Goal: Task Accomplishment & Management: Complete application form

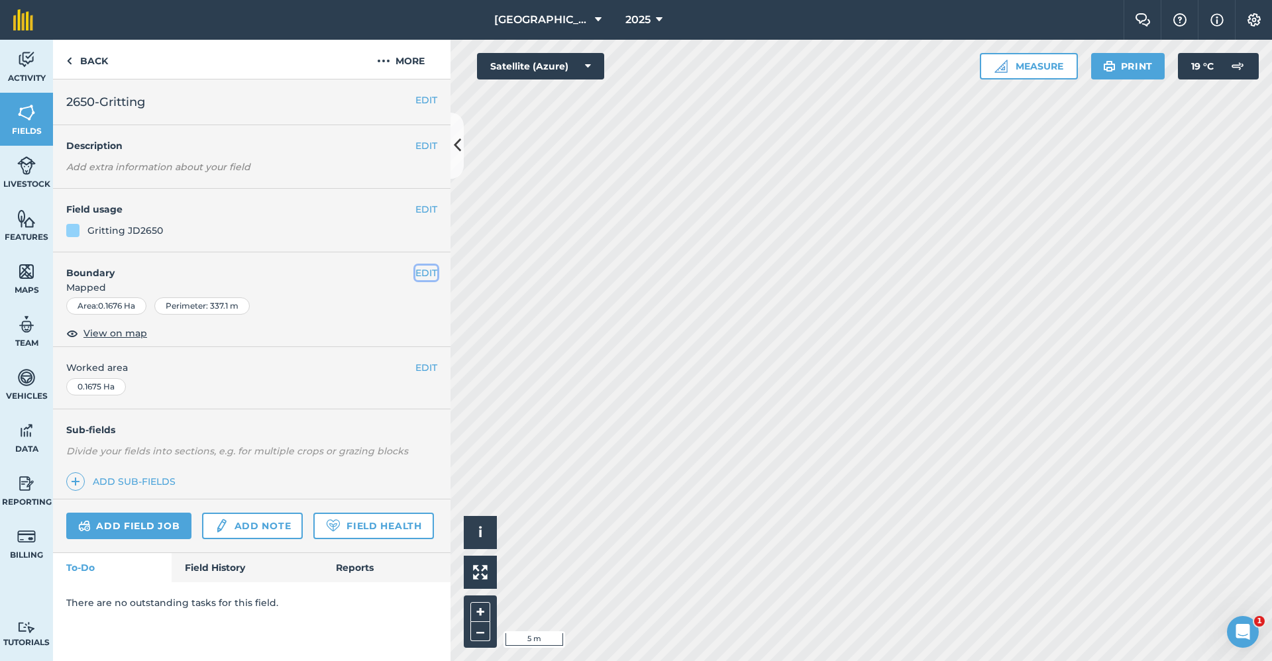
click at [431, 268] on button "EDIT" at bounding box center [426, 273] width 22 height 15
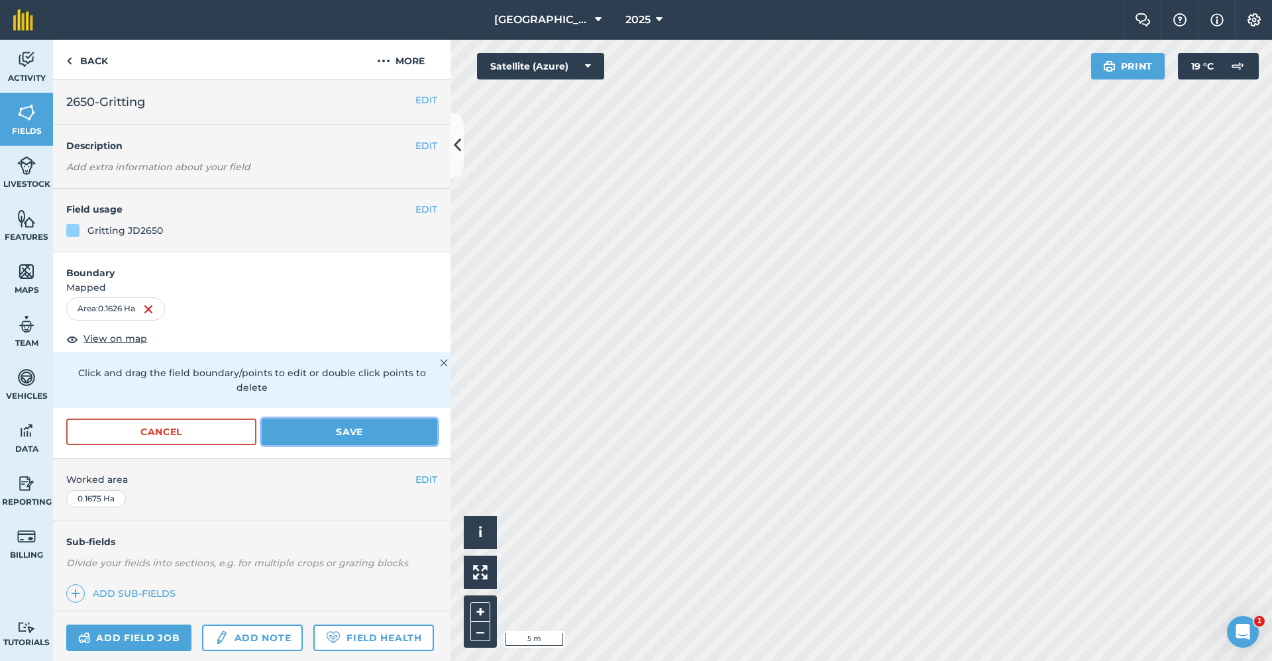
click at [313, 423] on button "Save" at bounding box center [350, 432] width 176 height 27
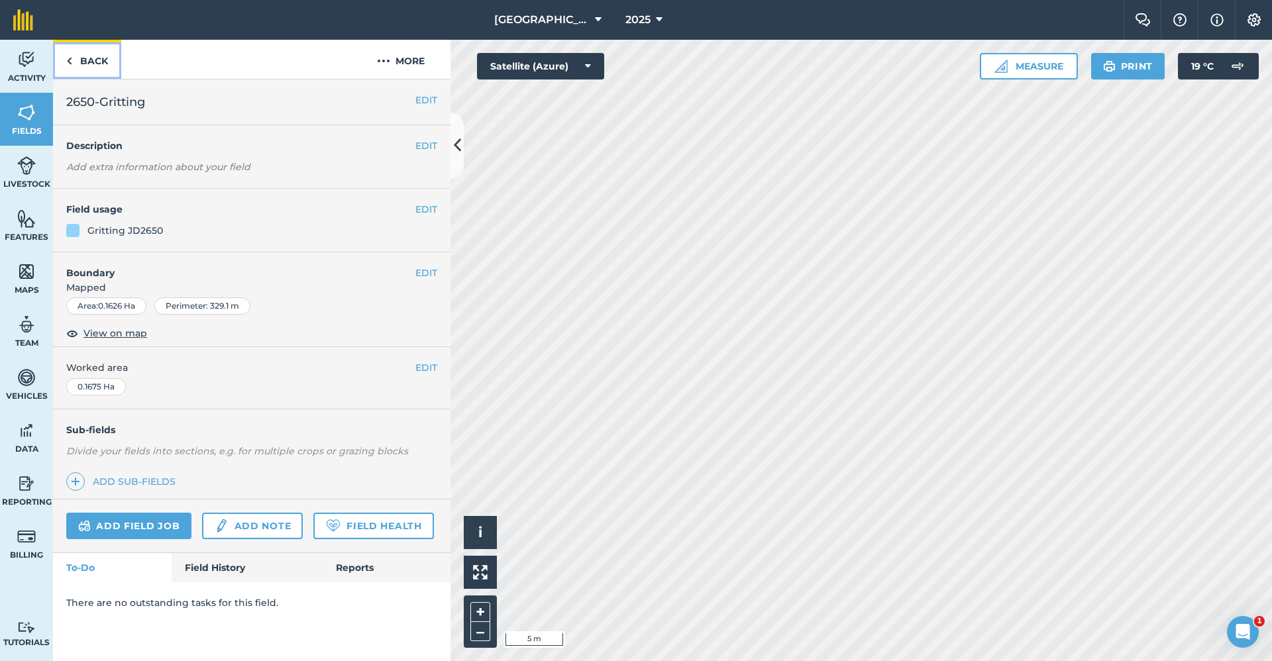
click at [105, 64] on link "Back" at bounding box center [87, 59] width 68 height 39
click at [95, 58] on link "Back" at bounding box center [87, 59] width 68 height 39
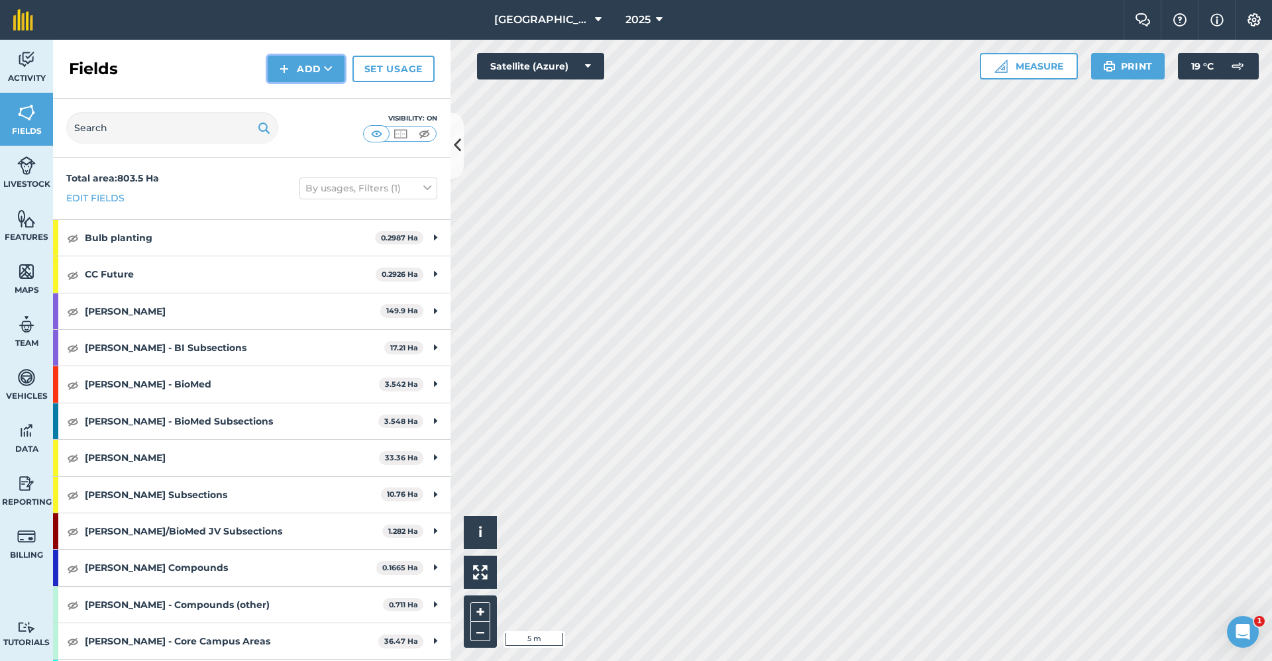
click at [329, 66] on icon at bounding box center [328, 68] width 9 height 13
click at [316, 91] on link "Draw" at bounding box center [306, 98] width 73 height 29
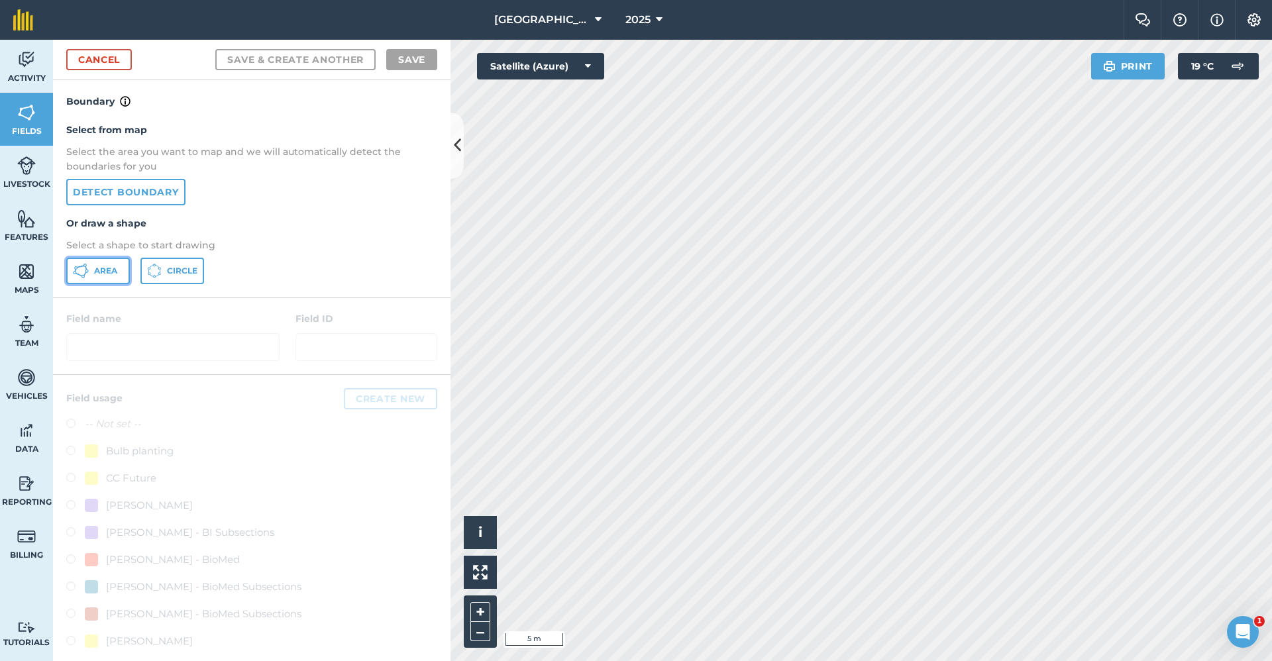
click at [109, 266] on span "Area" at bounding box center [105, 271] width 23 height 11
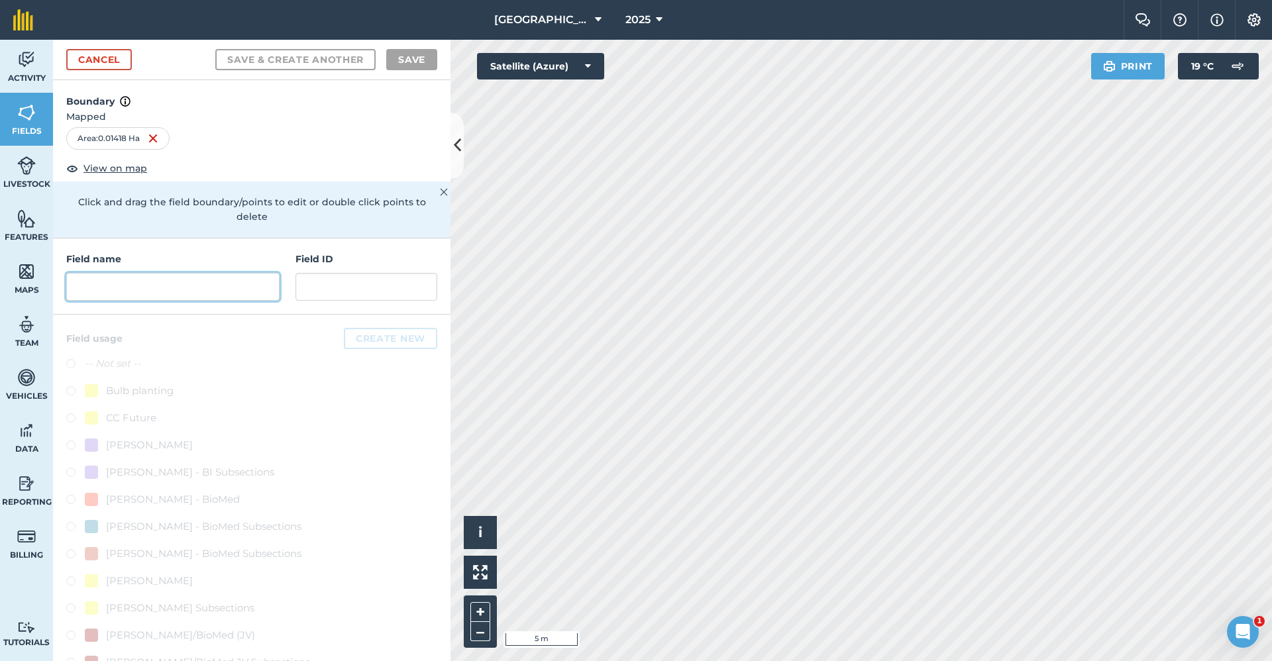
click at [227, 296] on input "text" at bounding box center [172, 287] width 213 height 28
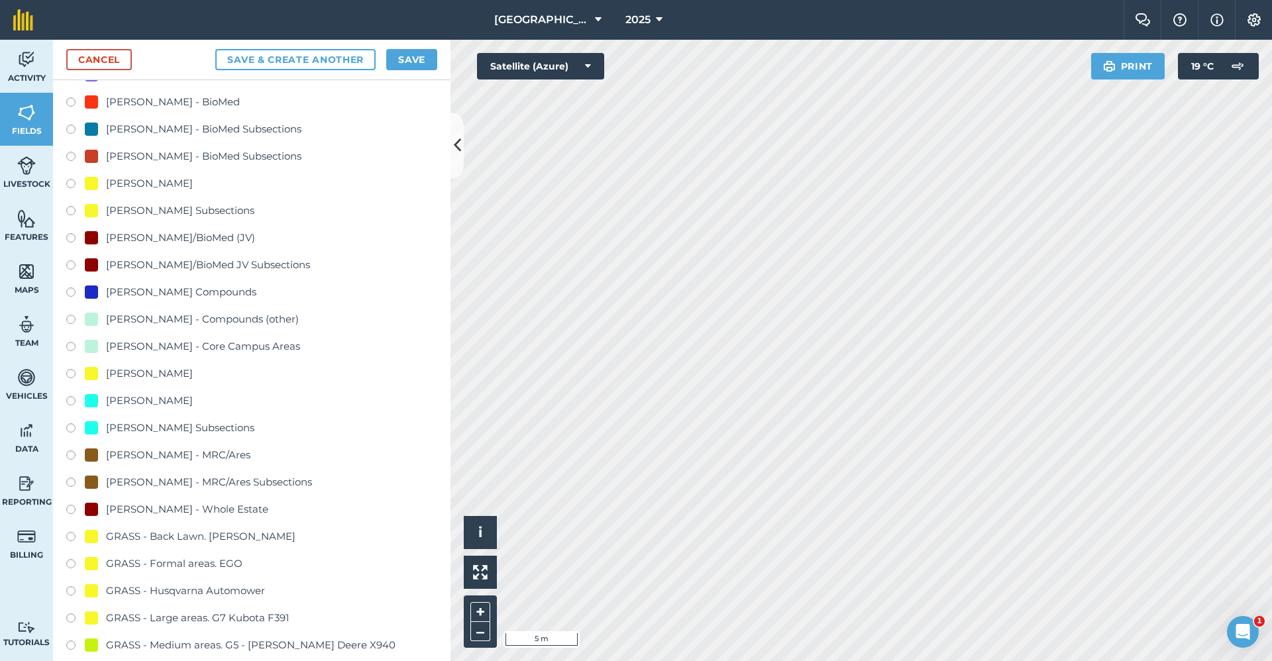
scroll to position [663, 0]
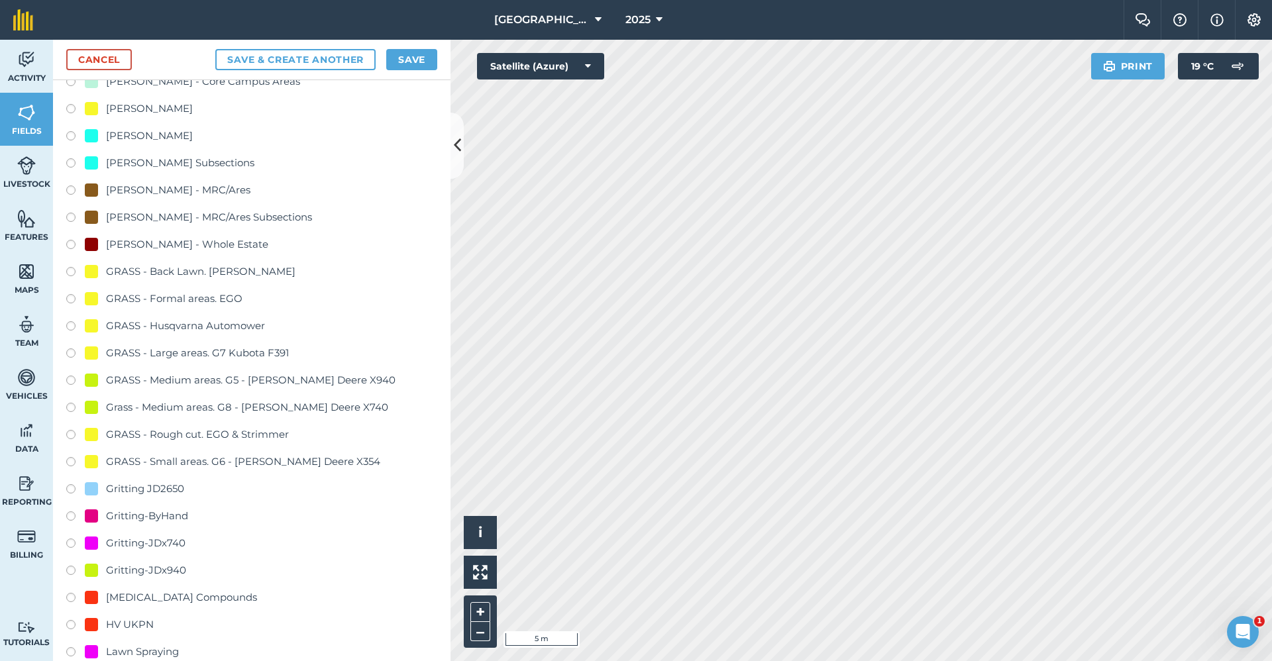
type input "Gritting-ByHand"
click at [180, 510] on div "Gritting-ByHand" at bounding box center [147, 516] width 82 height 16
radio input "true"
click at [413, 58] on button "Save" at bounding box center [411, 59] width 51 height 21
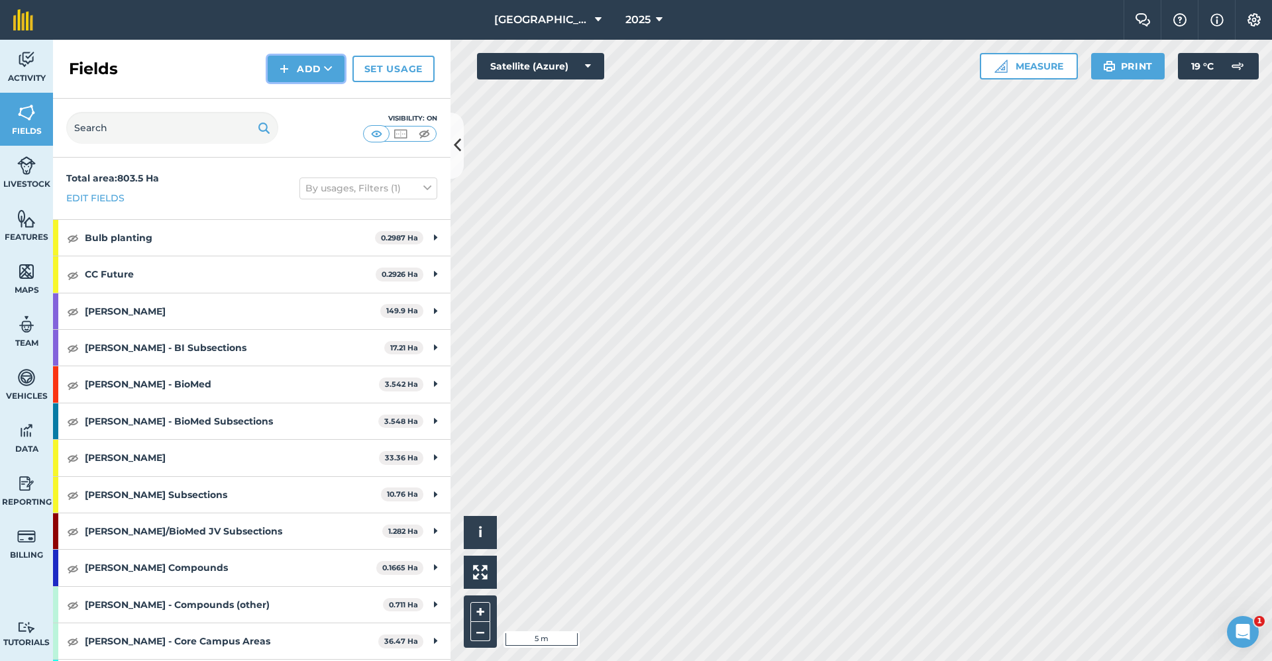
click at [297, 58] on button "Add" at bounding box center [306, 69] width 77 height 27
click at [300, 88] on link "Draw" at bounding box center [306, 98] width 73 height 29
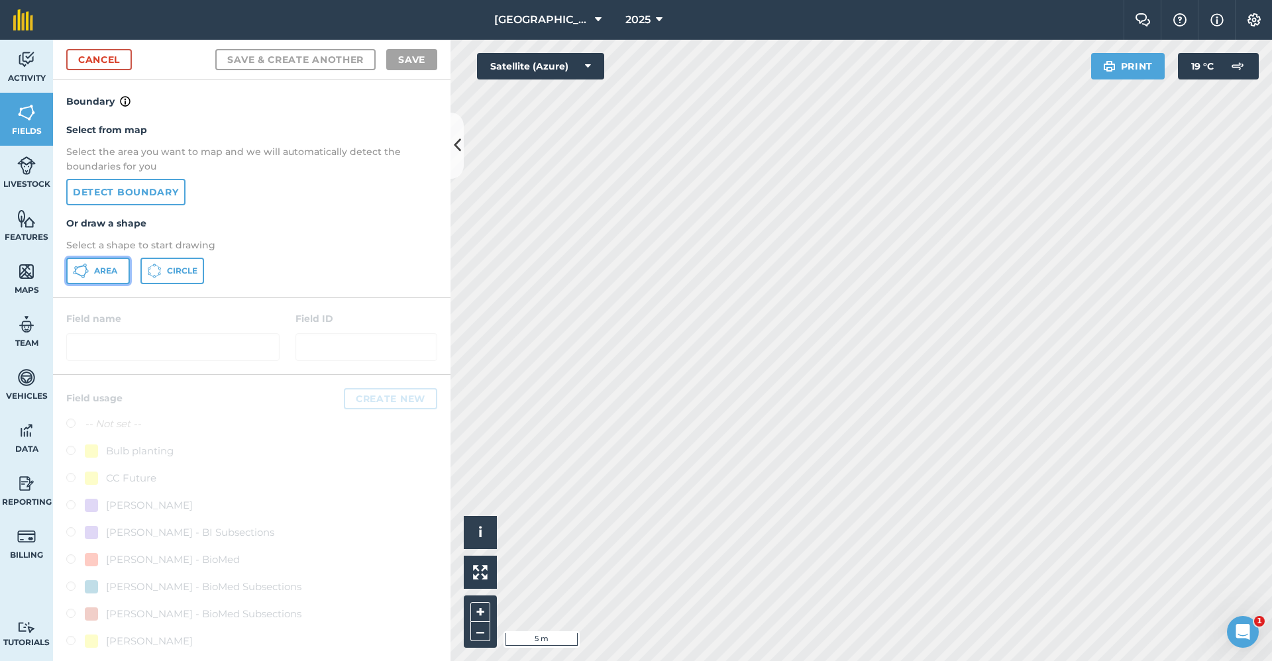
click at [88, 272] on icon at bounding box center [86, 271] width 3 height 3
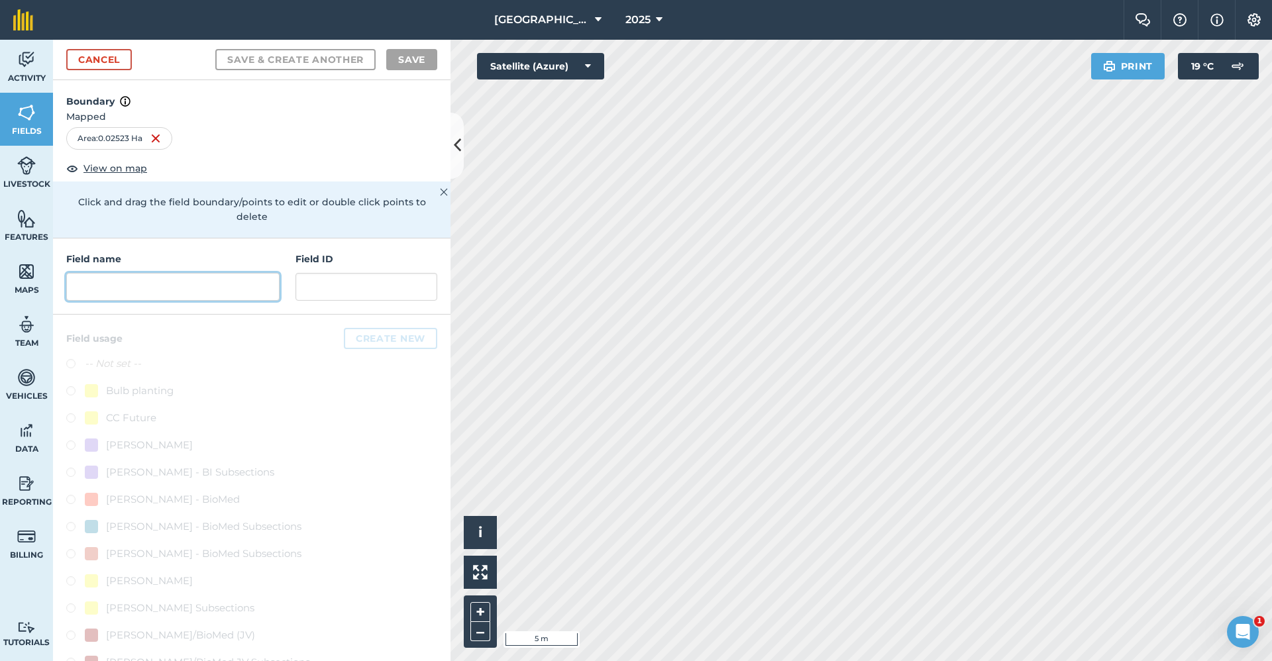
click at [180, 297] on input "text" at bounding box center [172, 287] width 213 height 28
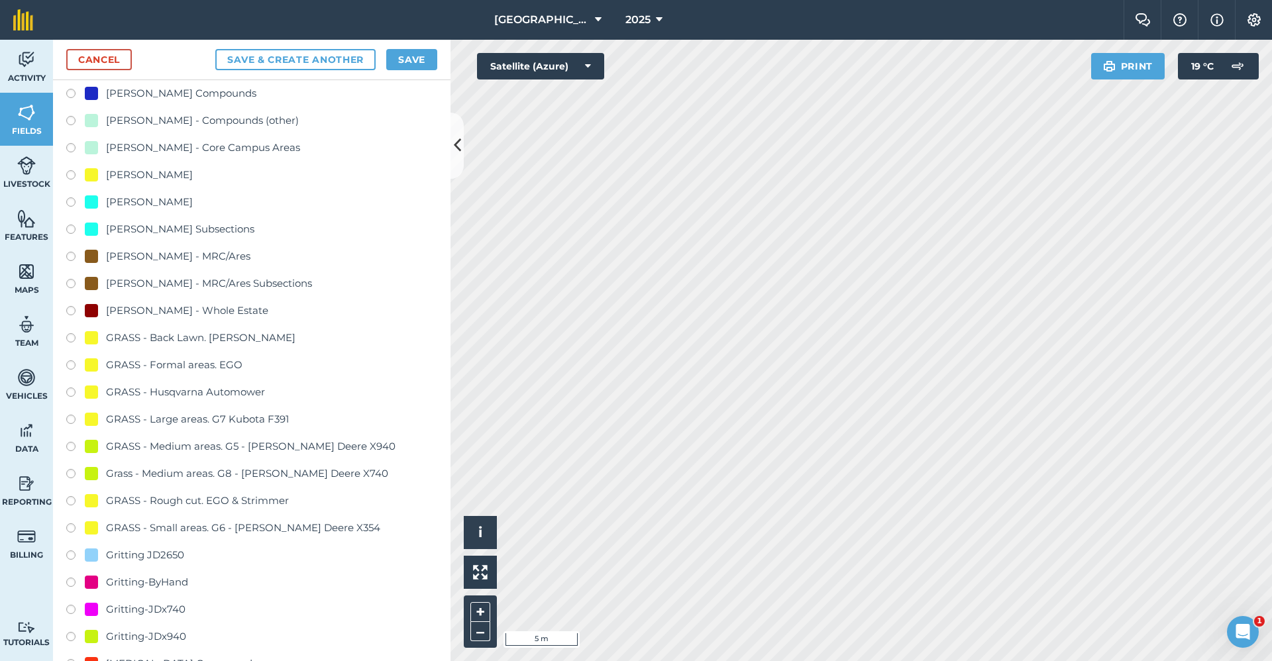
scroll to position [861, 0]
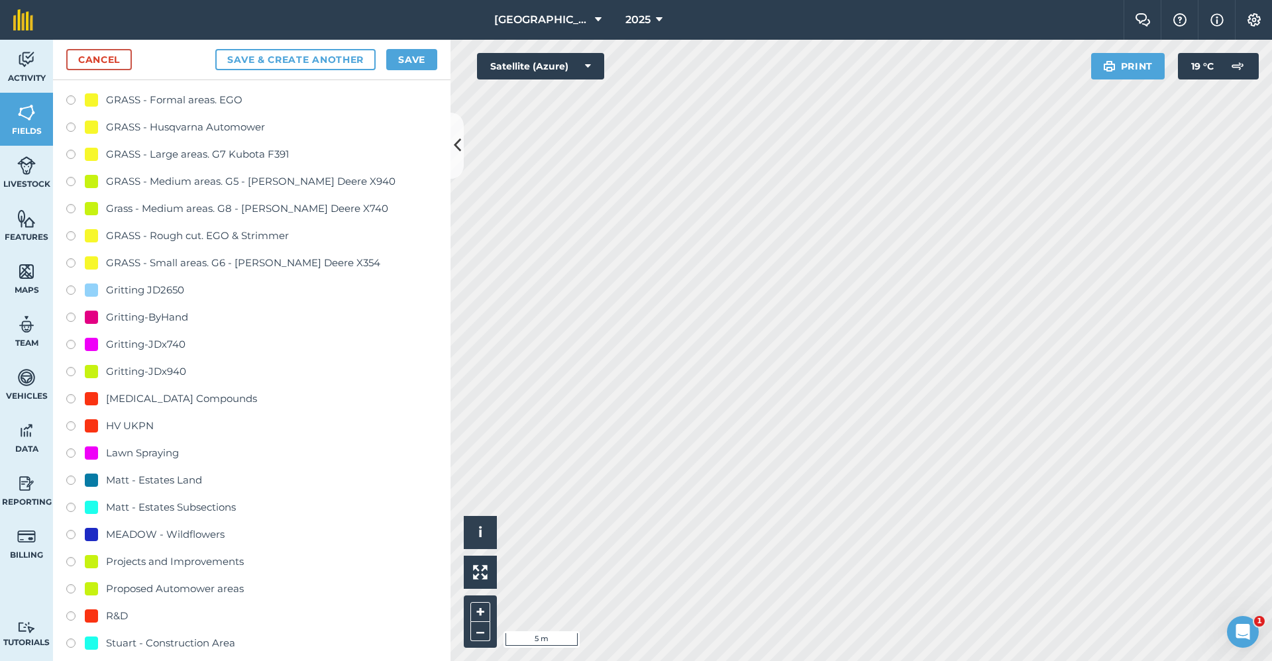
type input "Gritting-x740"
click at [164, 341] on div "Gritting-JDx740" at bounding box center [146, 345] width 80 height 16
radio input "true"
click at [402, 53] on button "Save" at bounding box center [411, 59] width 51 height 21
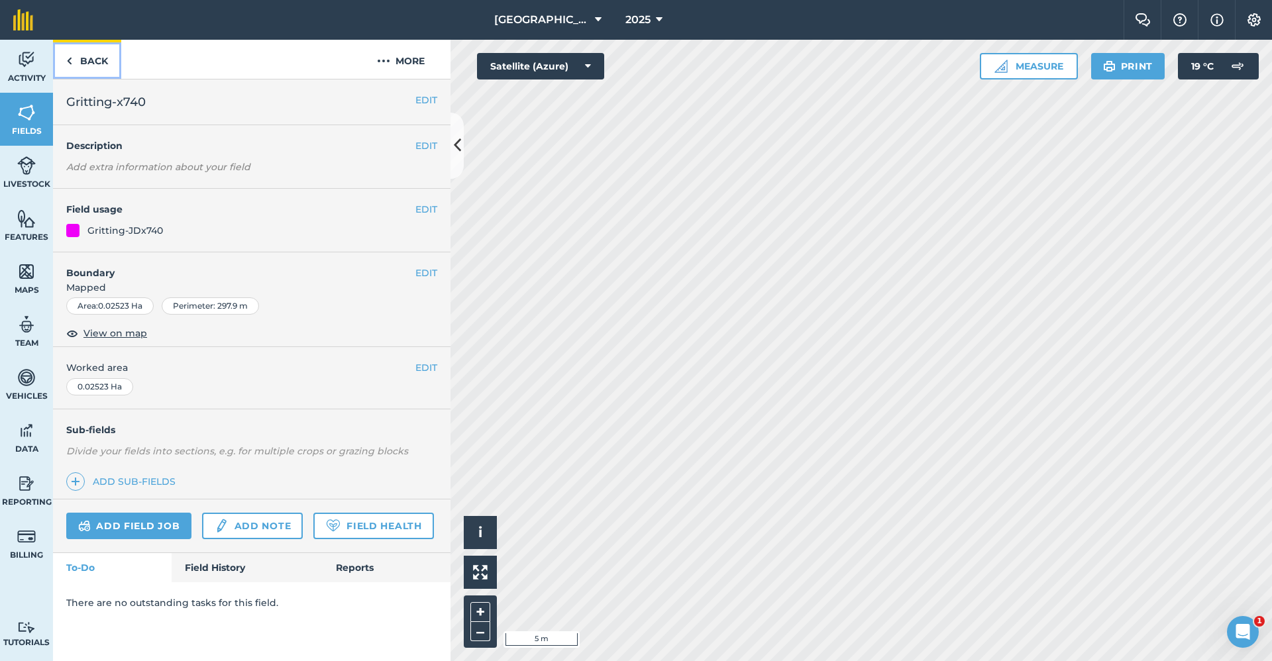
click at [83, 54] on link "Back" at bounding box center [87, 59] width 68 height 39
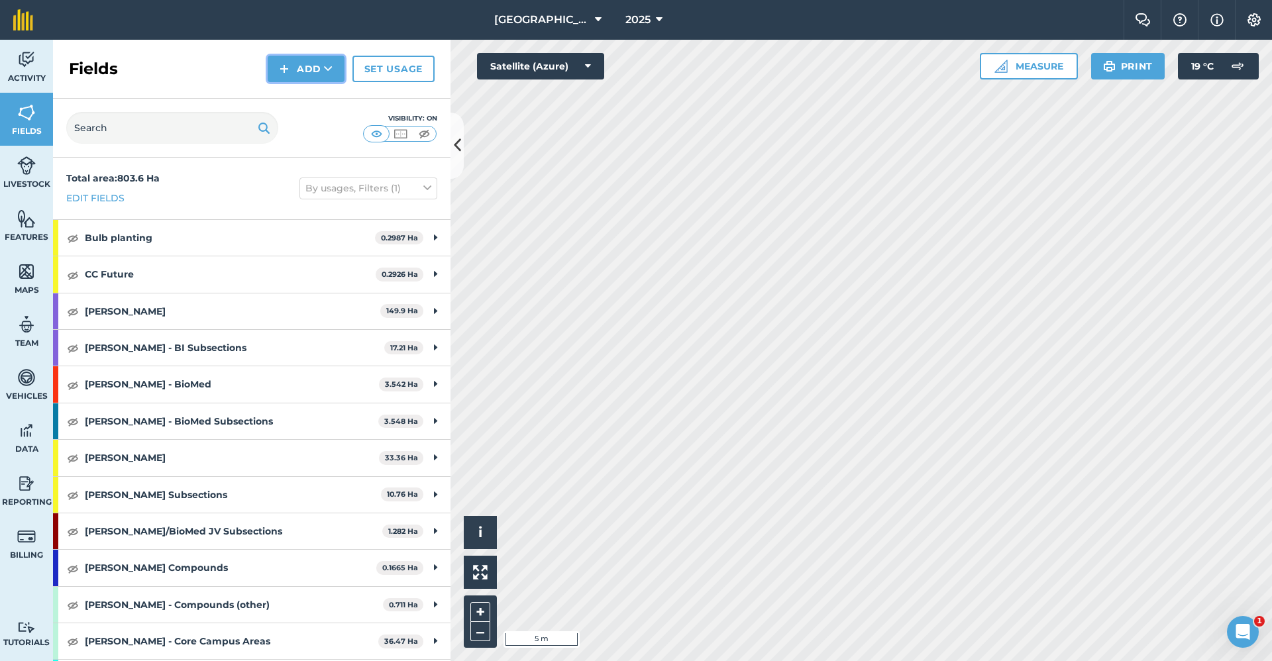
click at [298, 76] on button "Add" at bounding box center [306, 69] width 77 height 27
click at [301, 95] on link "Draw" at bounding box center [306, 98] width 73 height 29
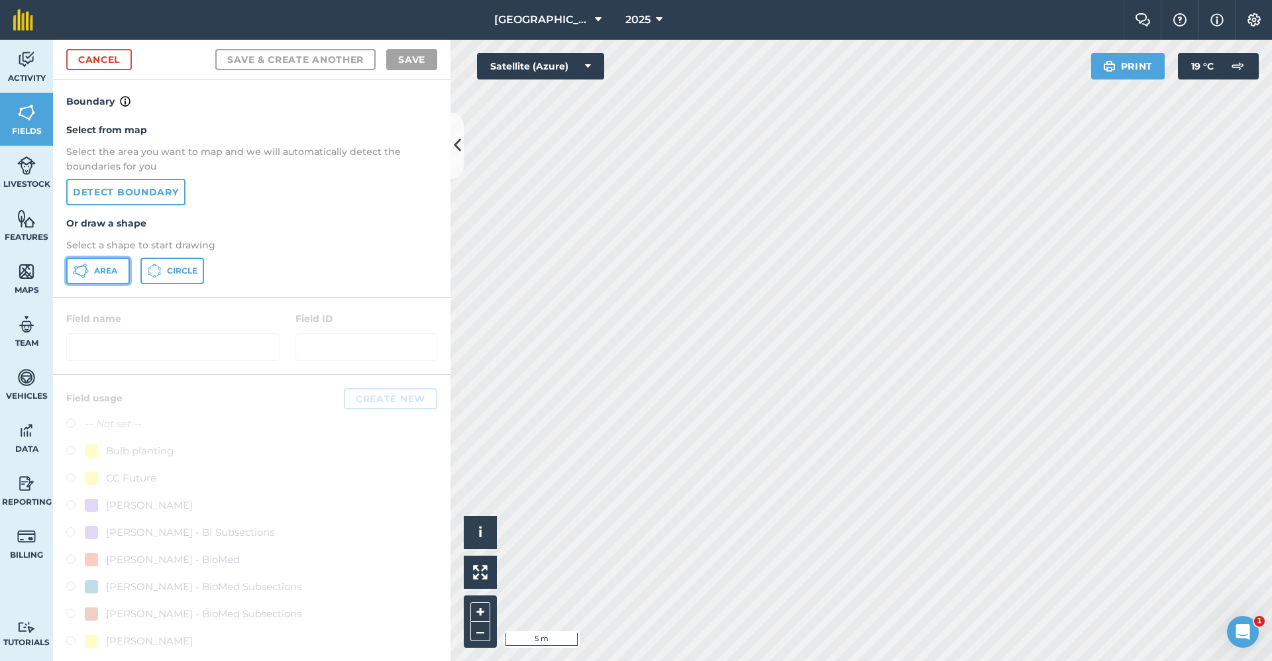
click at [105, 270] on span "Area" at bounding box center [105, 271] width 23 height 11
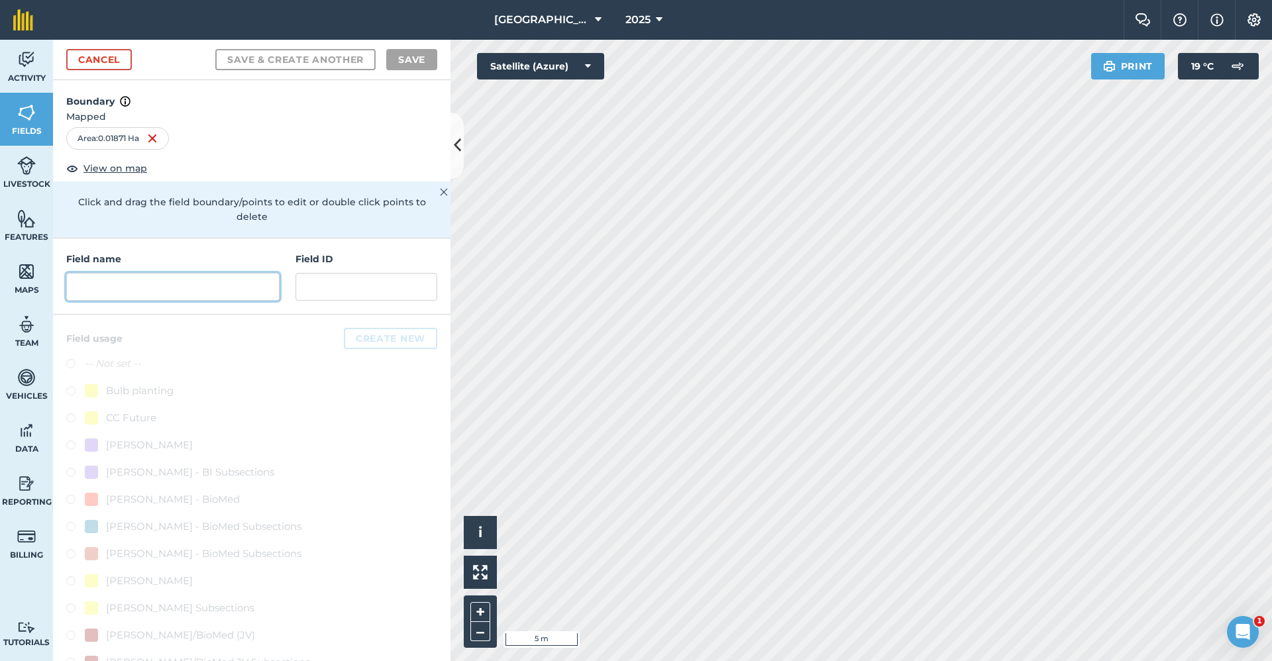
click at [168, 276] on input "text" at bounding box center [172, 287] width 213 height 28
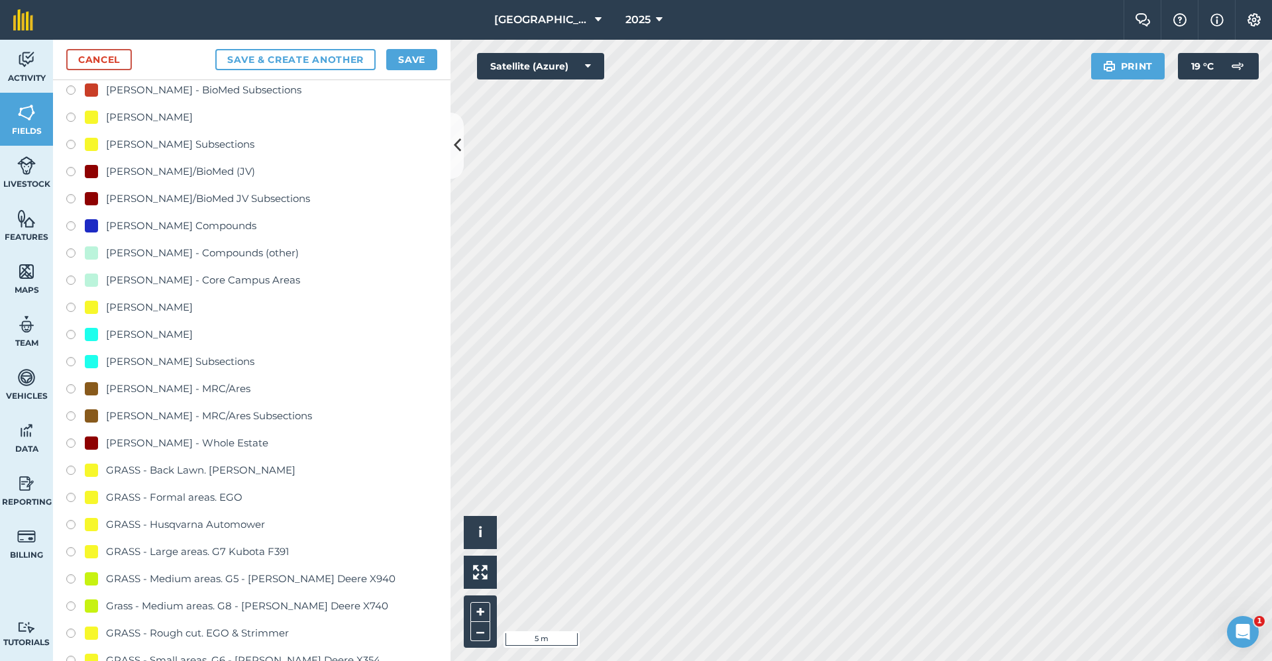
scroll to position [663, 0]
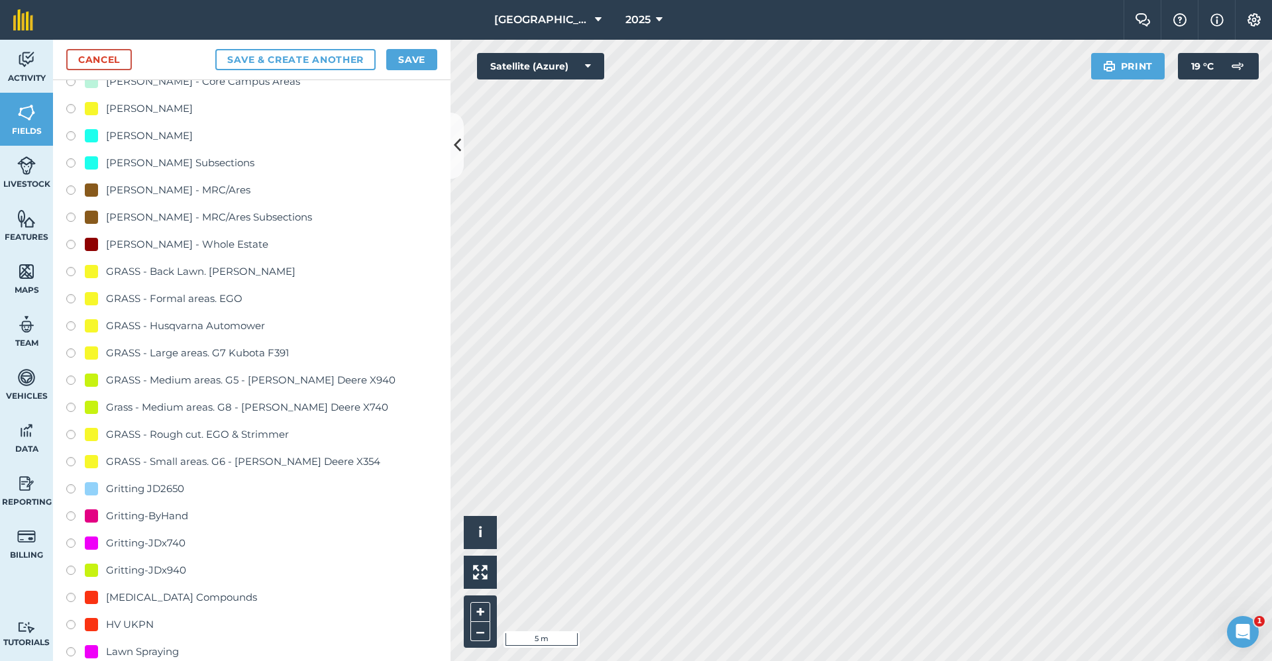
type input "Gritting-x740"
click at [172, 537] on div "Gritting-JDx740" at bounding box center [146, 543] width 80 height 16
radio input "true"
click at [413, 59] on button "Save" at bounding box center [411, 59] width 51 height 21
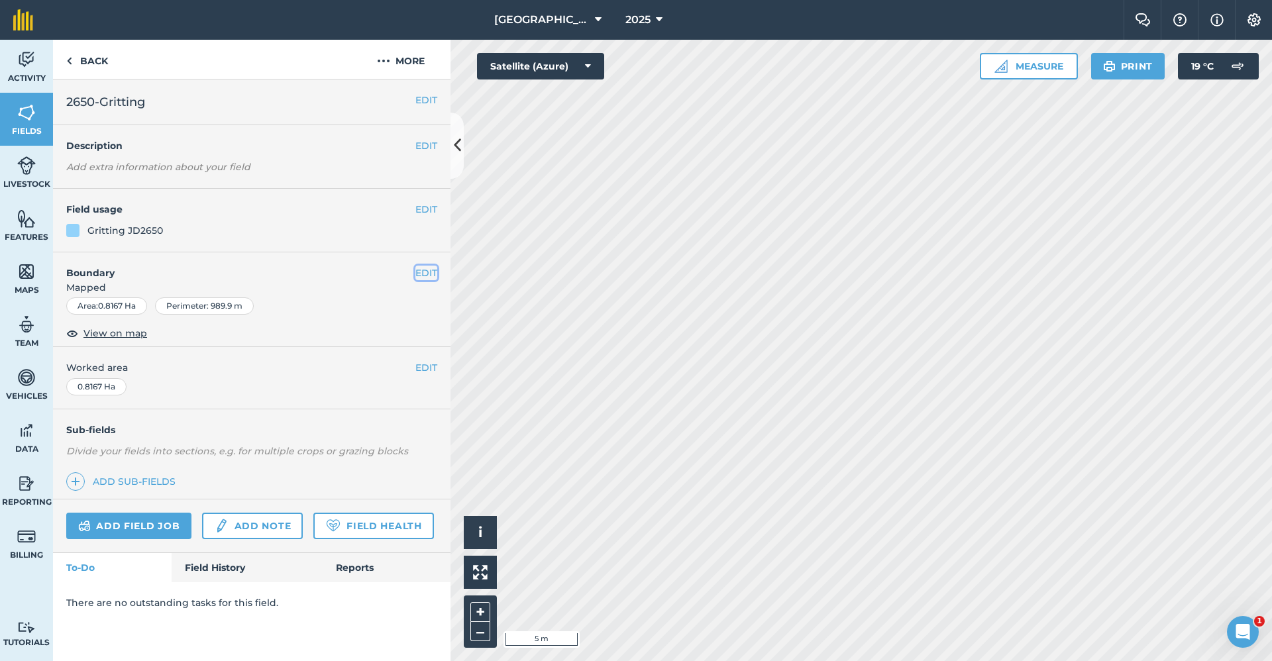
click at [431, 269] on button "EDIT" at bounding box center [426, 273] width 22 height 15
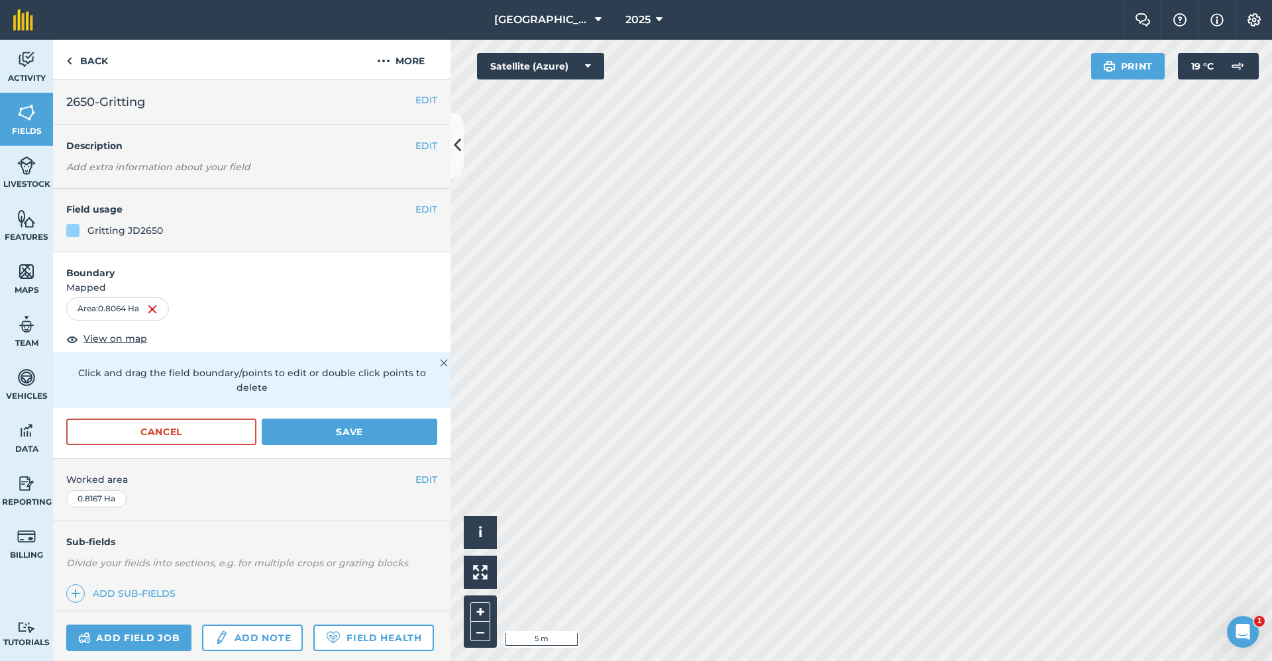
click at [761, 661] on html "Babraham Research Campus (Gardens) 2025 Farm Chat Help Info Settings Babraham R…" at bounding box center [636, 330] width 1272 height 661
click at [338, 438] on button "Save" at bounding box center [350, 432] width 176 height 27
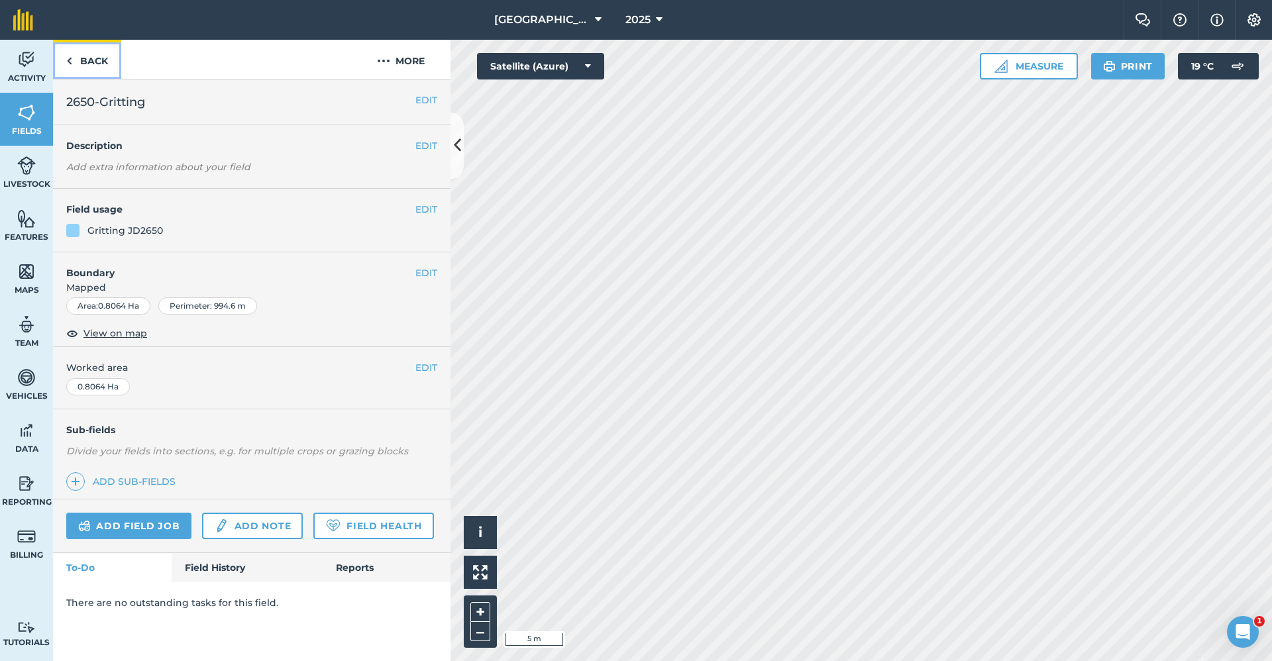
click at [93, 69] on link "Back" at bounding box center [87, 59] width 68 height 39
click at [95, 60] on link "Back" at bounding box center [87, 59] width 68 height 39
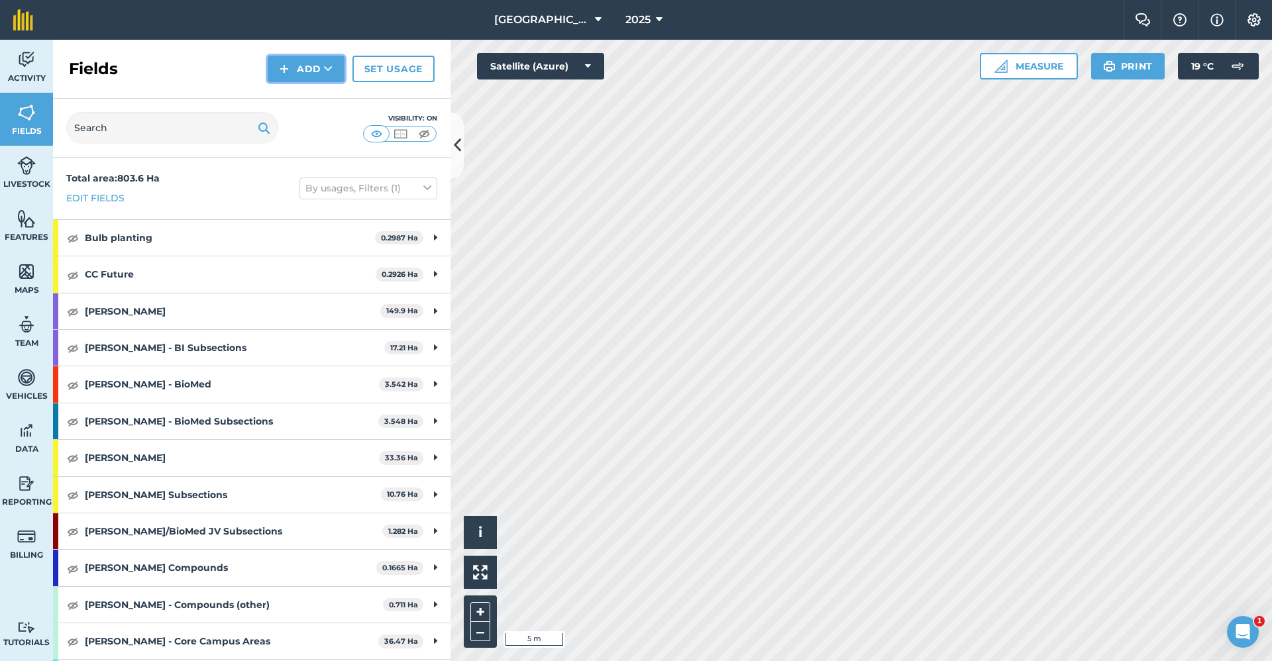
click at [301, 59] on button "Add" at bounding box center [306, 69] width 77 height 27
click at [298, 92] on link "Draw" at bounding box center [306, 98] width 73 height 29
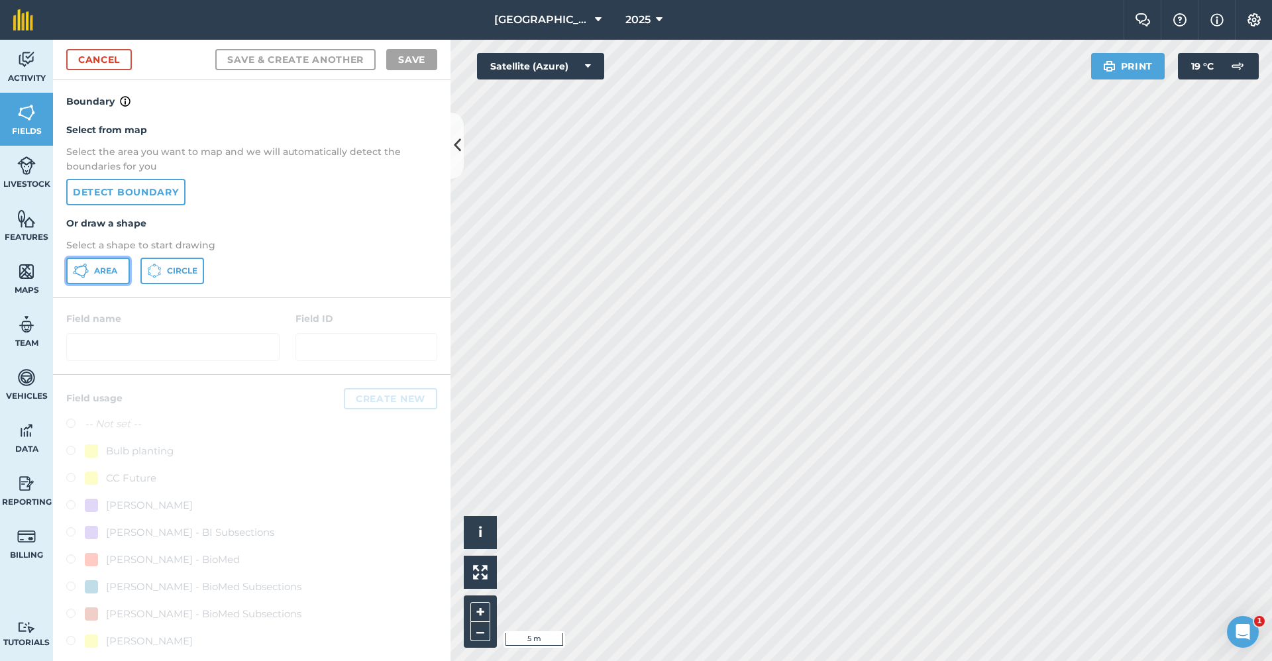
click at [98, 266] on span "Area" at bounding box center [105, 271] width 23 height 11
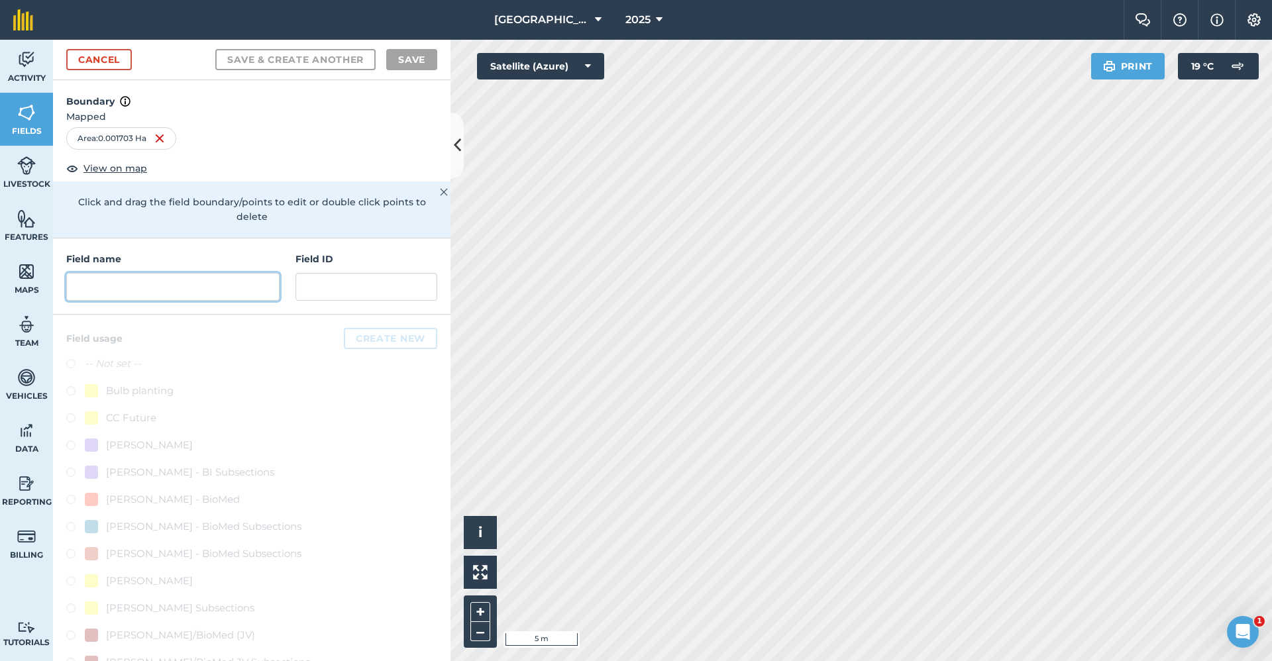
click at [111, 295] on input "text" at bounding box center [172, 287] width 213 height 28
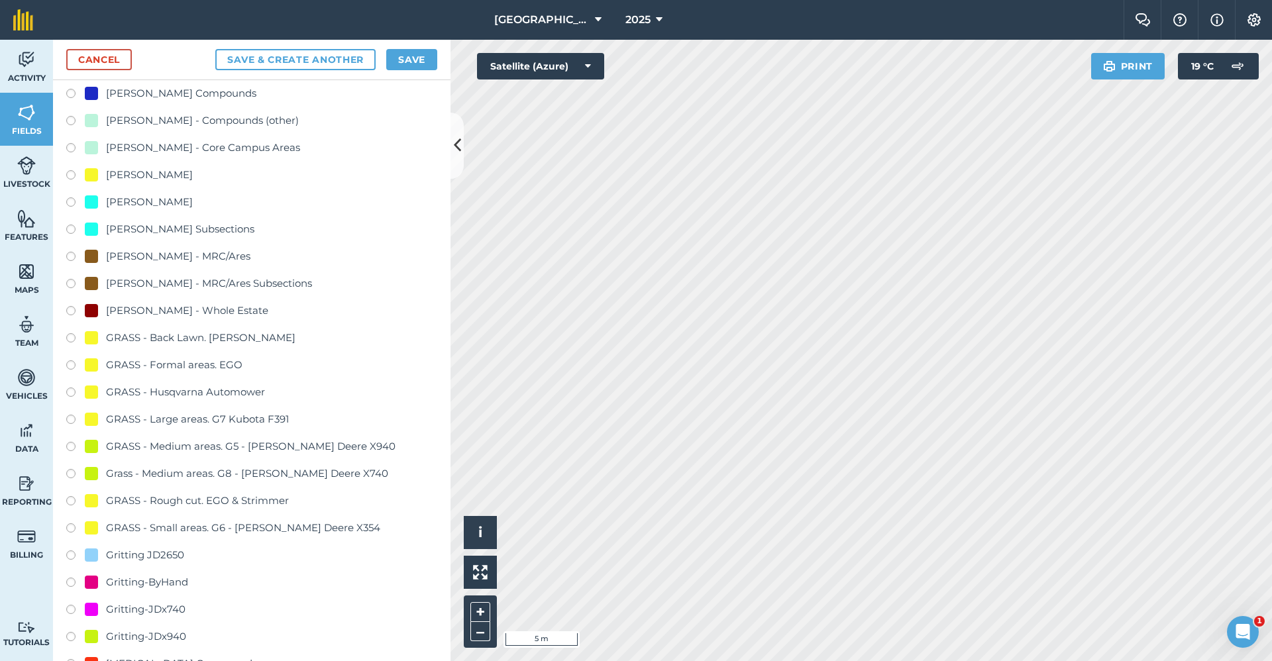
scroll to position [729, 0]
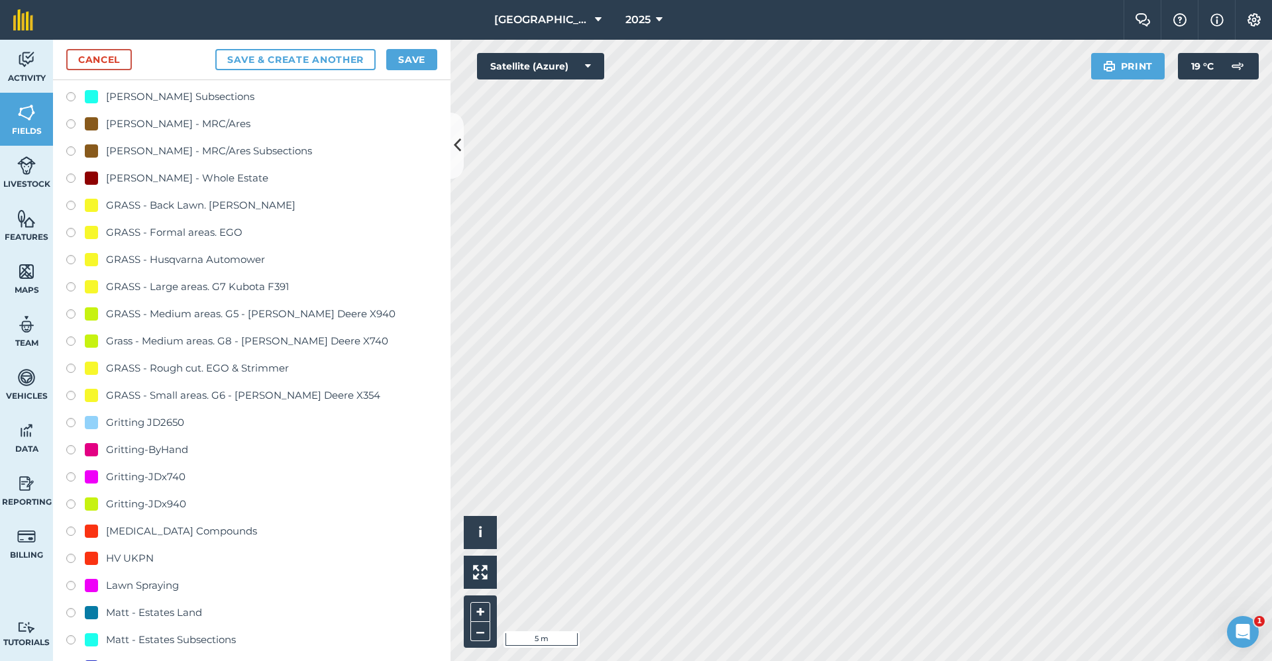
type input "Gritting-ByHand"
click at [172, 475] on div "Gritting-JDx740" at bounding box center [146, 477] width 80 height 16
radio input "true"
click at [166, 453] on div "Gritting-ByHand" at bounding box center [147, 450] width 82 height 16
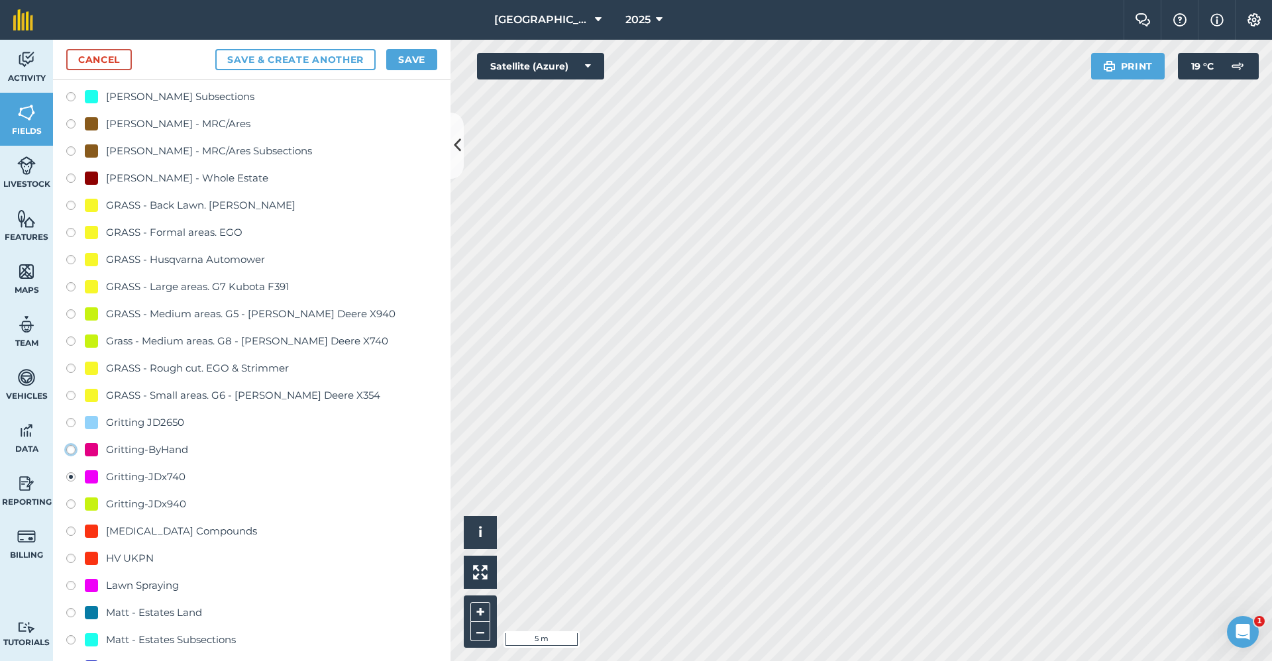
radio input "true"
click at [417, 62] on button "Save" at bounding box center [411, 59] width 51 height 21
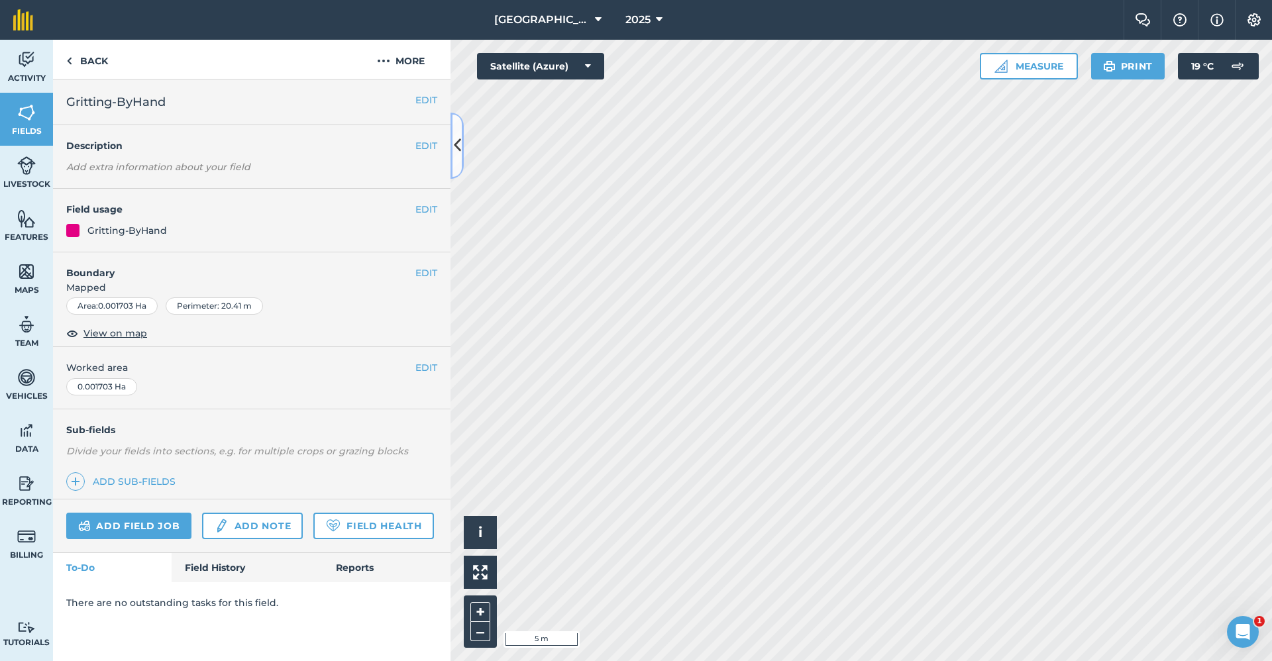
click at [461, 137] on button at bounding box center [457, 146] width 13 height 66
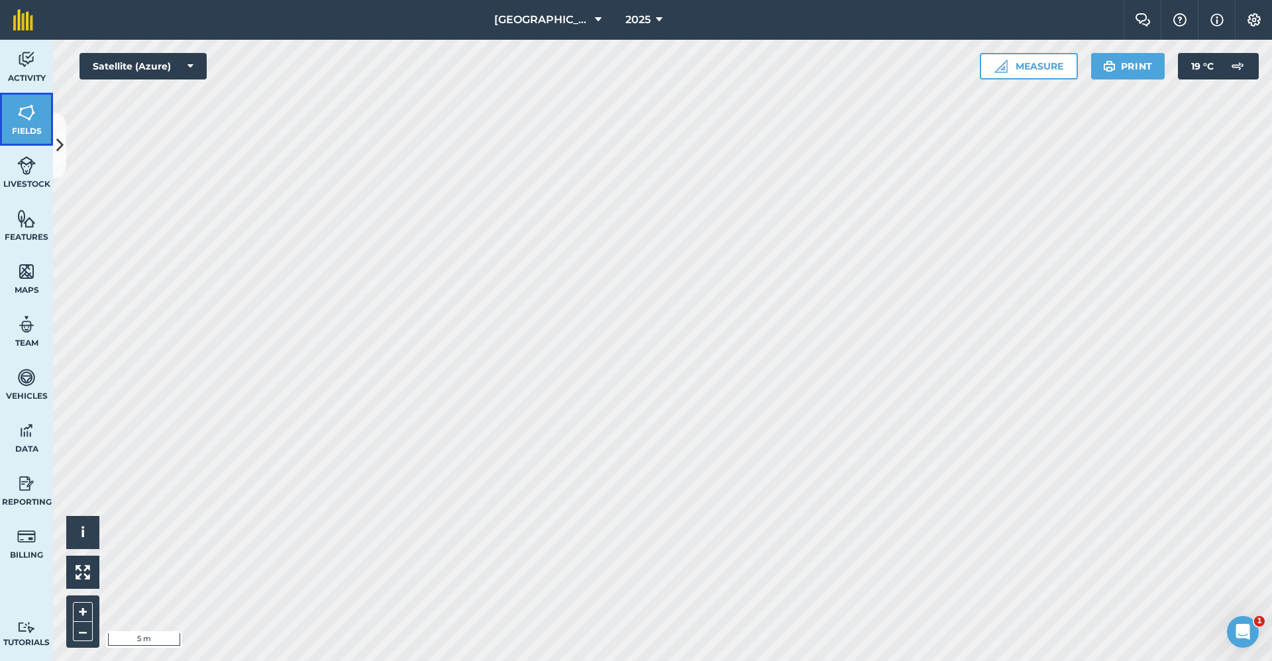
click at [25, 131] on span "Fields" at bounding box center [26, 131] width 53 height 11
click at [37, 112] on link "Fields" at bounding box center [26, 119] width 53 height 53
click at [58, 131] on button at bounding box center [59, 146] width 13 height 66
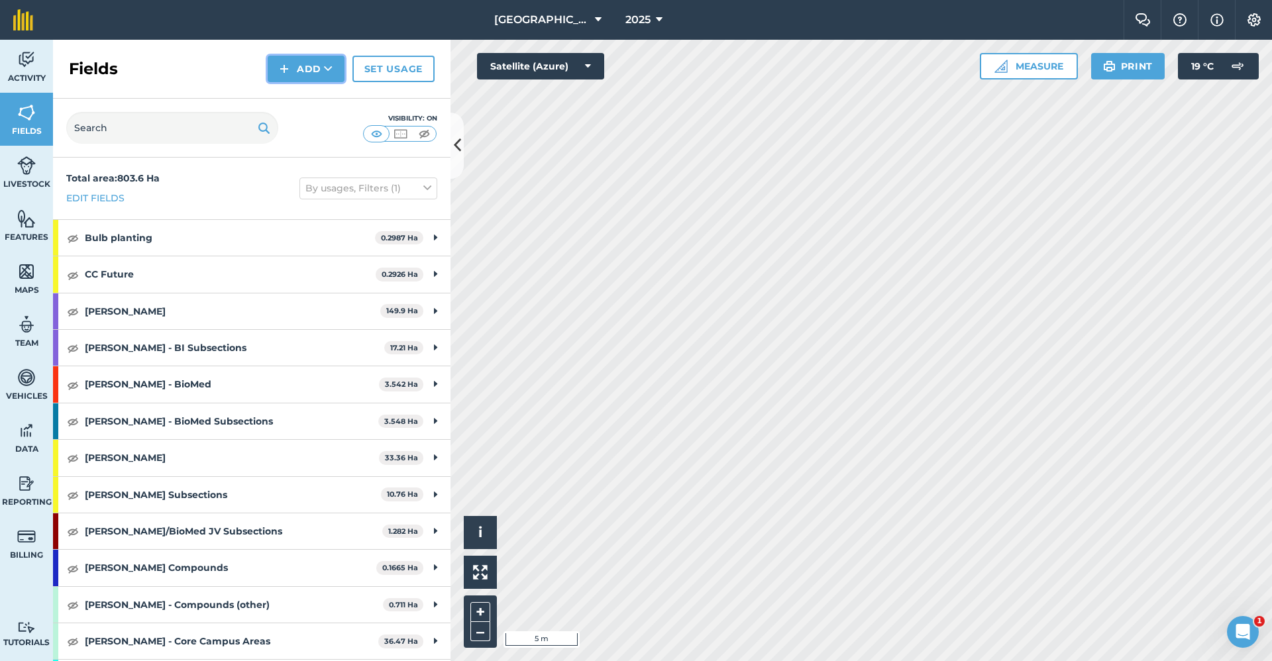
click at [302, 58] on button "Add" at bounding box center [306, 69] width 77 height 27
click at [306, 102] on link "Draw" at bounding box center [306, 98] width 73 height 29
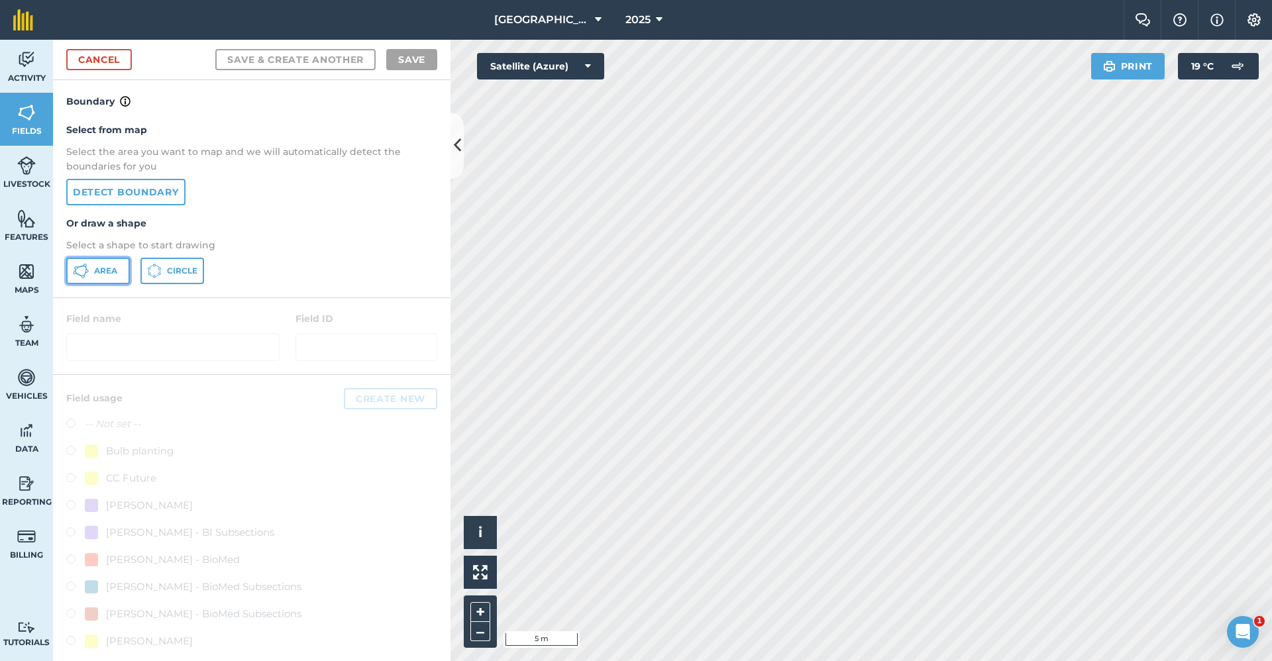
click at [109, 268] on span "Area" at bounding box center [105, 271] width 23 height 11
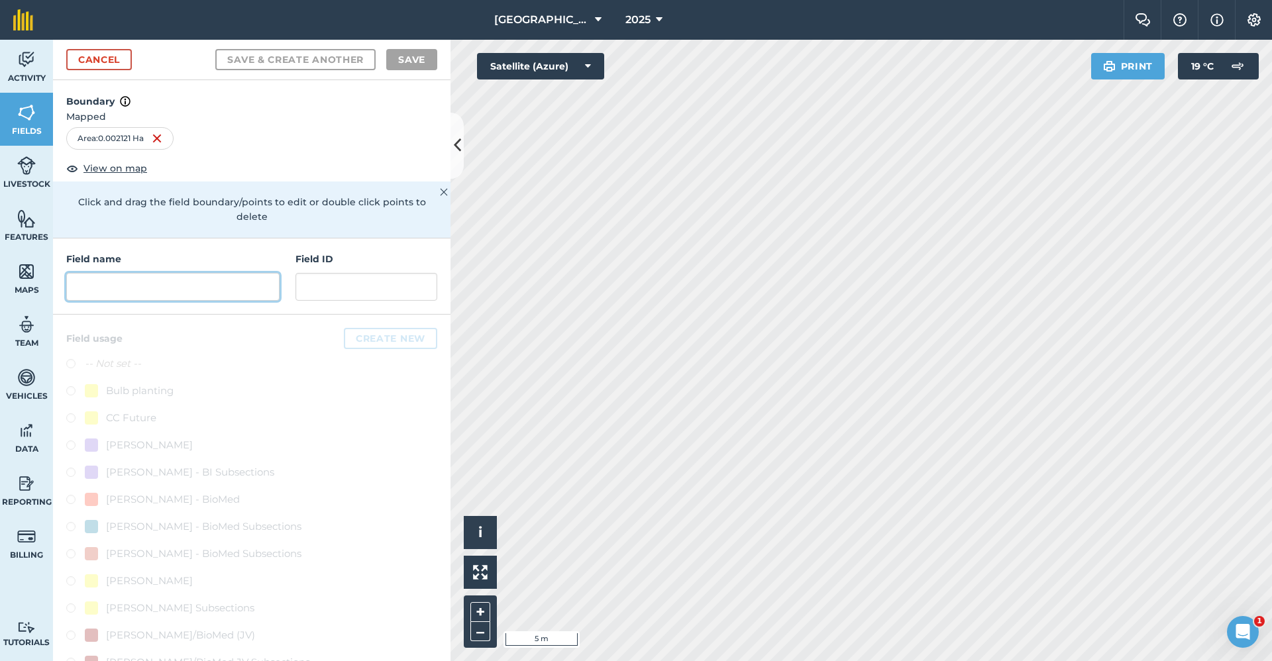
click at [204, 288] on input "text" at bounding box center [172, 287] width 213 height 28
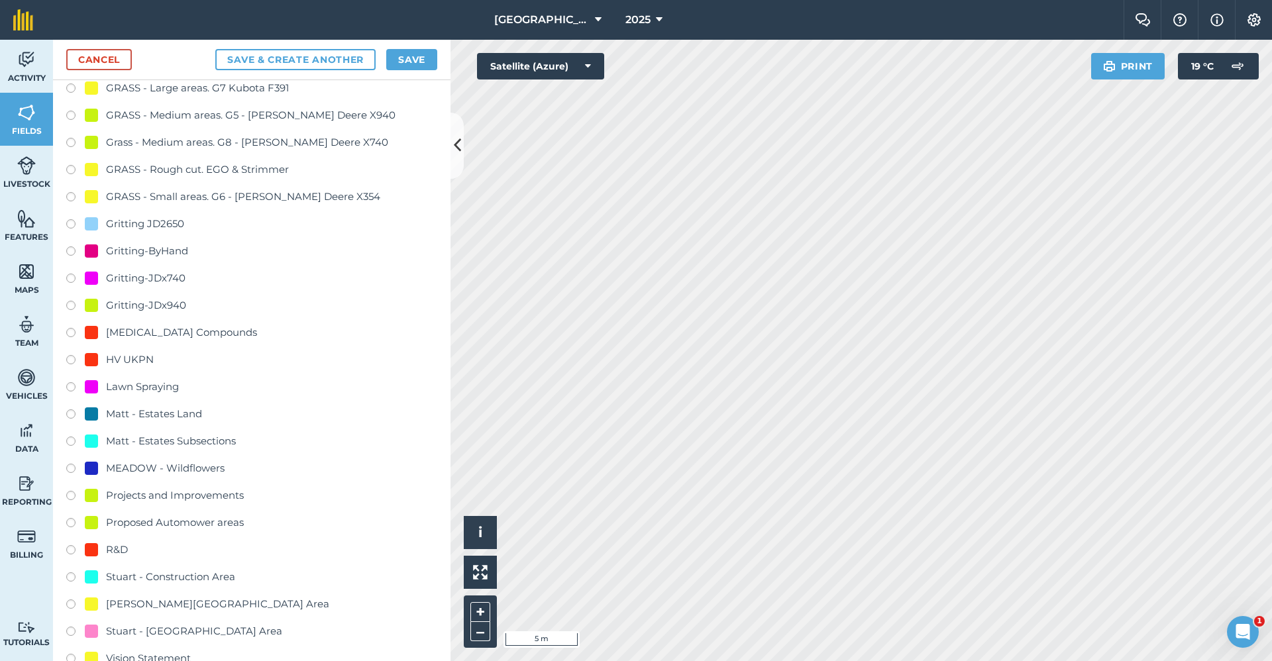
scroll to position [861, 0]
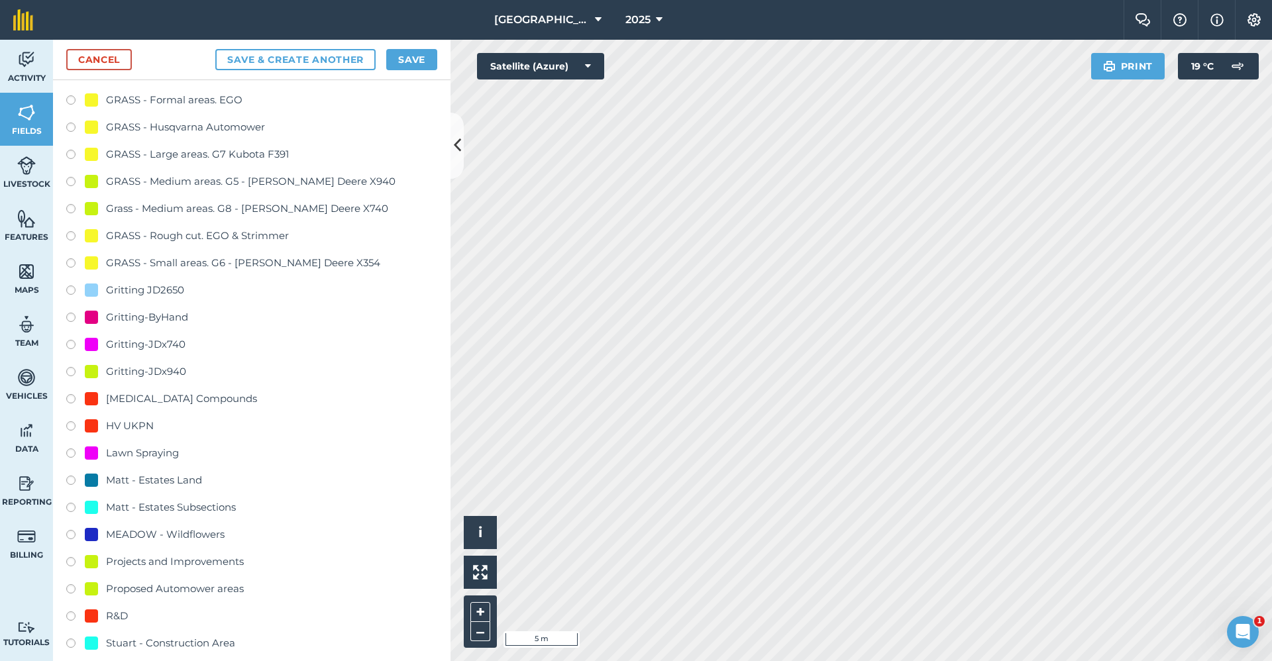
type input "Gritting-x740"
click at [155, 347] on div "Gritting-JDx740" at bounding box center [146, 345] width 80 height 16
radio input "true"
click at [406, 64] on button "Save" at bounding box center [411, 59] width 51 height 21
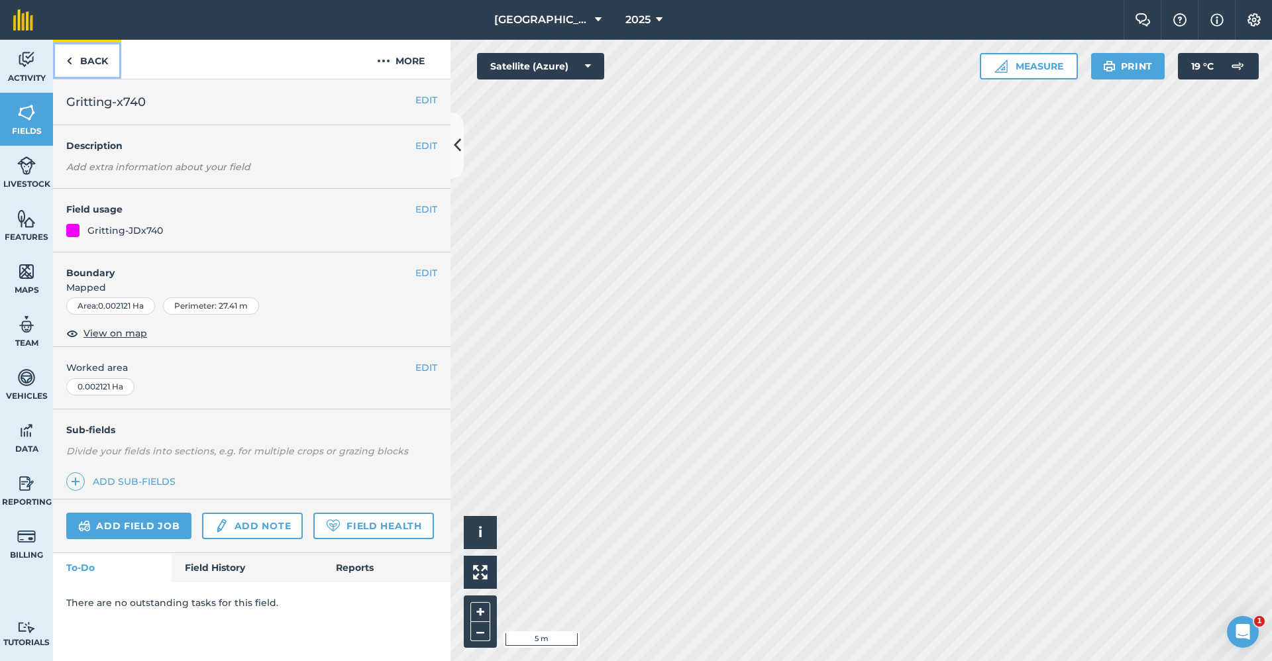
click at [105, 67] on link "Back" at bounding box center [87, 59] width 68 height 39
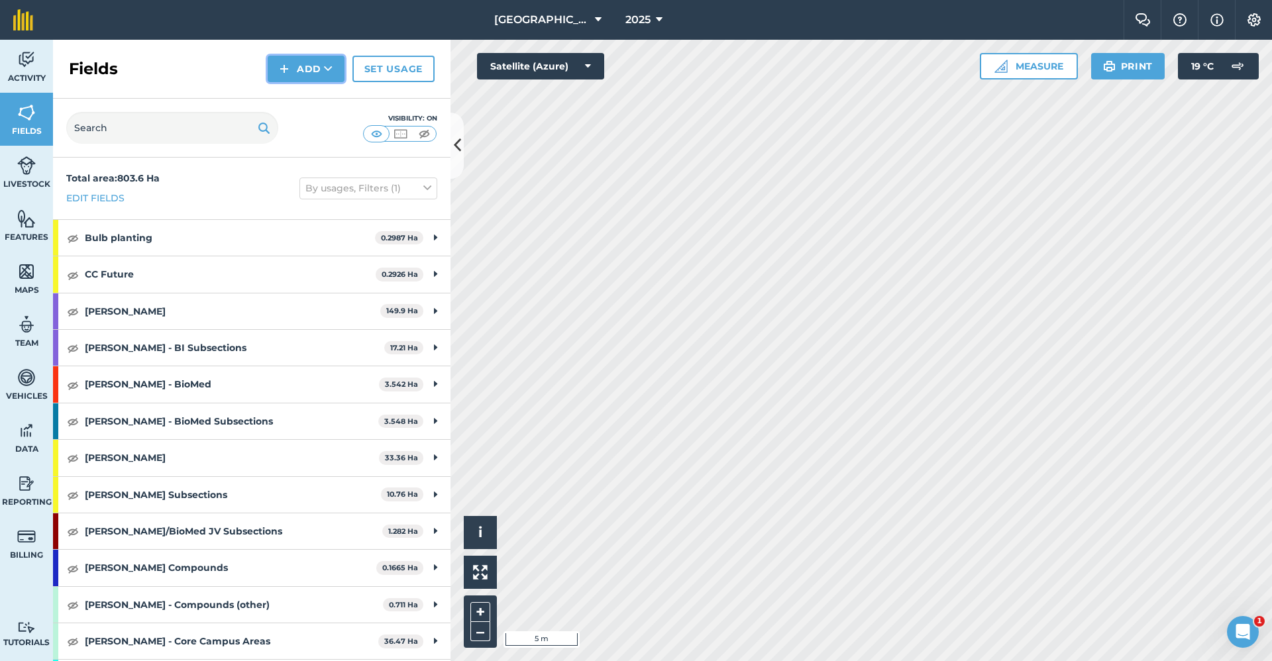
click at [296, 65] on button "Add" at bounding box center [306, 69] width 77 height 27
click at [290, 93] on link "Draw" at bounding box center [306, 98] width 73 height 29
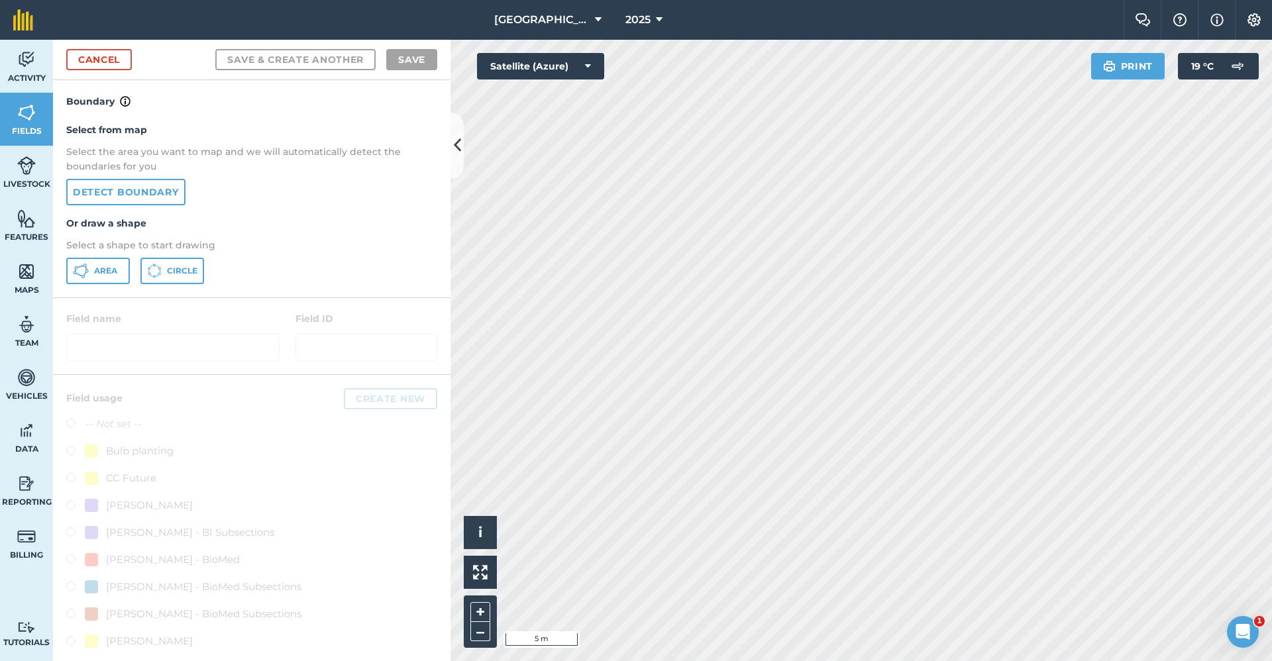
click at [99, 253] on div "Select from map Select the area you want to map and we will automatically detec…" at bounding box center [252, 203] width 398 height 188
click at [101, 266] on span "Area" at bounding box center [105, 271] width 23 height 11
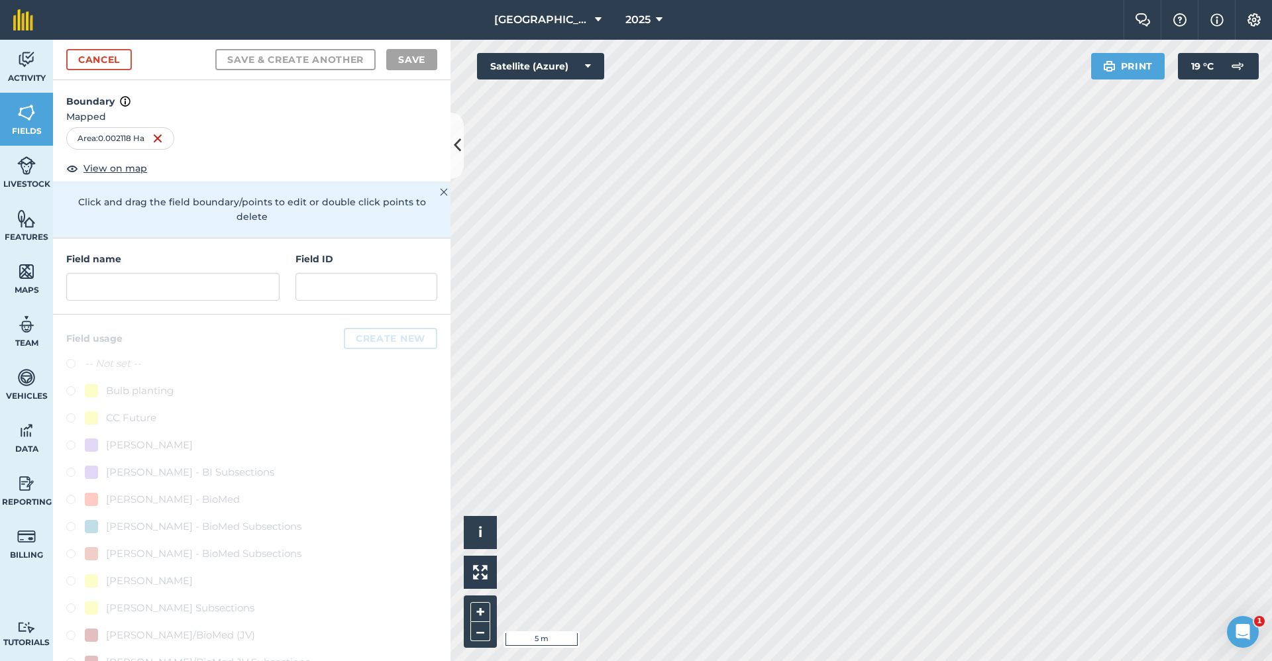
click at [166, 301] on div "Field name Field ID" at bounding box center [252, 277] width 398 height 76
click at [146, 291] on input "text" at bounding box center [172, 287] width 213 height 28
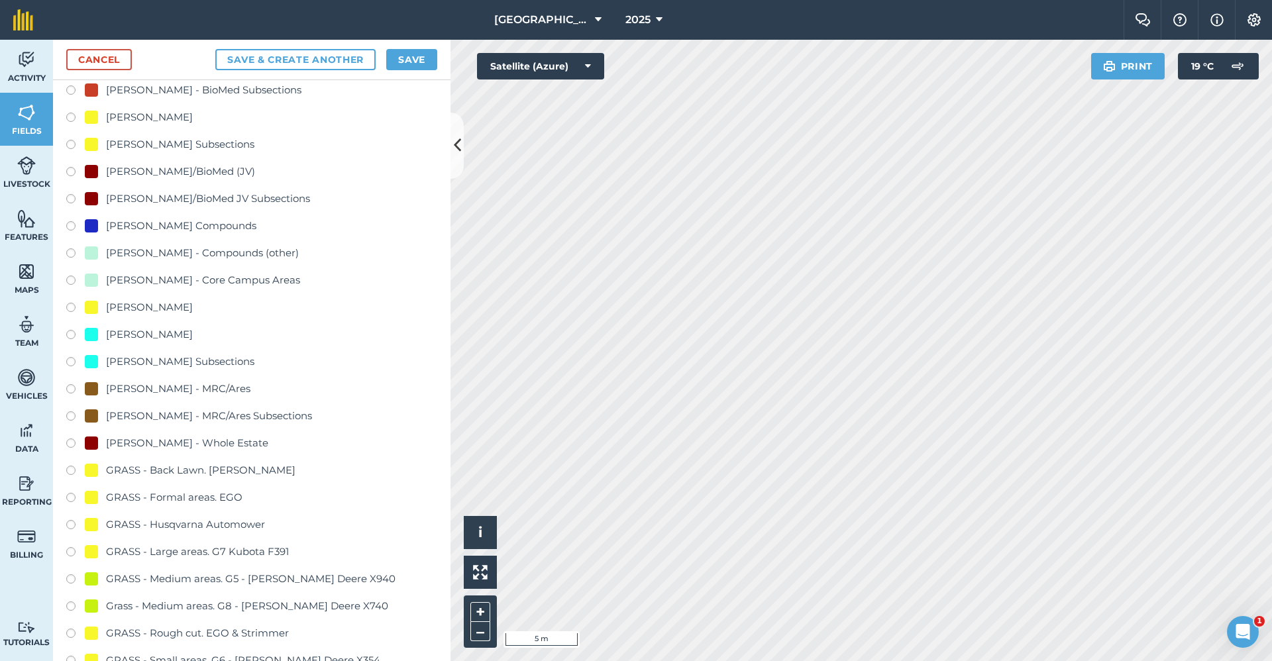
scroll to position [729, 0]
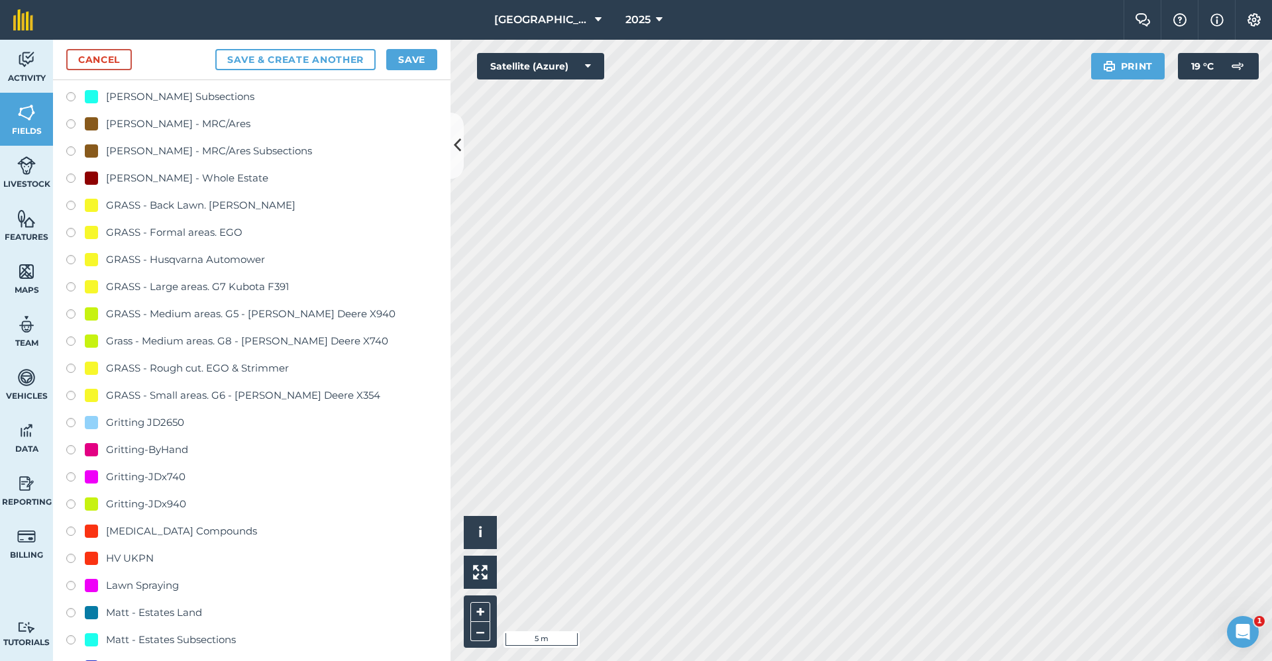
type input "Gritting-x740"
click at [176, 474] on div "Gritting-JDx740" at bounding box center [146, 477] width 80 height 16
radio input "true"
click at [398, 61] on button "Save" at bounding box center [411, 59] width 51 height 21
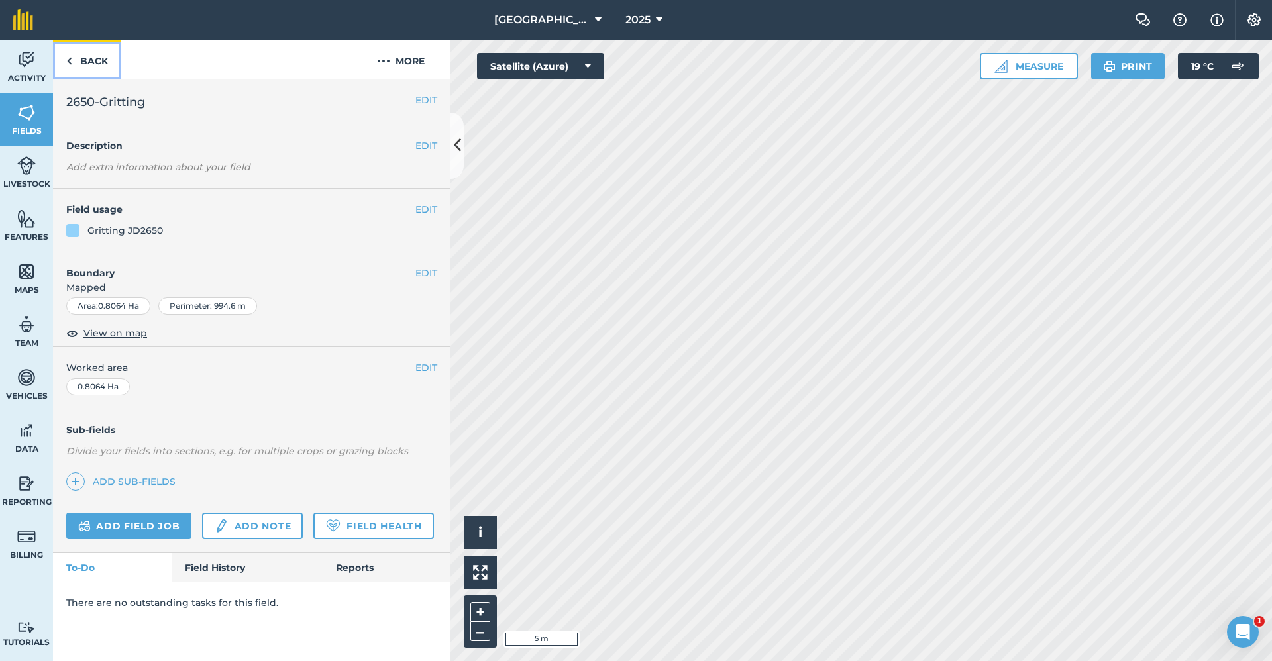
click at [100, 67] on link "Back" at bounding box center [87, 59] width 68 height 39
click at [429, 270] on button "EDIT" at bounding box center [426, 273] width 22 height 15
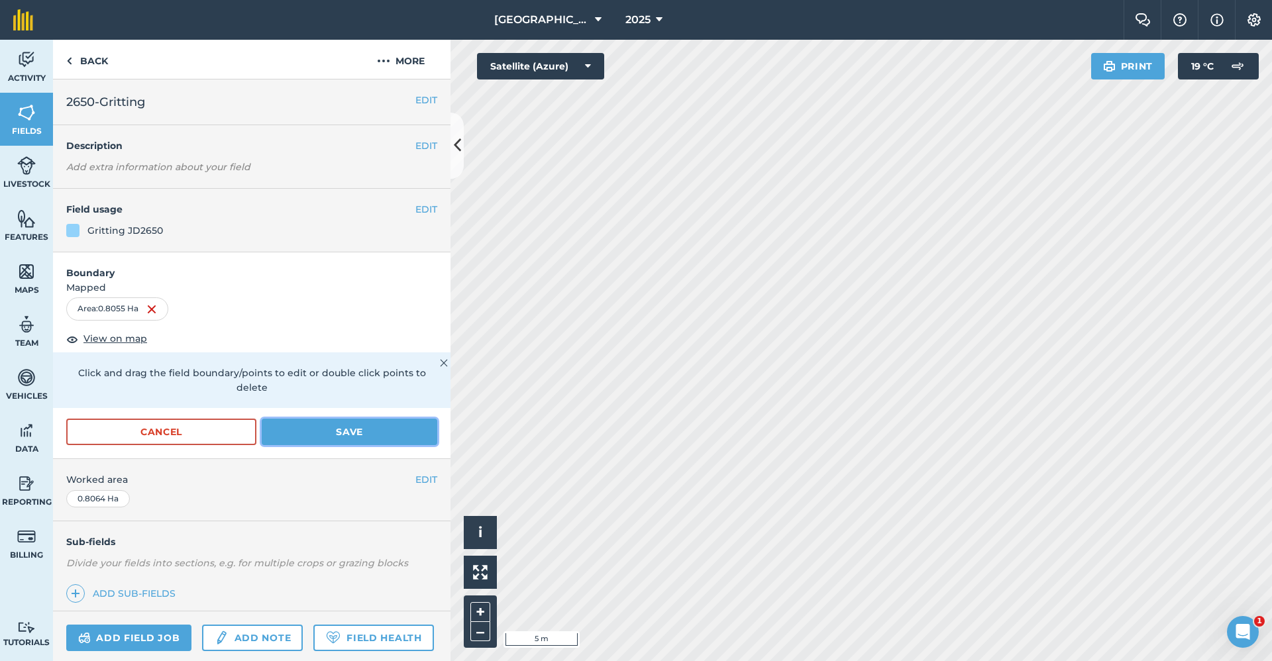
click at [365, 439] on button "Save" at bounding box center [350, 432] width 176 height 27
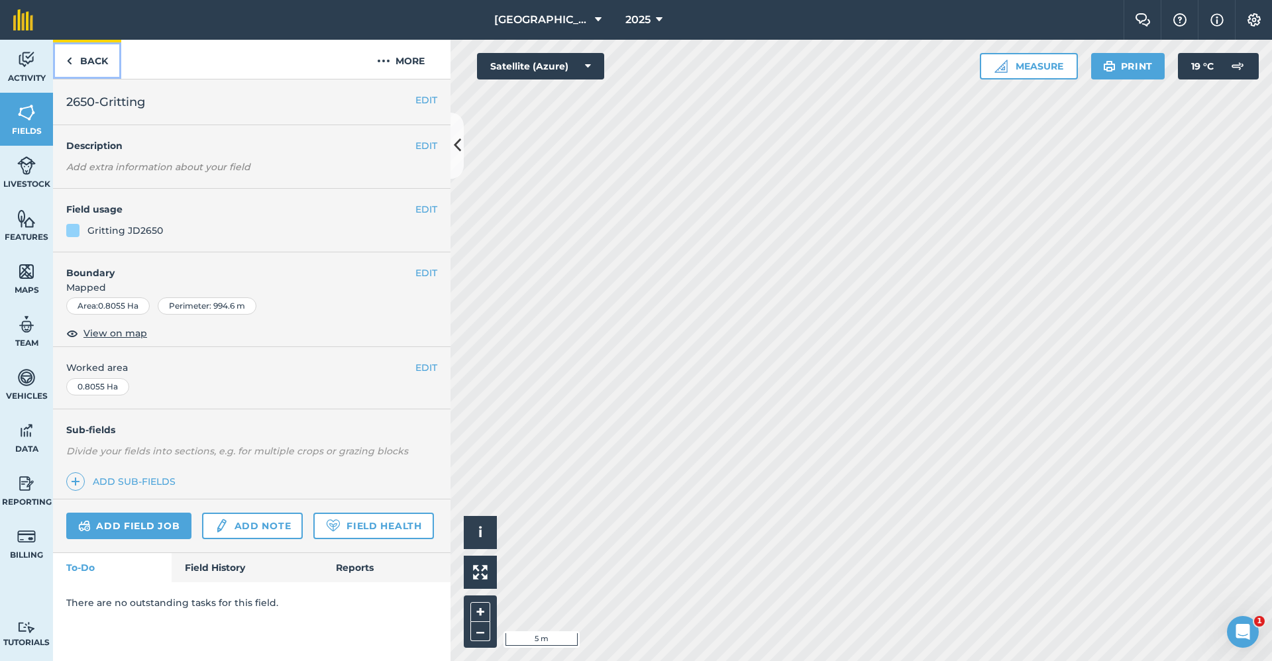
click at [97, 65] on link "Back" at bounding box center [87, 59] width 68 height 39
click at [102, 59] on link "Back" at bounding box center [87, 59] width 68 height 39
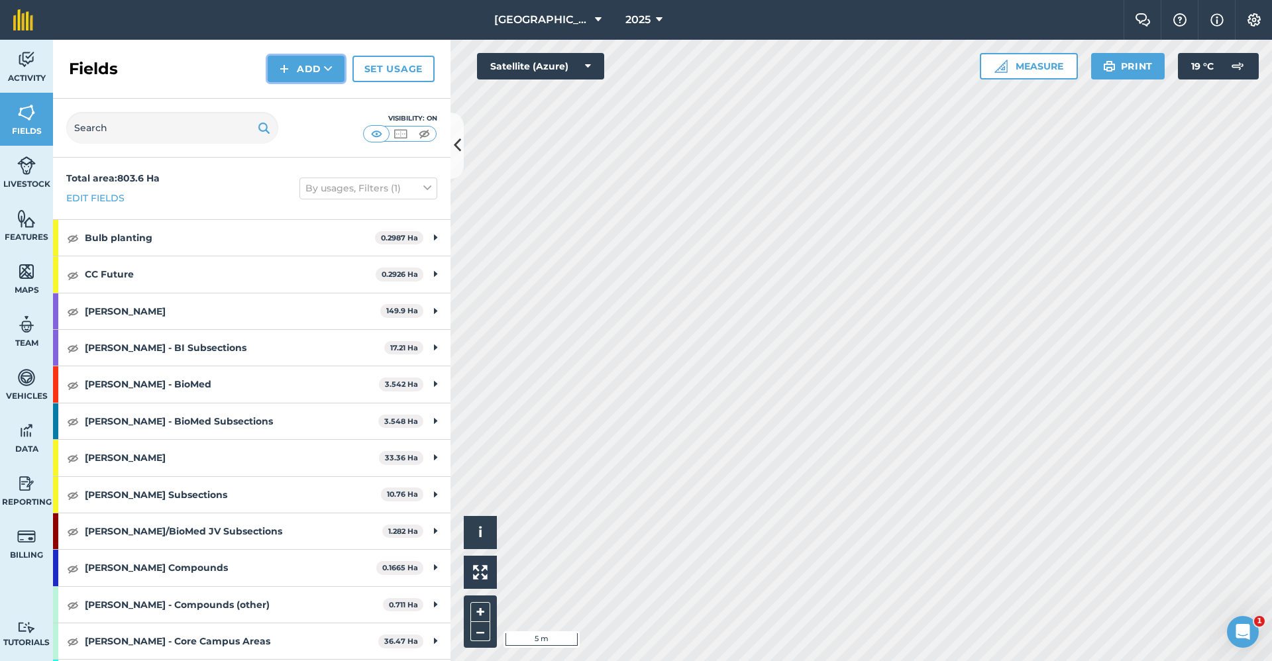
click at [330, 62] on button "Add" at bounding box center [306, 69] width 77 height 27
click at [320, 98] on link "Draw" at bounding box center [306, 98] width 73 height 29
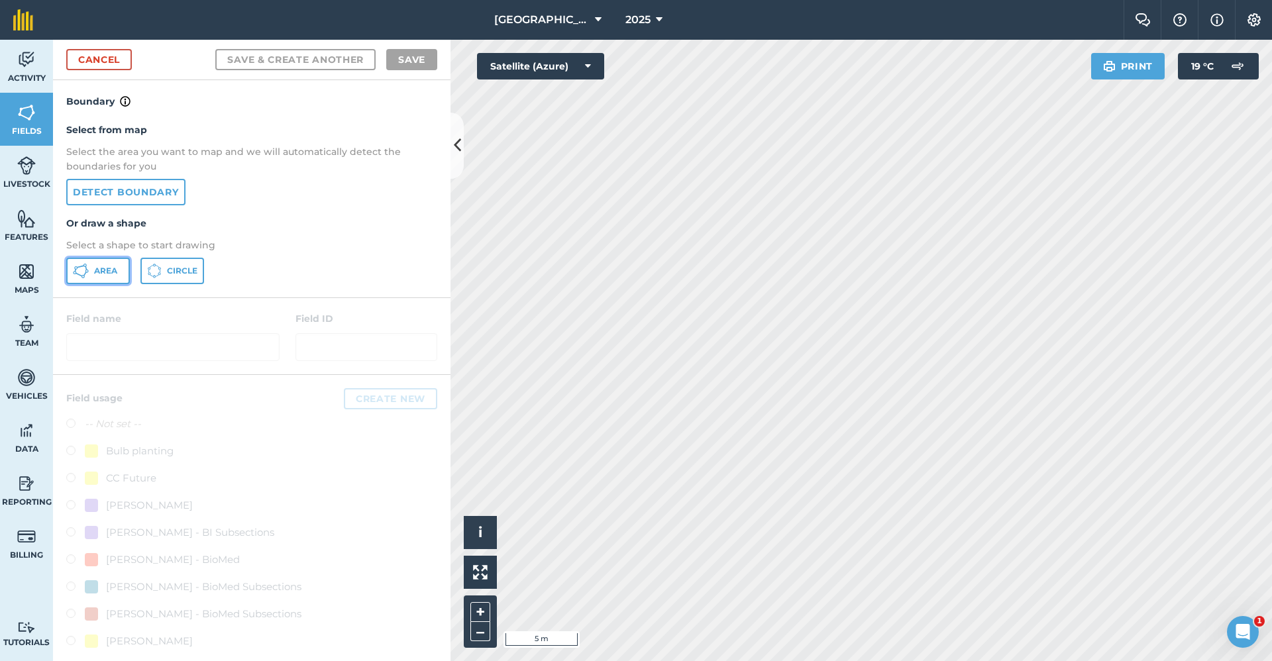
click at [102, 282] on button "Area" at bounding box center [98, 271] width 64 height 27
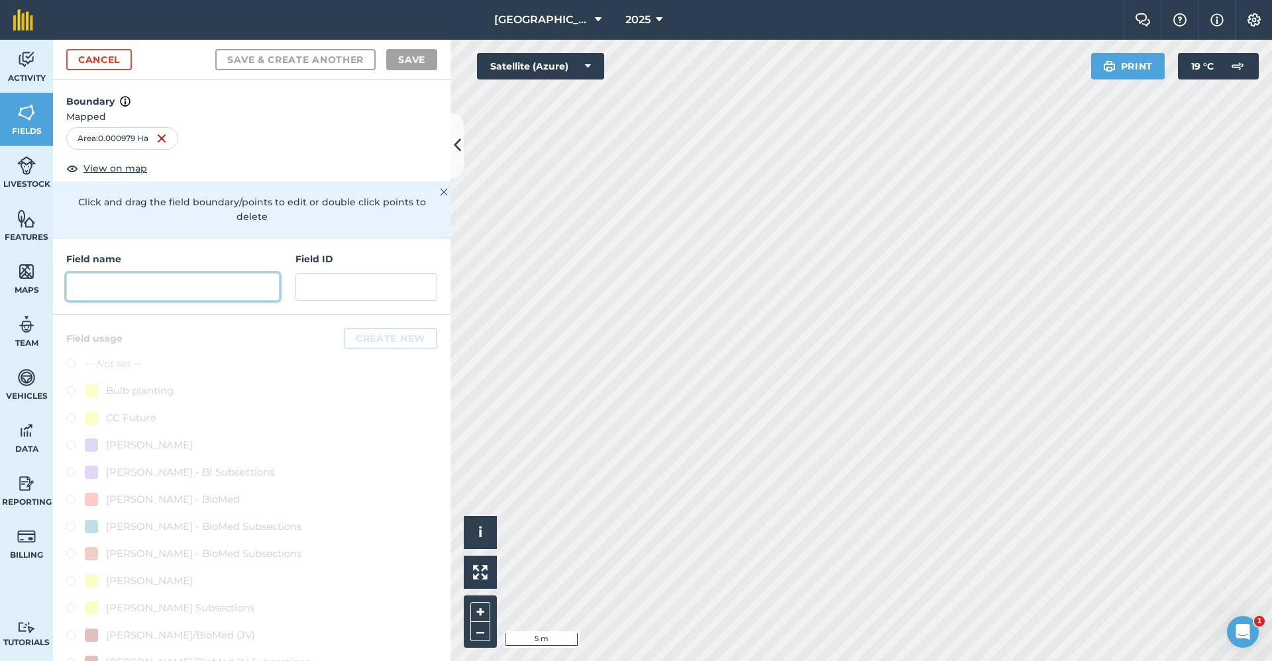
click at [197, 280] on input "text" at bounding box center [172, 287] width 213 height 28
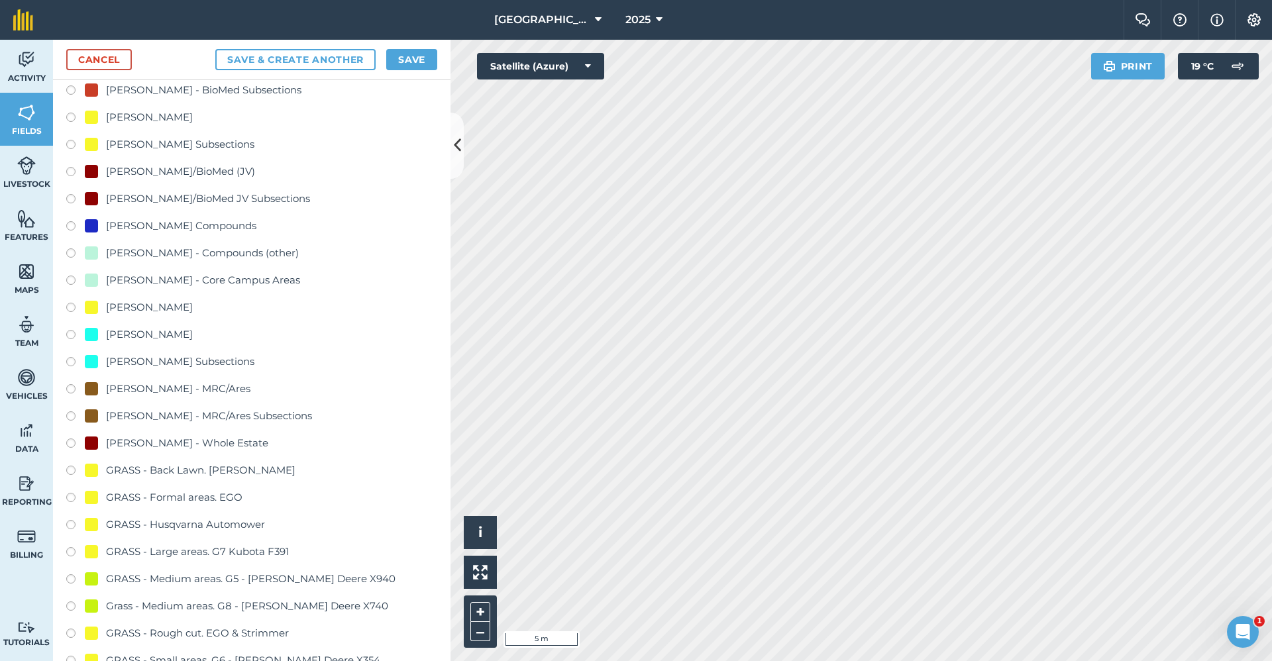
scroll to position [795, 0]
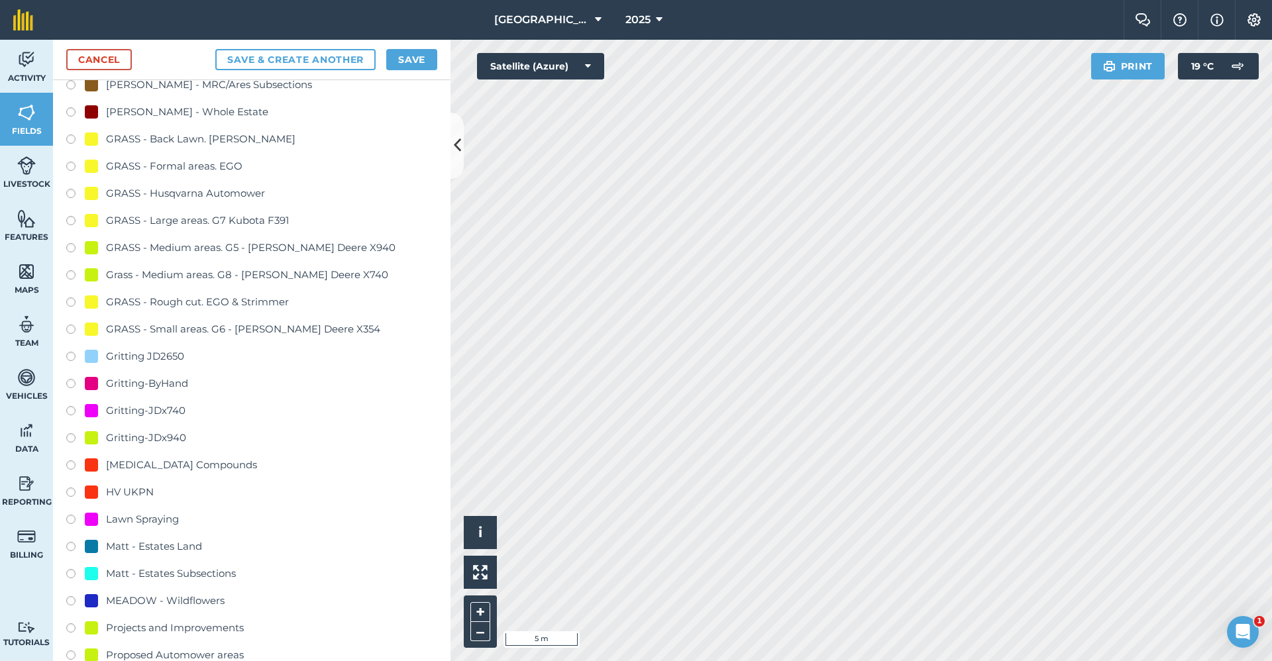
type input "Gritting-ByHand"
click at [179, 386] on div "Gritting-ByHand" at bounding box center [147, 384] width 82 height 16
radio input "true"
click at [402, 56] on button "Save" at bounding box center [411, 59] width 51 height 21
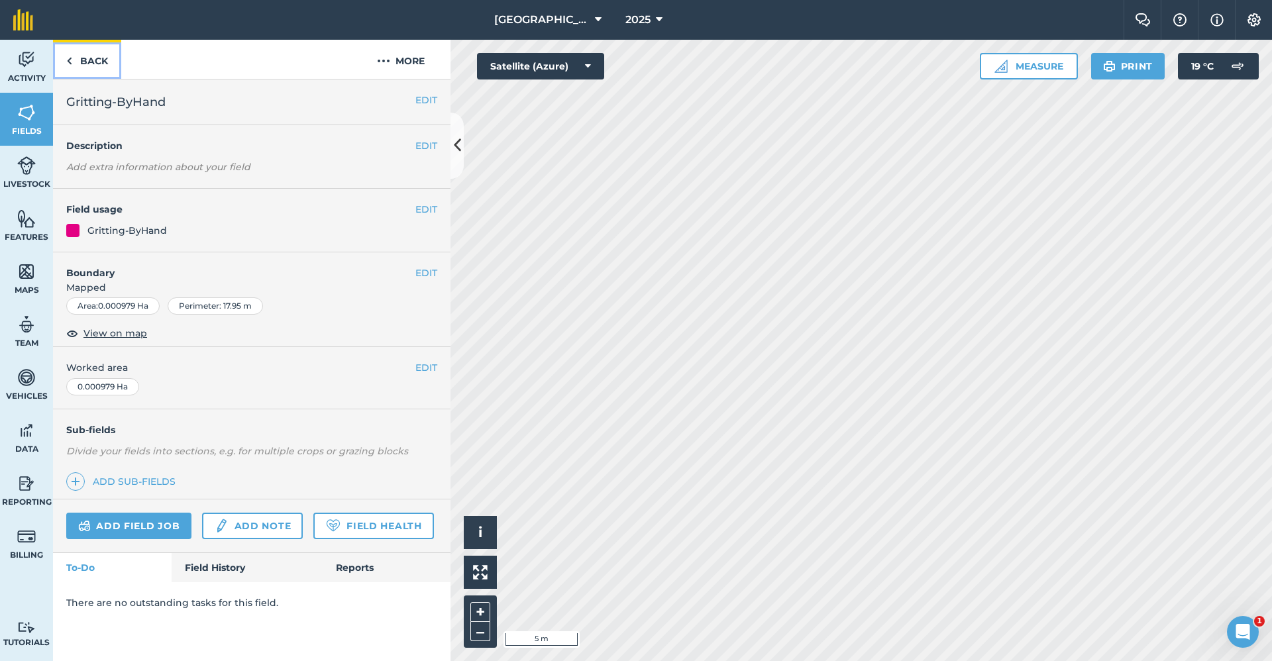
click at [92, 64] on link "Back" at bounding box center [87, 59] width 68 height 39
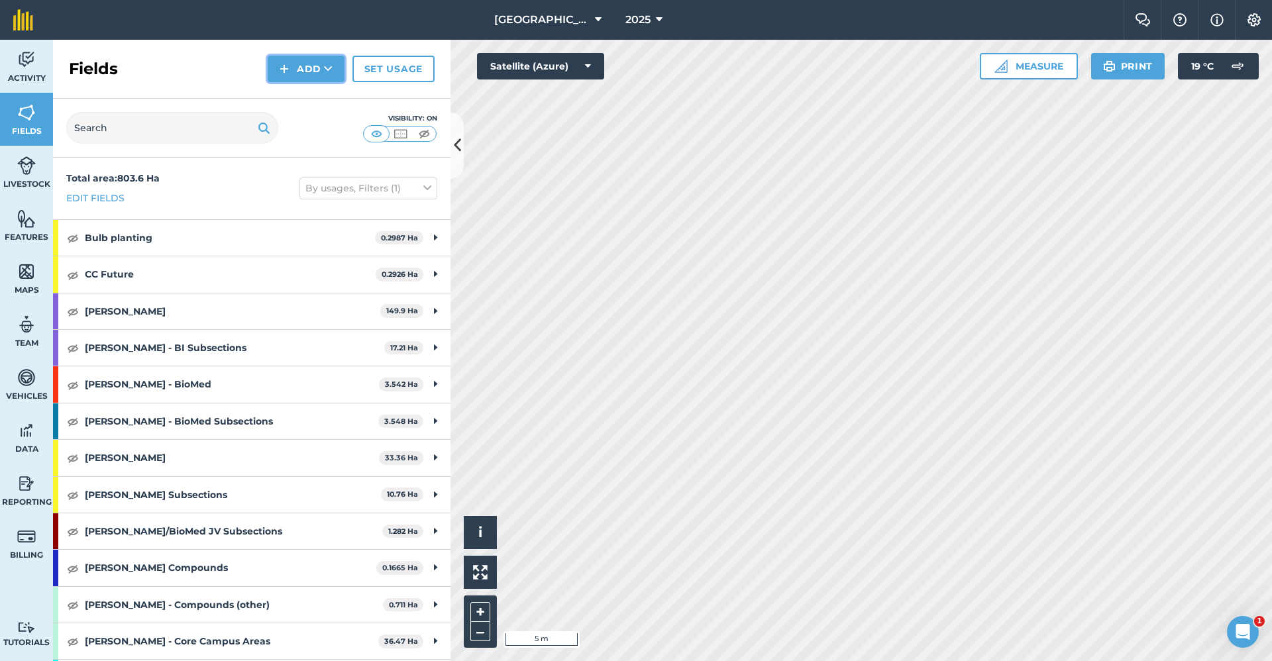
click at [322, 72] on button "Add" at bounding box center [306, 69] width 77 height 27
click at [315, 98] on link "Draw" at bounding box center [306, 98] width 73 height 29
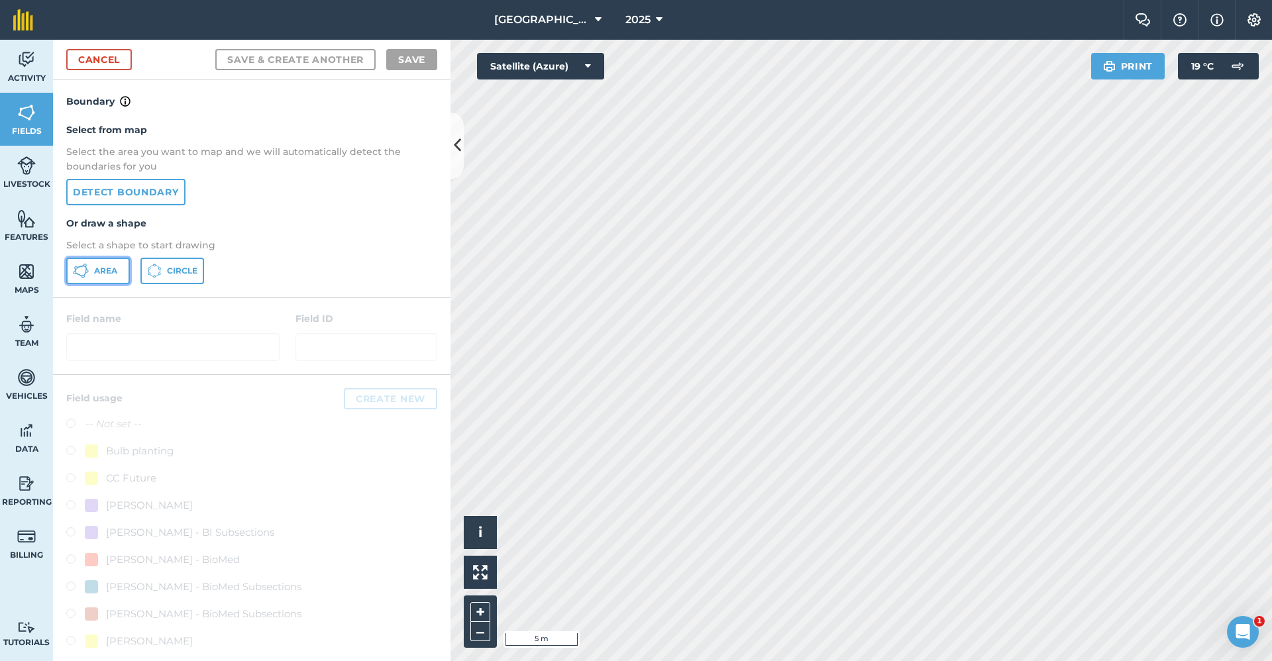
click at [109, 272] on span "Area" at bounding box center [105, 271] width 23 height 11
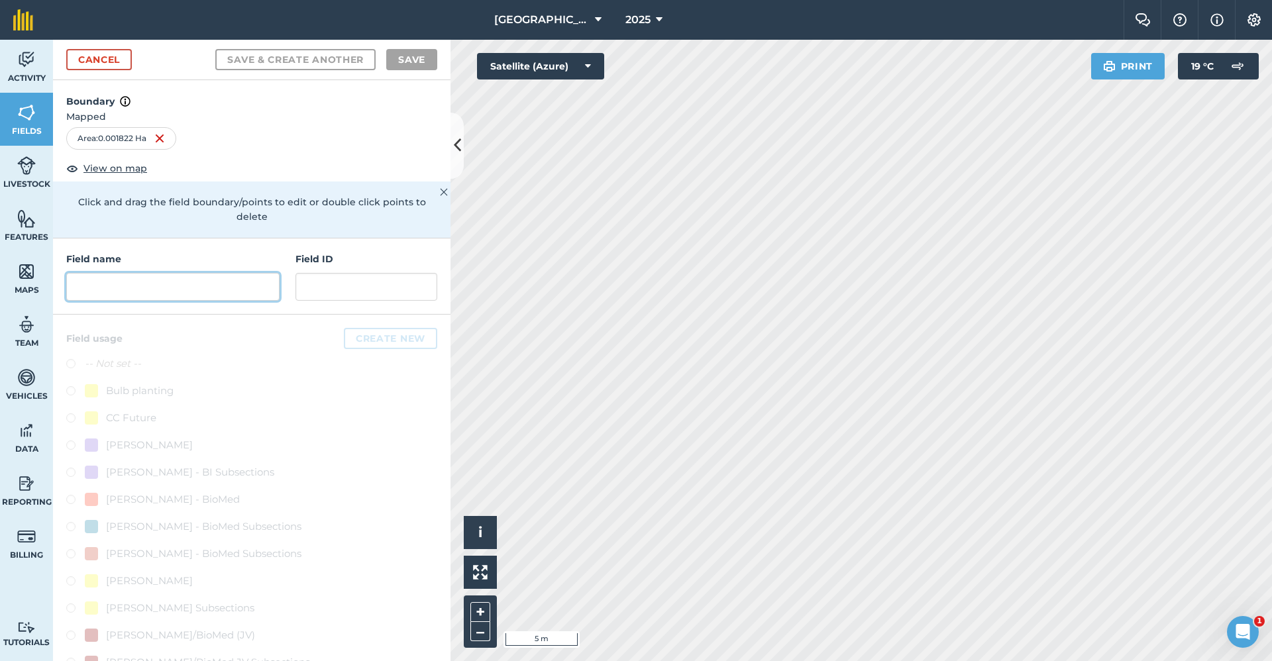
click at [145, 292] on input "text" at bounding box center [172, 287] width 213 height 28
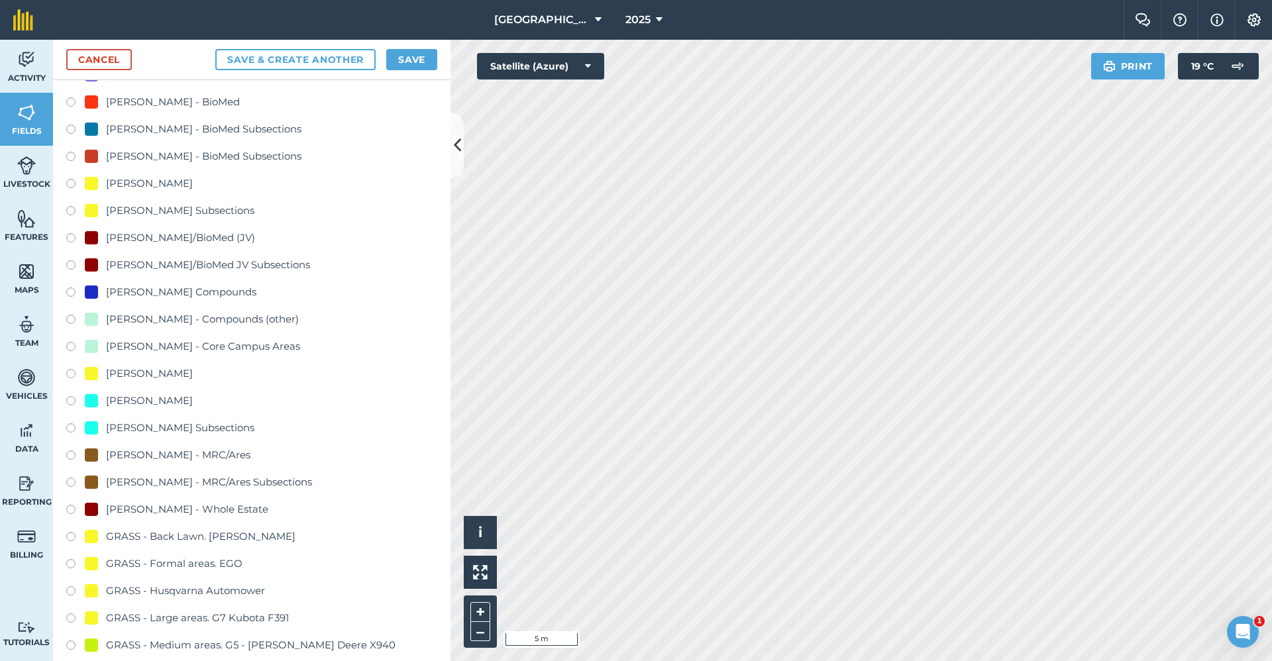
scroll to position [795, 0]
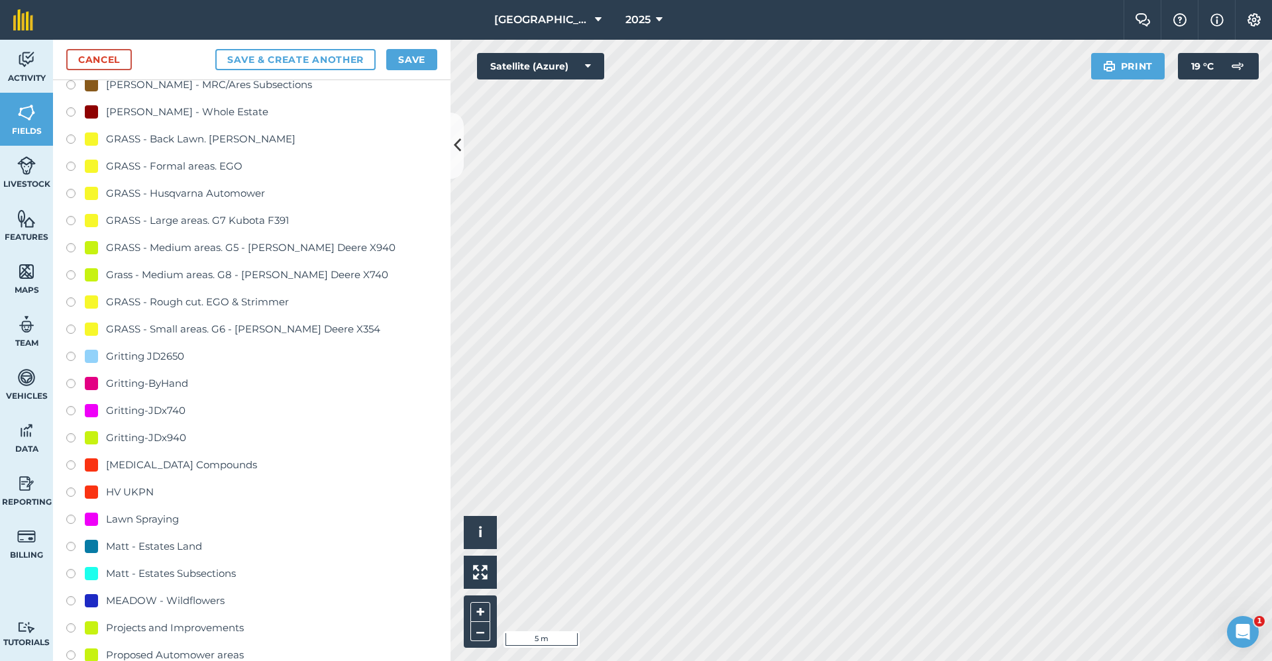
type input "Gritting-ByHand"
click at [165, 380] on div "Gritting-ByHand" at bounding box center [147, 384] width 82 height 16
radio input "true"
click at [412, 68] on button "Save" at bounding box center [411, 59] width 51 height 21
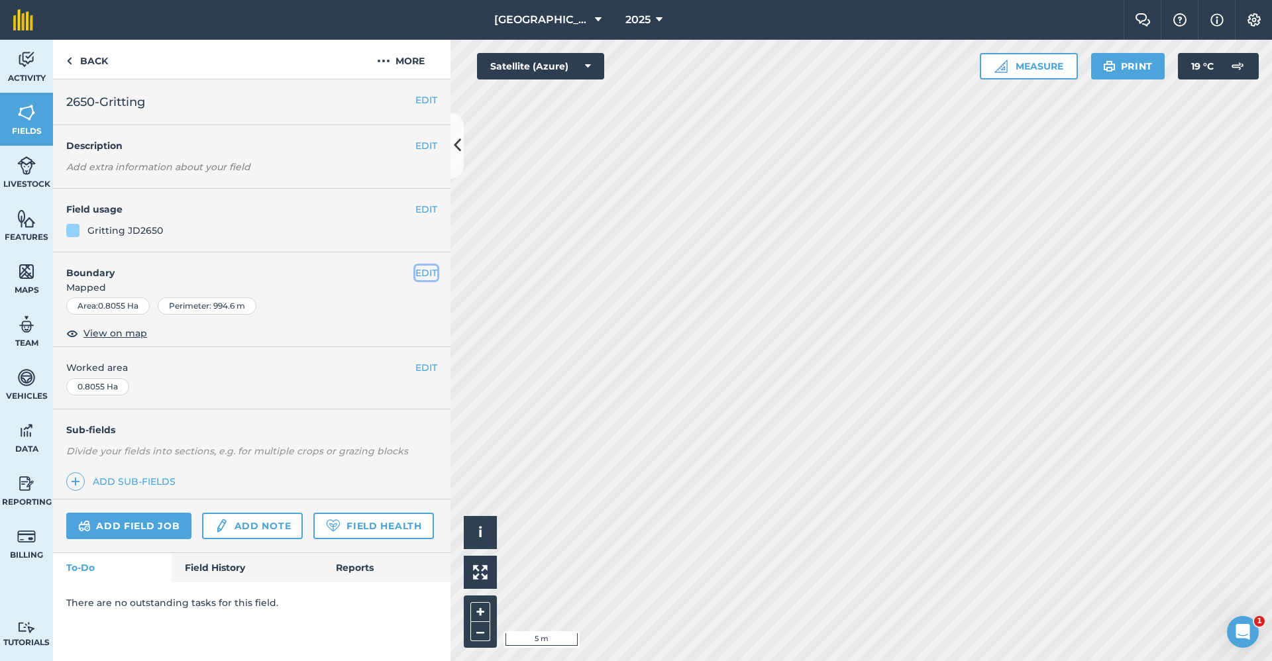
click at [419, 274] on button "EDIT" at bounding box center [426, 273] width 22 height 15
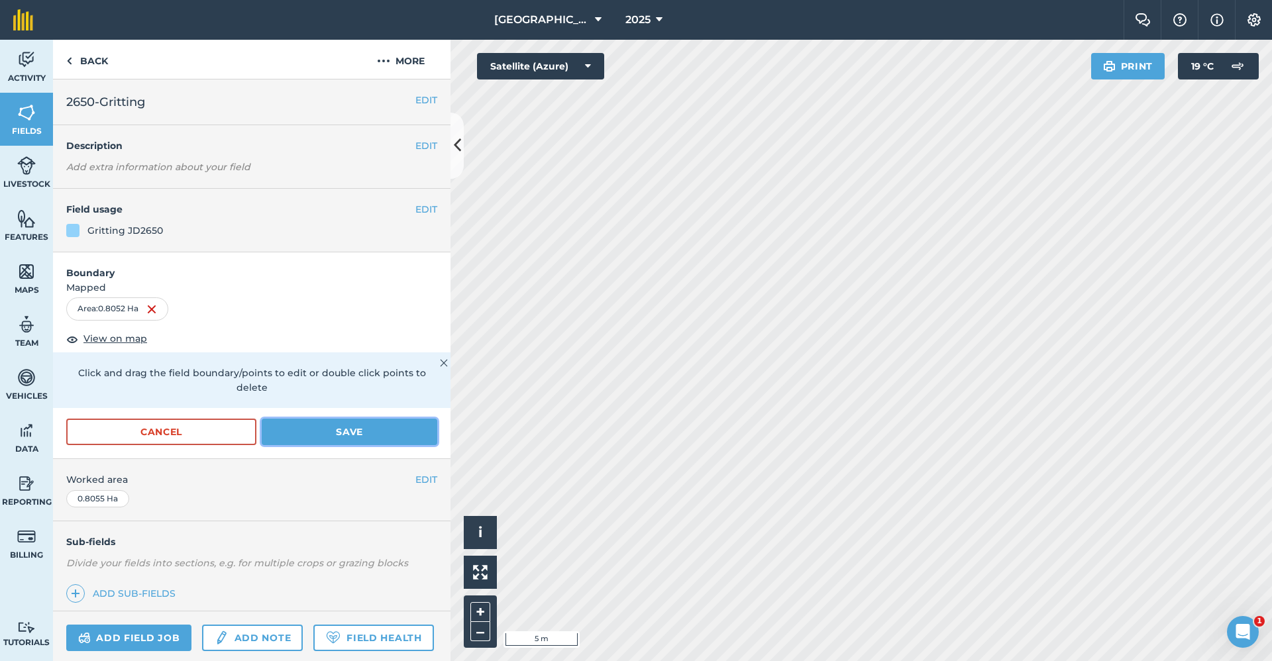
click at [326, 431] on button "Save" at bounding box center [350, 432] width 176 height 27
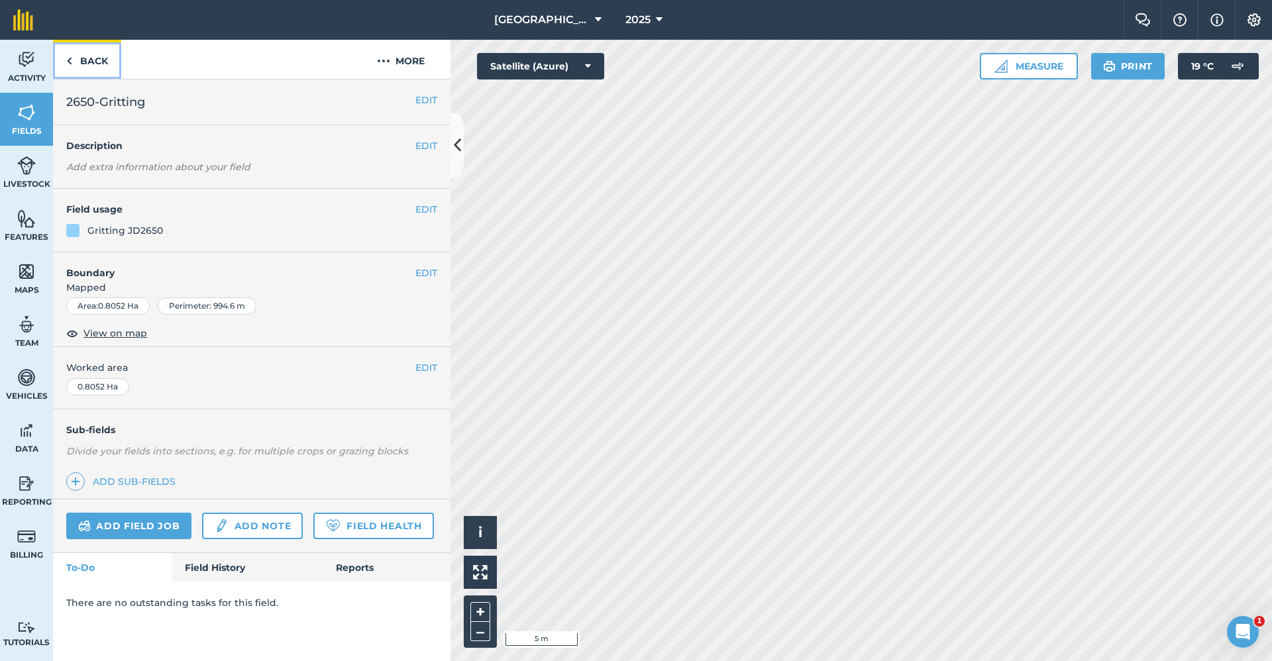
drag, startPoint x: 92, startPoint y: 60, endPoint x: 111, endPoint y: 60, distance: 18.6
click at [93, 60] on link "Back" at bounding box center [87, 59] width 68 height 39
click at [97, 60] on link "Back" at bounding box center [87, 59] width 68 height 39
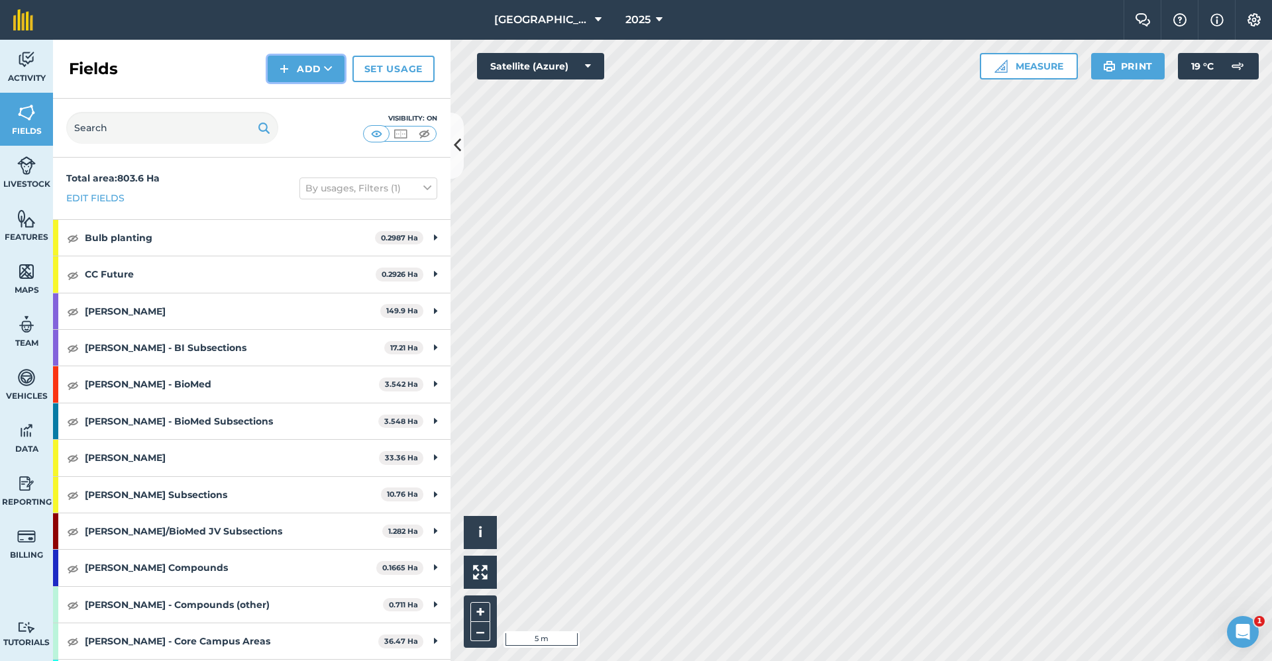
click at [343, 63] on button "Add" at bounding box center [306, 69] width 77 height 27
click at [324, 87] on link "Draw" at bounding box center [306, 98] width 73 height 29
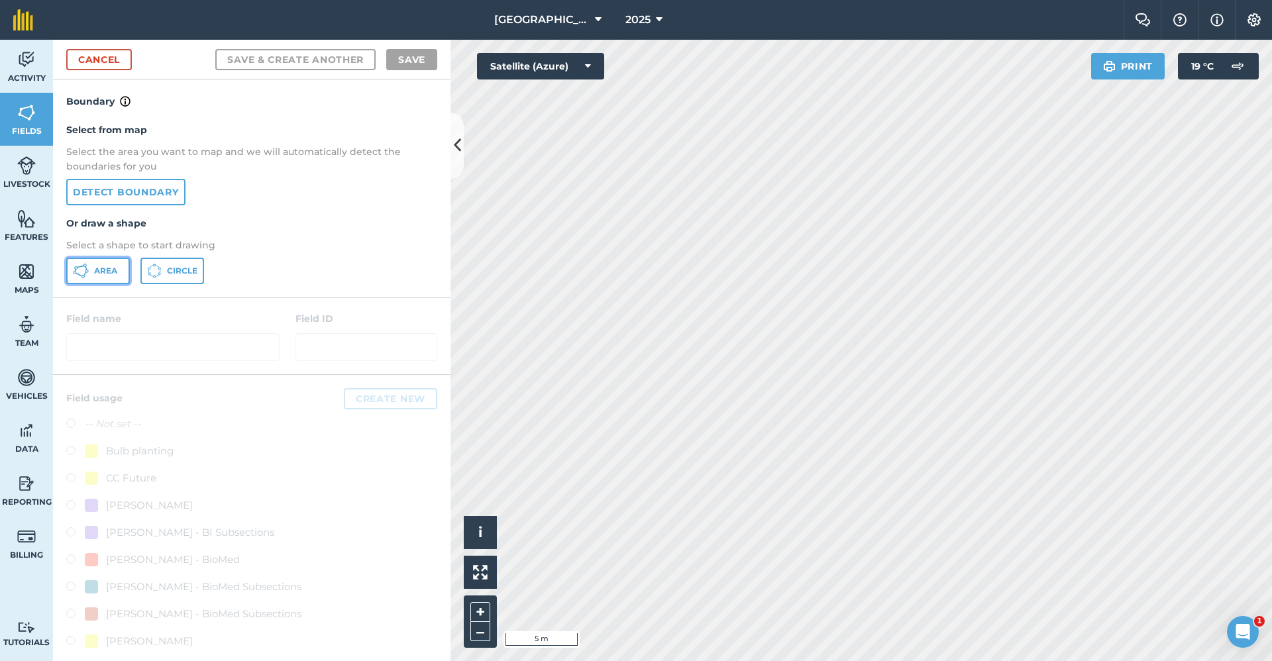
click at [105, 263] on button "Area" at bounding box center [98, 271] width 64 height 27
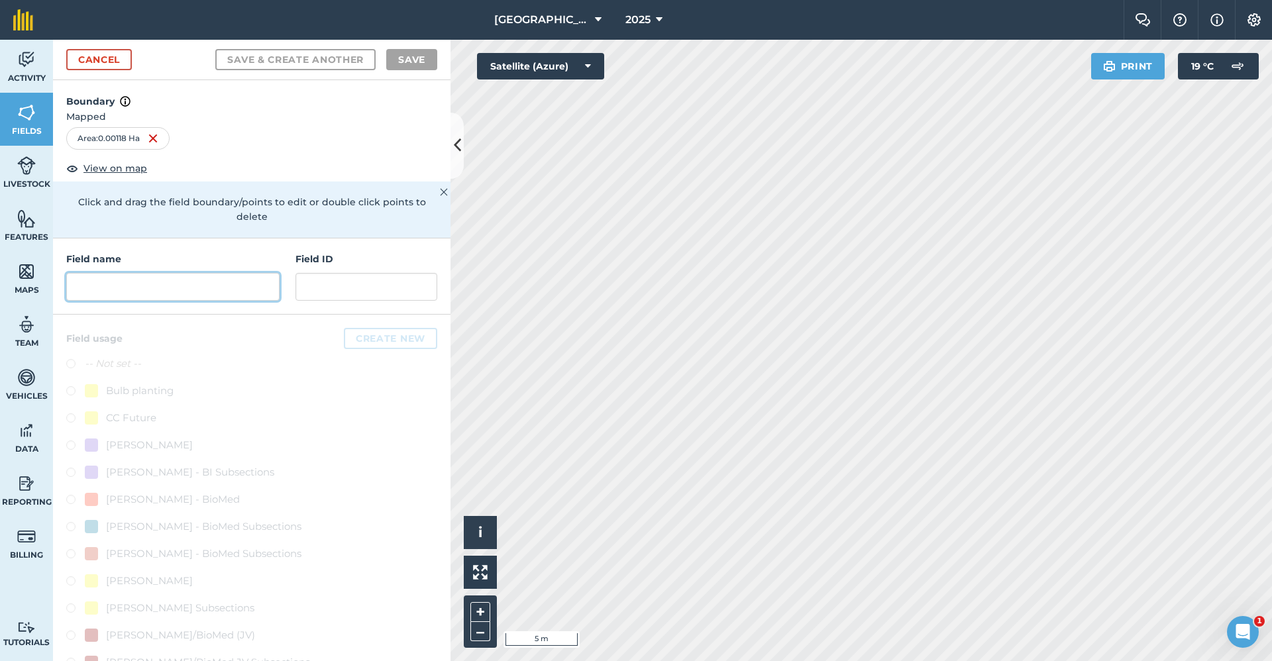
click at [159, 296] on input "text" at bounding box center [172, 287] width 213 height 28
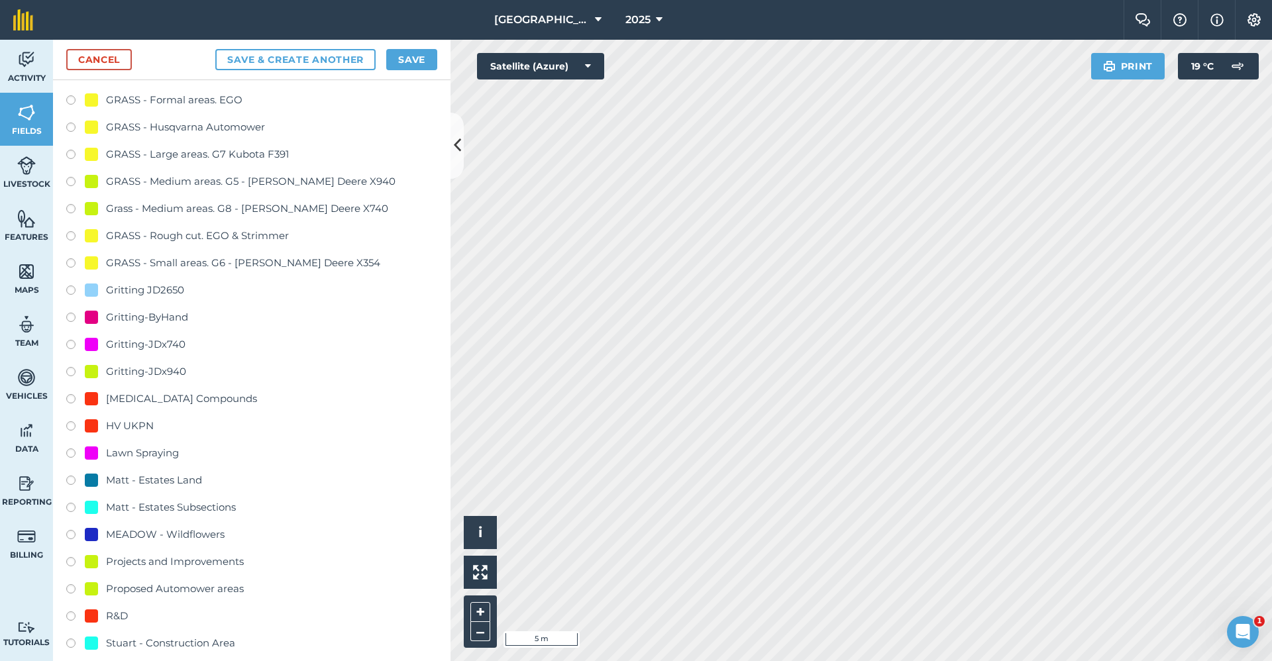
scroll to position [928, 0]
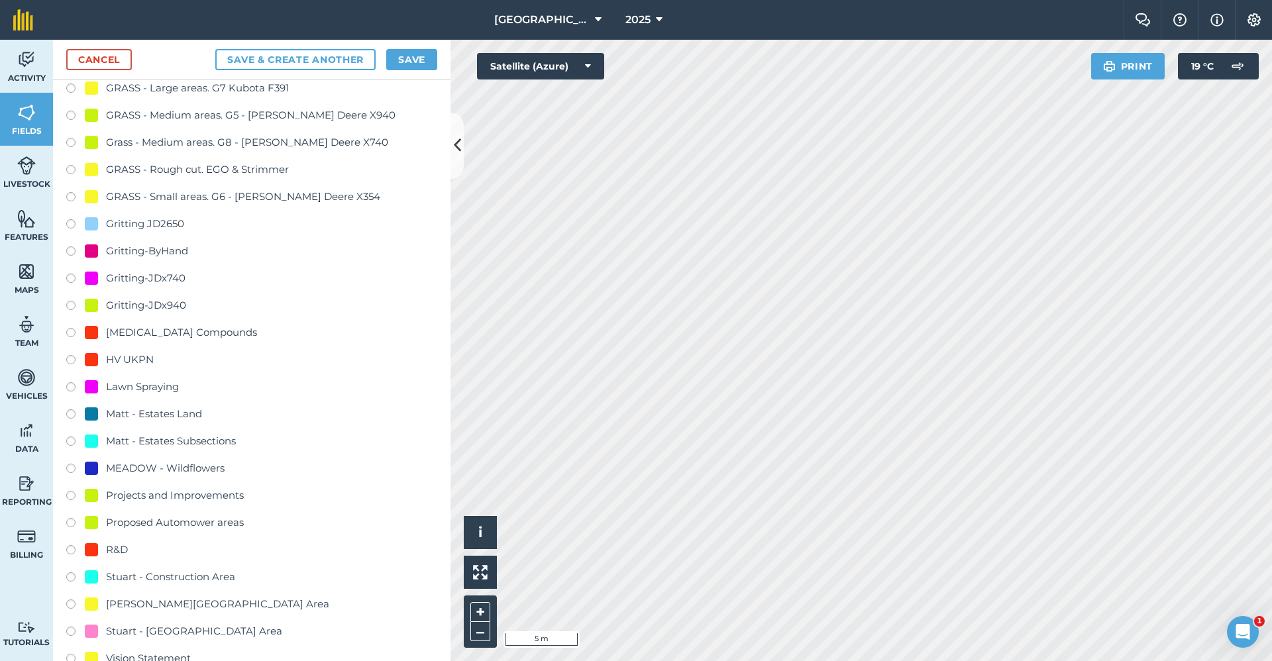
type input "Gritting-ByHand"
click at [148, 245] on div "Gritting-ByHand" at bounding box center [147, 251] width 82 height 16
radio input "true"
click at [418, 50] on button "Save" at bounding box center [411, 59] width 51 height 21
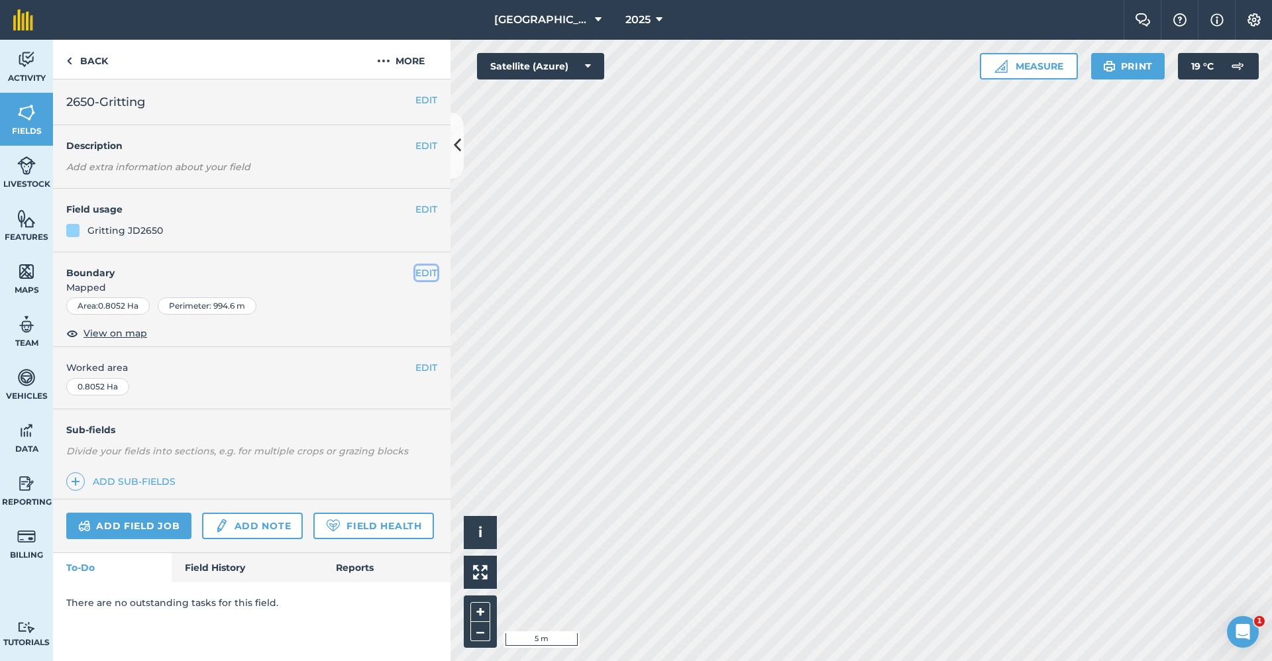
click at [423, 274] on button "EDIT" at bounding box center [426, 273] width 22 height 15
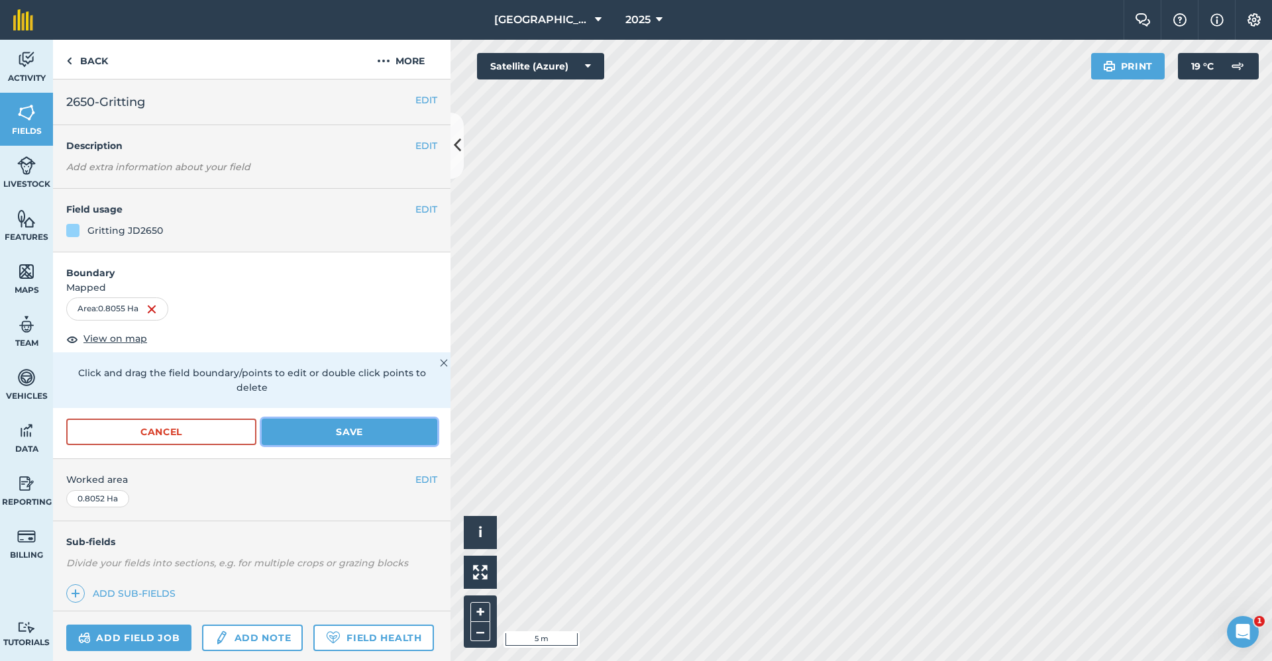
click at [288, 435] on button "Save" at bounding box center [350, 432] width 176 height 27
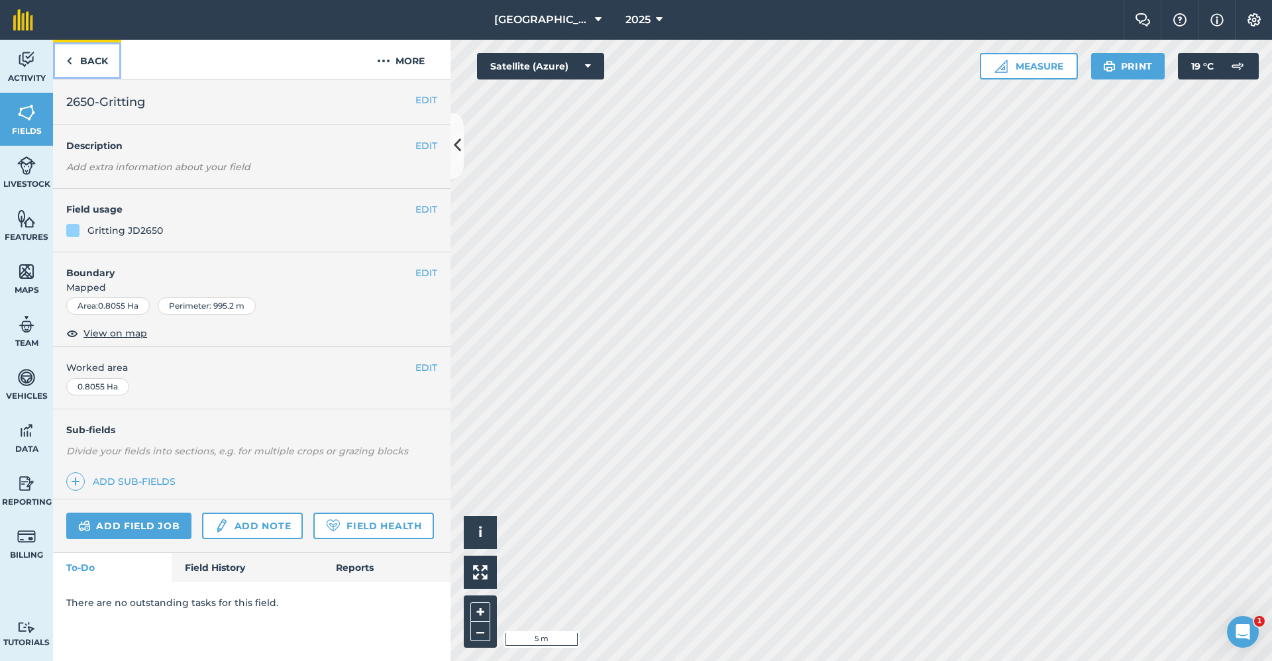
click at [93, 59] on link "Back" at bounding box center [87, 59] width 68 height 39
click at [93, 62] on link "Back" at bounding box center [87, 59] width 68 height 39
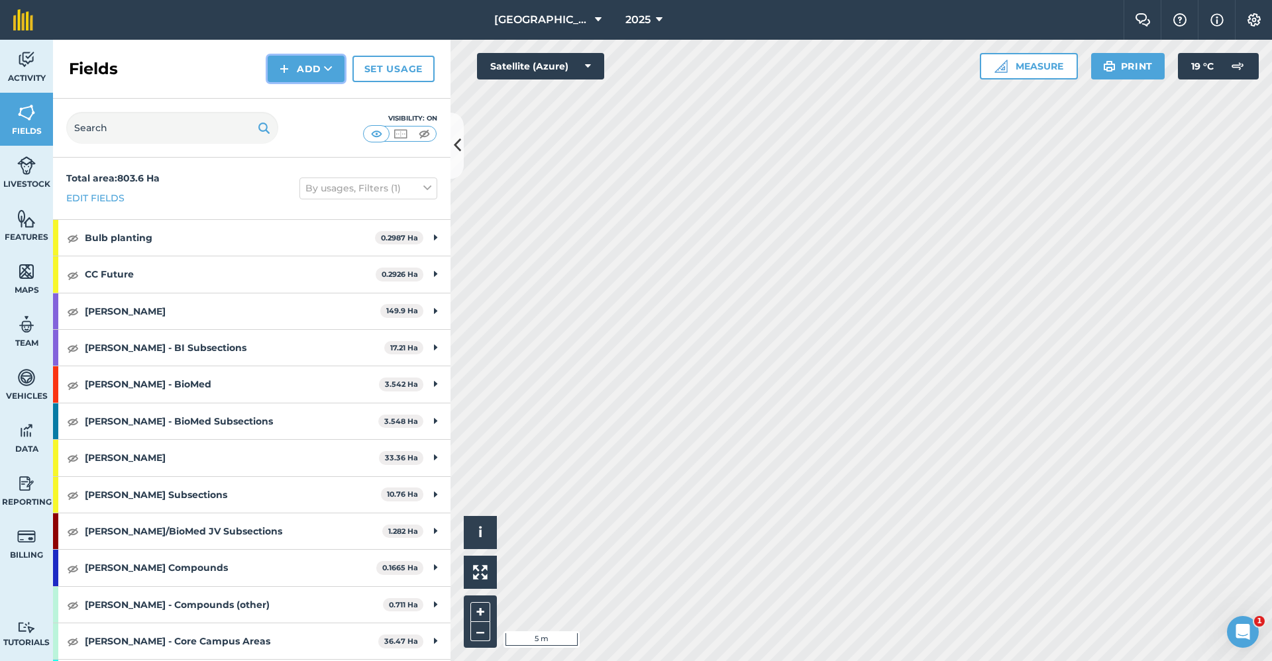
click at [334, 72] on button "Add" at bounding box center [306, 69] width 77 height 27
click at [320, 107] on link "Draw" at bounding box center [306, 98] width 73 height 29
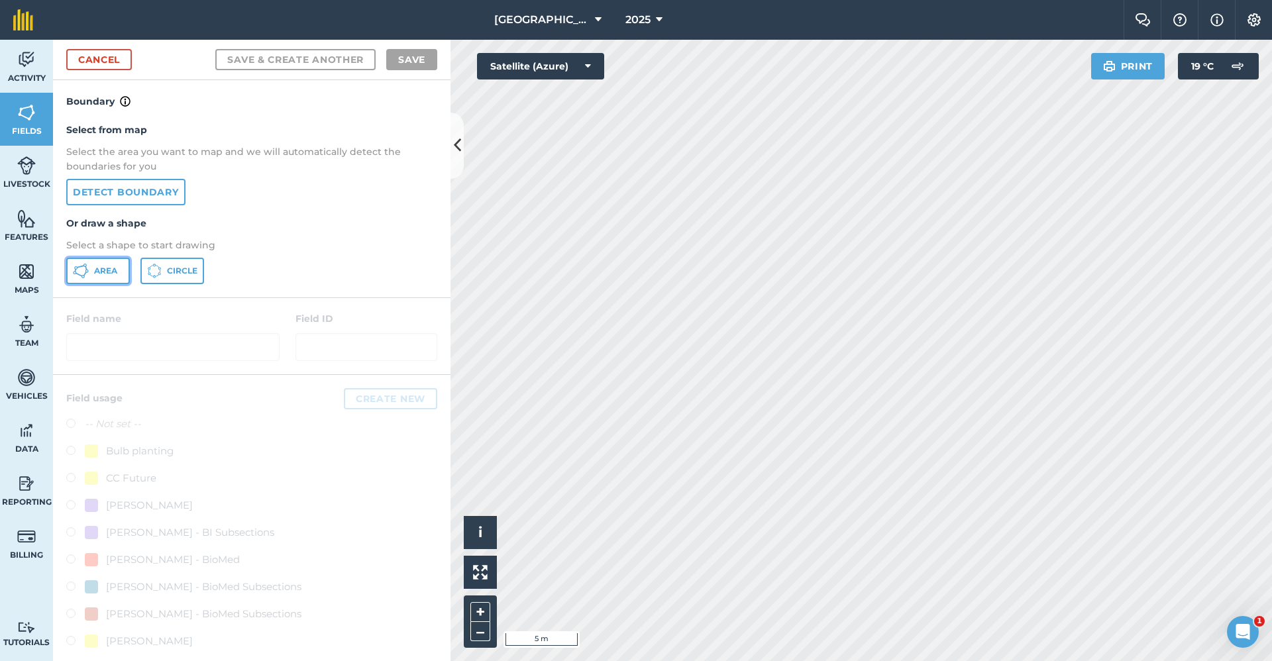
click at [101, 278] on button "Area" at bounding box center [98, 271] width 64 height 27
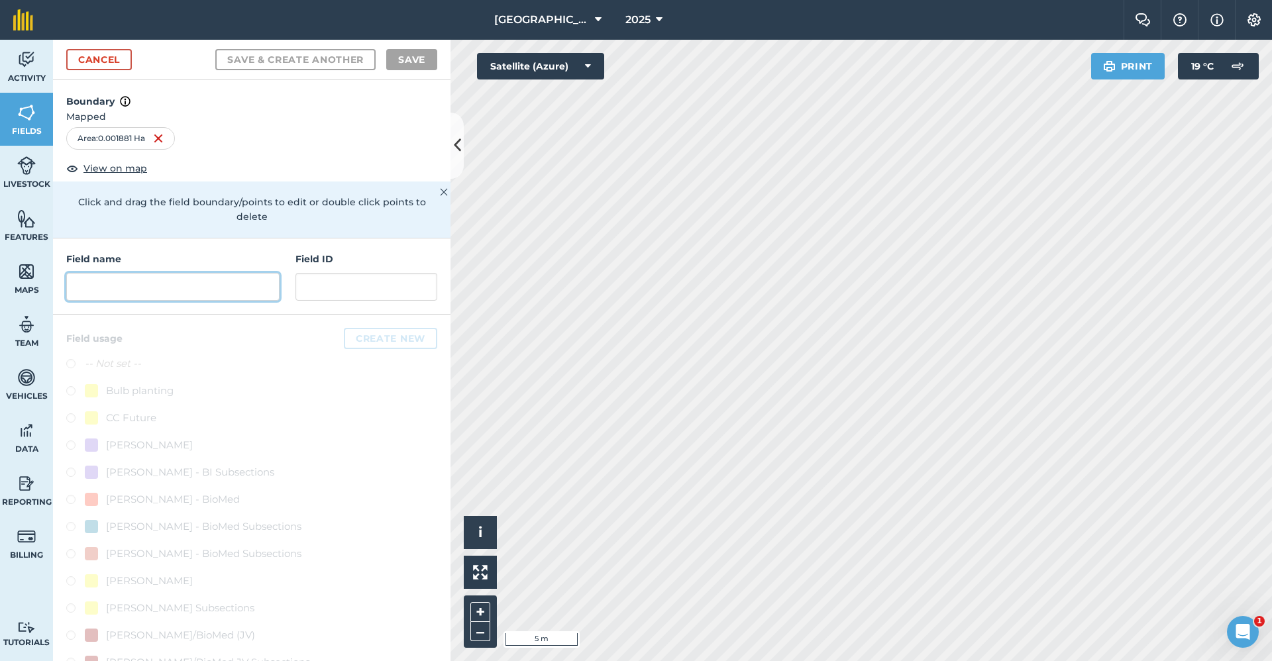
click at [160, 294] on input "text" at bounding box center [172, 287] width 213 height 28
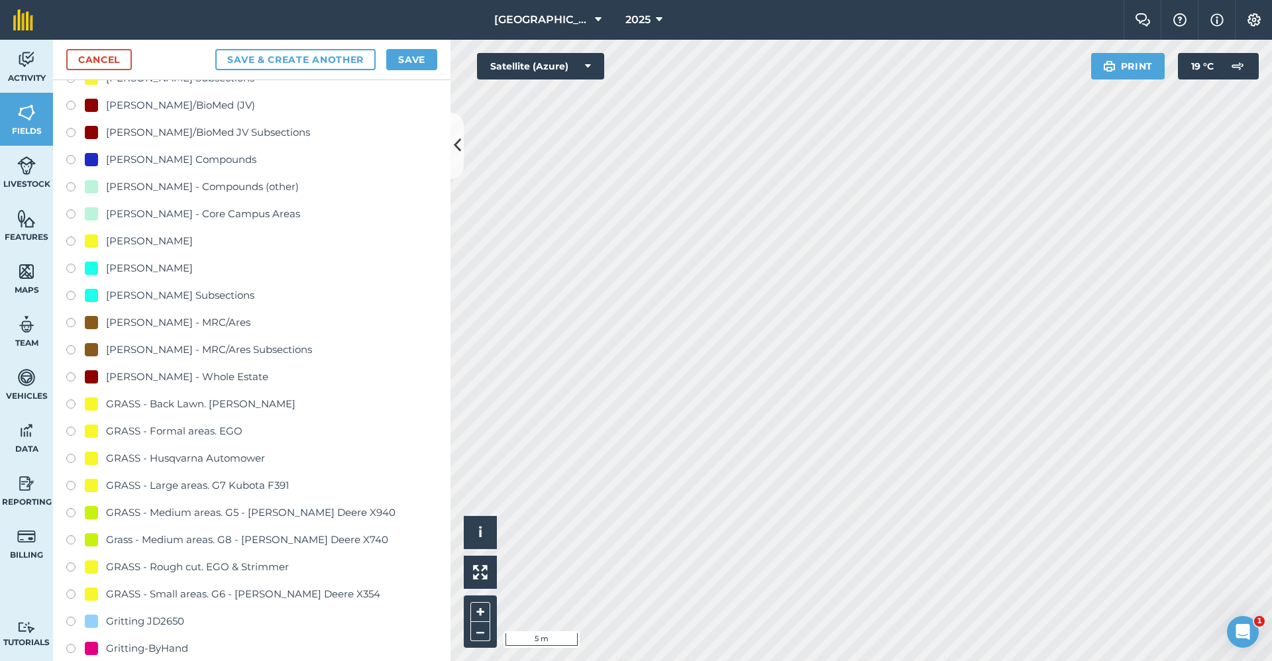
scroll to position [994, 0]
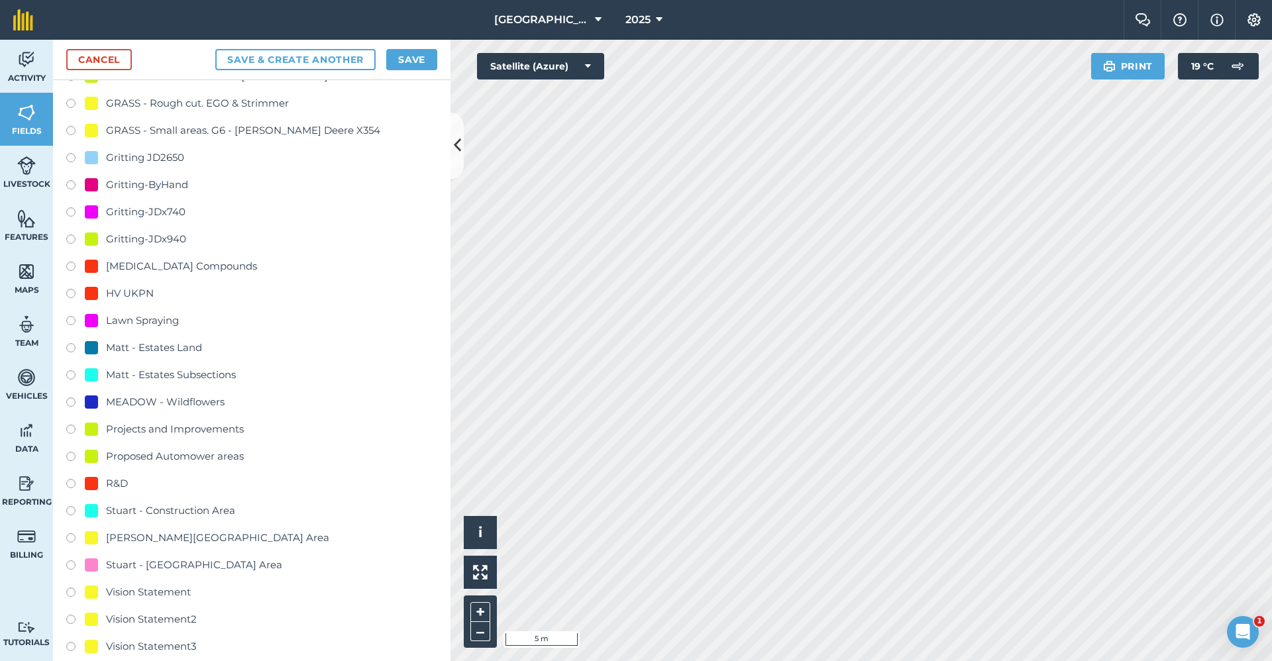
type input "Gritting-x740"
click at [152, 212] on div "Gritting-JDx740" at bounding box center [146, 212] width 80 height 16
radio input "true"
click at [390, 61] on button "Save" at bounding box center [411, 59] width 51 height 21
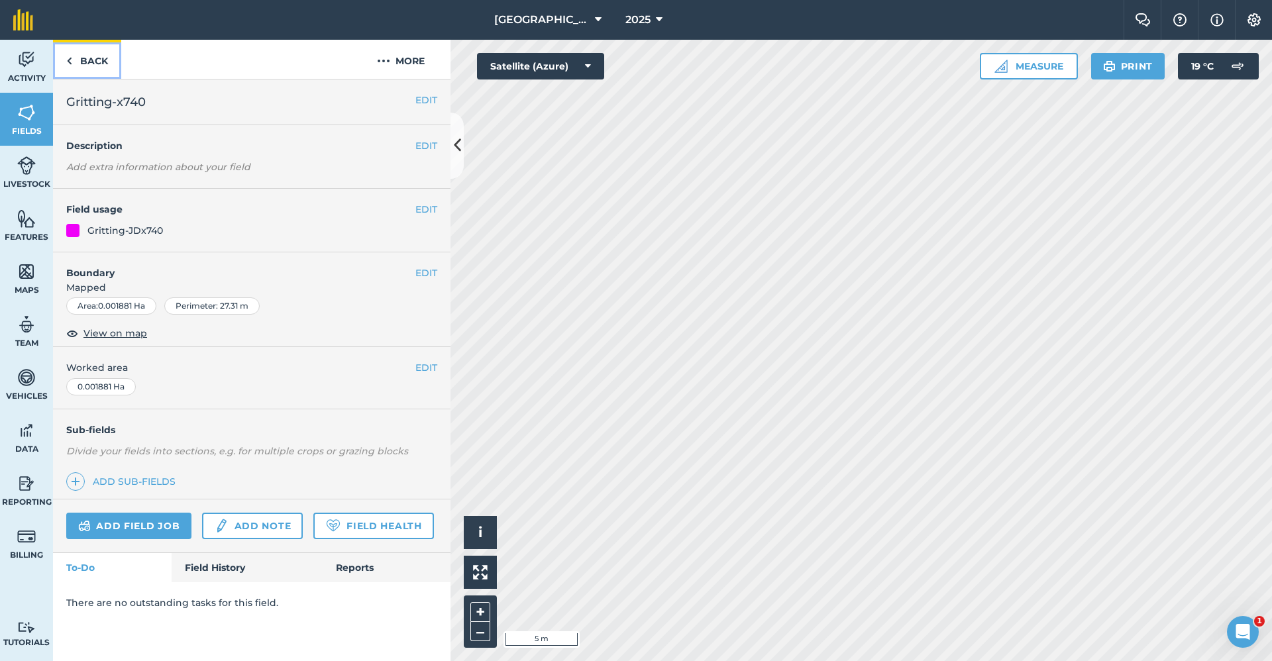
click at [93, 50] on link "Back" at bounding box center [87, 59] width 68 height 39
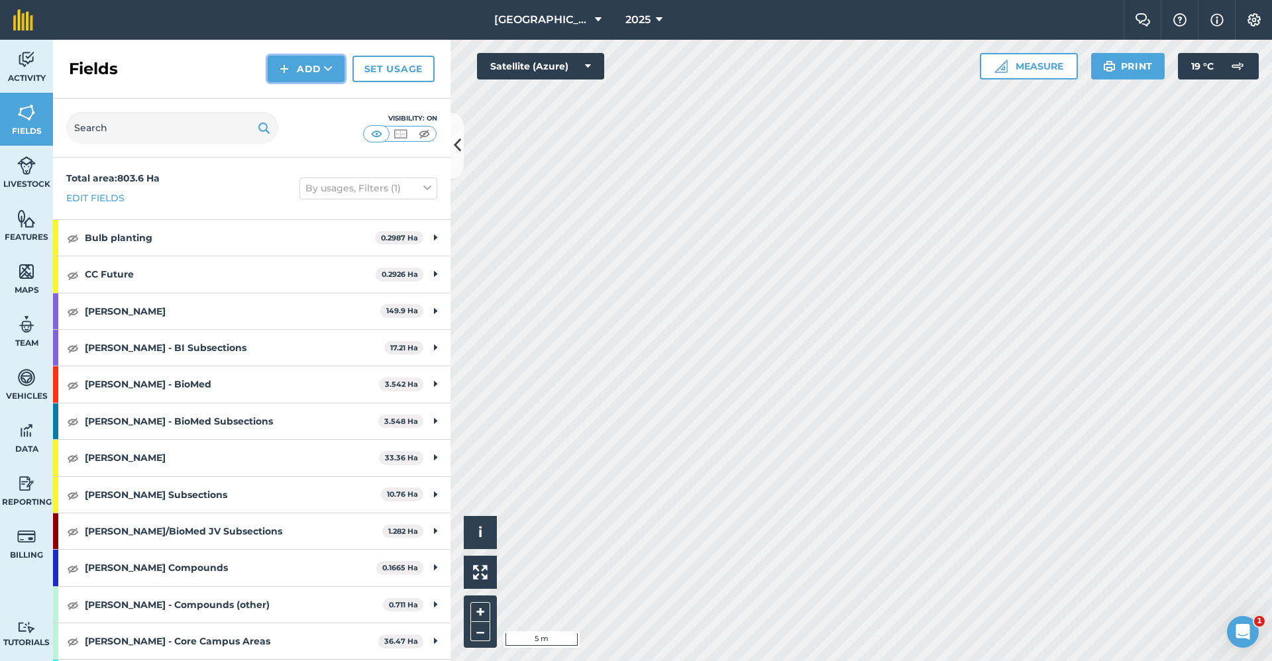
click at [292, 78] on button "Add" at bounding box center [306, 69] width 77 height 27
click at [292, 99] on link "Draw" at bounding box center [306, 98] width 73 height 29
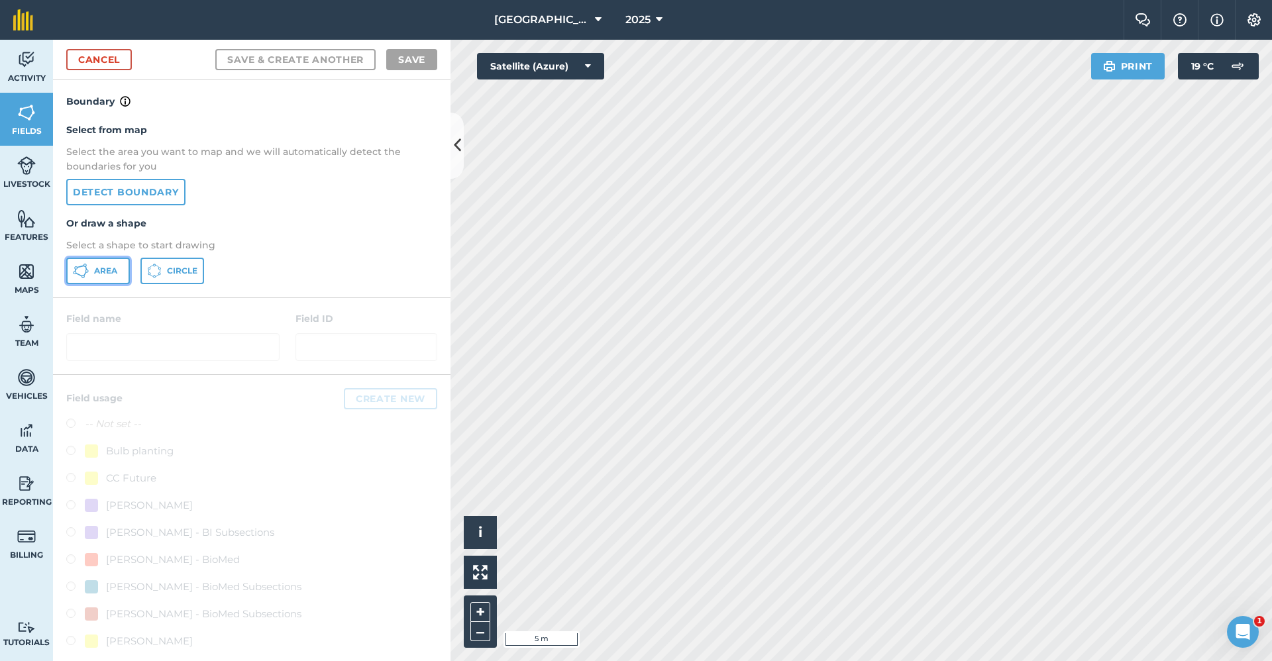
click at [104, 280] on button "Area" at bounding box center [98, 271] width 64 height 27
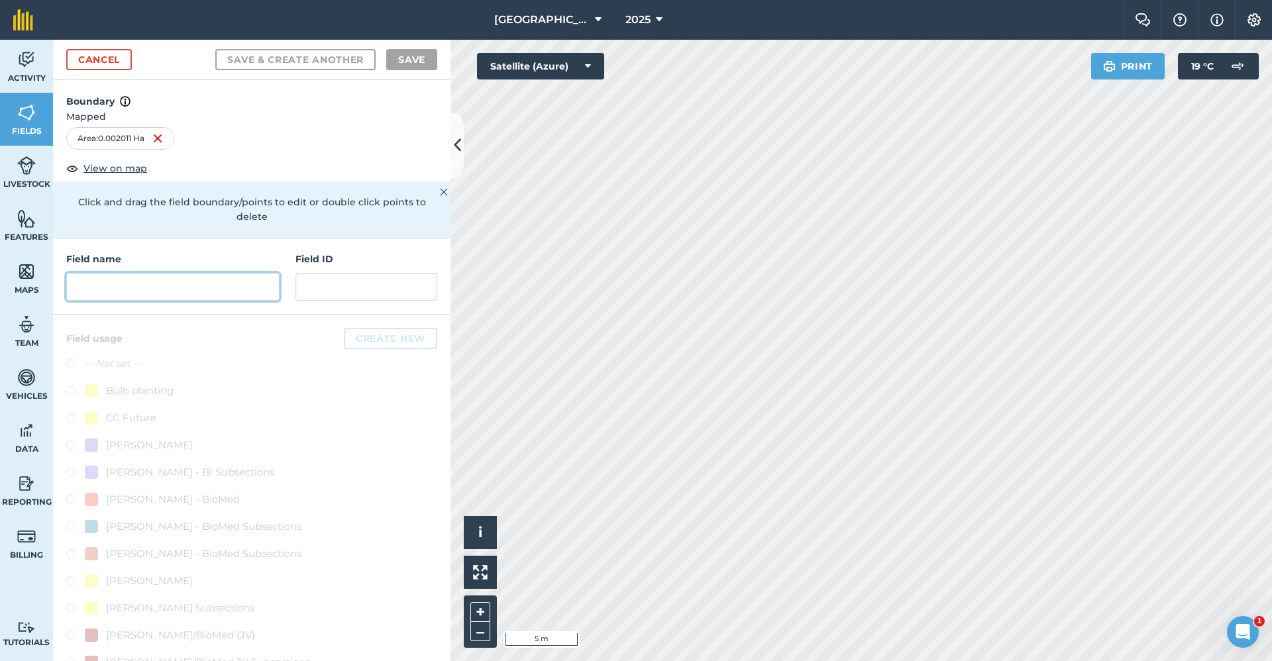
click at [146, 291] on input "text" at bounding box center [172, 287] width 213 height 28
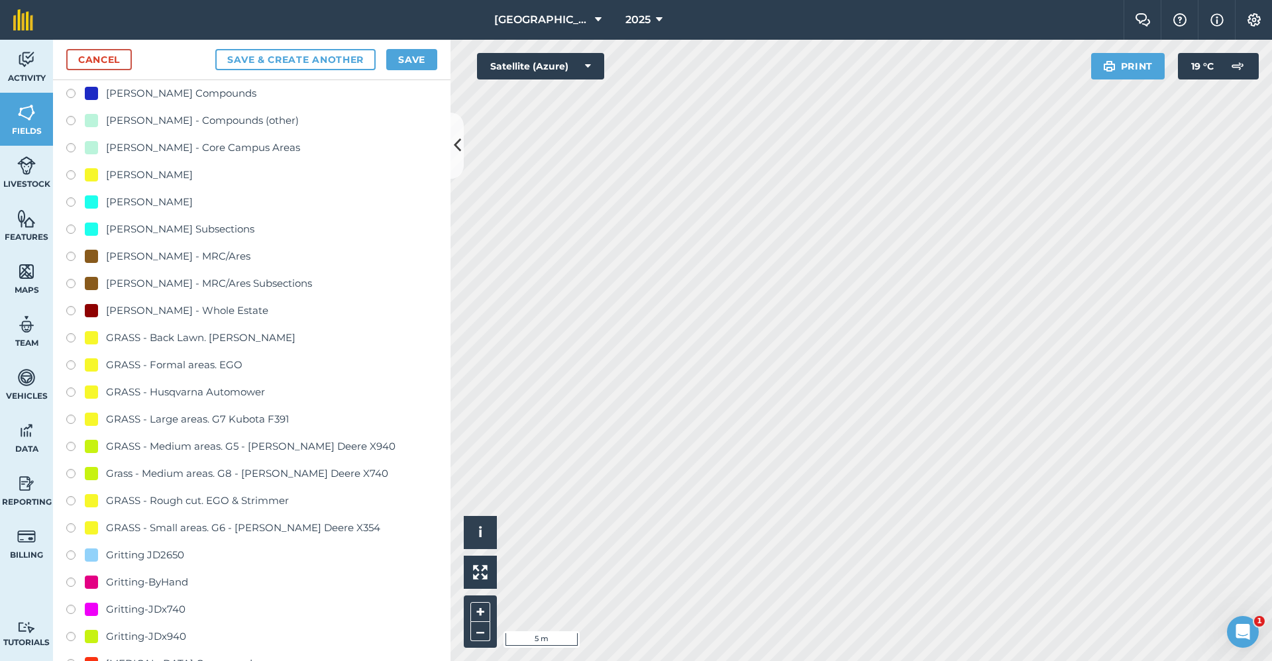
scroll to position [928, 0]
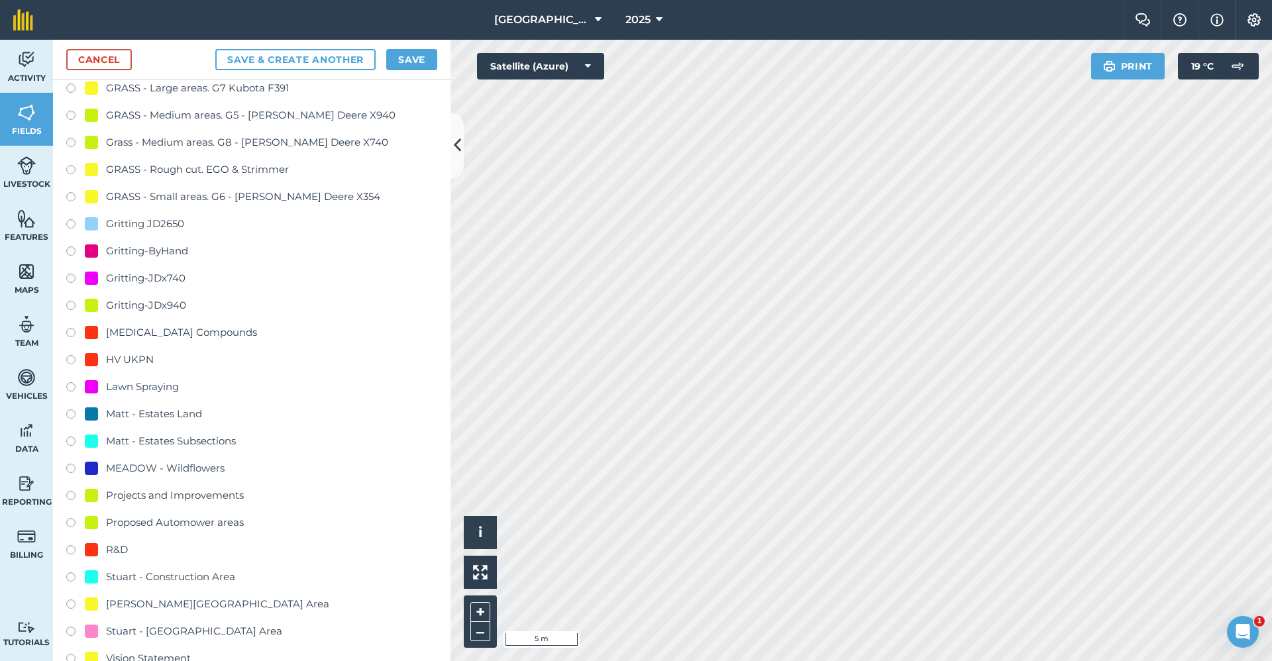
type input "Gritting-x740"
click at [113, 285] on div "Gritting-JDx740" at bounding box center [146, 278] width 80 height 16
radio input "true"
click at [389, 58] on button "Save" at bounding box center [411, 59] width 51 height 21
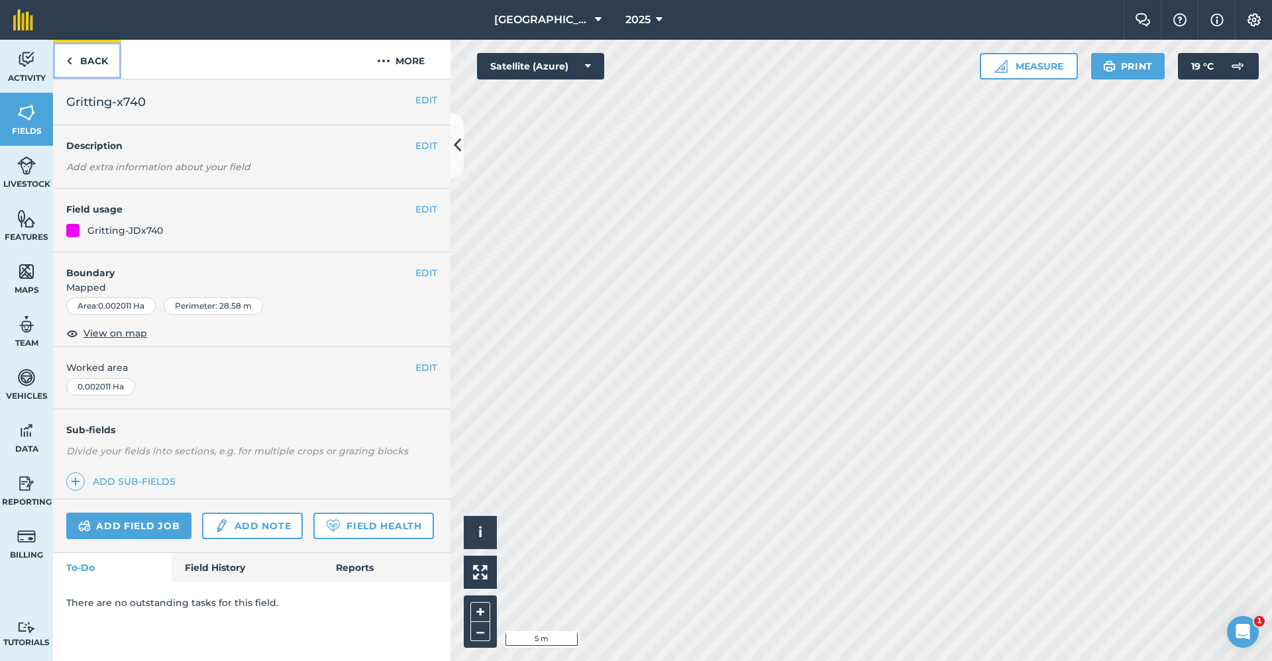
click at [82, 55] on link "Back" at bounding box center [87, 59] width 68 height 39
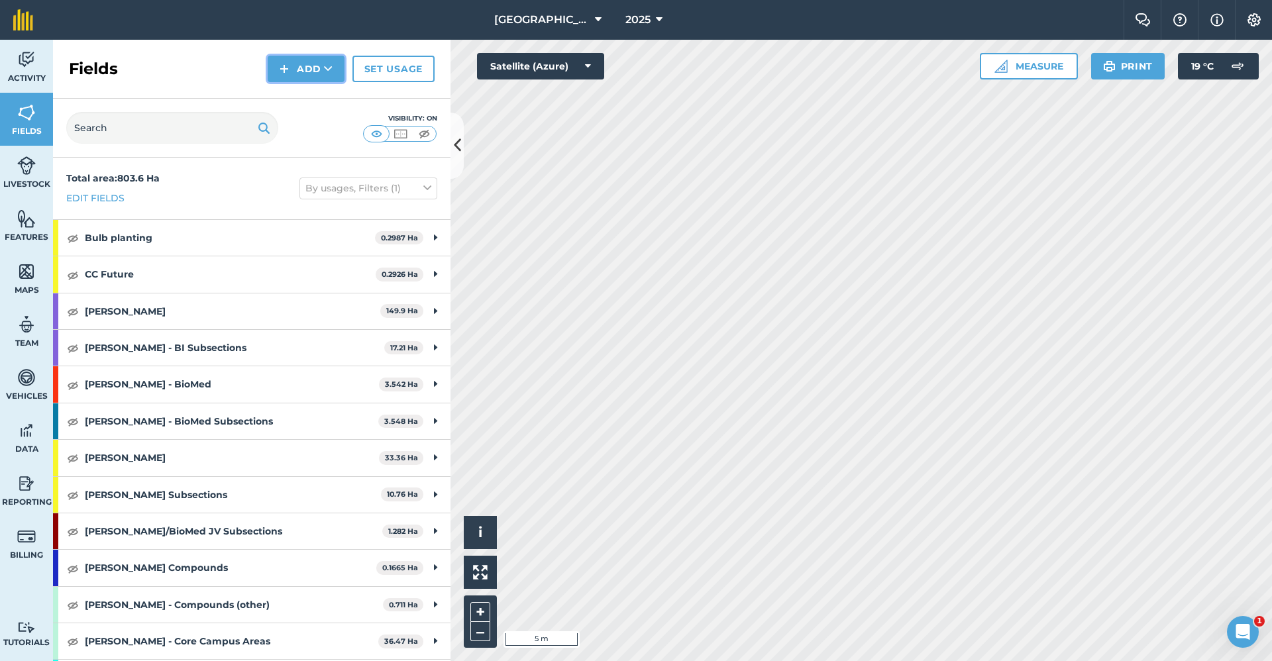
click at [327, 68] on icon at bounding box center [328, 68] width 9 height 13
click at [300, 92] on link "Draw" at bounding box center [306, 98] width 73 height 29
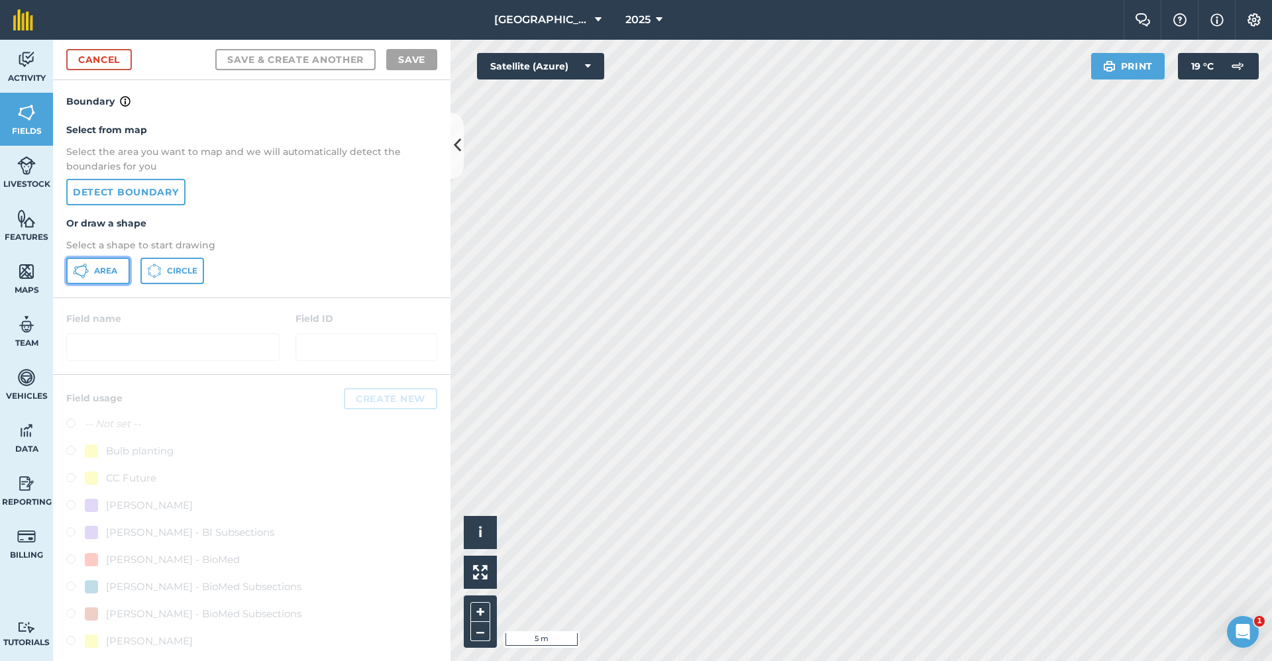
click at [116, 268] on span "Area" at bounding box center [105, 271] width 23 height 11
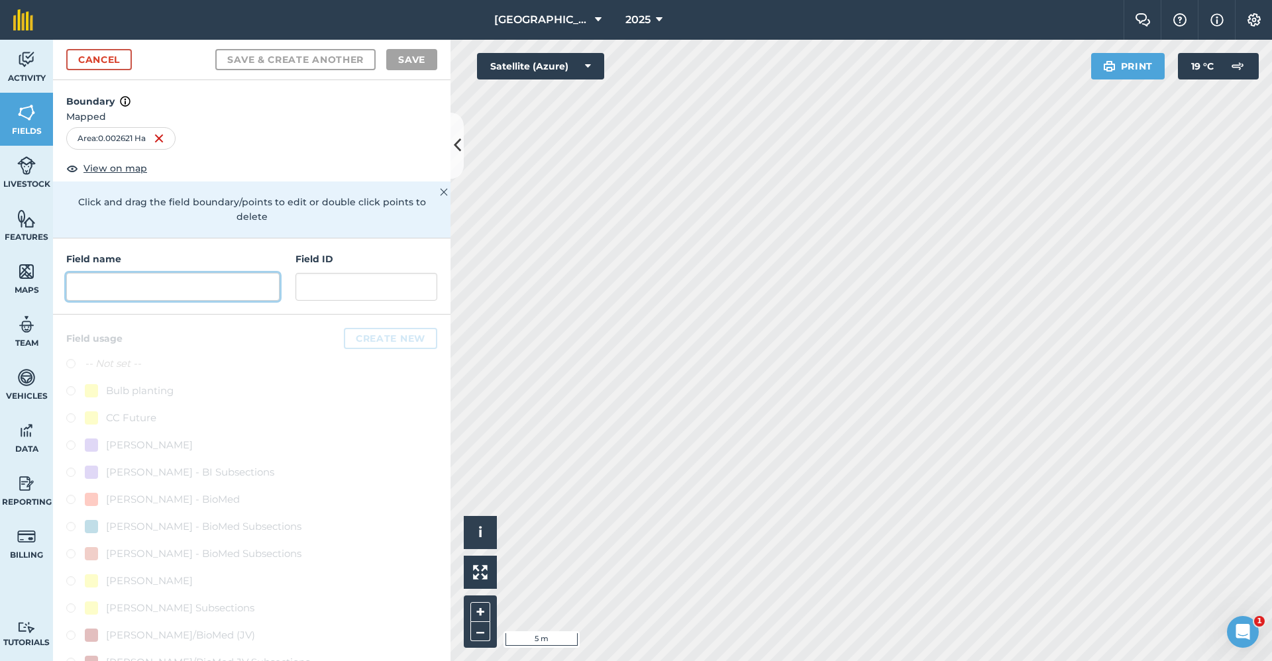
click at [163, 287] on input "text" at bounding box center [172, 287] width 213 height 28
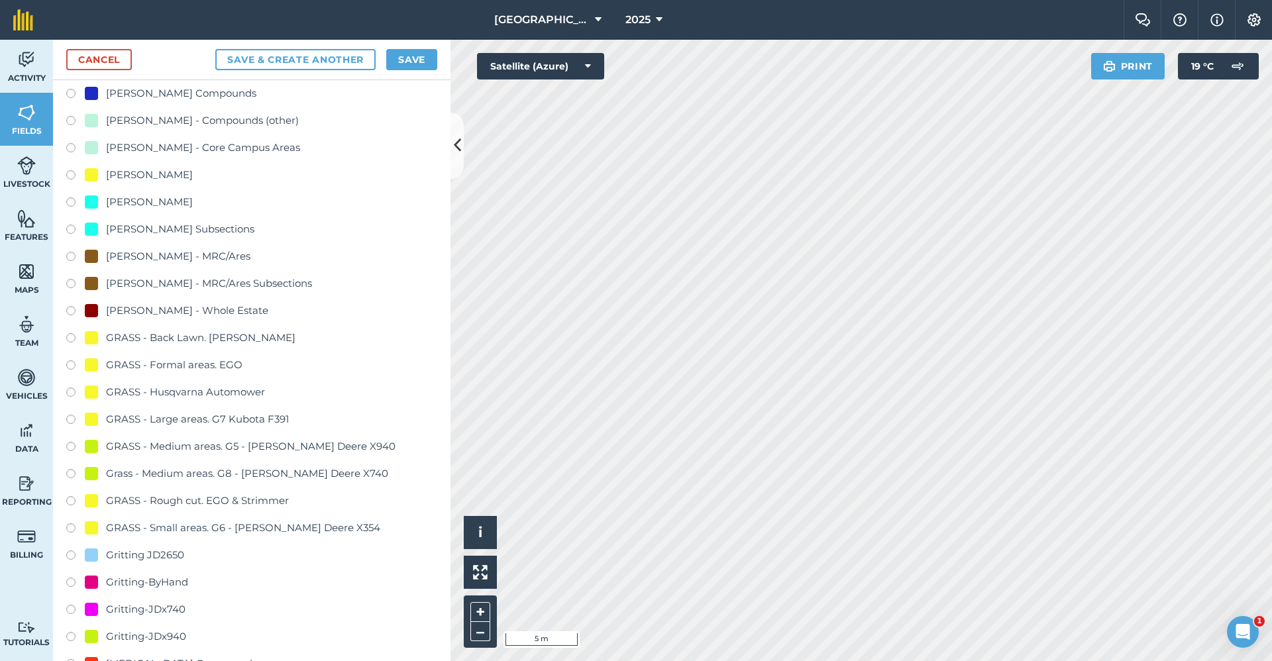
scroll to position [861, 0]
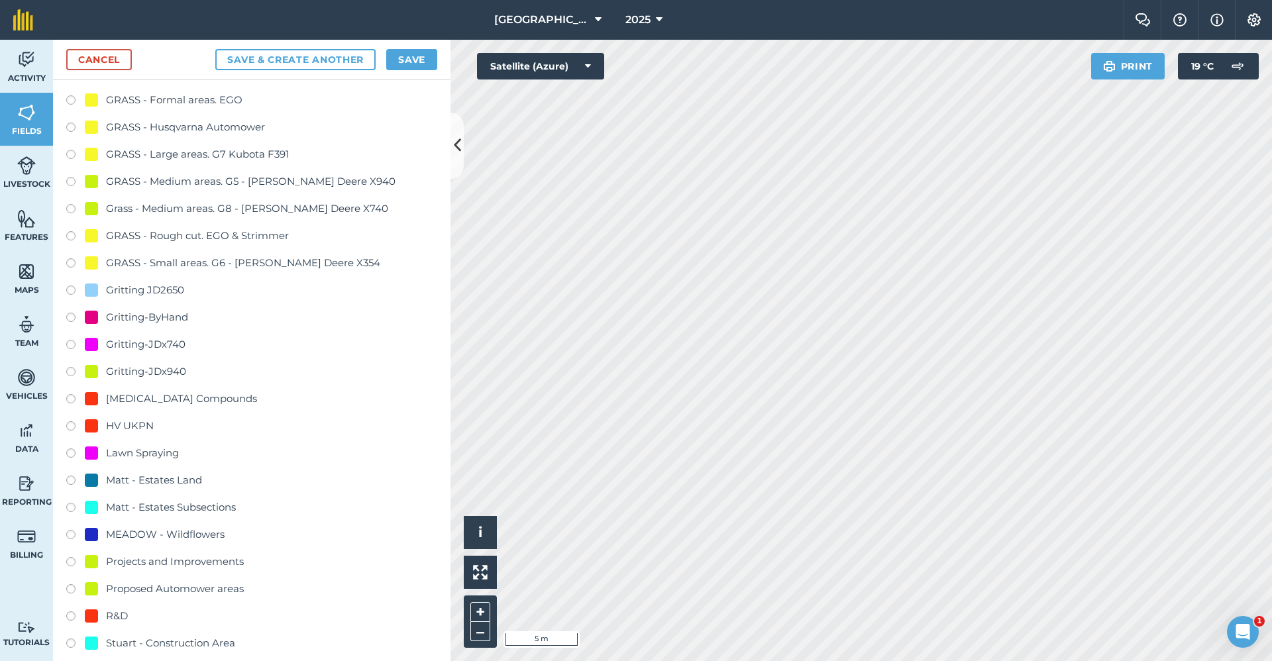
type input "Gritting-x740"
click at [163, 345] on div "Gritting-JDx740" at bounding box center [146, 345] width 80 height 16
radio input "true"
click at [404, 48] on div "Cancel Save & Create Another Save" at bounding box center [252, 60] width 398 height 40
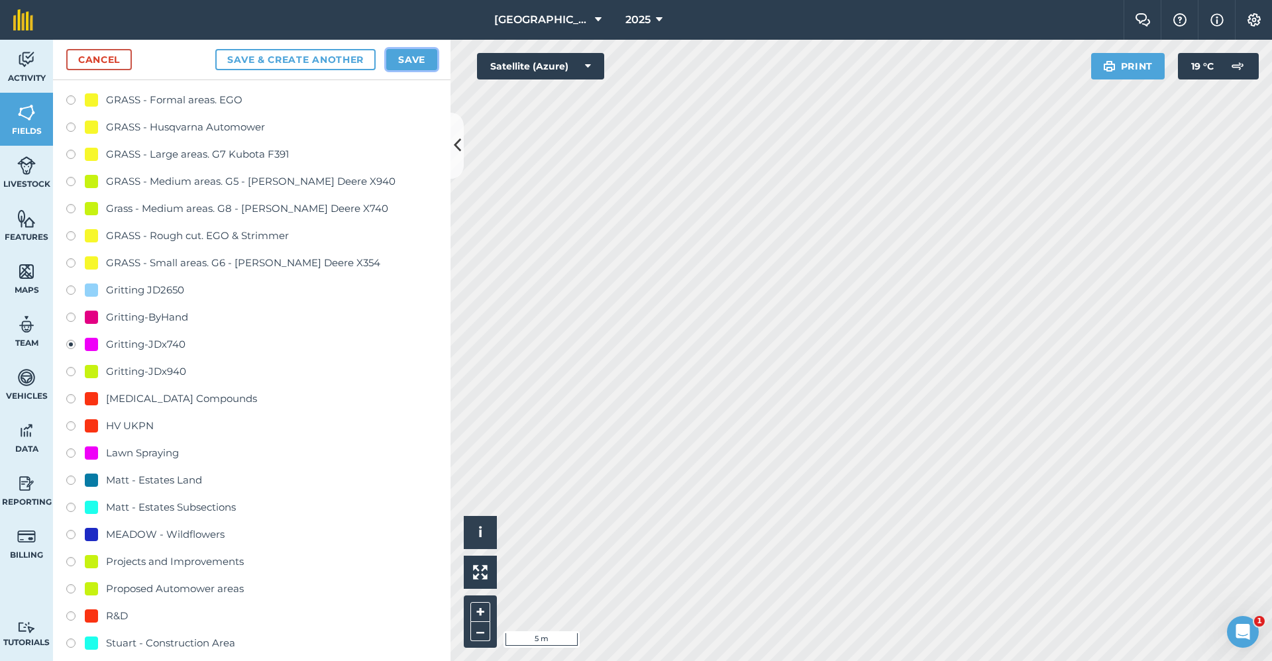
click at [402, 67] on button "Save" at bounding box center [411, 59] width 51 height 21
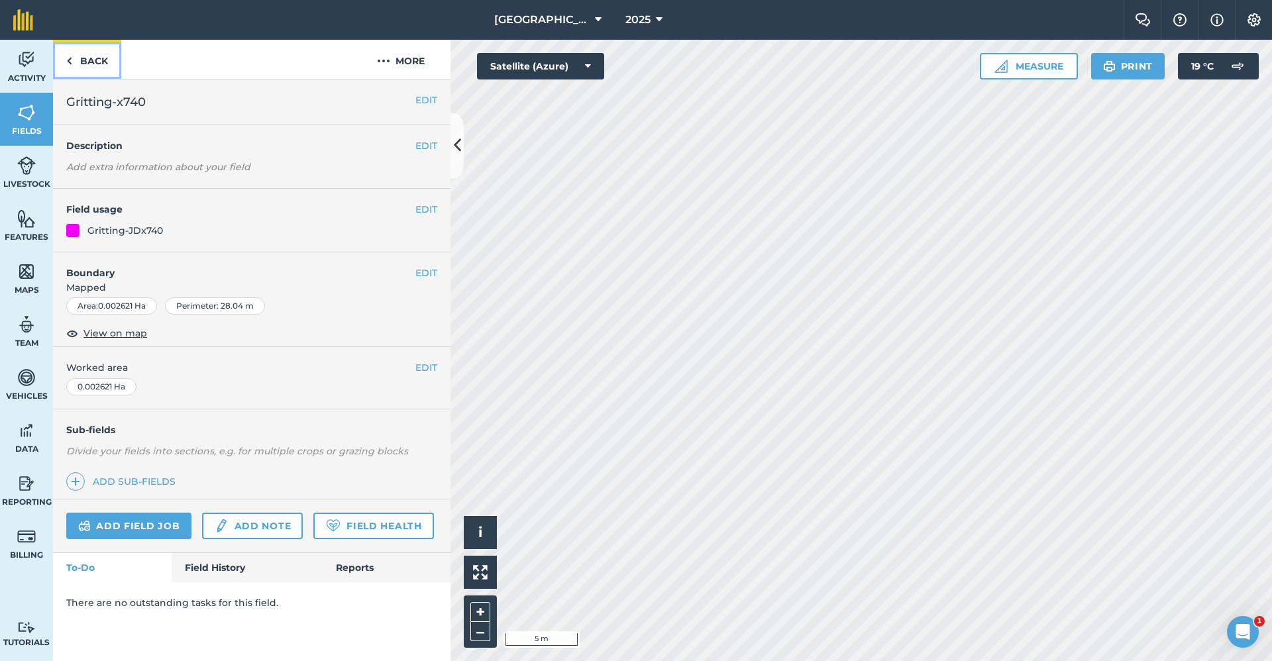
click at [101, 58] on link "Back" at bounding box center [87, 59] width 68 height 39
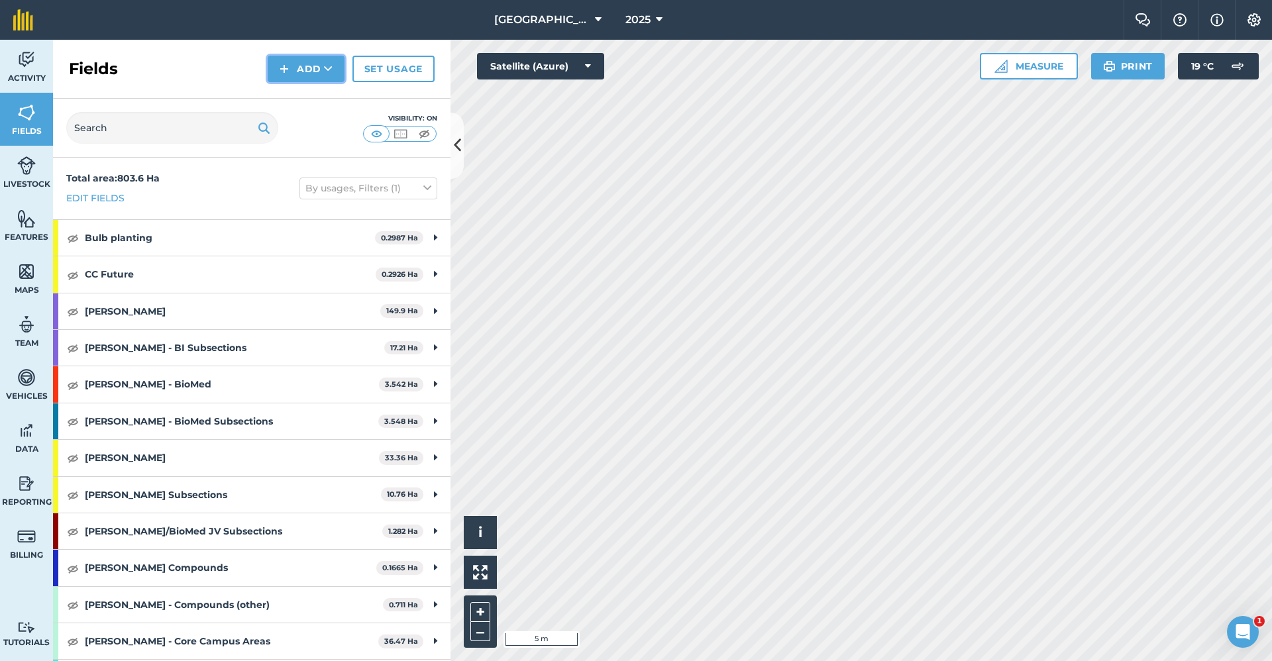
click at [298, 61] on button "Add" at bounding box center [306, 69] width 77 height 27
click at [300, 101] on link "Draw" at bounding box center [306, 98] width 73 height 29
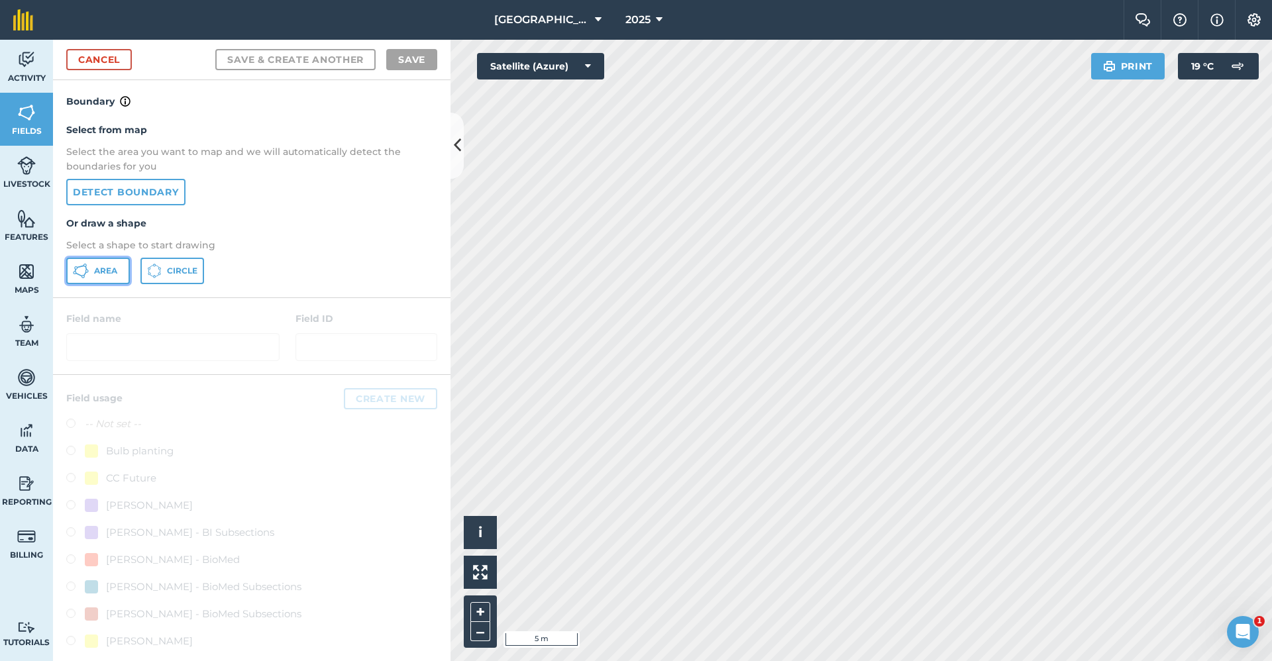
click at [78, 276] on icon at bounding box center [81, 271] width 16 height 16
click at [965, 34] on div "Babraham Research Campus (Gardens) 2025 Farm Chat Help Info Settings Babraham R…" at bounding box center [636, 330] width 1272 height 661
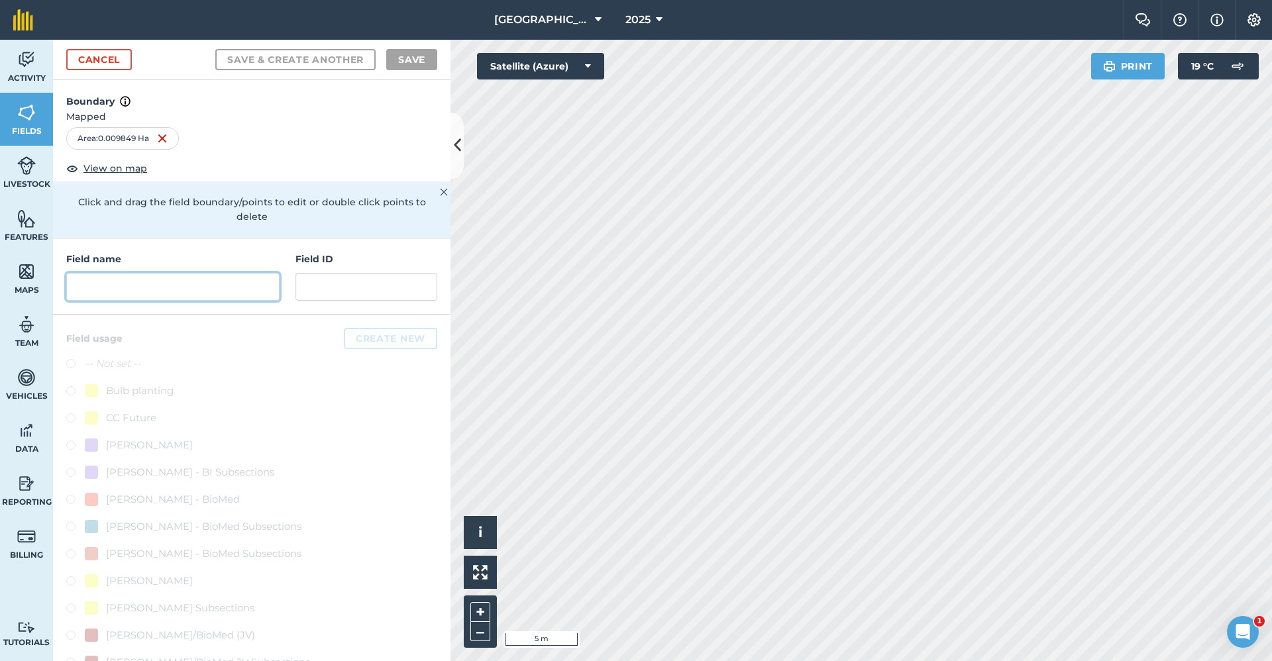
click at [188, 301] on input "text" at bounding box center [172, 287] width 213 height 28
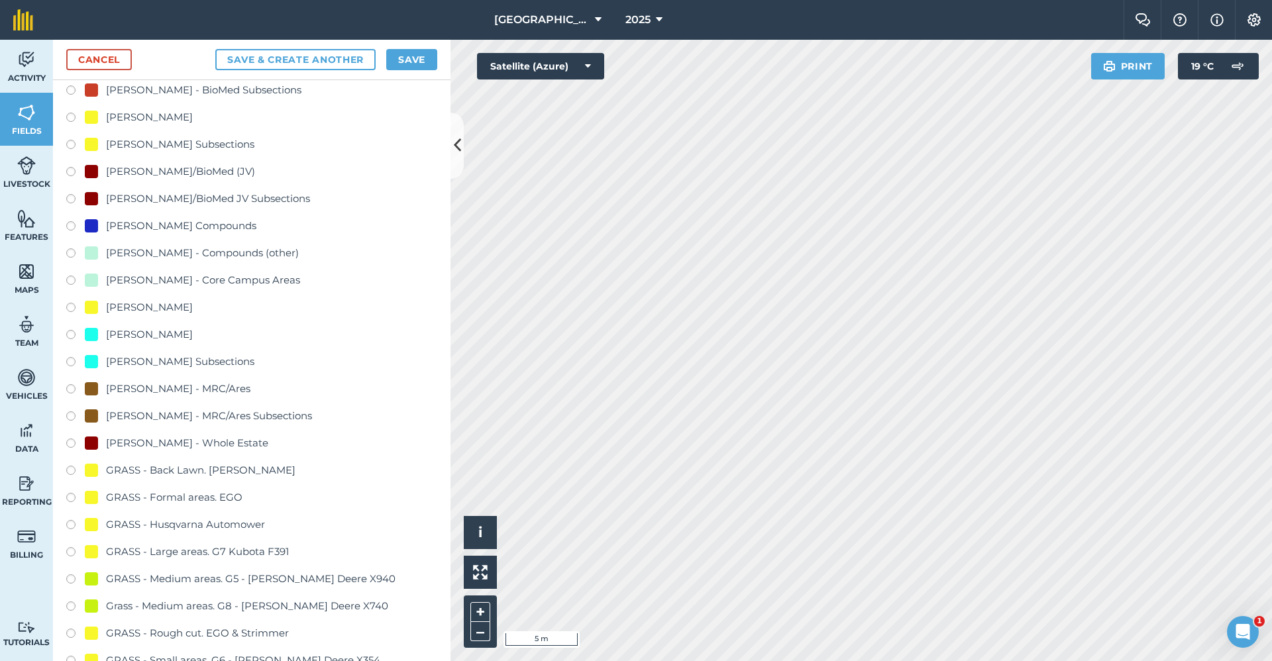
scroll to position [928, 0]
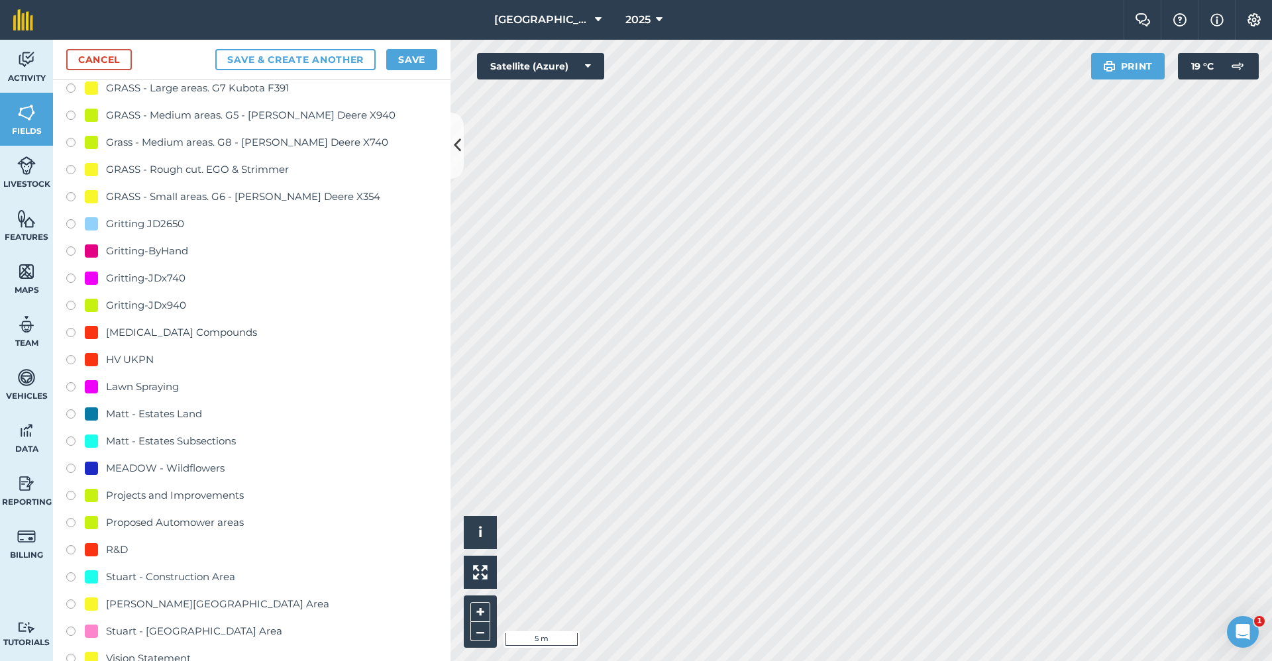
type input "Gritting-x740"
click at [138, 282] on div "Gritting-JDx740" at bounding box center [146, 278] width 80 height 16
radio input "true"
click at [411, 56] on button "Save" at bounding box center [411, 59] width 51 height 21
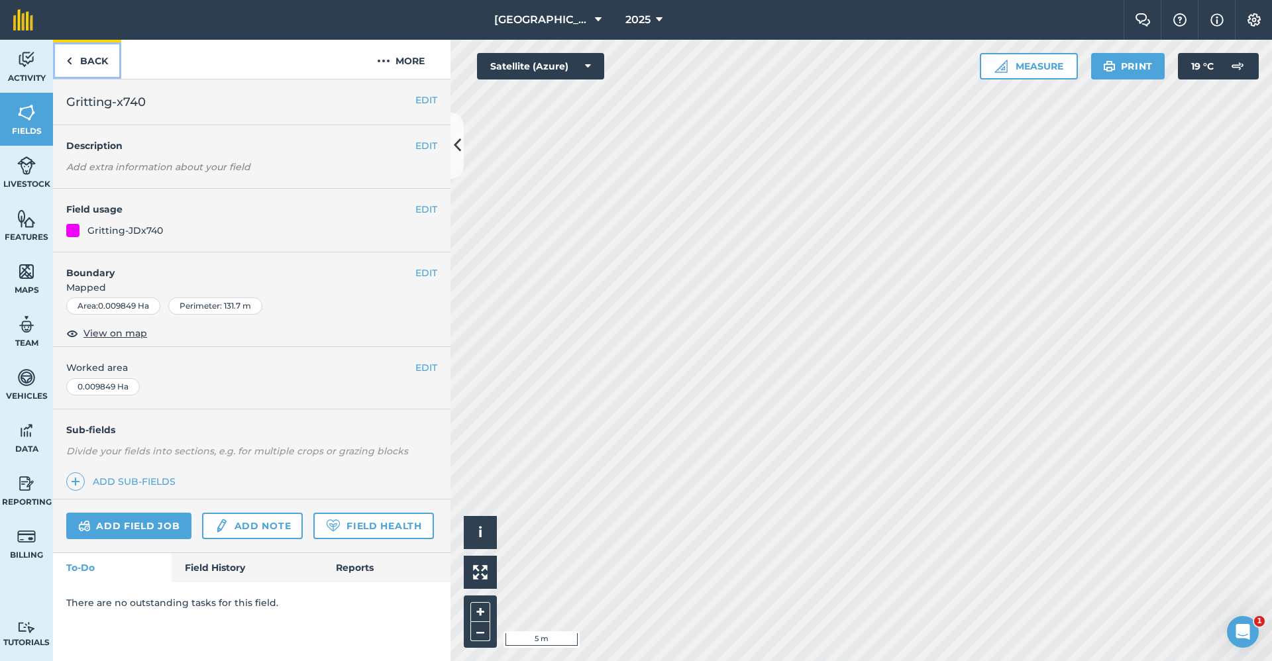
click at [77, 60] on link "Back" at bounding box center [87, 59] width 68 height 39
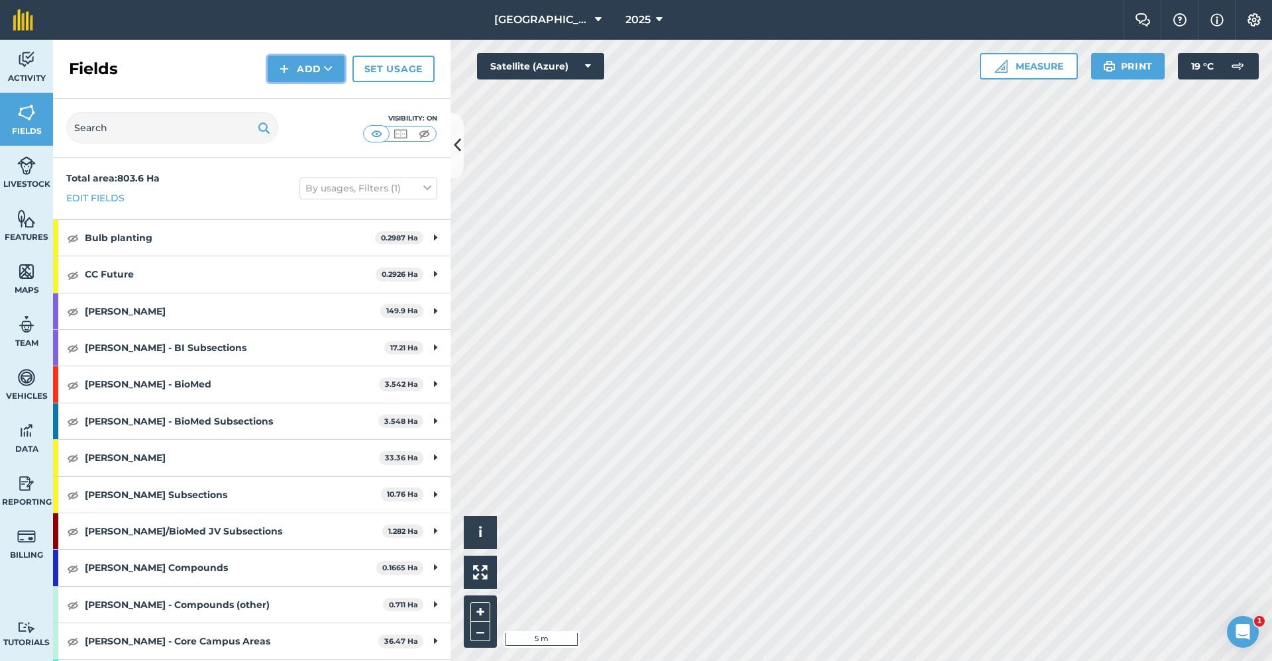
click at [298, 68] on button "Add" at bounding box center [306, 69] width 77 height 27
click at [295, 103] on link "Draw" at bounding box center [306, 98] width 73 height 29
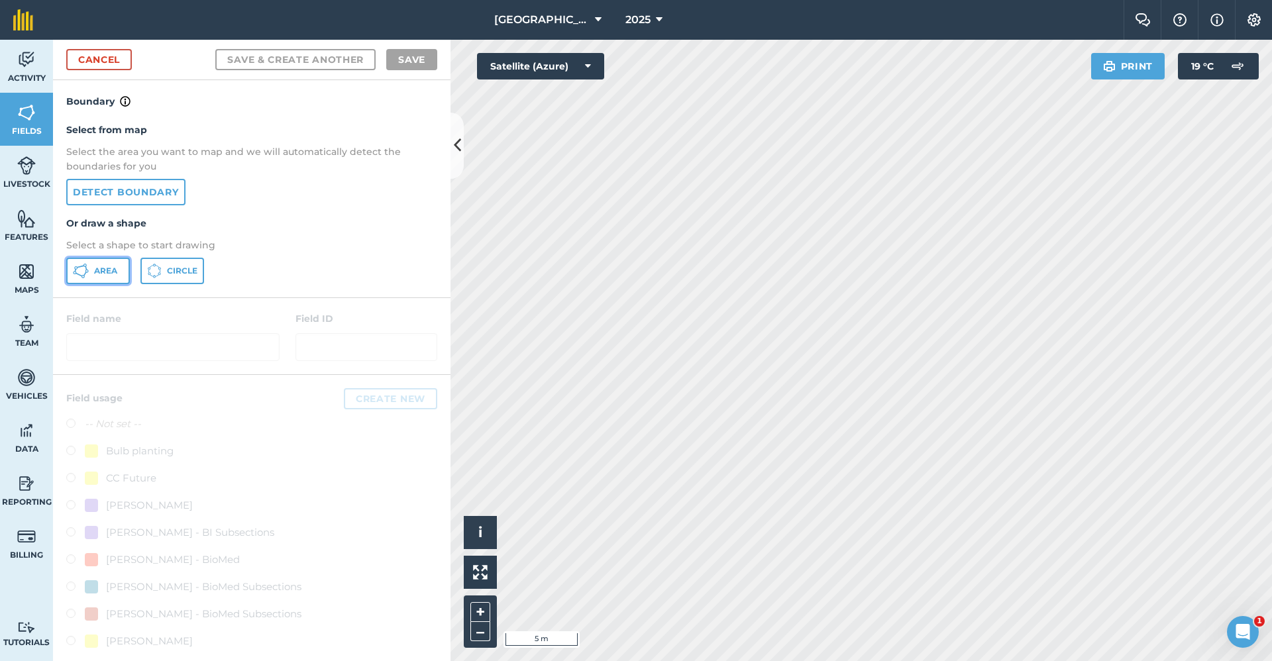
click at [100, 278] on button "Area" at bounding box center [98, 271] width 64 height 27
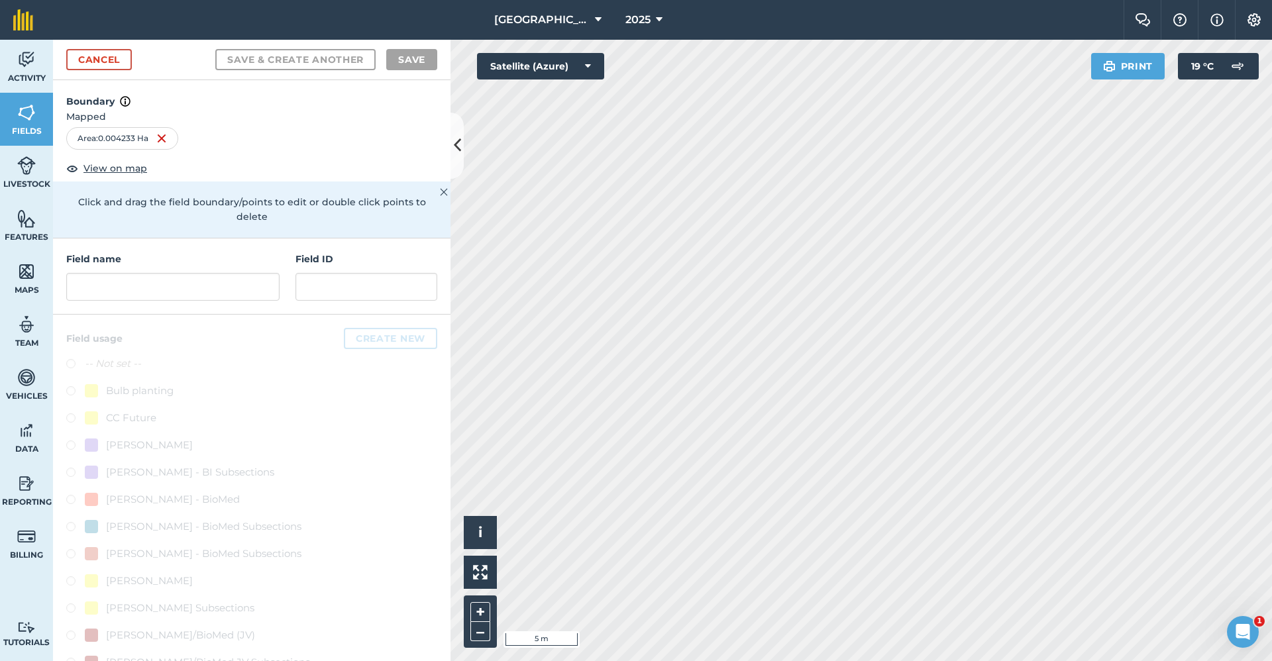
click at [158, 270] on div "Field name" at bounding box center [172, 276] width 213 height 49
click at [154, 296] on input "text" at bounding box center [172, 287] width 213 height 28
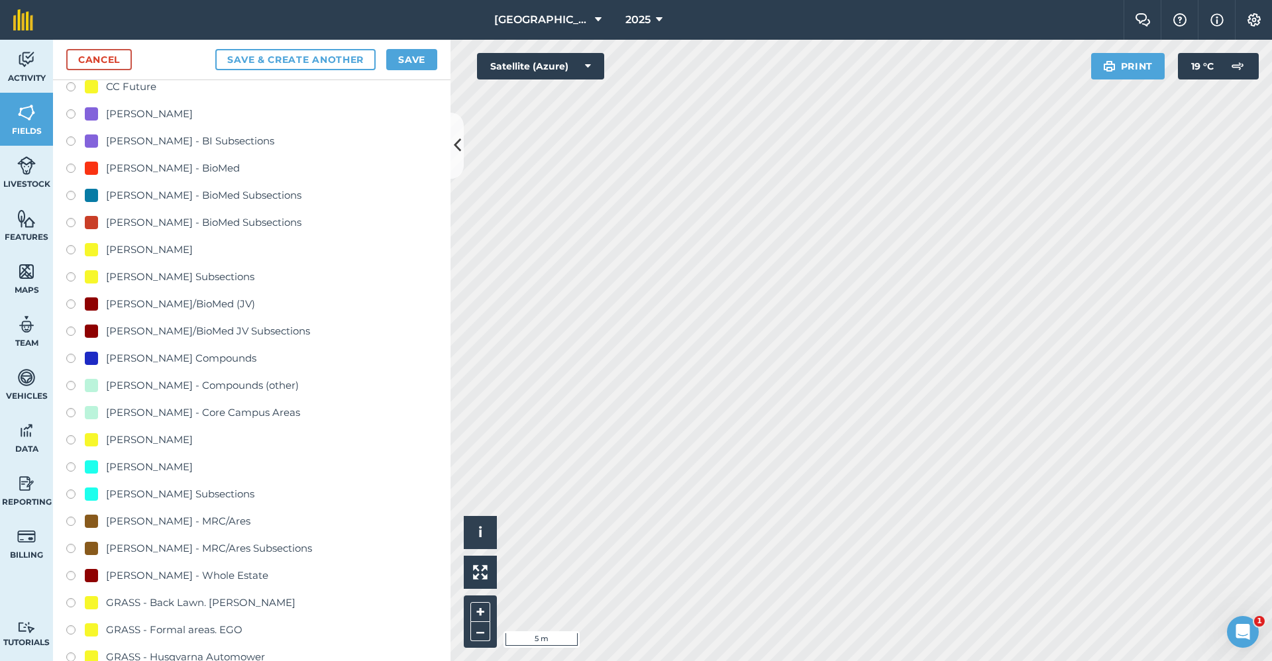
scroll to position [729, 0]
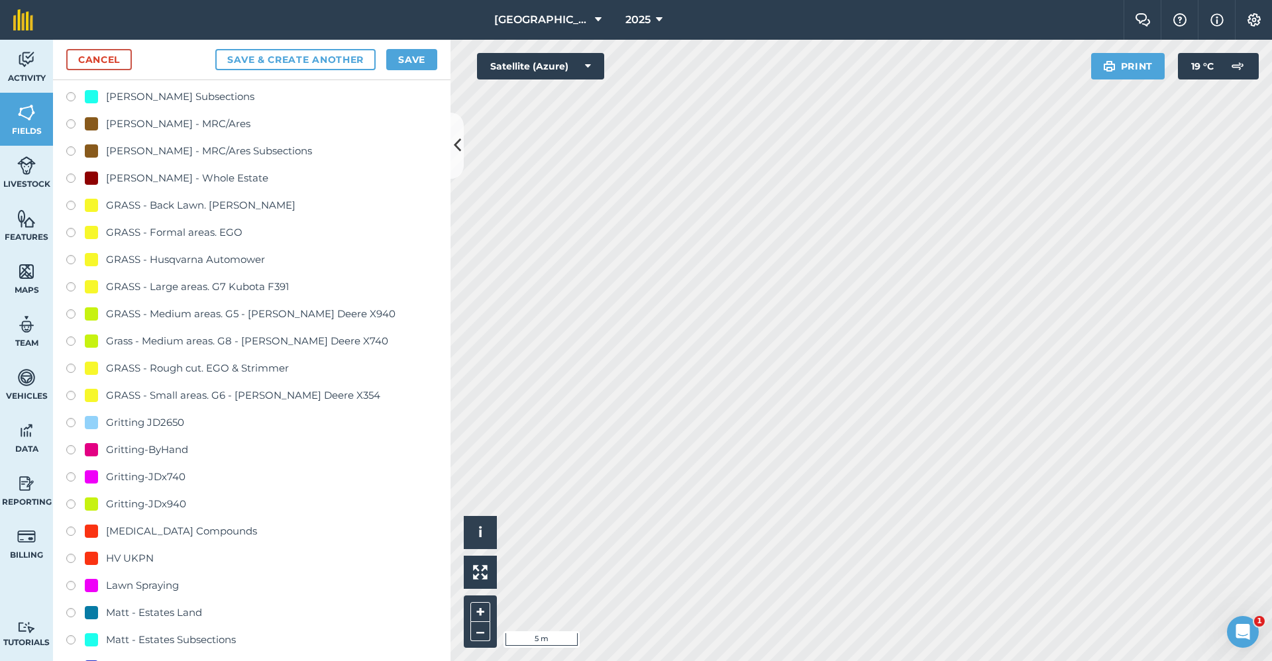
type input "Gritting-ByHand"
click at [188, 451] on div "Gritting-ByHand" at bounding box center [147, 450] width 82 height 16
radio input "true"
click at [417, 55] on button "Save" at bounding box center [411, 59] width 51 height 21
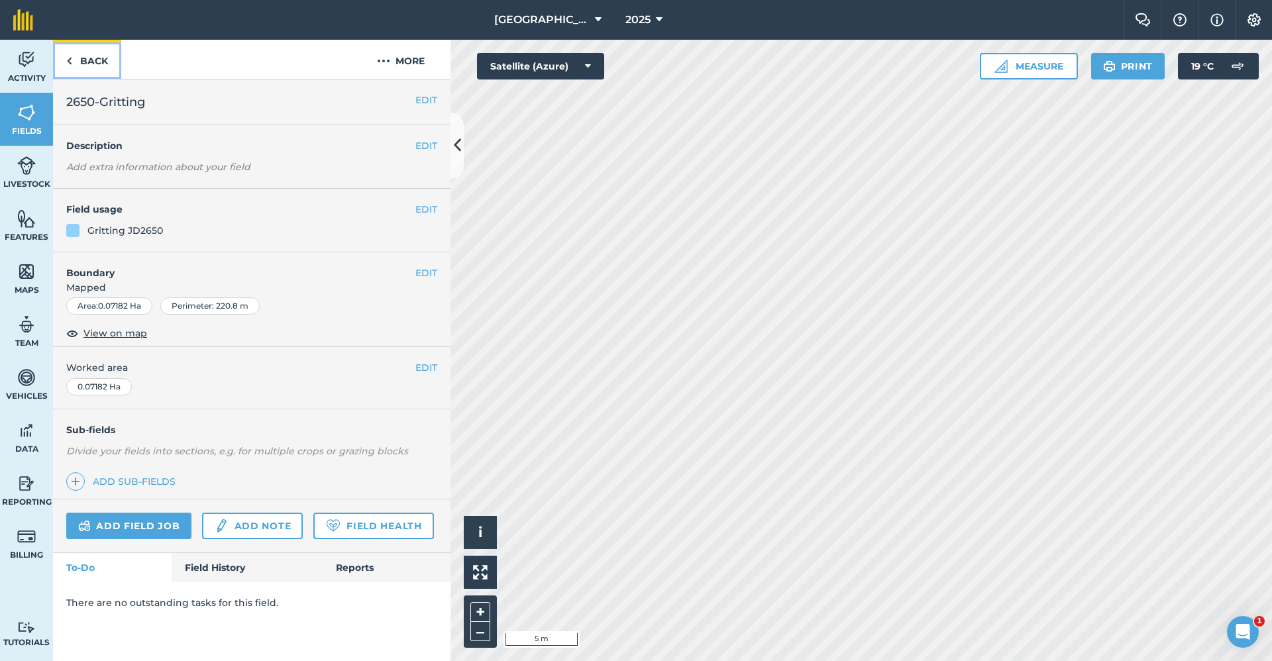
click at [101, 68] on link "Back" at bounding box center [87, 59] width 68 height 39
click at [97, 64] on link "Back" at bounding box center [87, 59] width 68 height 39
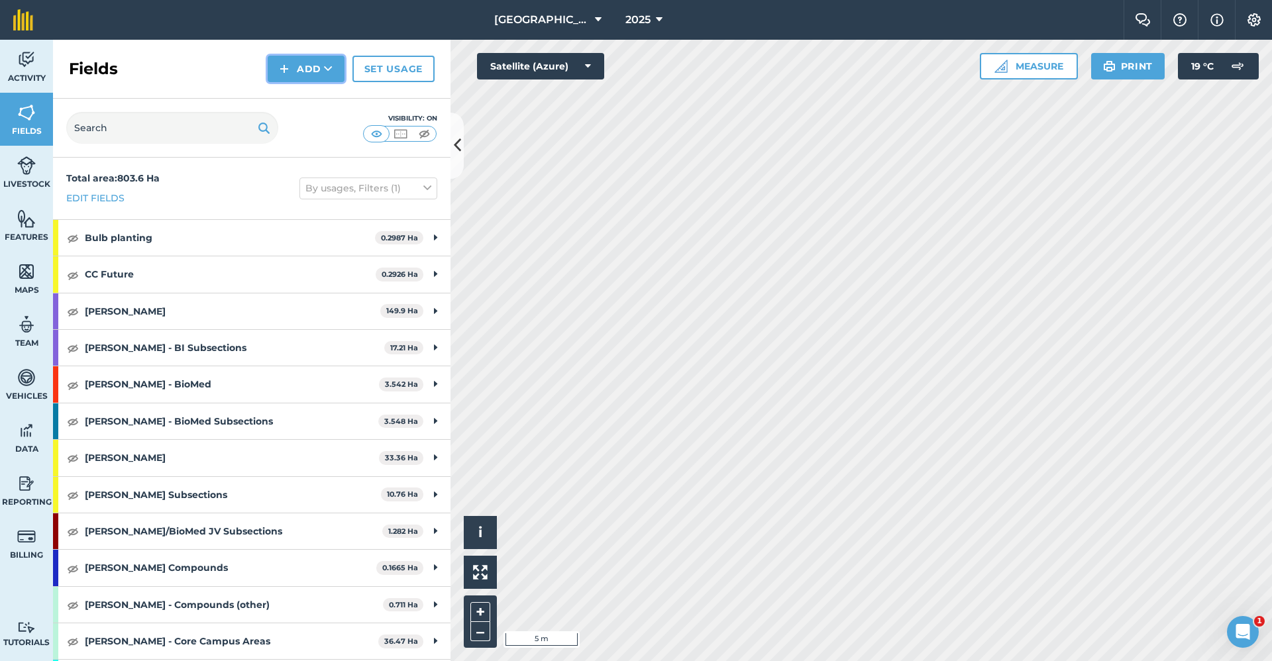
click at [315, 68] on button "Add" at bounding box center [306, 69] width 77 height 27
click at [294, 99] on link "Draw" at bounding box center [306, 98] width 73 height 29
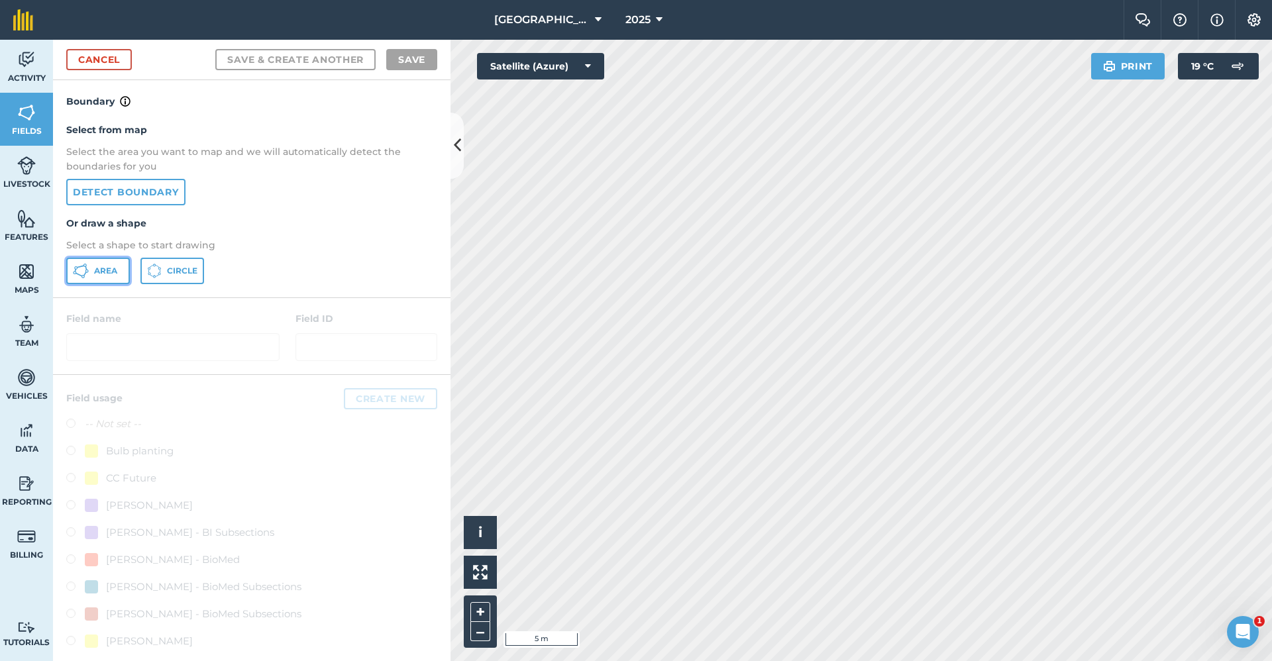
click at [109, 276] on span "Area" at bounding box center [105, 271] width 23 height 11
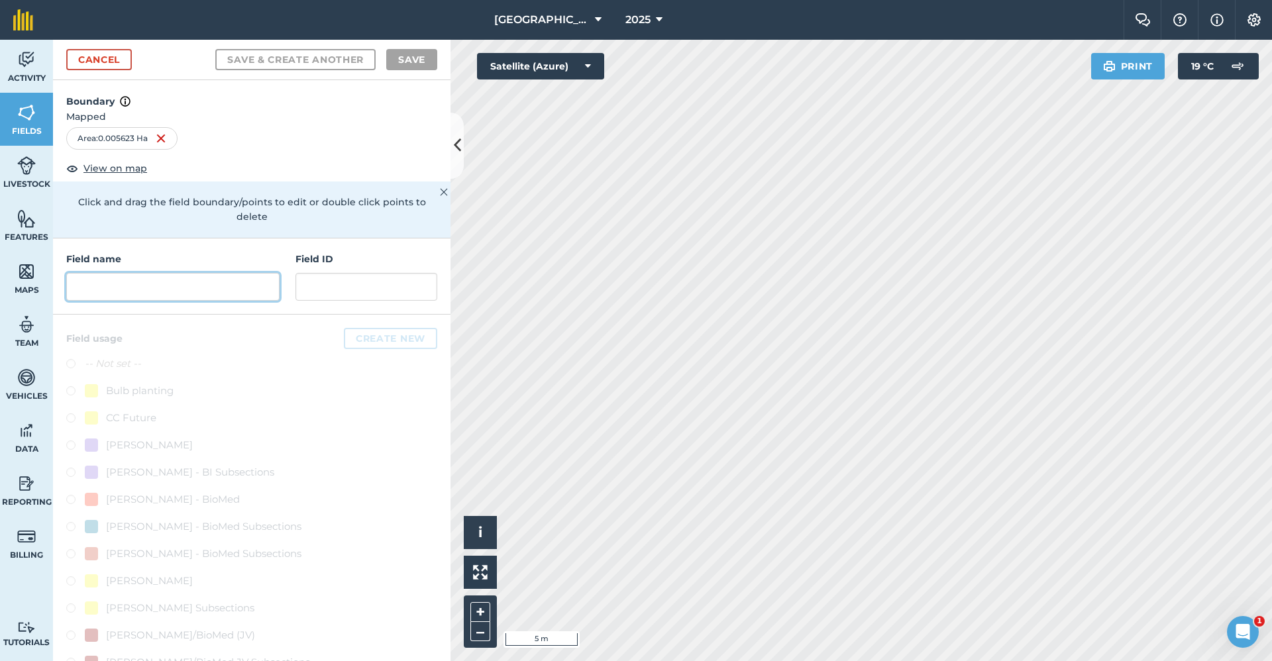
click at [243, 297] on input "text" at bounding box center [172, 287] width 213 height 28
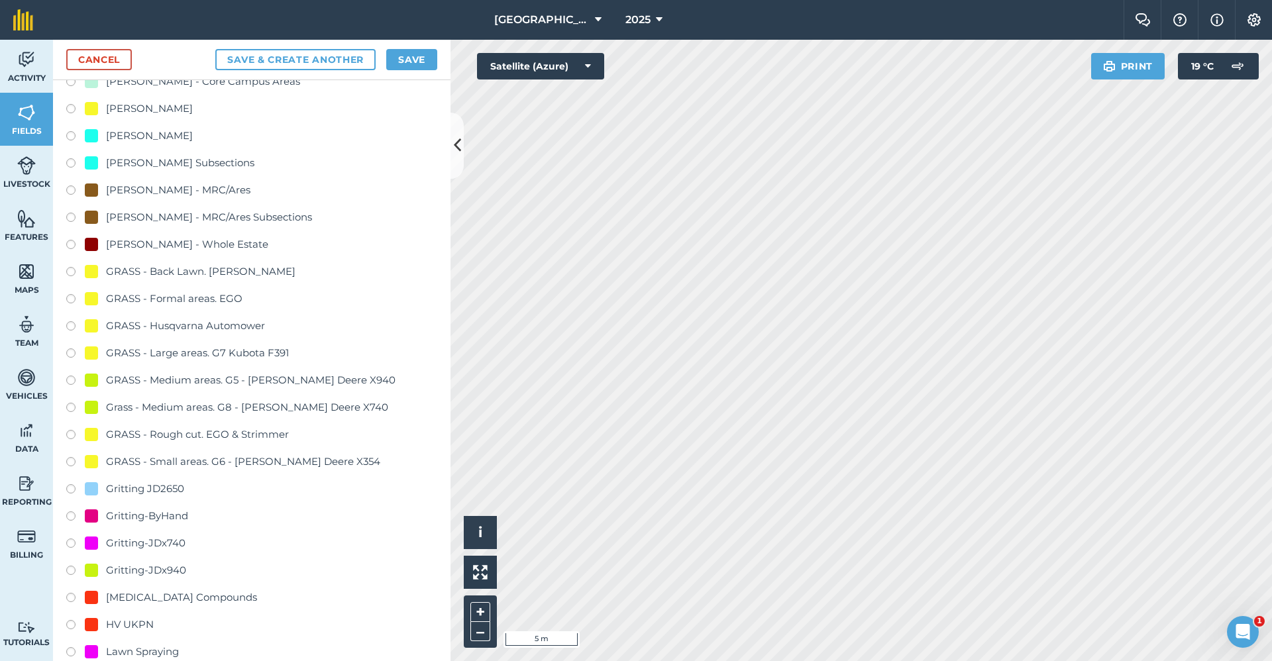
scroll to position [729, 0]
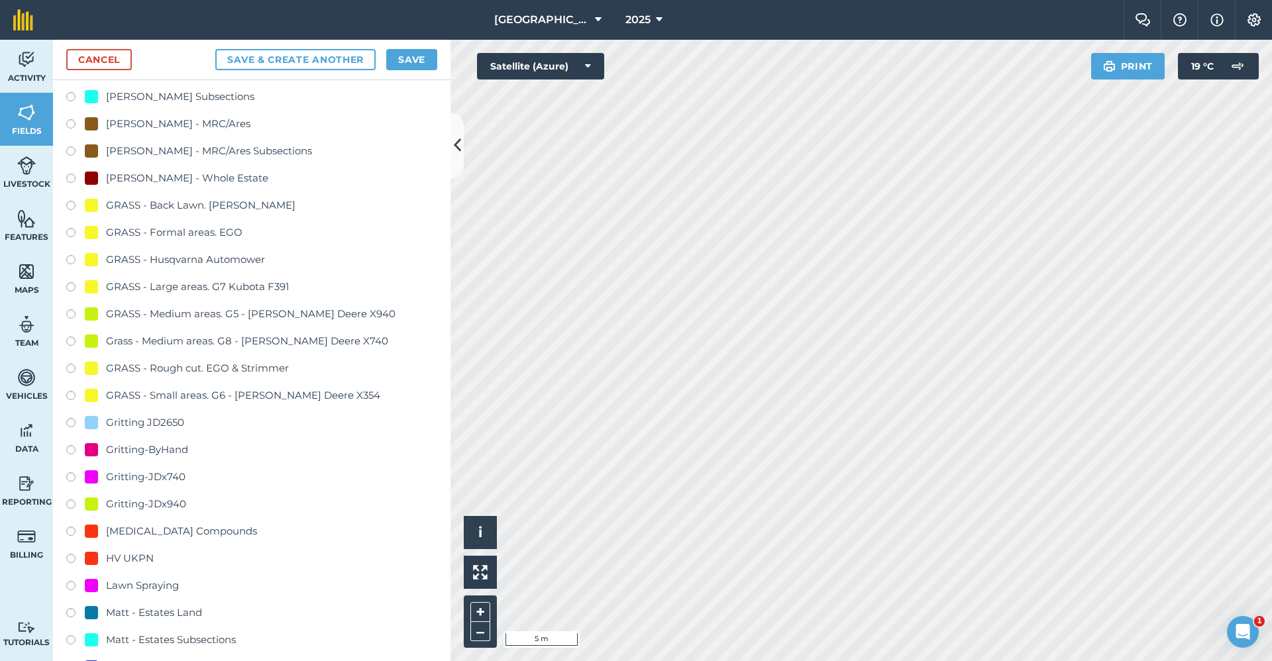
type input "Gritting-ByHand"
click at [176, 447] on div "Gritting-ByHand" at bounding box center [147, 450] width 82 height 16
radio input "true"
click at [396, 52] on button "Save" at bounding box center [411, 59] width 51 height 21
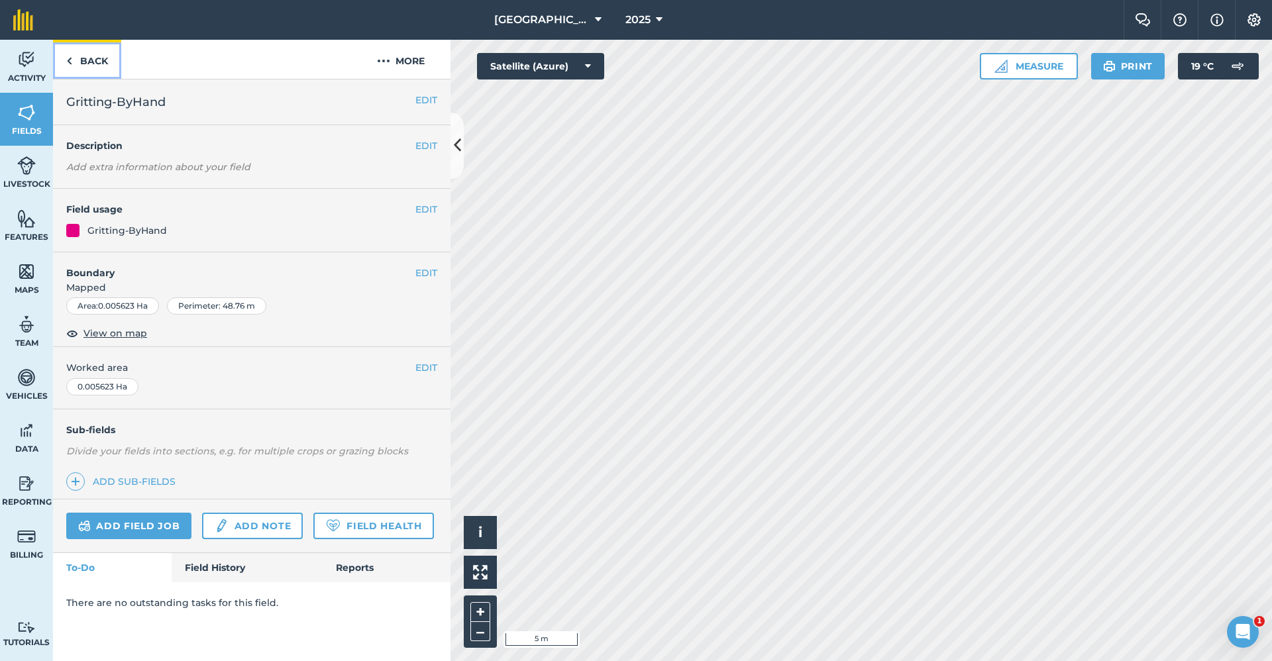
click at [99, 61] on link "Back" at bounding box center [87, 59] width 68 height 39
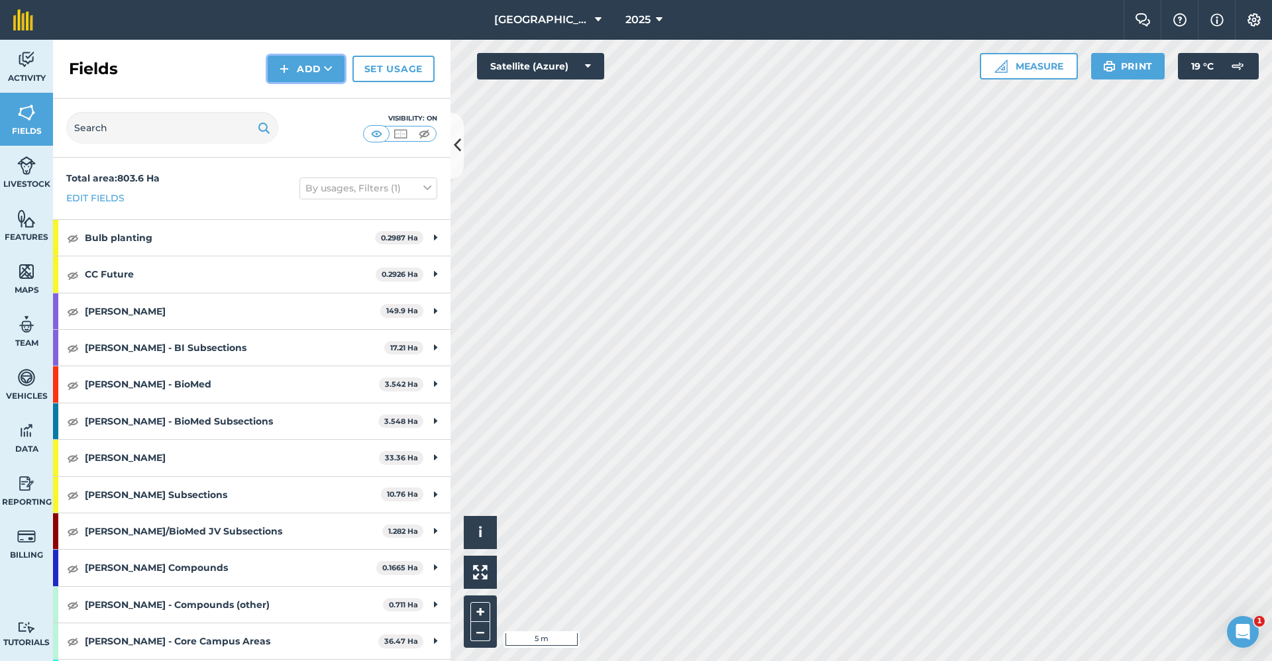
click at [280, 71] on button "Add" at bounding box center [306, 69] width 77 height 27
click at [288, 101] on link "Draw" at bounding box center [306, 98] width 73 height 29
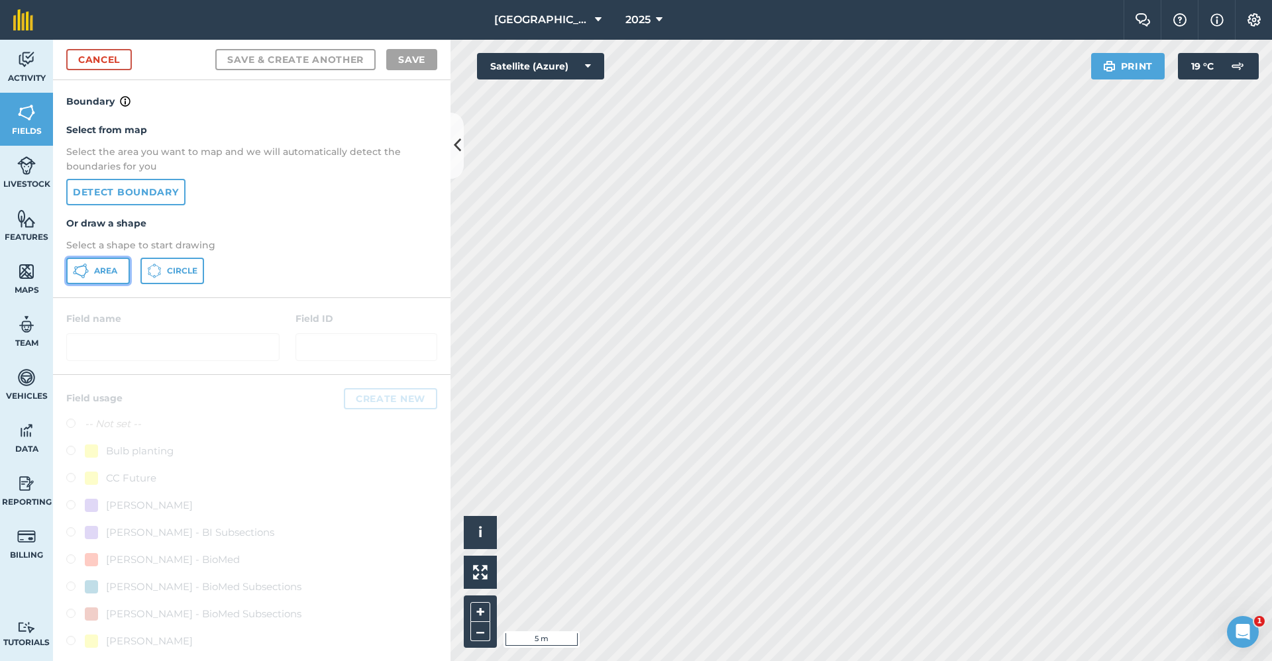
click at [103, 274] on span "Area" at bounding box center [105, 271] width 23 height 11
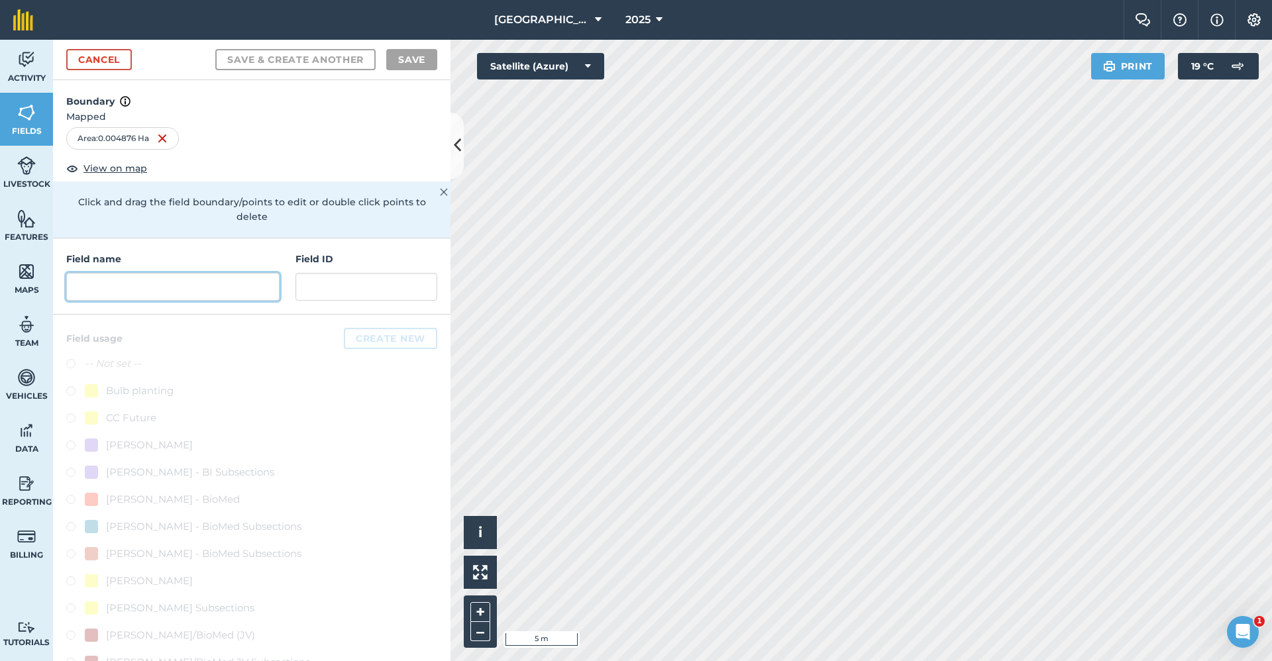
click at [140, 286] on input "text" at bounding box center [172, 287] width 213 height 28
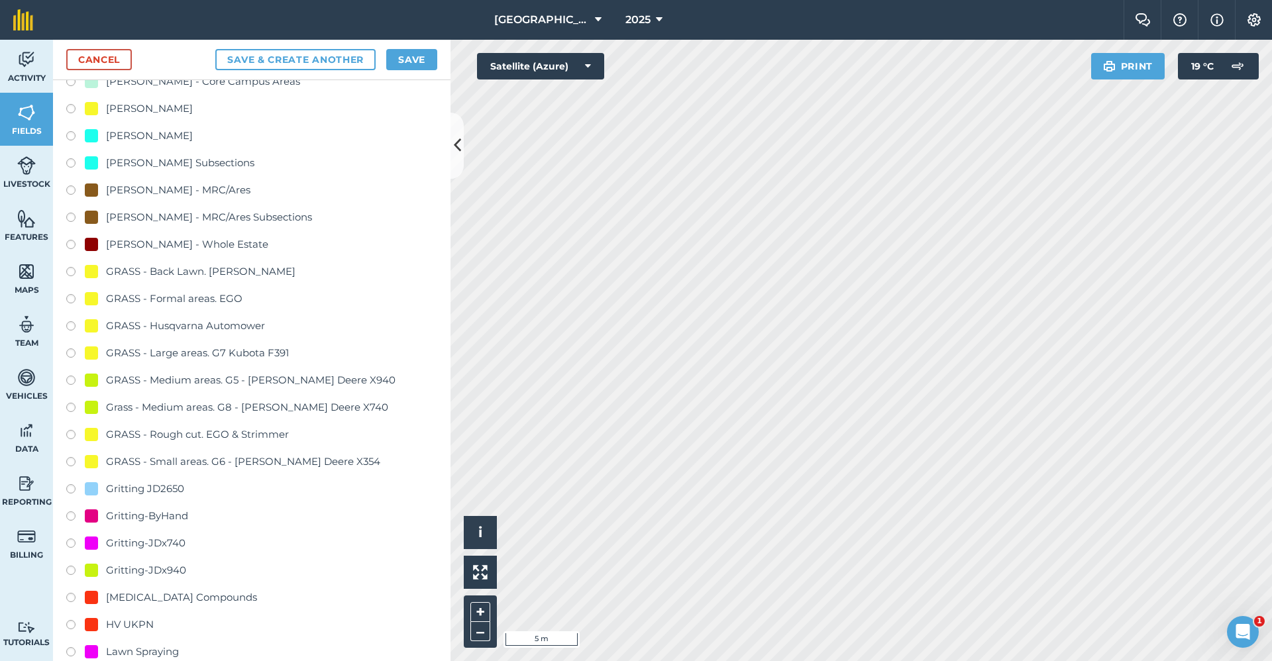
scroll to position [729, 0]
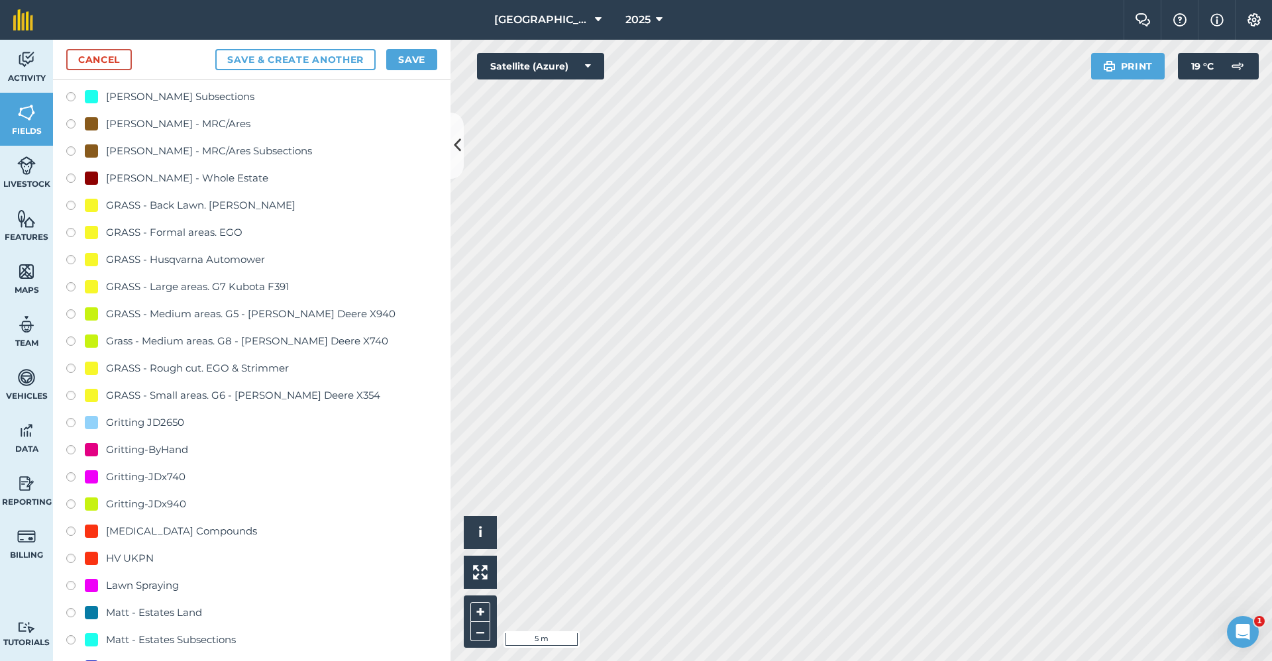
type input "Gritting-ByHand"
click at [166, 455] on div "Gritting-ByHand" at bounding box center [147, 450] width 82 height 16
radio input "true"
click at [414, 59] on button "Save" at bounding box center [411, 59] width 51 height 21
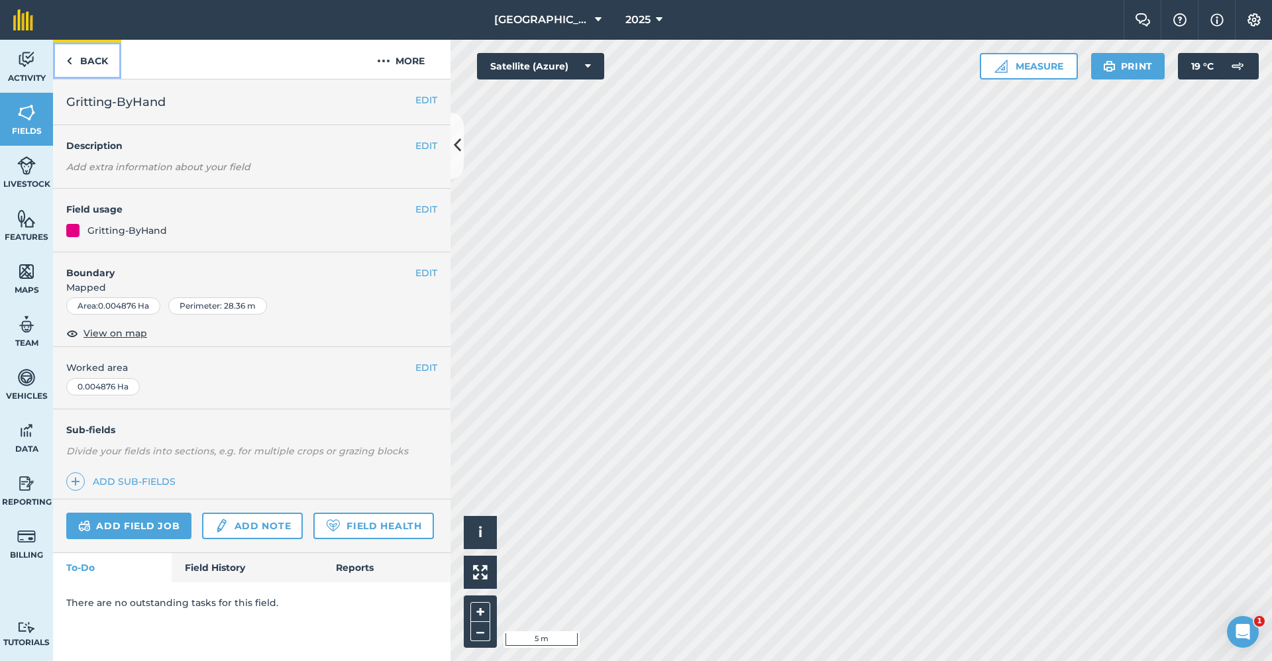
click at [99, 70] on link "Back" at bounding box center [87, 59] width 68 height 39
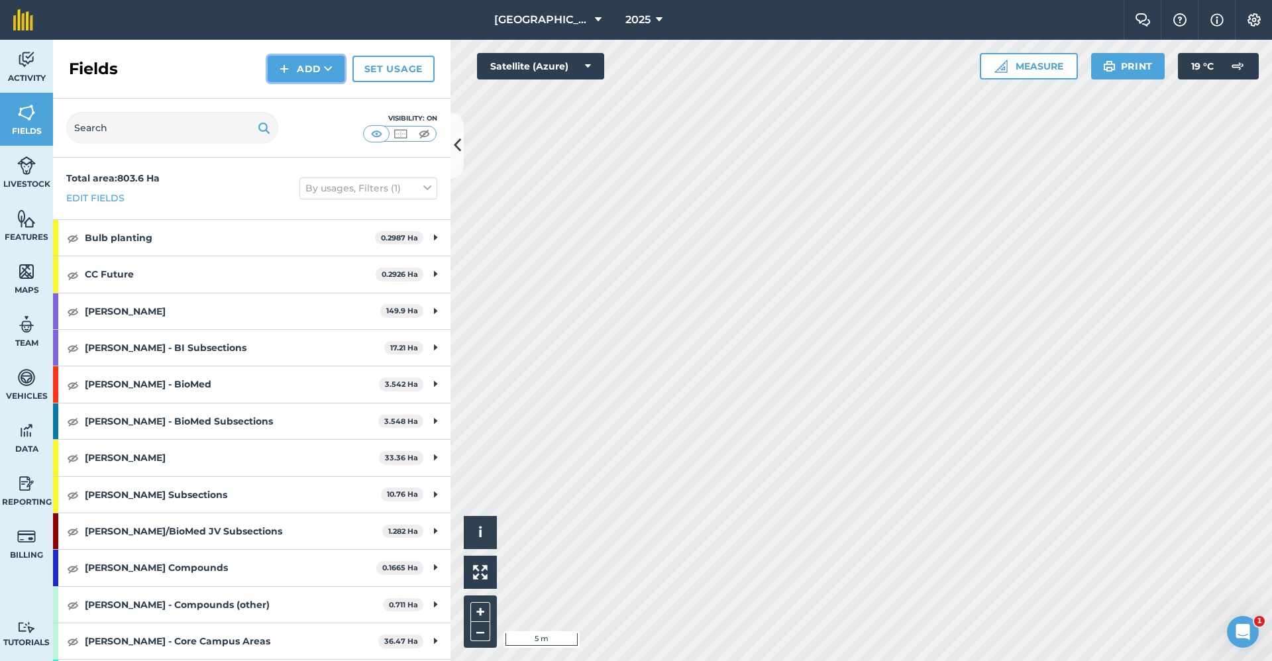
click at [292, 65] on button "Add" at bounding box center [306, 69] width 77 height 27
click at [307, 99] on link "Draw" at bounding box center [306, 98] width 73 height 29
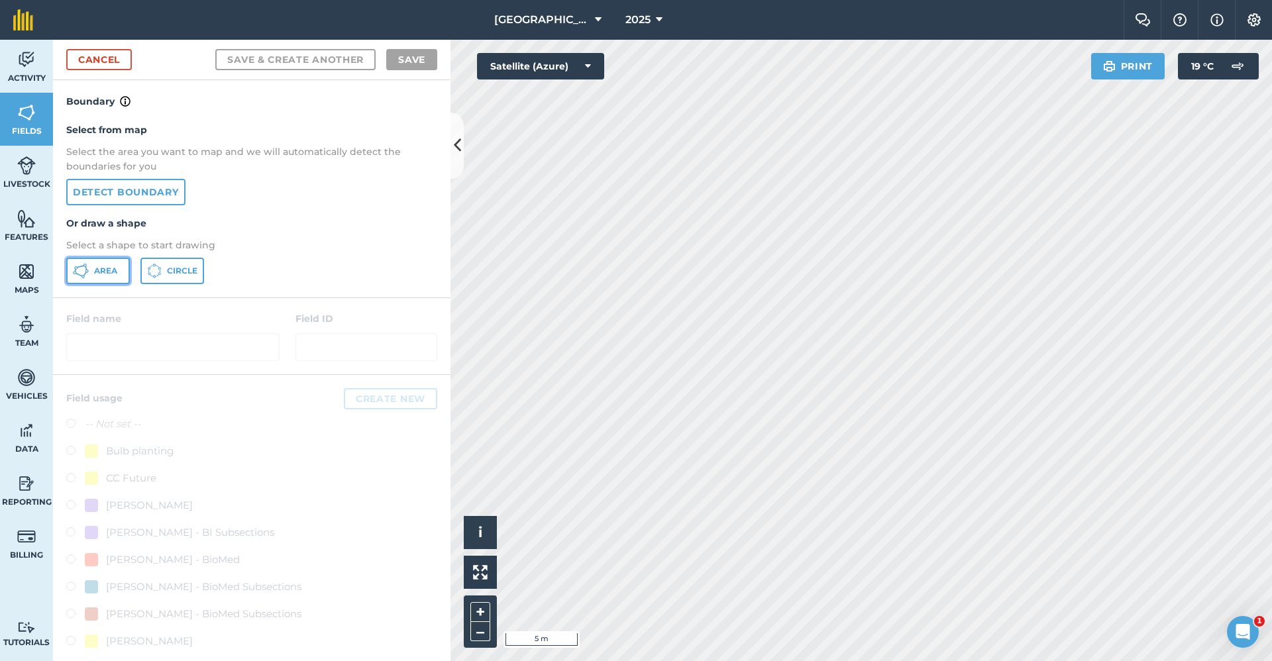
click at [107, 268] on span "Area" at bounding box center [105, 271] width 23 height 11
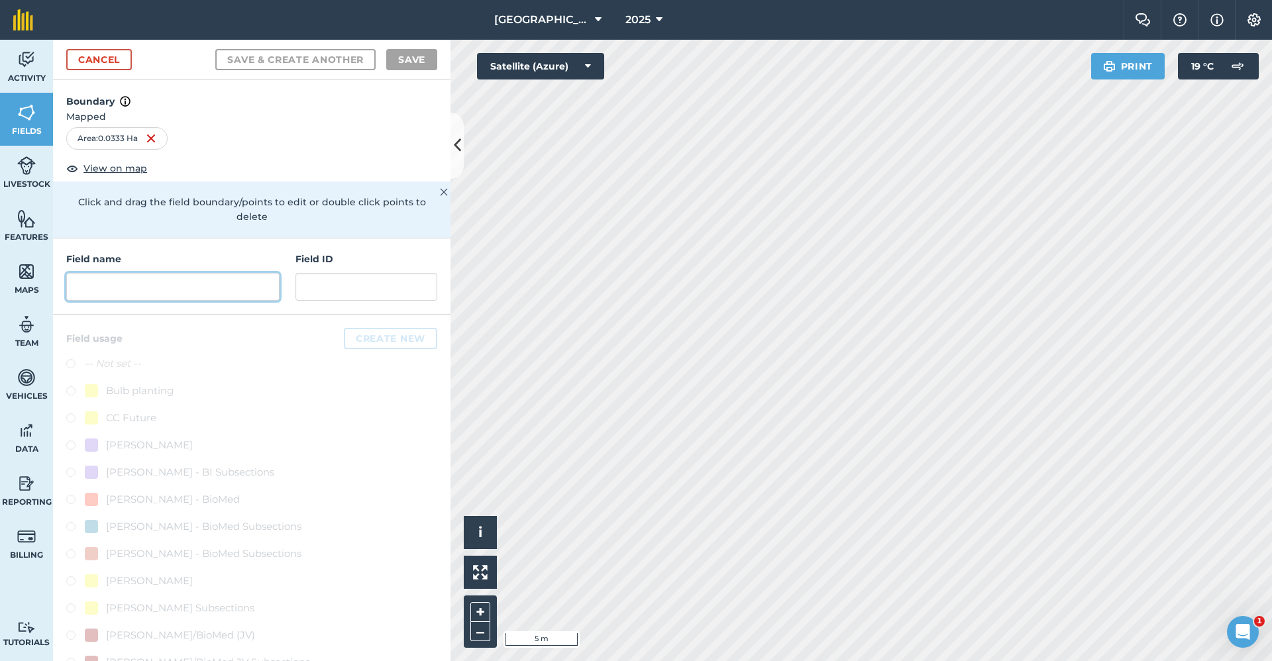
click at [212, 300] on input "text" at bounding box center [172, 287] width 213 height 28
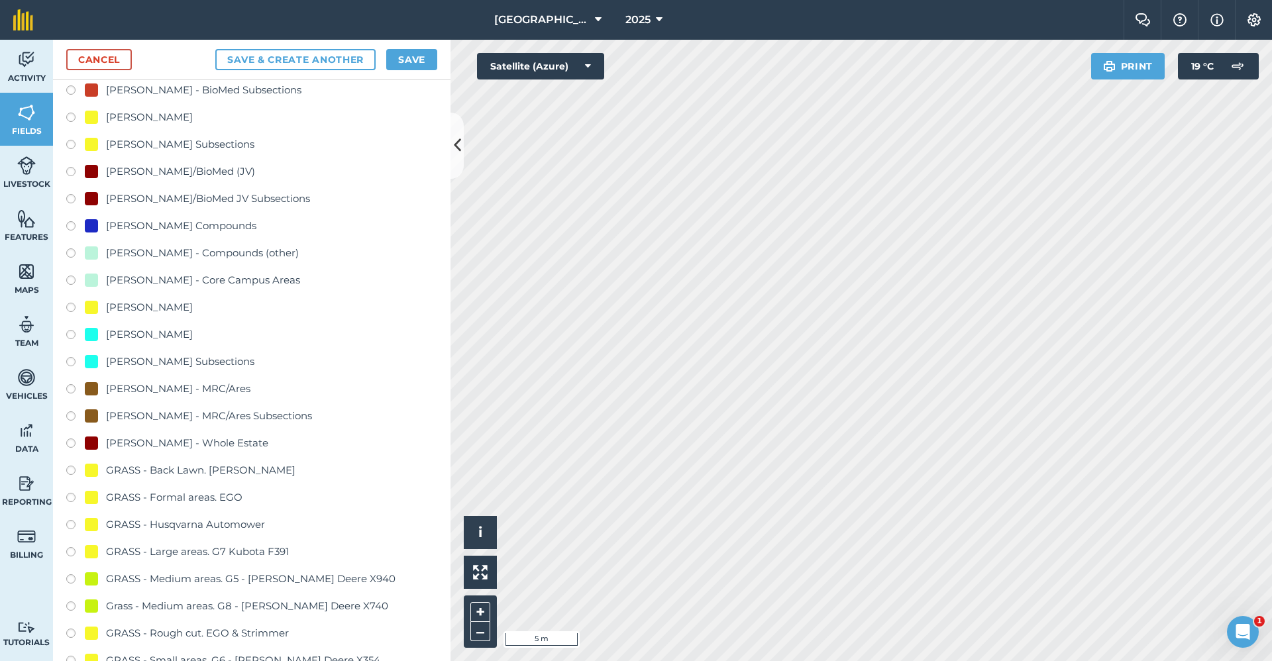
scroll to position [729, 0]
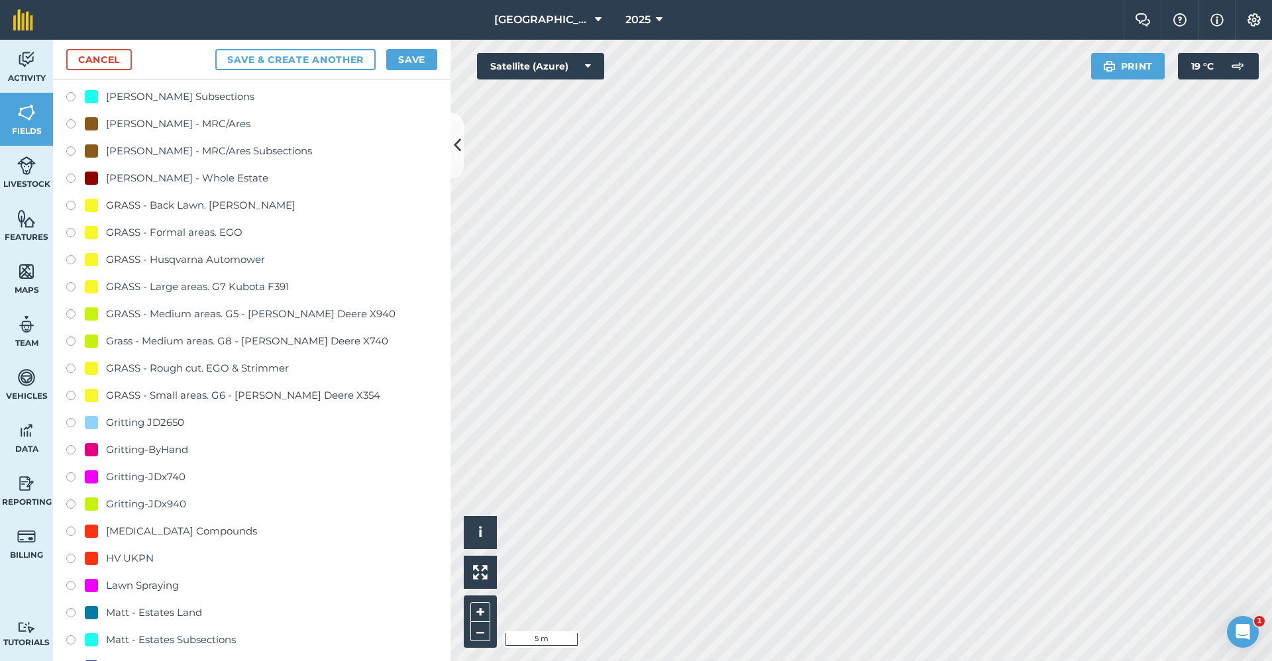
type input "Gritting-x740"
click at [180, 478] on div "Gritting-JDx740" at bounding box center [146, 477] width 80 height 16
radio input "true"
click at [417, 57] on button "Save" at bounding box center [411, 59] width 51 height 21
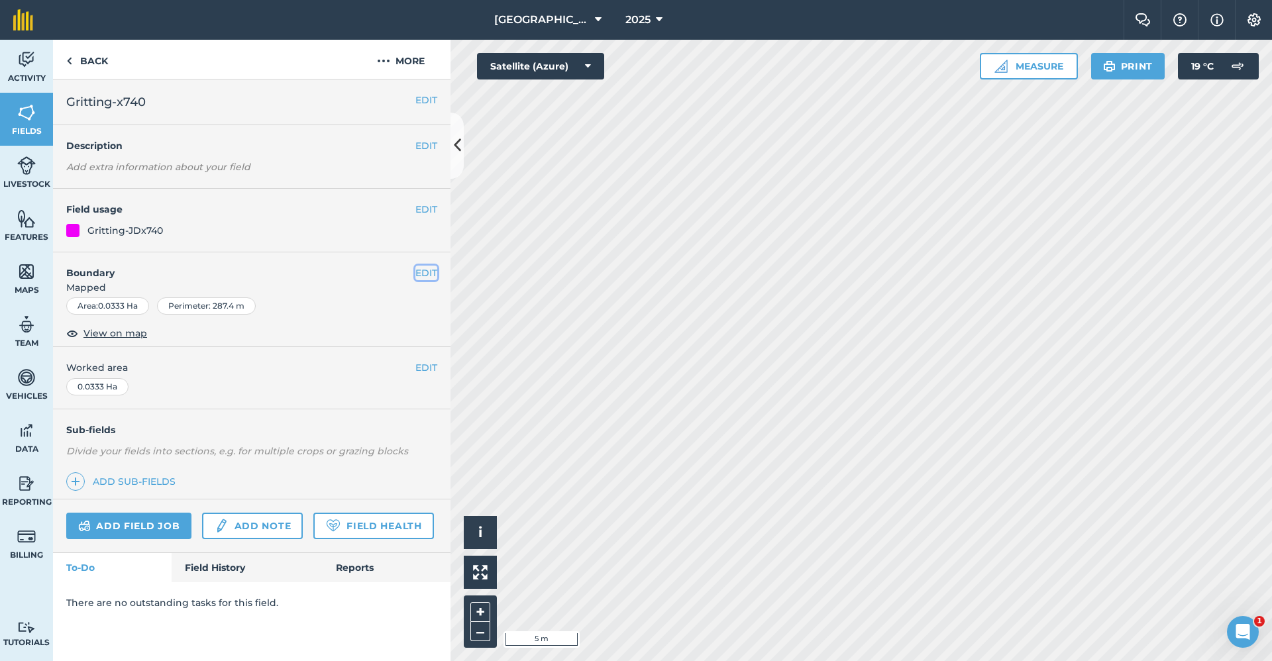
click at [423, 271] on button "EDIT" at bounding box center [426, 273] width 22 height 15
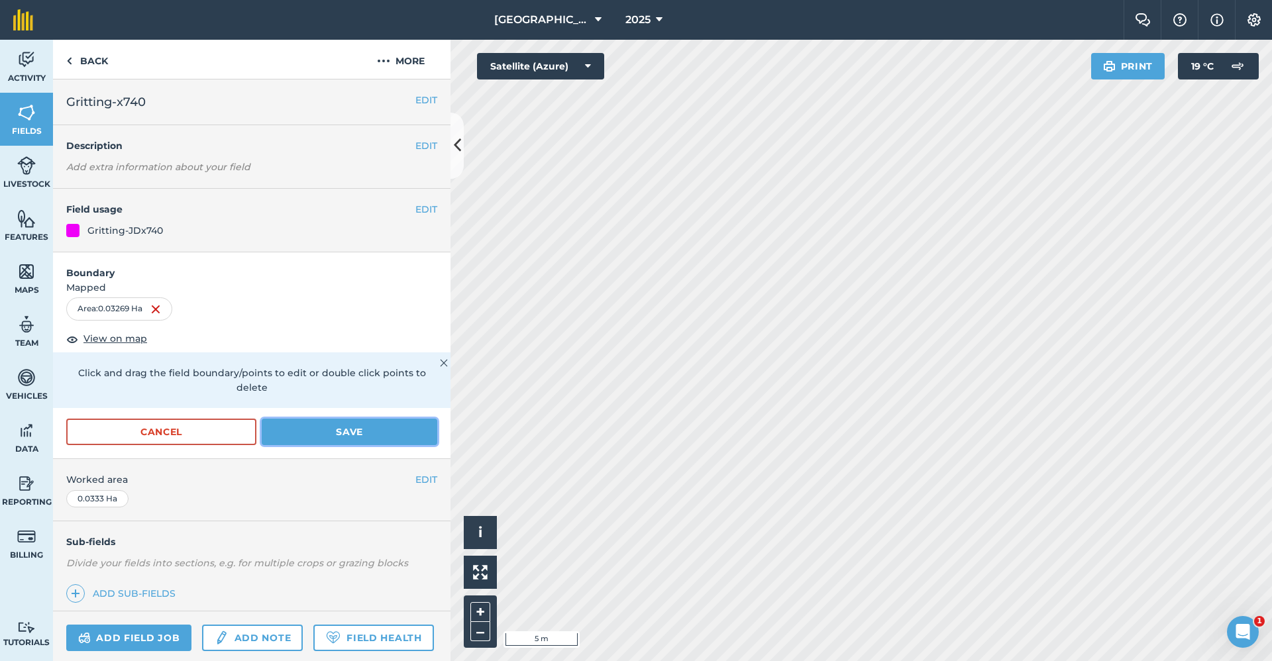
click at [345, 431] on button "Save" at bounding box center [350, 432] width 176 height 27
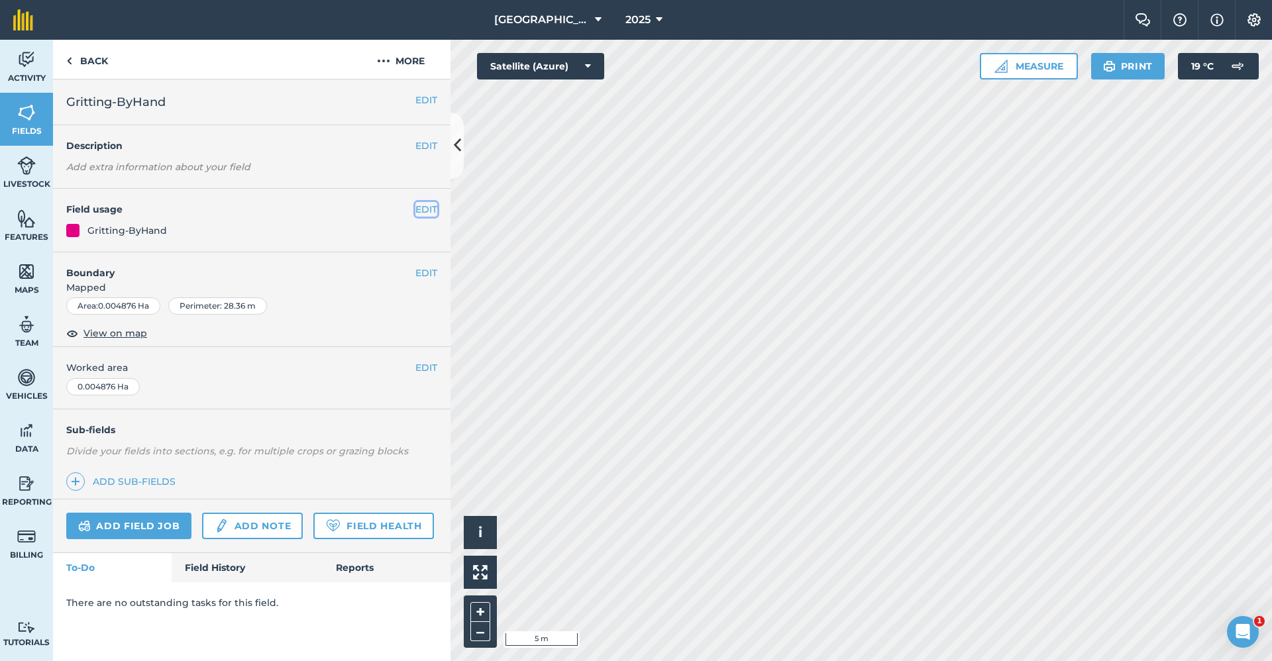
click at [420, 205] on button "EDIT" at bounding box center [426, 209] width 22 height 15
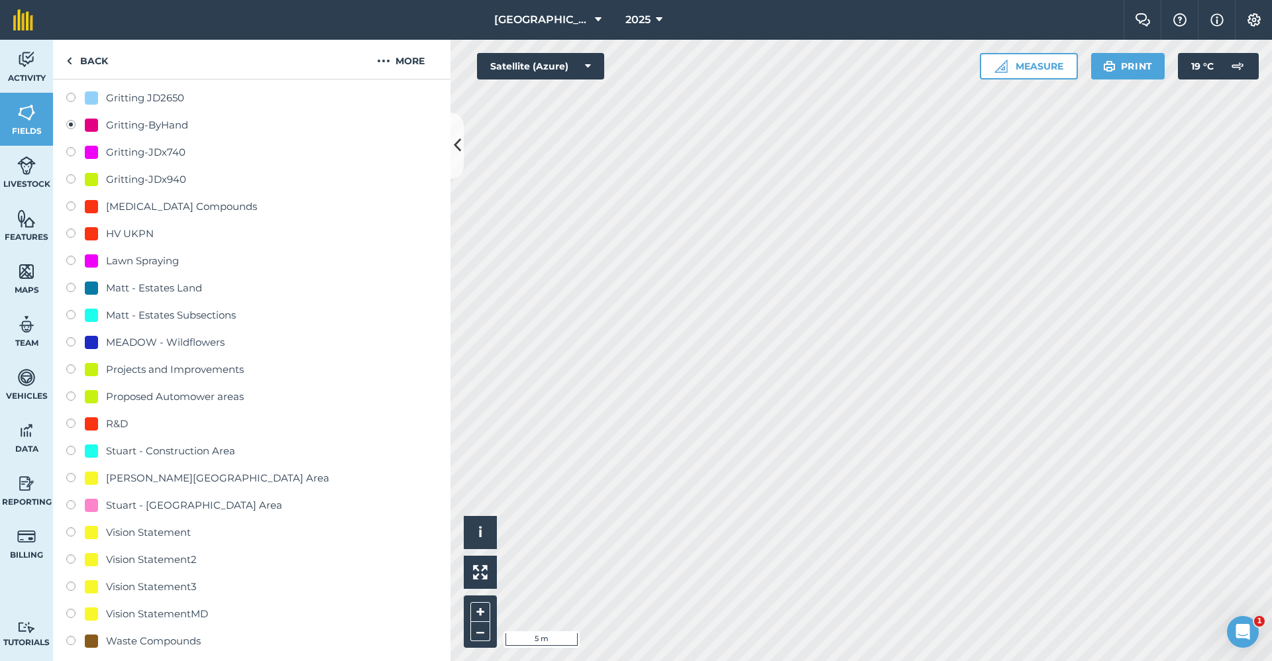
scroll to position [1458, 0]
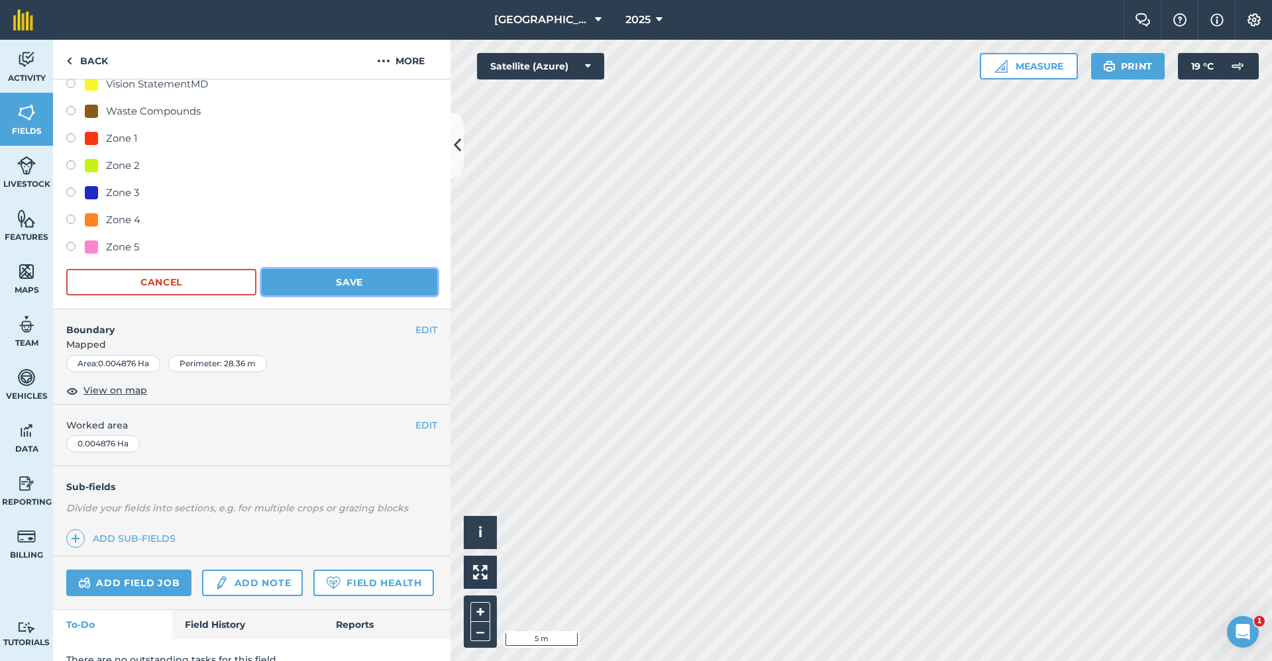
click at [352, 278] on button "Save" at bounding box center [350, 282] width 176 height 27
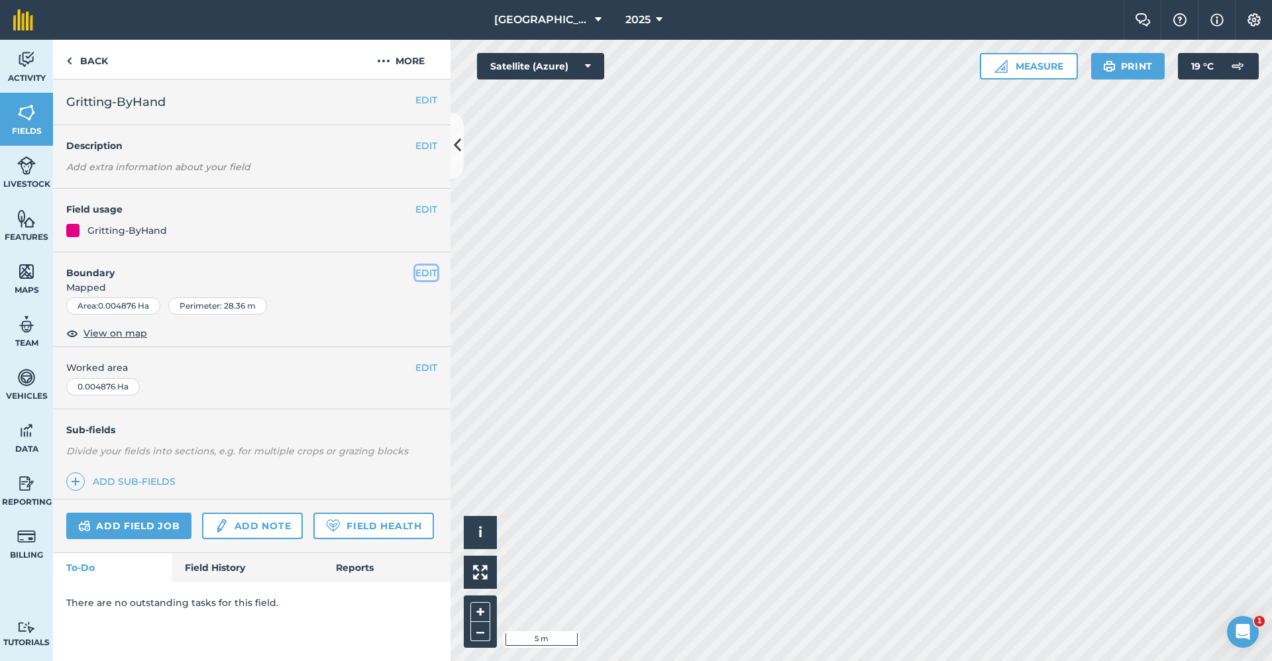
click at [429, 270] on button "EDIT" at bounding box center [426, 273] width 22 height 15
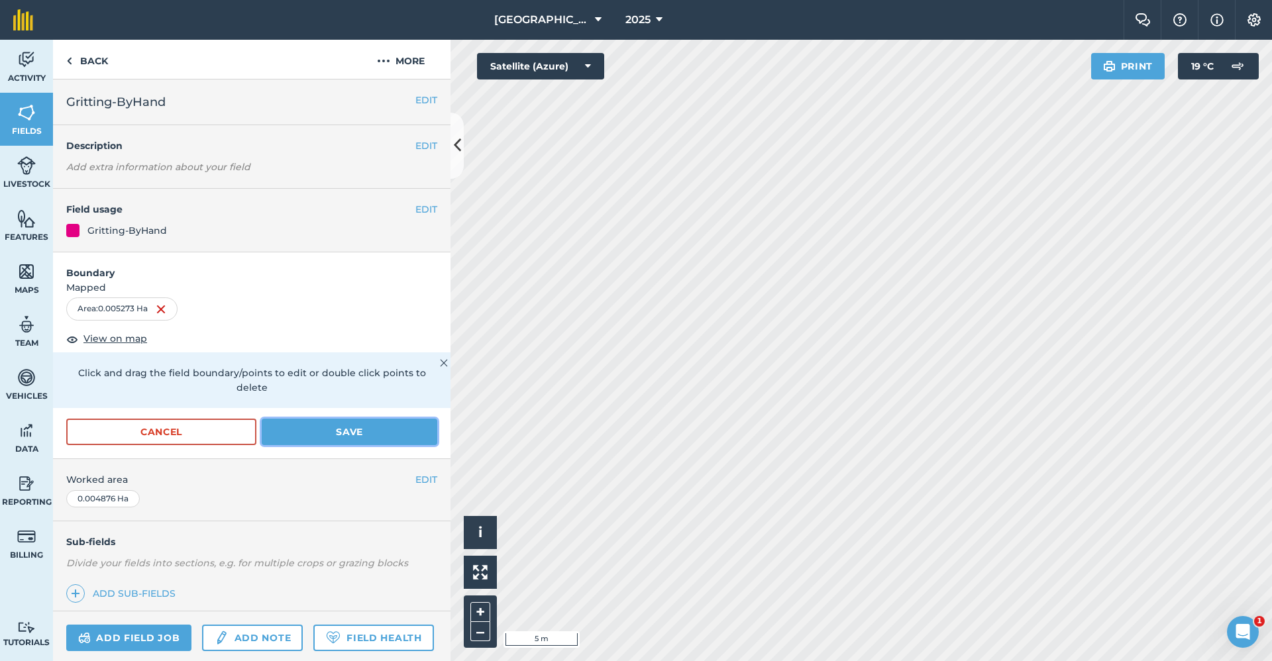
click at [326, 427] on button "Save" at bounding box center [350, 432] width 176 height 27
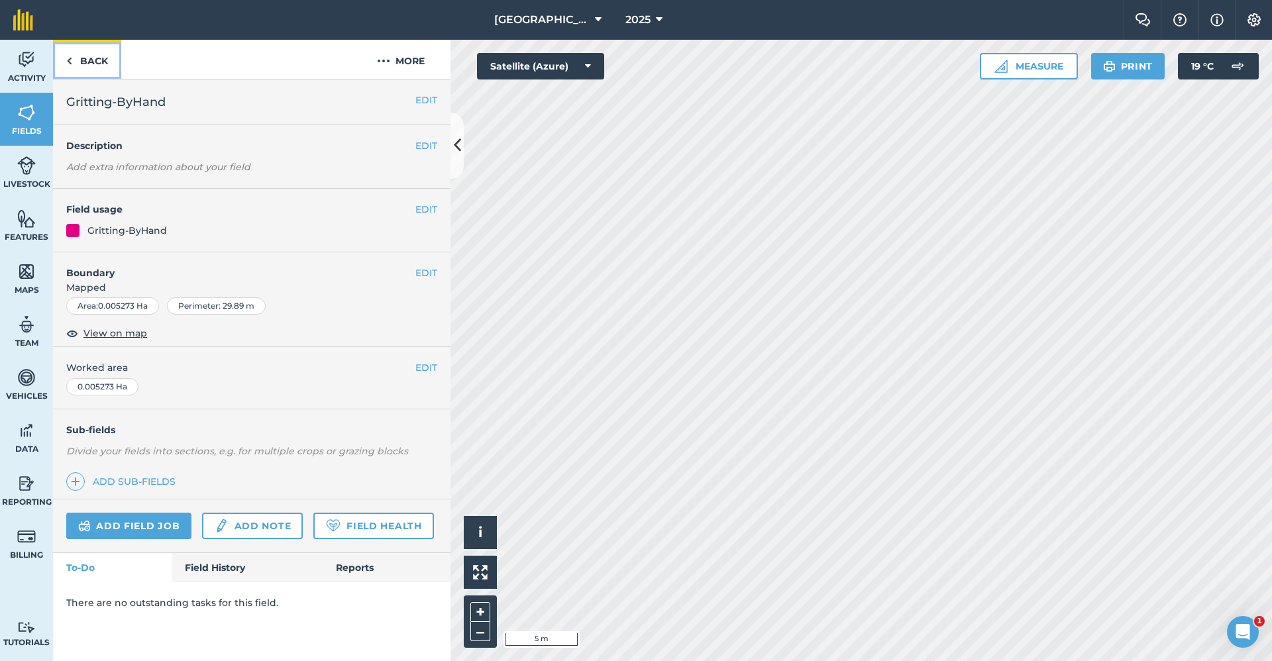
click at [94, 64] on link "Back" at bounding box center [87, 59] width 68 height 39
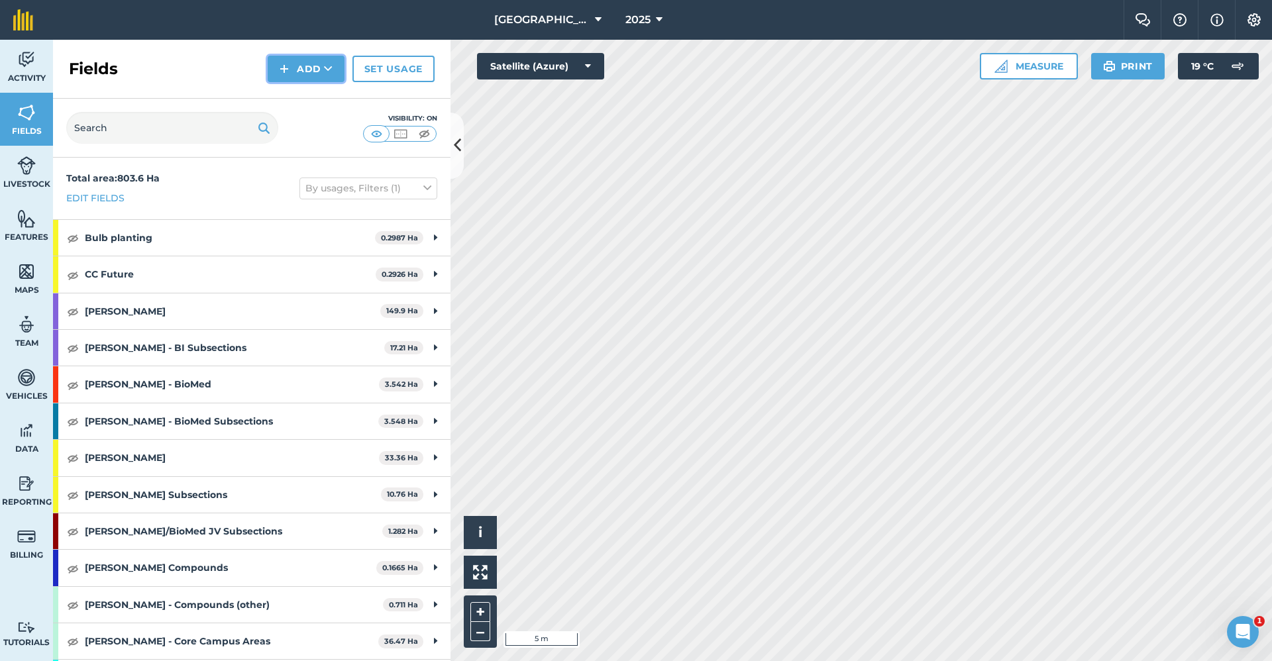
click at [289, 74] on img at bounding box center [284, 69] width 9 height 16
click at [290, 107] on link "Draw" at bounding box center [306, 98] width 73 height 29
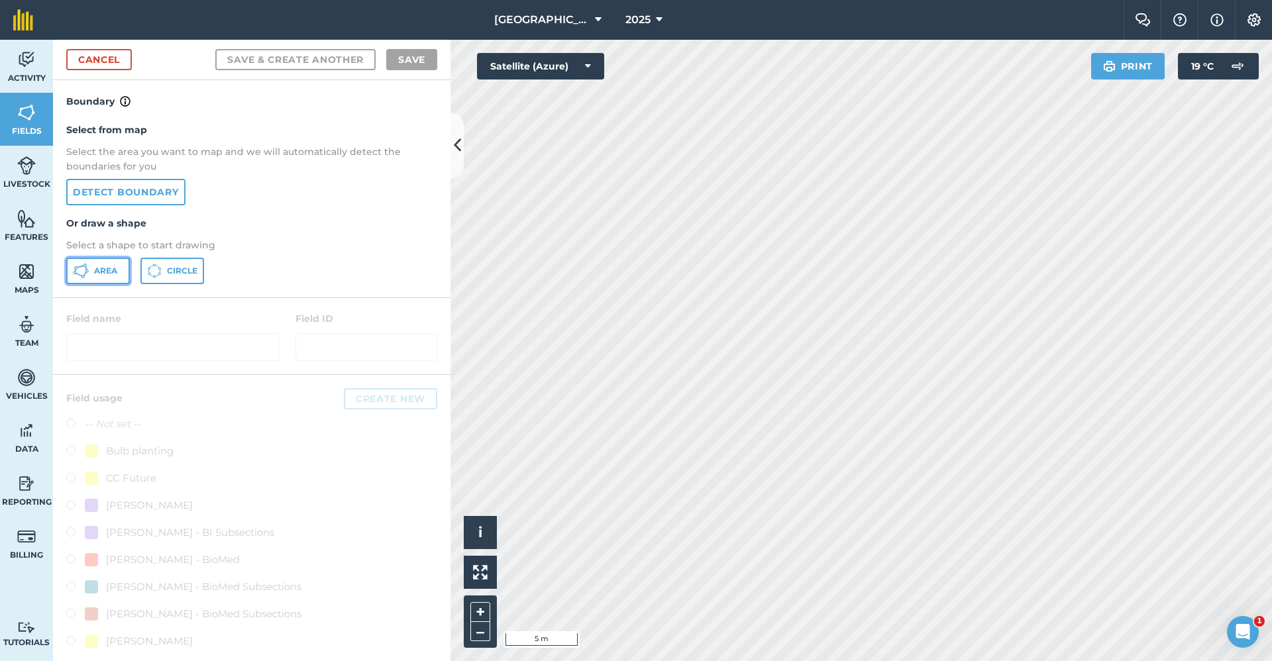
click at [89, 277] on button "Area" at bounding box center [98, 271] width 64 height 27
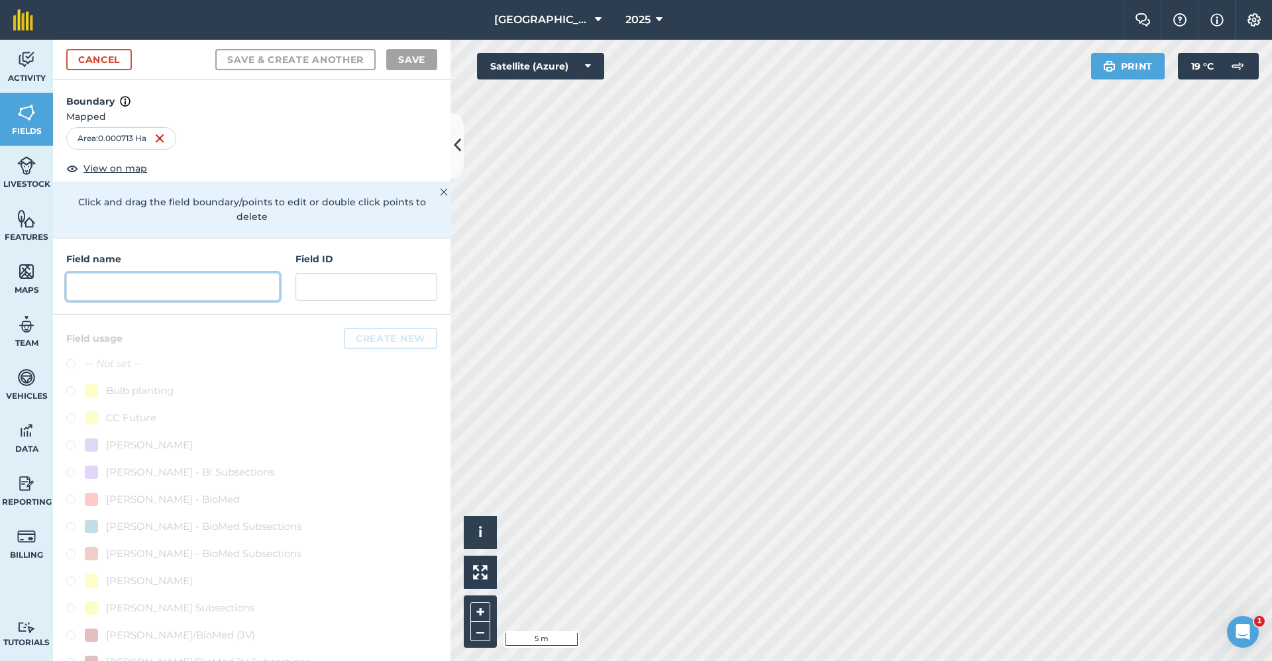
click at [109, 276] on input "text" at bounding box center [172, 287] width 213 height 28
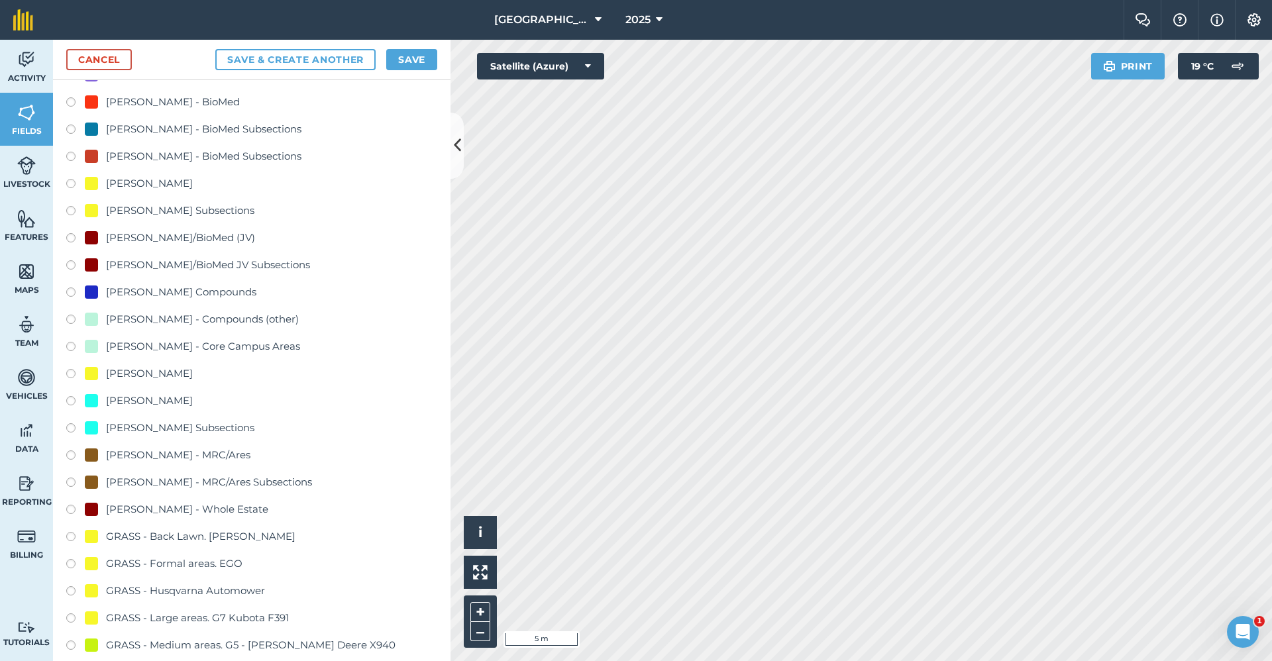
scroll to position [795, 0]
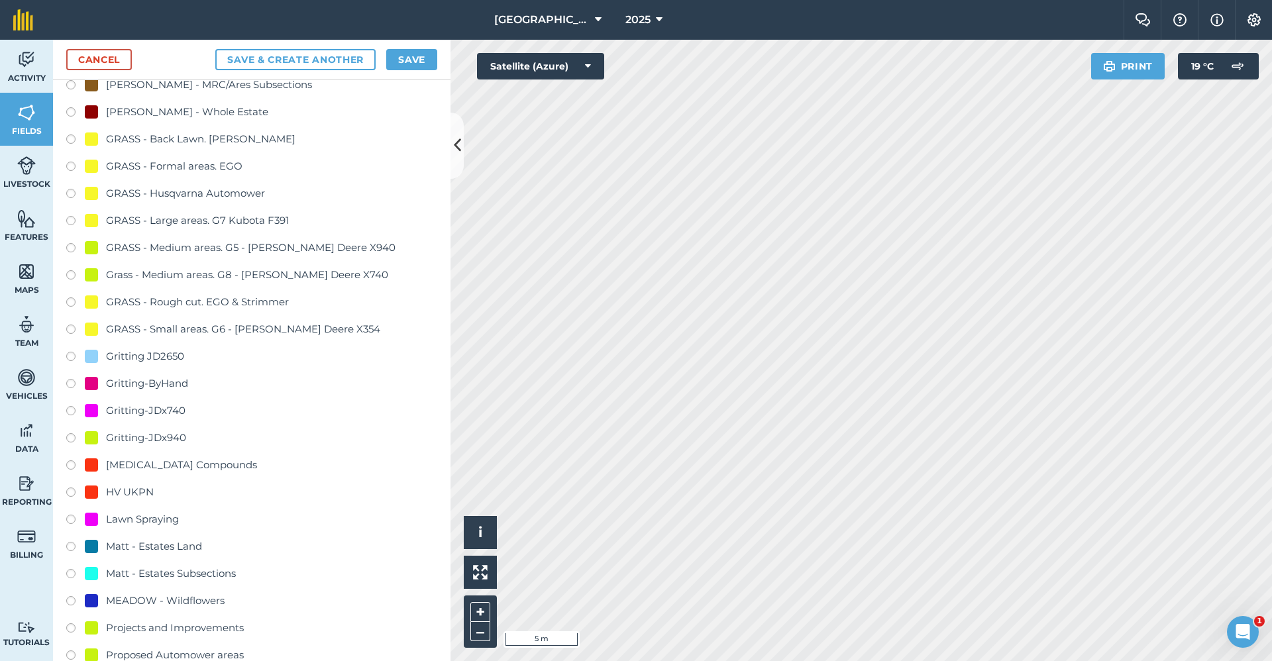
type input "Gritting-ByHand"
click at [173, 385] on div "Gritting-ByHand" at bounding box center [147, 384] width 82 height 16
radio input "true"
click at [416, 60] on button "Save" at bounding box center [411, 59] width 51 height 21
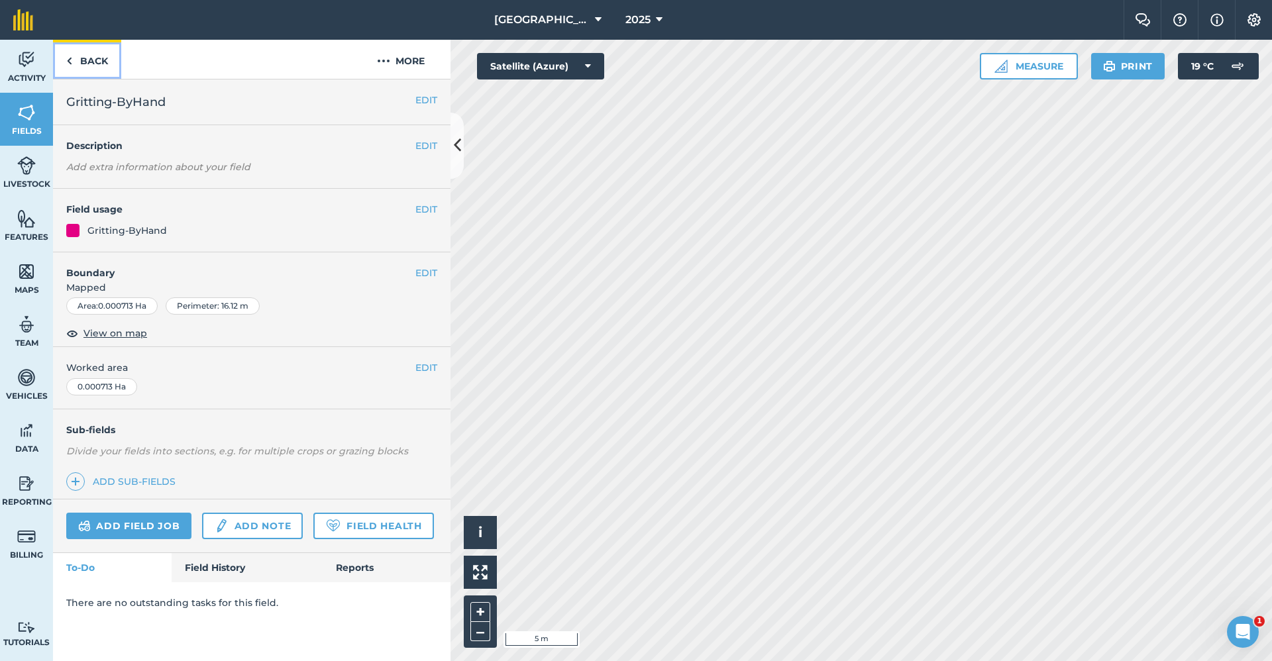
click at [85, 59] on link "Back" at bounding box center [87, 59] width 68 height 39
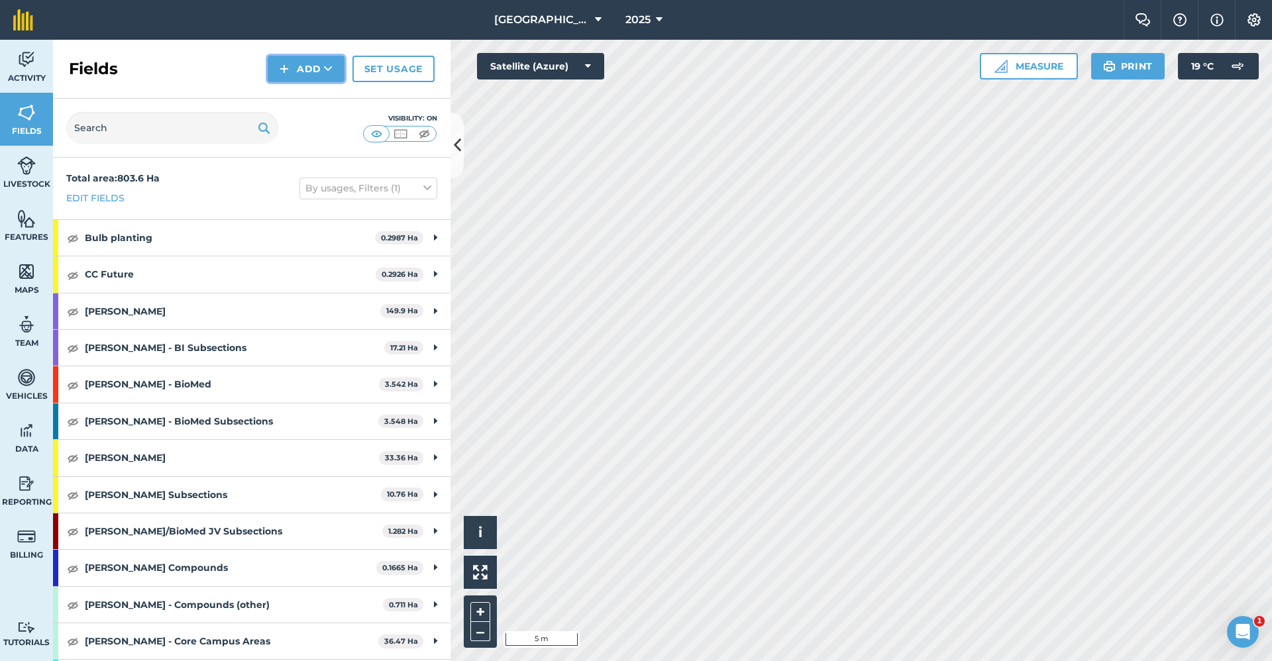
click at [326, 68] on icon at bounding box center [328, 68] width 9 height 13
click at [321, 101] on link "Draw" at bounding box center [306, 98] width 73 height 29
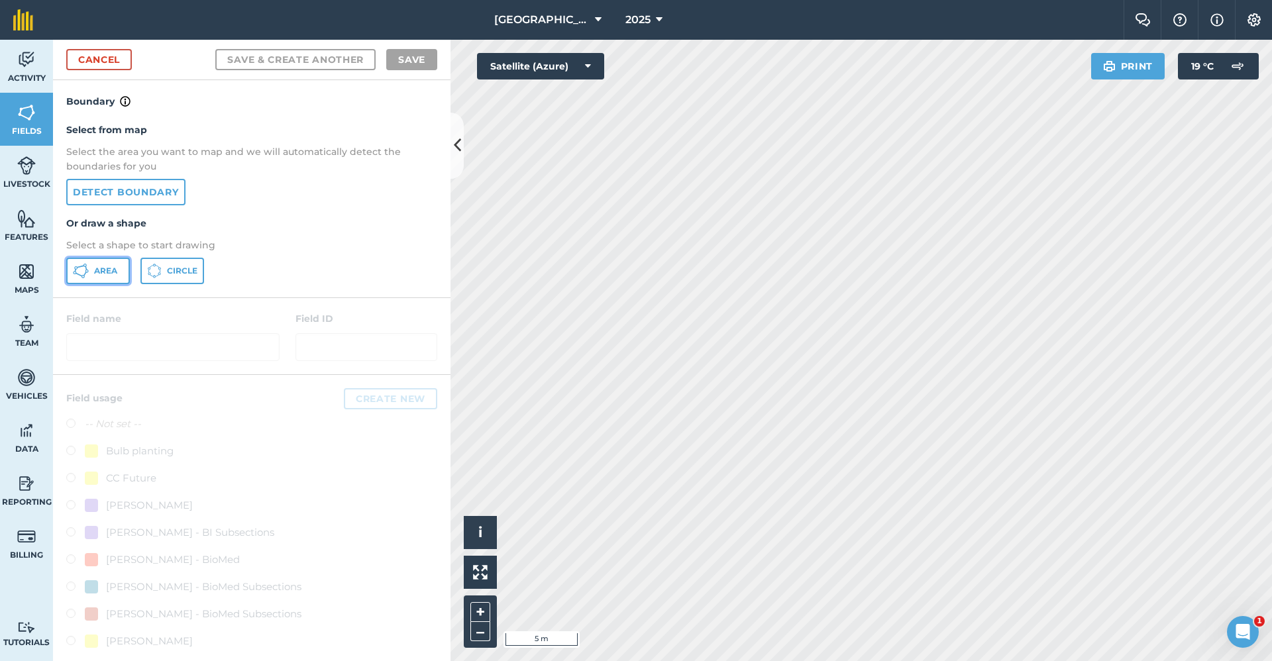
click at [115, 266] on span "Area" at bounding box center [105, 271] width 23 height 11
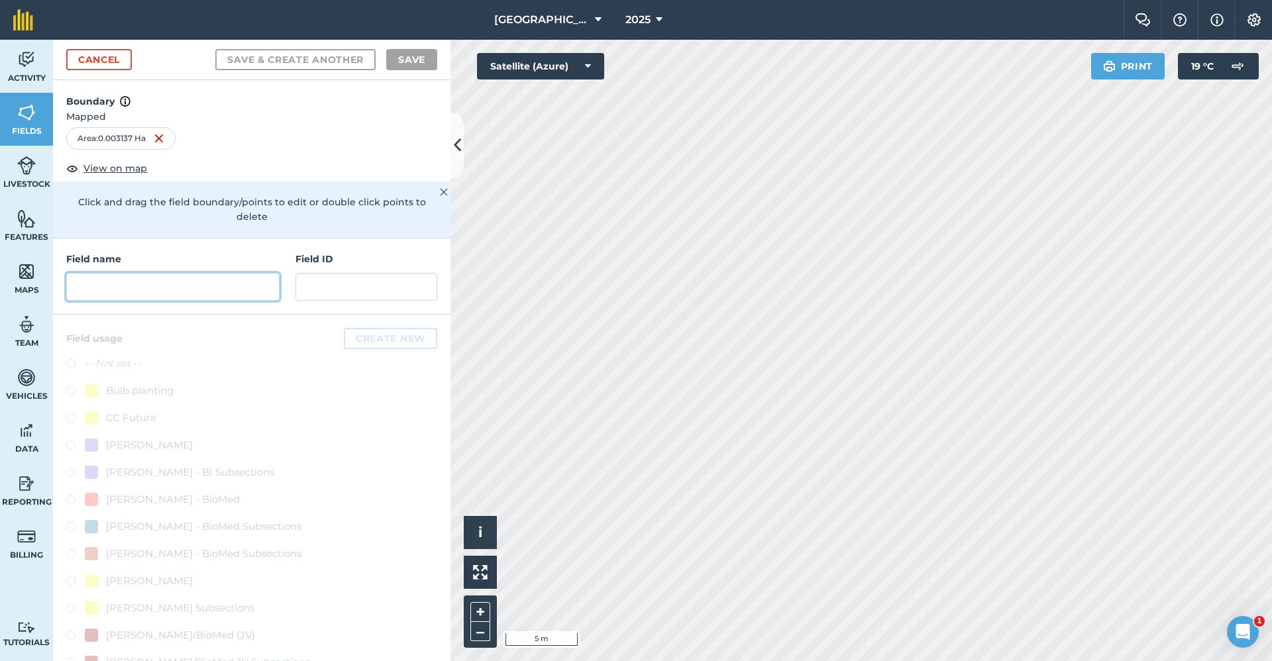
click at [209, 284] on input "text" at bounding box center [172, 287] width 213 height 28
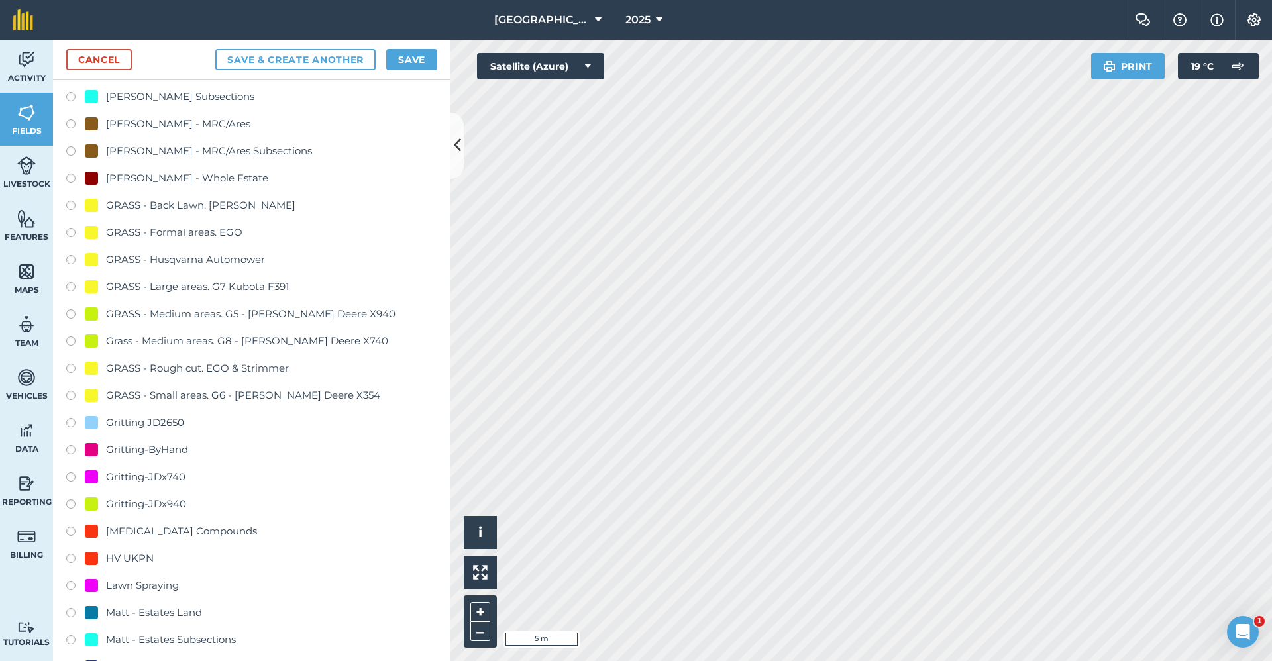
scroll to position [795, 0]
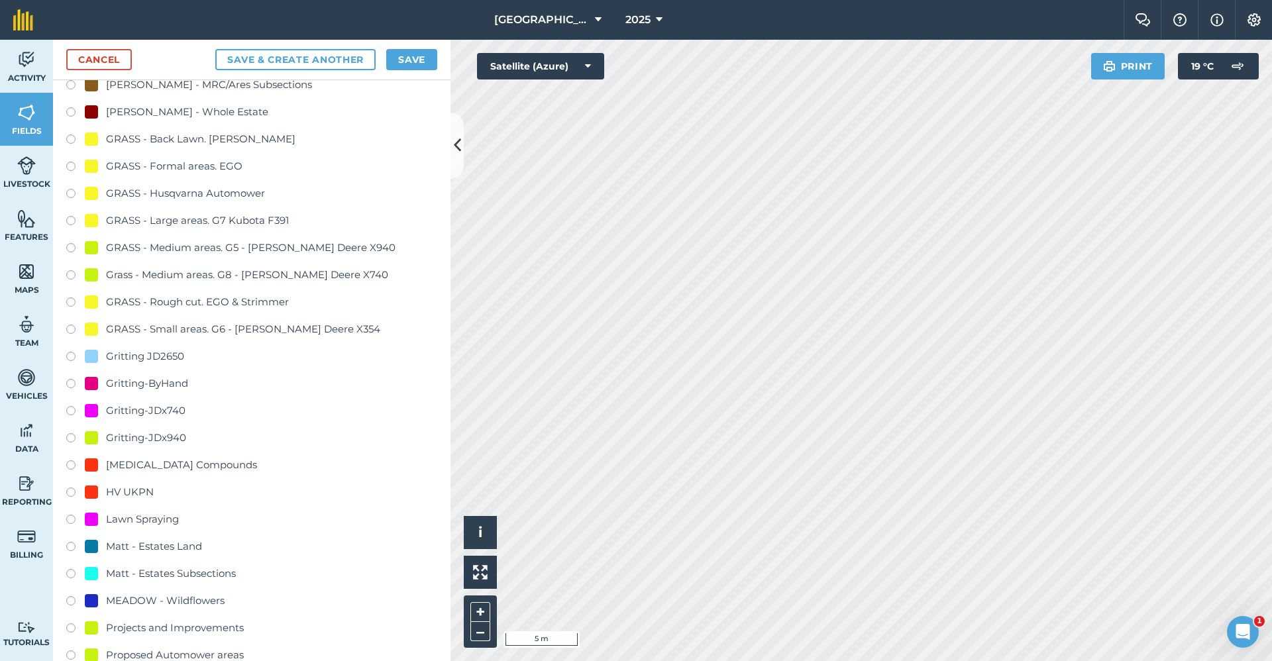
type input "Gritting-ByHand"
click at [177, 384] on div "Gritting-ByHand" at bounding box center [147, 384] width 82 height 16
radio input "true"
click at [411, 65] on button "Save" at bounding box center [411, 59] width 51 height 21
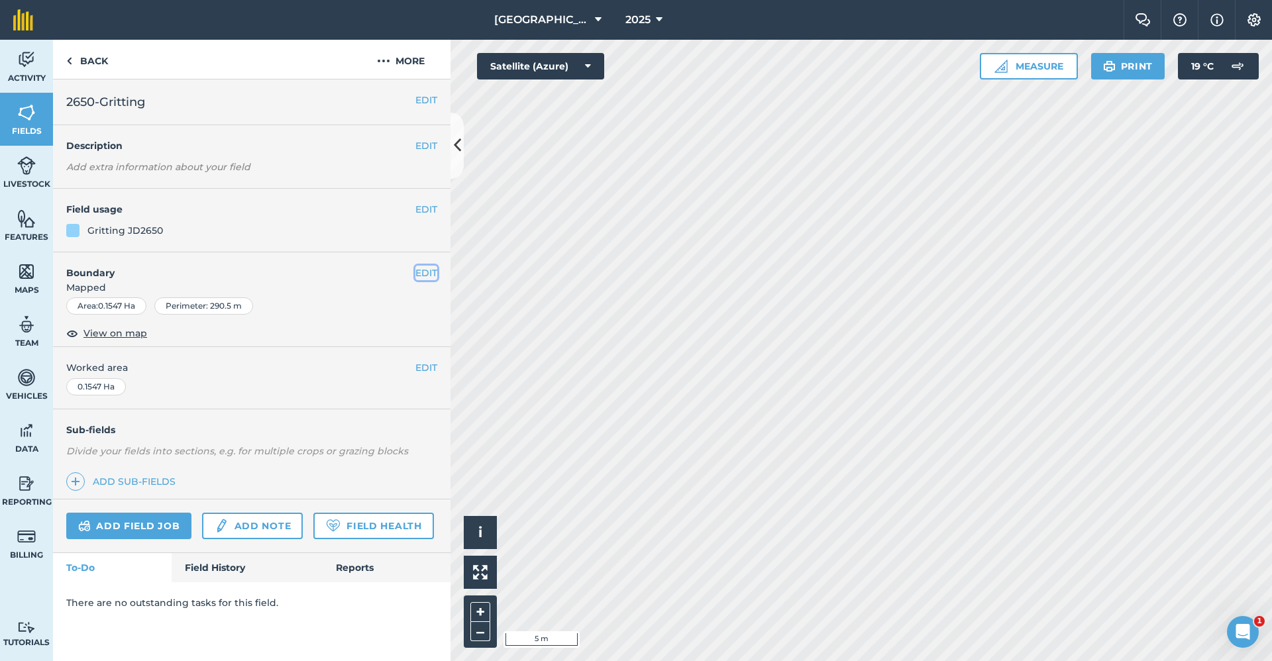
click at [433, 273] on button "EDIT" at bounding box center [426, 273] width 22 height 15
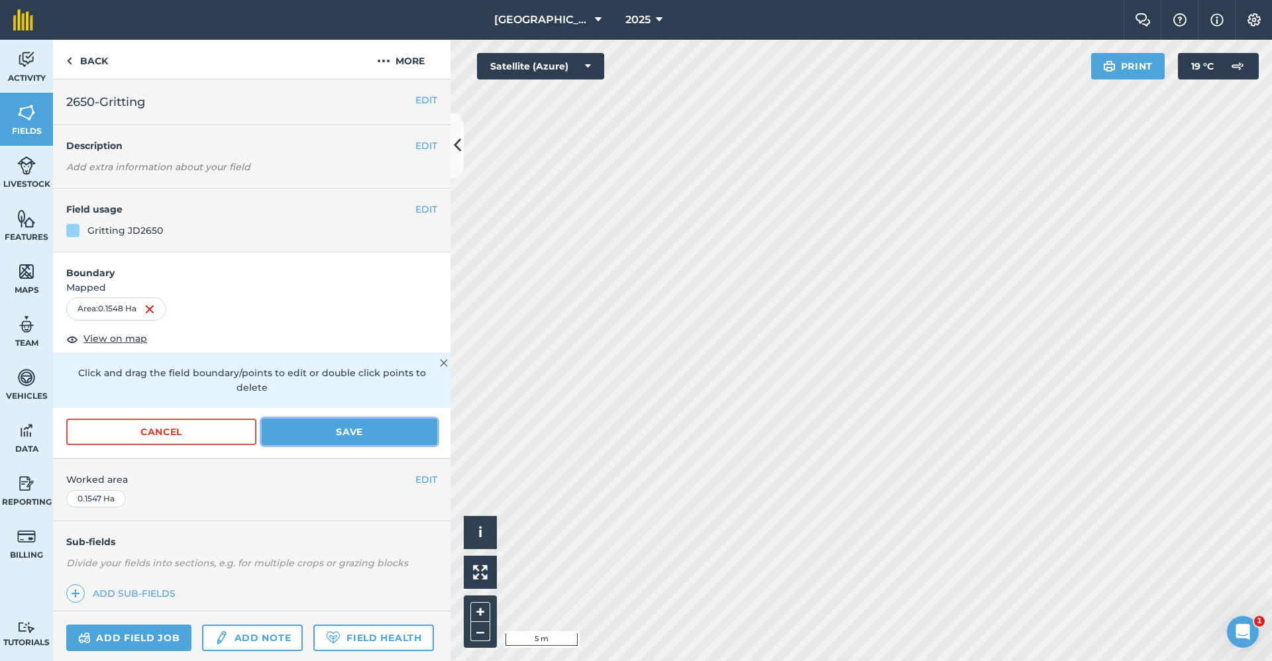
click at [358, 445] on button "Save" at bounding box center [350, 432] width 176 height 27
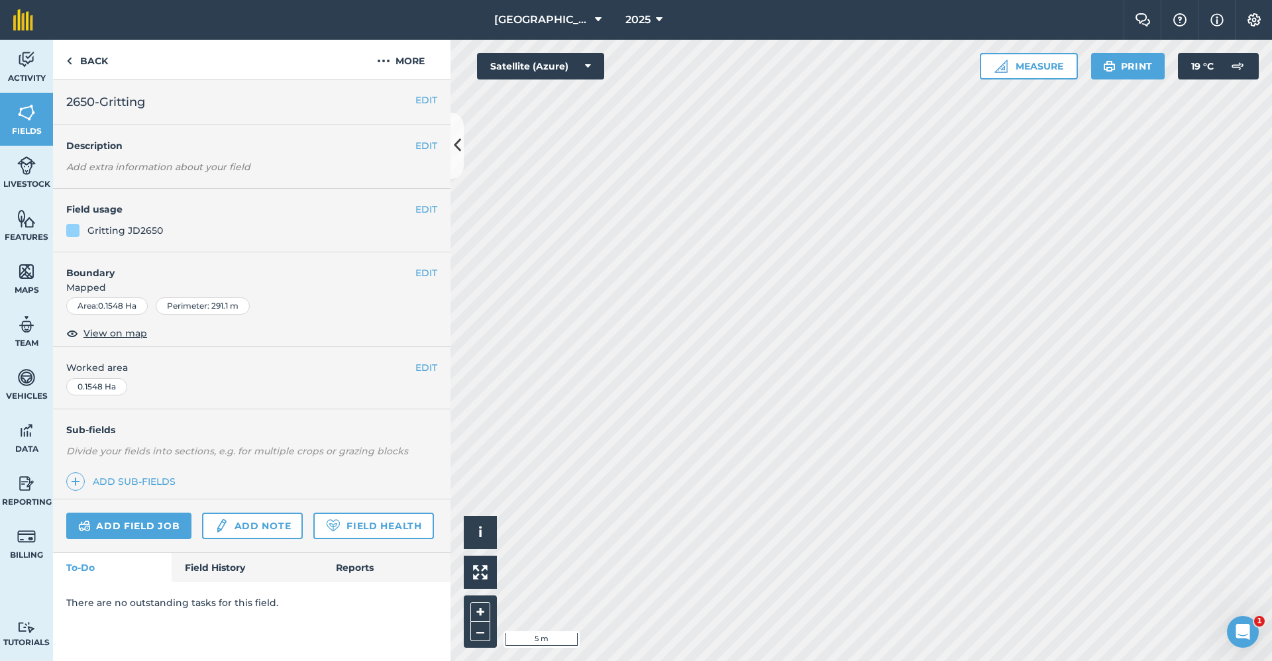
click at [799, 661] on html "Babraham Research Campus (Gardens) 2025 Farm Chat Help Info Settings Babraham R…" at bounding box center [636, 330] width 1272 height 661
click at [974, 661] on html "Babraham Research Campus (Gardens) 2025 Farm Chat Help Info Settings Babraham R…" at bounding box center [636, 330] width 1272 height 661
click at [88, 71] on link "Back" at bounding box center [87, 59] width 68 height 39
click at [79, 68] on link "Back" at bounding box center [87, 59] width 68 height 39
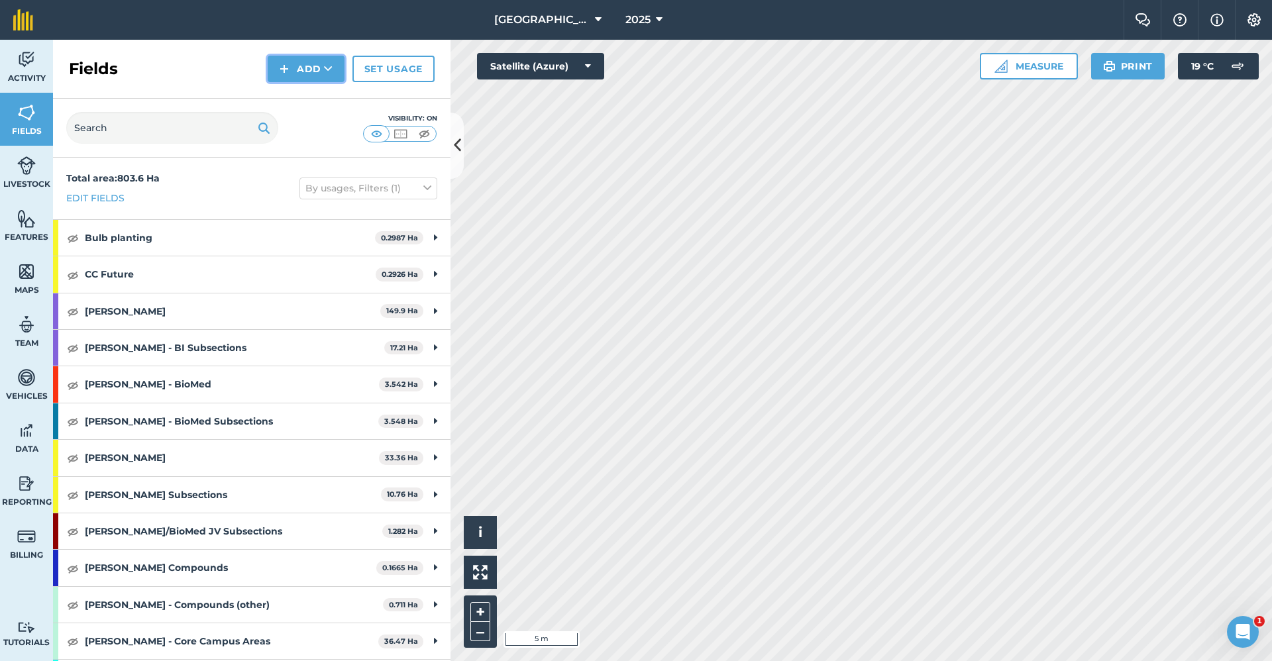
click at [296, 66] on button "Add" at bounding box center [306, 69] width 77 height 27
click at [293, 105] on link "Draw" at bounding box center [306, 98] width 73 height 29
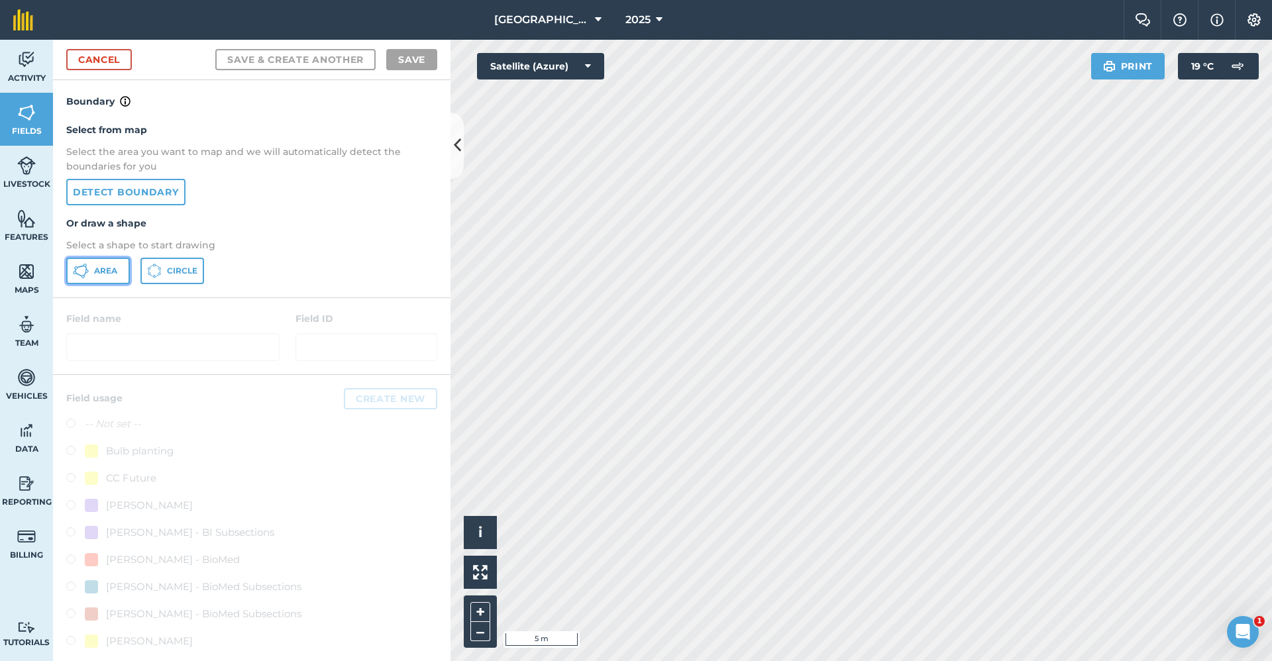
click at [108, 268] on span "Area" at bounding box center [105, 271] width 23 height 11
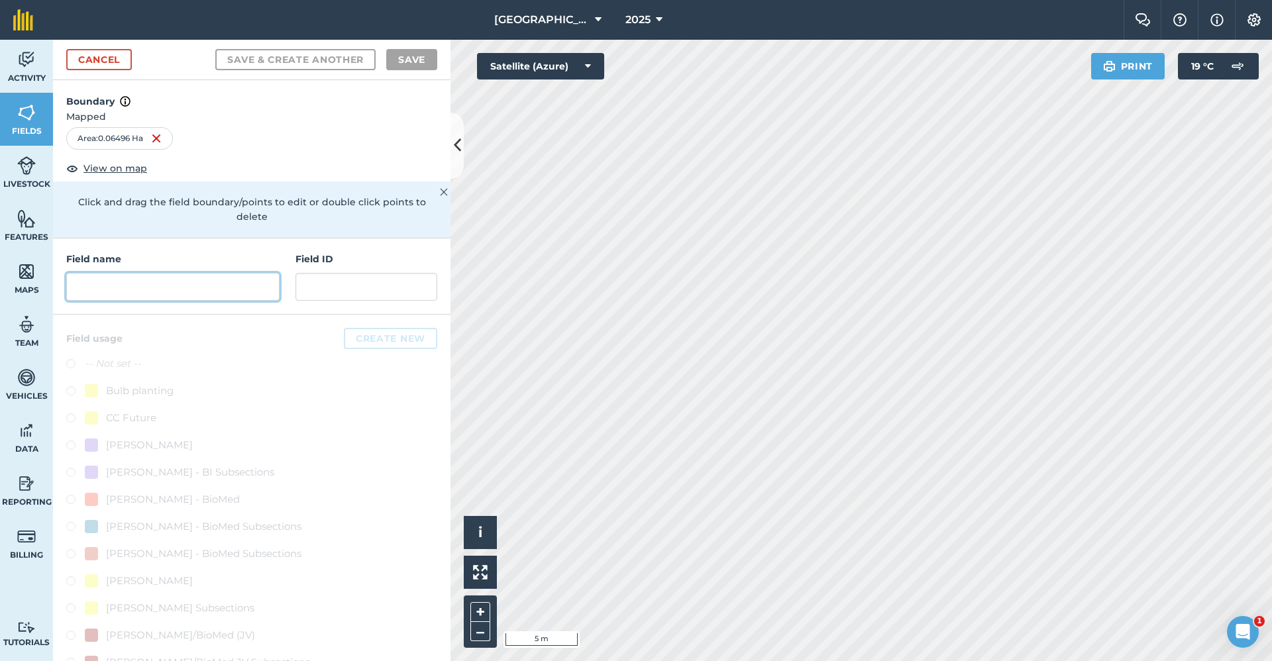
click at [192, 276] on input "text" at bounding box center [172, 287] width 213 height 28
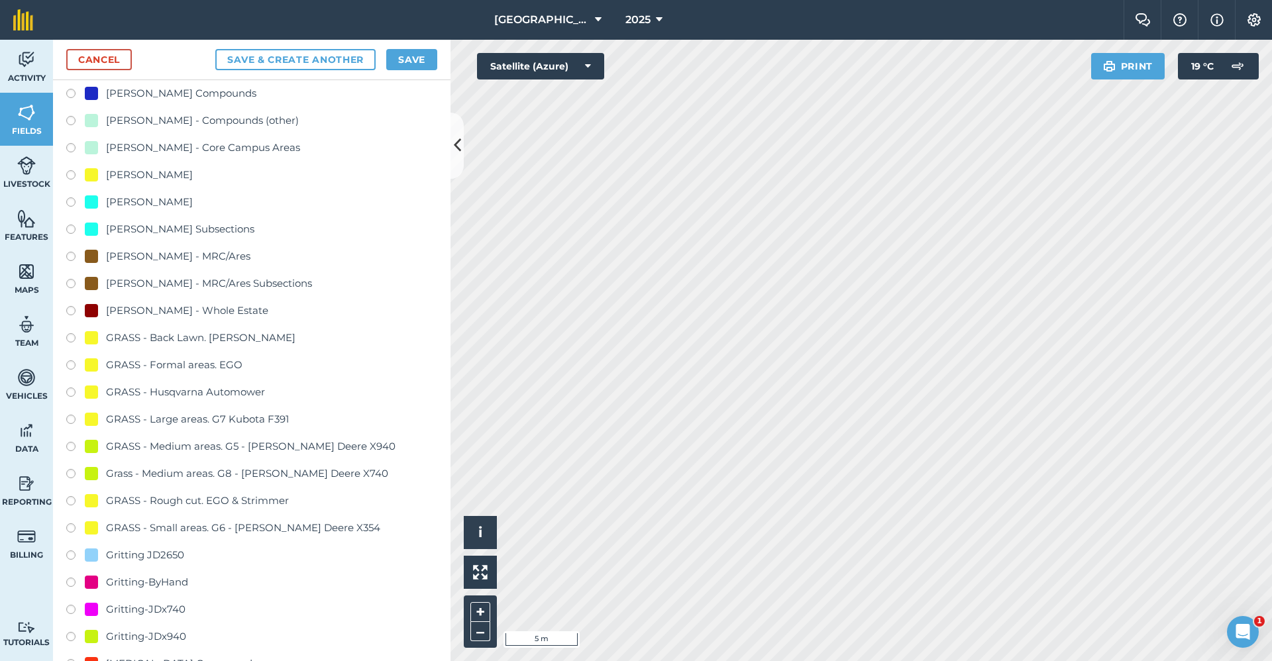
scroll to position [861, 0]
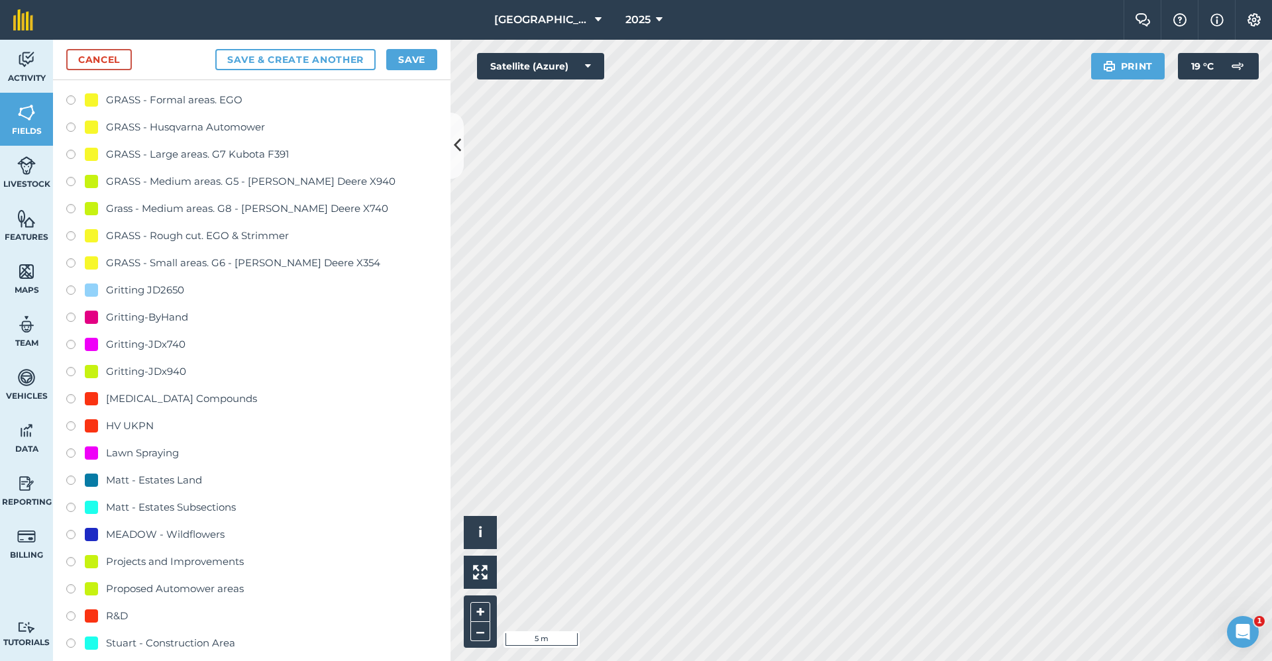
type input "Gritting-x940"
click at [174, 369] on div "Gritting-JDx940" at bounding box center [146, 372] width 80 height 16
radio input "true"
click at [423, 56] on button "Save" at bounding box center [411, 59] width 51 height 21
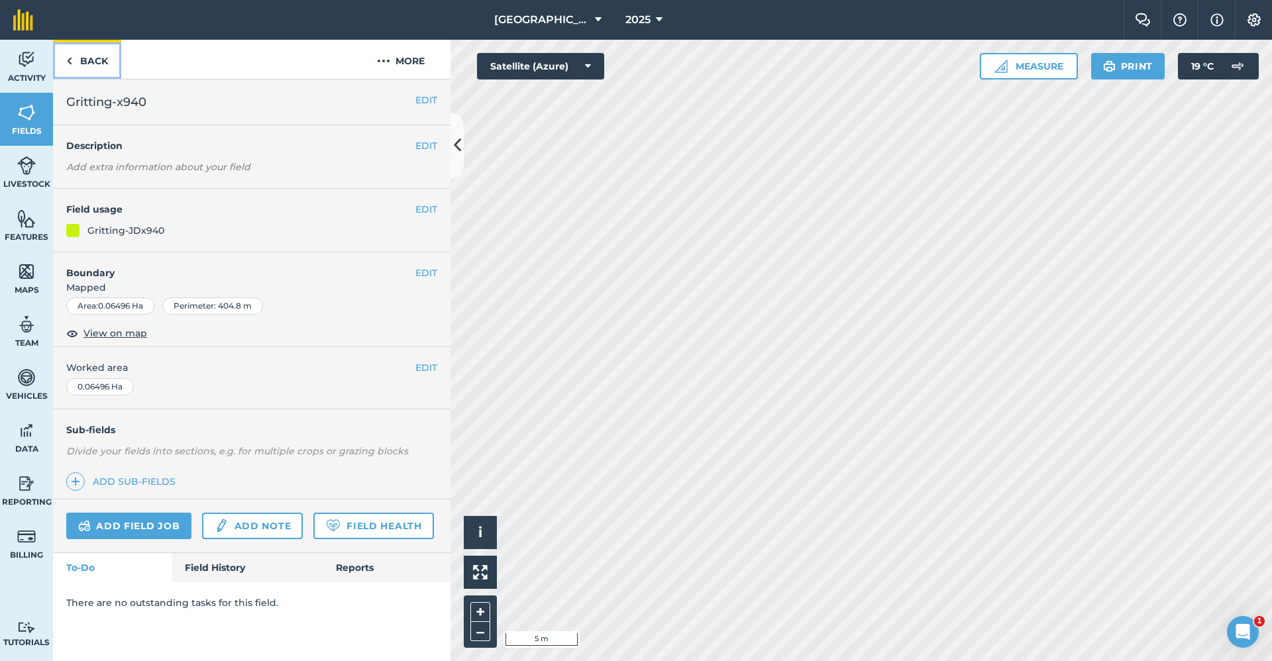
click at [96, 68] on link "Back" at bounding box center [87, 59] width 68 height 39
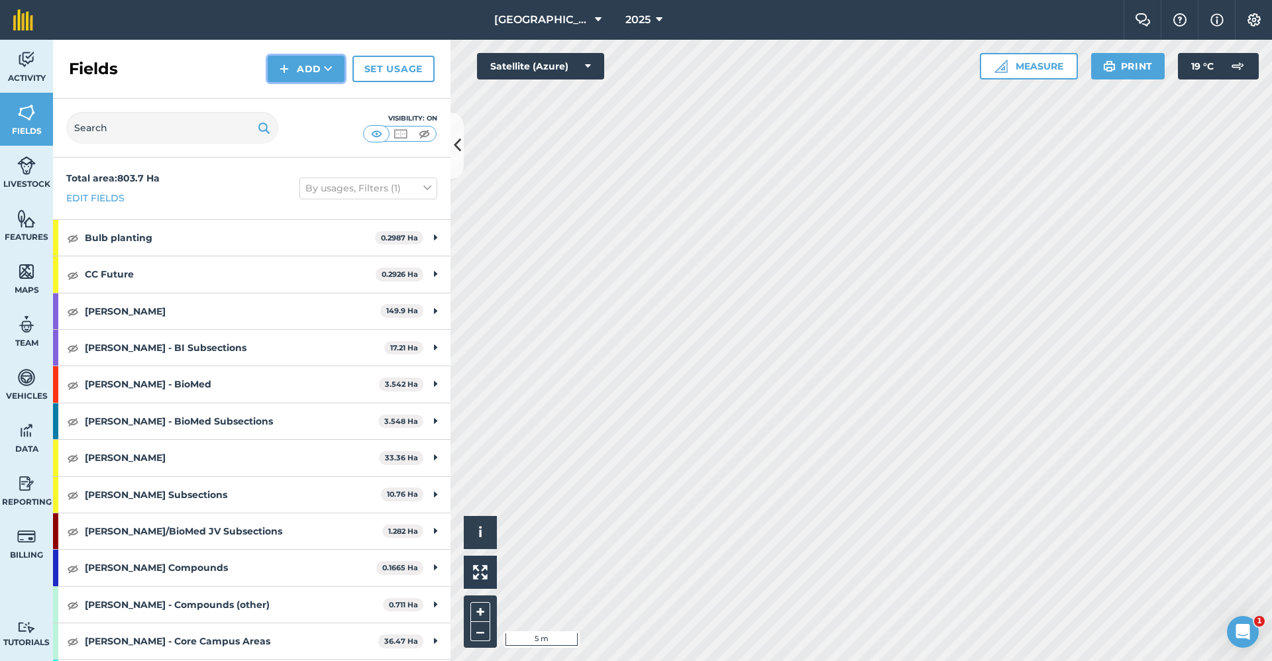
click at [289, 68] on img at bounding box center [284, 69] width 9 height 16
click at [284, 88] on link "Draw" at bounding box center [306, 98] width 73 height 29
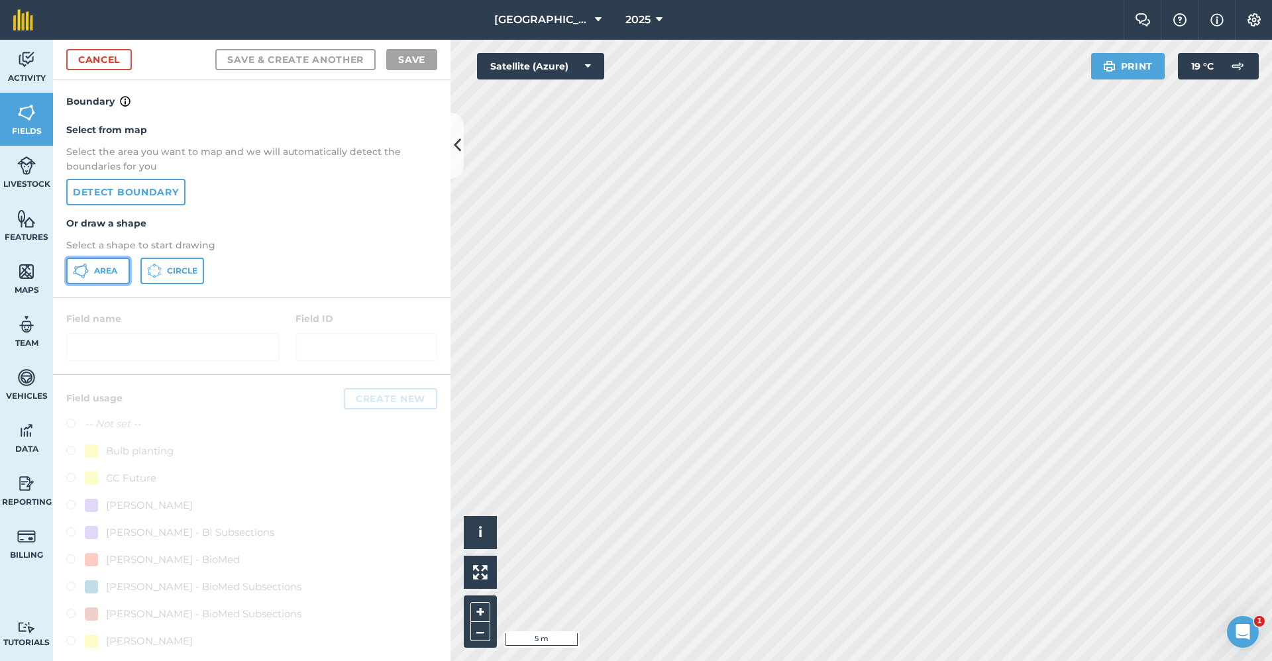
click at [98, 274] on span "Area" at bounding box center [105, 271] width 23 height 11
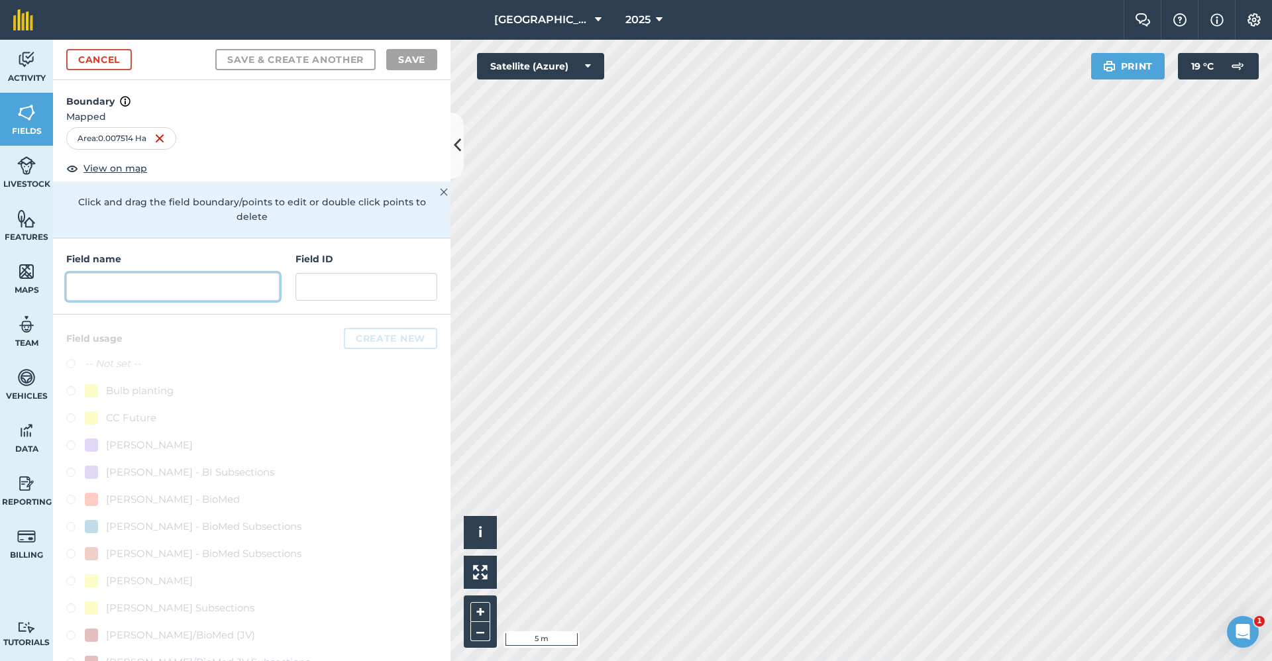
click at [88, 277] on input "text" at bounding box center [172, 287] width 213 height 28
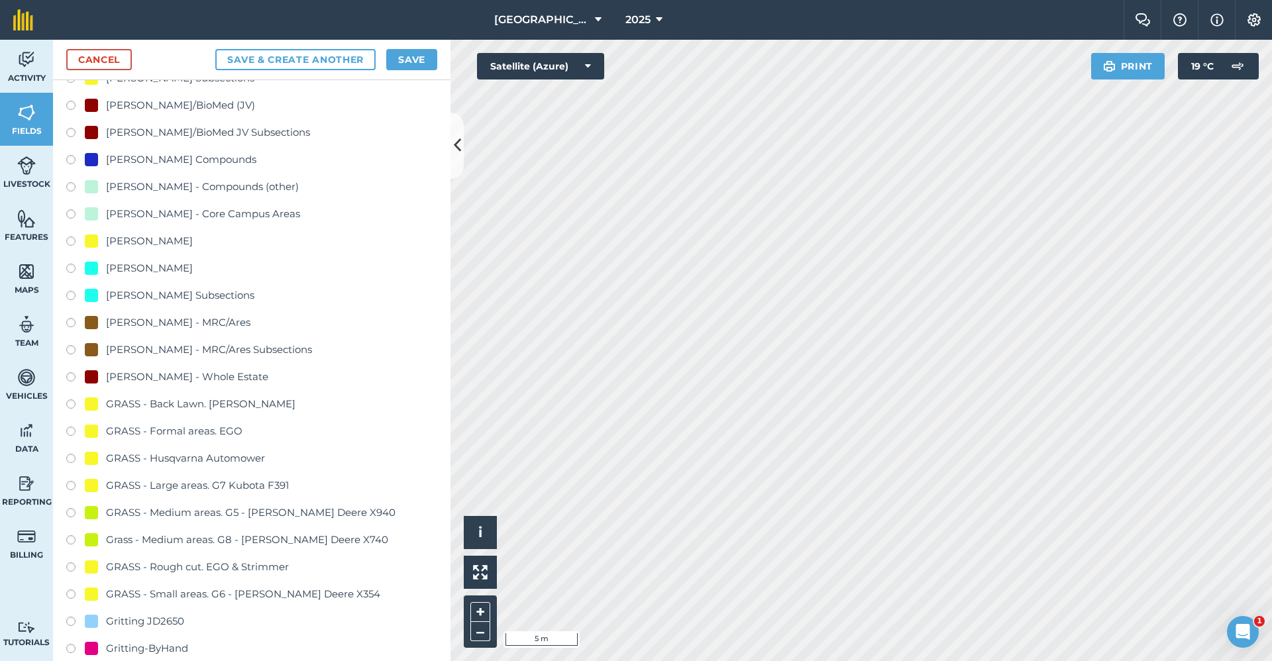
scroll to position [928, 0]
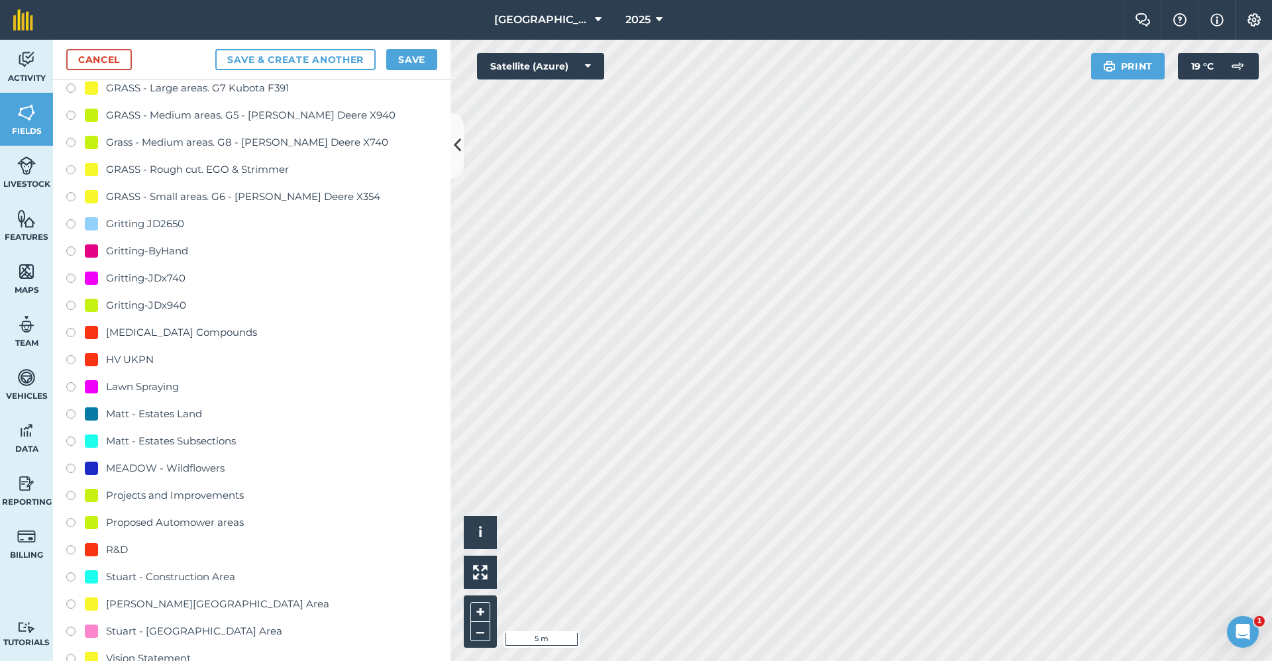
type input "Gritting-ByHand"
click at [152, 249] on div "Gritting-ByHand" at bounding box center [147, 251] width 82 height 16
radio input "true"
click at [427, 52] on button "Save" at bounding box center [411, 59] width 51 height 21
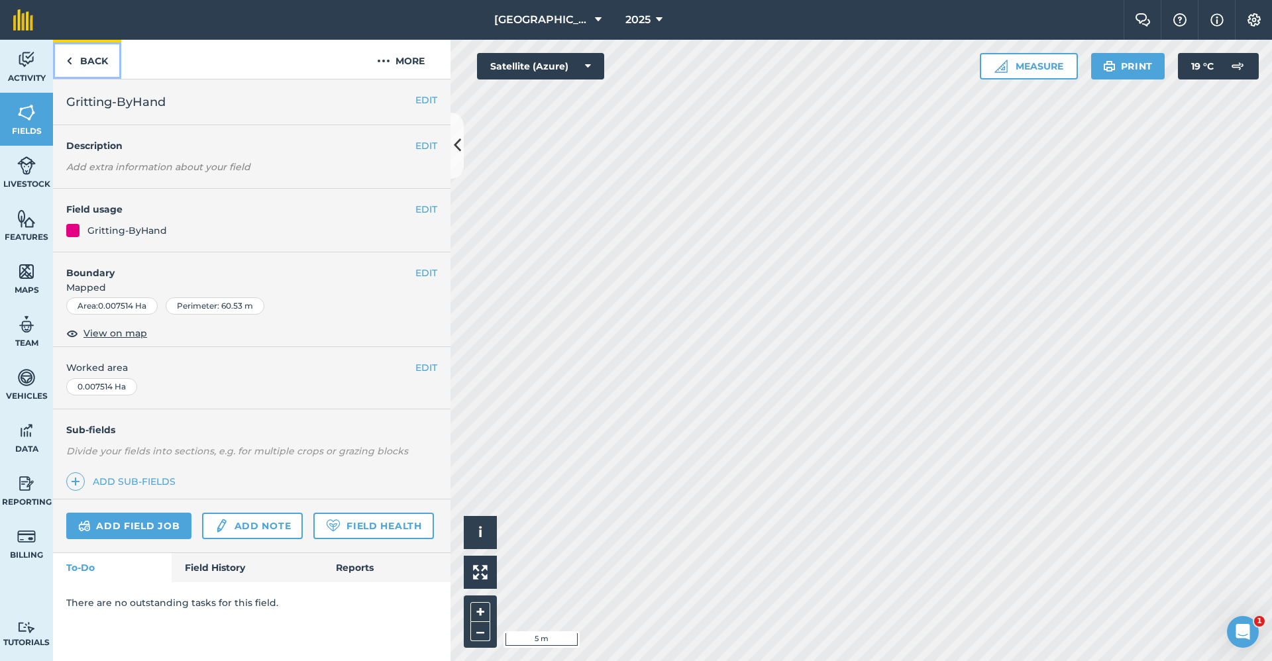
click at [95, 55] on link "Back" at bounding box center [87, 59] width 68 height 39
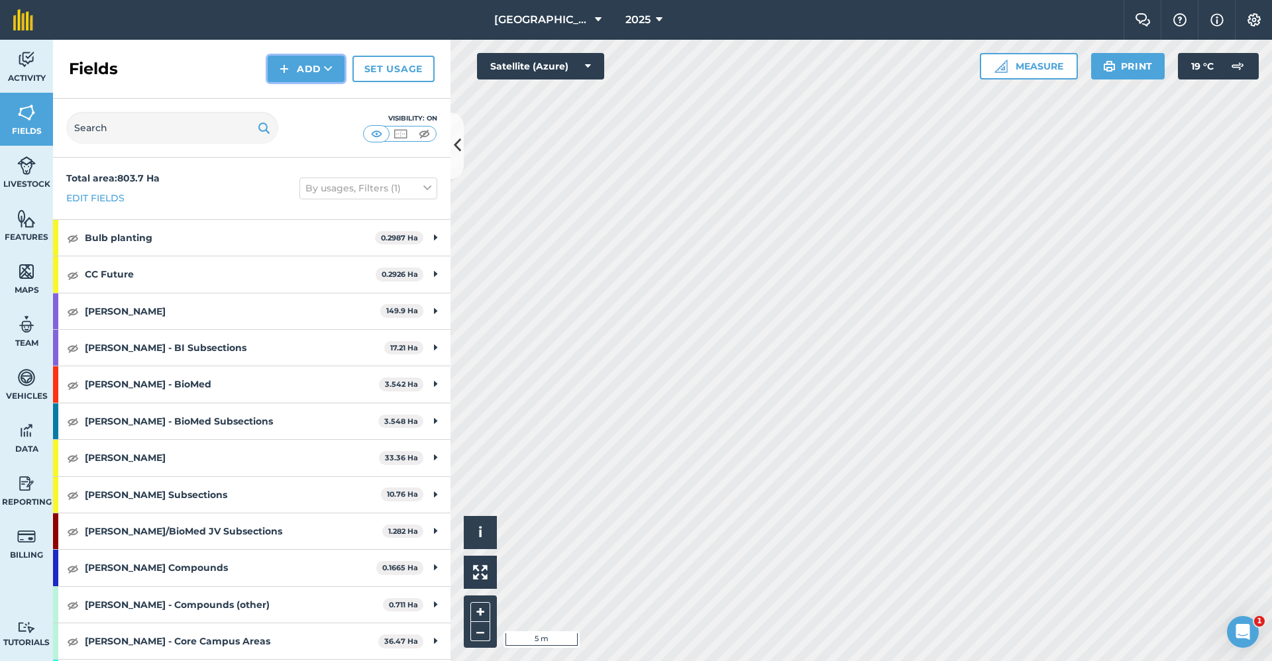
click at [314, 66] on button "Add" at bounding box center [306, 69] width 77 height 27
click at [316, 99] on link "Draw" at bounding box center [306, 98] width 73 height 29
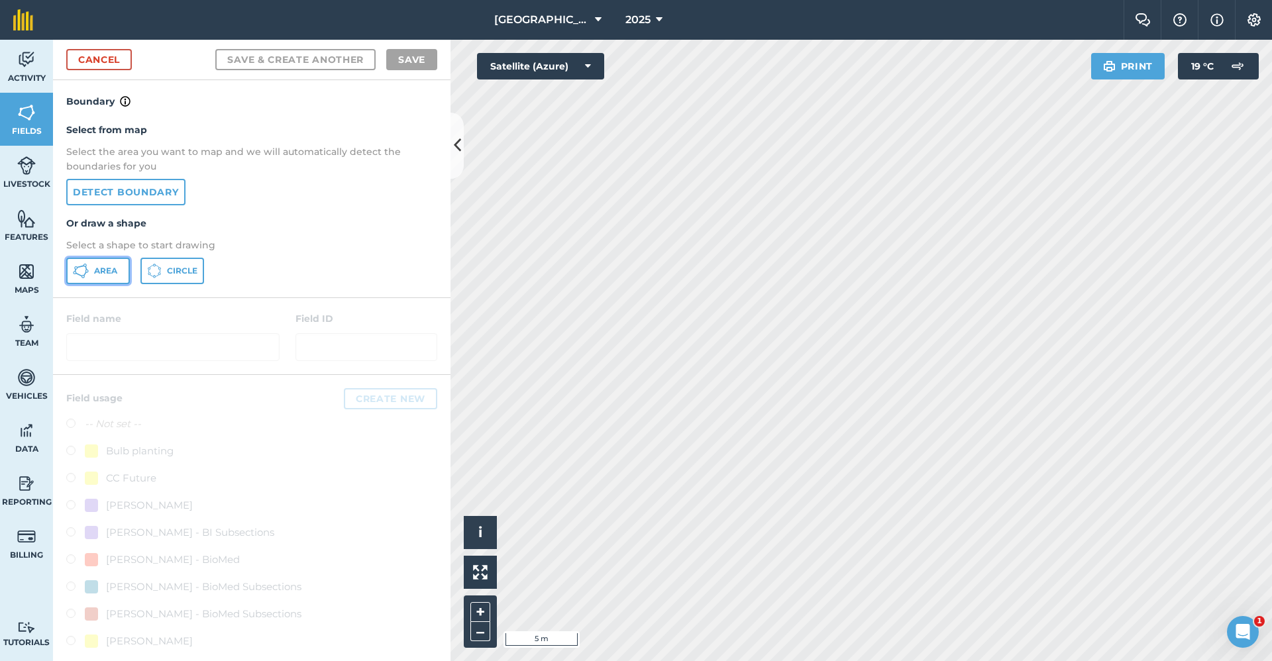
click at [117, 274] on span "Area" at bounding box center [105, 271] width 23 height 11
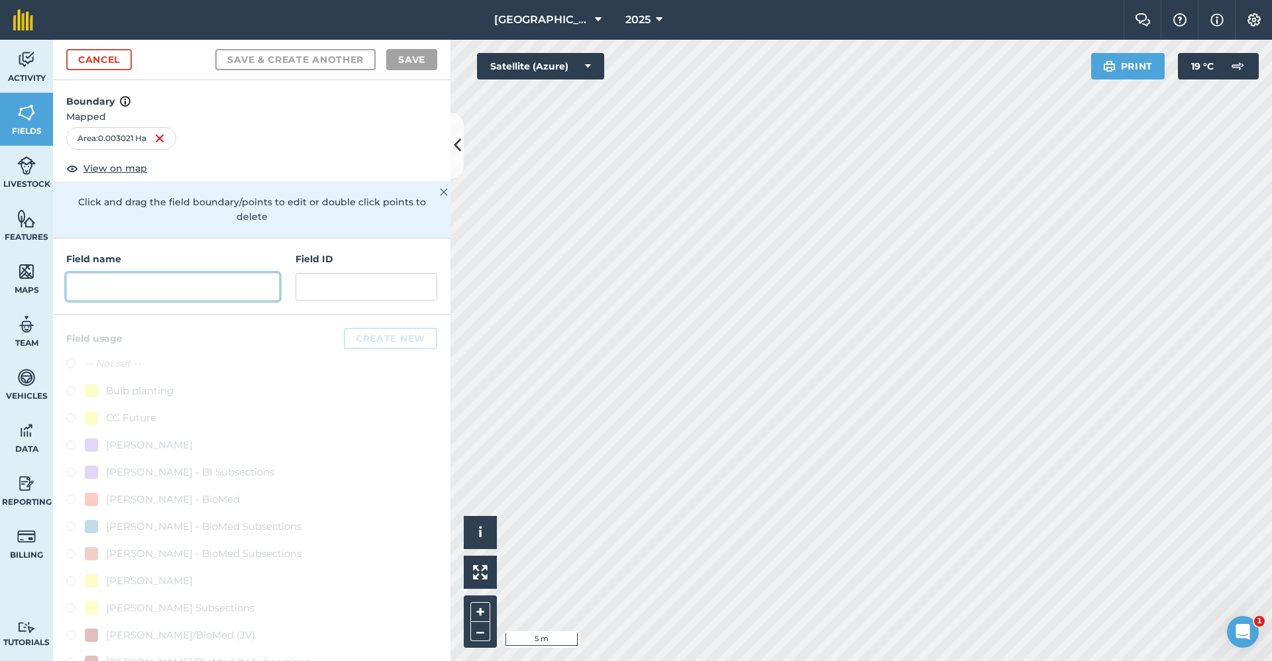
click at [107, 281] on input "text" at bounding box center [172, 287] width 213 height 28
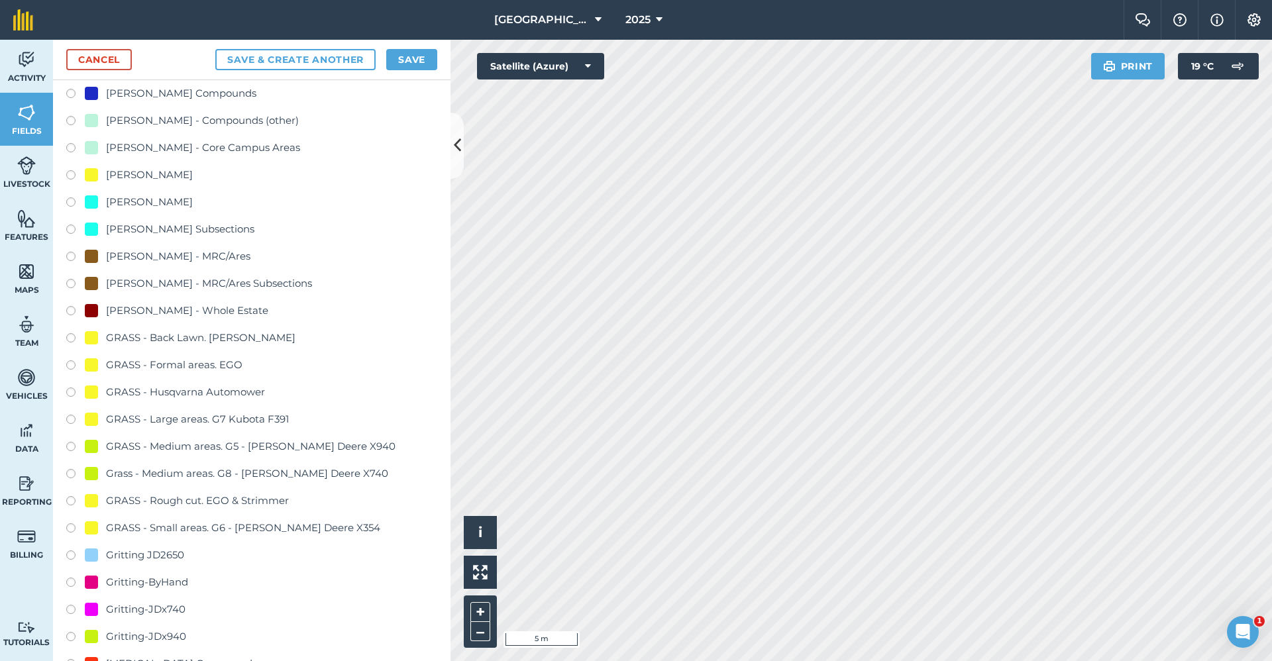
scroll to position [729, 0]
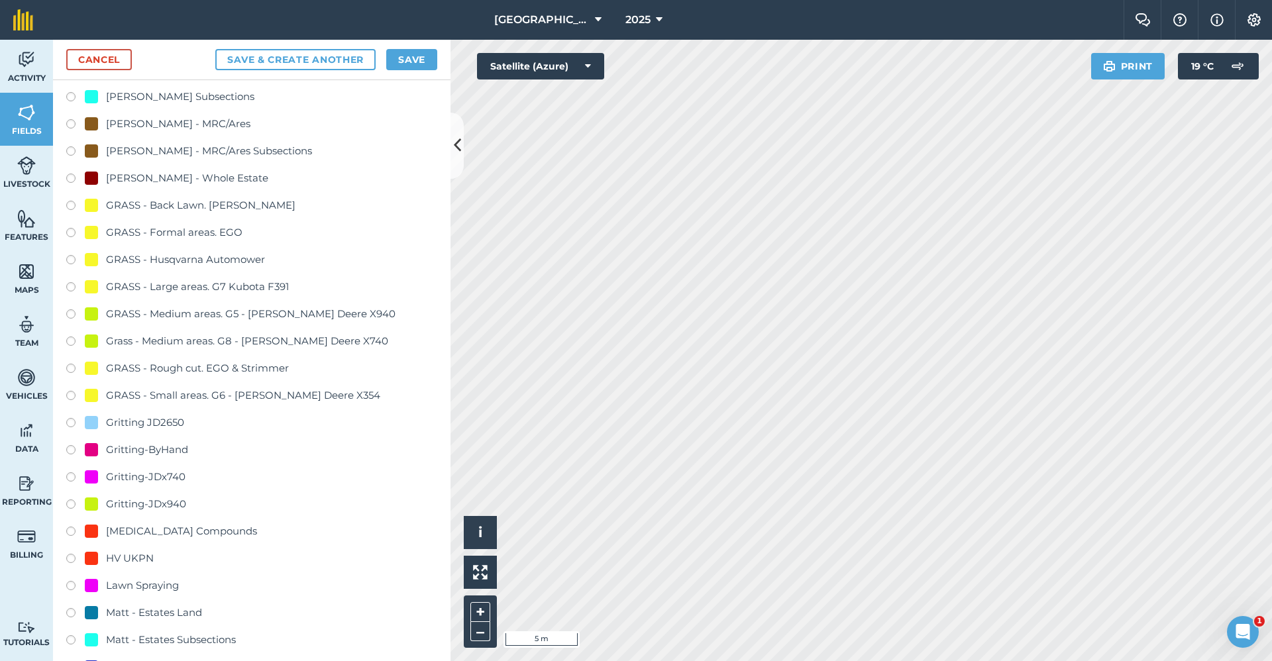
type input "Gritting-ByHand"
click at [150, 455] on div "Gritting-ByHand" at bounding box center [147, 450] width 82 height 16
radio input "true"
click at [403, 54] on button "Save" at bounding box center [411, 59] width 51 height 21
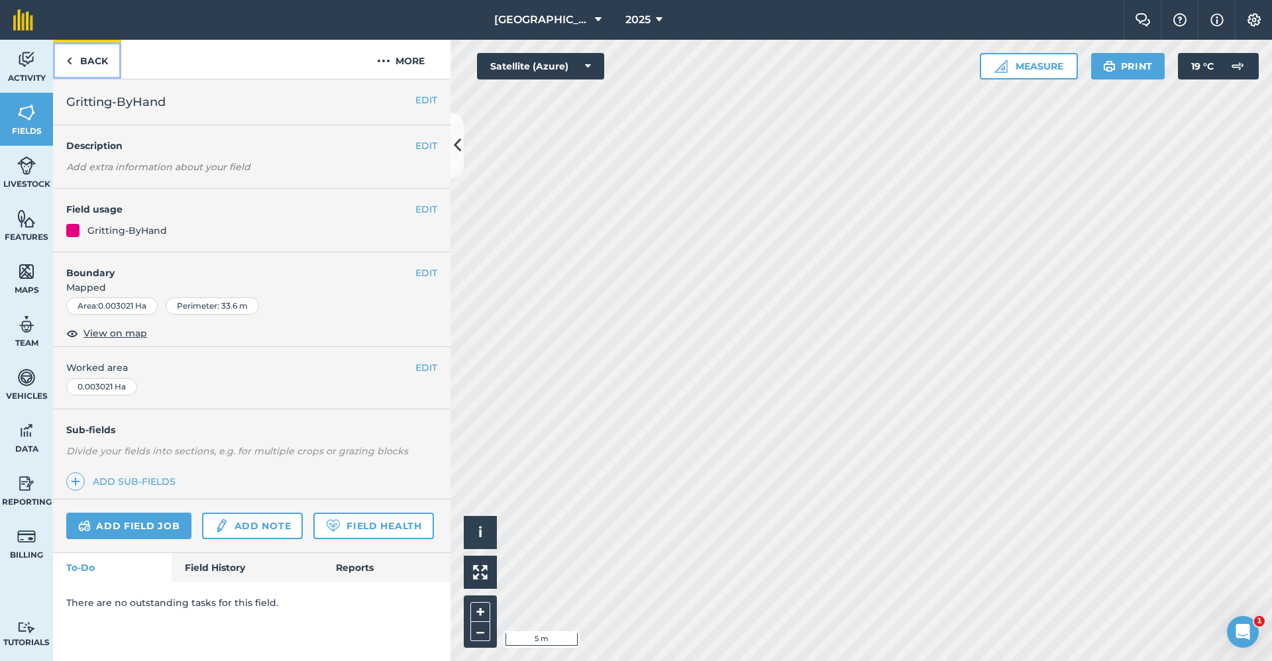
click at [96, 66] on link "Back" at bounding box center [87, 59] width 68 height 39
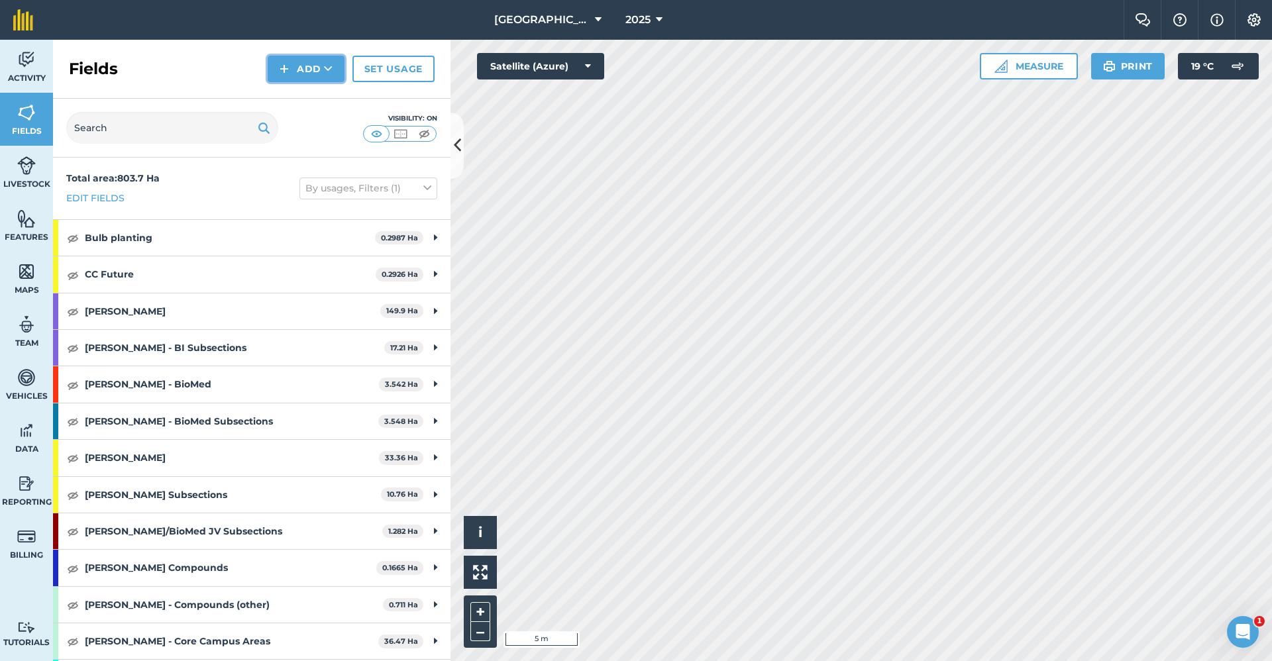
click at [317, 72] on button "Add" at bounding box center [306, 69] width 77 height 27
click at [313, 93] on link "Draw" at bounding box center [306, 98] width 73 height 29
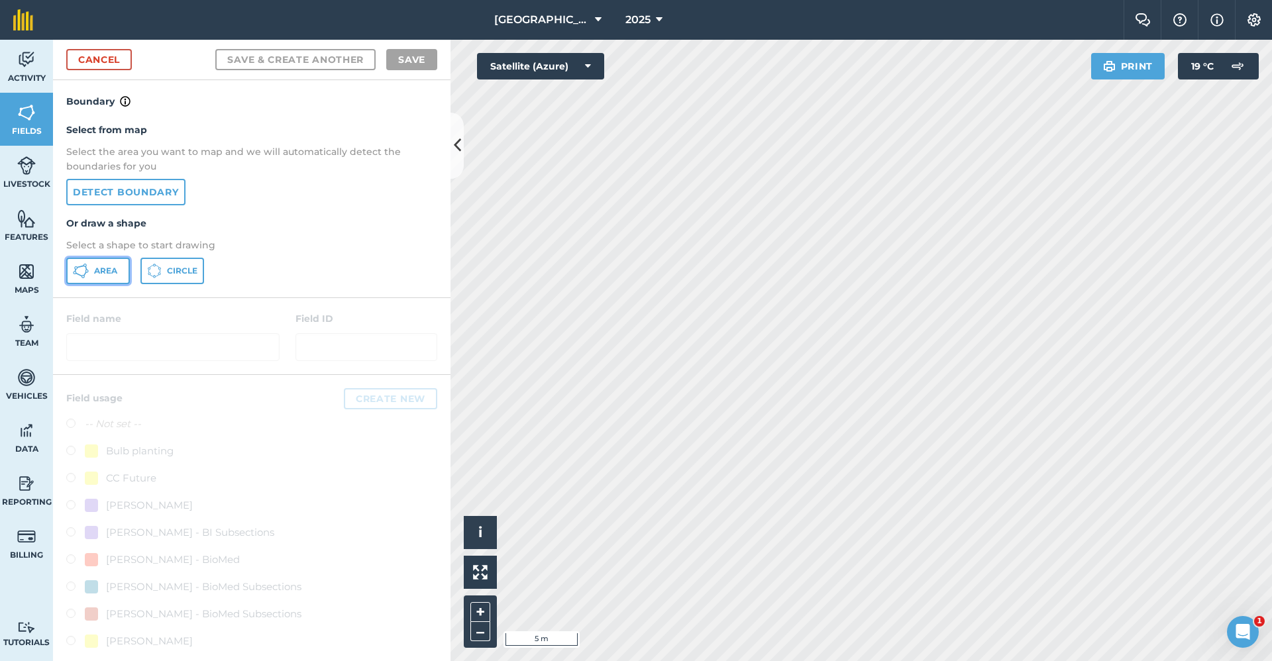
click at [109, 270] on span "Area" at bounding box center [105, 271] width 23 height 11
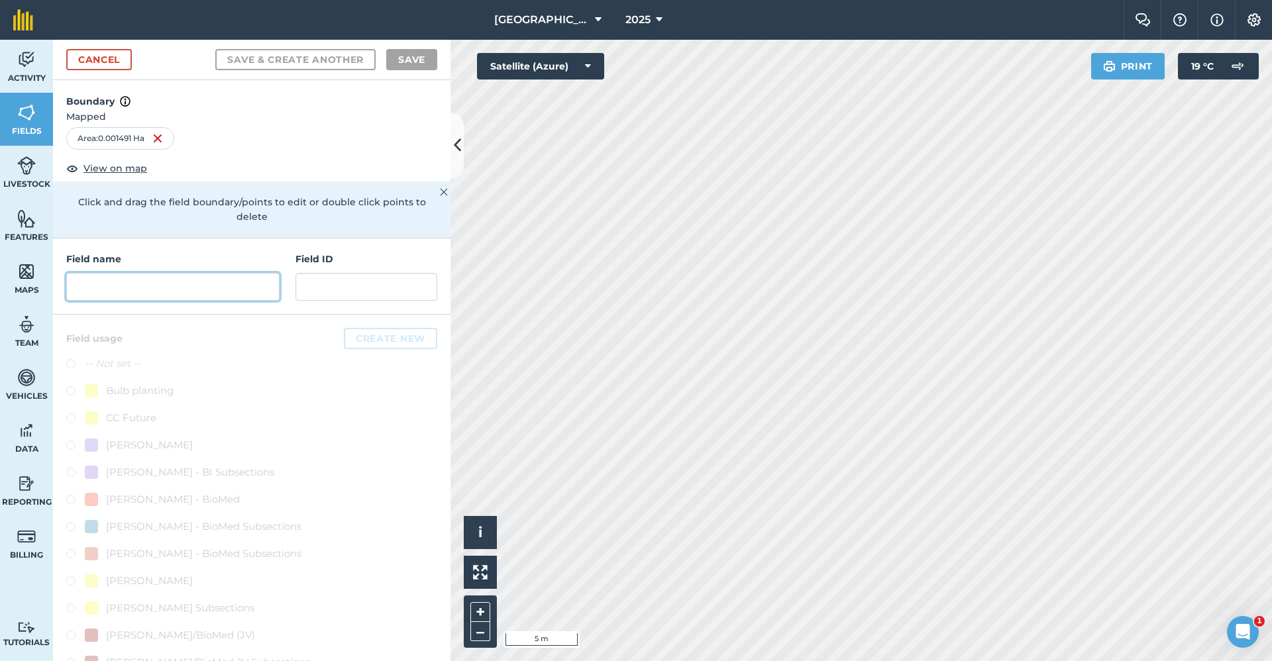
click at [223, 291] on input "text" at bounding box center [172, 287] width 213 height 28
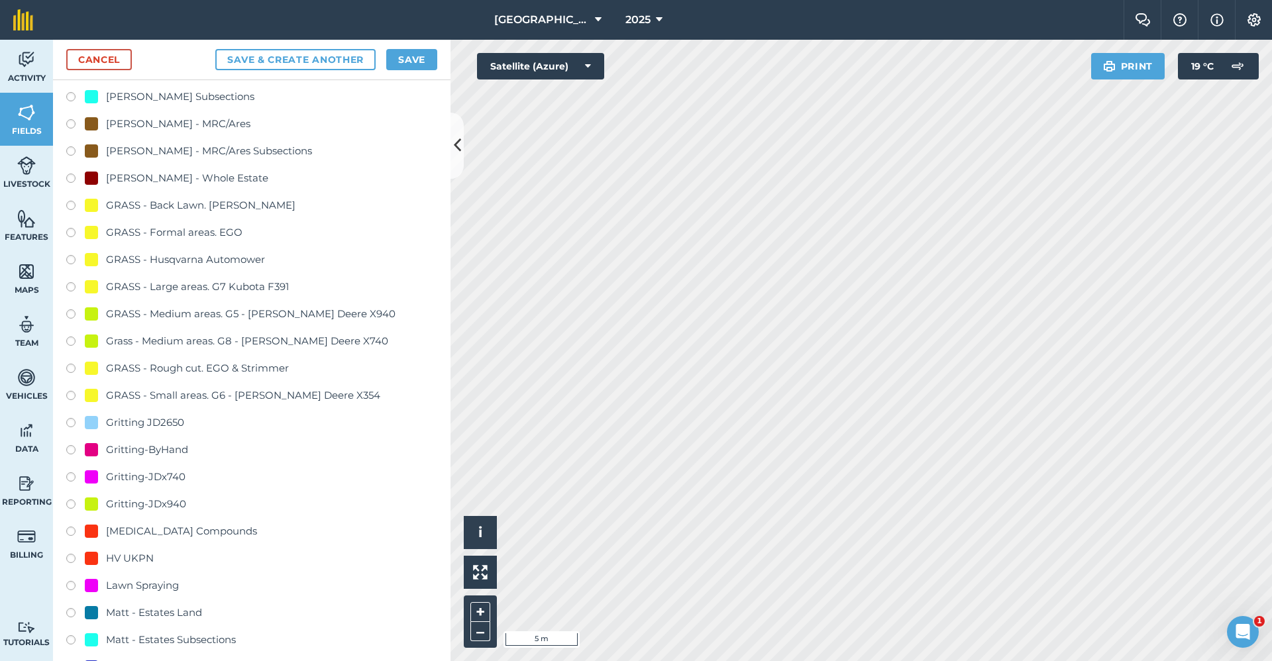
scroll to position [861, 0]
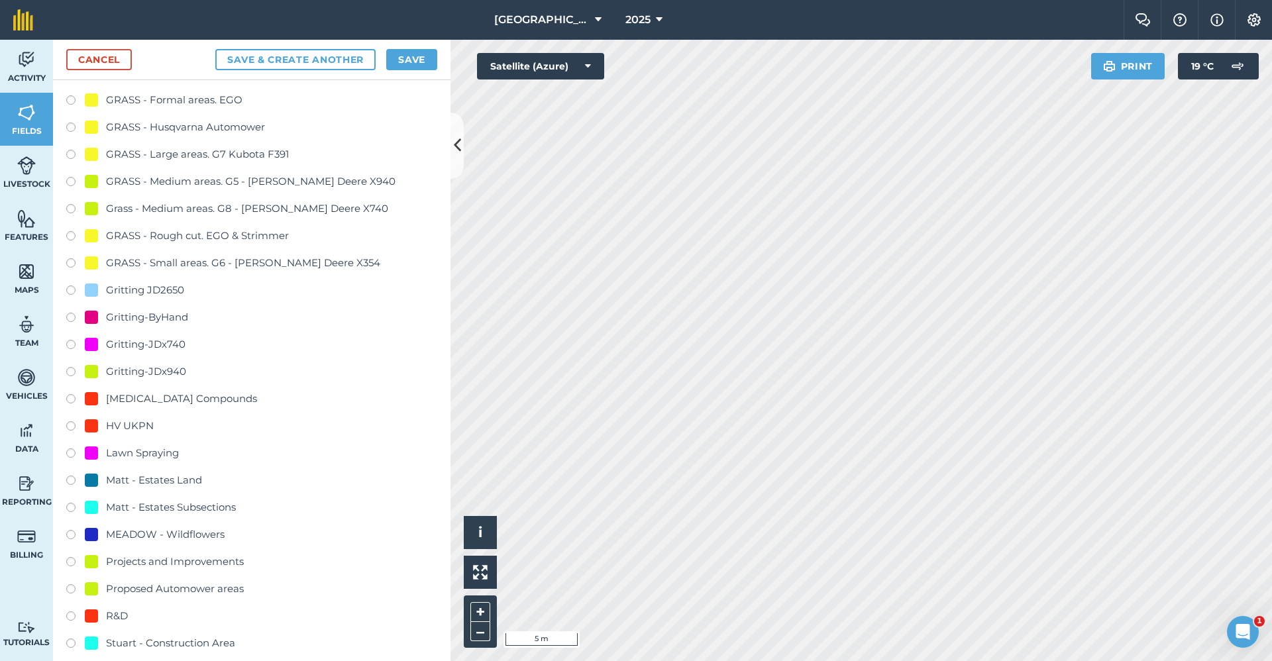
type input "Gritting-x940"
click at [154, 372] on div "Gritting-JDx940" at bounding box center [146, 372] width 80 height 16
radio input "true"
click at [428, 60] on button "Save" at bounding box center [411, 59] width 51 height 21
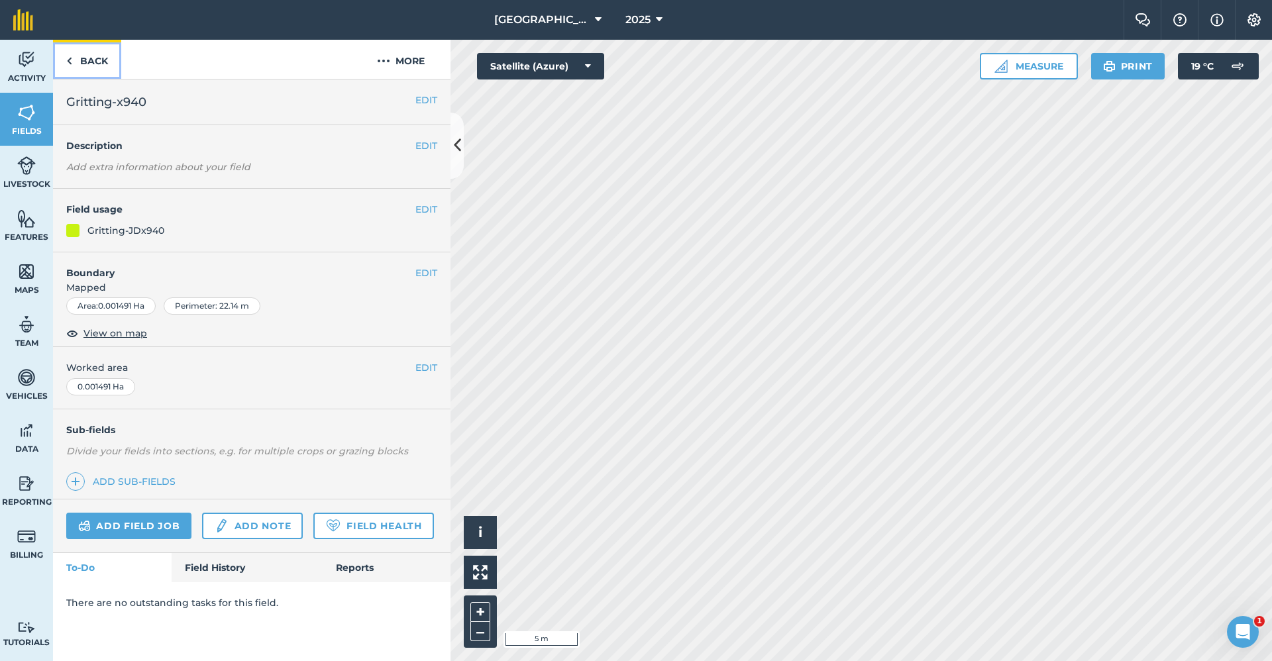
click at [80, 58] on link "Back" at bounding box center [87, 59] width 68 height 39
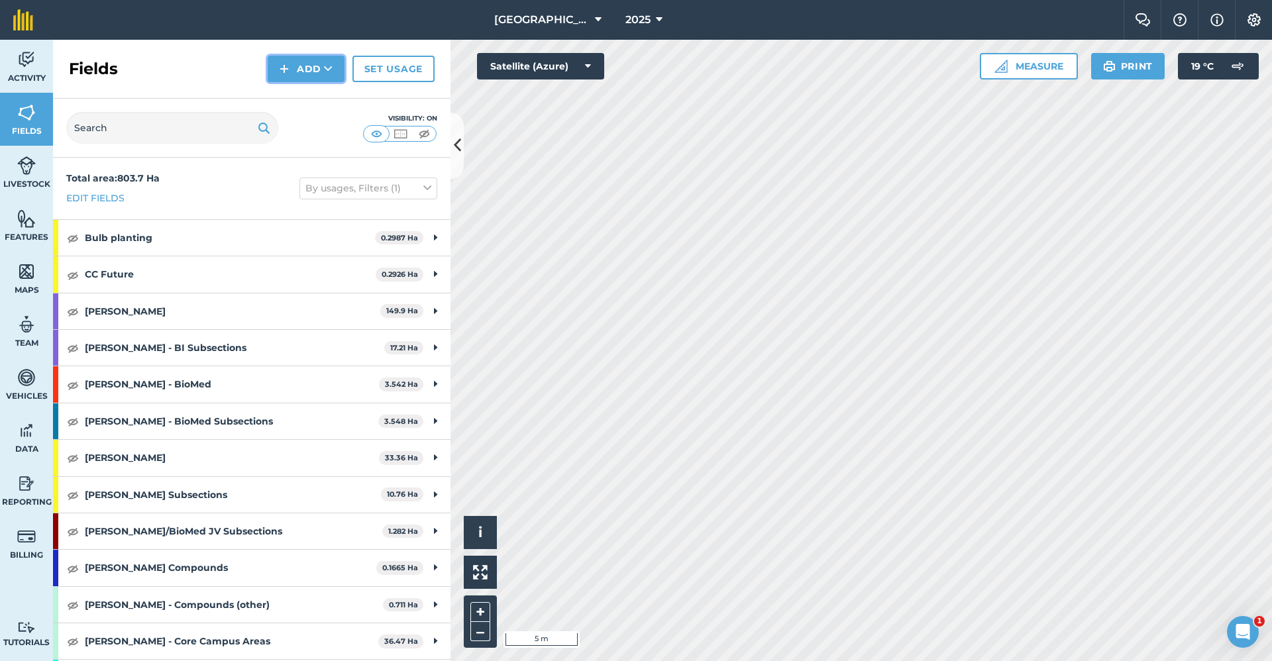
click at [326, 58] on button "Add" at bounding box center [306, 69] width 77 height 27
click at [324, 109] on link "Draw" at bounding box center [306, 98] width 73 height 29
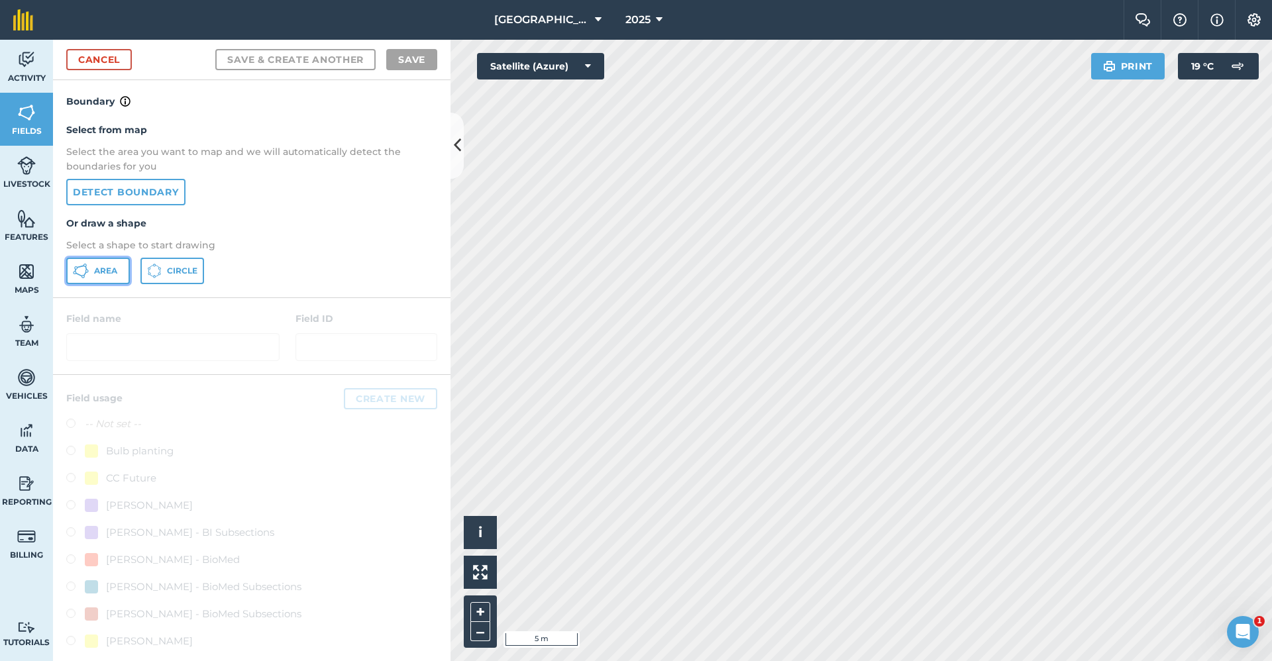
click at [108, 272] on span "Area" at bounding box center [105, 271] width 23 height 11
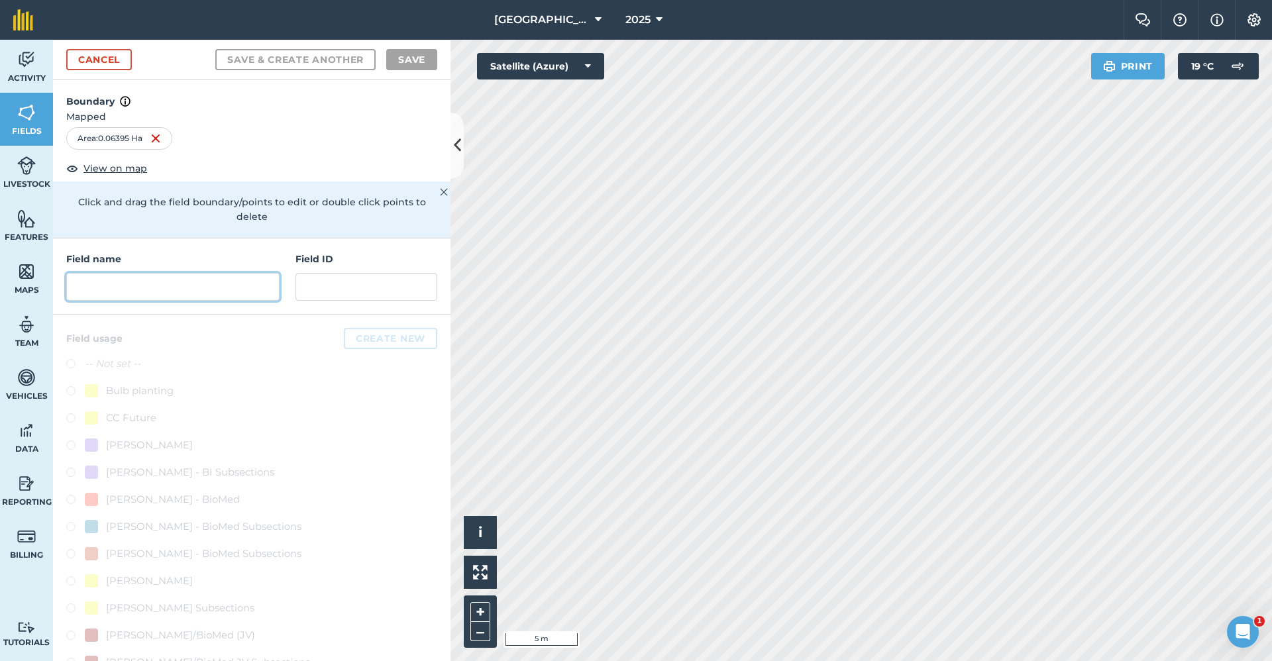
click at [199, 278] on input "text" at bounding box center [172, 287] width 213 height 28
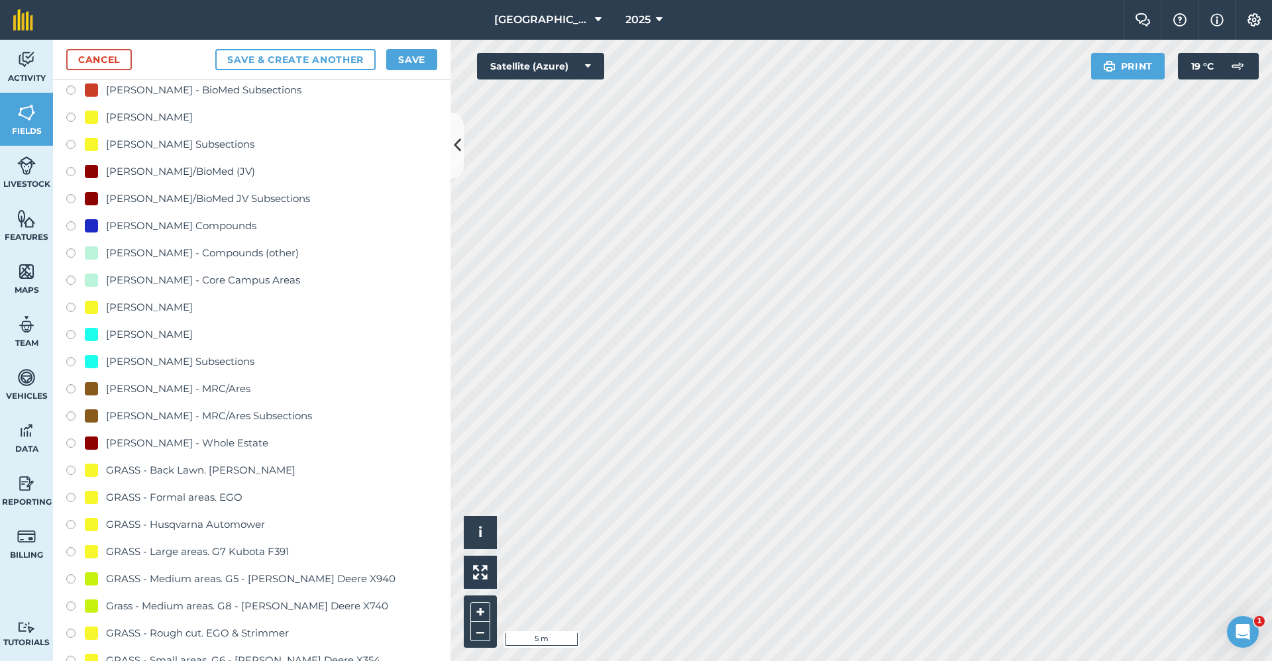
scroll to position [663, 0]
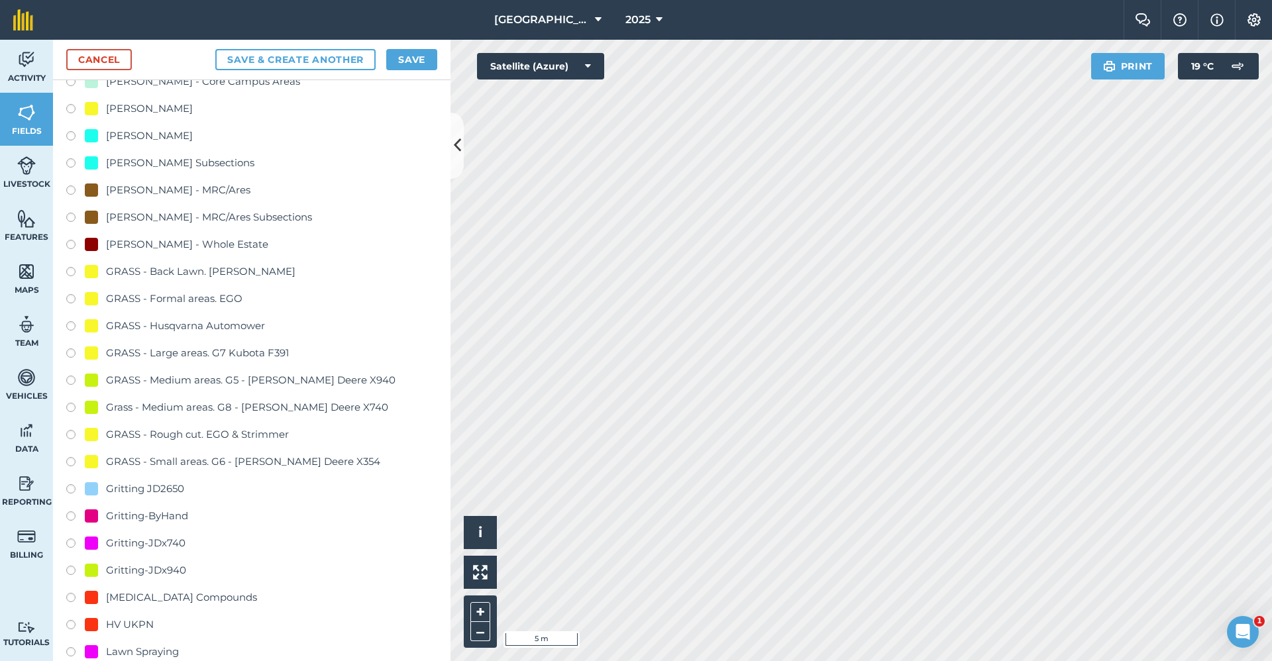
type input "Gritting-x940"
click at [166, 576] on div "Gritting-JDx940" at bounding box center [146, 571] width 80 height 16
radio input "true"
click at [426, 62] on button "Save" at bounding box center [411, 59] width 51 height 21
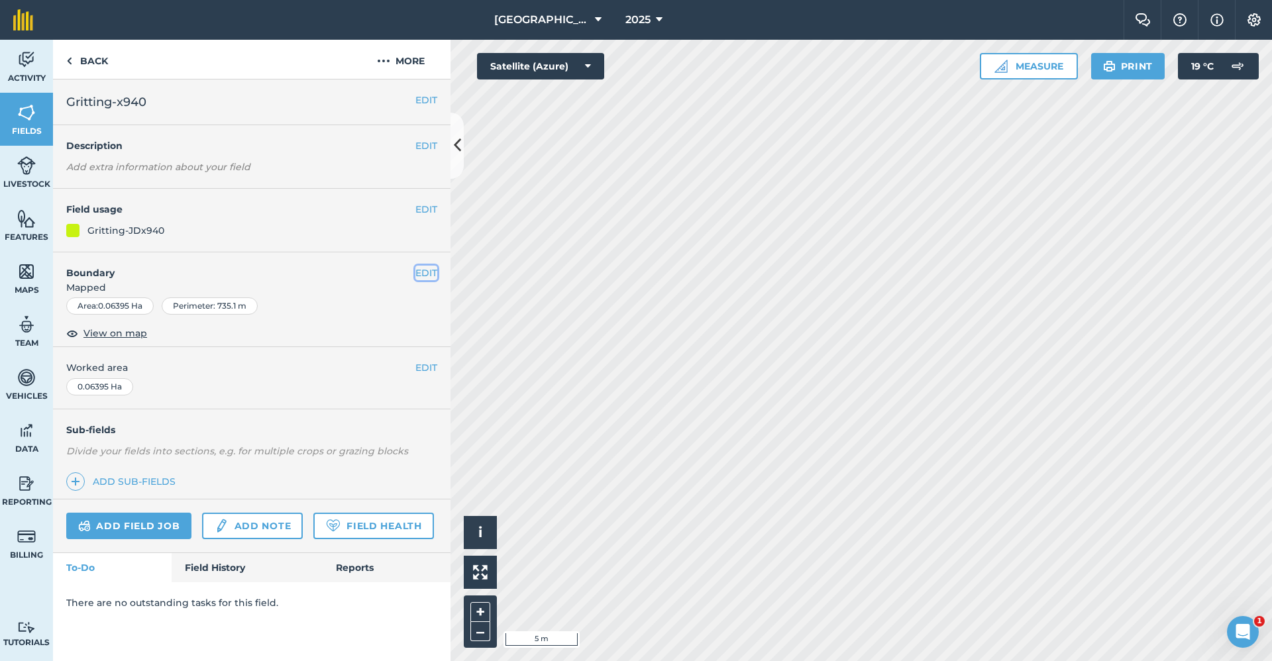
click at [422, 272] on button "EDIT" at bounding box center [426, 273] width 22 height 15
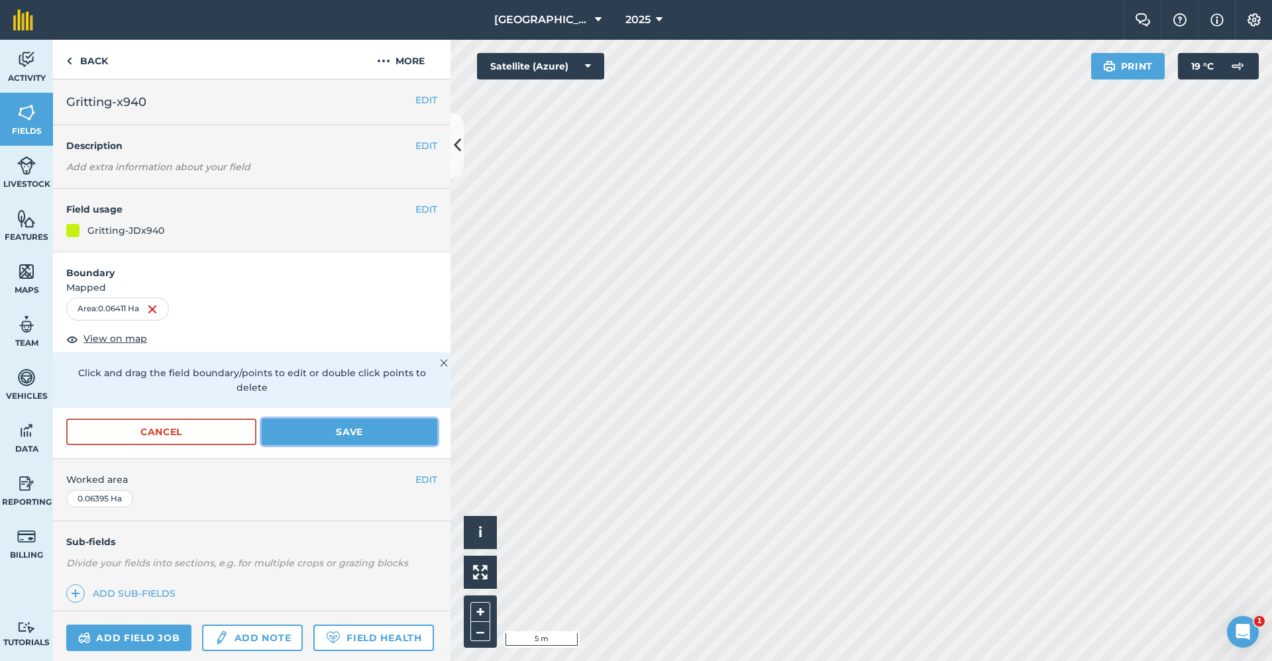
click at [325, 439] on button "Save" at bounding box center [350, 432] width 176 height 27
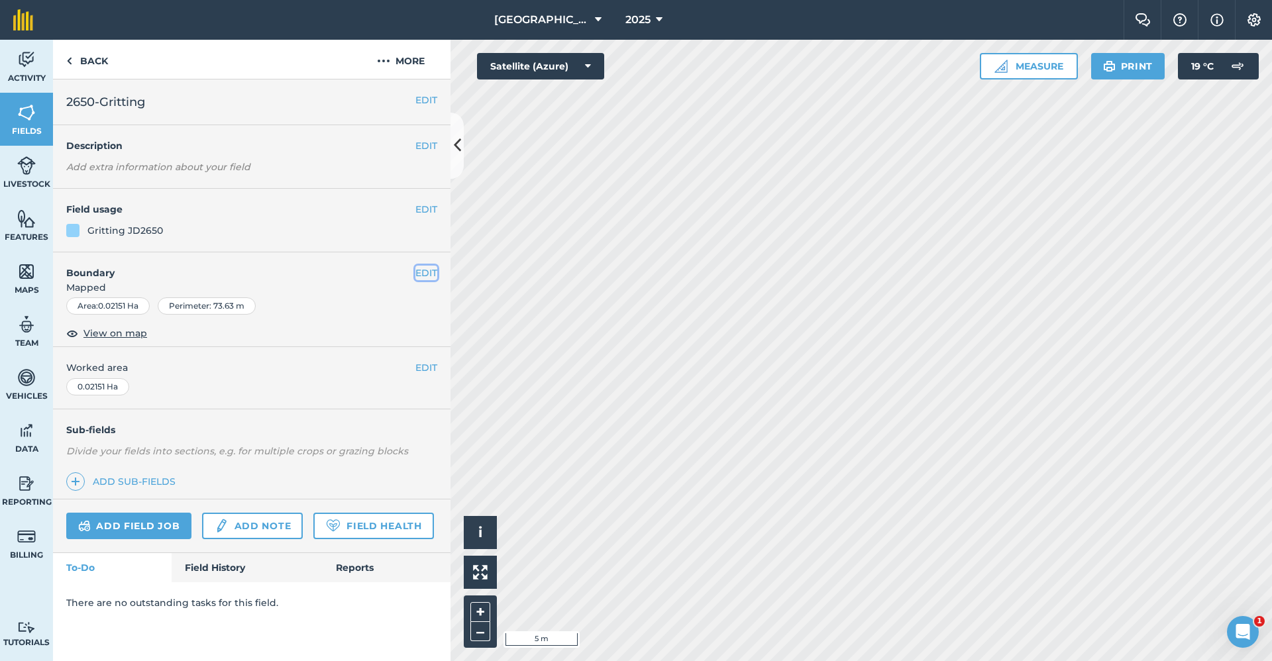
click at [425, 272] on button "EDIT" at bounding box center [426, 273] width 22 height 15
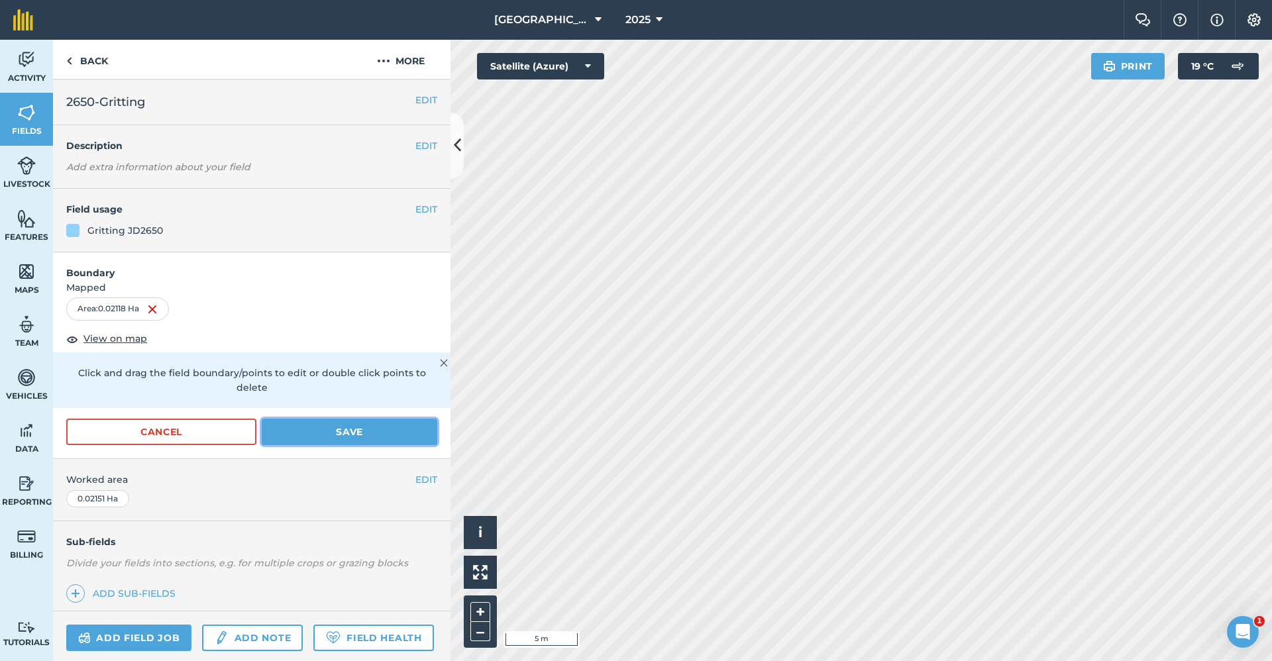
click at [348, 436] on button "Save" at bounding box center [350, 432] width 176 height 27
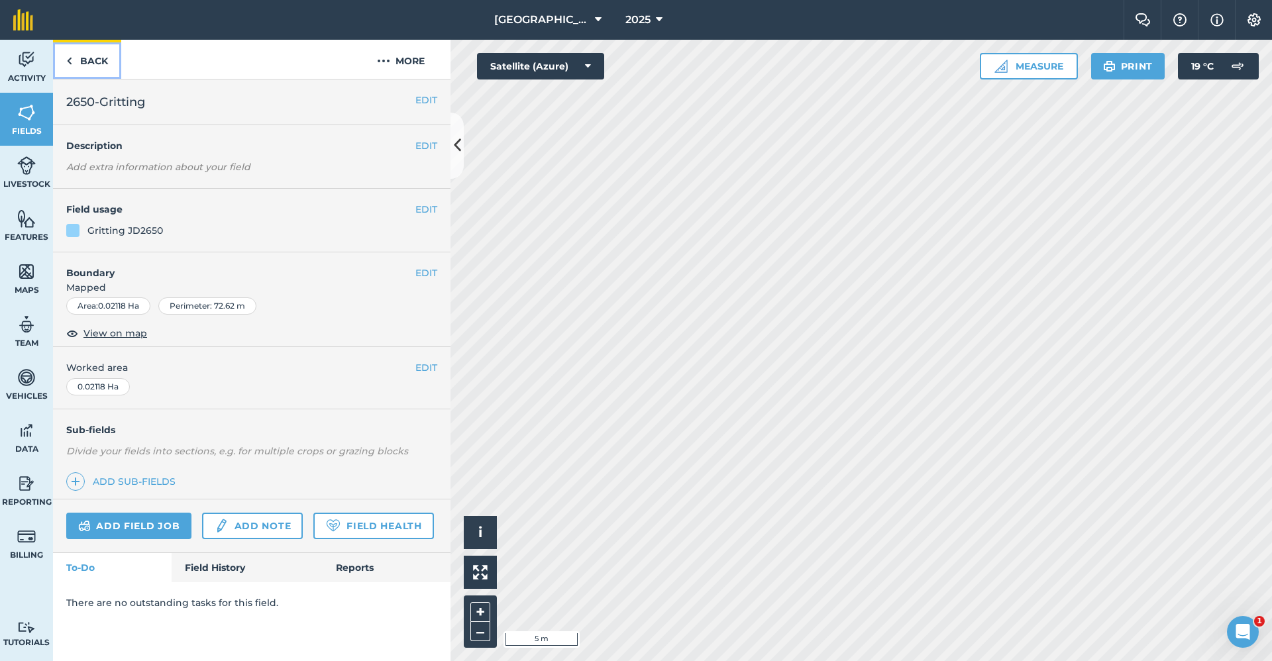
click at [82, 55] on link "Back" at bounding box center [87, 59] width 68 height 39
click at [103, 59] on link "Back" at bounding box center [87, 59] width 68 height 39
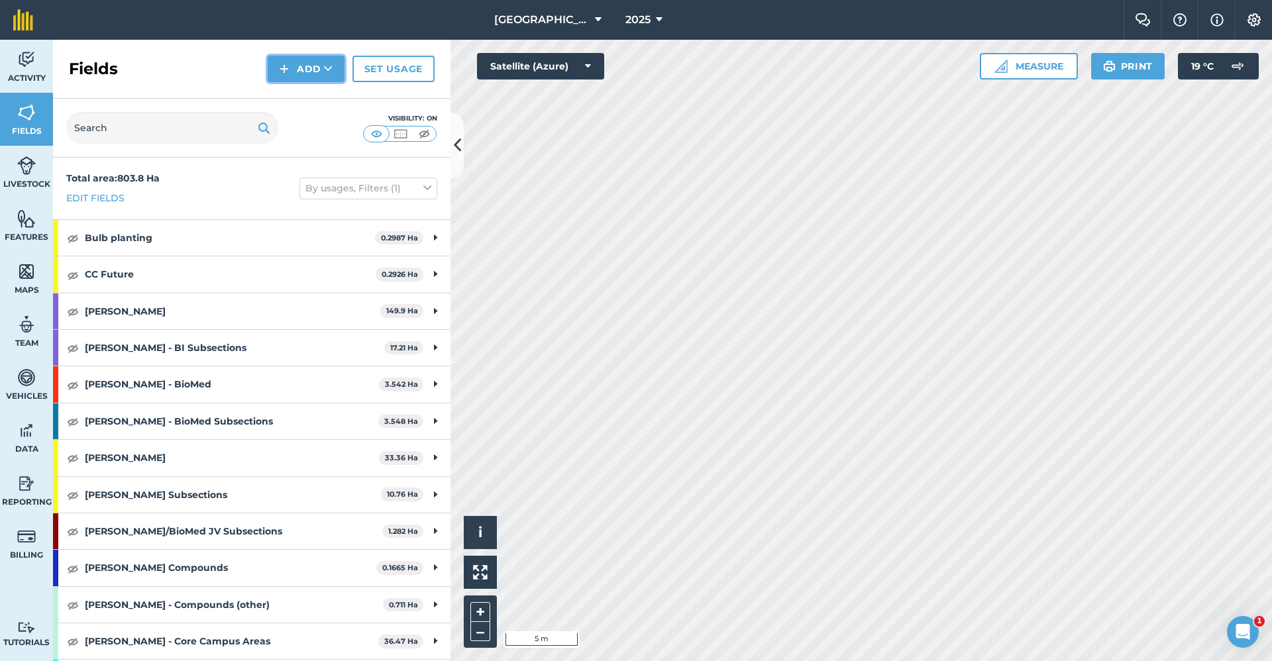
click at [278, 74] on button "Add" at bounding box center [306, 69] width 77 height 27
click at [284, 102] on link "Draw" at bounding box center [306, 98] width 73 height 29
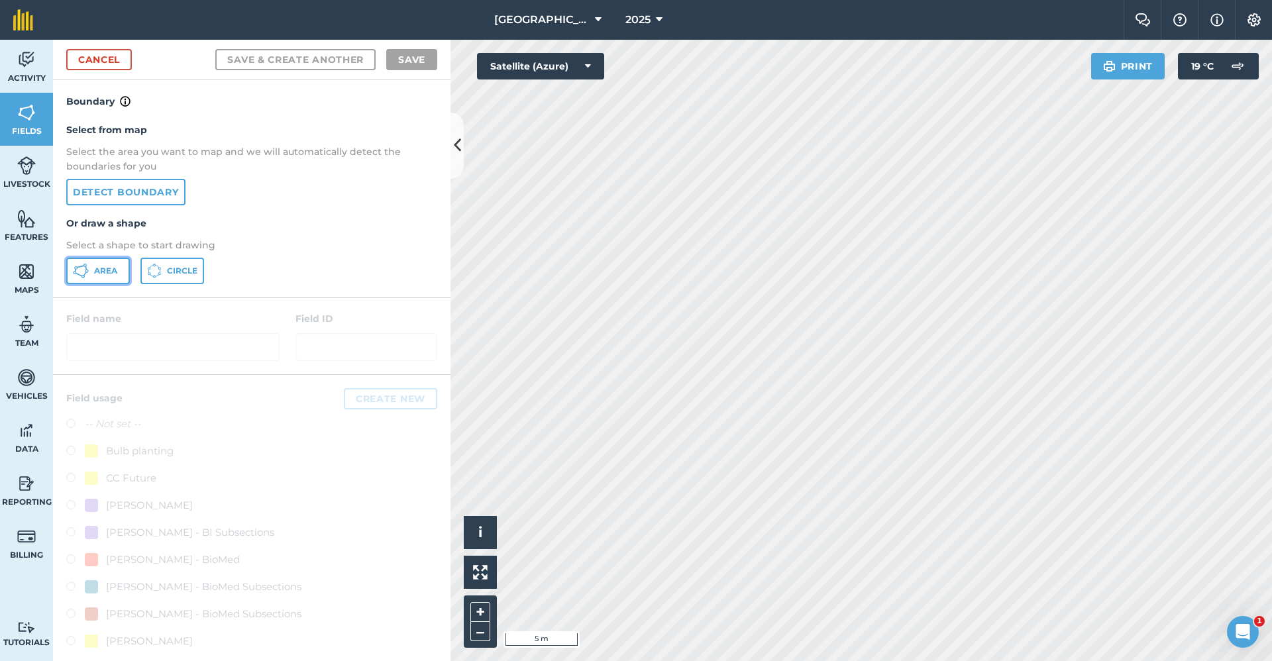
click at [97, 274] on span "Area" at bounding box center [105, 271] width 23 height 11
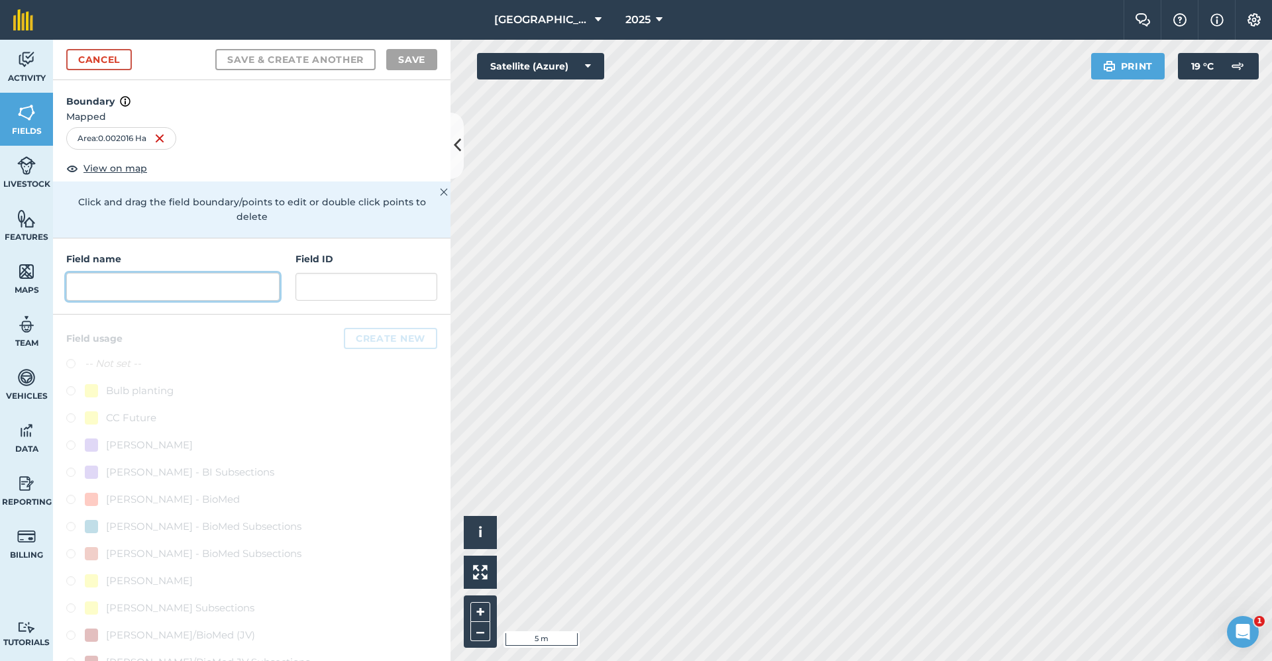
click at [132, 283] on input "text" at bounding box center [172, 287] width 213 height 28
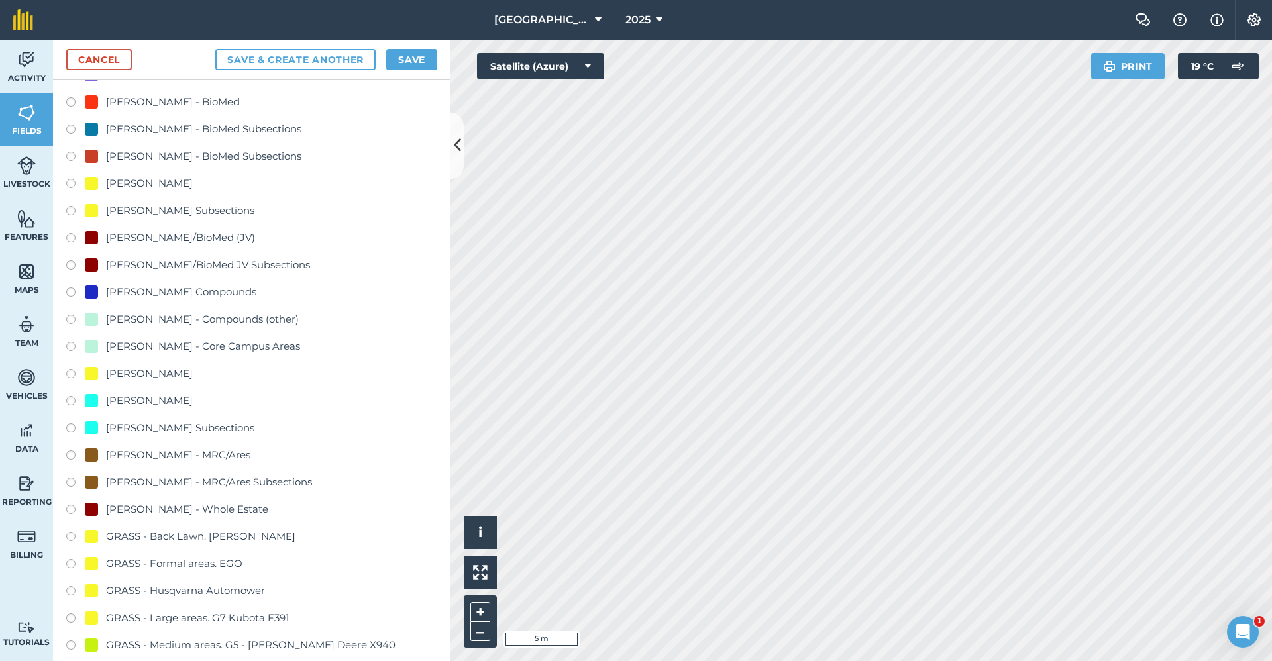
scroll to position [663, 0]
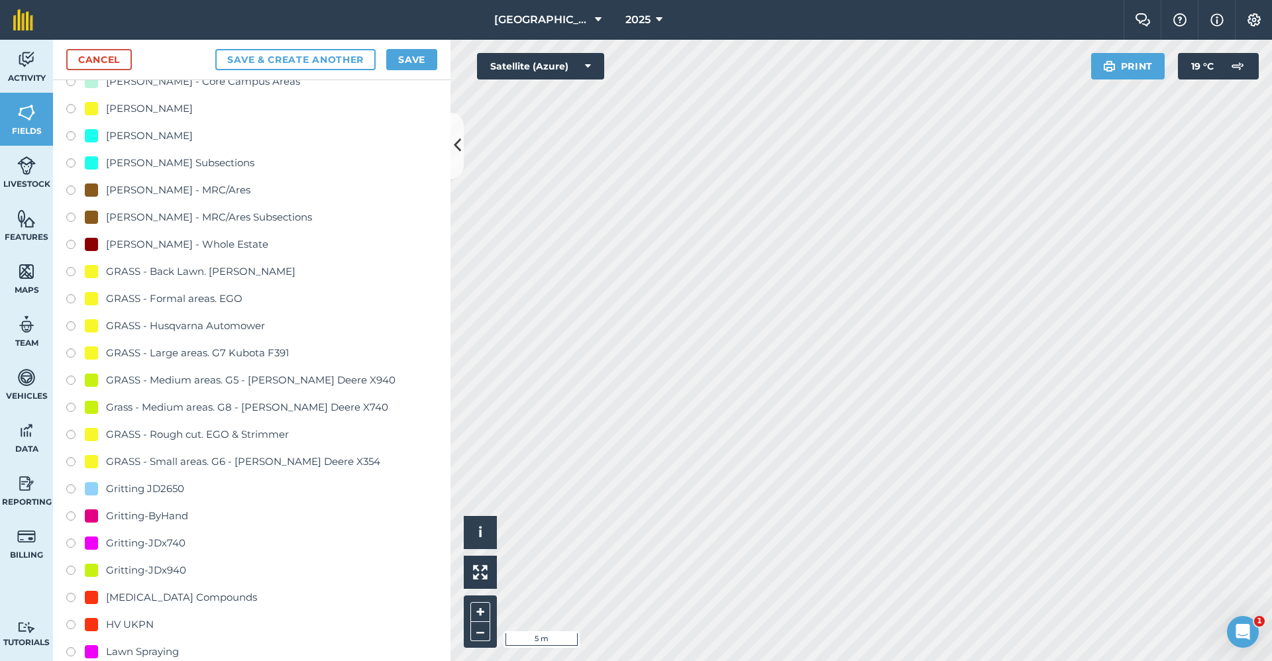
type input "Gritting-ByHand"
click at [169, 519] on div "Gritting-ByHand" at bounding box center [147, 516] width 82 height 16
radio input "true"
click at [402, 53] on button "Save" at bounding box center [411, 59] width 51 height 21
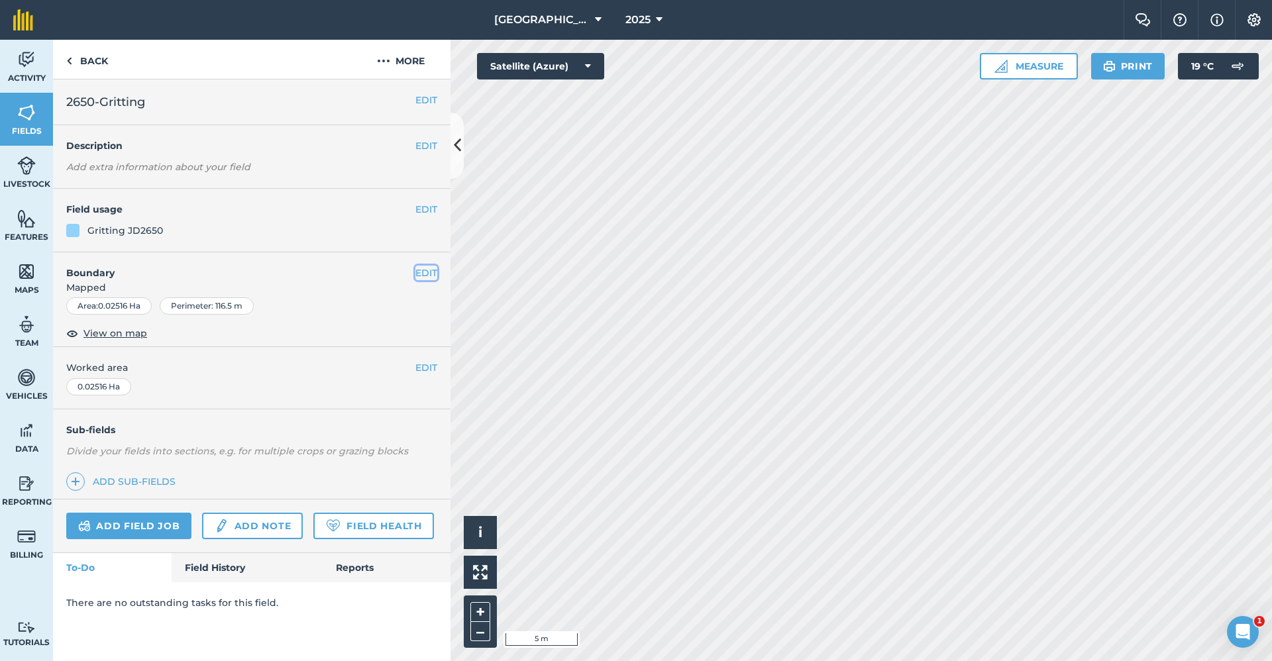
click at [427, 274] on button "EDIT" at bounding box center [426, 273] width 22 height 15
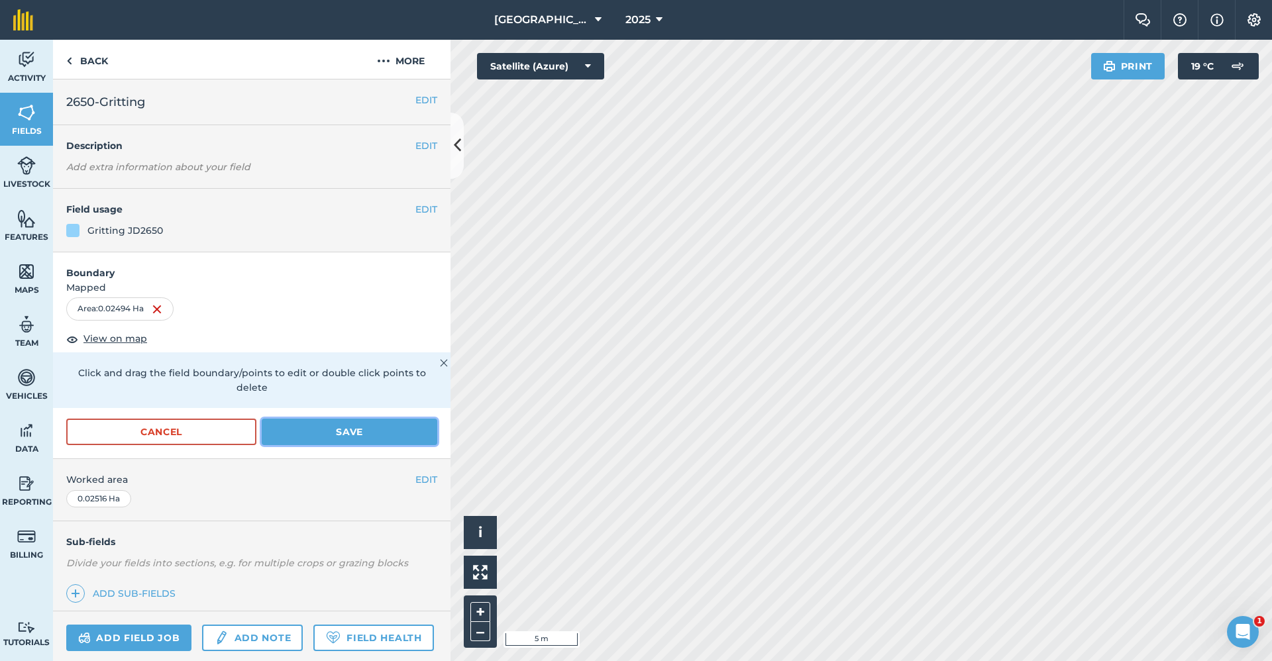
click at [355, 431] on button "Save" at bounding box center [350, 432] width 176 height 27
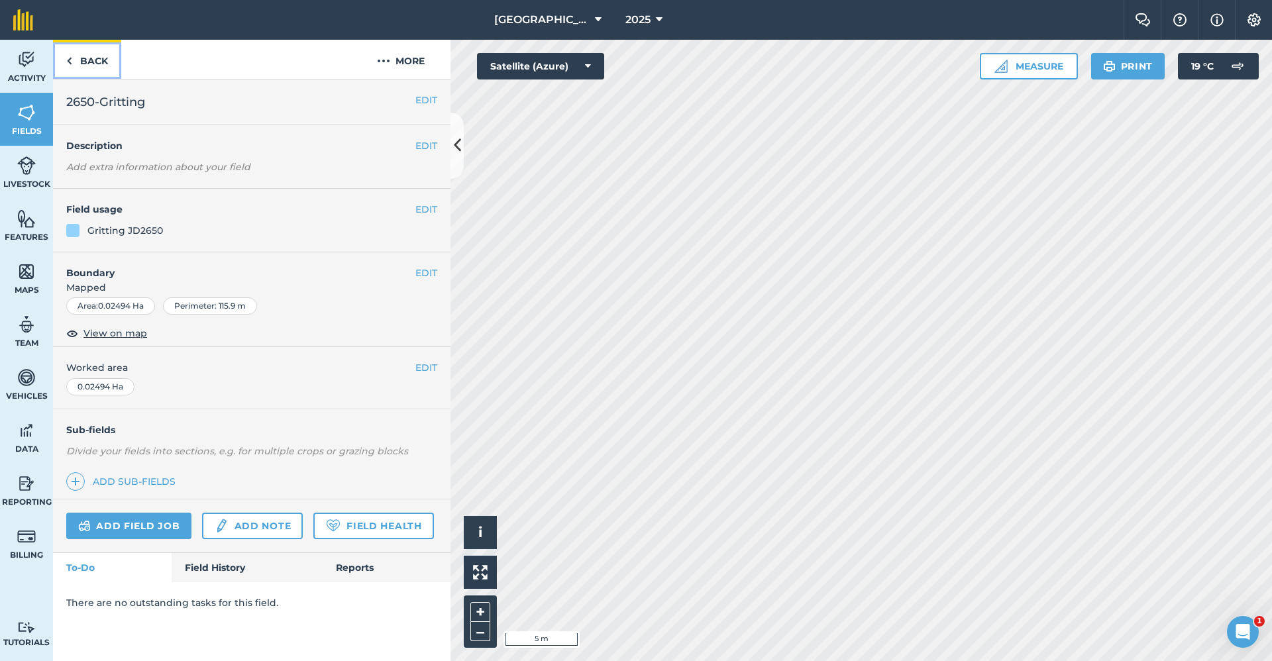
click at [95, 64] on link "Back" at bounding box center [87, 59] width 68 height 39
click at [111, 56] on link "Back" at bounding box center [87, 59] width 68 height 39
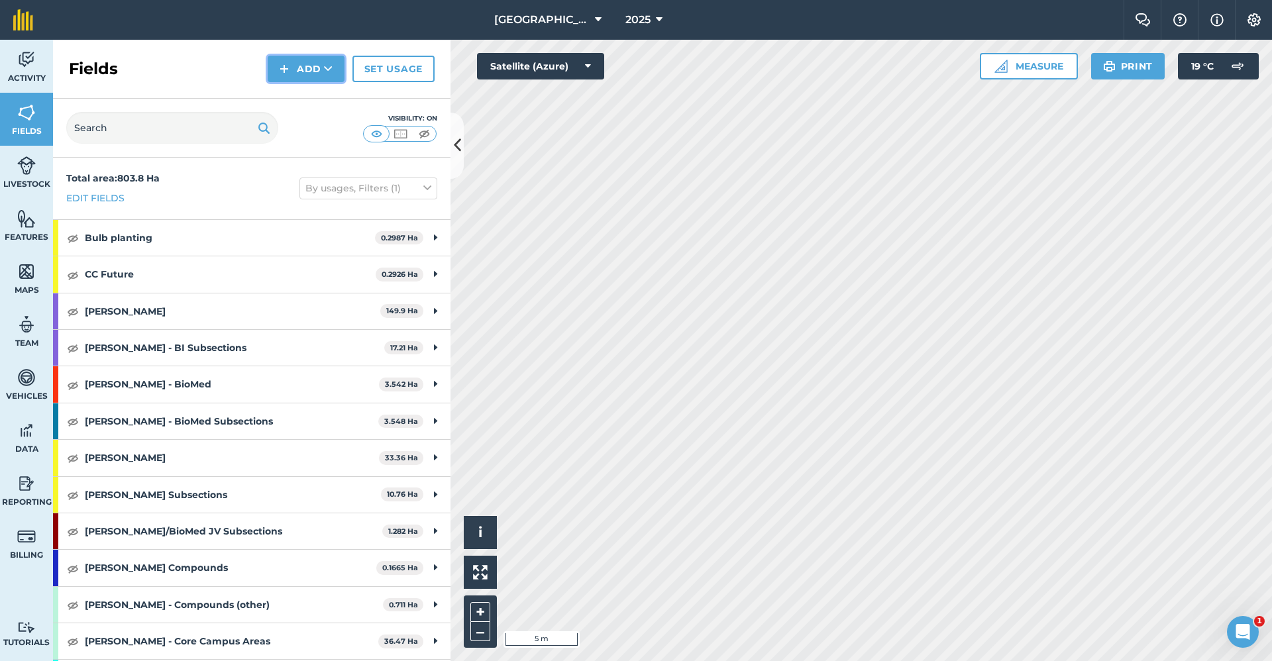
click at [305, 59] on button "Add" at bounding box center [306, 69] width 77 height 27
click at [294, 93] on link "Draw" at bounding box center [306, 98] width 73 height 29
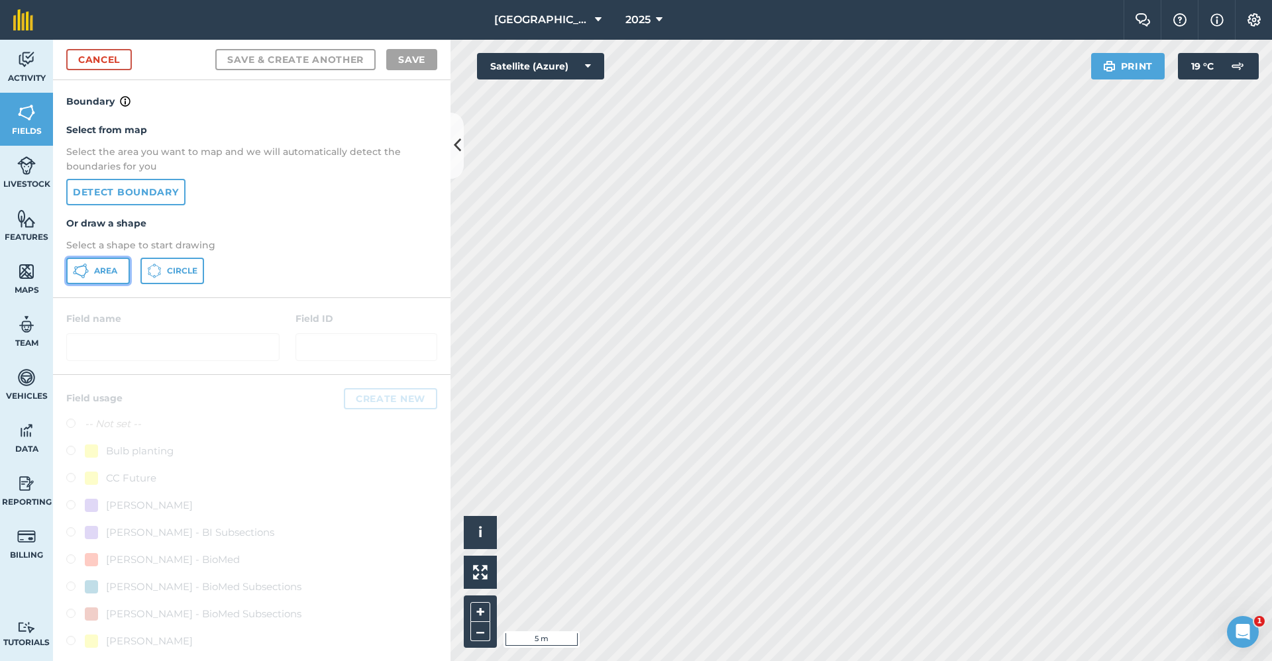
click at [107, 272] on span "Area" at bounding box center [105, 271] width 23 height 11
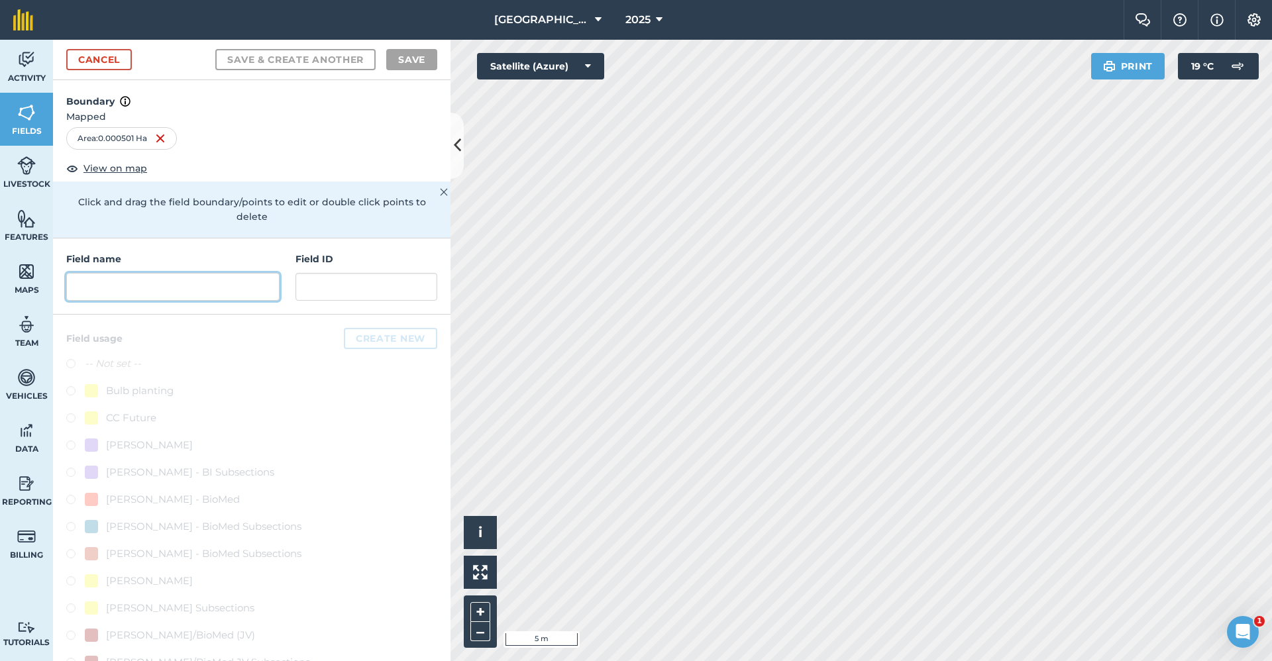
click at [156, 293] on input "text" at bounding box center [172, 287] width 213 height 28
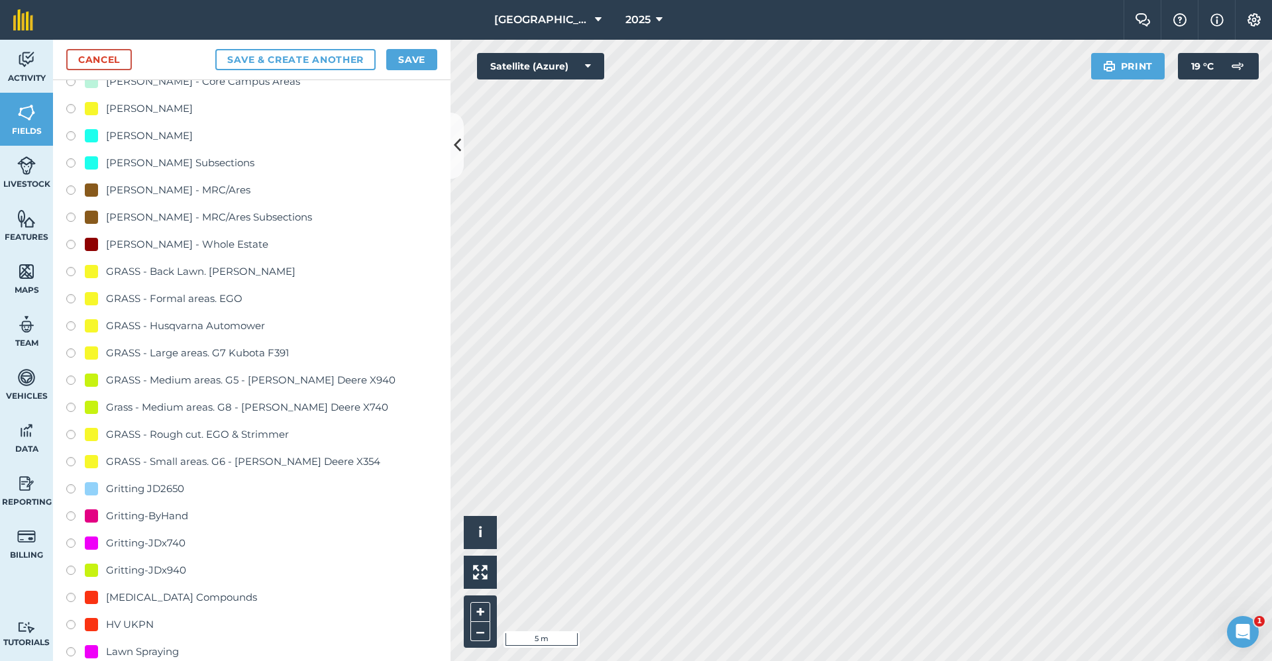
scroll to position [729, 0]
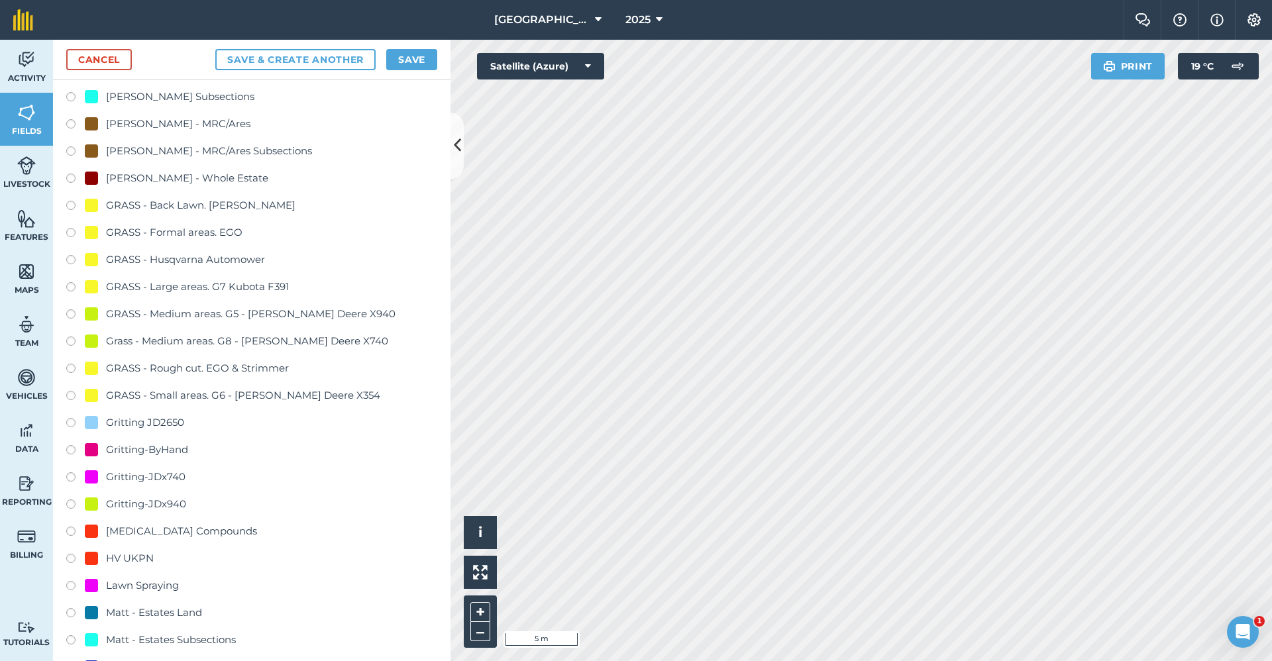
type input "Gritting-ByHand"
click at [174, 453] on div "Gritting-ByHand" at bounding box center [147, 450] width 82 height 16
radio input "true"
click at [413, 60] on button "Save" at bounding box center [411, 59] width 51 height 21
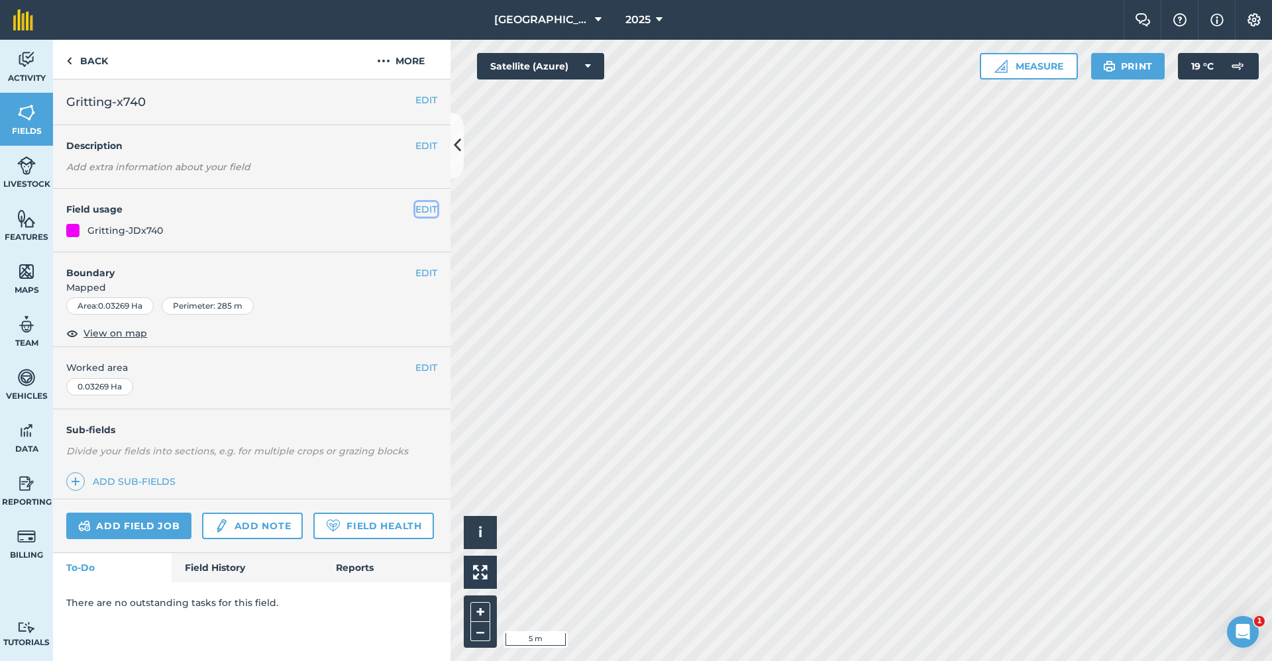
click at [418, 211] on button "EDIT" at bounding box center [426, 209] width 22 height 15
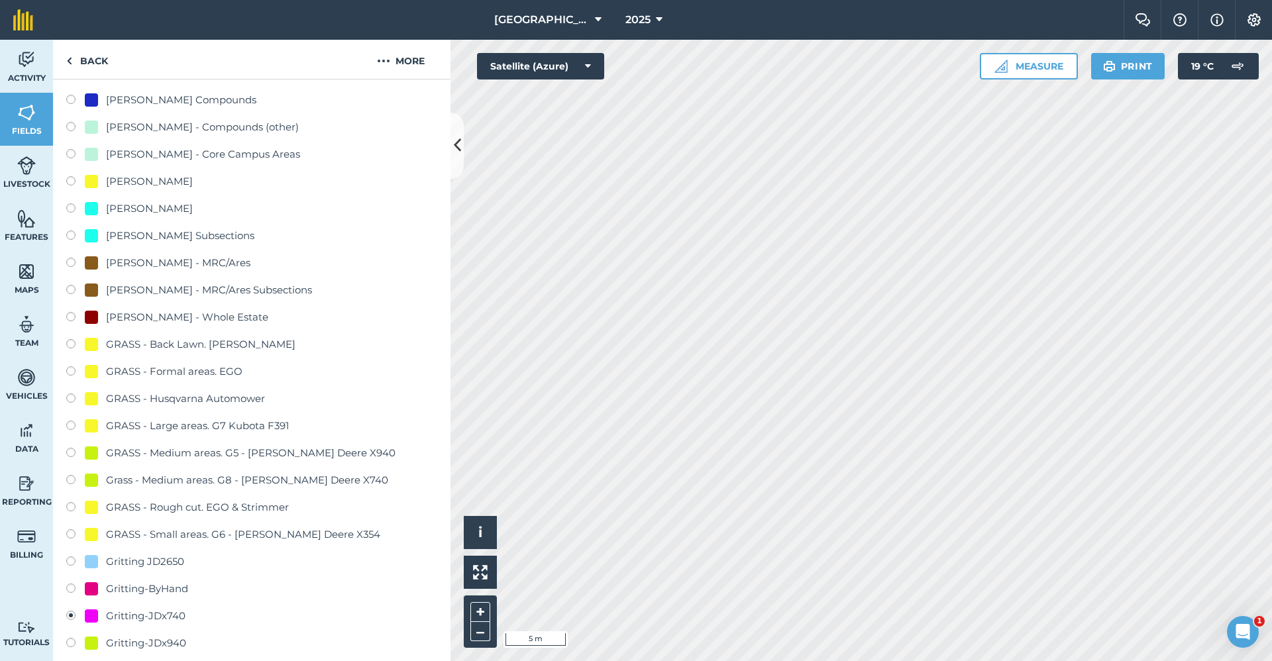
scroll to position [729, 0]
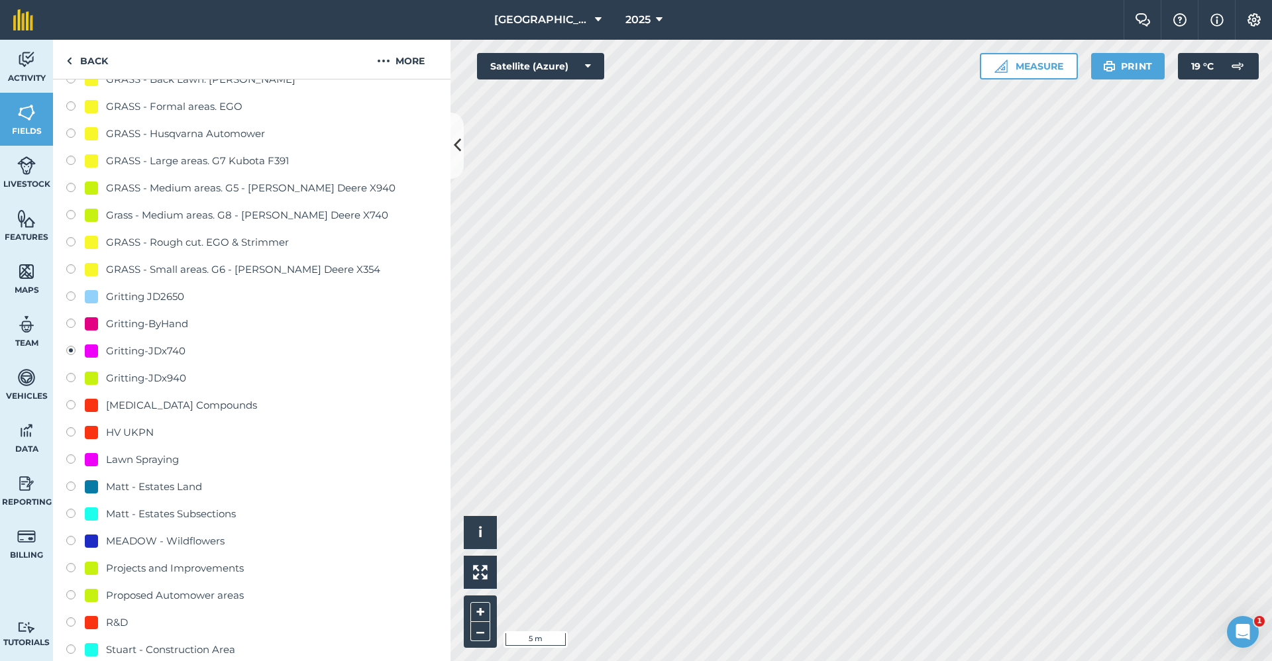
click at [172, 372] on div "Gritting-JDx940" at bounding box center [146, 378] width 80 height 16
radio input "true"
radio input "false"
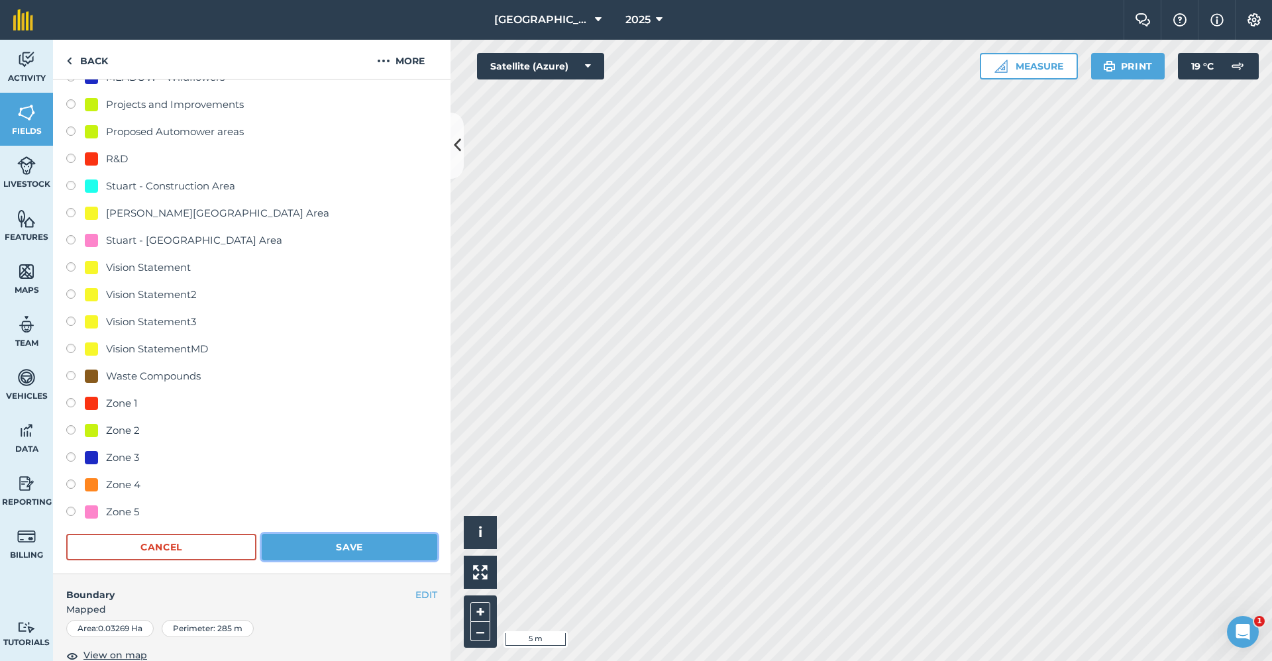
click at [310, 546] on button "Save" at bounding box center [350, 547] width 176 height 27
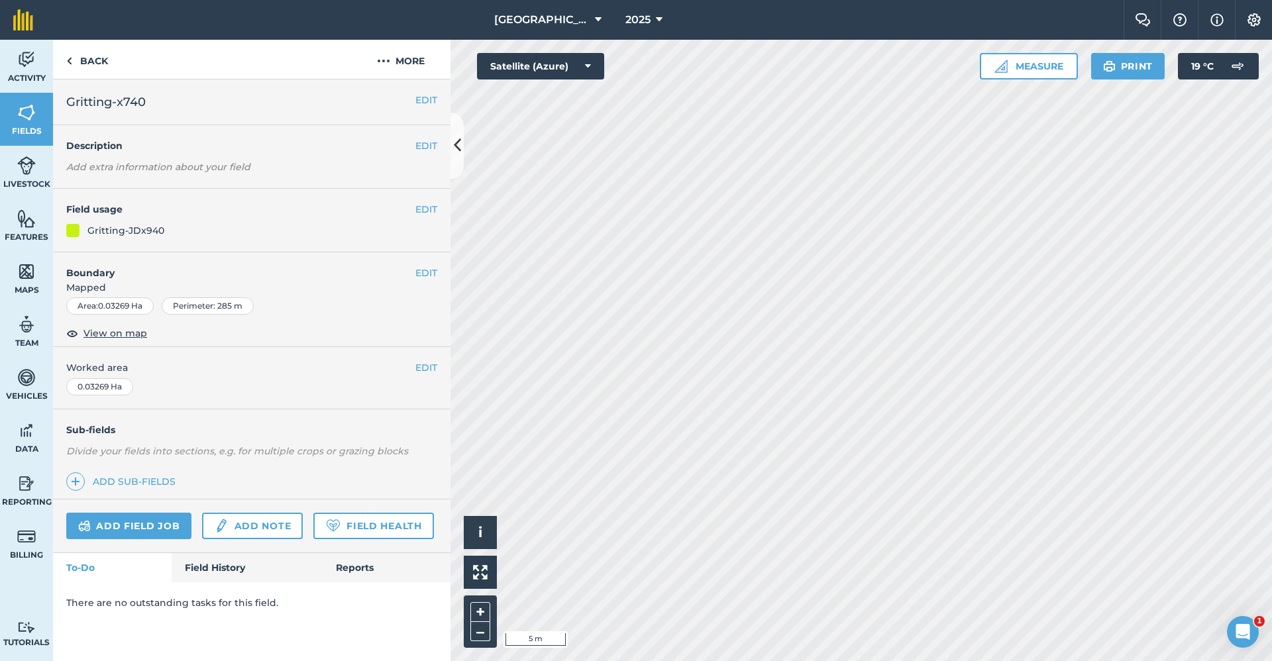
click at [933, 661] on html "Babraham Research Campus (Gardens) 2025 Farm Chat Help Info Settings Babraham R…" at bounding box center [636, 330] width 1272 height 661
click at [74, 58] on link "Back" at bounding box center [87, 59] width 68 height 39
click at [101, 76] on link "Back" at bounding box center [87, 59] width 68 height 39
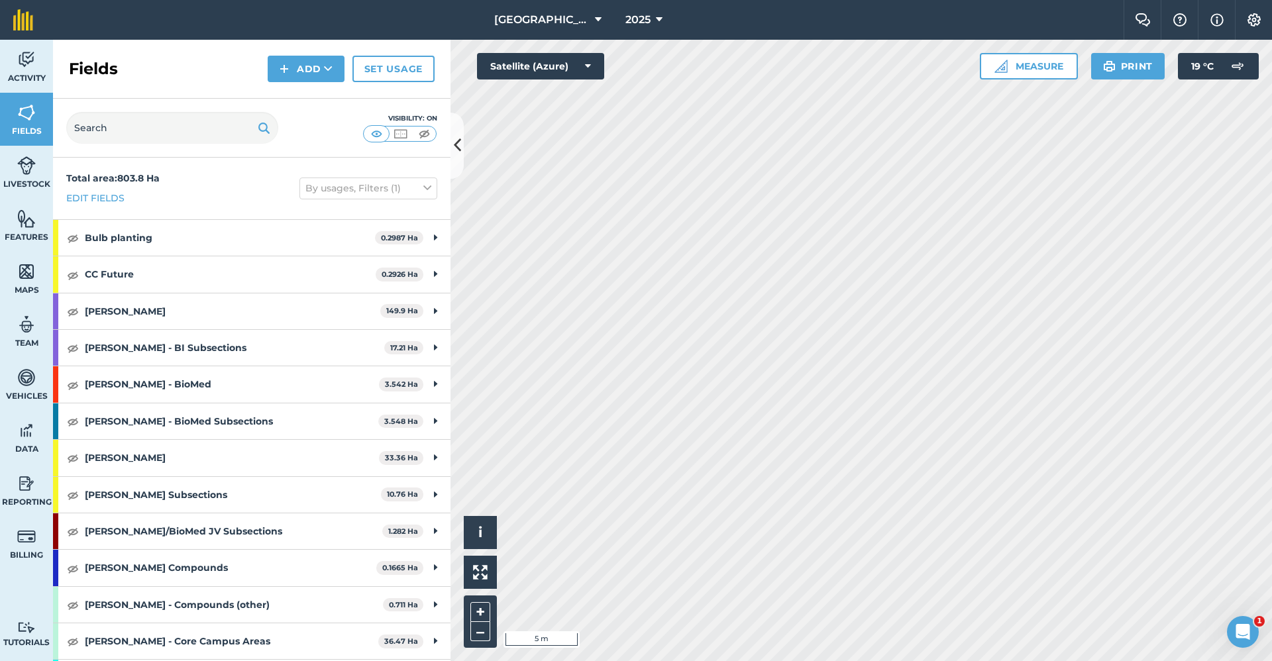
click at [311, 52] on div "Fields Add Set usage" at bounding box center [252, 69] width 398 height 59
click at [314, 56] on button "Add" at bounding box center [306, 69] width 77 height 27
click at [304, 96] on link "Draw" at bounding box center [306, 98] width 73 height 29
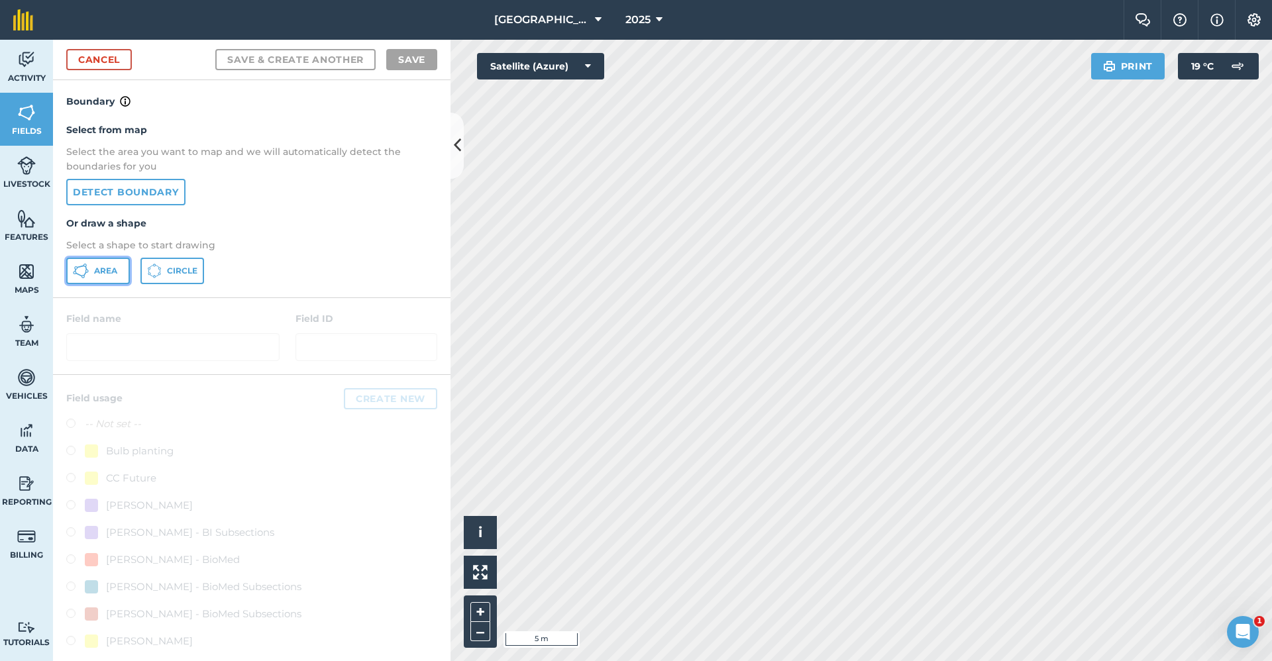
click at [104, 270] on span "Area" at bounding box center [105, 271] width 23 height 11
click at [859, 3] on div "Babraham Research Campus (Gardens) 2025 Farm Chat Help Info Settings Babraham R…" at bounding box center [636, 330] width 1272 height 661
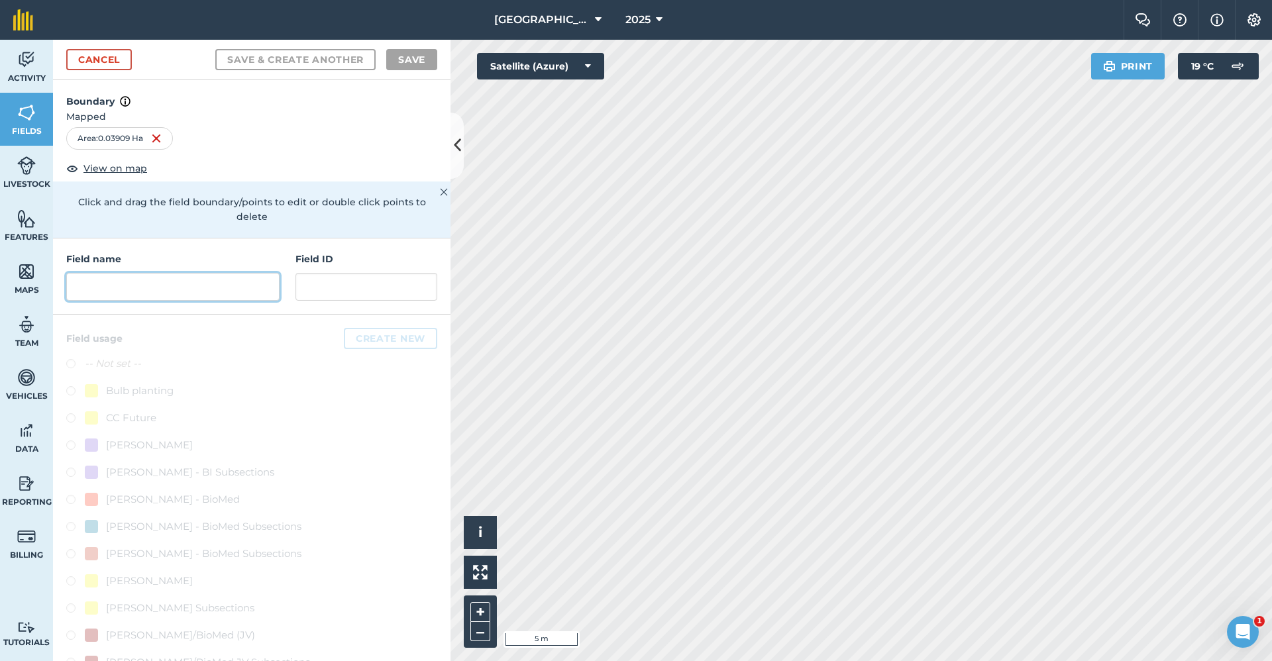
click at [175, 296] on input "text" at bounding box center [172, 287] width 213 height 28
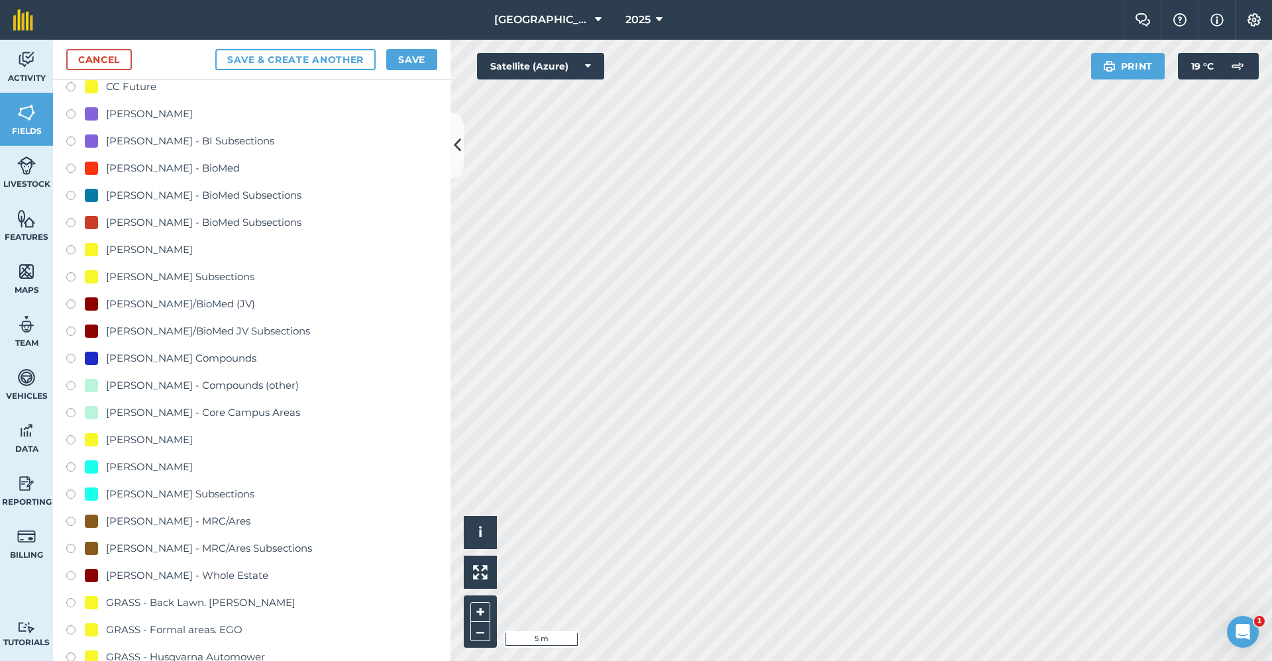
scroll to position [795, 0]
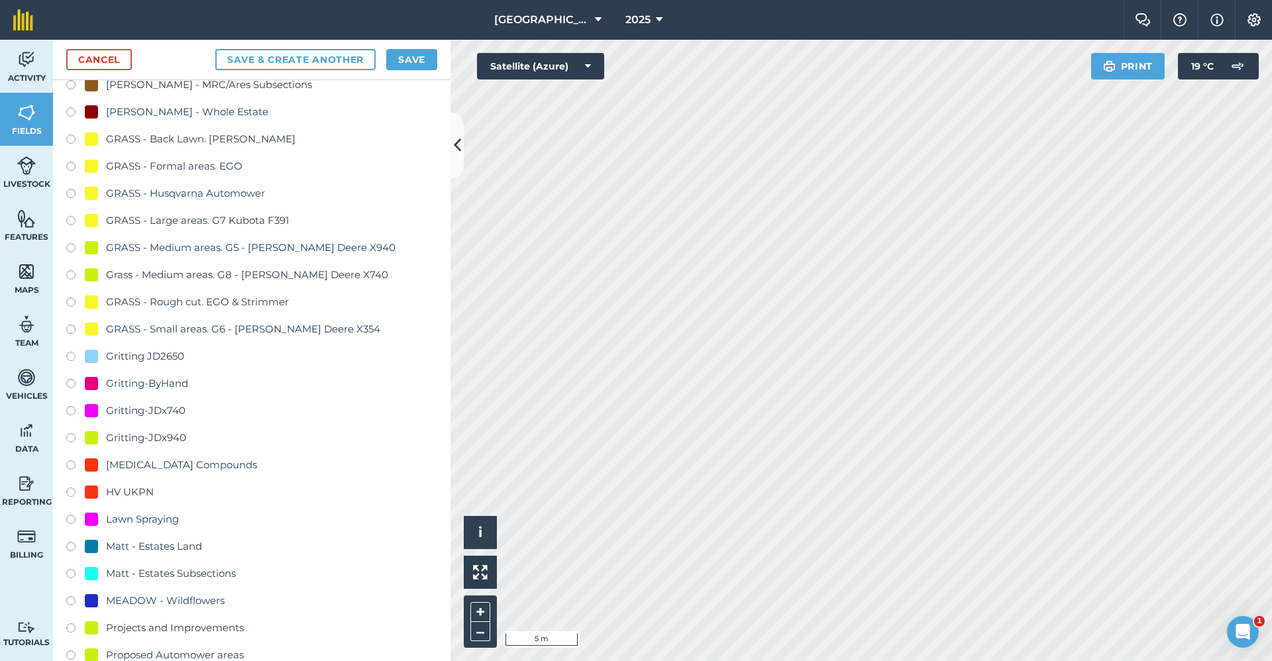
type input "Gritting-x940"
click at [162, 439] on div "Gritting-JDx940" at bounding box center [146, 438] width 80 height 16
radio input "true"
click at [414, 46] on div "Cancel Save & Create Another Save" at bounding box center [252, 60] width 398 height 40
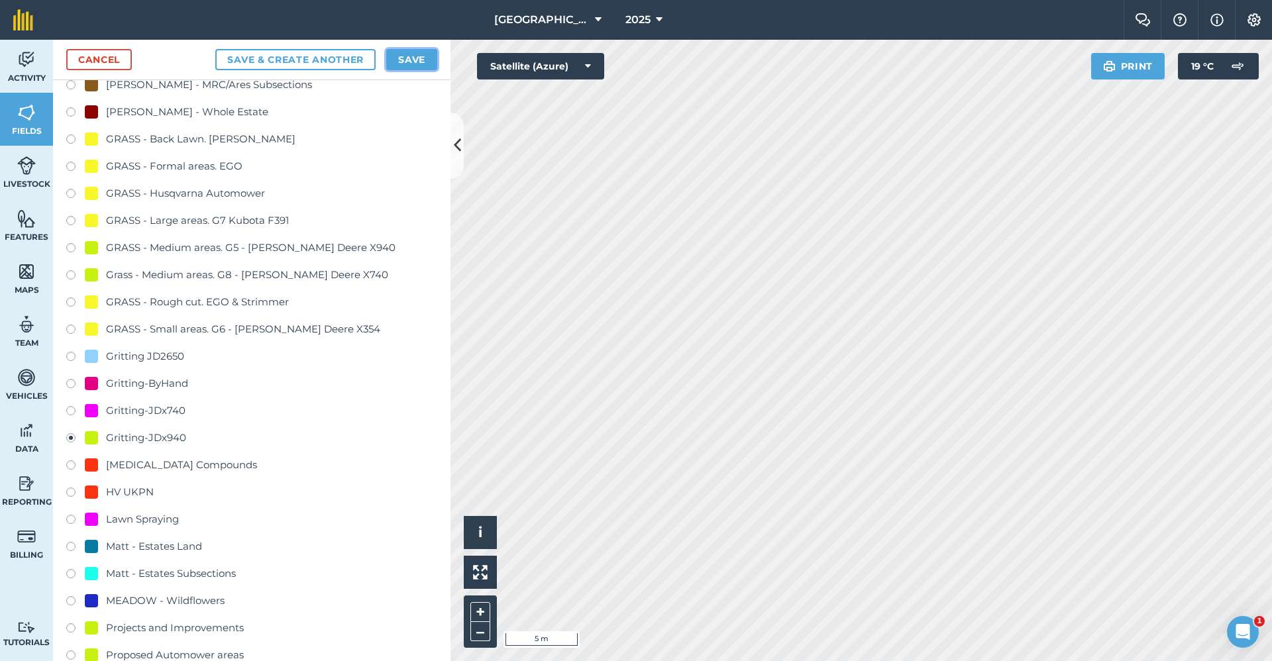
click at [419, 53] on button "Save" at bounding box center [411, 59] width 51 height 21
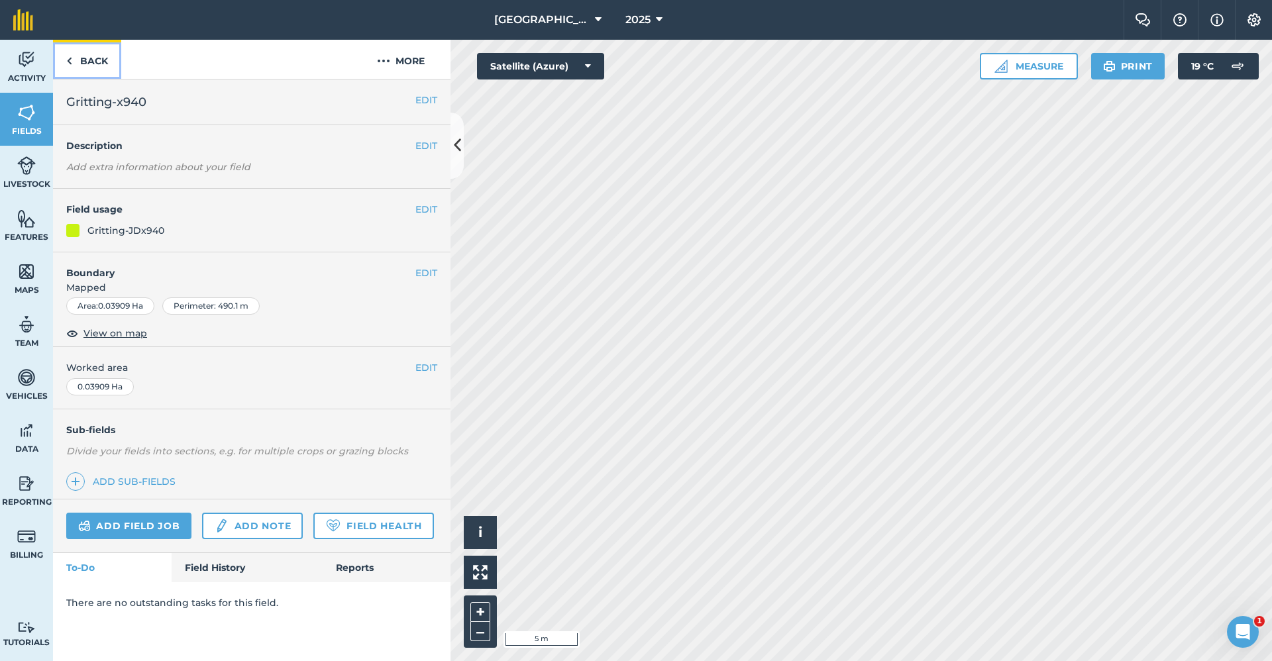
click at [89, 54] on link "Back" at bounding box center [87, 59] width 68 height 39
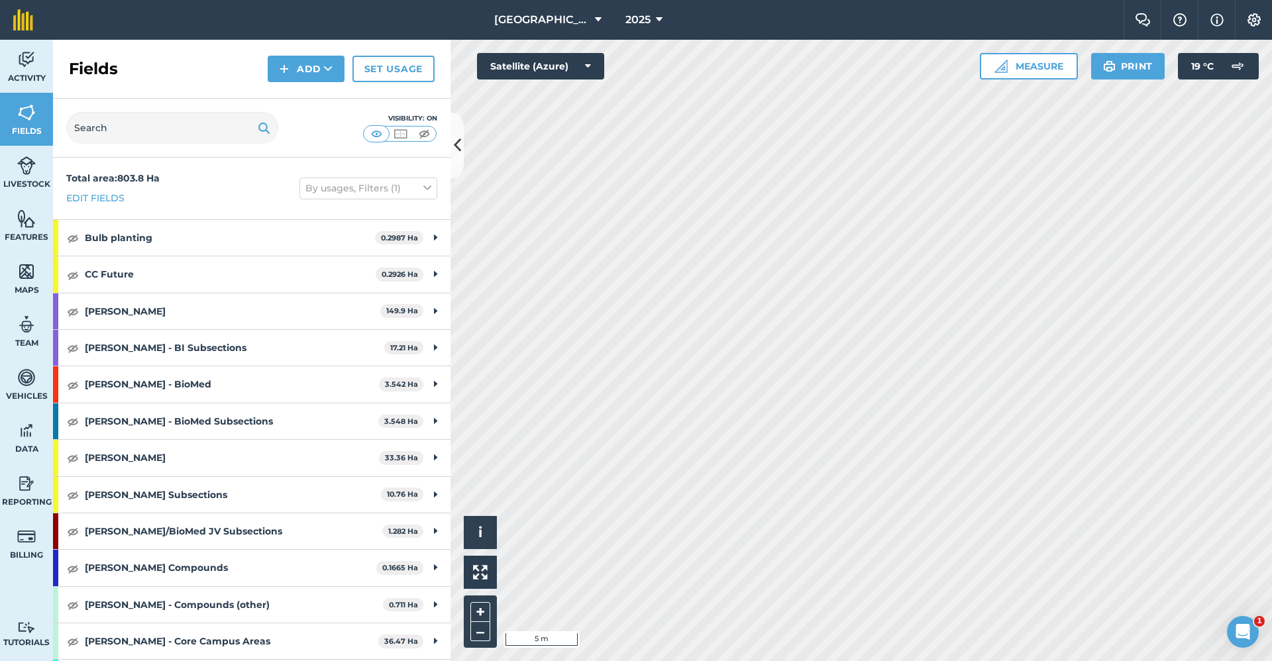
click at [299, 53] on div "Fields Add Set usage" at bounding box center [252, 69] width 398 height 59
click at [299, 60] on button "Add" at bounding box center [306, 69] width 77 height 27
click at [295, 100] on link "Draw" at bounding box center [306, 98] width 73 height 29
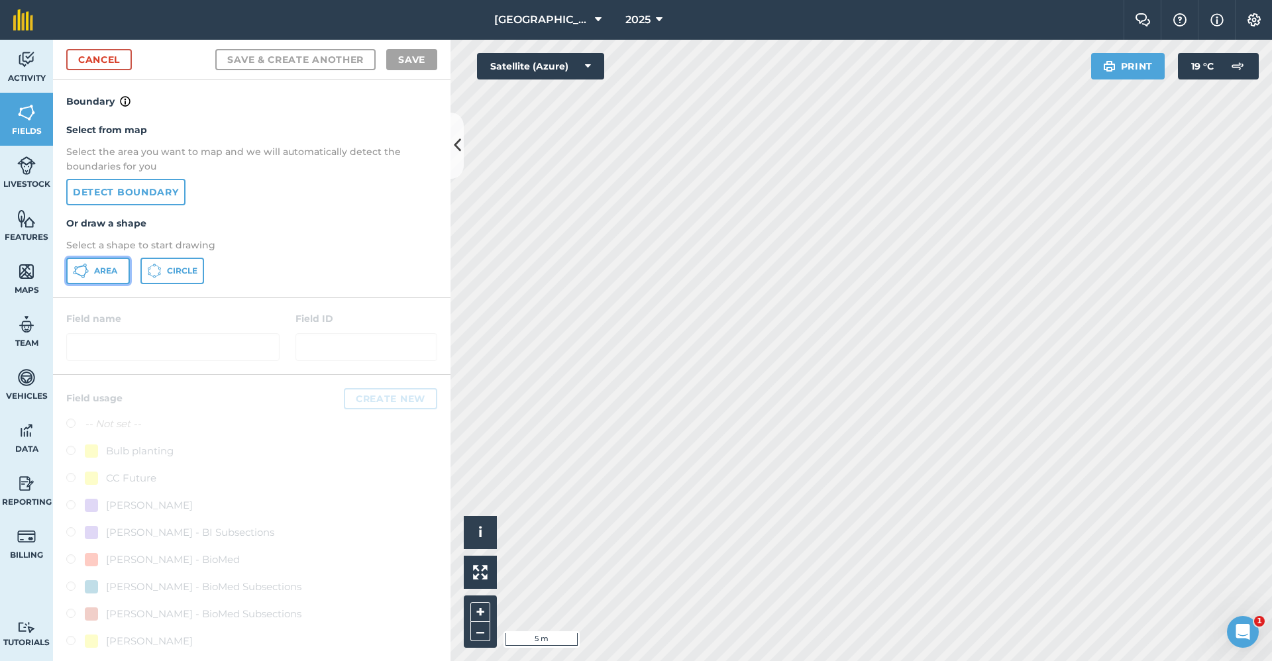
click at [108, 284] on button "Area" at bounding box center [98, 271] width 64 height 27
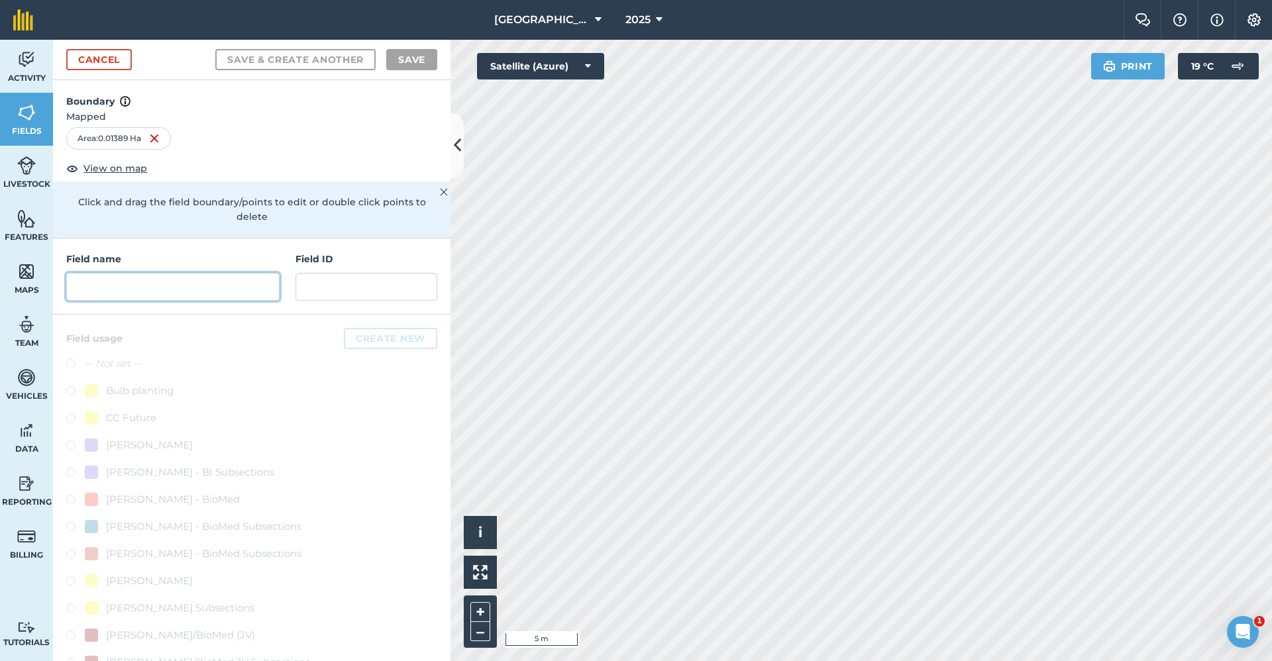
click at [226, 288] on input "text" at bounding box center [172, 287] width 213 height 28
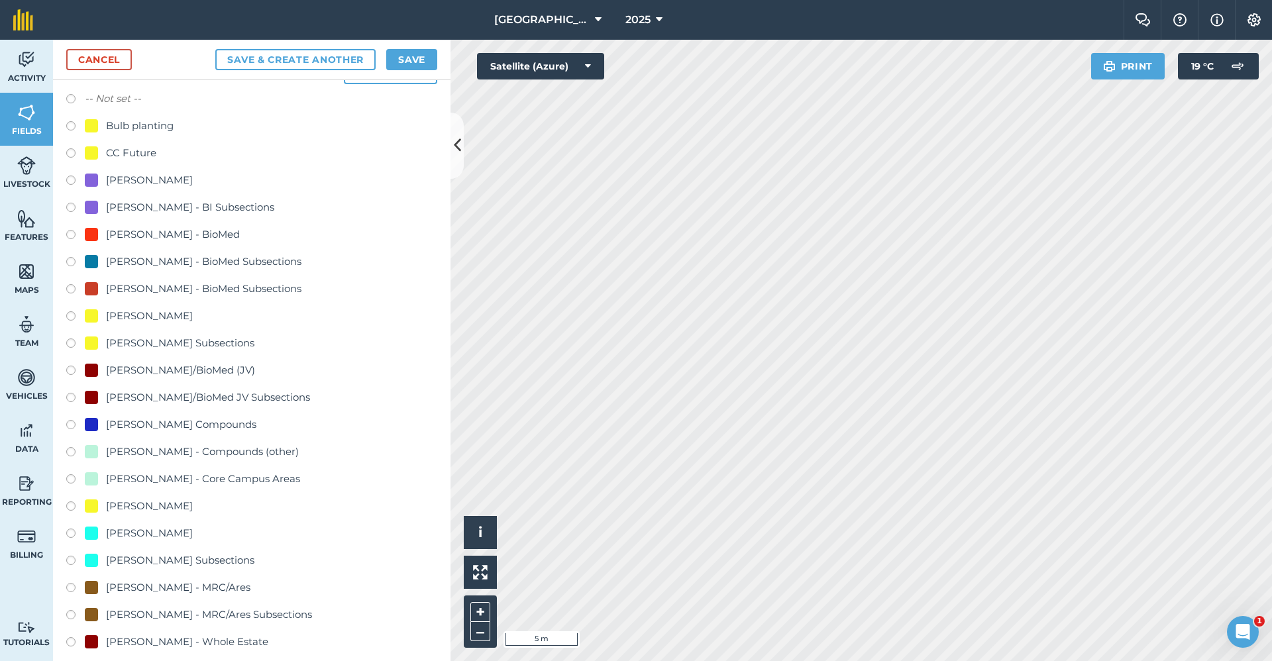
scroll to position [663, 0]
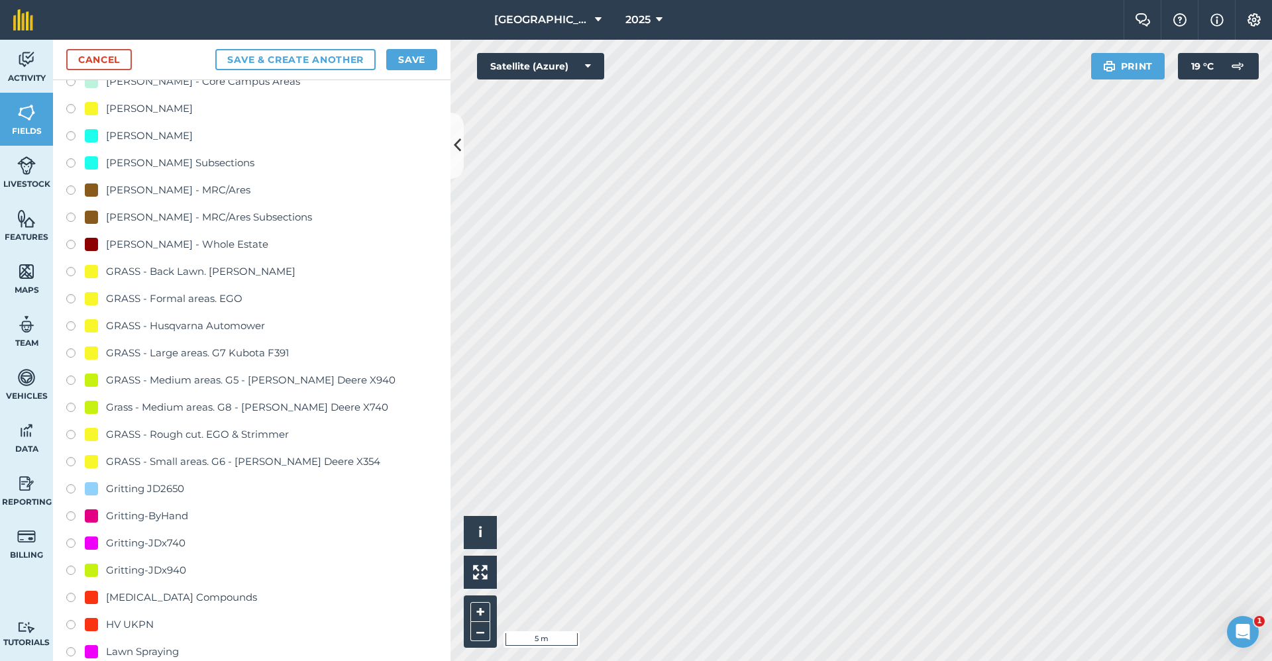
type input "Gritting-x740"
click at [154, 545] on div "Gritting-JDx740" at bounding box center [146, 543] width 80 height 16
radio input "true"
click at [417, 67] on button "Save" at bounding box center [411, 59] width 51 height 21
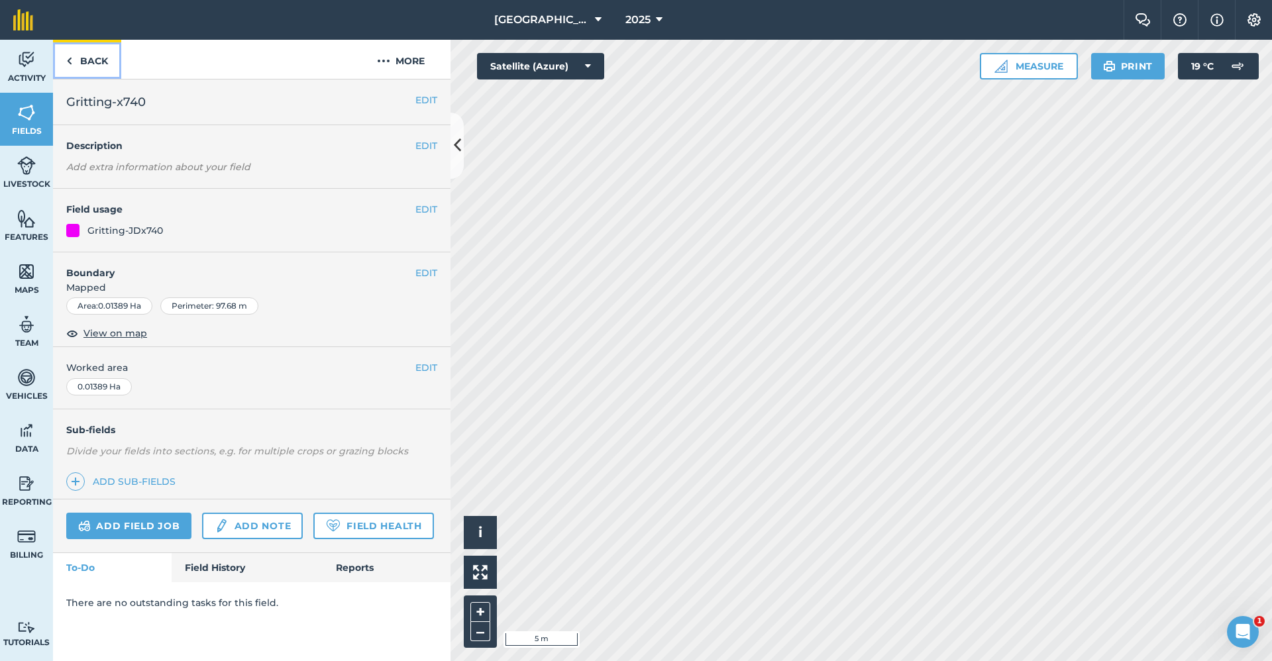
click at [93, 63] on link "Back" at bounding box center [87, 59] width 68 height 39
click at [423, 267] on button "EDIT" at bounding box center [426, 273] width 22 height 15
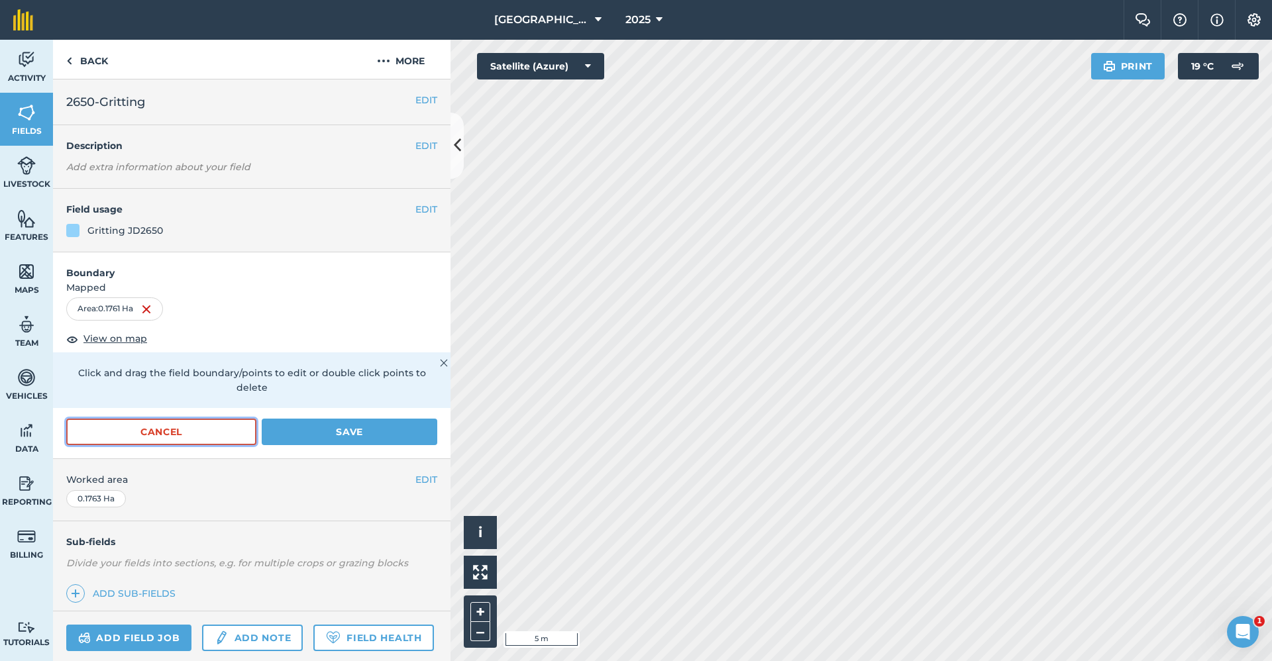
click at [233, 423] on button "Cancel" at bounding box center [161, 432] width 190 height 27
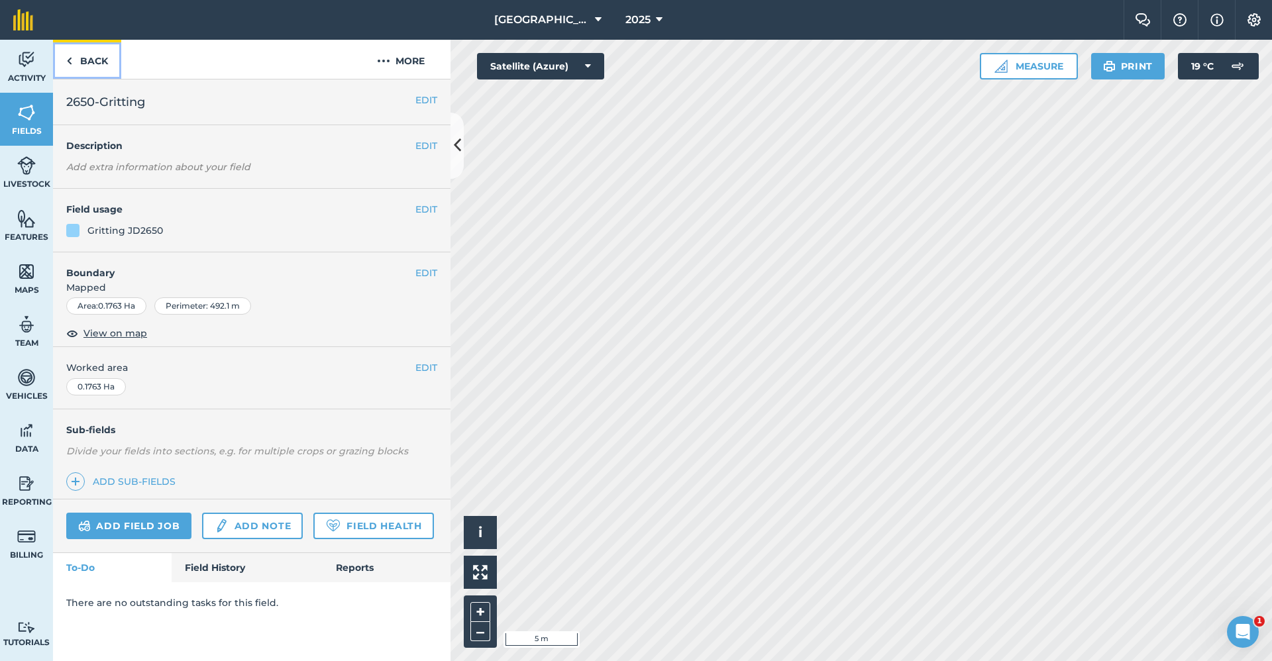
click at [97, 63] on link "Back" at bounding box center [87, 59] width 68 height 39
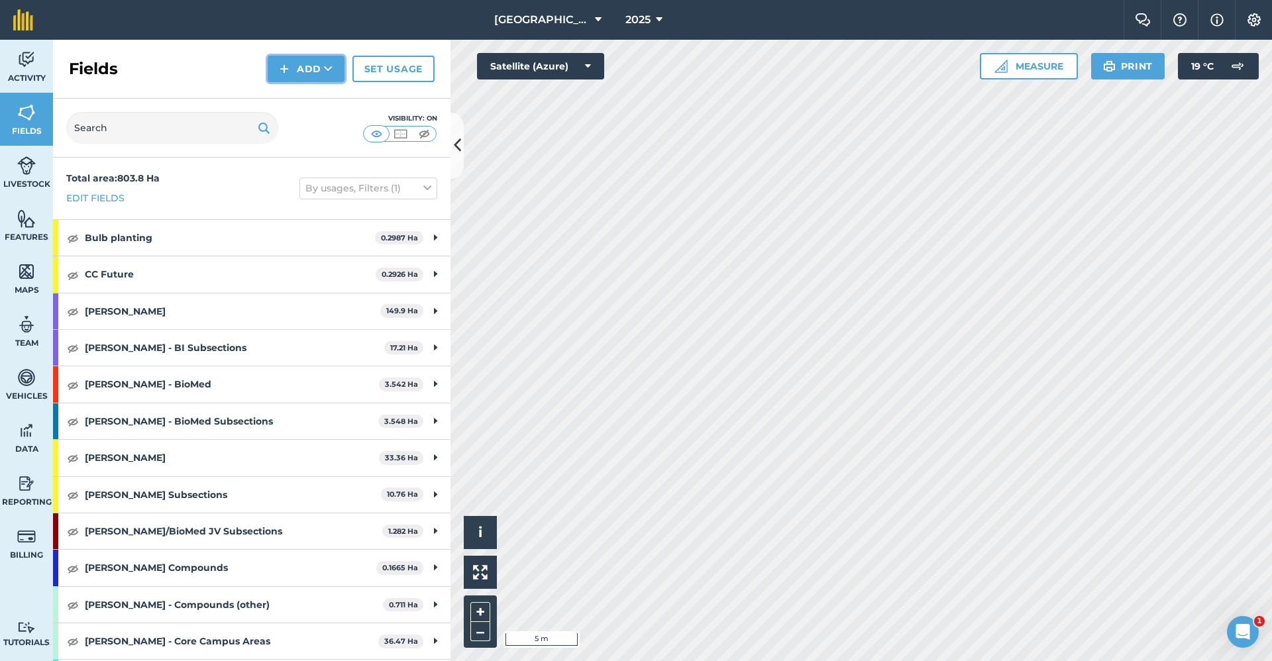
click at [321, 66] on button "Add" at bounding box center [306, 69] width 77 height 27
click at [303, 96] on link "Draw" at bounding box center [306, 98] width 73 height 29
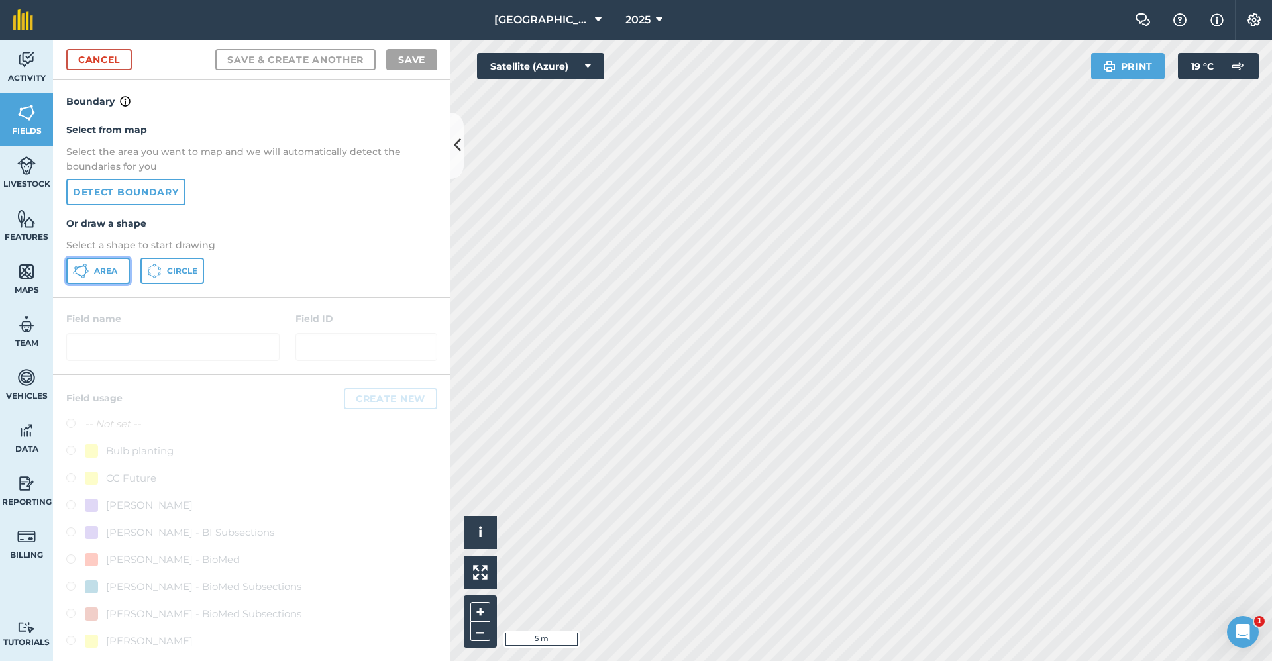
click at [112, 271] on span "Area" at bounding box center [105, 271] width 23 height 11
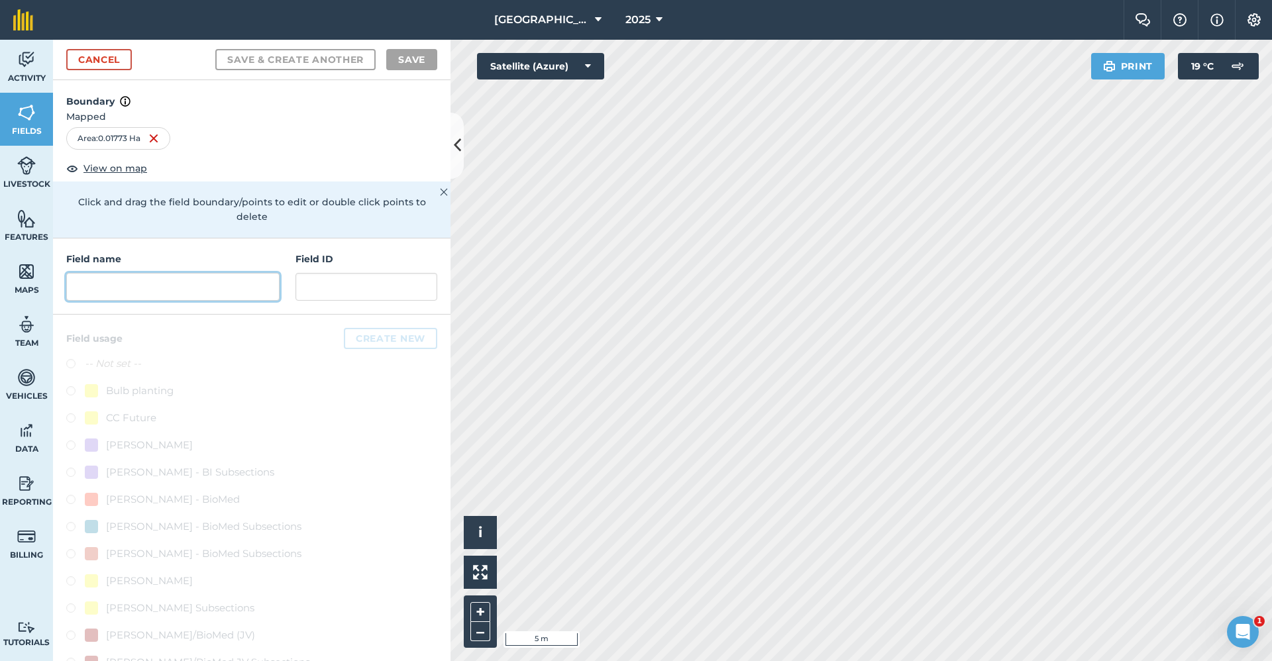
click at [189, 287] on input "text" at bounding box center [172, 287] width 213 height 28
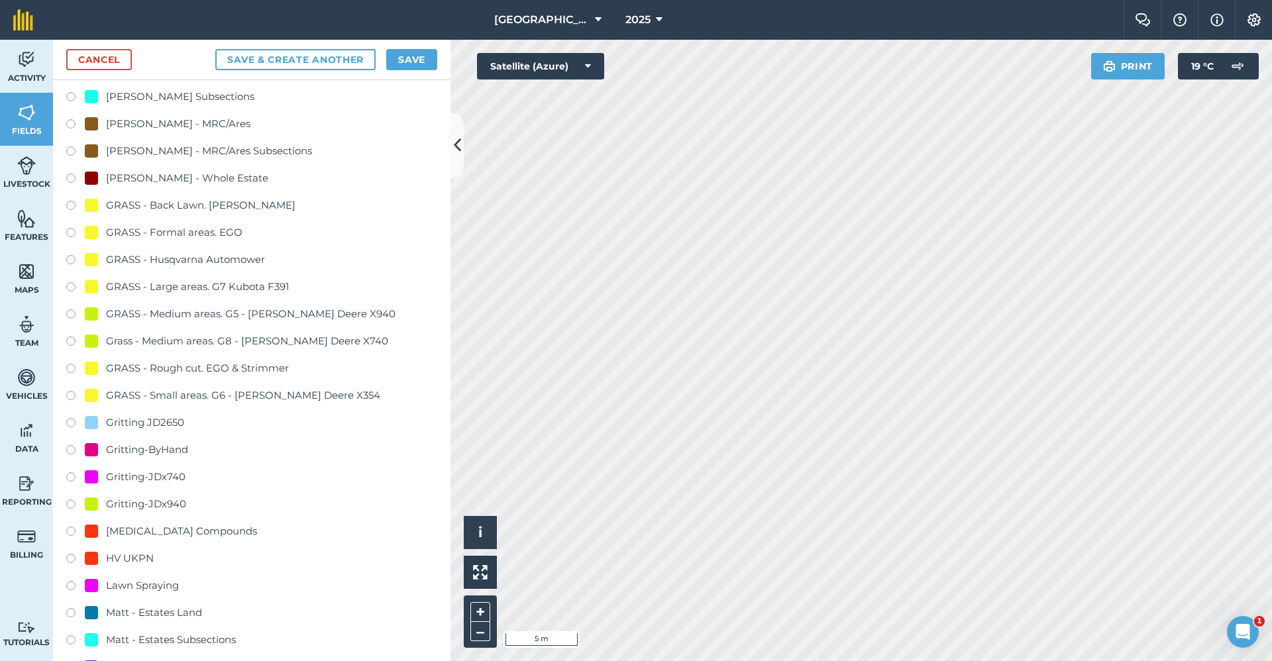
scroll to position [795, 0]
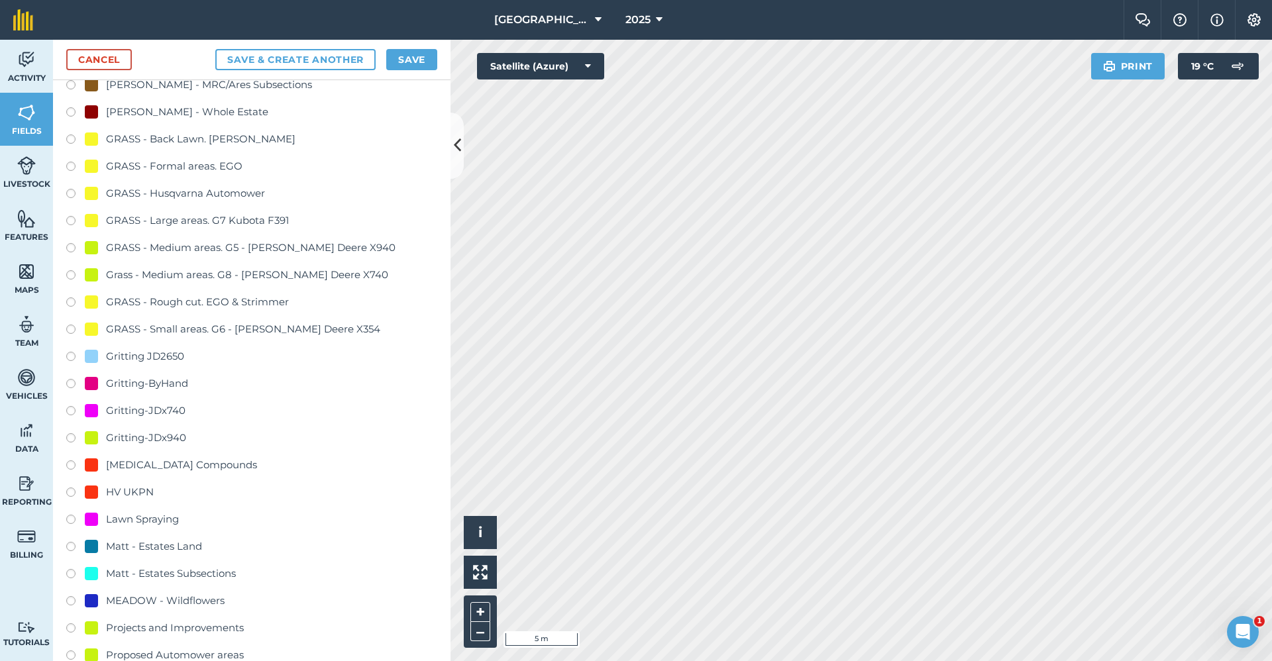
type input "Gritting-ByHand"
click at [153, 390] on div "Gritting-ByHand" at bounding box center [147, 384] width 82 height 16
radio input "true"
click at [413, 57] on button "Save" at bounding box center [411, 59] width 51 height 21
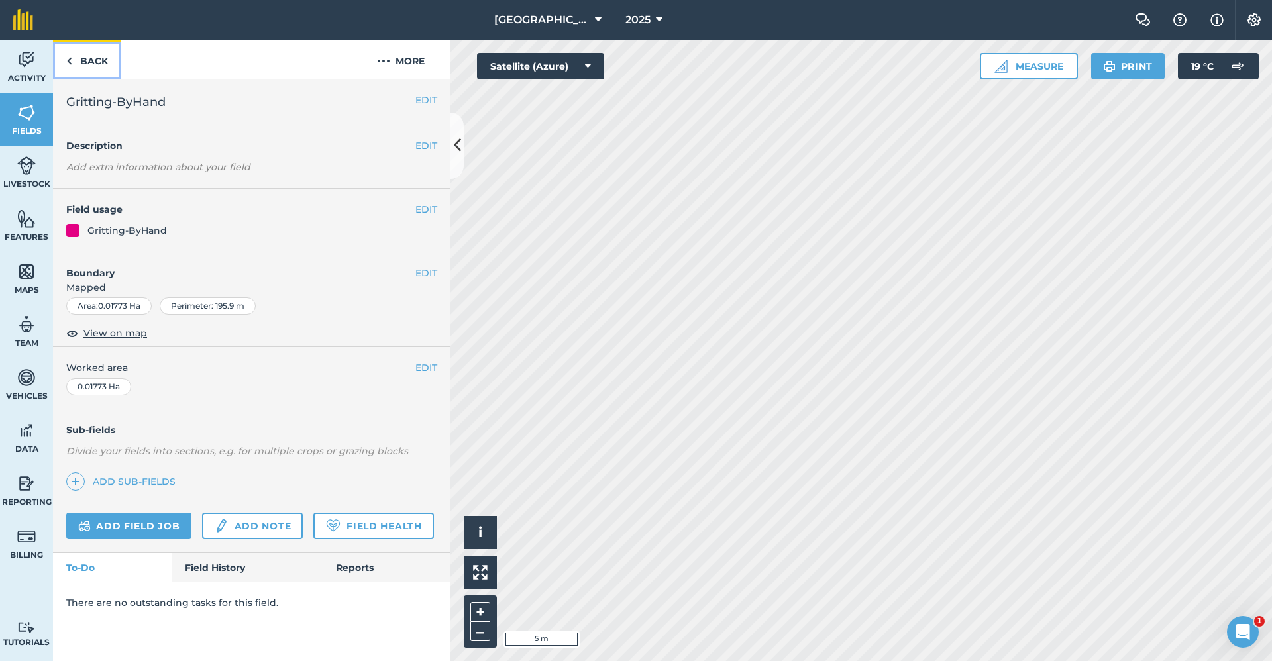
click at [76, 58] on link "Back" at bounding box center [87, 59] width 68 height 39
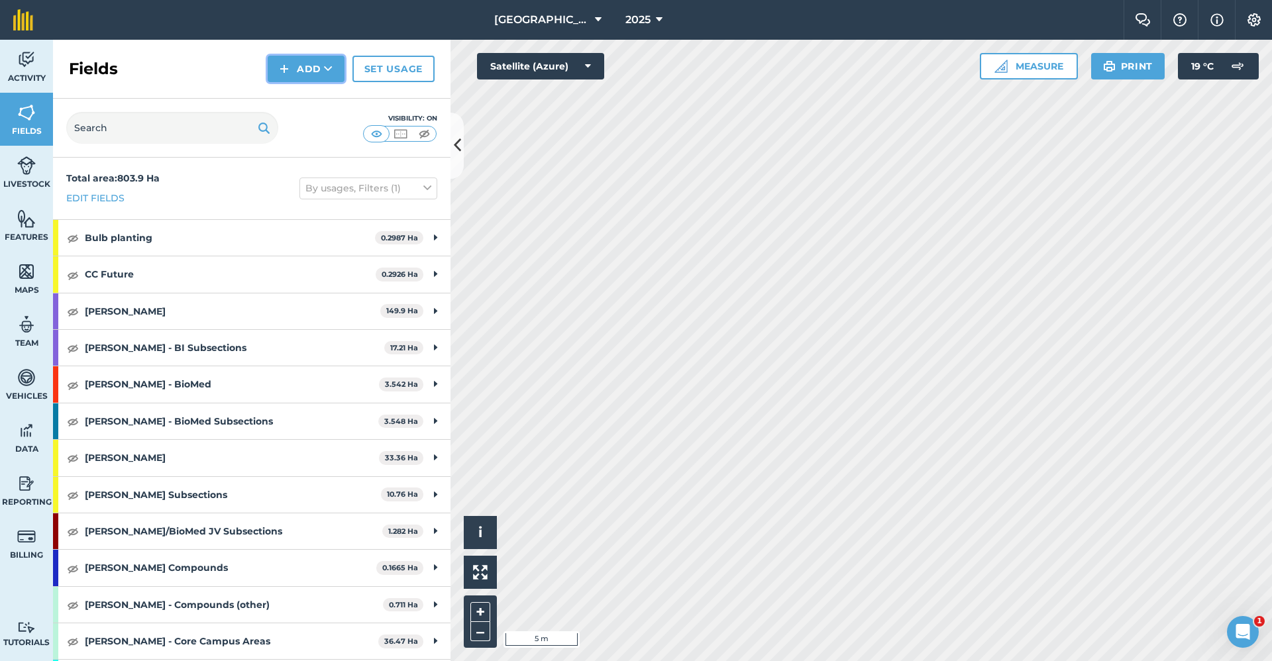
click at [313, 78] on button "Add" at bounding box center [306, 69] width 77 height 27
click at [313, 92] on link "Draw" at bounding box center [306, 98] width 73 height 29
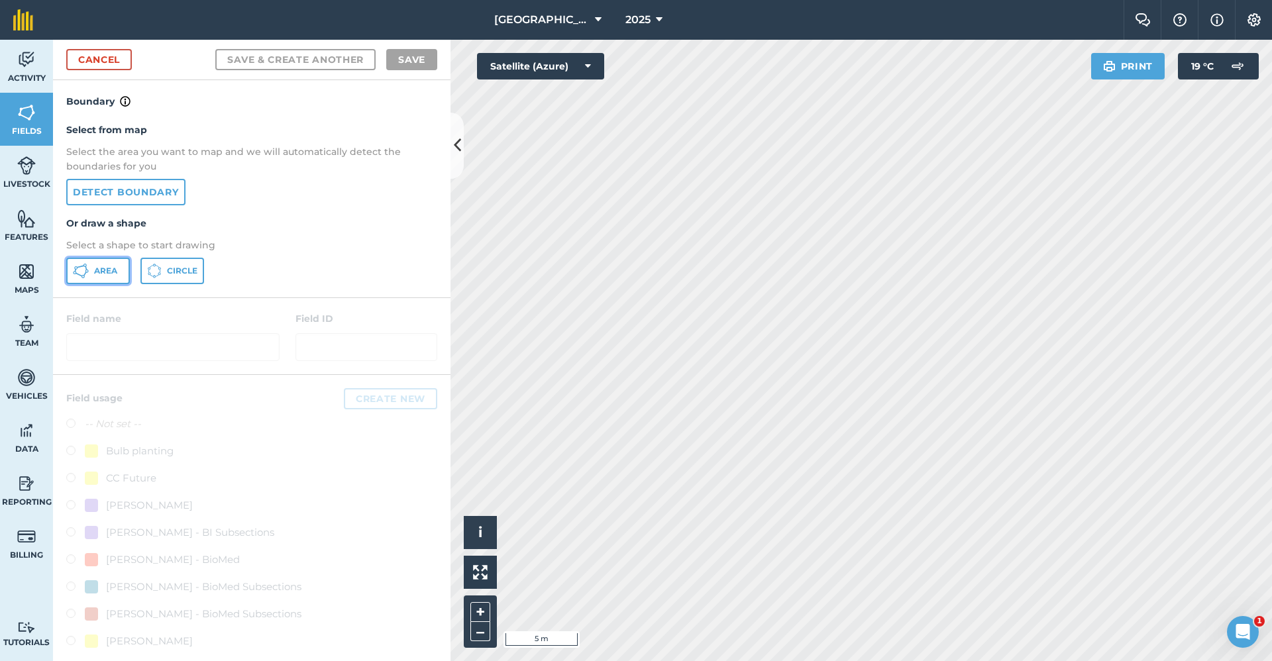
click at [97, 276] on span "Area" at bounding box center [105, 271] width 23 height 11
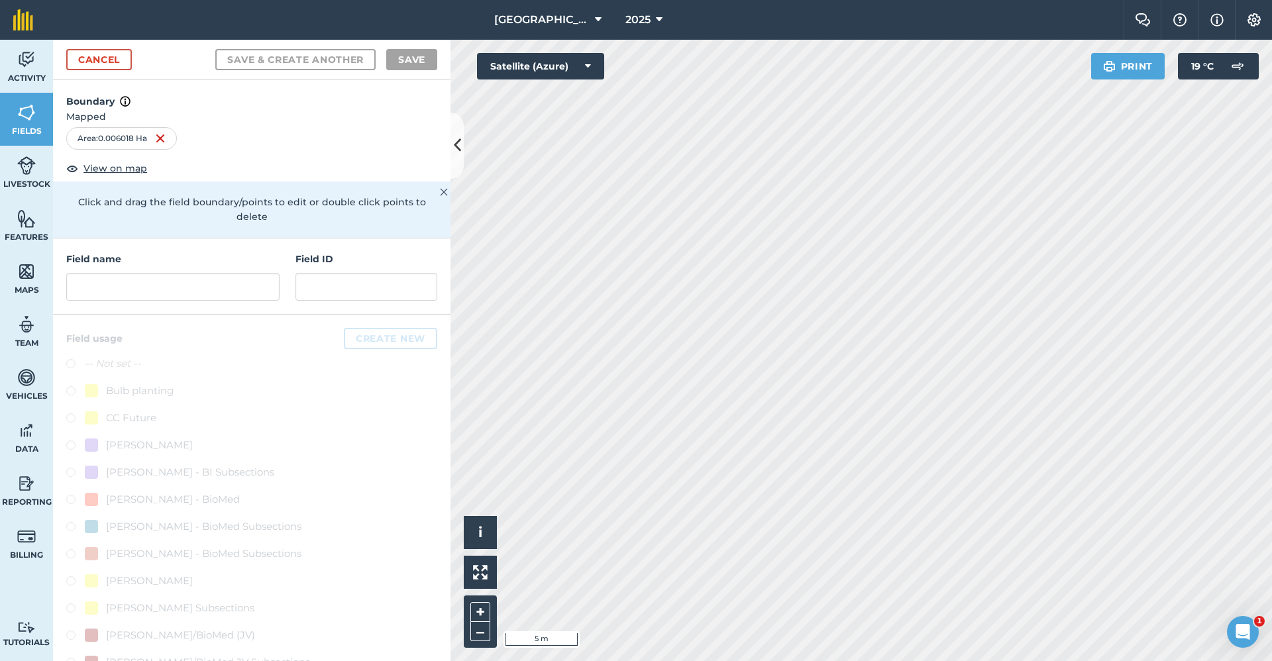
click at [182, 271] on div "Field name" at bounding box center [172, 276] width 213 height 49
click at [177, 281] on input "text" at bounding box center [172, 287] width 213 height 28
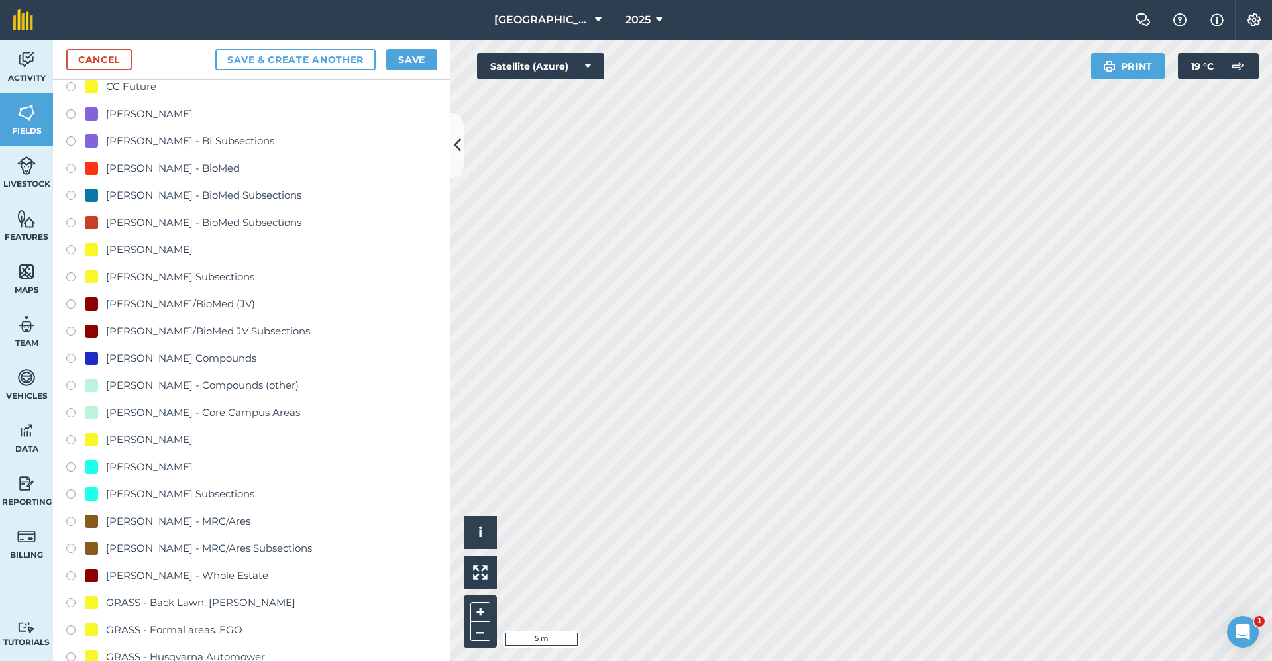
scroll to position [729, 0]
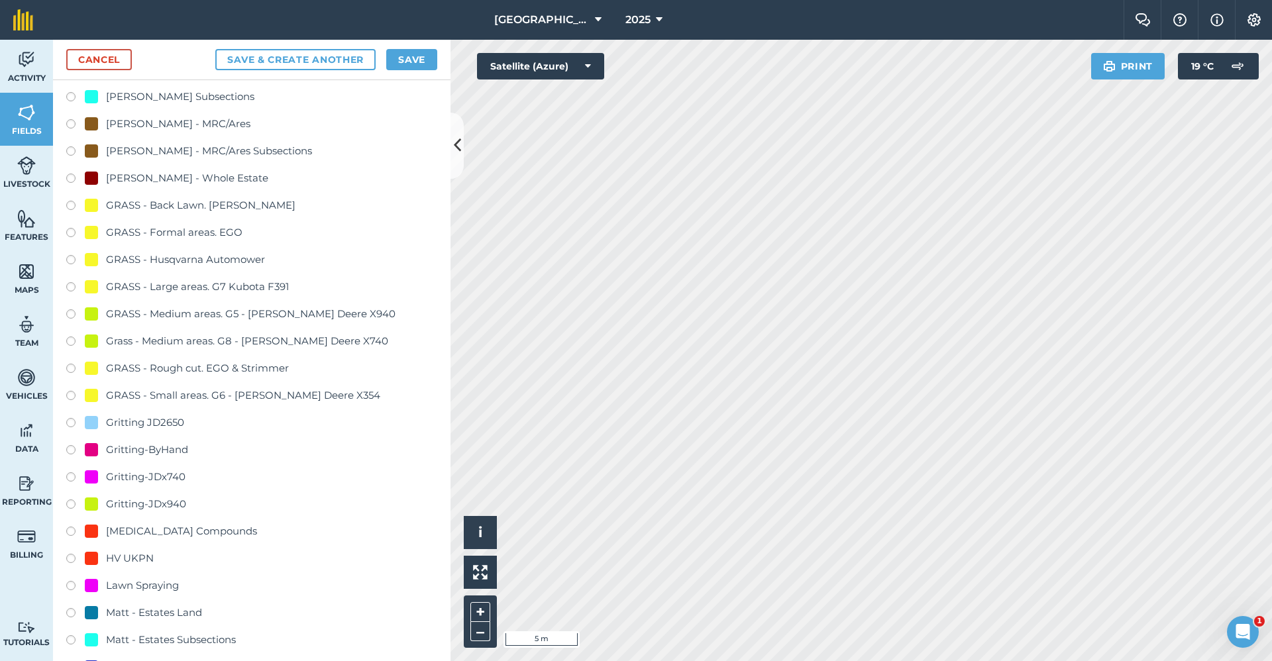
type input "Gritting-ByHand"
click at [171, 453] on div "Gritting-ByHand" at bounding box center [147, 450] width 82 height 16
radio input "true"
click at [420, 58] on button "Save" at bounding box center [411, 59] width 51 height 21
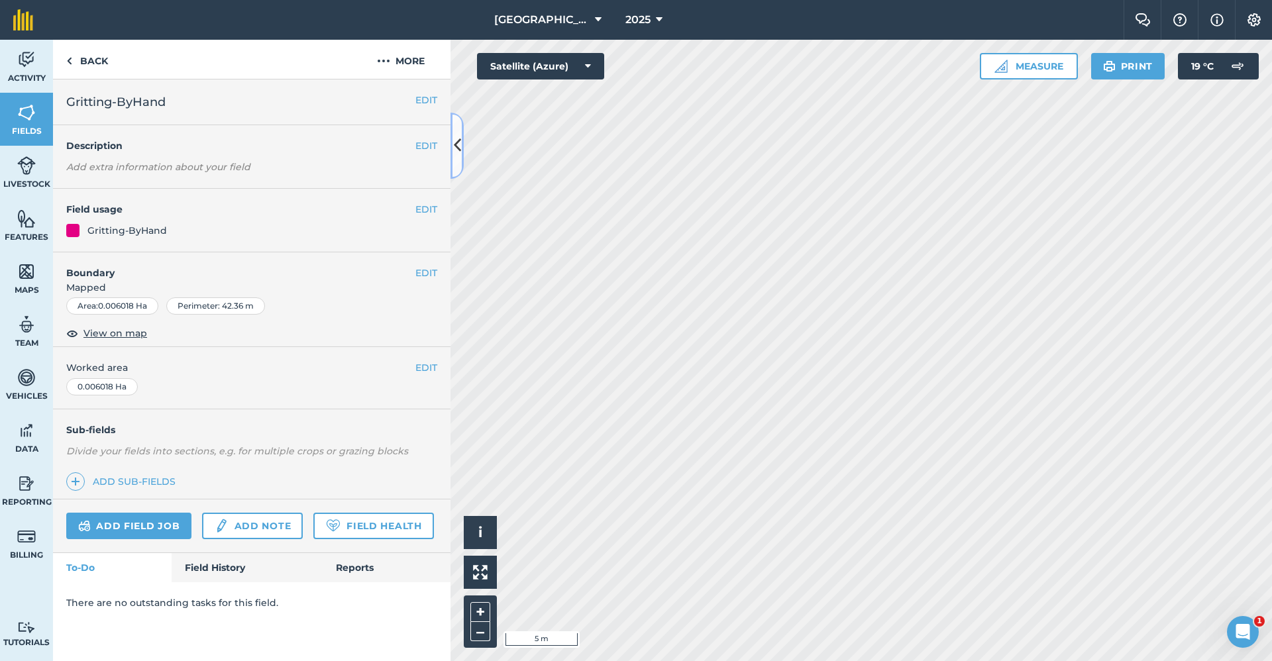
click at [460, 144] on icon at bounding box center [457, 145] width 7 height 23
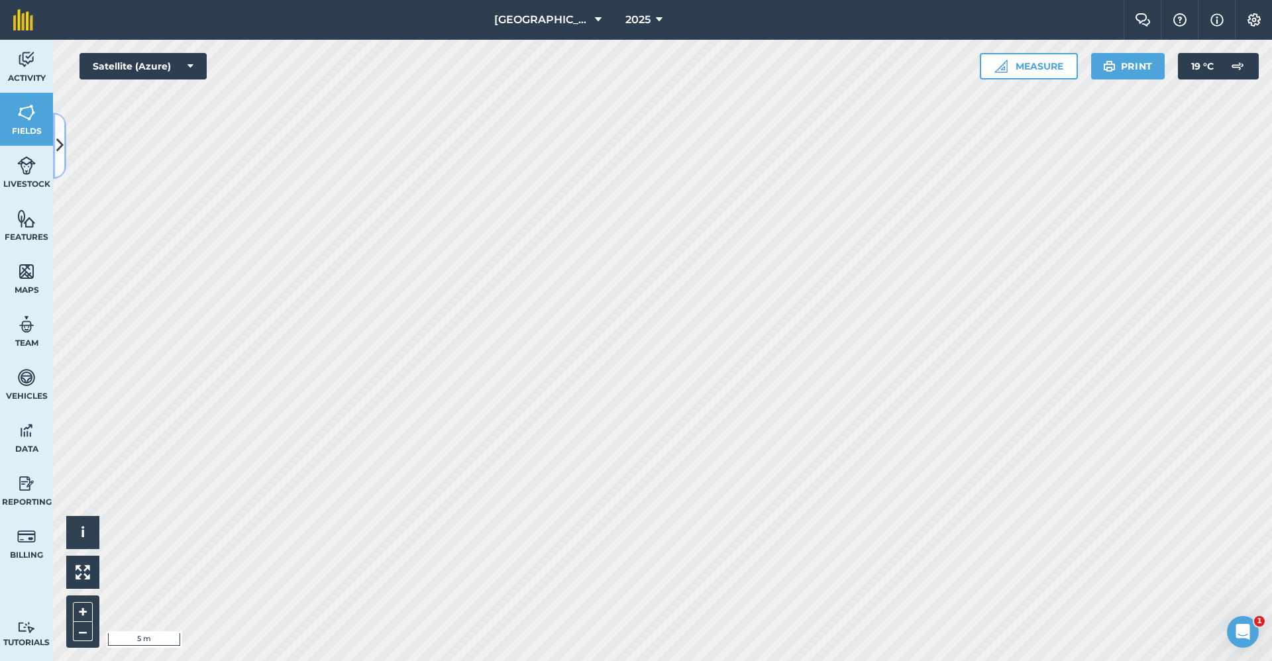
click at [61, 137] on icon at bounding box center [59, 145] width 7 height 23
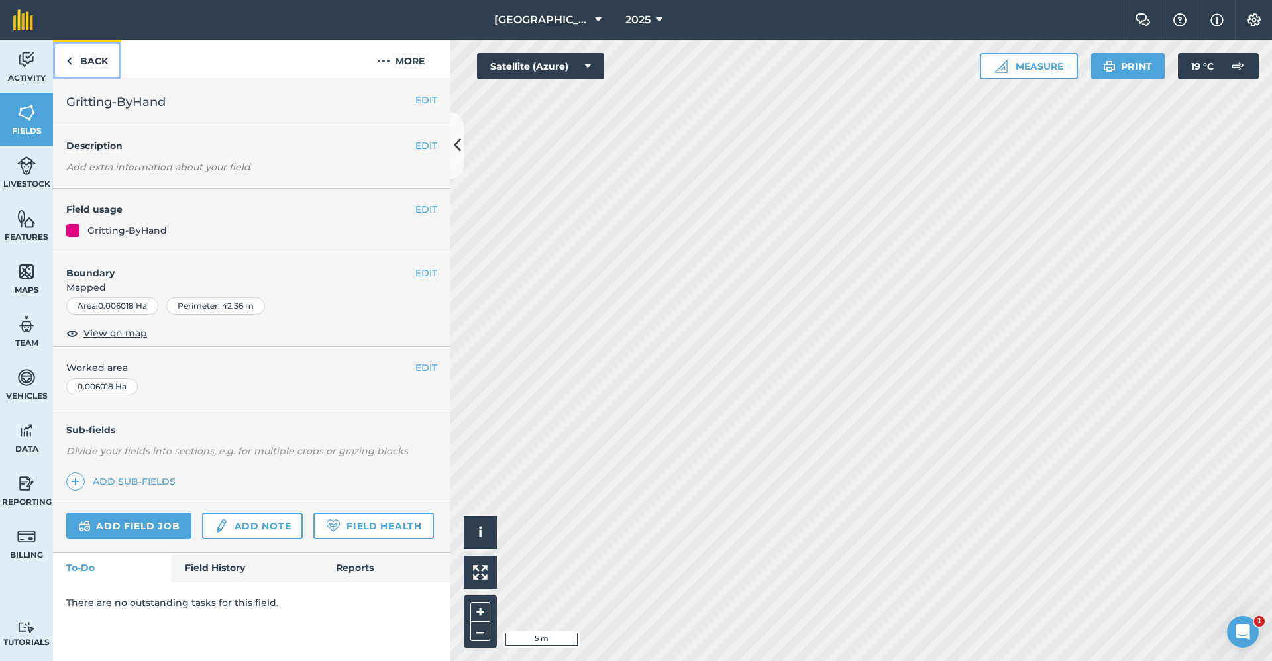
click at [76, 62] on link "Back" at bounding box center [87, 59] width 68 height 39
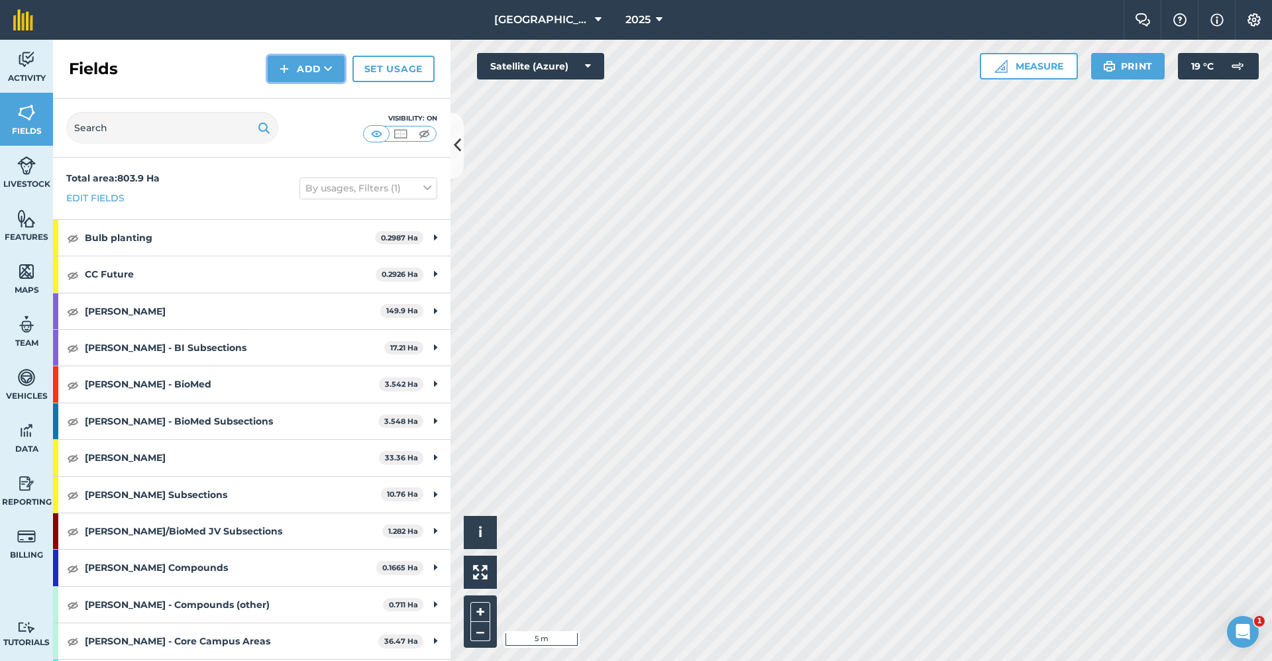
click at [327, 76] on button "Add" at bounding box center [306, 69] width 77 height 27
click at [321, 97] on link "Draw" at bounding box center [306, 98] width 73 height 29
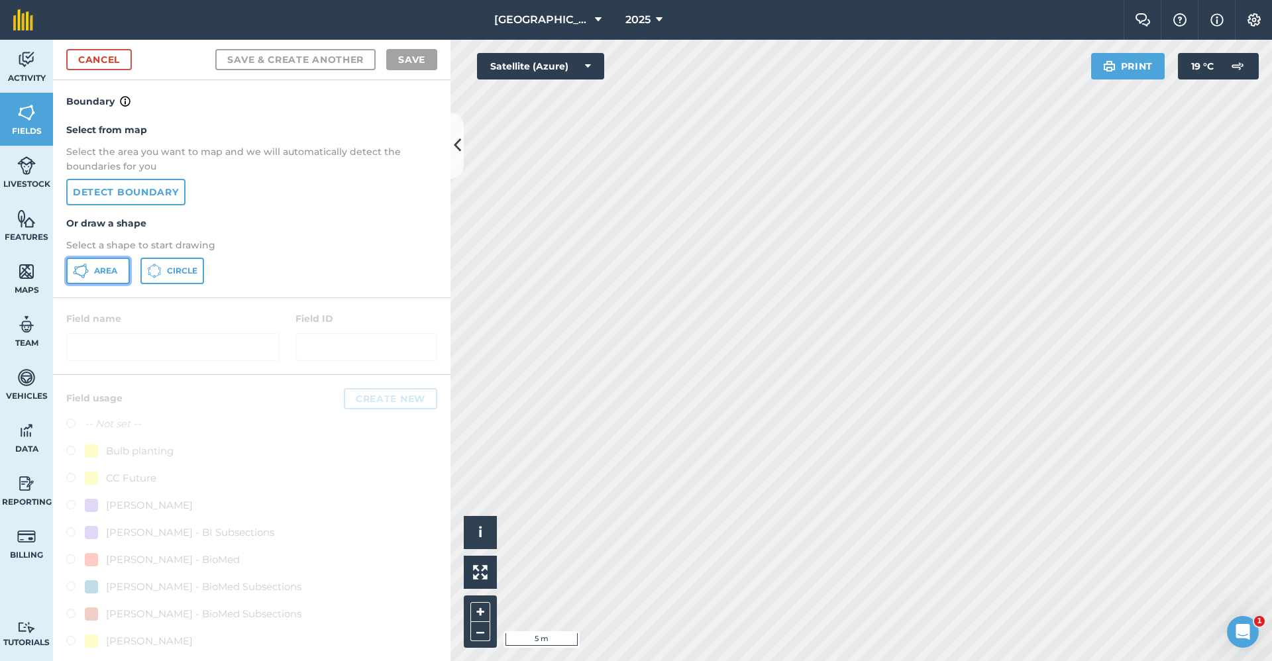
click at [117, 268] on span "Area" at bounding box center [105, 271] width 23 height 11
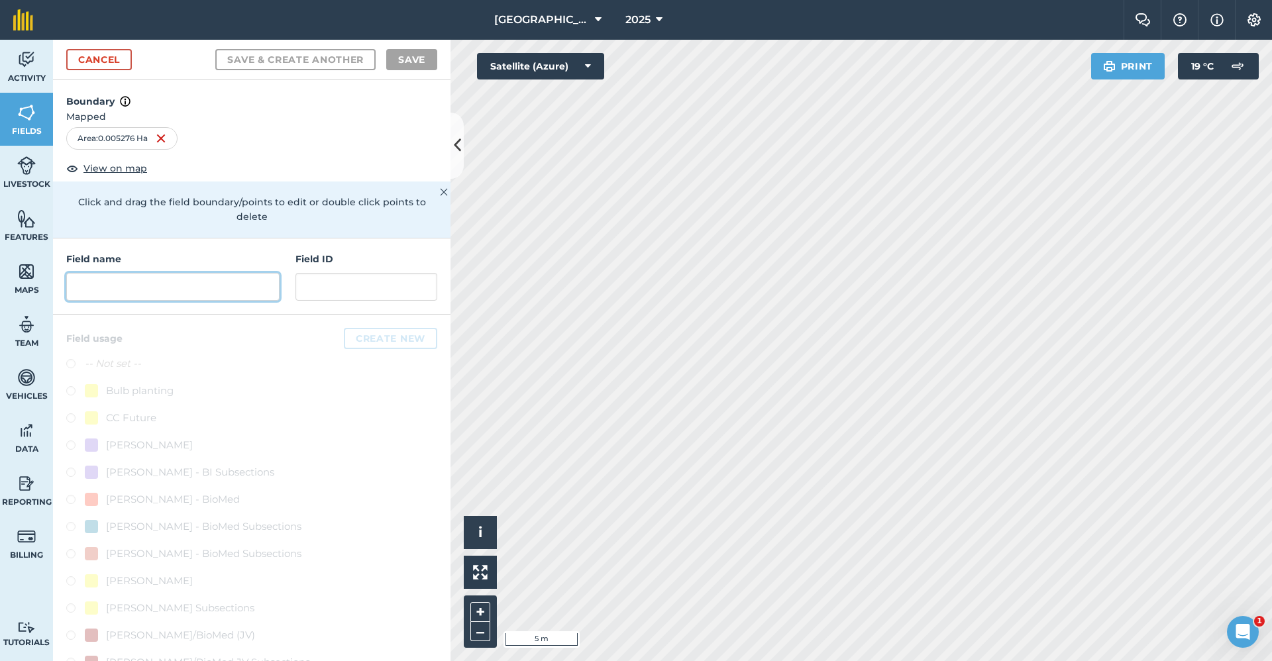
click at [99, 299] on input "text" at bounding box center [172, 287] width 213 height 28
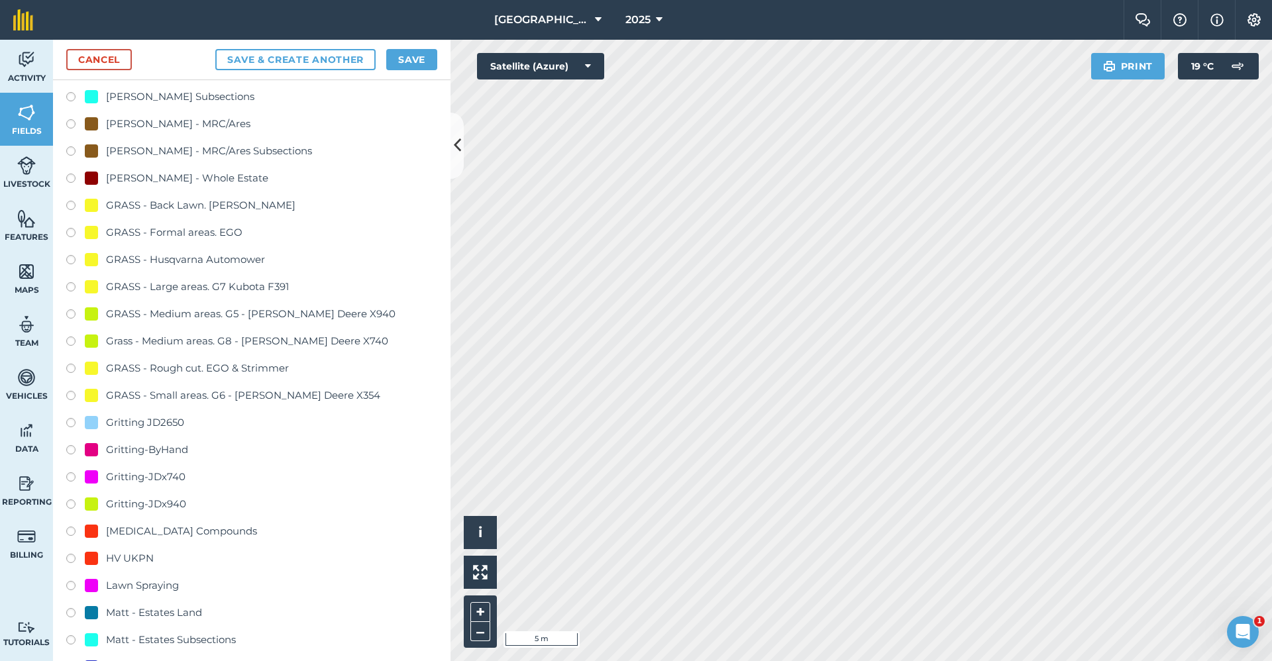
scroll to position [795, 0]
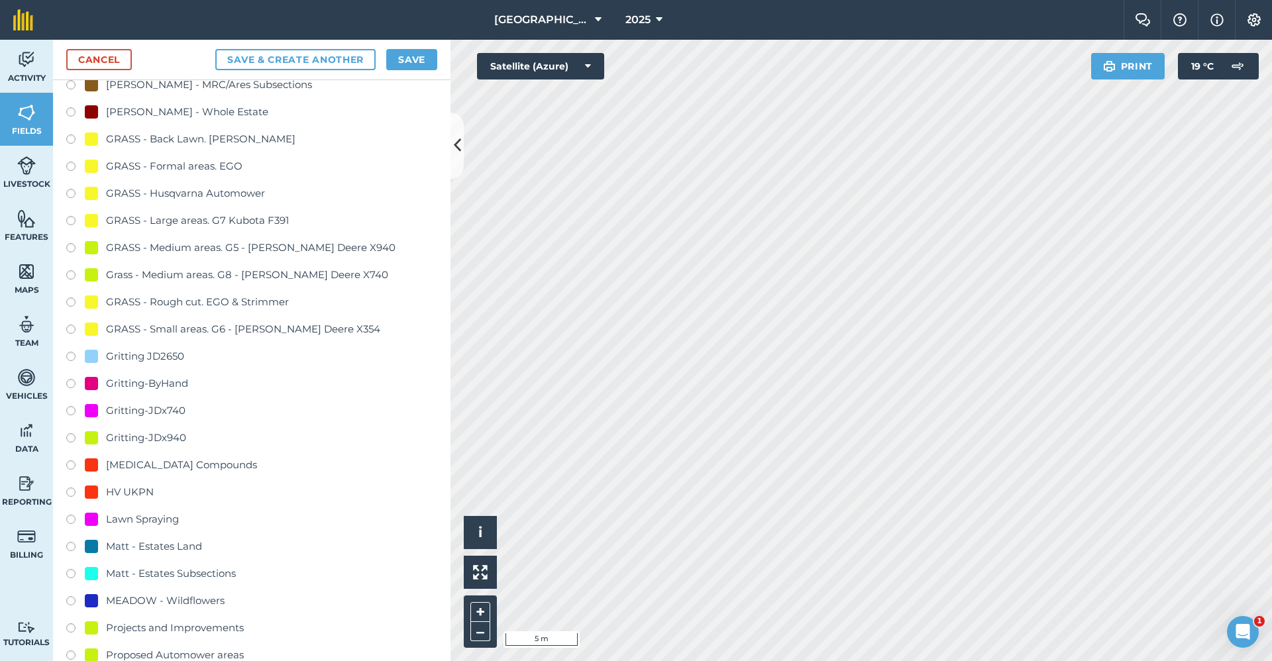
type input "Gritting-ByHand"
click at [176, 379] on div "Gritting-ByHand" at bounding box center [147, 384] width 82 height 16
radio input "true"
click at [399, 62] on button "Save" at bounding box center [411, 59] width 51 height 21
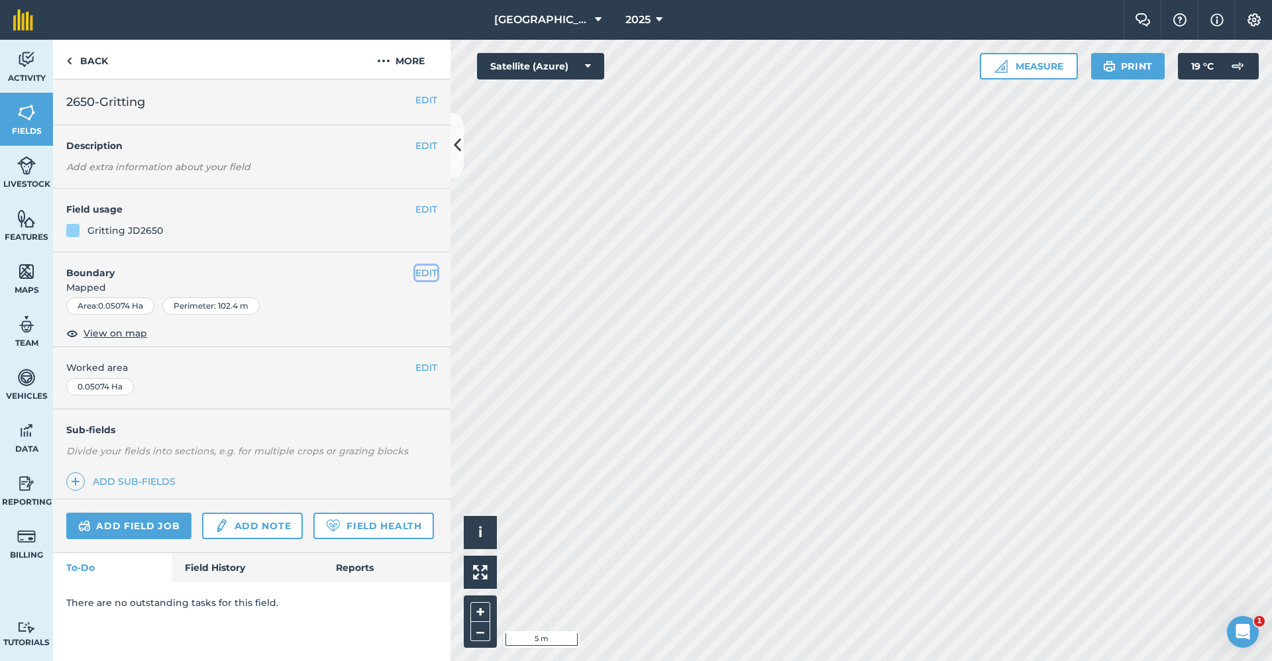
click at [428, 266] on button "EDIT" at bounding box center [426, 273] width 22 height 15
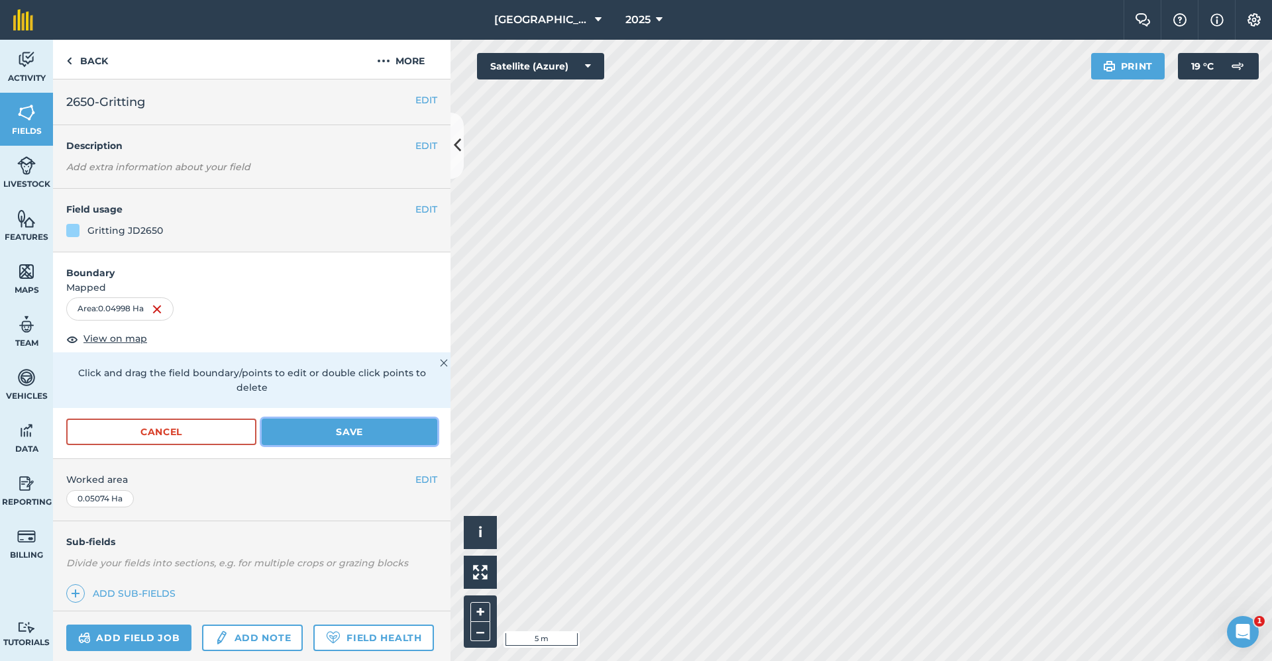
click at [382, 420] on button "Save" at bounding box center [350, 432] width 176 height 27
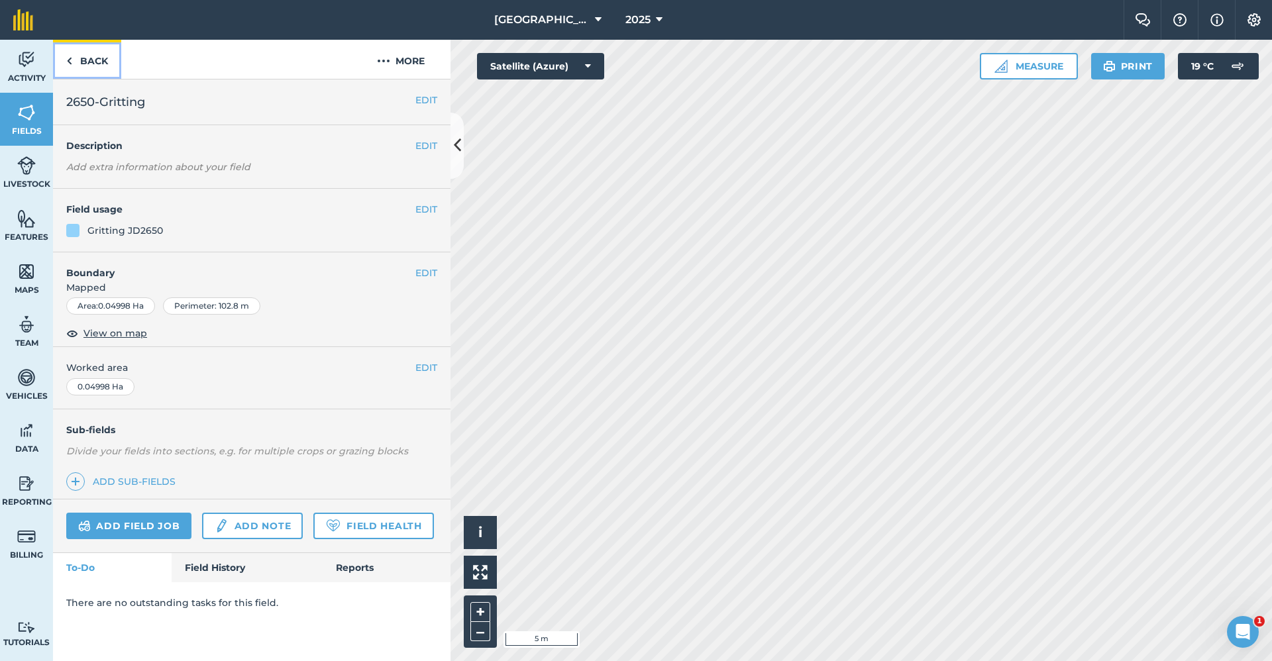
click at [89, 62] on link "Back" at bounding box center [87, 59] width 68 height 39
click at [71, 62] on img at bounding box center [69, 61] width 6 height 16
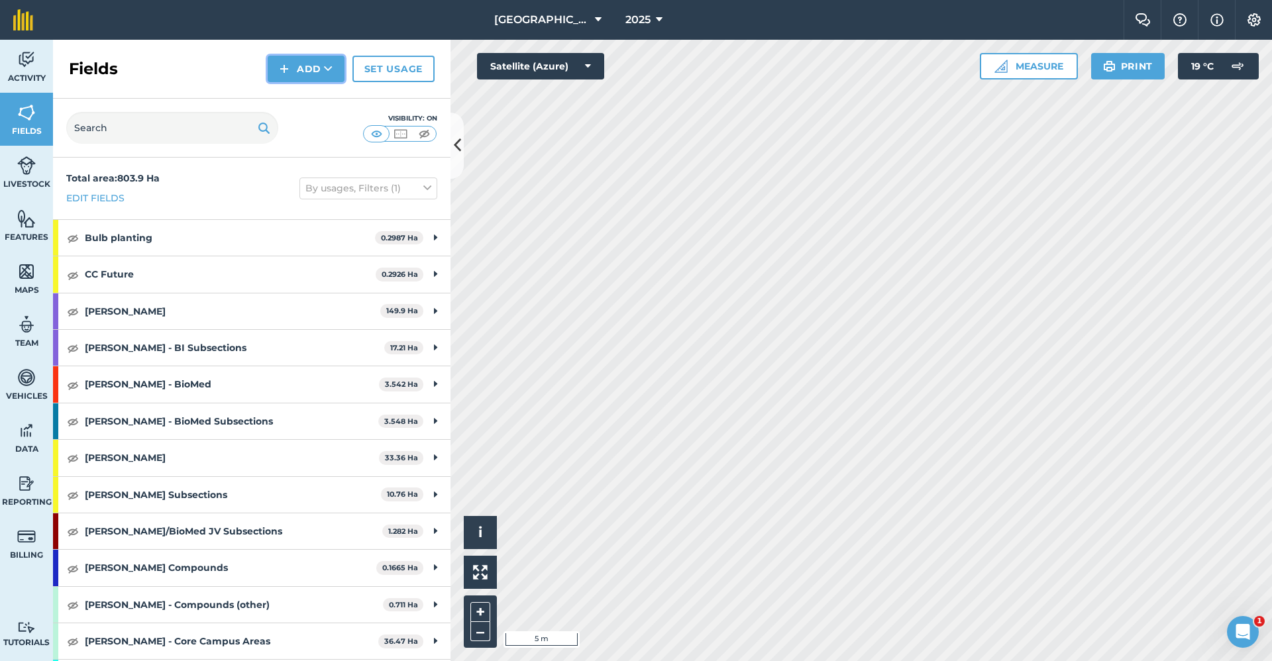
click at [309, 76] on button "Add" at bounding box center [306, 69] width 77 height 27
click at [311, 105] on link "Draw" at bounding box center [306, 98] width 73 height 29
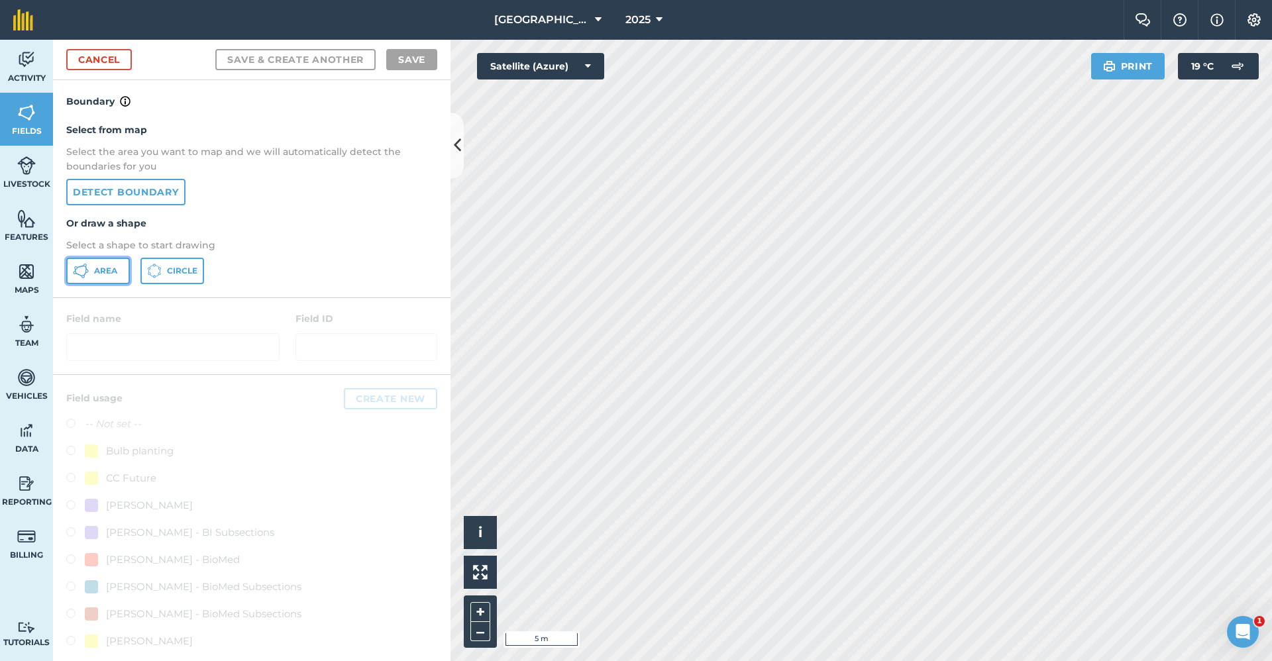
click at [115, 264] on button "Area" at bounding box center [98, 271] width 64 height 27
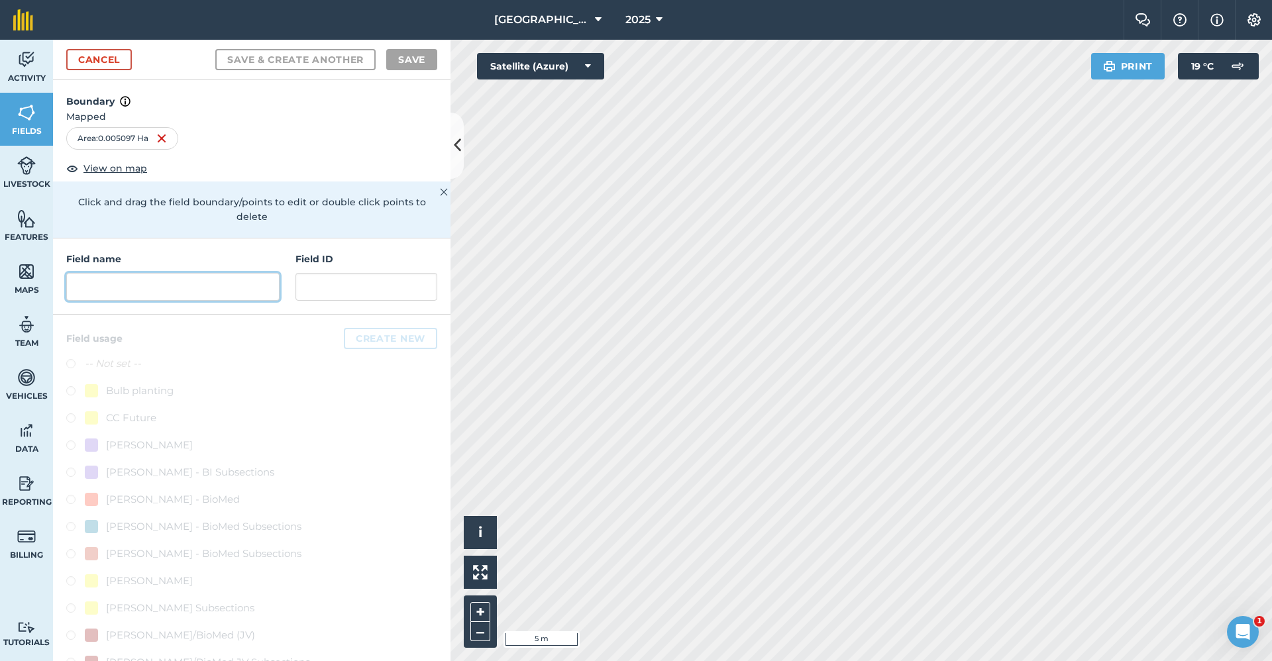
click at [145, 295] on input "text" at bounding box center [172, 287] width 213 height 28
type input "g"
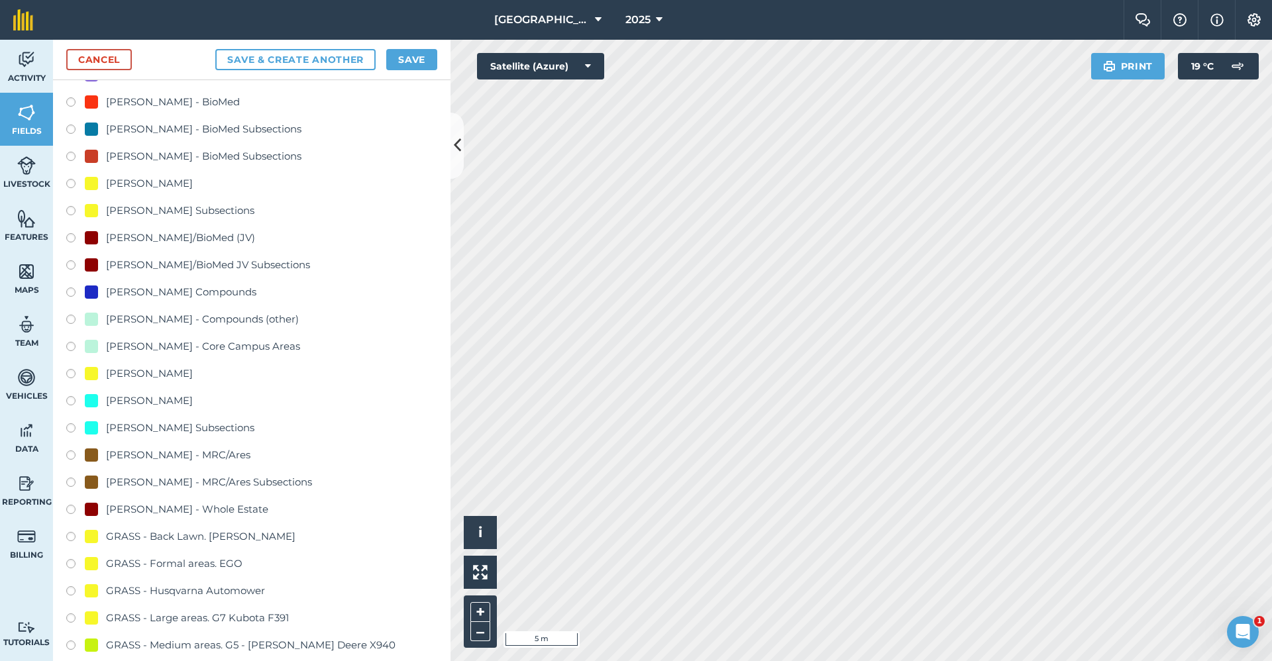
scroll to position [663, 0]
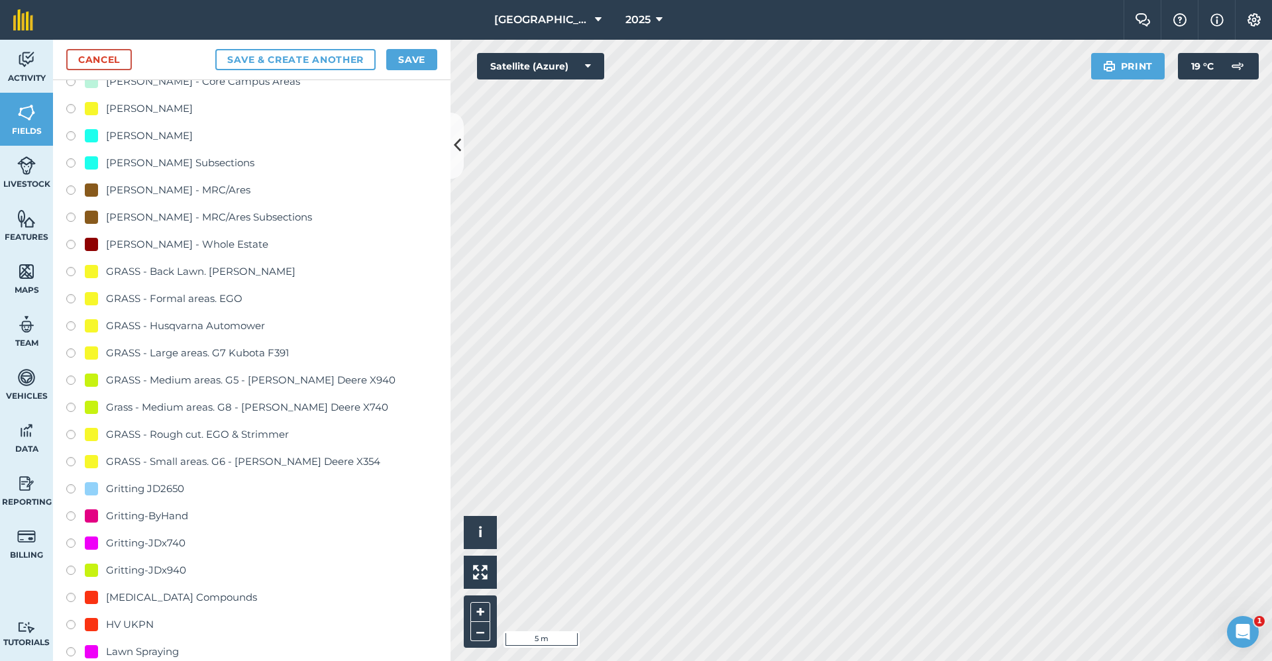
type input "Gritting-ByHand"
click at [182, 519] on div "Gritting-ByHand" at bounding box center [147, 516] width 82 height 16
radio input "true"
click at [428, 56] on button "Save" at bounding box center [411, 59] width 51 height 21
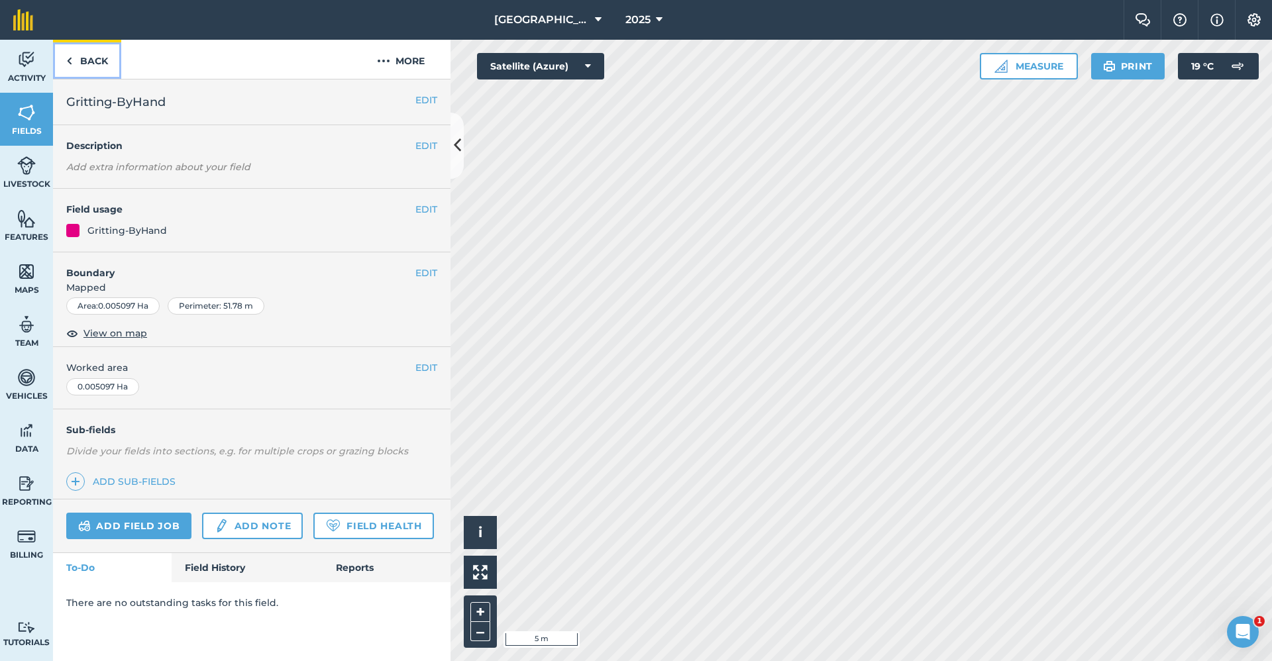
click at [96, 55] on link "Back" at bounding box center [87, 59] width 68 height 39
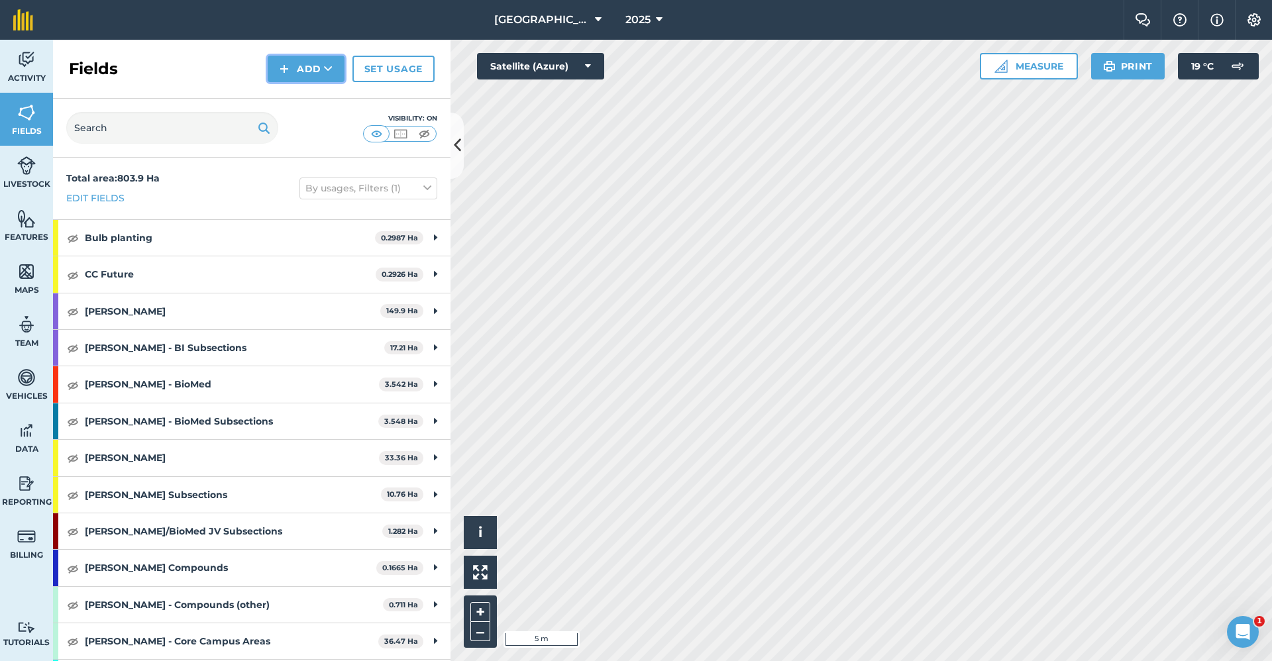
click at [311, 64] on button "Add" at bounding box center [306, 69] width 77 height 27
click at [303, 89] on link "Draw" at bounding box center [306, 98] width 73 height 29
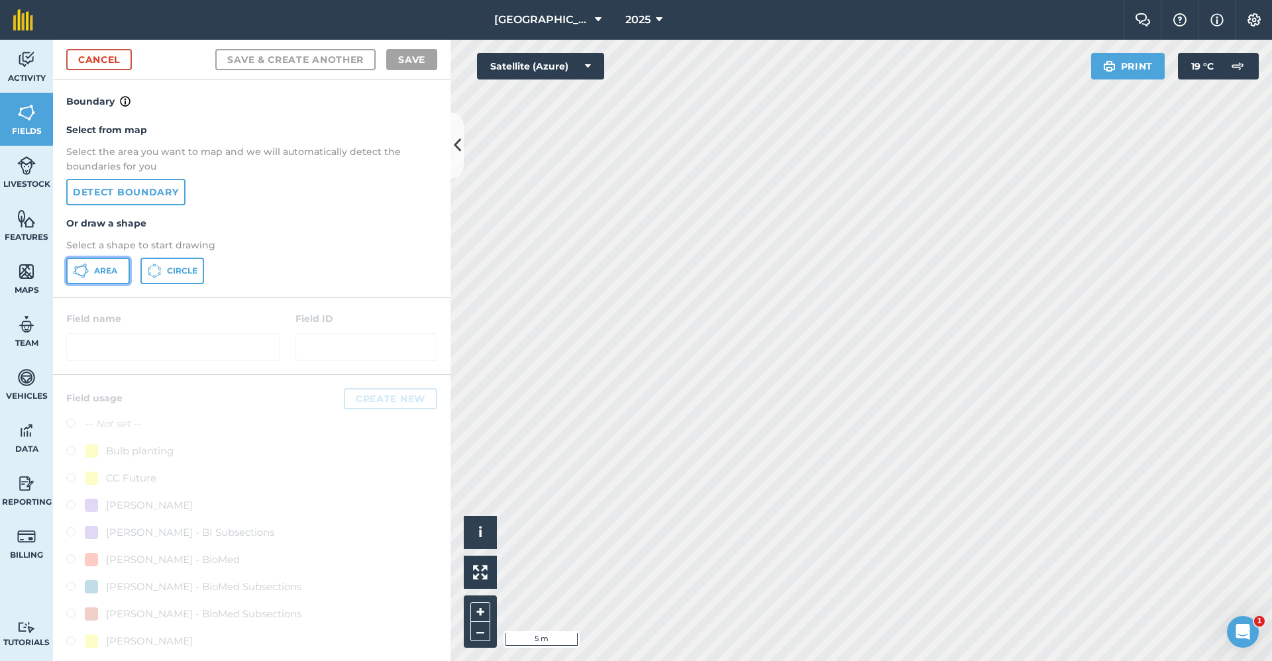
click at [102, 271] on span "Area" at bounding box center [105, 271] width 23 height 11
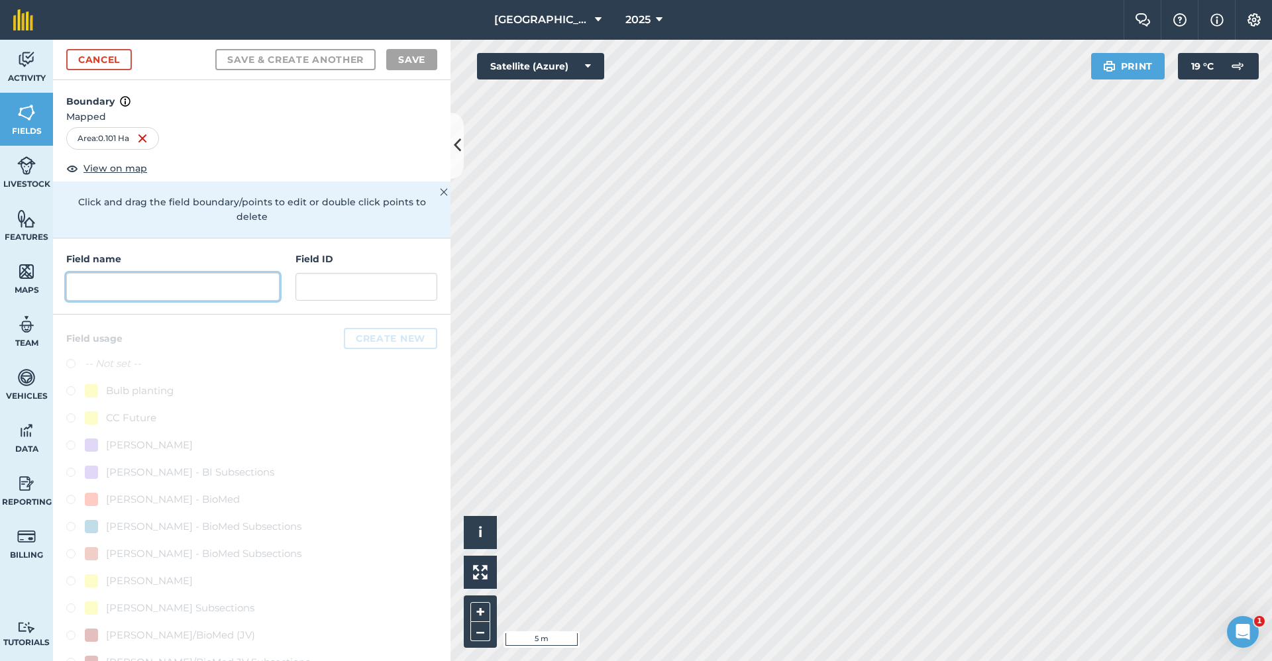
click at [212, 293] on input "text" at bounding box center [172, 287] width 213 height 28
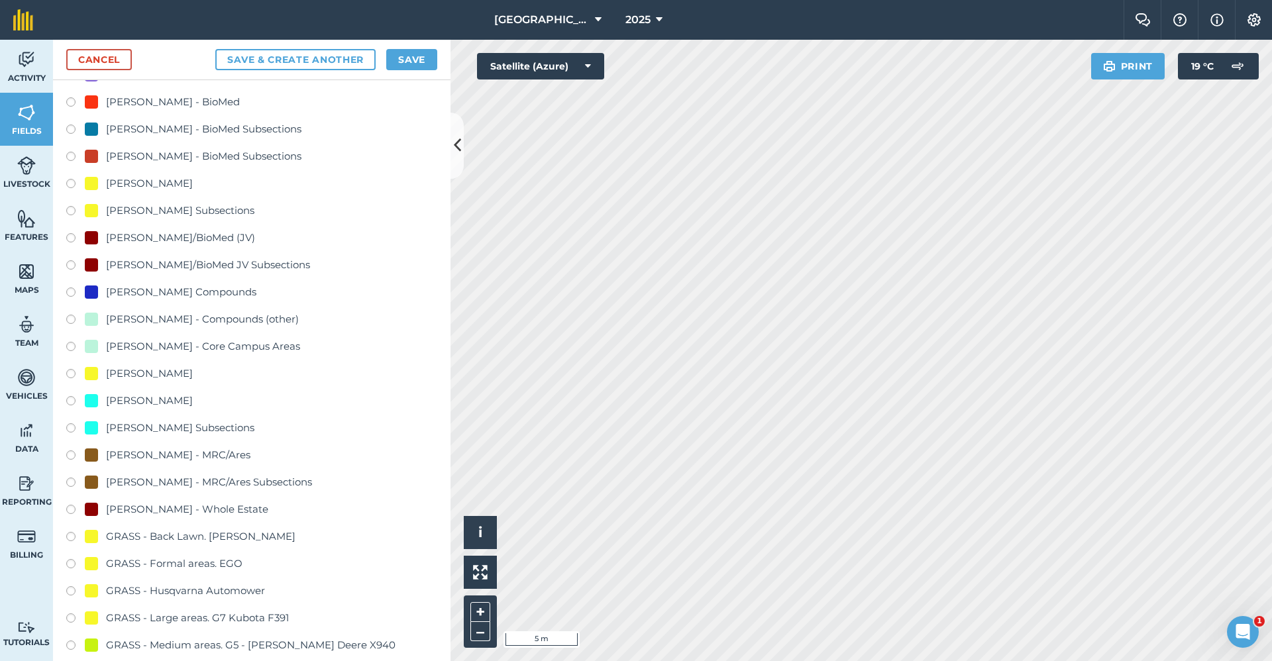
scroll to position [795, 0]
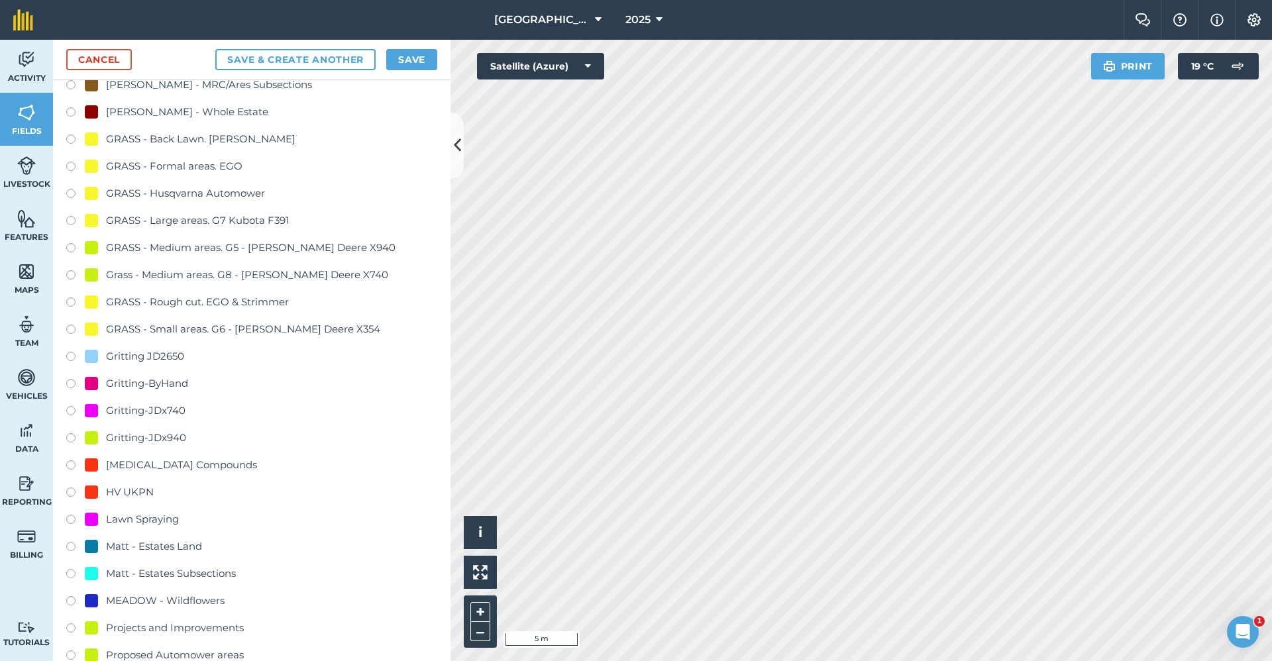
type input "Gritting-x740"
click at [150, 404] on div "Gritting-JDx740" at bounding box center [146, 411] width 80 height 16
radio input "true"
click at [417, 66] on button "Save" at bounding box center [411, 59] width 51 height 21
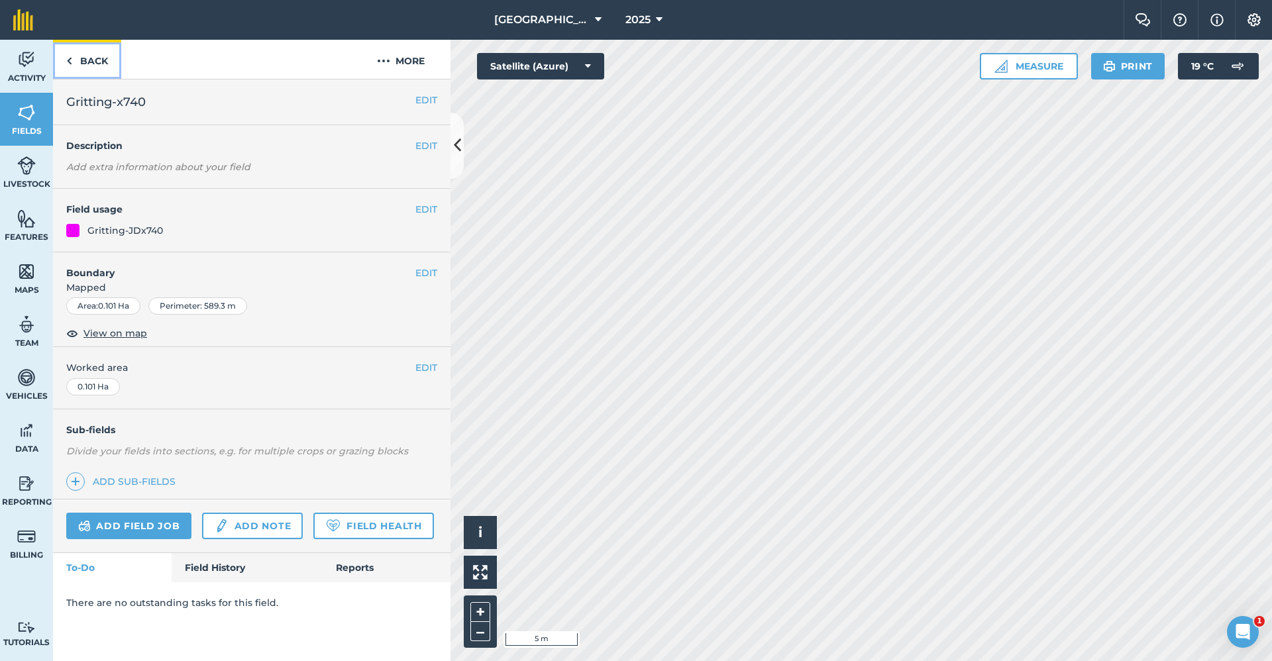
click at [101, 66] on link "Back" at bounding box center [87, 59] width 68 height 39
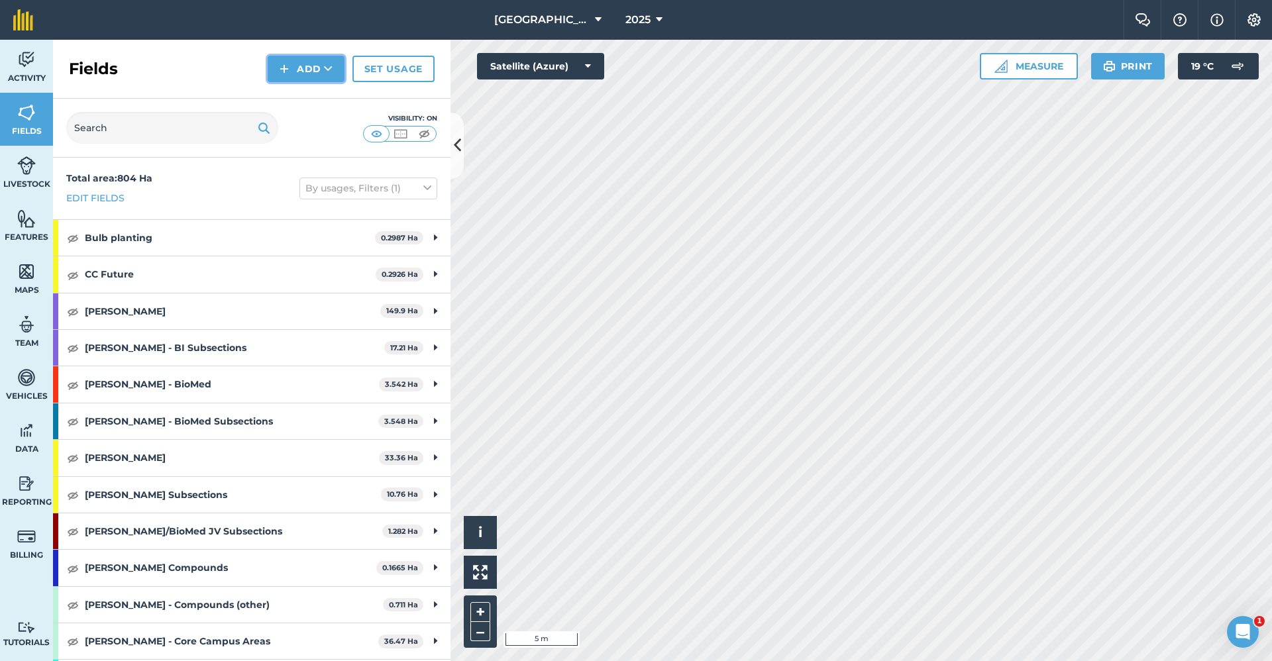
click at [316, 72] on button "Add" at bounding box center [306, 69] width 77 height 27
click at [314, 93] on link "Draw" at bounding box center [306, 98] width 73 height 29
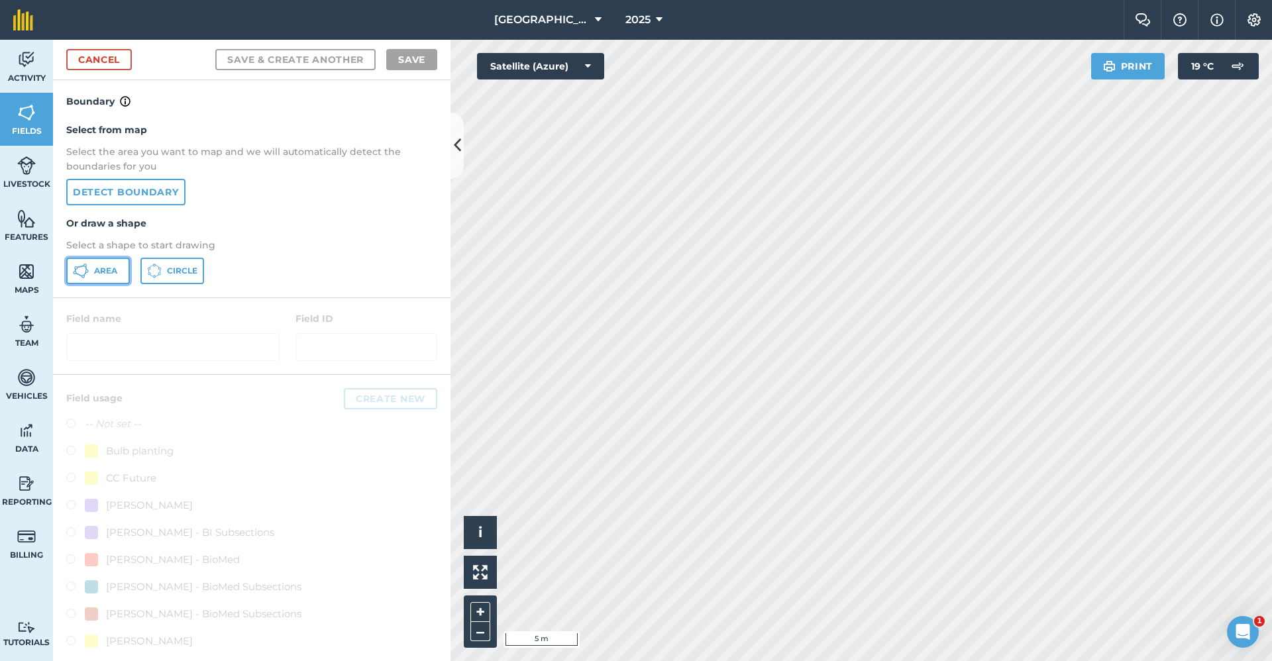
click at [89, 268] on button "Area" at bounding box center [98, 271] width 64 height 27
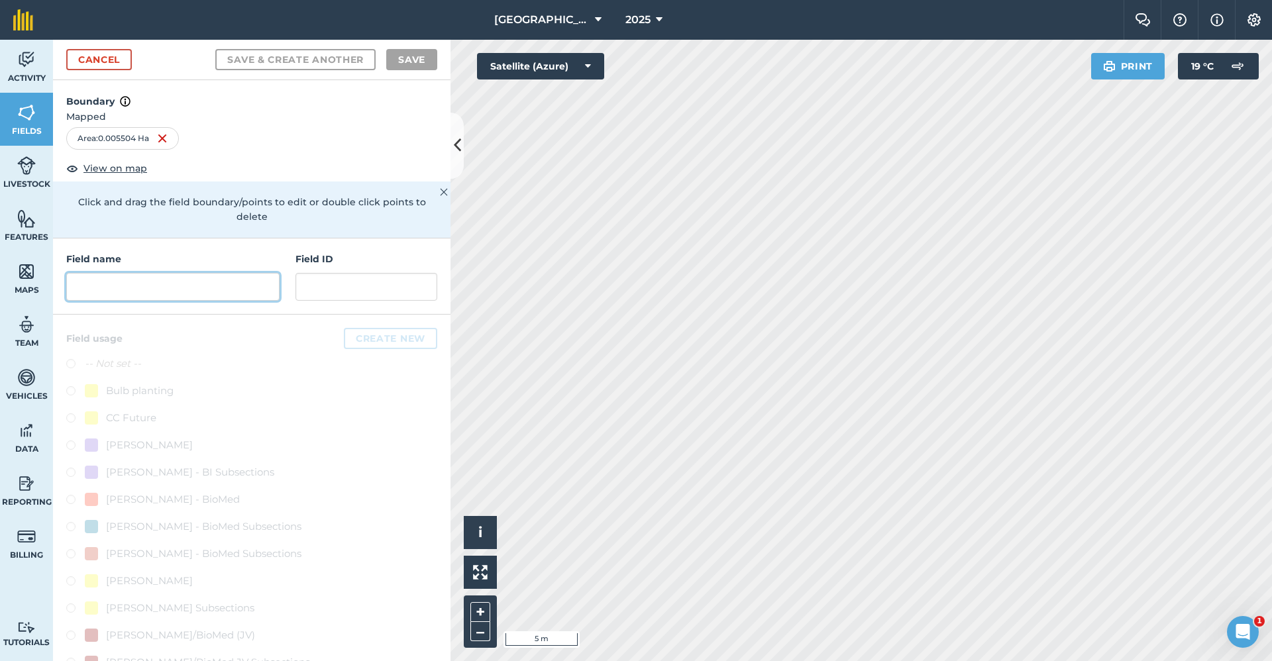
click at [146, 295] on input "text" at bounding box center [172, 287] width 213 height 28
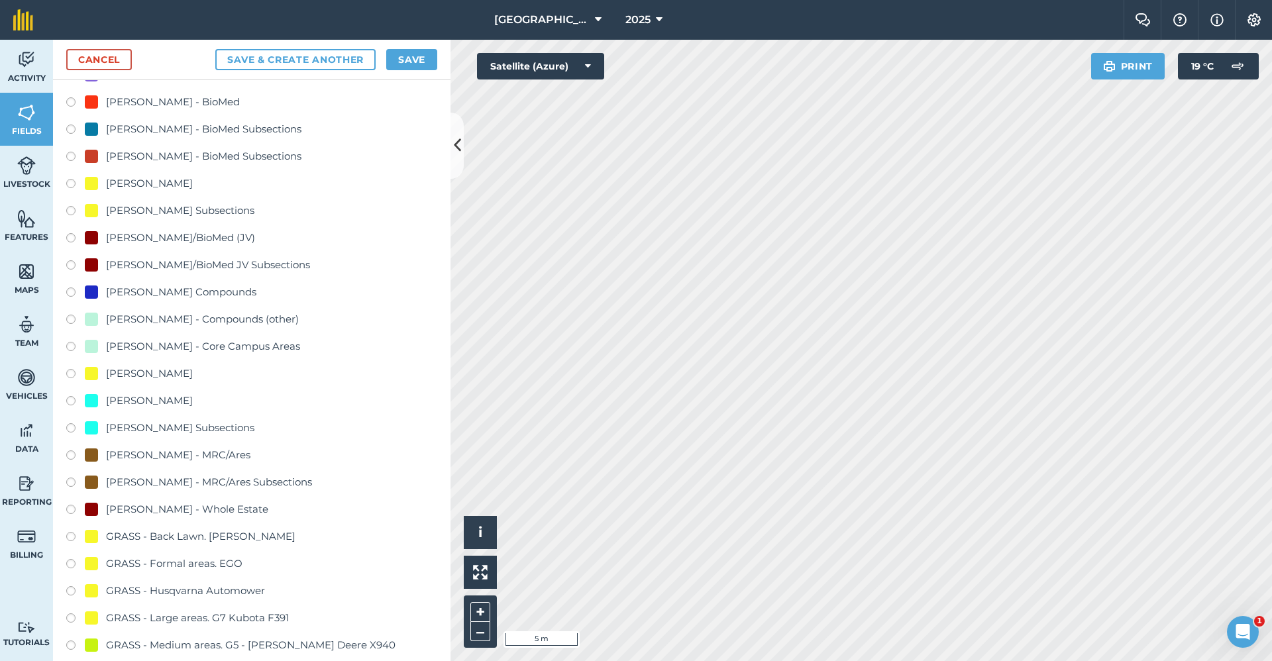
scroll to position [861, 0]
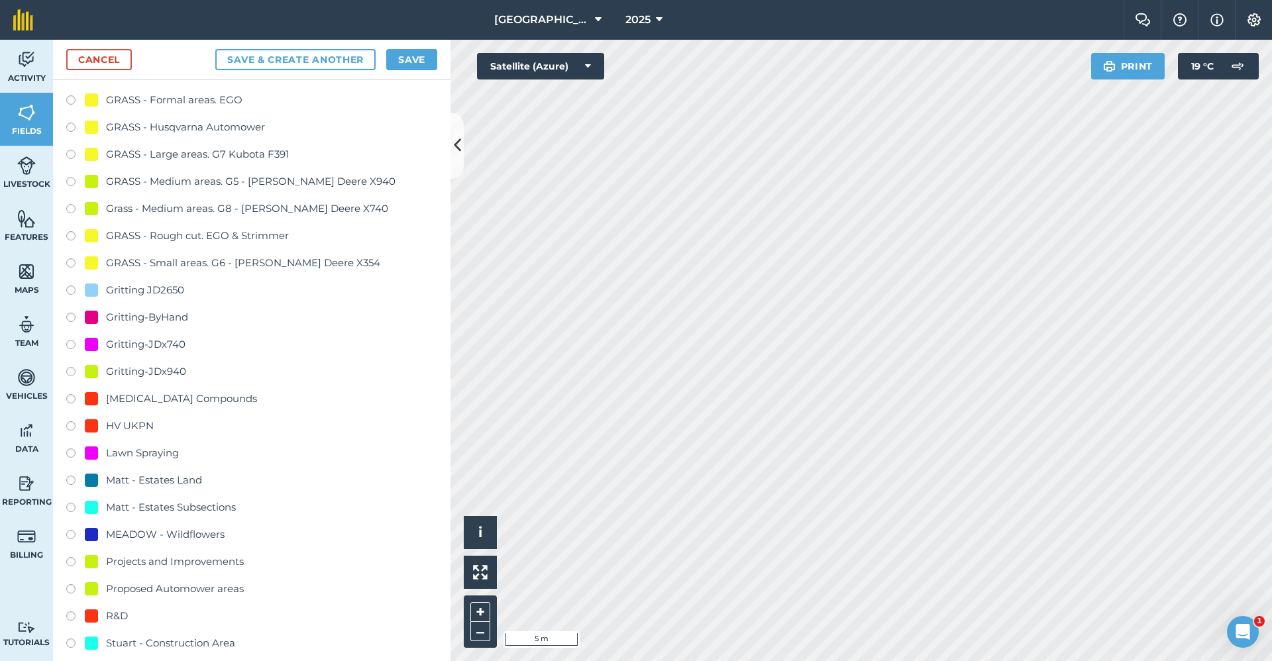
type input "Gritting-ByHand"
click at [157, 323] on div "Gritting-ByHand" at bounding box center [147, 317] width 82 height 16
radio input "true"
click at [410, 63] on button "Save" at bounding box center [411, 59] width 51 height 21
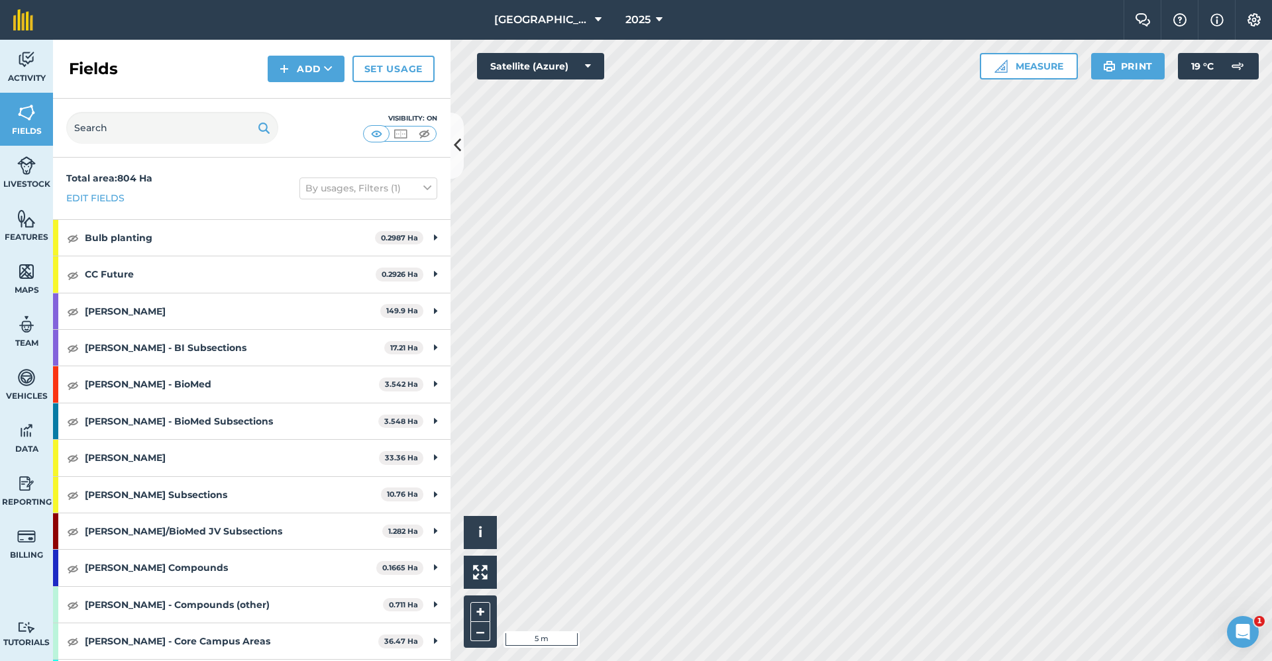
click at [857, 661] on html "Babraham Research Campus (Gardens) 2025 Farm Chat Help Info Settings Babraham R…" at bounding box center [636, 330] width 1272 height 661
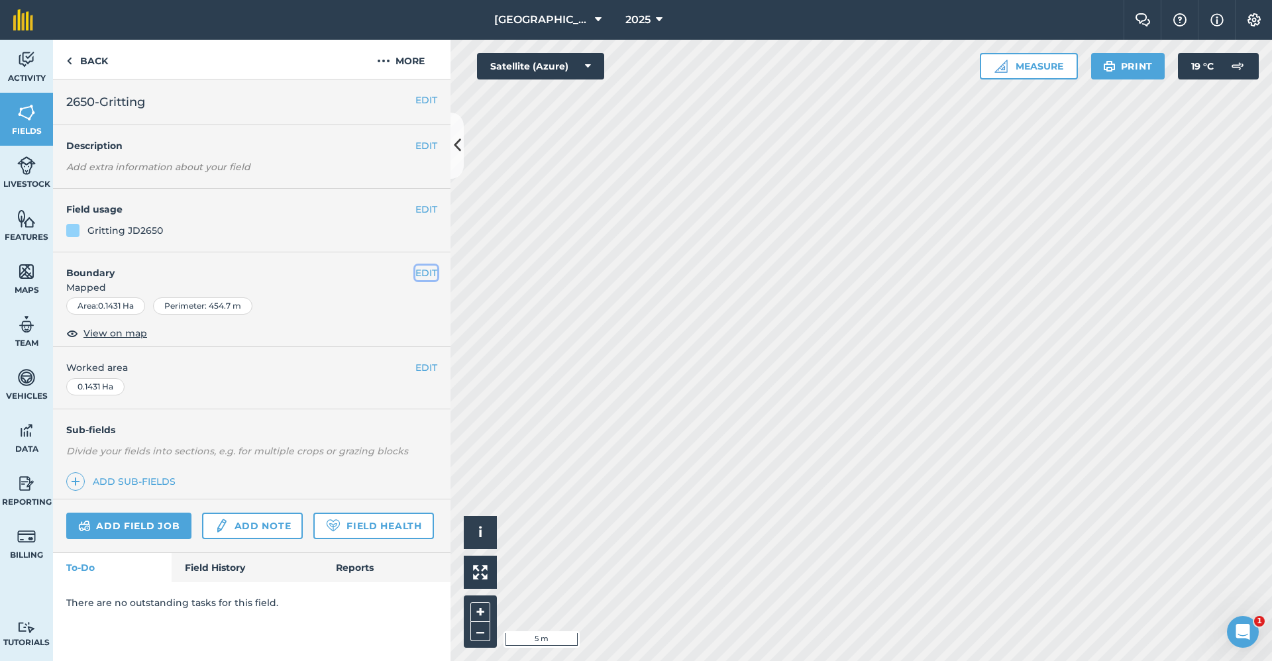
click at [429, 271] on button "EDIT" at bounding box center [426, 273] width 22 height 15
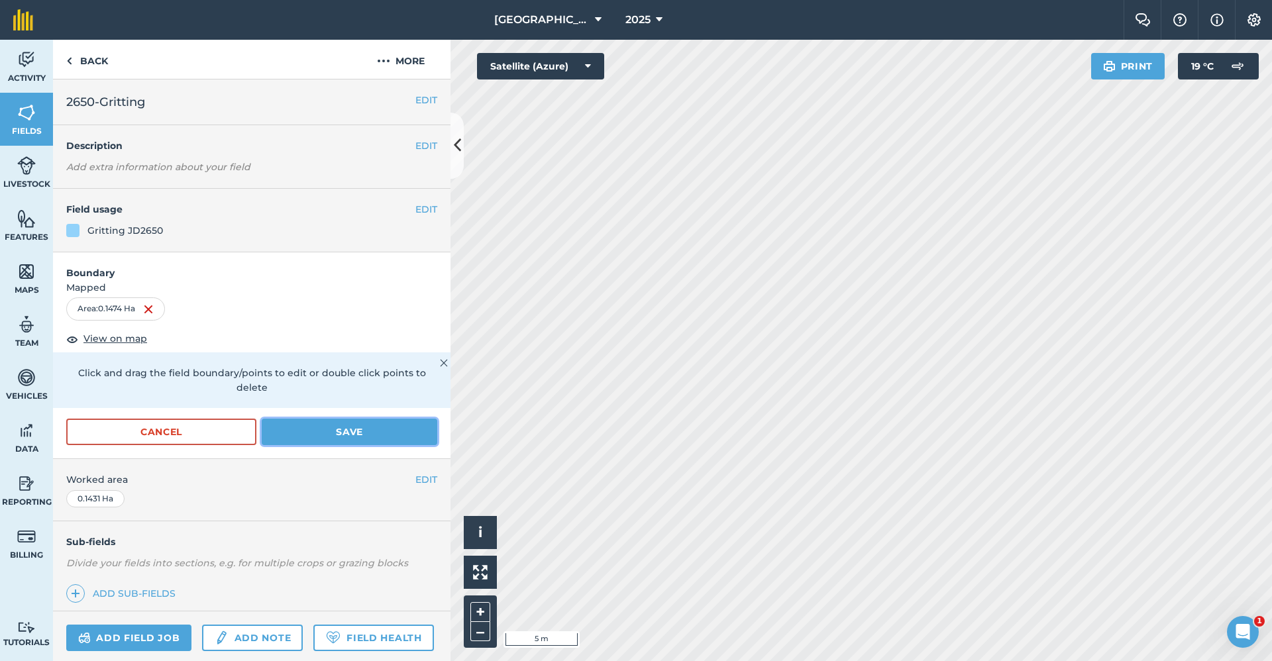
click at [358, 435] on button "Save" at bounding box center [350, 432] width 176 height 27
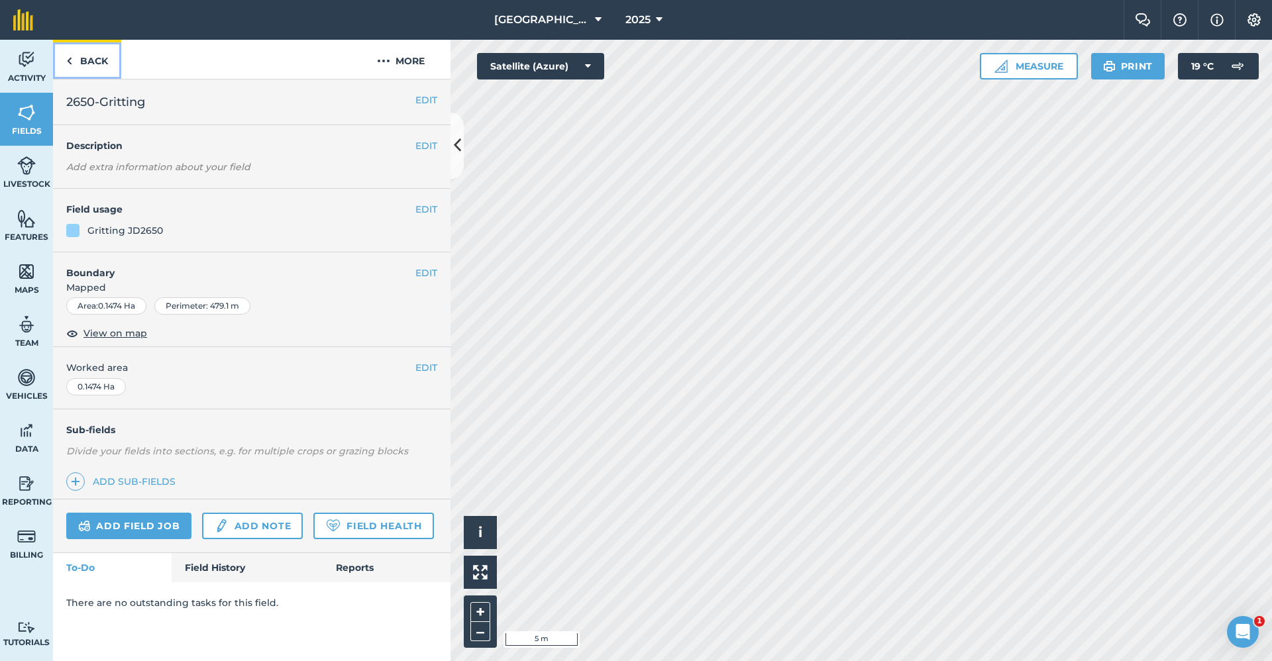
click at [91, 60] on link "Back" at bounding box center [87, 59] width 68 height 39
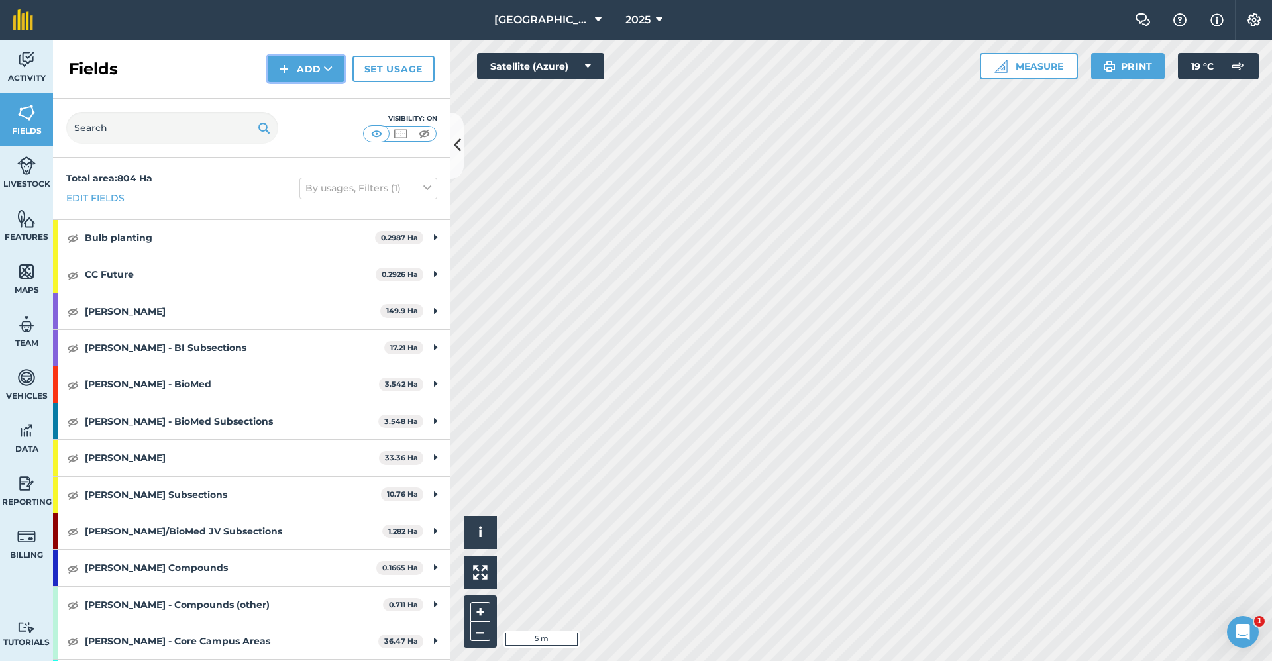
click at [313, 68] on button "Add" at bounding box center [306, 69] width 77 height 27
click at [315, 93] on link "Draw" at bounding box center [306, 98] width 73 height 29
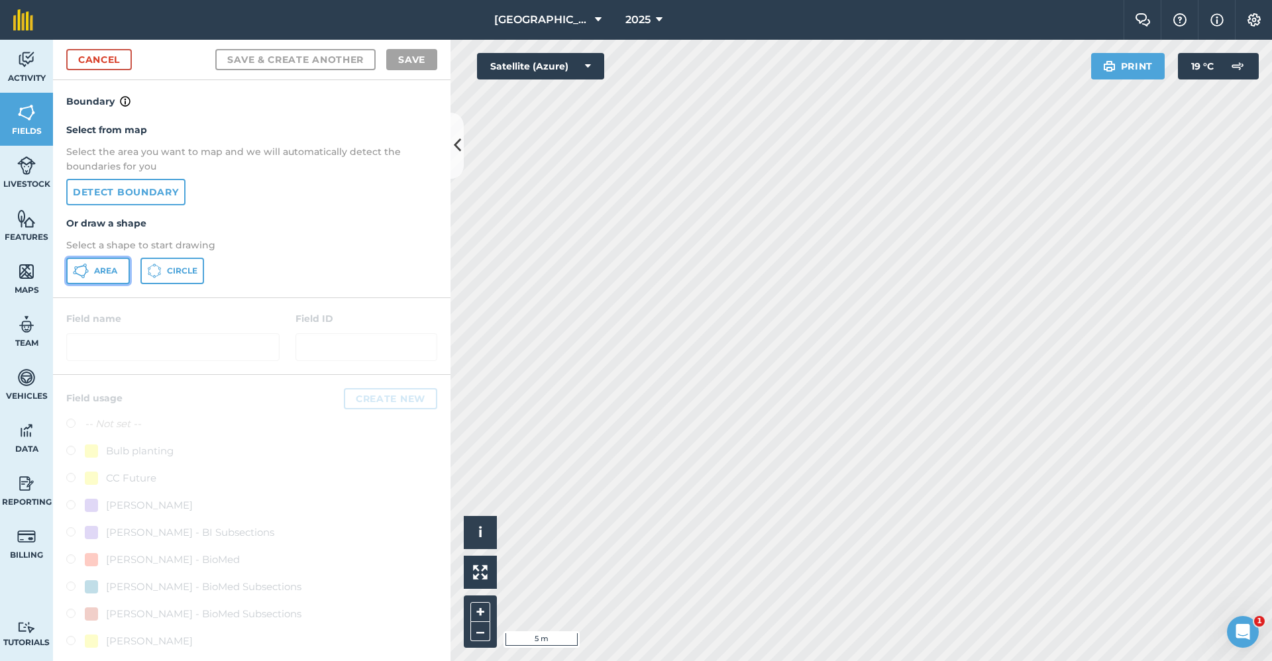
click at [106, 271] on span "Area" at bounding box center [105, 271] width 23 height 11
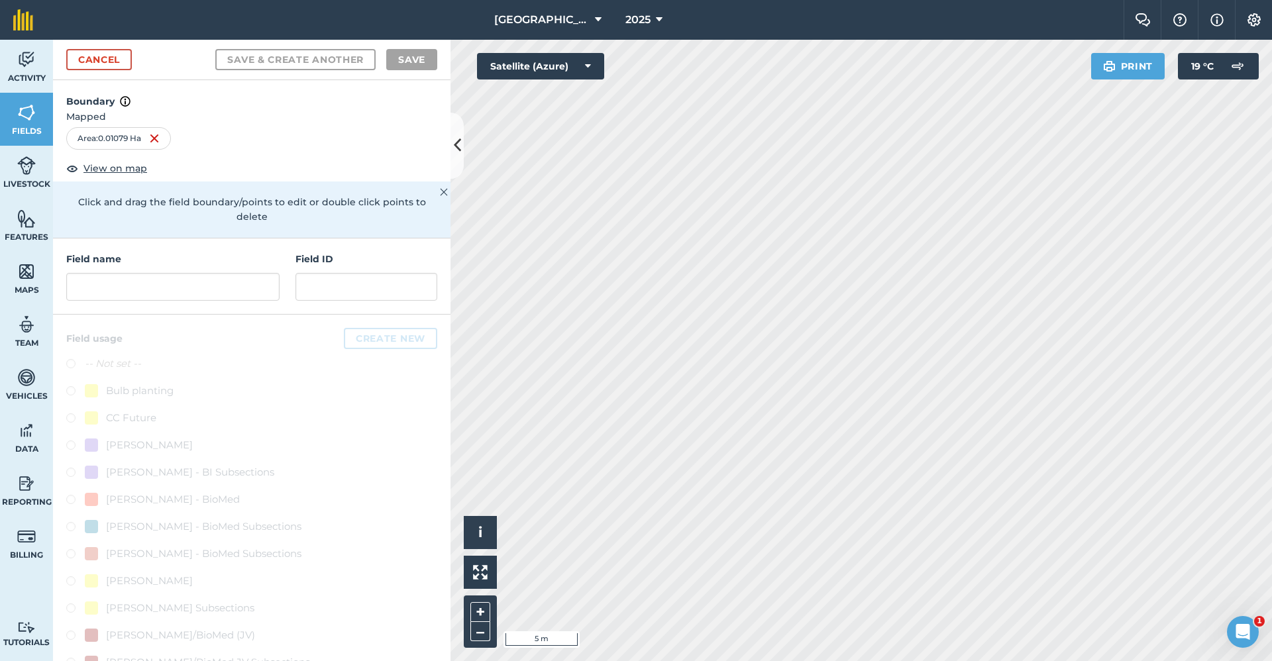
click at [158, 264] on h4 "Field name" at bounding box center [172, 259] width 213 height 15
click at [134, 295] on input "text" at bounding box center [172, 287] width 213 height 28
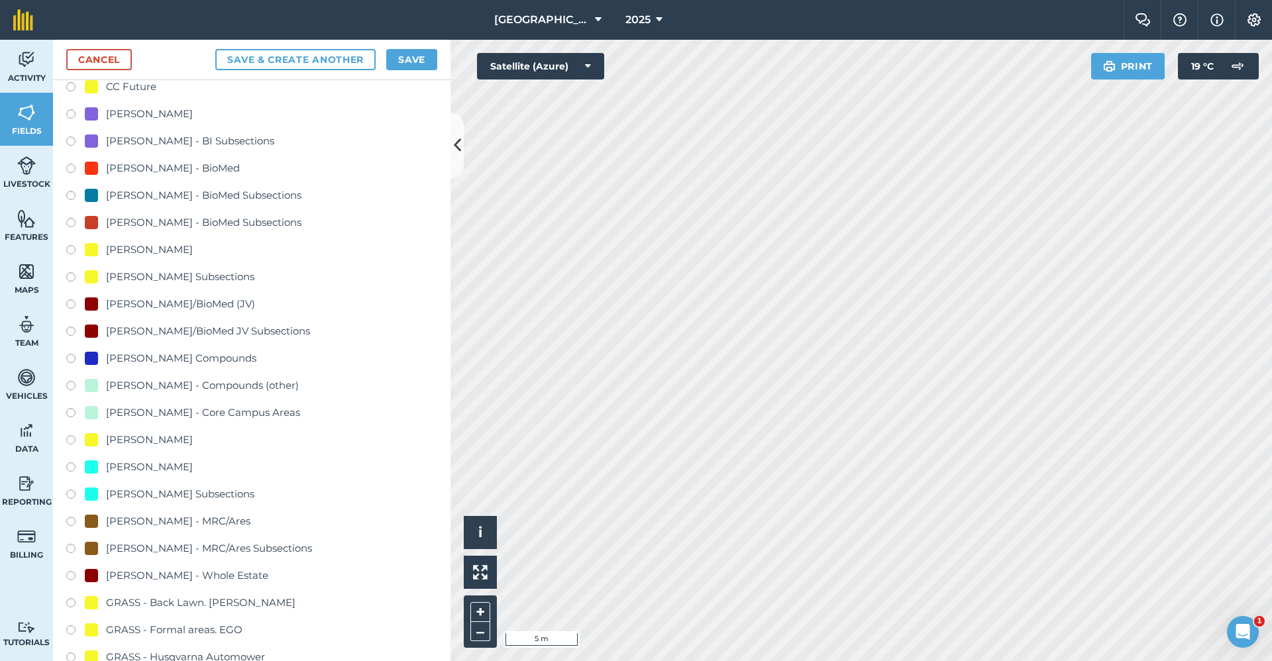
scroll to position [663, 0]
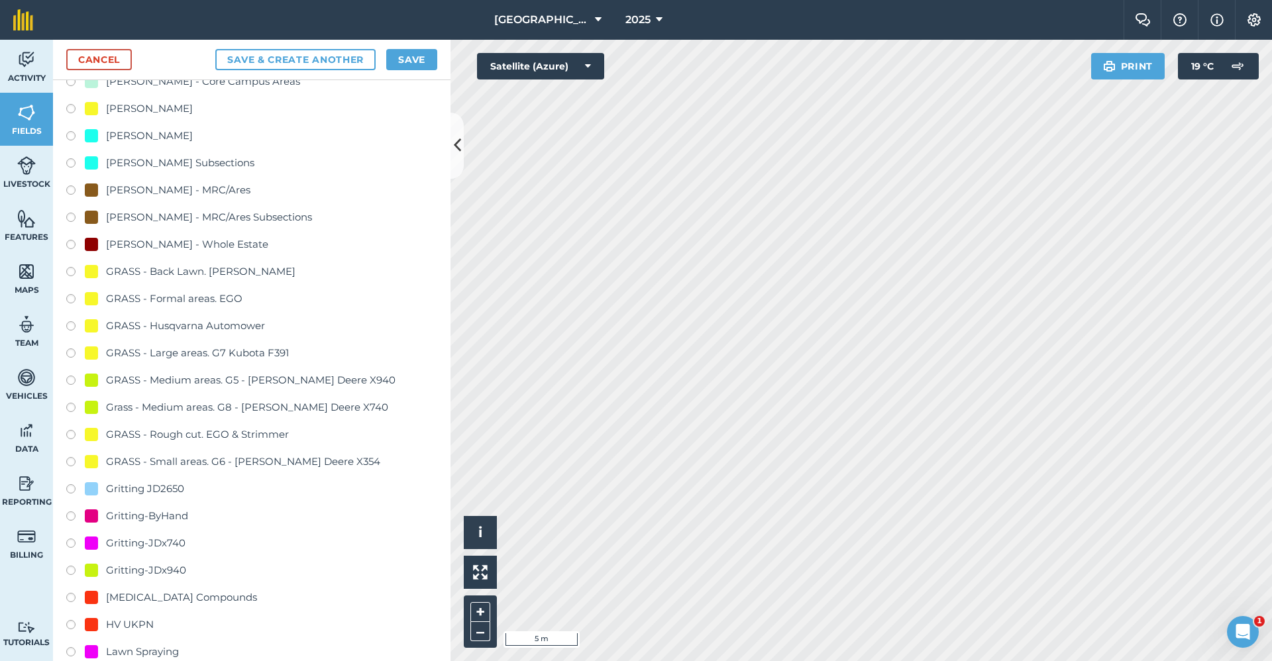
type input "Gritting-ByHand"
click at [170, 517] on div "Gritting-ByHand" at bounding box center [147, 516] width 82 height 16
radio input "true"
click at [409, 62] on button "Save" at bounding box center [411, 59] width 51 height 21
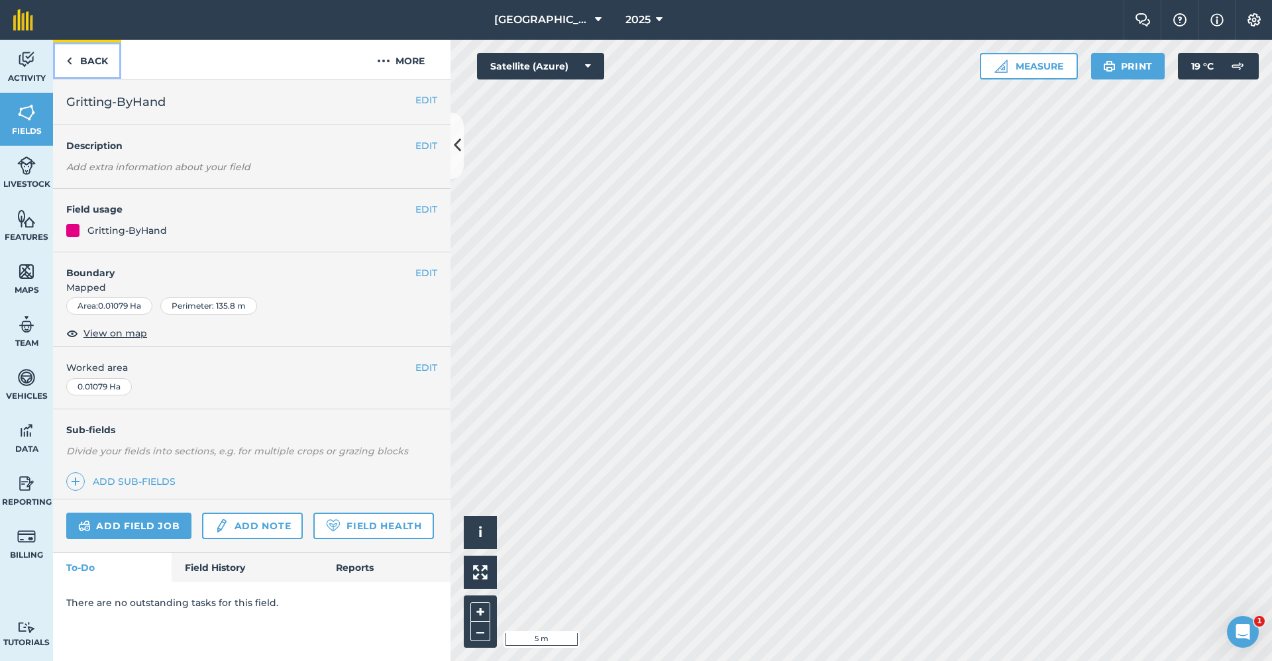
click at [74, 62] on link "Back" at bounding box center [87, 59] width 68 height 39
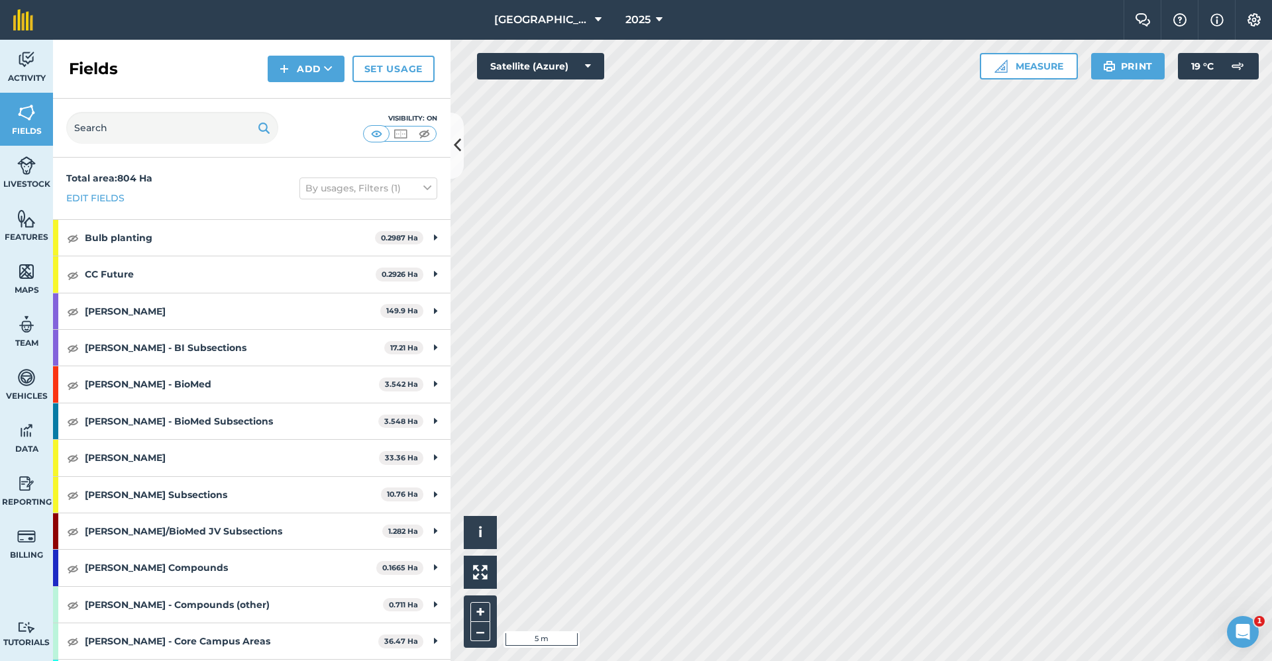
click at [309, 54] on div "Fields Add Set usage" at bounding box center [252, 69] width 398 height 59
click at [309, 62] on button "Add" at bounding box center [306, 69] width 77 height 27
click at [305, 99] on link "Draw" at bounding box center [306, 98] width 73 height 29
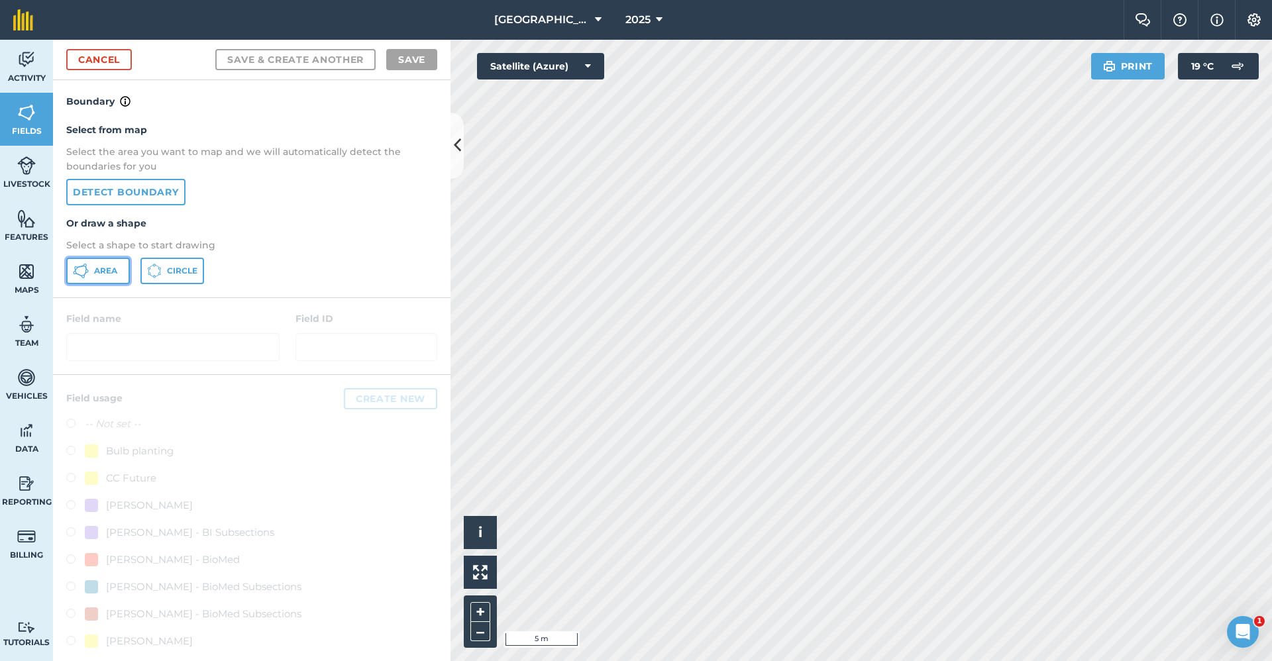
click at [102, 266] on span "Area" at bounding box center [105, 271] width 23 height 11
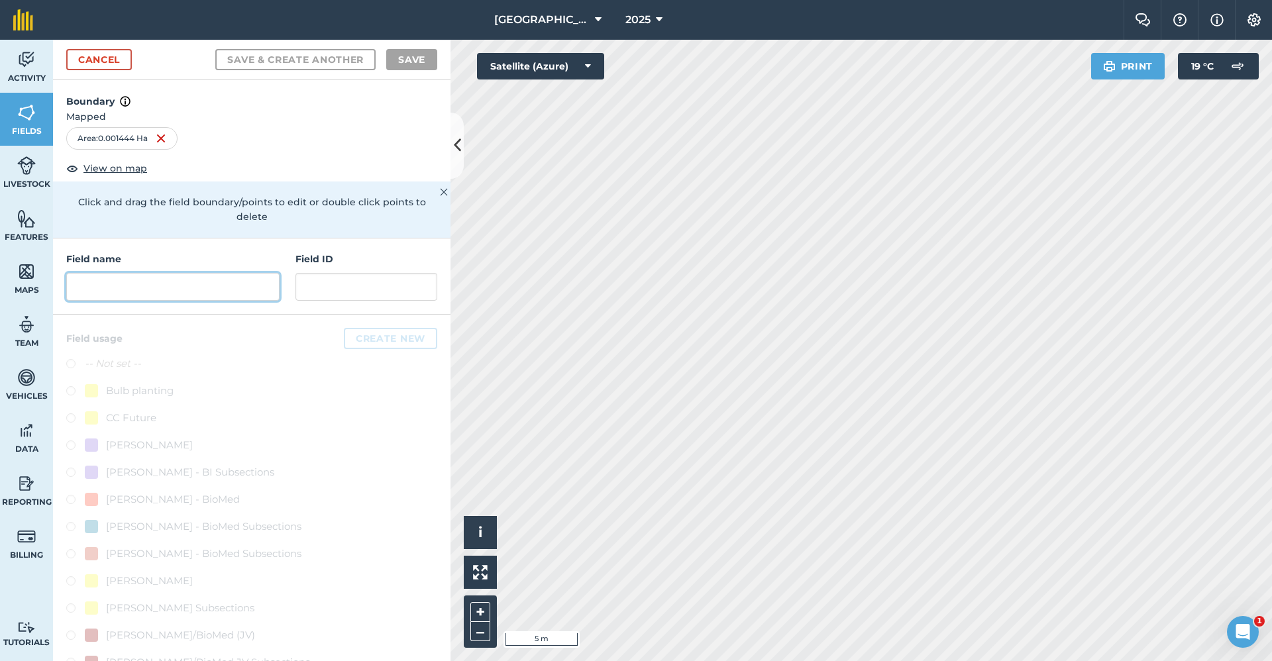
click at [156, 288] on input "text" at bounding box center [172, 287] width 213 height 28
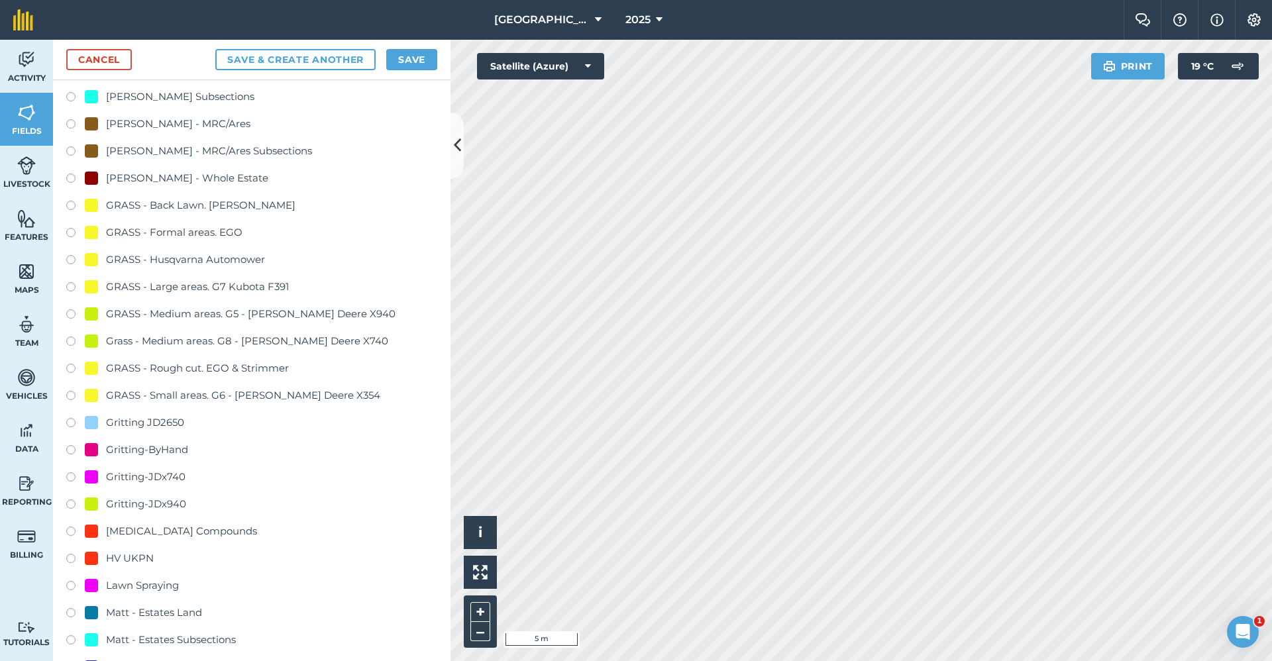
scroll to position [795, 0]
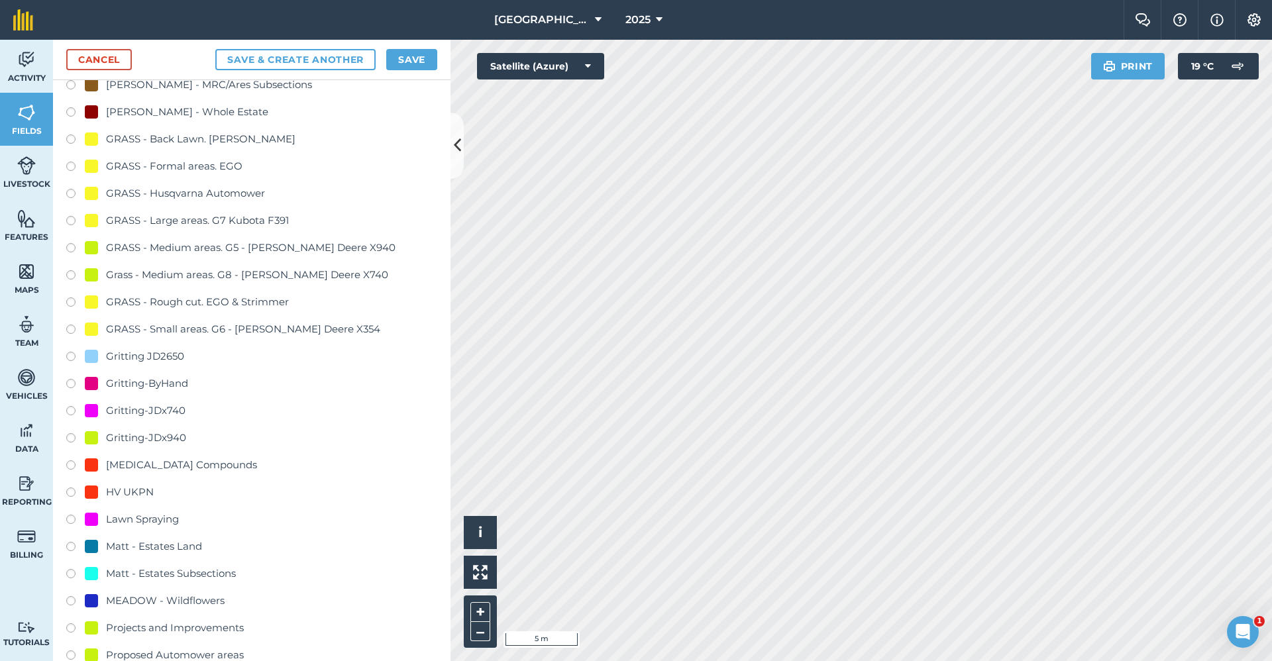
type input "Gritting-ByHand"
click at [152, 384] on div "Gritting-ByHand" at bounding box center [147, 384] width 82 height 16
radio input "true"
click at [407, 60] on button "Save" at bounding box center [411, 59] width 51 height 21
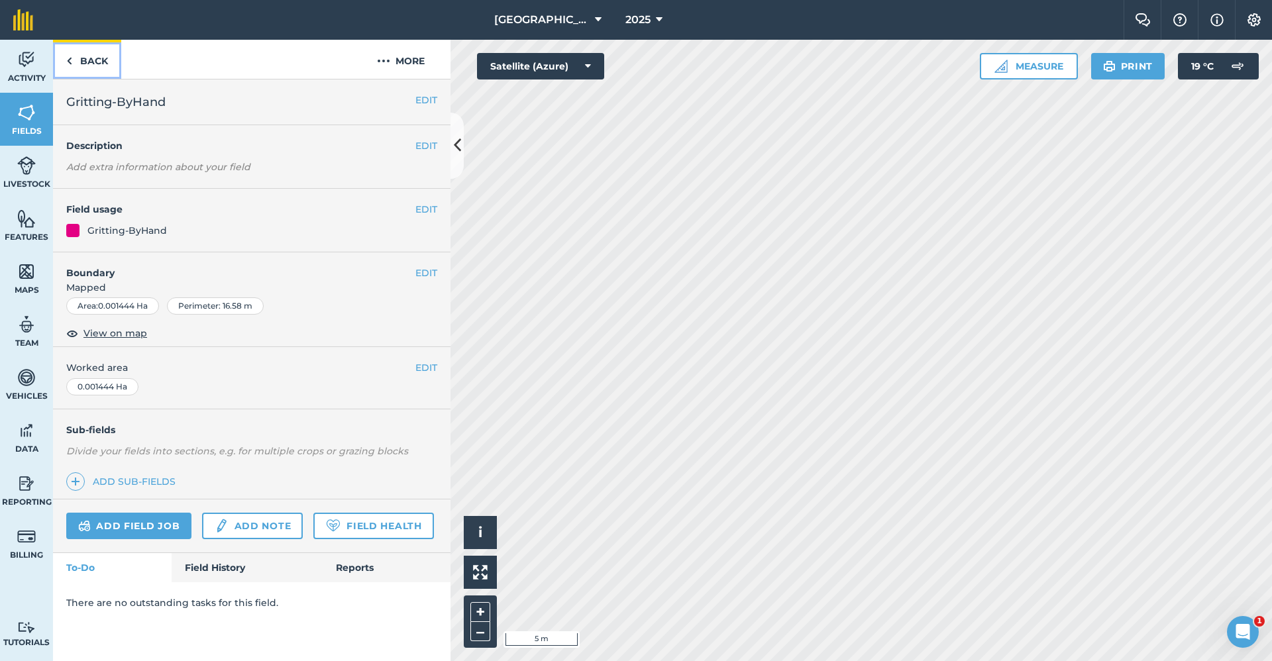
click at [105, 65] on link "Back" at bounding box center [87, 59] width 68 height 39
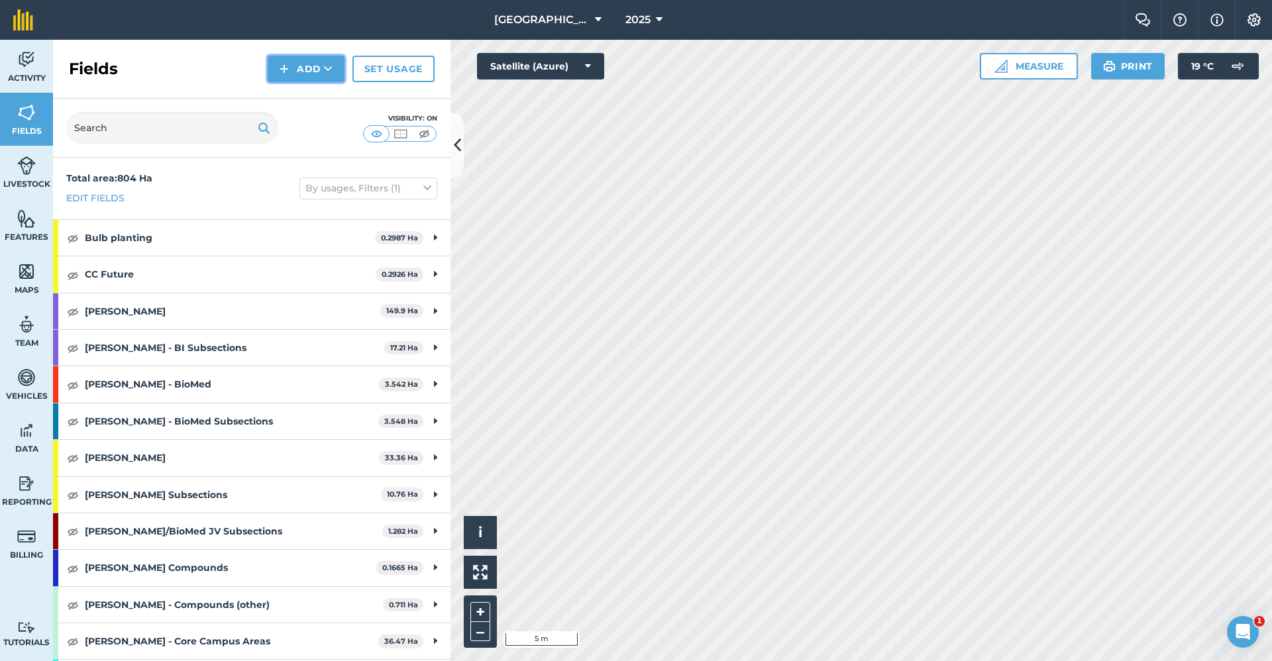
click at [296, 74] on button "Add" at bounding box center [306, 69] width 77 height 27
click at [297, 102] on link "Draw" at bounding box center [306, 98] width 73 height 29
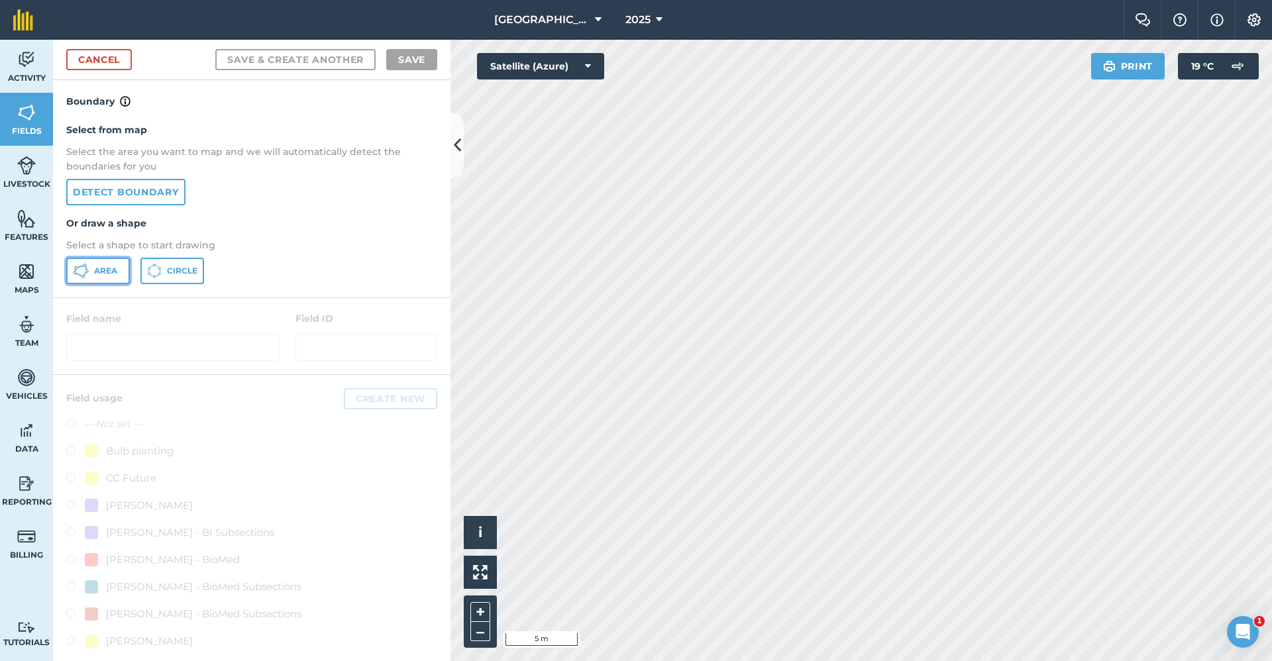
click at [93, 278] on button "Area" at bounding box center [98, 271] width 64 height 27
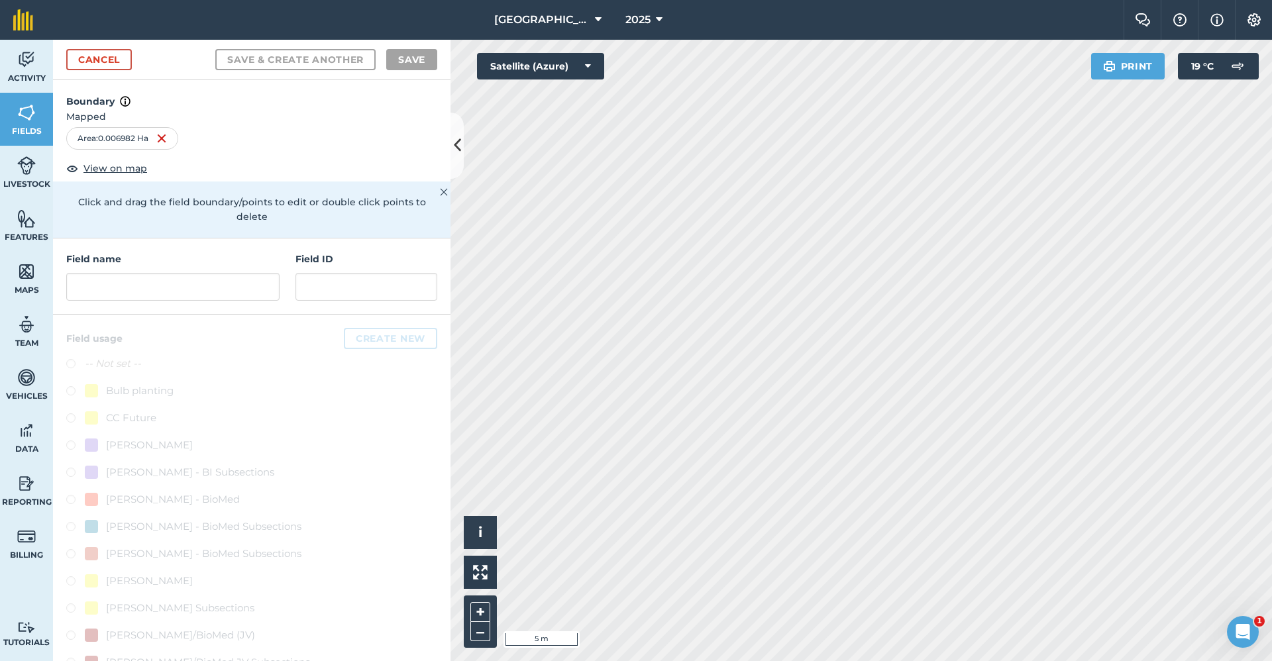
click at [182, 272] on div "Field name" at bounding box center [172, 276] width 213 height 49
click at [176, 286] on input "text" at bounding box center [172, 287] width 213 height 28
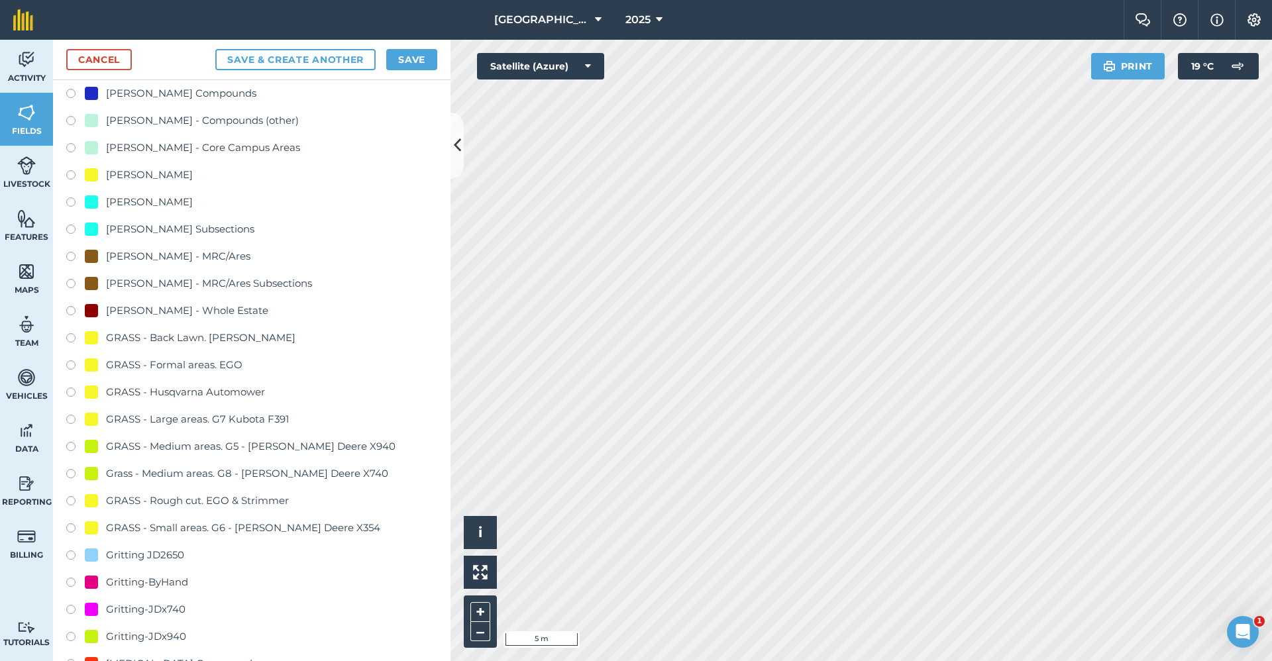
scroll to position [663, 0]
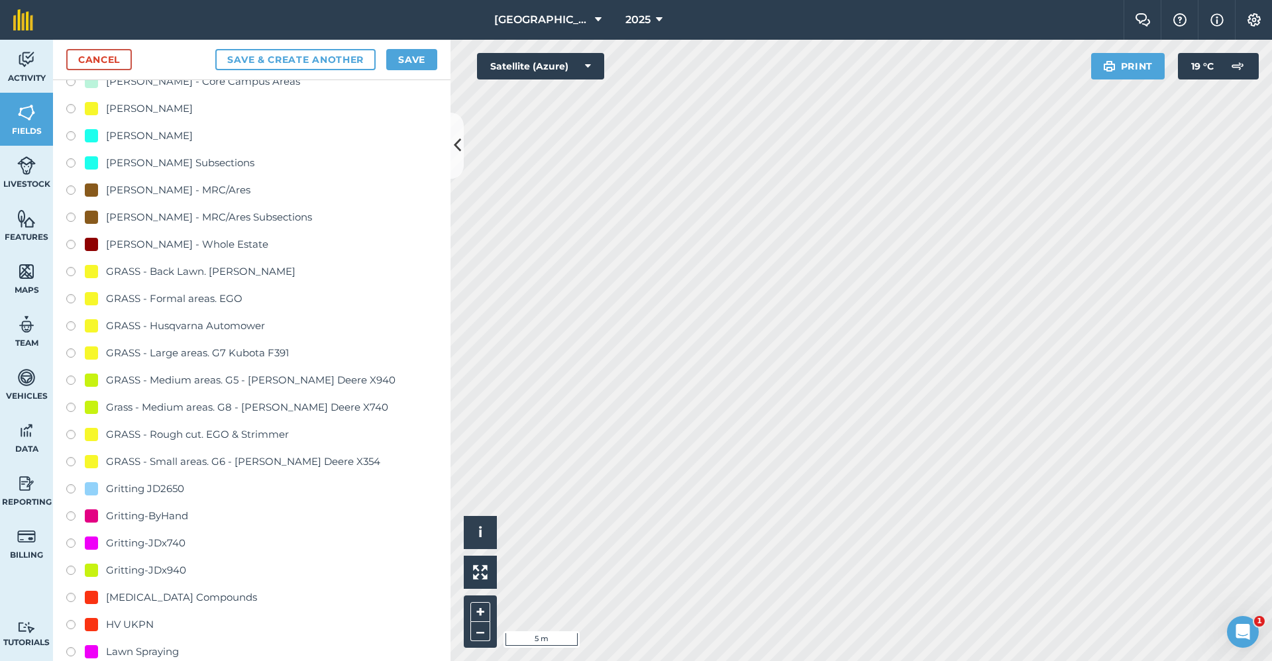
type input "Gritting-x740"
click at [173, 543] on div "Gritting-JDx740" at bounding box center [146, 543] width 80 height 16
radio input "true"
click at [418, 61] on button "Save" at bounding box center [411, 59] width 51 height 21
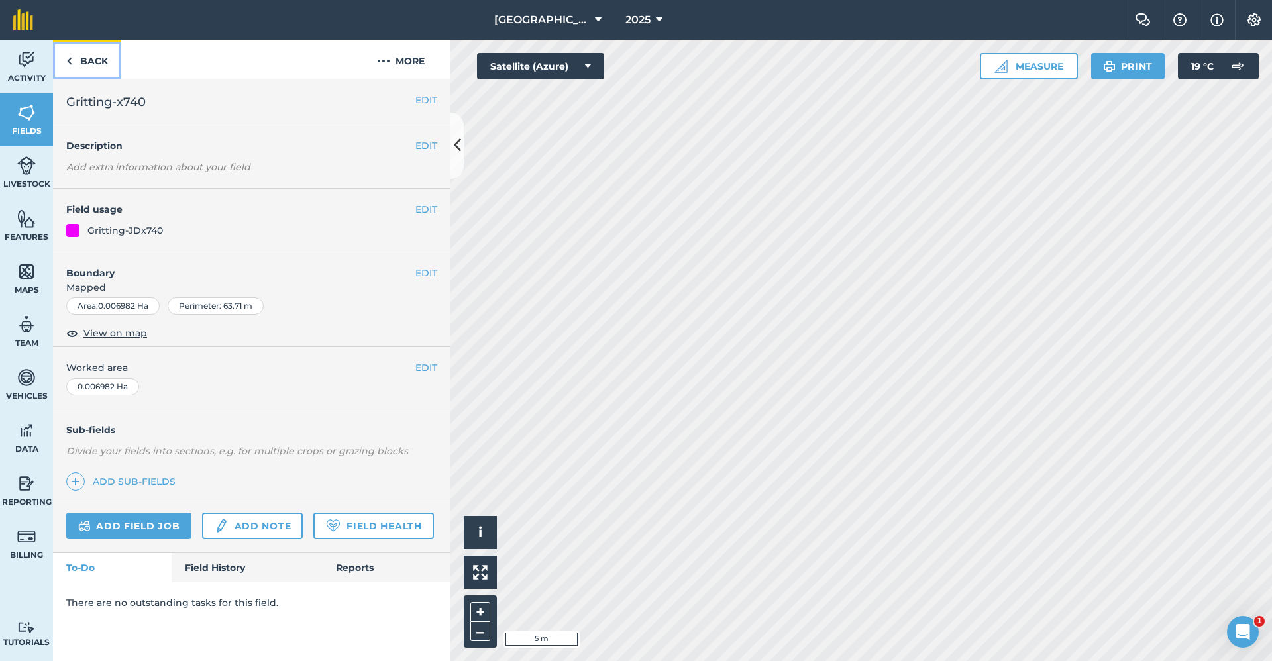
click at [106, 74] on link "Back" at bounding box center [87, 59] width 68 height 39
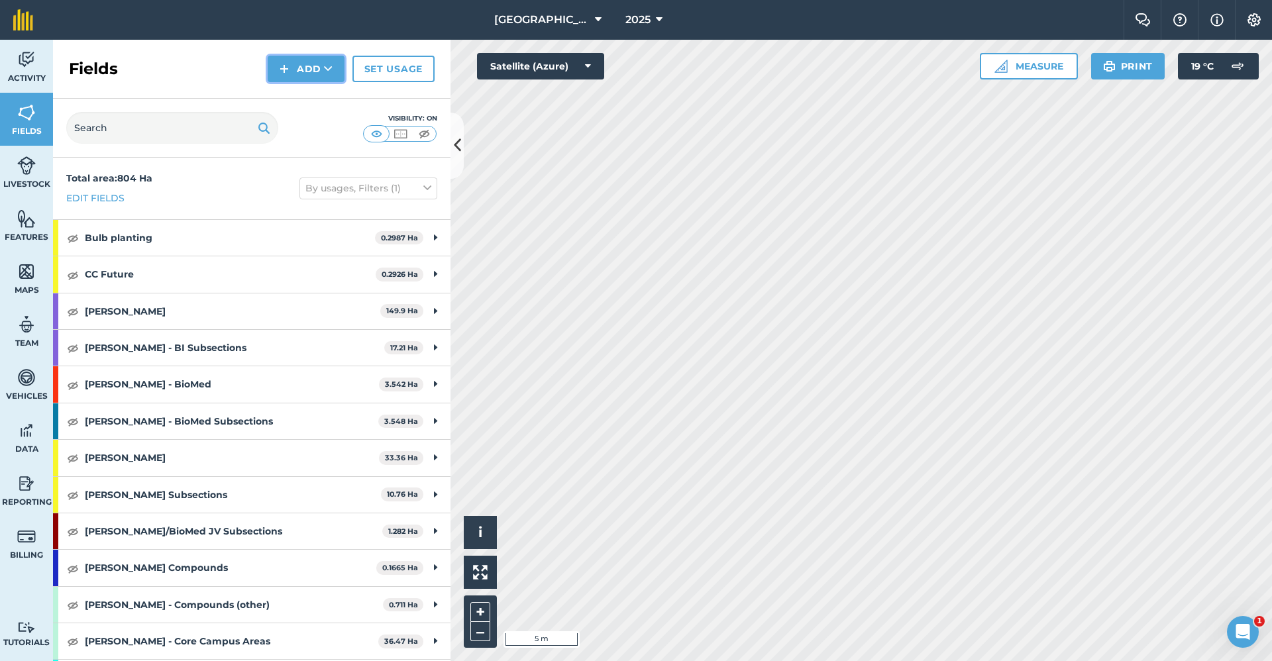
click at [333, 62] on button "Add" at bounding box center [306, 69] width 77 height 27
click at [309, 93] on link "Draw" at bounding box center [306, 98] width 73 height 29
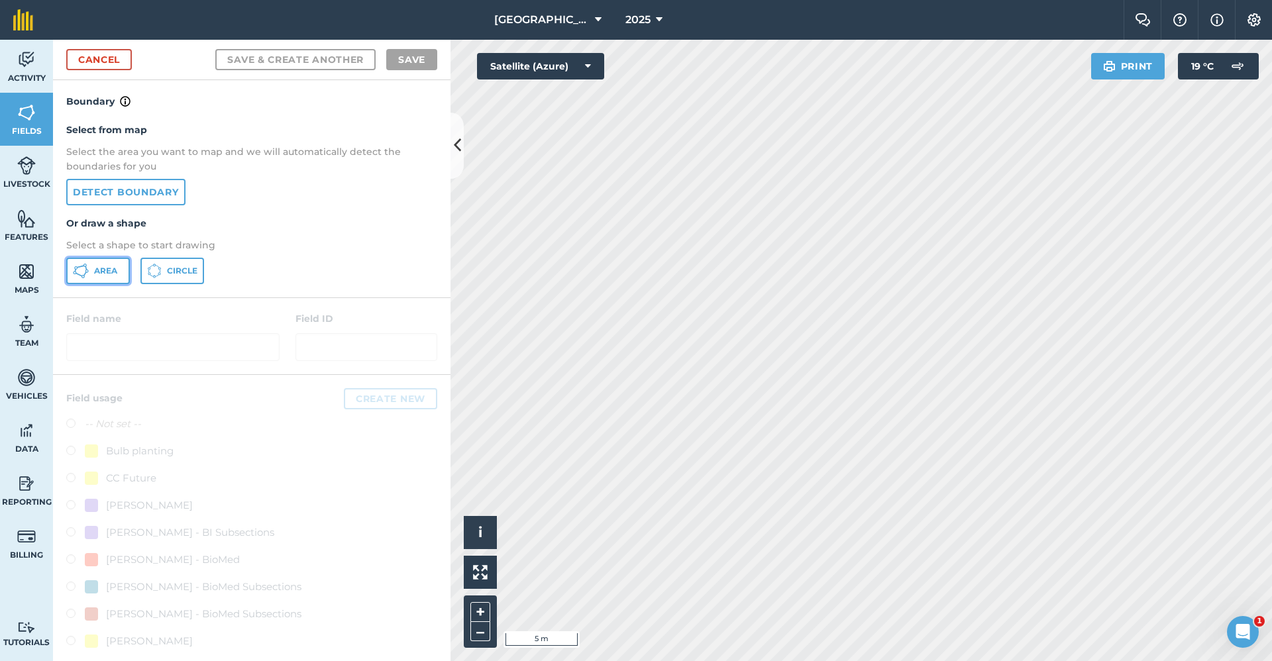
click at [99, 270] on span "Area" at bounding box center [105, 271] width 23 height 11
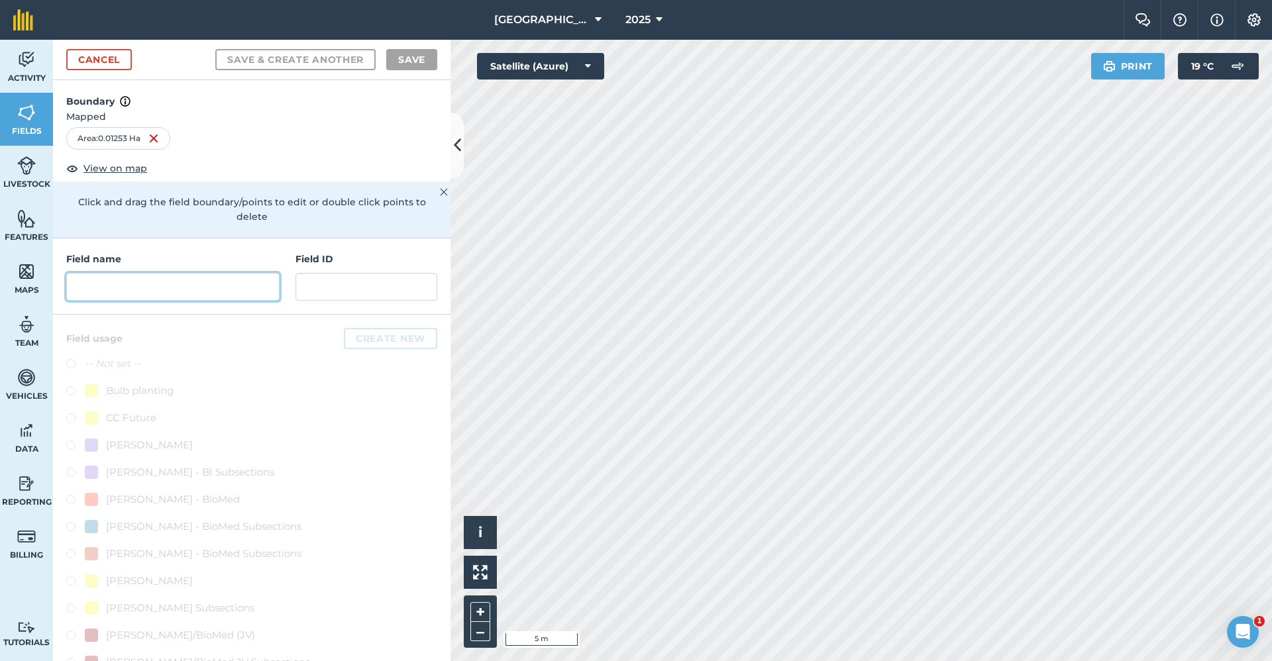
click at [178, 285] on input "text" at bounding box center [172, 287] width 213 height 28
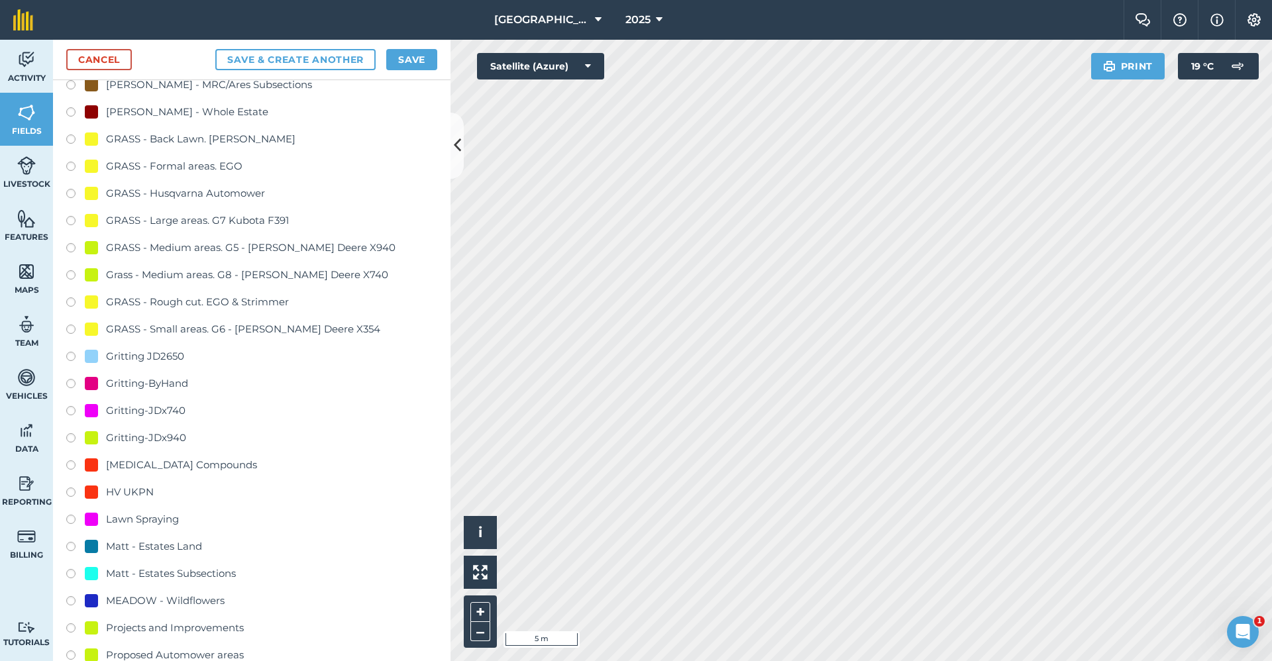
scroll to position [928, 0]
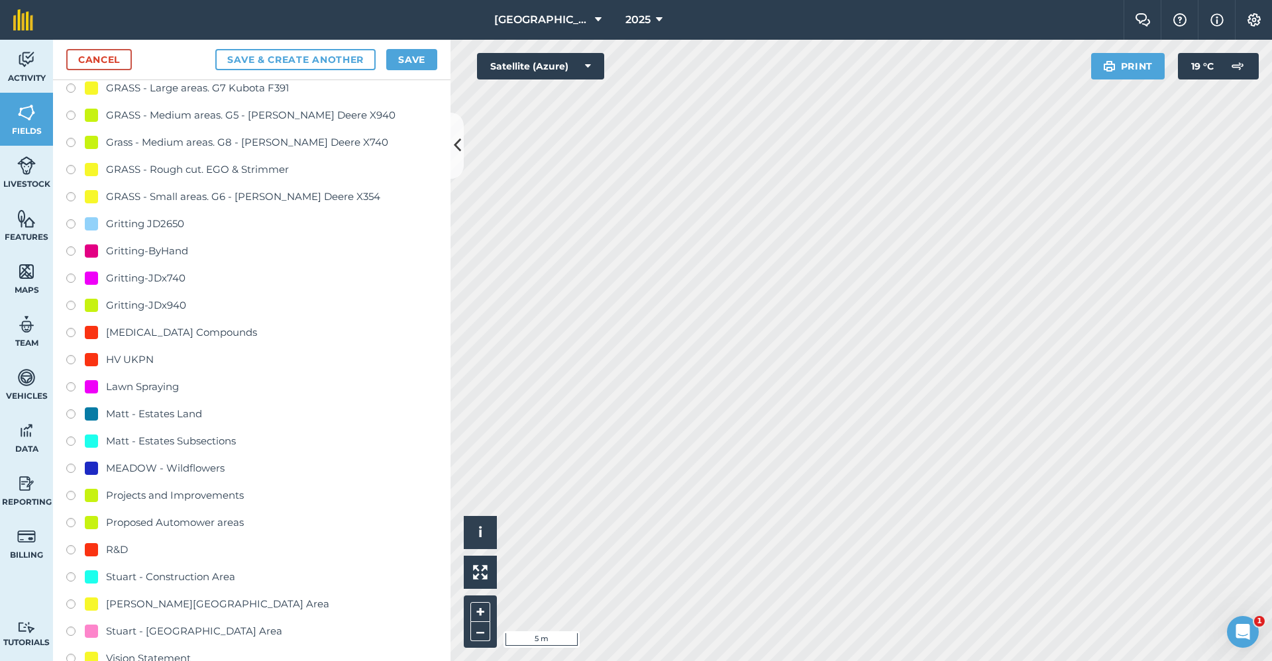
type input "Gritting-ByHand"
click at [168, 254] on div "Gritting-ByHand" at bounding box center [147, 251] width 82 height 16
radio input "true"
click at [417, 61] on button "Save" at bounding box center [411, 59] width 51 height 21
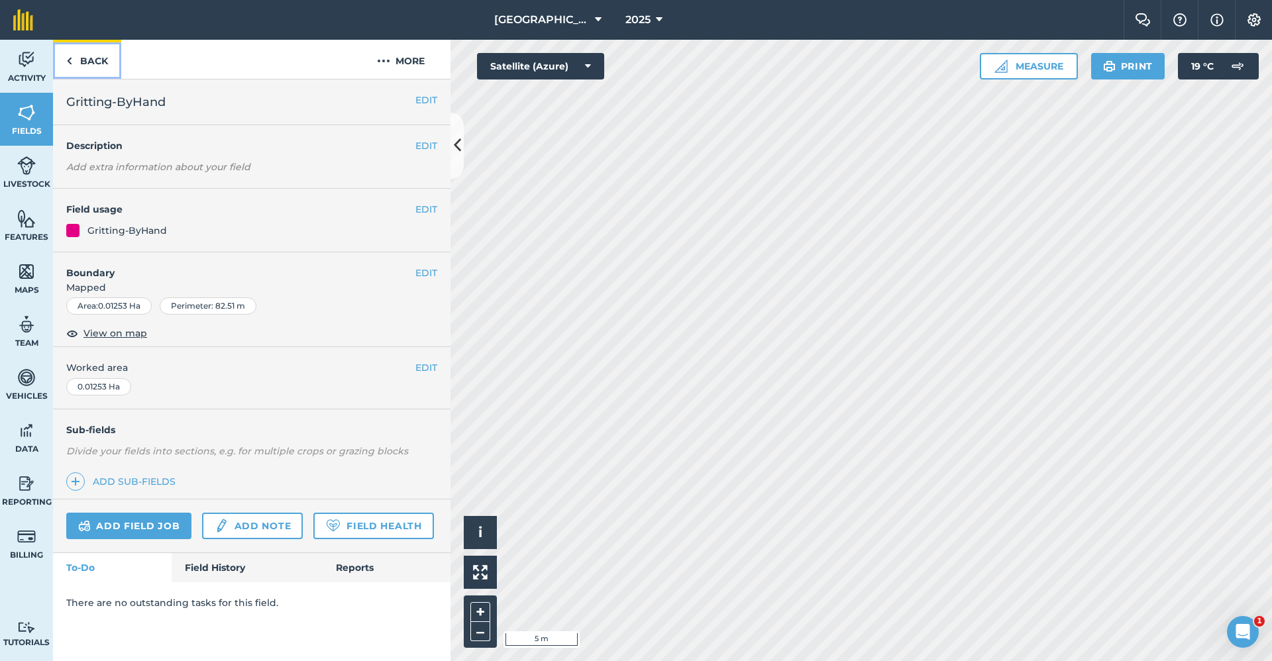
click at [72, 60] on link "Back" at bounding box center [87, 59] width 68 height 39
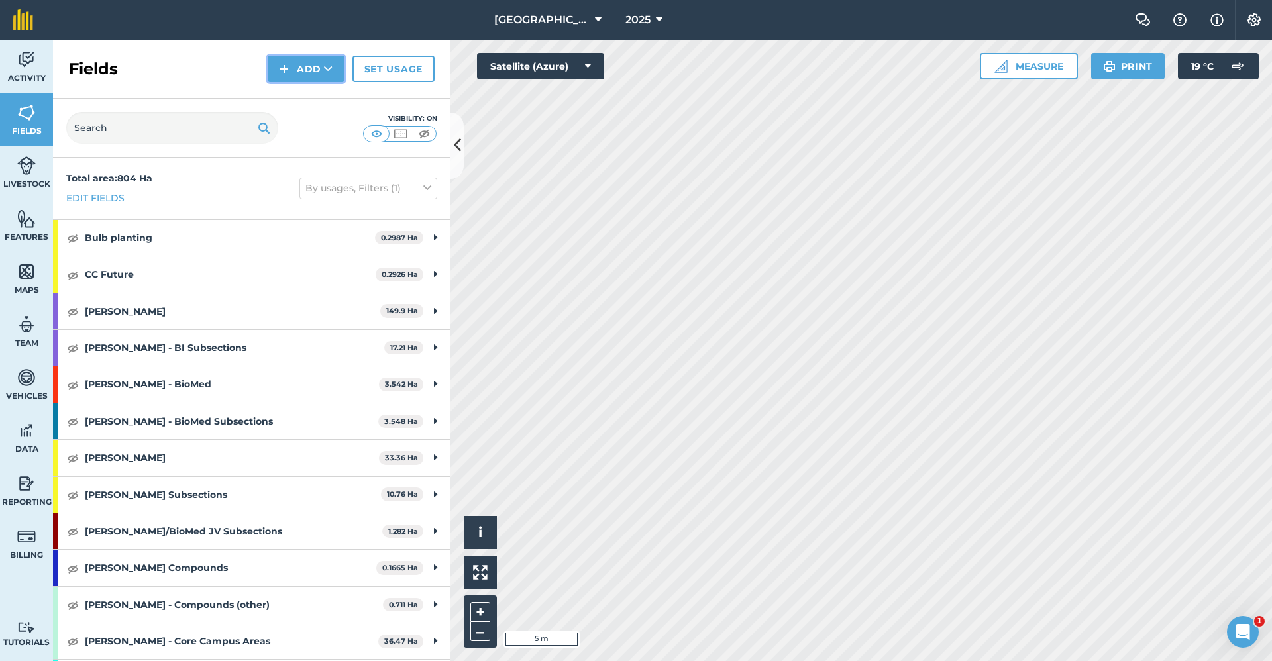
click at [295, 64] on button "Add" at bounding box center [306, 69] width 77 height 27
click at [288, 91] on link "Draw" at bounding box center [306, 98] width 73 height 29
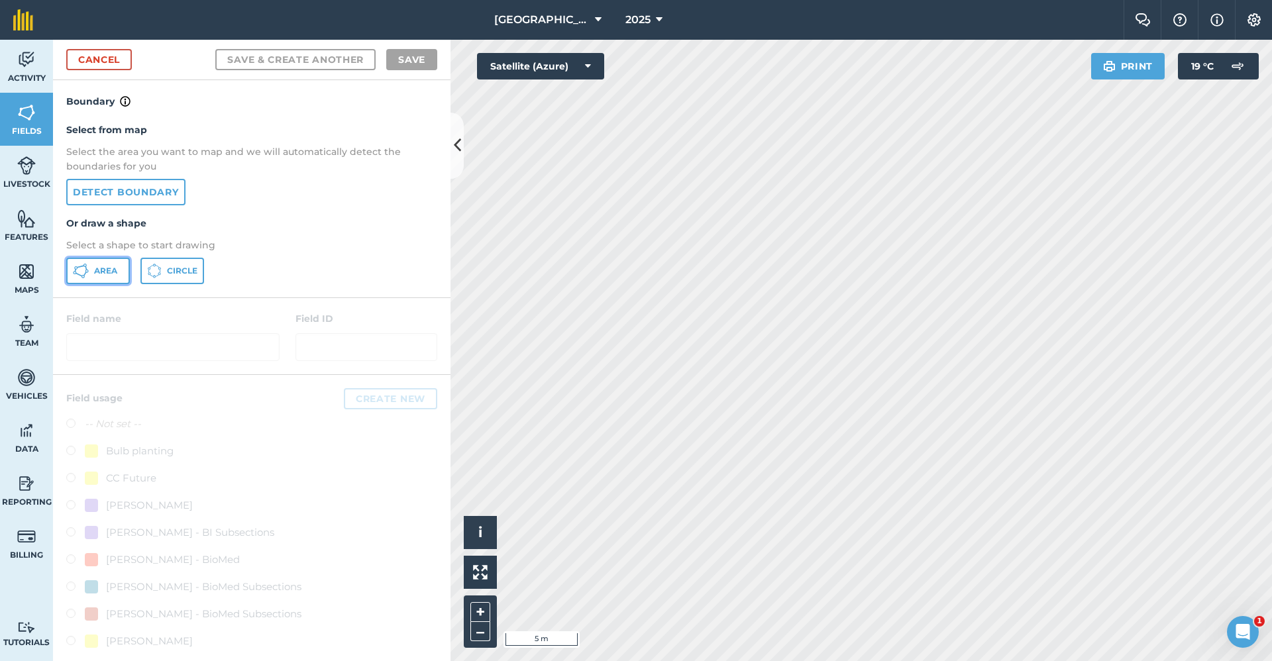
click at [117, 278] on button "Area" at bounding box center [98, 271] width 64 height 27
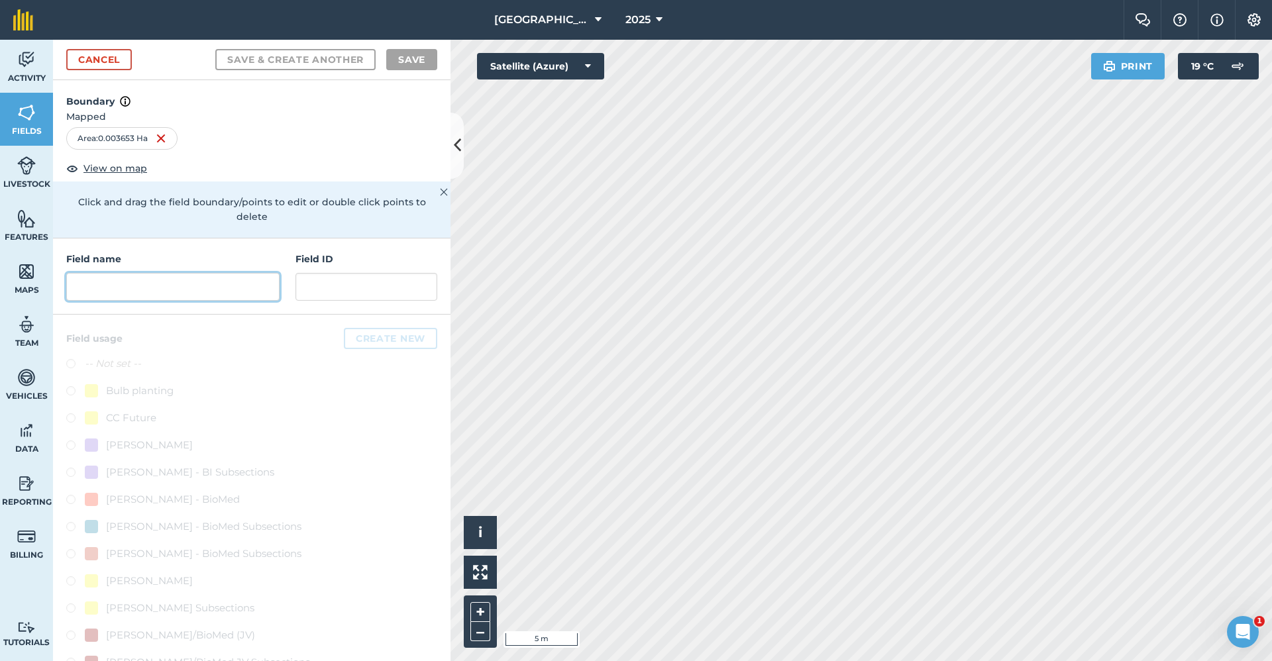
click at [218, 285] on input "text" at bounding box center [172, 287] width 213 height 28
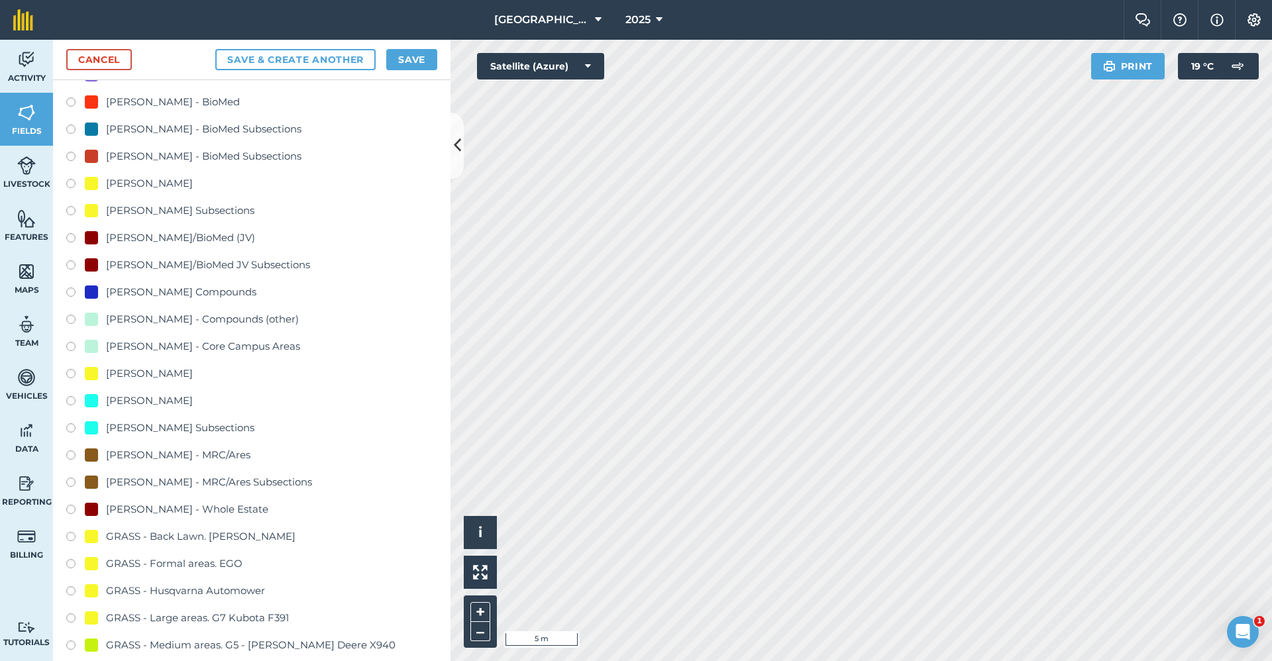
scroll to position [795, 0]
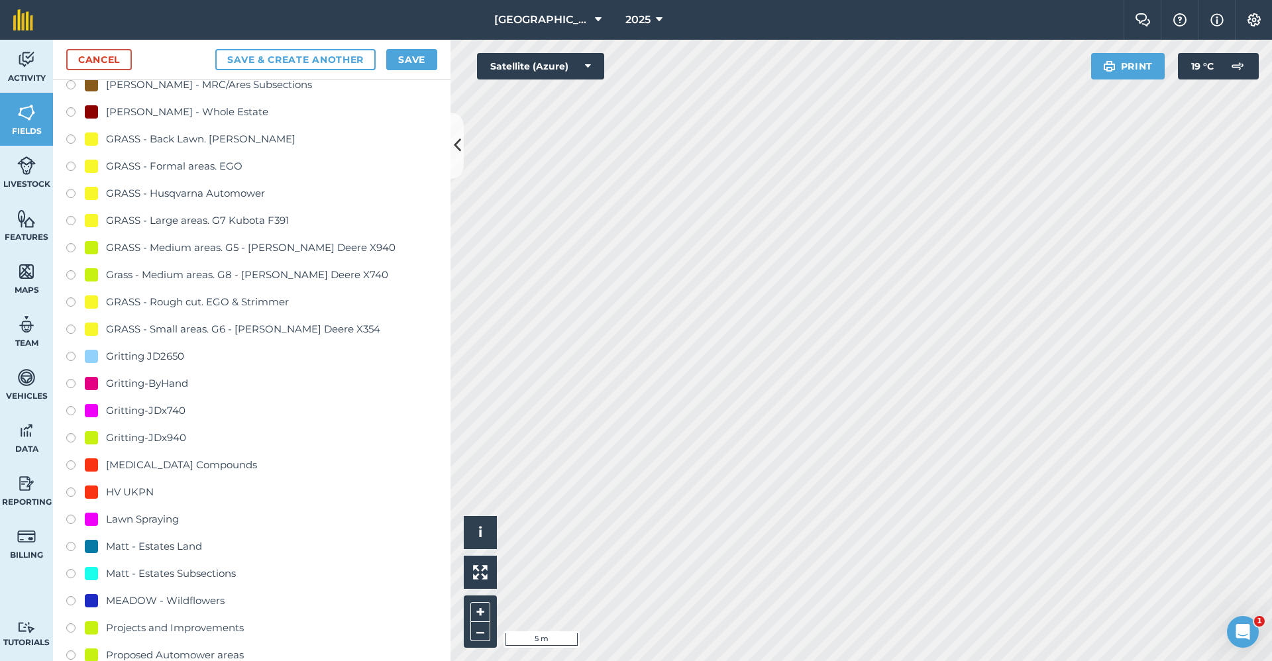
type input "Gritting-ByHand"
click at [191, 384] on div "Gritting-ByHand" at bounding box center [251, 385] width 371 height 19
click at [152, 384] on div "Gritting-ByHand" at bounding box center [147, 384] width 82 height 16
radio input "true"
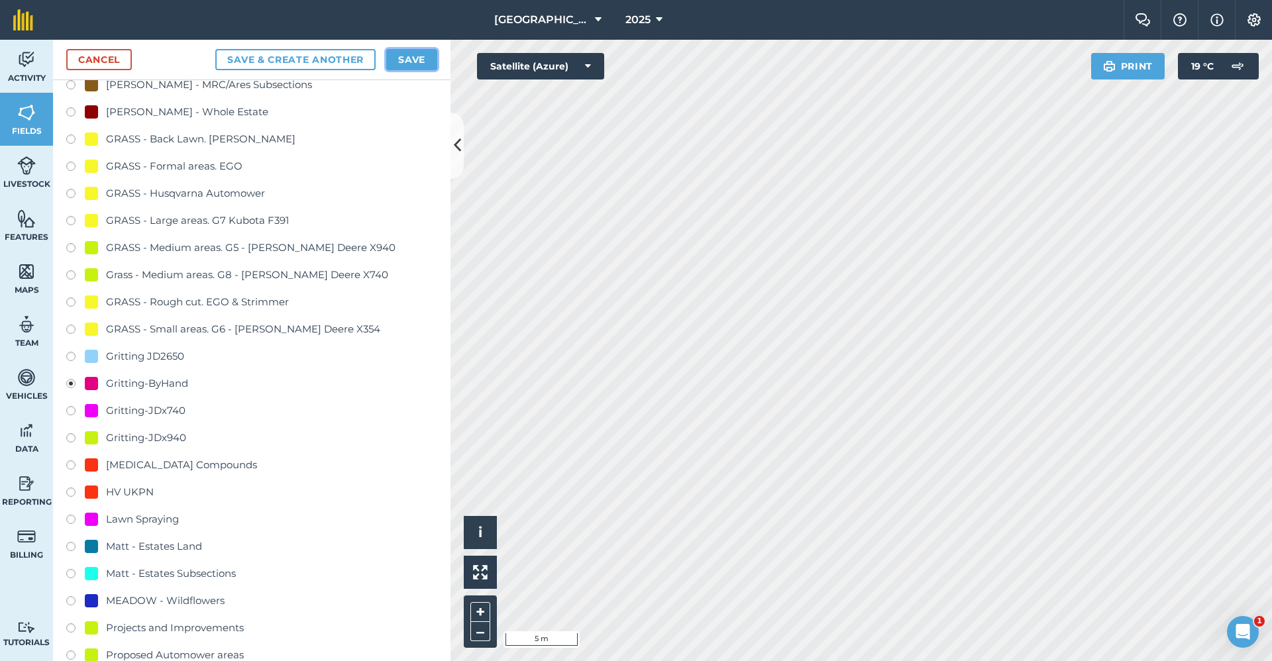
click at [422, 54] on button "Save" at bounding box center [411, 59] width 51 height 21
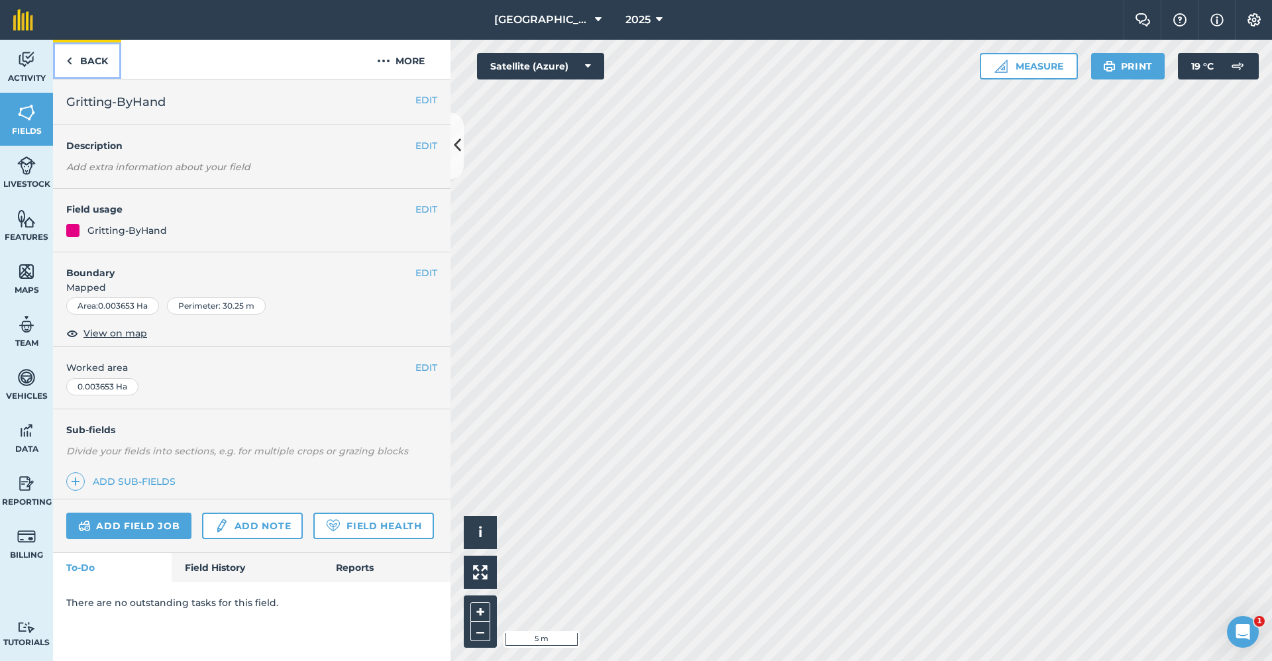
click at [91, 58] on link "Back" at bounding box center [87, 59] width 68 height 39
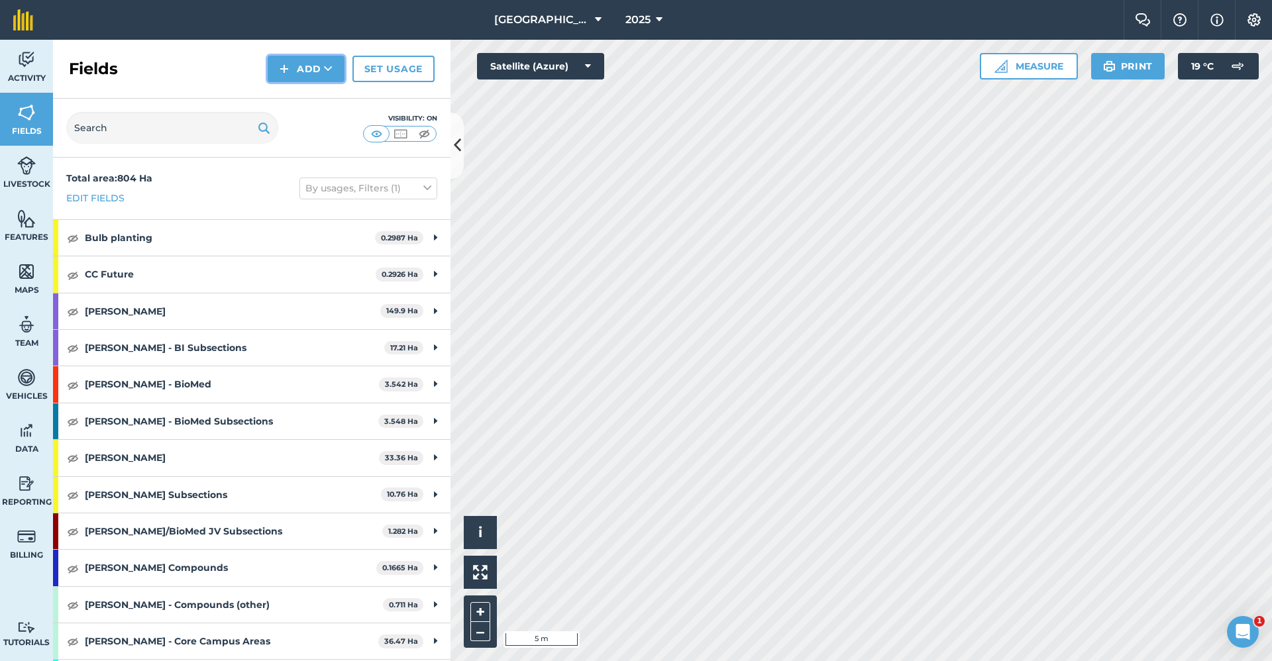
click at [301, 75] on button "Add" at bounding box center [306, 69] width 77 height 27
click at [292, 99] on link "Draw" at bounding box center [306, 98] width 73 height 29
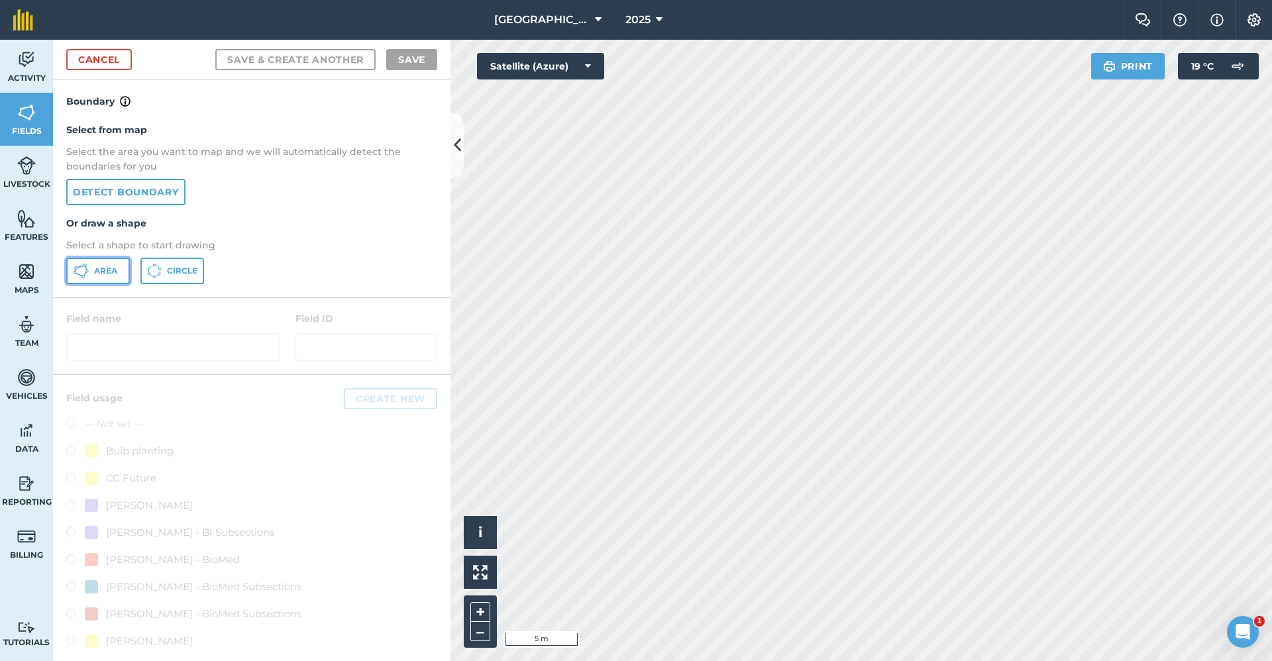
click at [106, 271] on span "Area" at bounding box center [105, 271] width 23 height 11
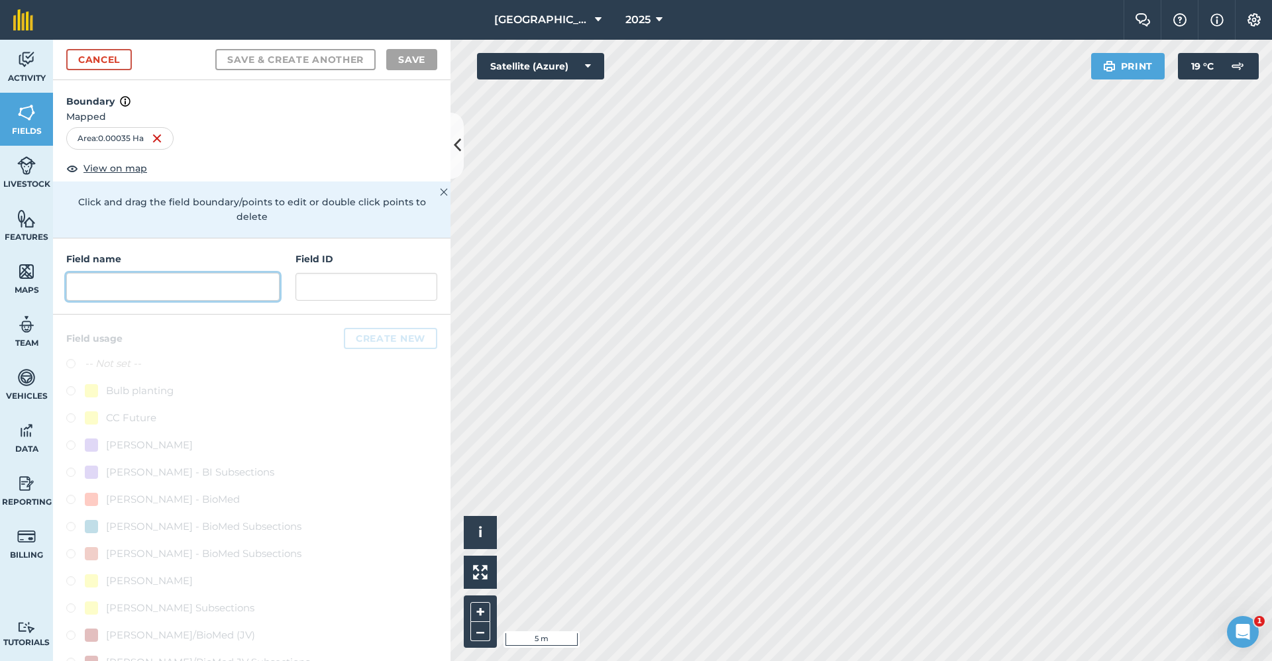
click at [111, 288] on input "text" at bounding box center [172, 287] width 213 height 28
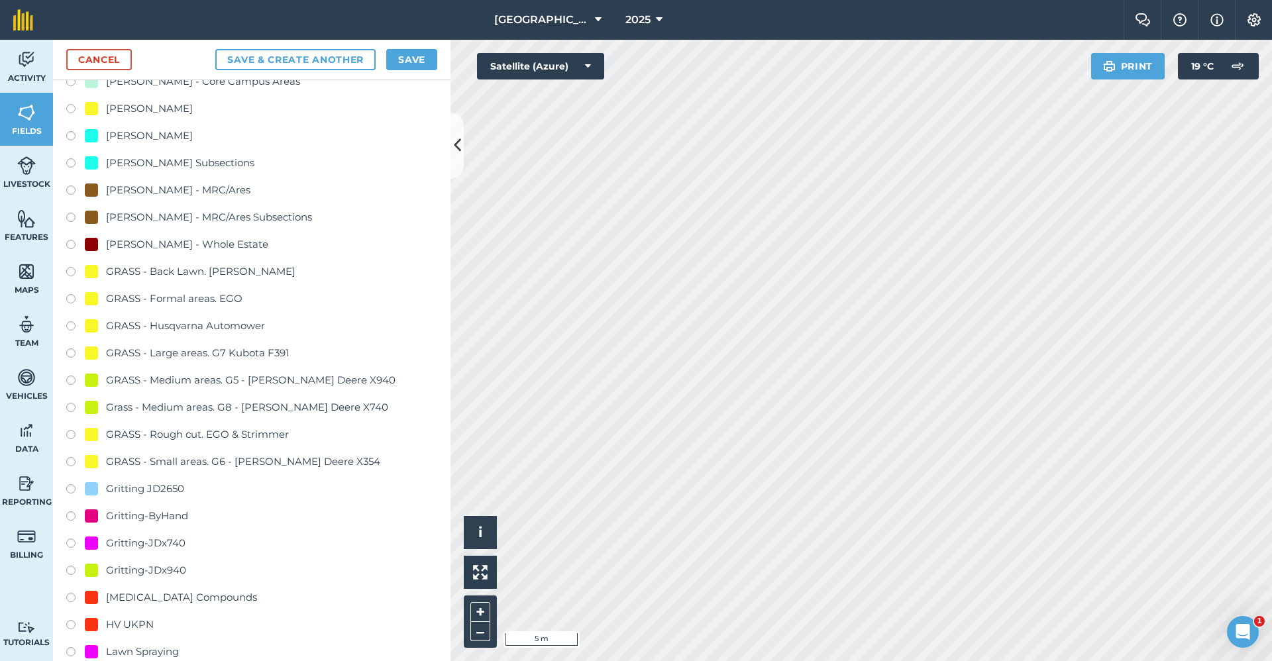
scroll to position [729, 0]
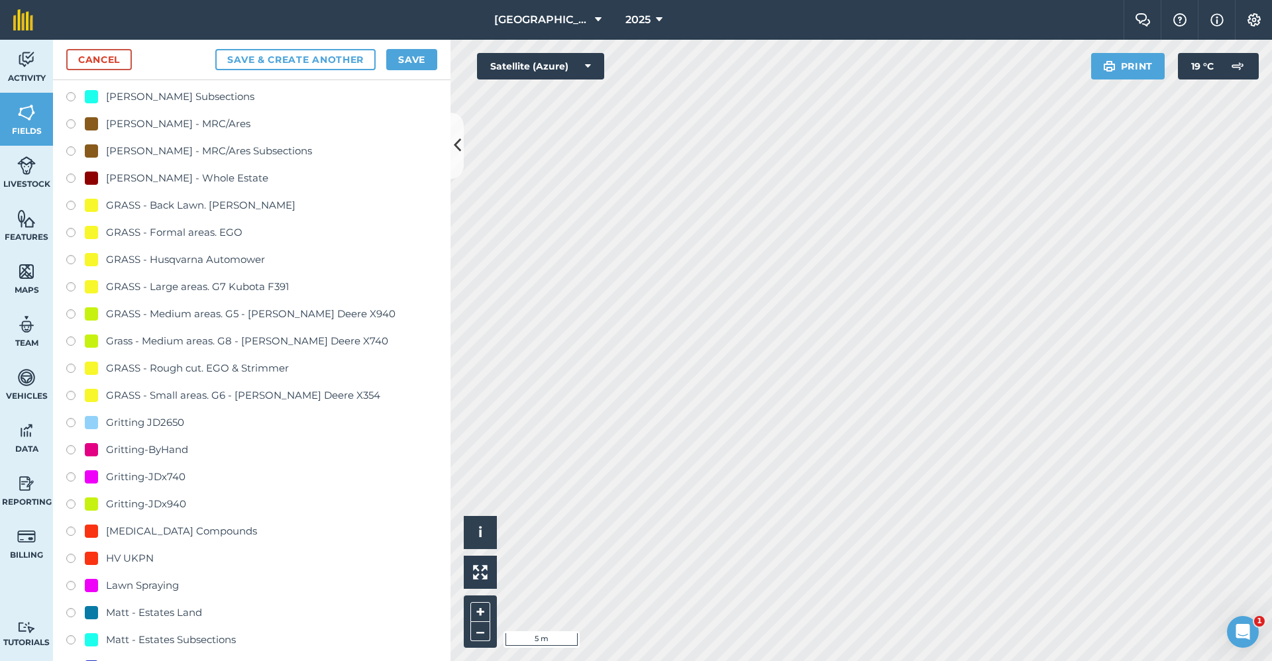
type input "Gritting-ByHand"
click at [176, 449] on div "Gritting-ByHand" at bounding box center [147, 450] width 82 height 16
radio input "true"
click at [395, 54] on button "Save" at bounding box center [411, 59] width 51 height 21
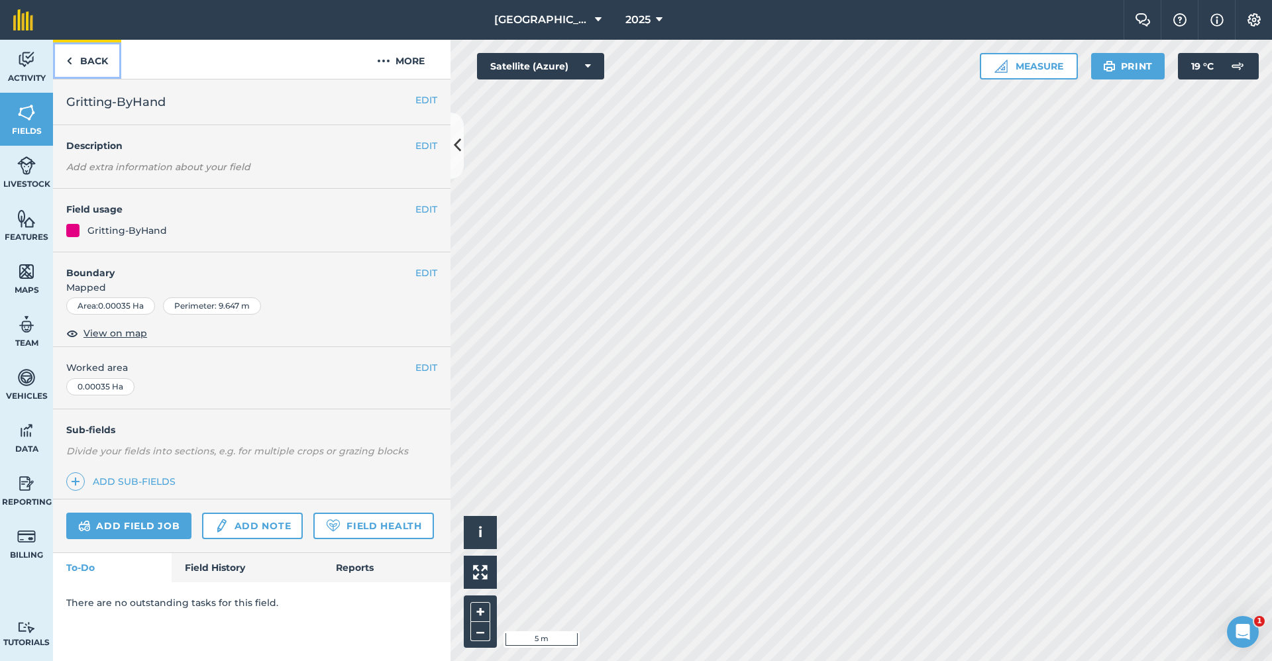
click at [101, 49] on link "Back" at bounding box center [87, 59] width 68 height 39
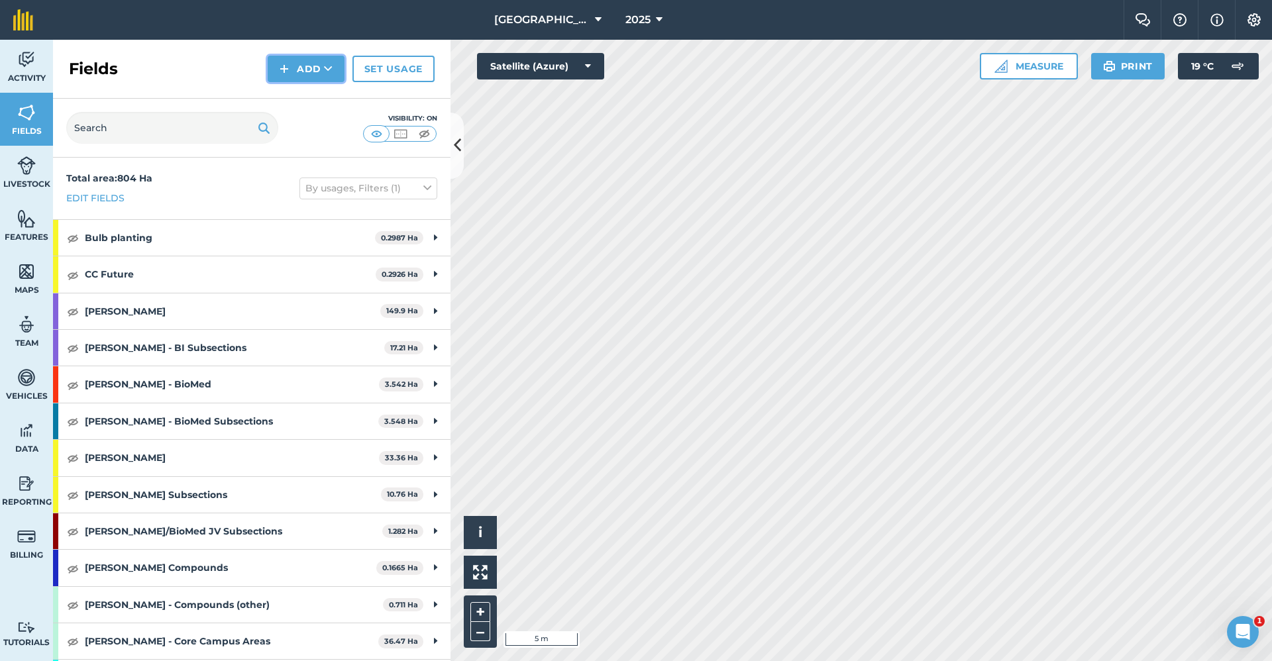
click at [313, 78] on button "Add" at bounding box center [306, 69] width 77 height 27
click at [314, 91] on link "Draw" at bounding box center [306, 98] width 73 height 29
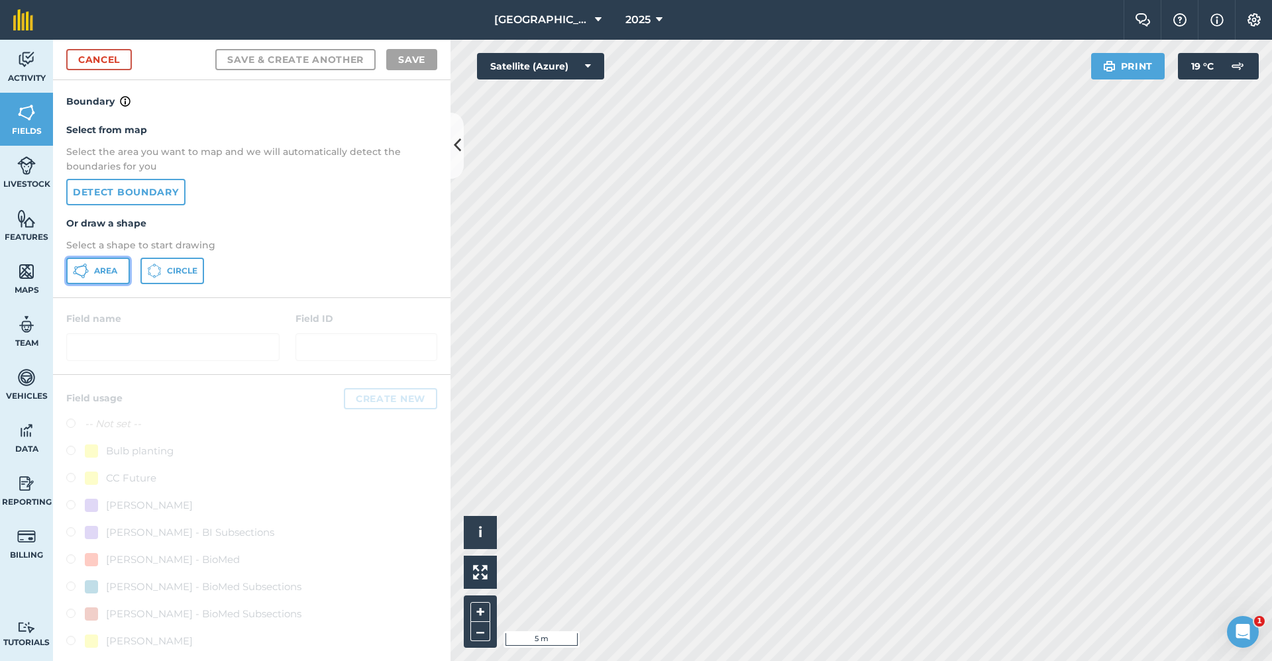
click at [105, 264] on button "Area" at bounding box center [98, 271] width 64 height 27
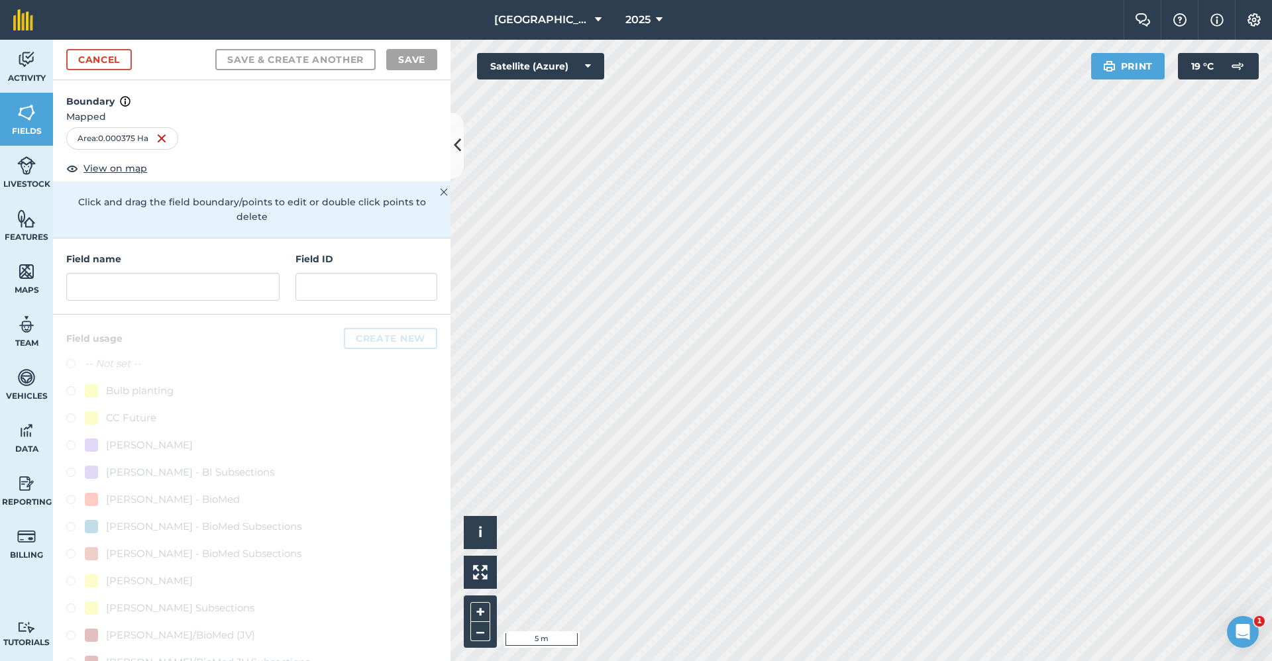
click at [205, 272] on div "Field name" at bounding box center [172, 276] width 213 height 49
click at [201, 280] on input "text" at bounding box center [172, 287] width 213 height 28
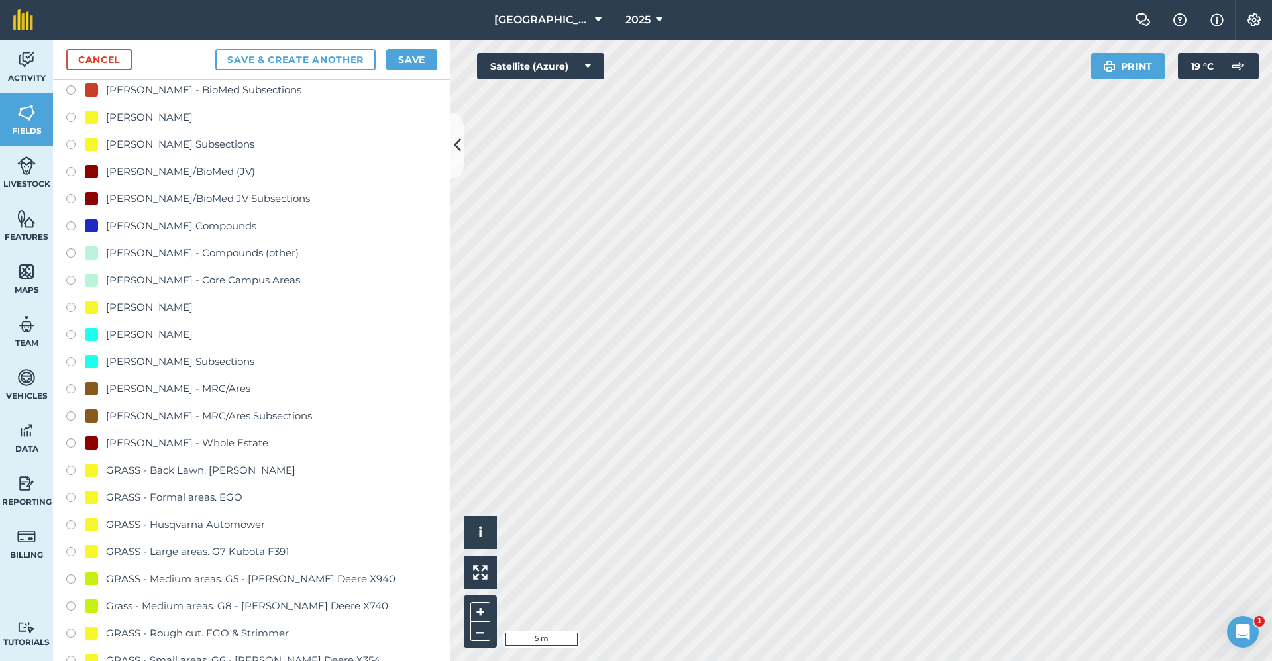
scroll to position [596, 0]
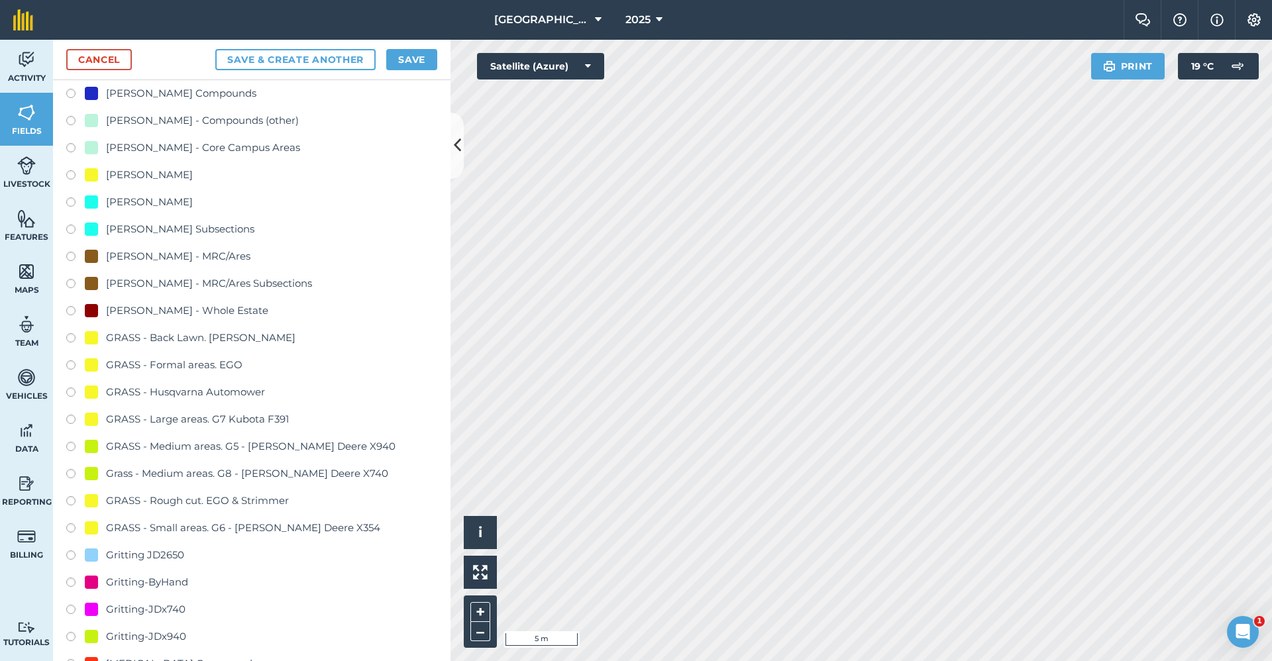
type input "Gritting-ByHand"
click at [171, 591] on div "Gritting-ByHand" at bounding box center [251, 583] width 371 height 19
click at [172, 587] on div "Gritting-ByHand" at bounding box center [147, 582] width 82 height 16
radio input "true"
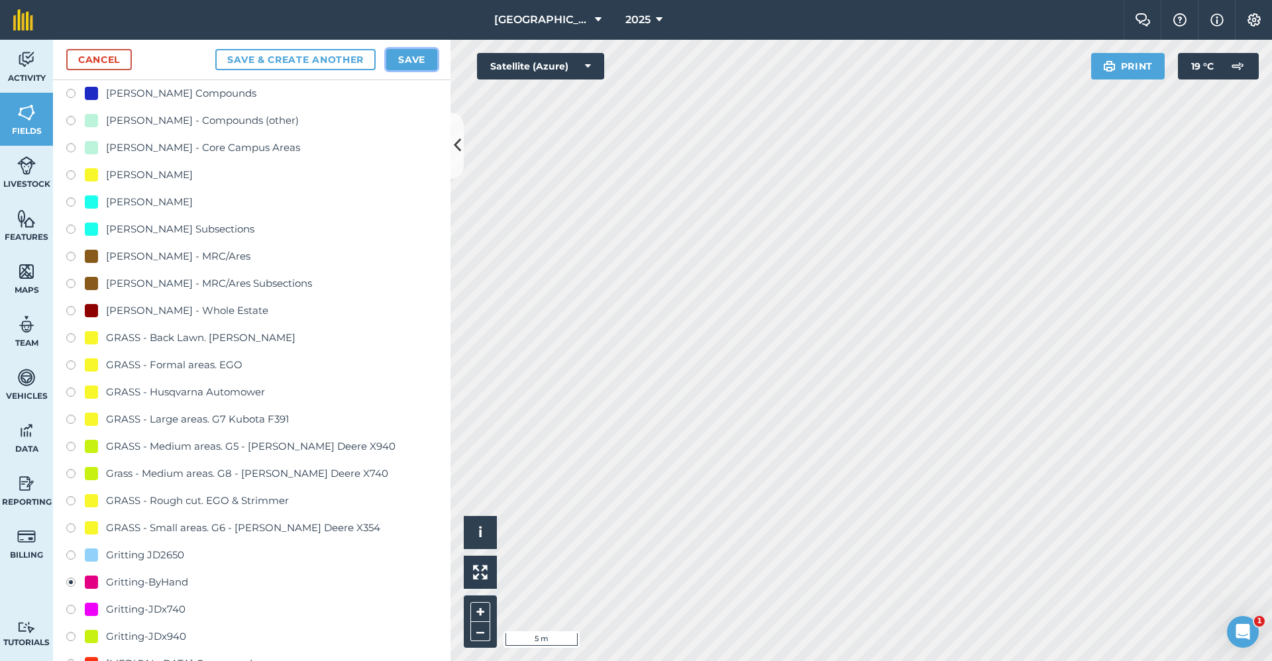
click at [407, 66] on button "Save" at bounding box center [411, 59] width 51 height 21
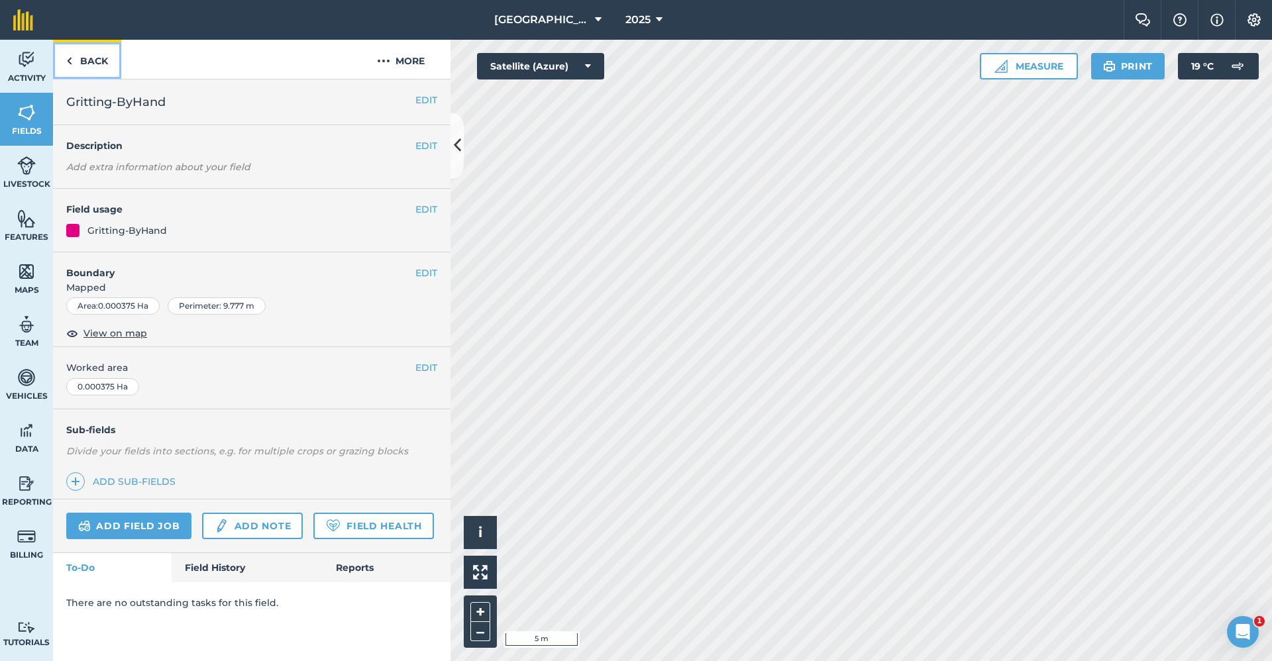
click at [87, 64] on link "Back" at bounding box center [87, 59] width 68 height 39
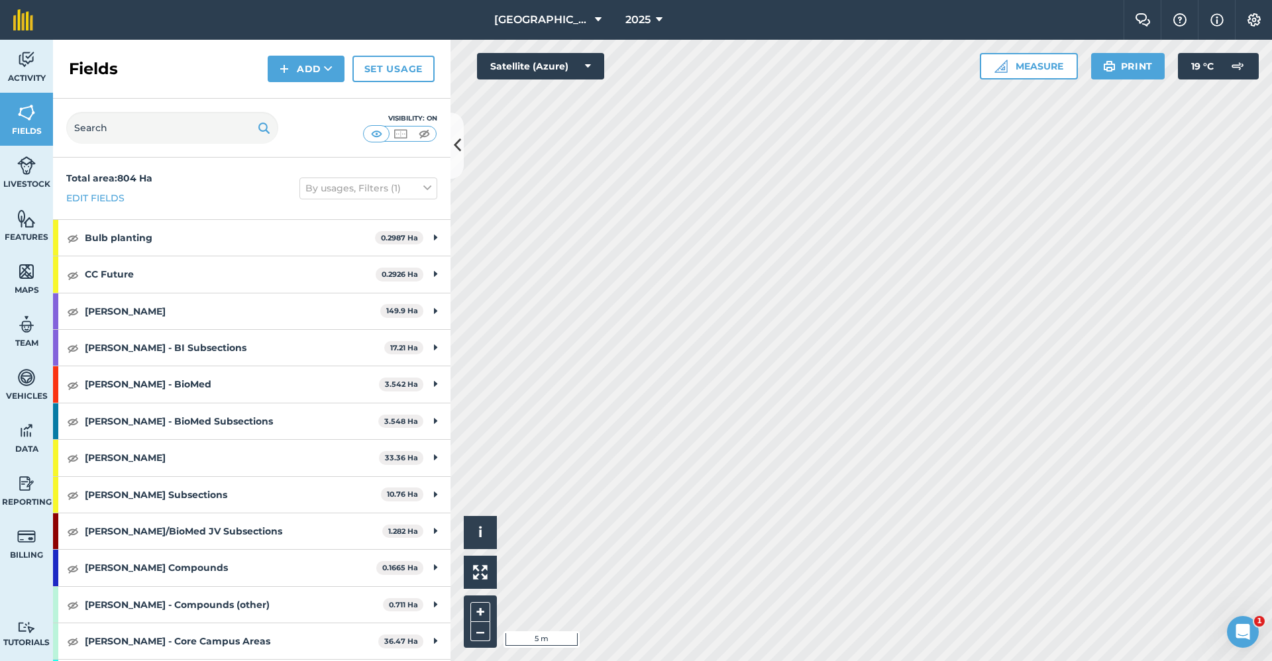
click at [315, 55] on div "Fields Add Set usage" at bounding box center [252, 69] width 398 height 59
click at [314, 76] on button "Add" at bounding box center [306, 69] width 77 height 27
click at [310, 96] on link "Draw" at bounding box center [306, 98] width 73 height 29
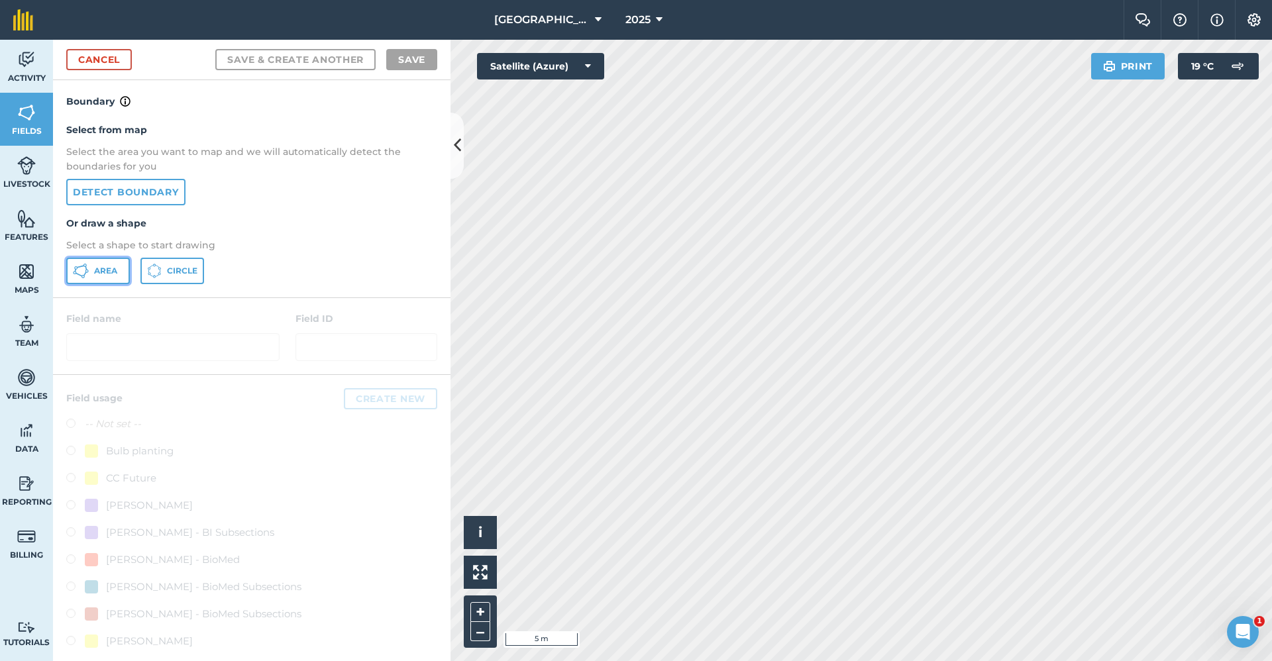
click at [102, 265] on button "Area" at bounding box center [98, 271] width 64 height 27
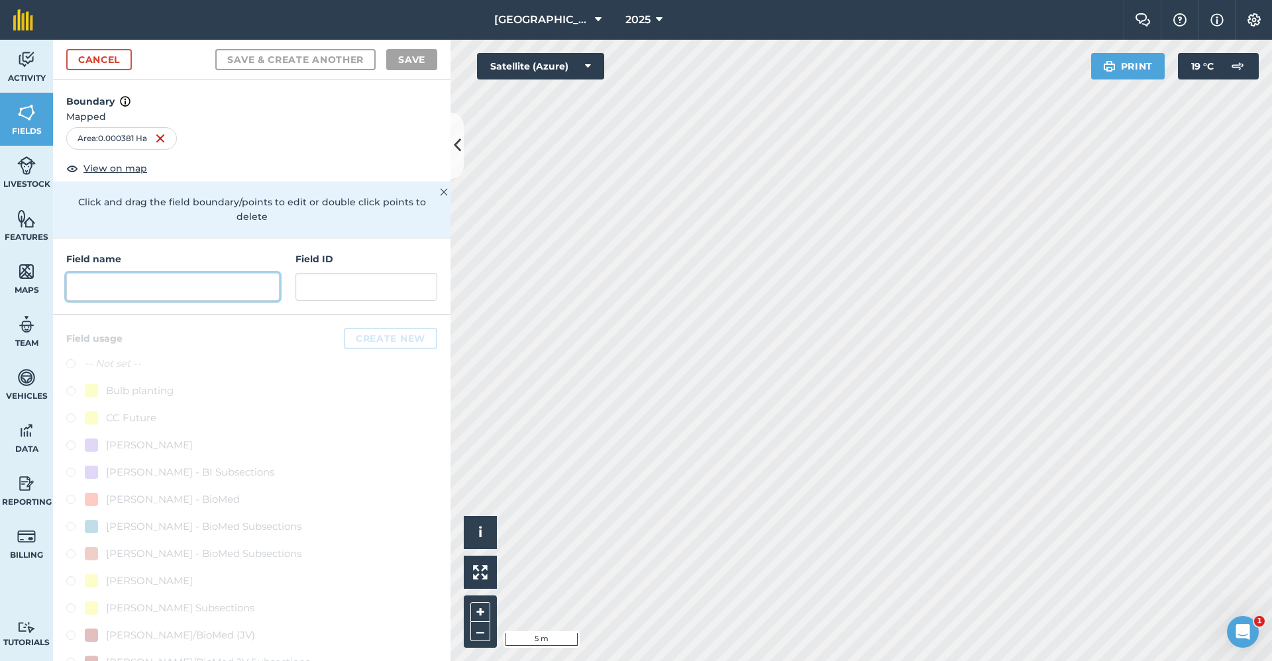
click at [191, 288] on input "text" at bounding box center [172, 287] width 213 height 28
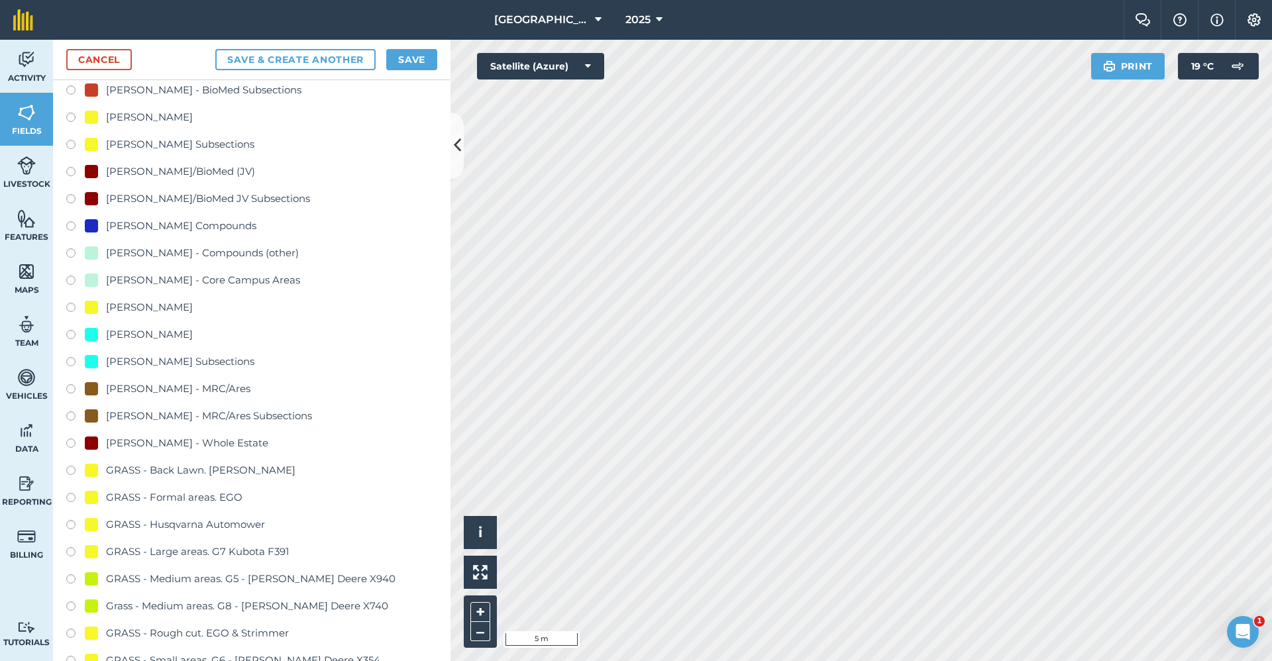
scroll to position [729, 0]
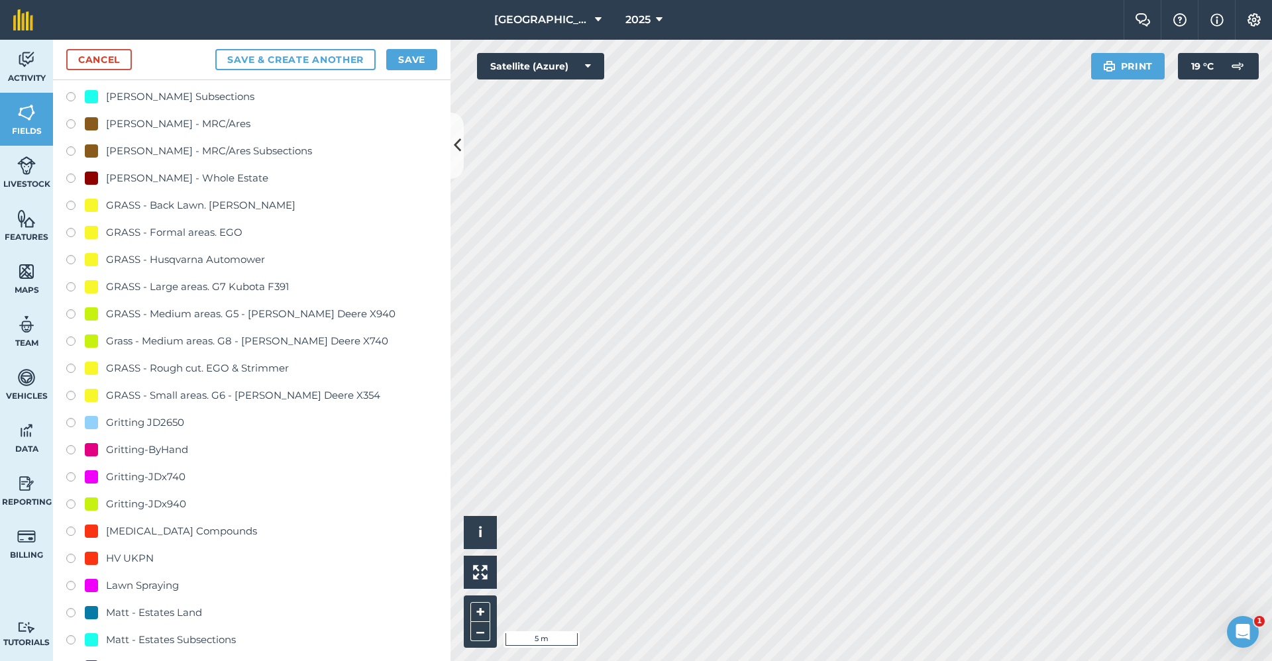
type input "Gritting-ByHand"
click at [156, 443] on div "Gritting-ByHand" at bounding box center [147, 450] width 82 height 16
radio input "true"
click at [411, 59] on button "Save" at bounding box center [411, 59] width 51 height 21
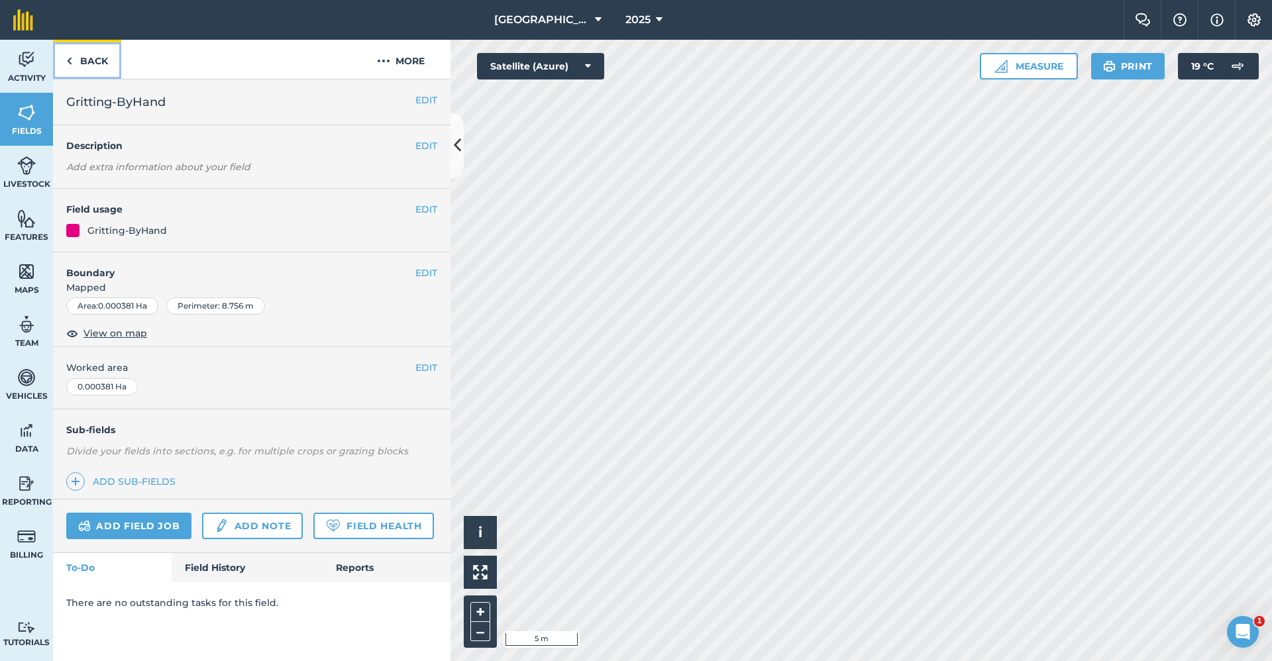
click at [95, 66] on link "Back" at bounding box center [87, 59] width 68 height 39
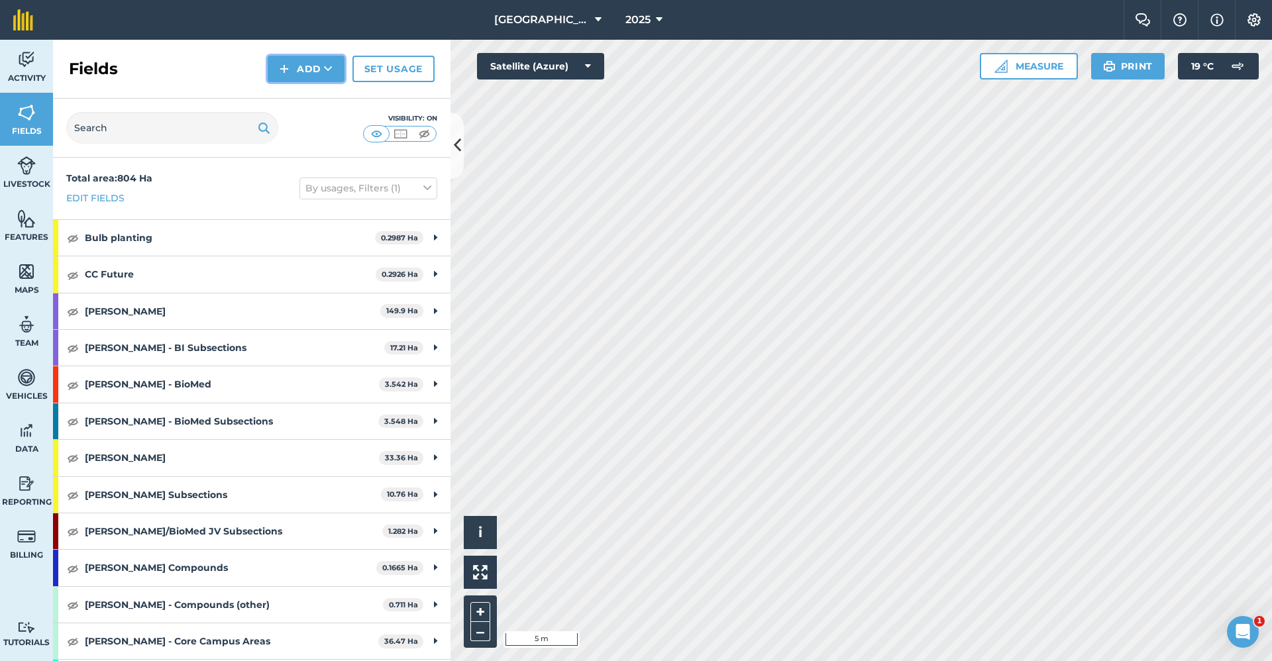
click at [277, 73] on button "Add" at bounding box center [306, 69] width 77 height 27
click at [276, 95] on link "Draw" at bounding box center [306, 98] width 73 height 29
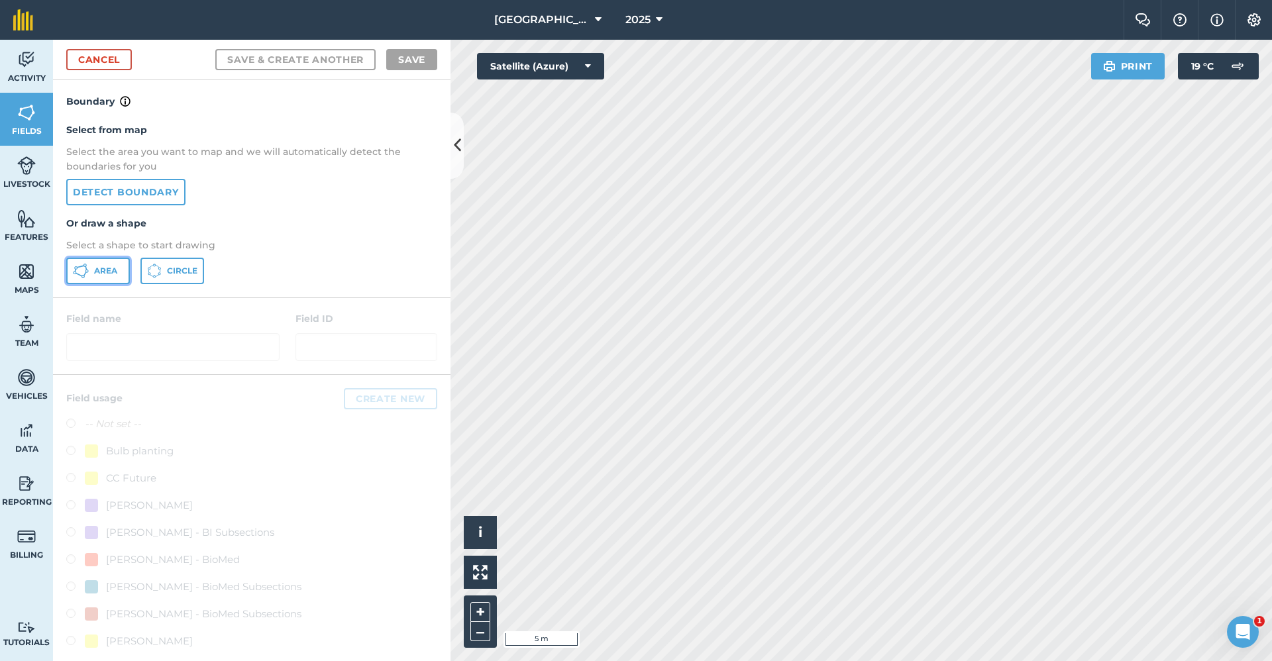
click at [105, 266] on span "Area" at bounding box center [105, 271] width 23 height 11
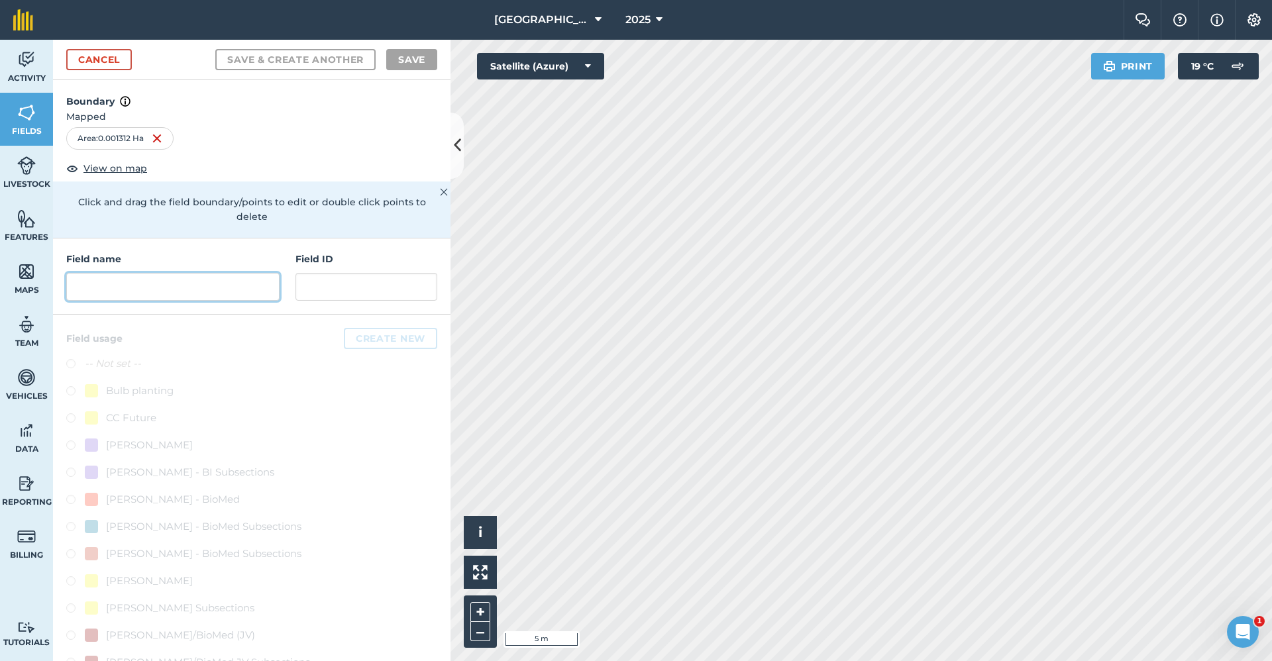
click at [160, 288] on input "text" at bounding box center [172, 287] width 213 height 28
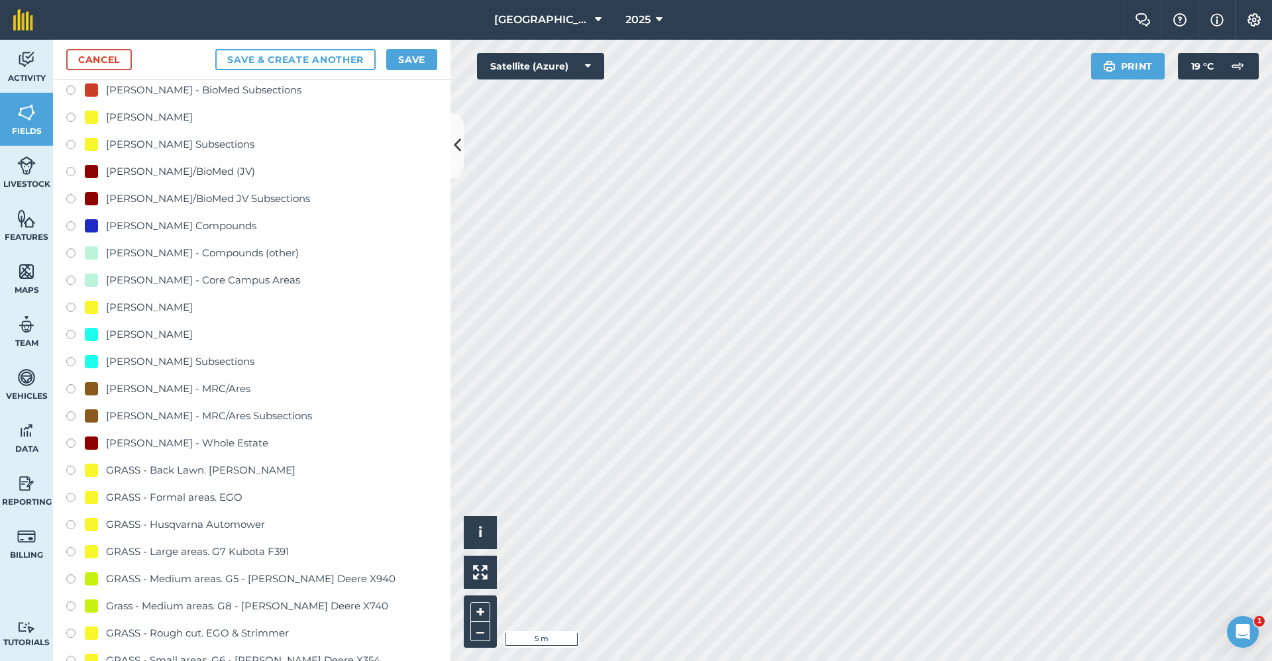
scroll to position [663, 0]
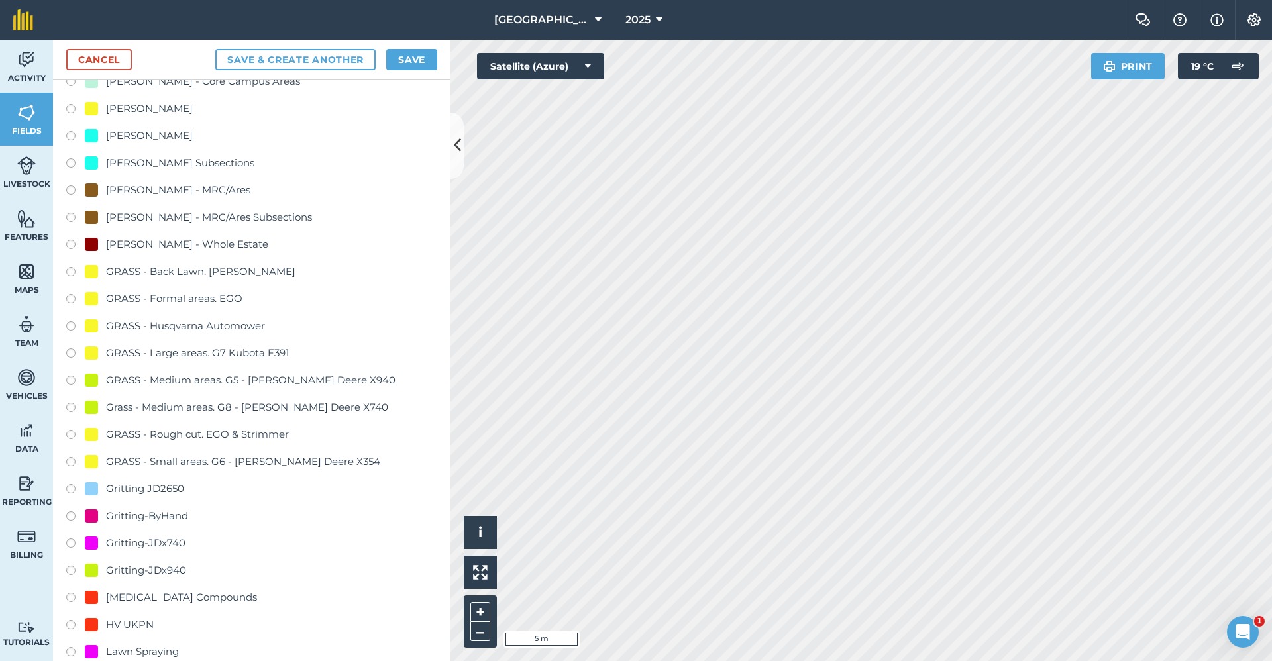
type input "Gritting-ByHand"
click at [169, 515] on div "Gritting-ByHand" at bounding box center [147, 516] width 82 height 16
radio input "true"
click at [408, 68] on button "Save" at bounding box center [411, 59] width 51 height 21
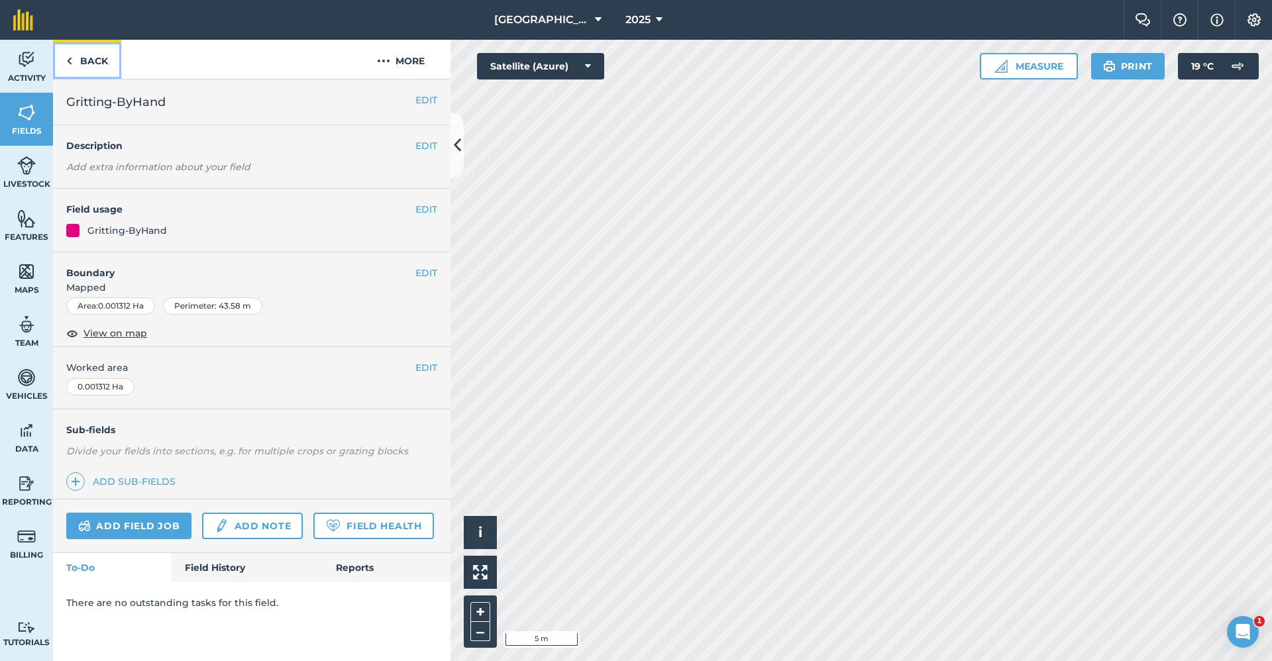
click at [77, 54] on link "Back" at bounding box center [87, 59] width 68 height 39
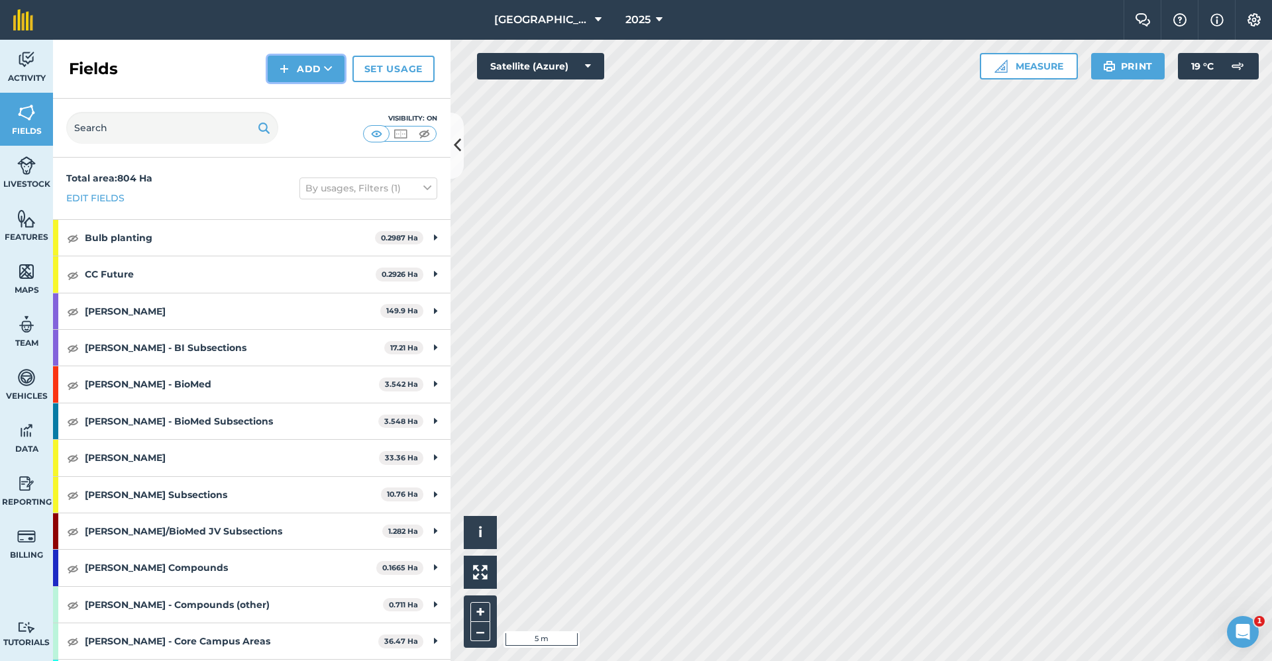
click at [305, 70] on button "Add" at bounding box center [306, 69] width 77 height 27
click at [292, 94] on link "Draw" at bounding box center [306, 98] width 73 height 29
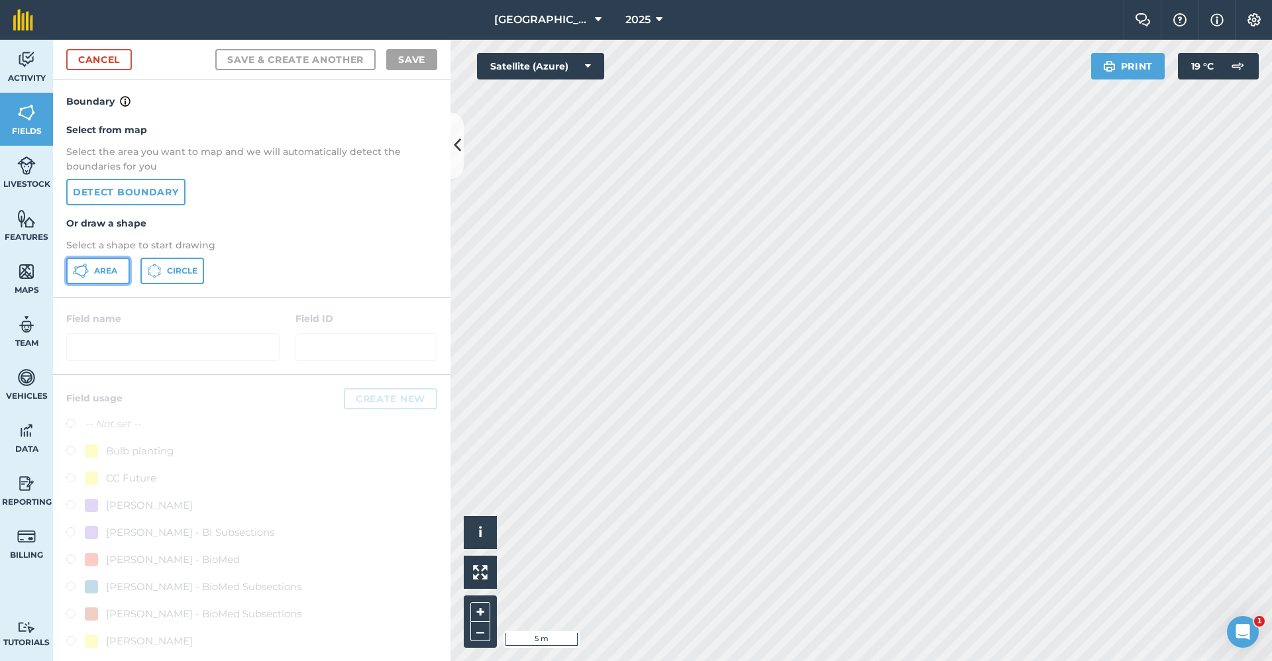
click at [105, 282] on button "Area" at bounding box center [98, 271] width 64 height 27
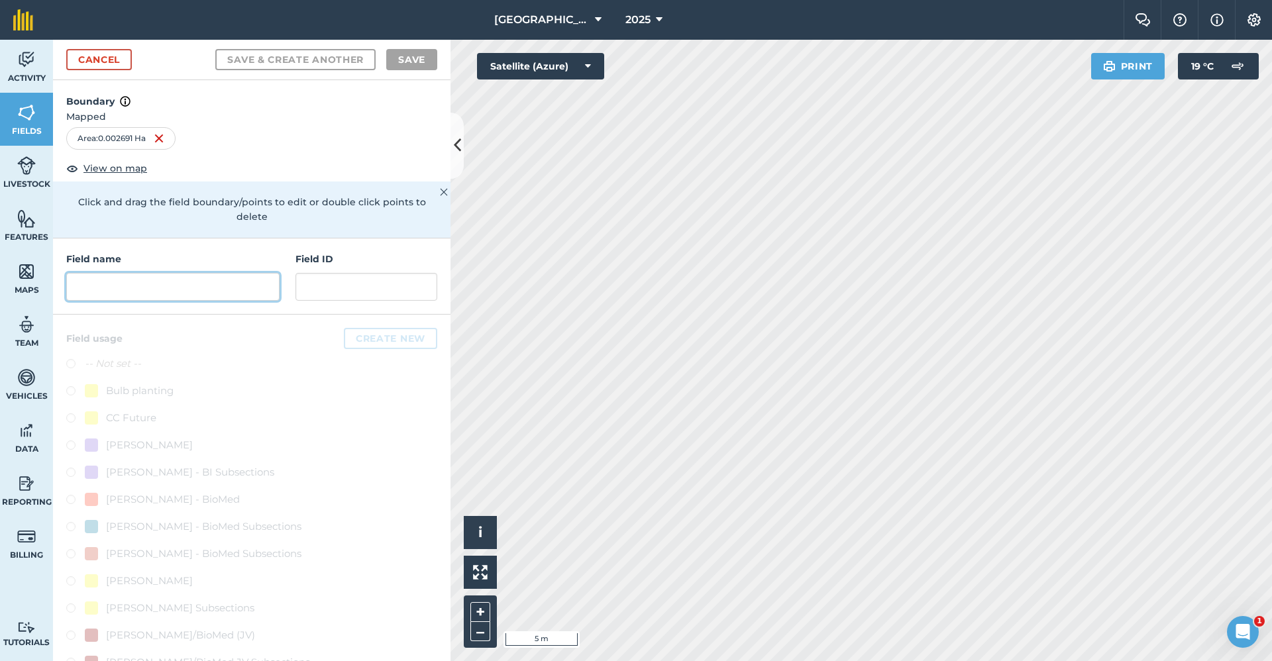
click at [166, 297] on input "text" at bounding box center [172, 287] width 213 height 28
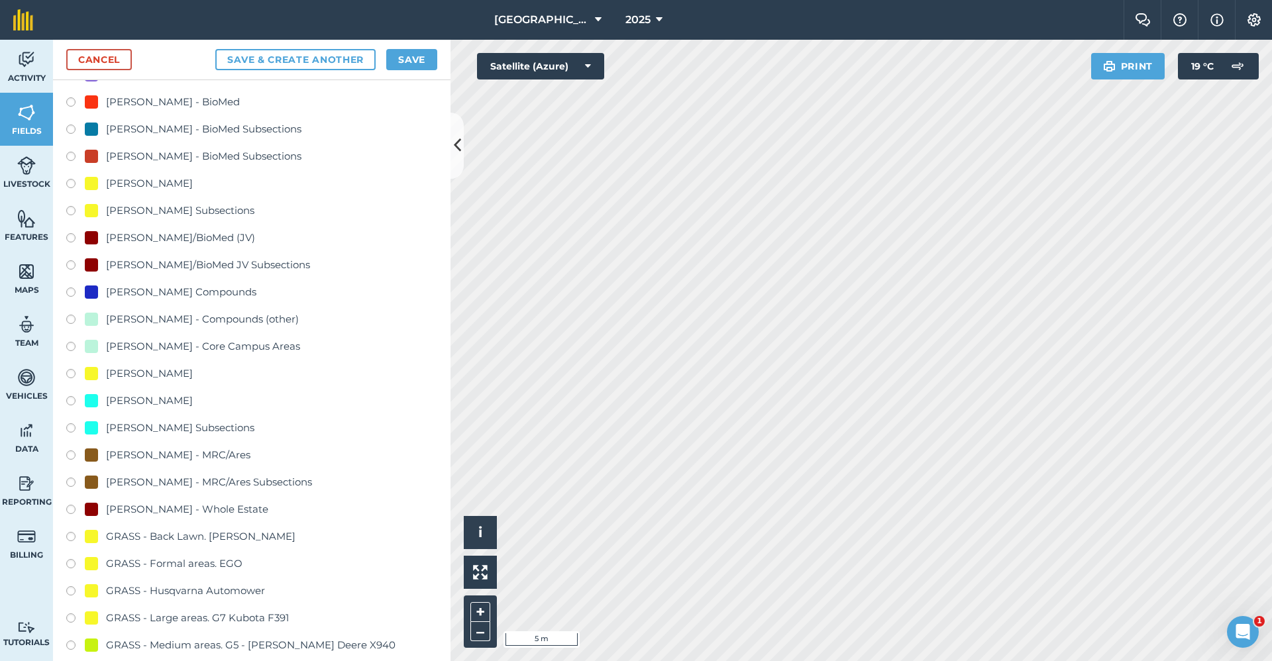
scroll to position [596, 0]
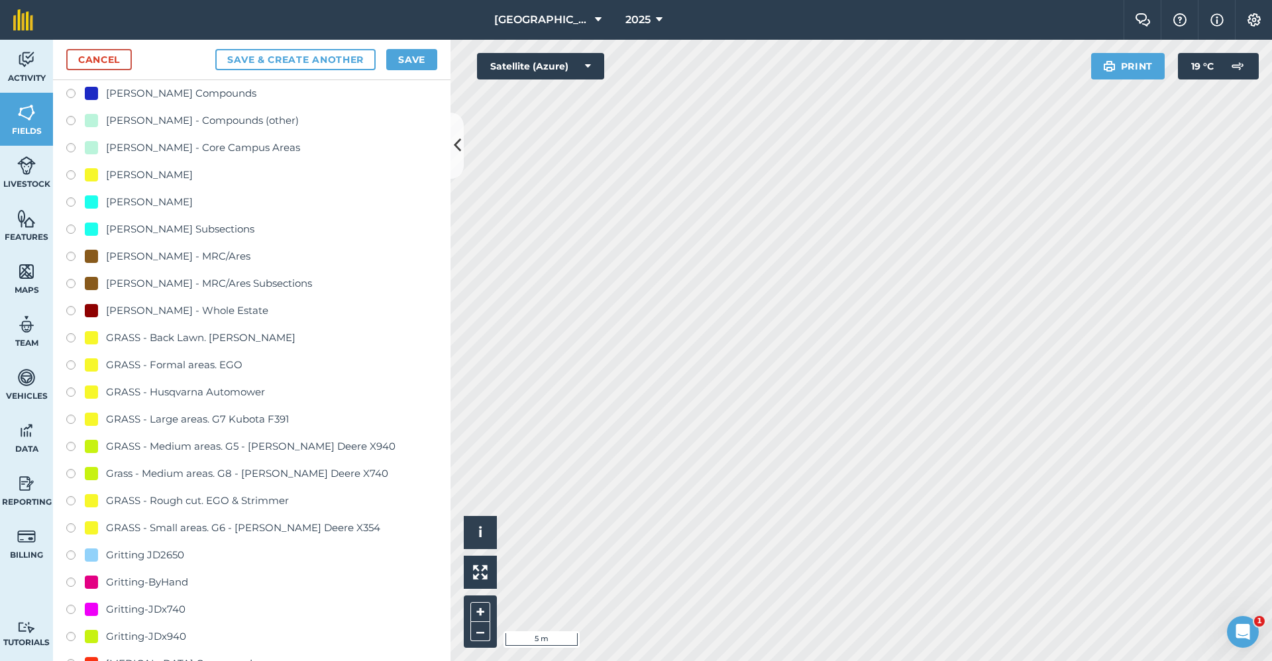
type input "Gritting-ByHand"
click at [184, 580] on div "Gritting-ByHand" at bounding box center [147, 582] width 82 height 16
radio input "true"
click at [426, 66] on button "Save" at bounding box center [411, 59] width 51 height 21
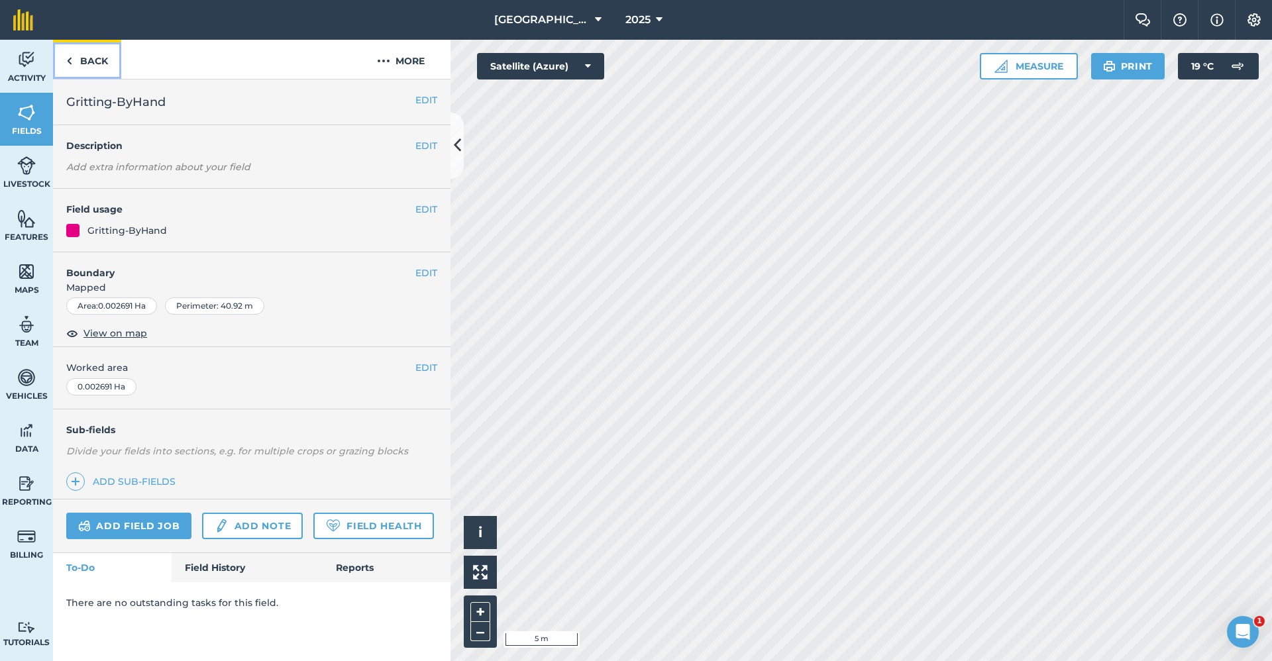
click at [91, 62] on link "Back" at bounding box center [87, 59] width 68 height 39
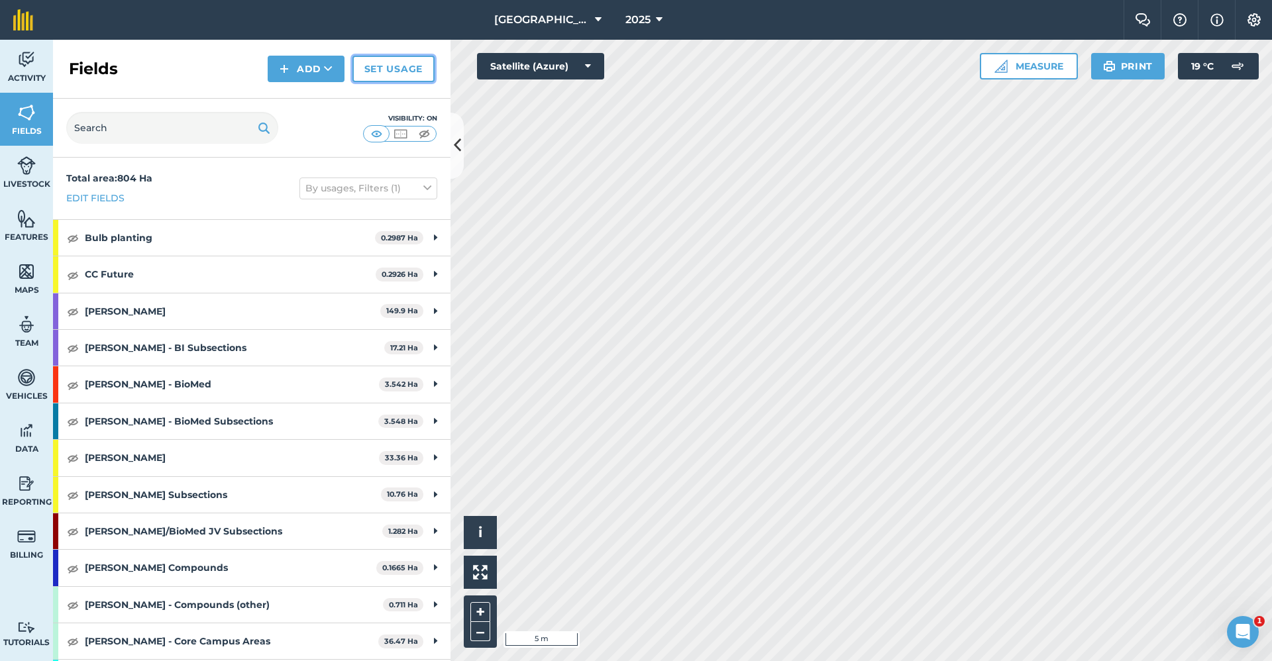
click at [368, 79] on link "Set usage" at bounding box center [393, 69] width 82 height 27
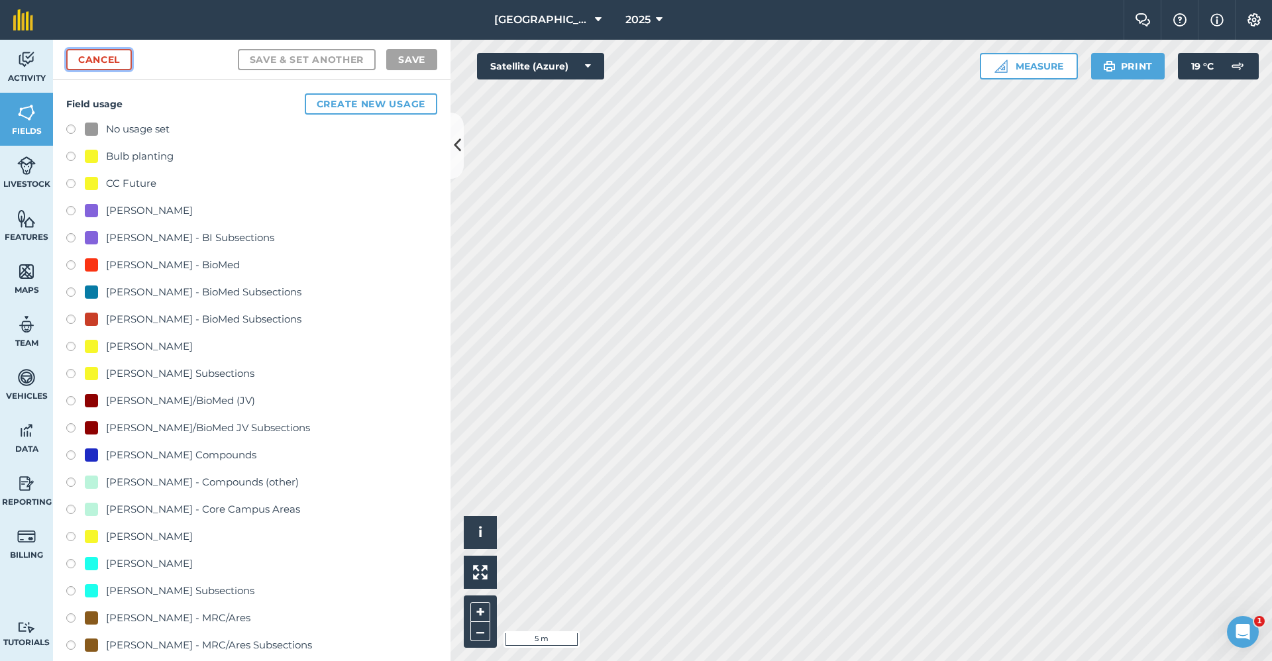
click at [79, 57] on link "Cancel" at bounding box center [99, 59] width 66 height 21
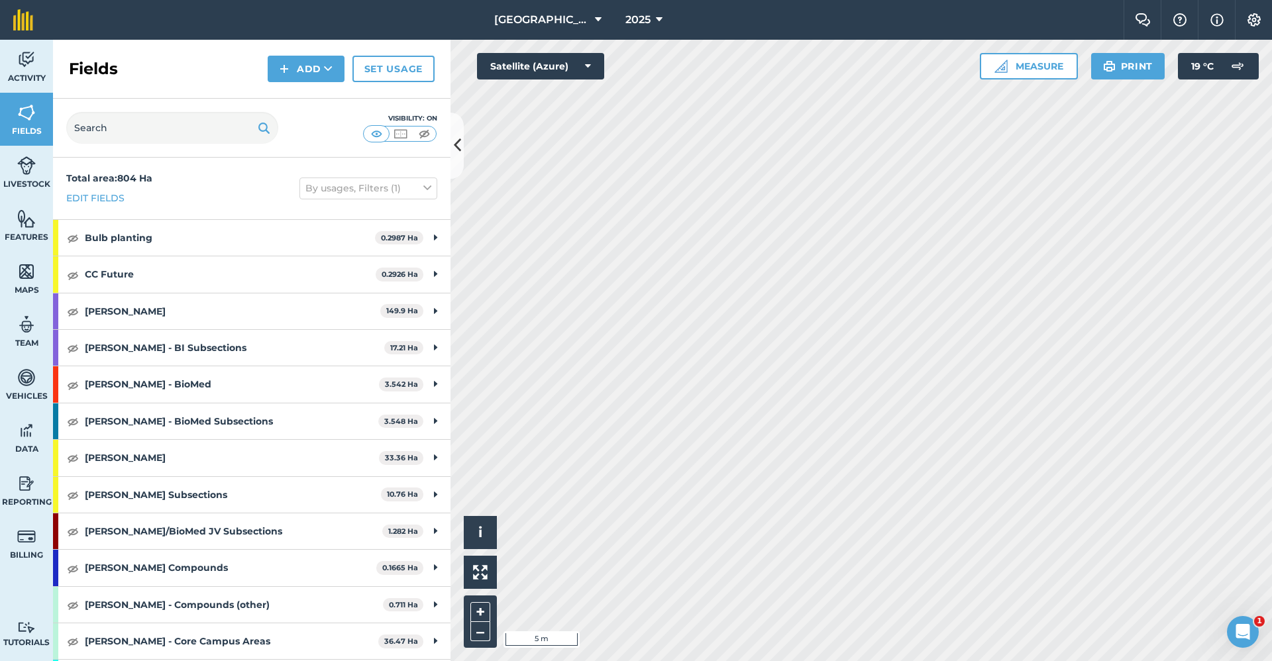
click at [435, 73] on div "Fields Add Set usage" at bounding box center [252, 69] width 398 height 59
click at [415, 74] on link "Set usage" at bounding box center [393, 69] width 82 height 27
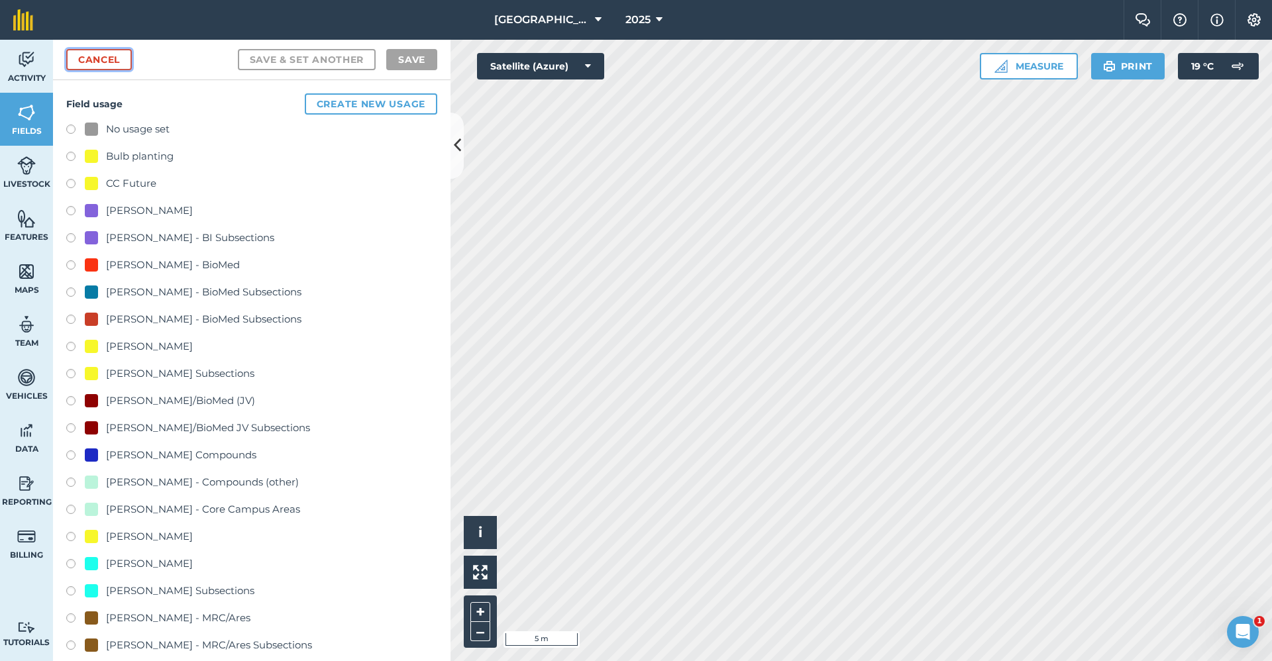
click at [124, 57] on link "Cancel" at bounding box center [99, 59] width 66 height 21
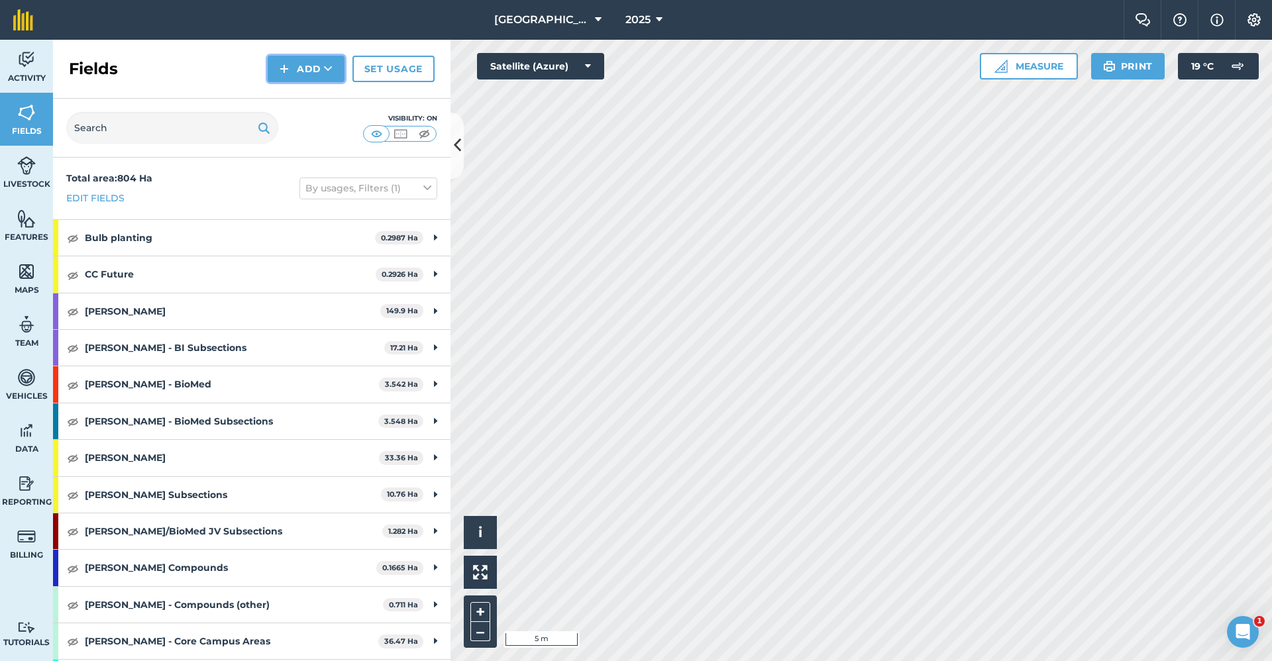
click at [325, 76] on button "Add" at bounding box center [306, 69] width 77 height 27
click at [324, 85] on link "Draw" at bounding box center [306, 98] width 73 height 29
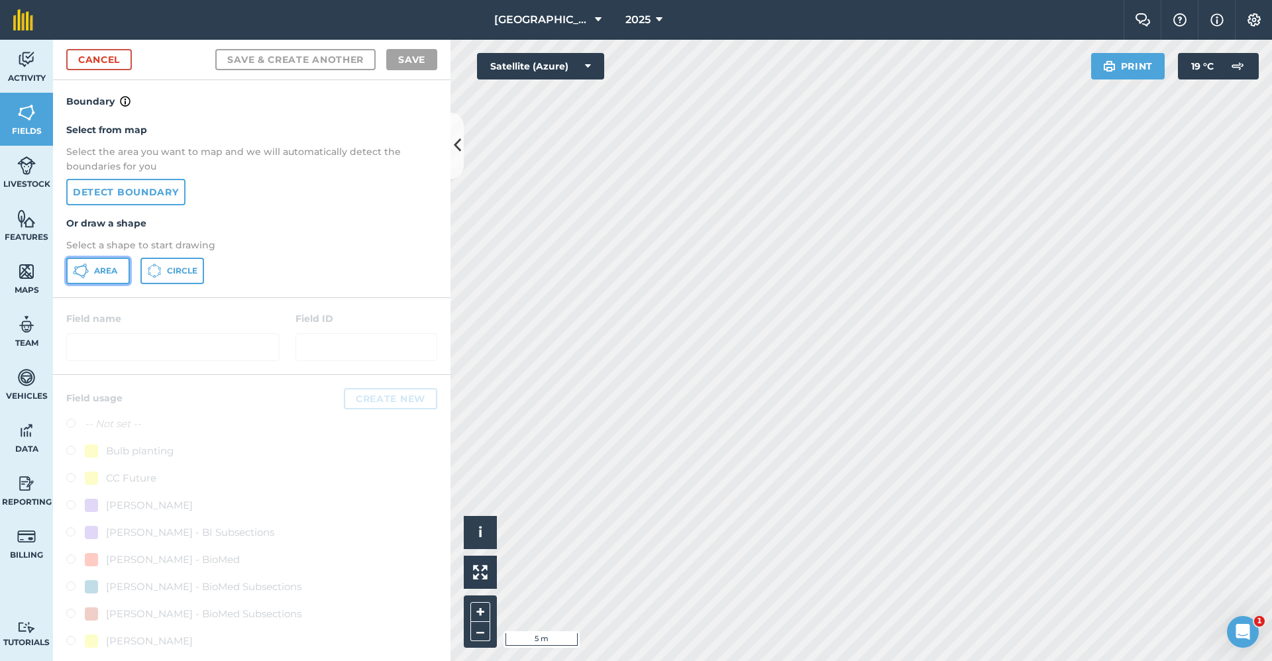
click at [115, 279] on button "Area" at bounding box center [98, 271] width 64 height 27
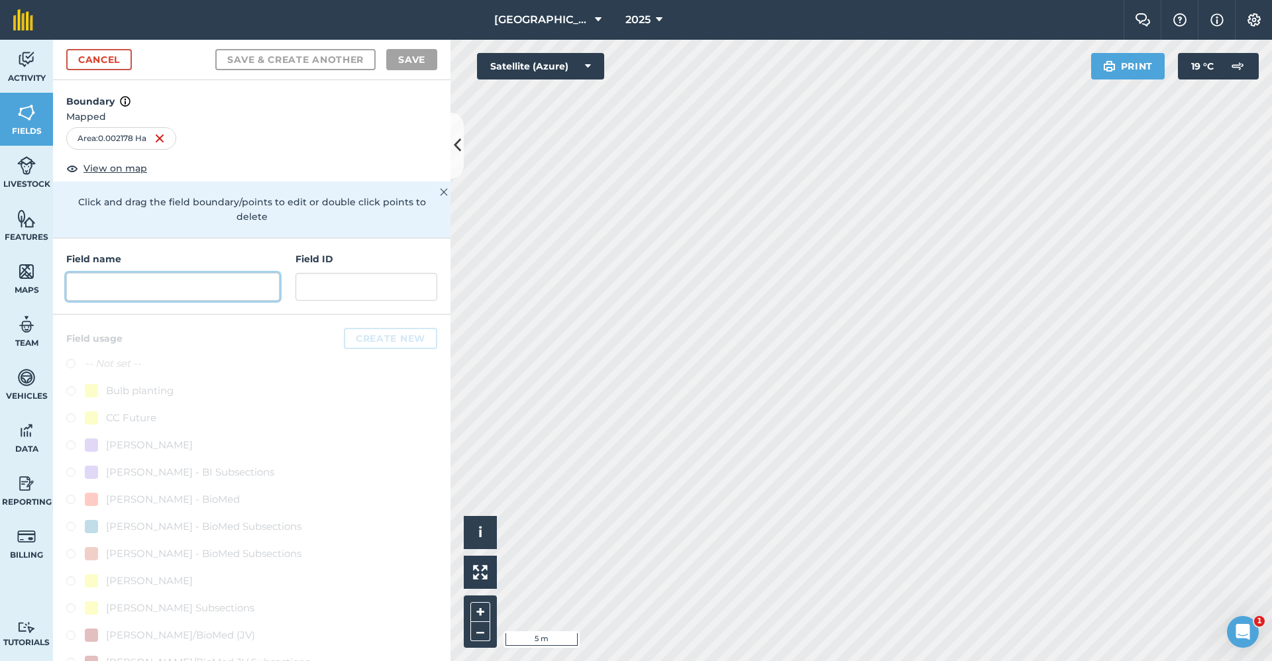
click at [220, 292] on input "text" at bounding box center [172, 287] width 213 height 28
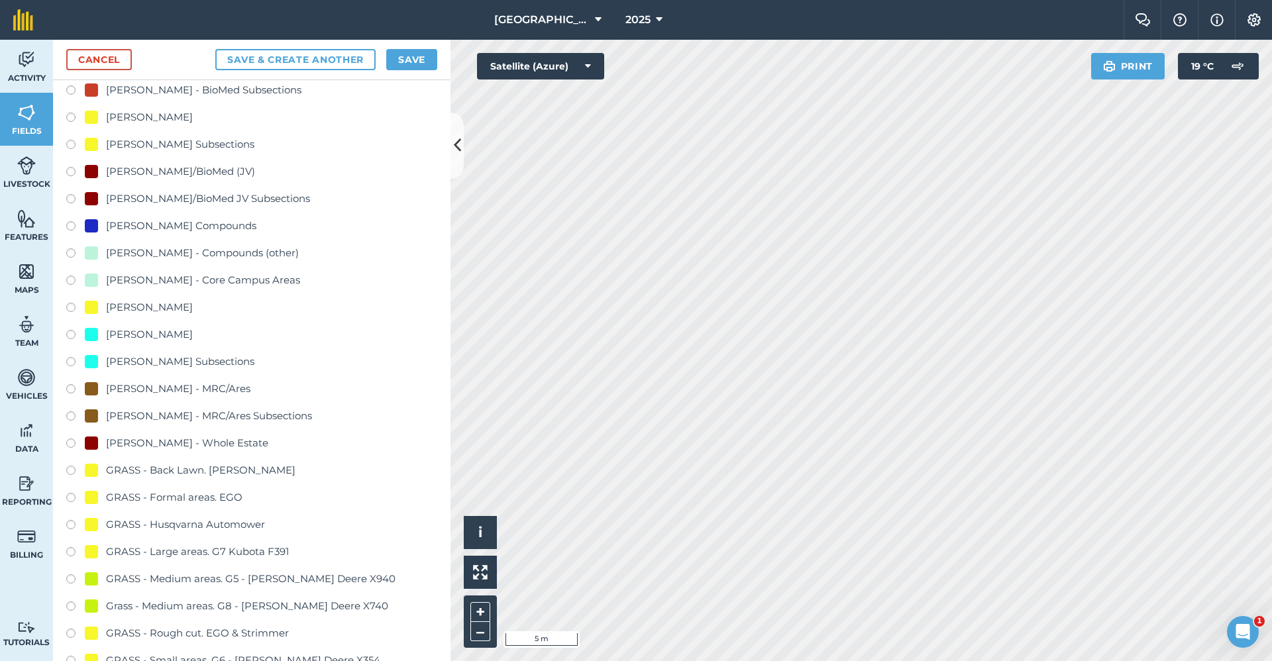
scroll to position [729, 0]
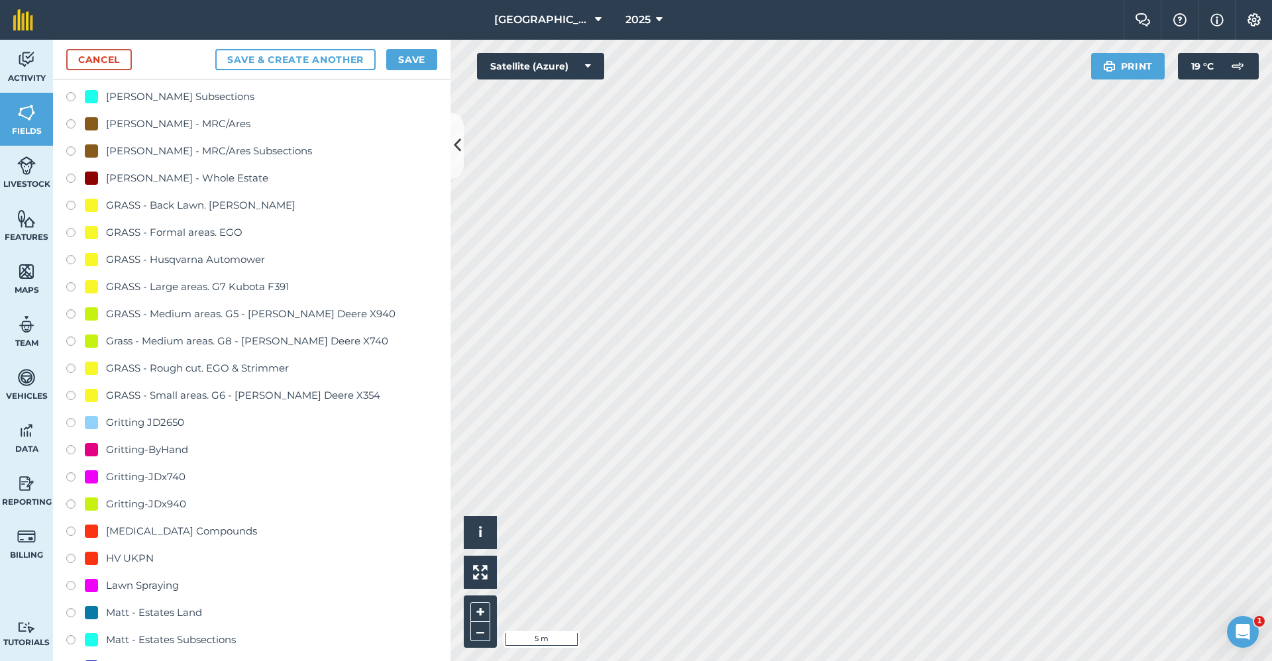
type input "Gritting-ByHand"
click at [174, 451] on div "Gritting-ByHand" at bounding box center [147, 450] width 82 height 16
radio input "true"
click at [411, 44] on div "Cancel Save & Create Another Save" at bounding box center [252, 60] width 398 height 40
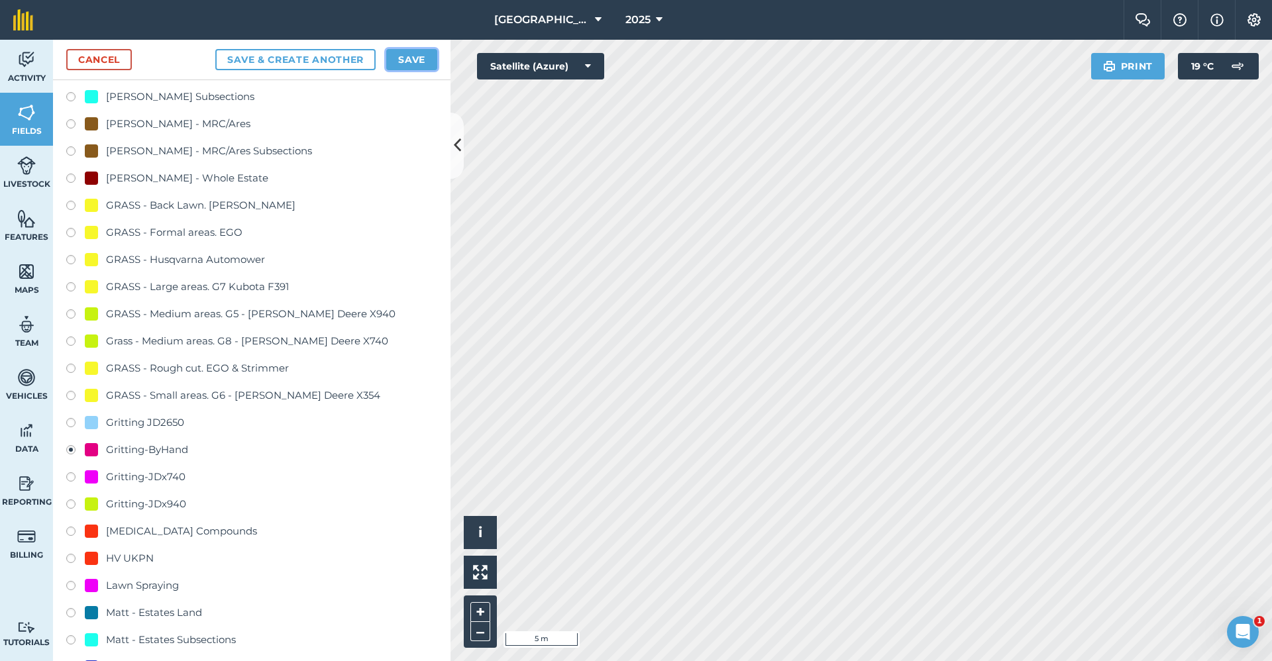
click at [413, 60] on button "Save" at bounding box center [411, 59] width 51 height 21
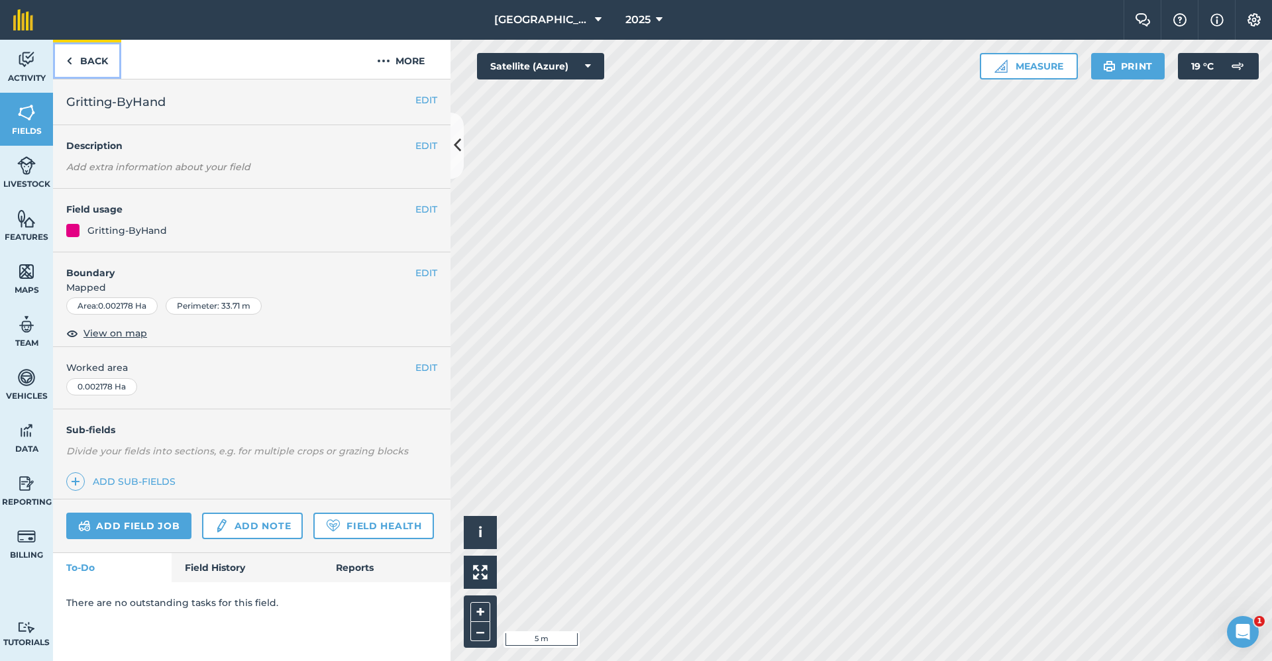
click at [87, 65] on link "Back" at bounding box center [87, 59] width 68 height 39
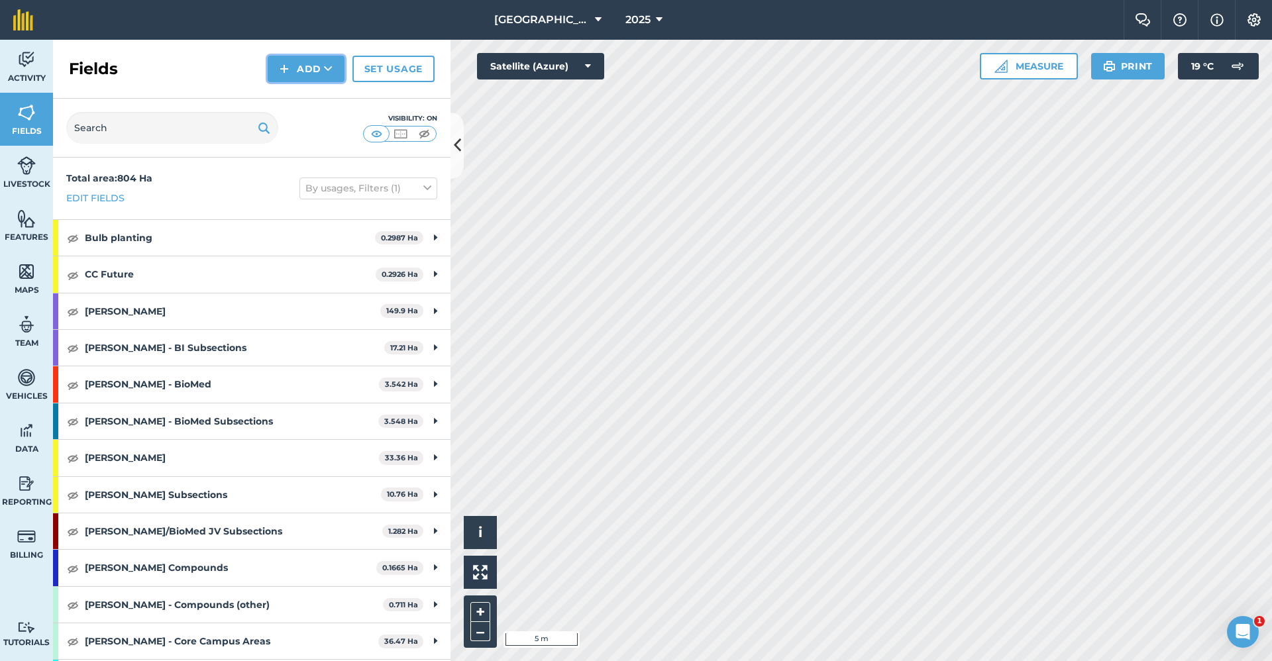
click at [317, 78] on button "Add" at bounding box center [306, 69] width 77 height 27
click at [305, 97] on link "Draw" at bounding box center [306, 98] width 73 height 29
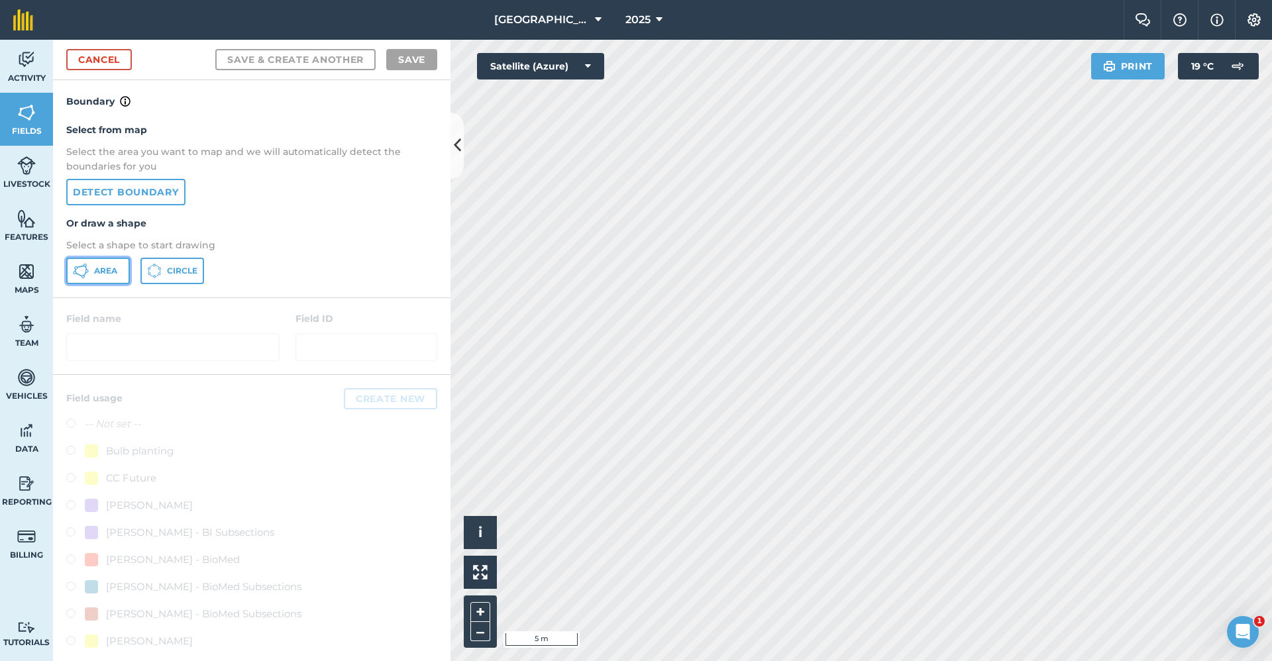
click at [105, 272] on span "Area" at bounding box center [105, 271] width 23 height 11
click at [754, 21] on div "Babraham Research Campus (Gardens) 2025 Farm Chat Help Info Settings Babraham R…" at bounding box center [636, 330] width 1272 height 661
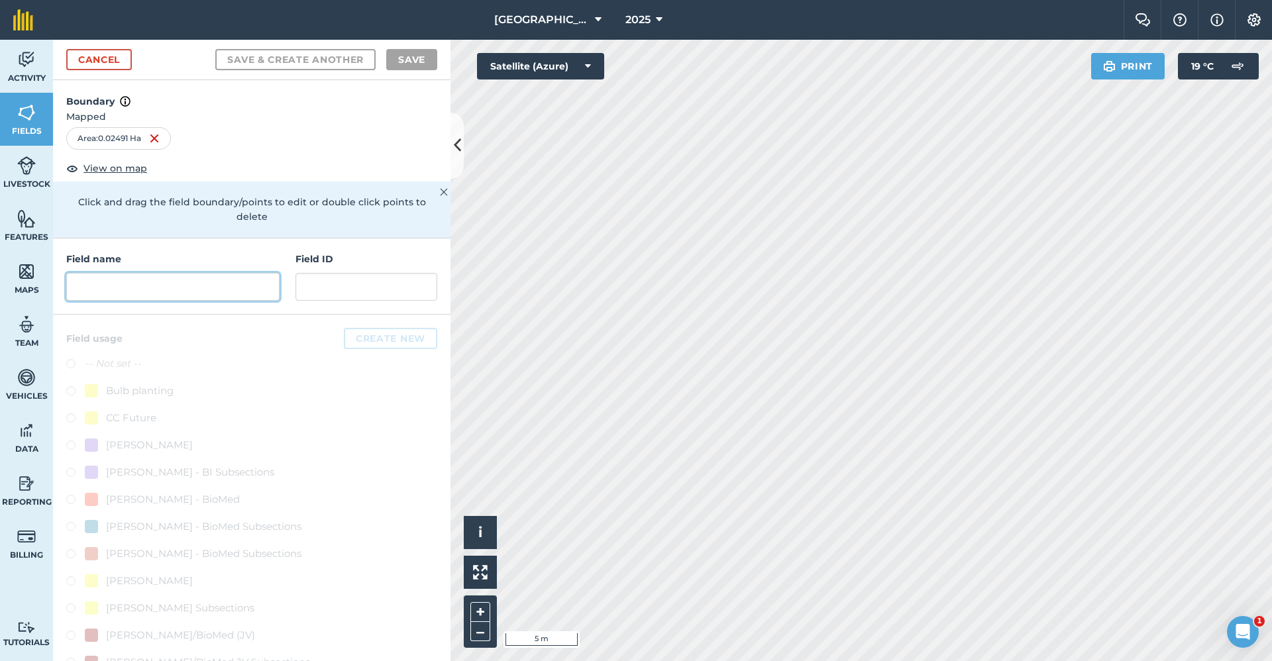
click at [210, 285] on input "text" at bounding box center [172, 287] width 213 height 28
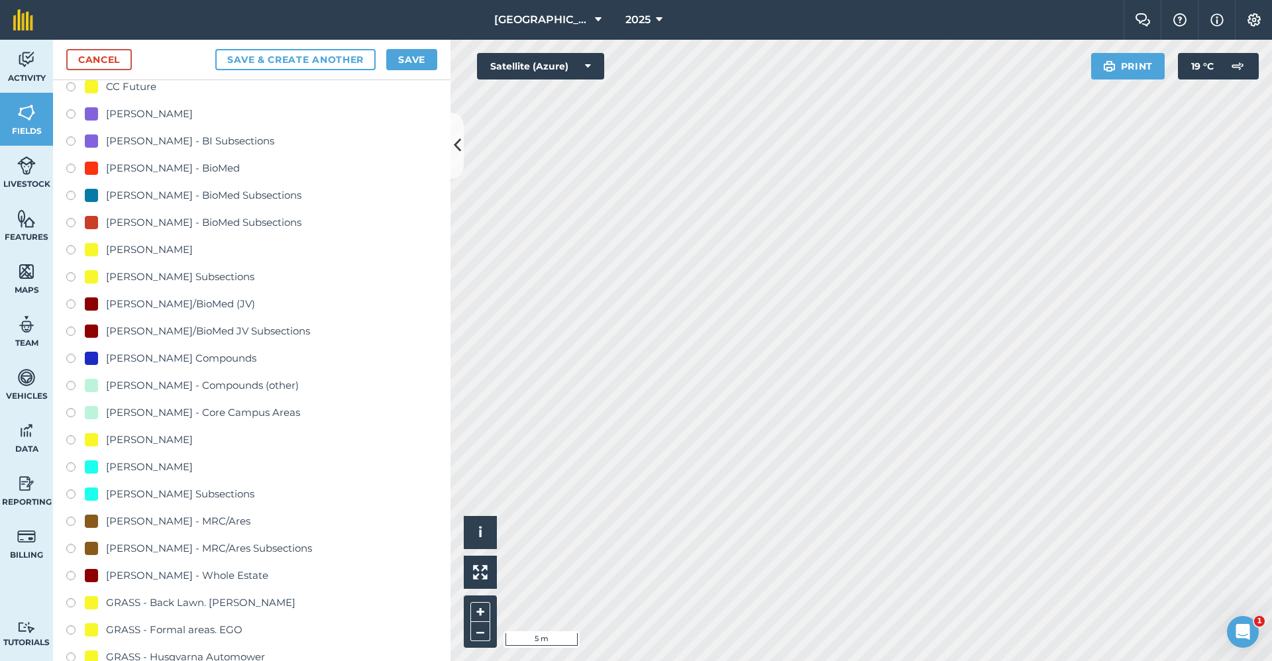
scroll to position [596, 0]
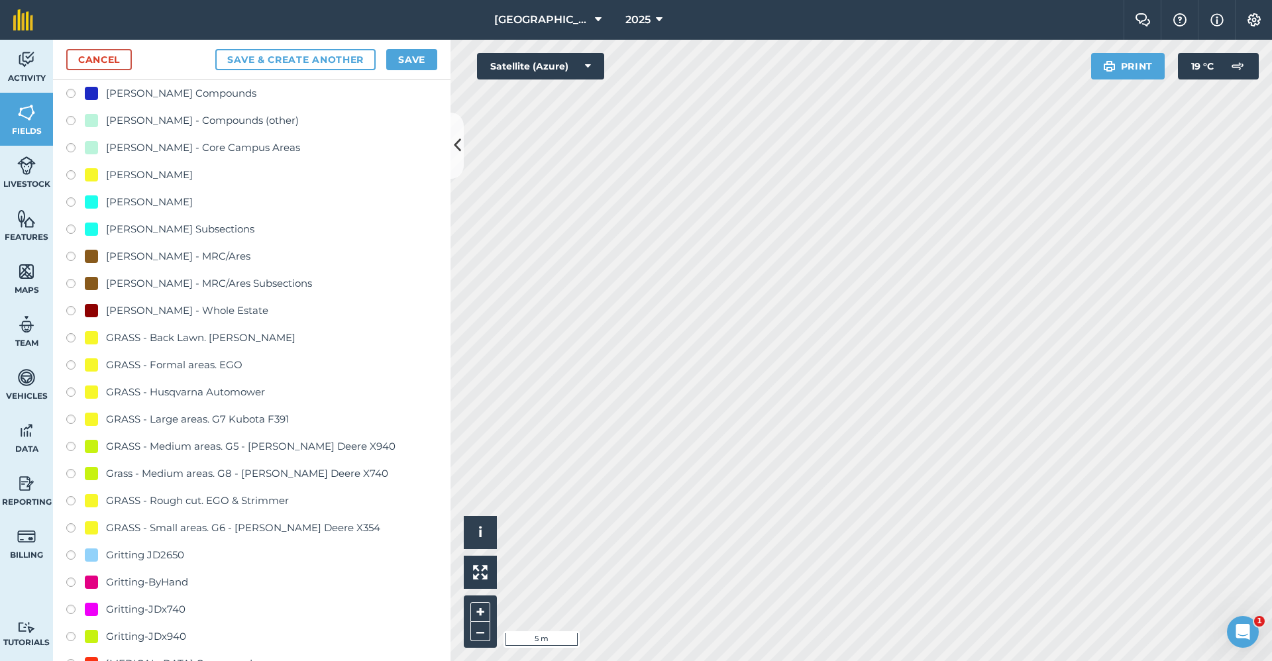
type input "Gritting-x740"
click at [182, 607] on div "Gritting-JDx740" at bounding box center [146, 610] width 80 height 16
radio input "true"
click at [405, 50] on button "Save" at bounding box center [411, 59] width 51 height 21
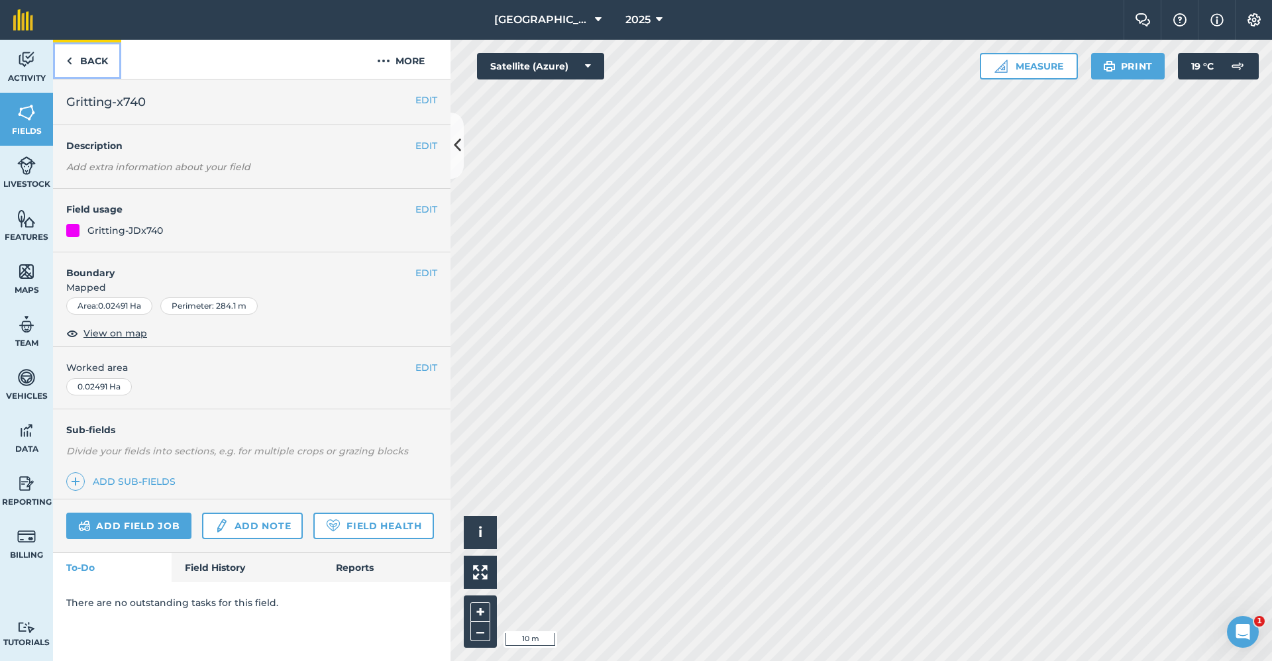
click at [103, 59] on link "Back" at bounding box center [87, 59] width 68 height 39
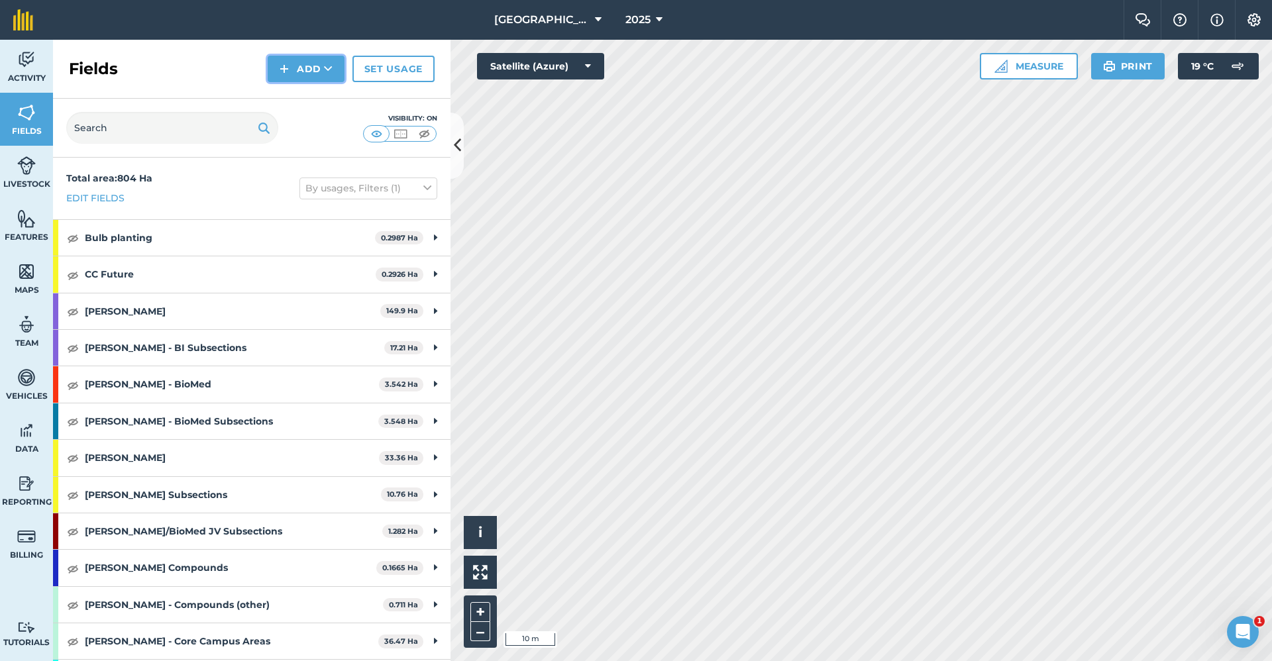
click at [302, 67] on button "Add" at bounding box center [306, 69] width 77 height 27
click at [303, 95] on link "Draw" at bounding box center [306, 98] width 73 height 29
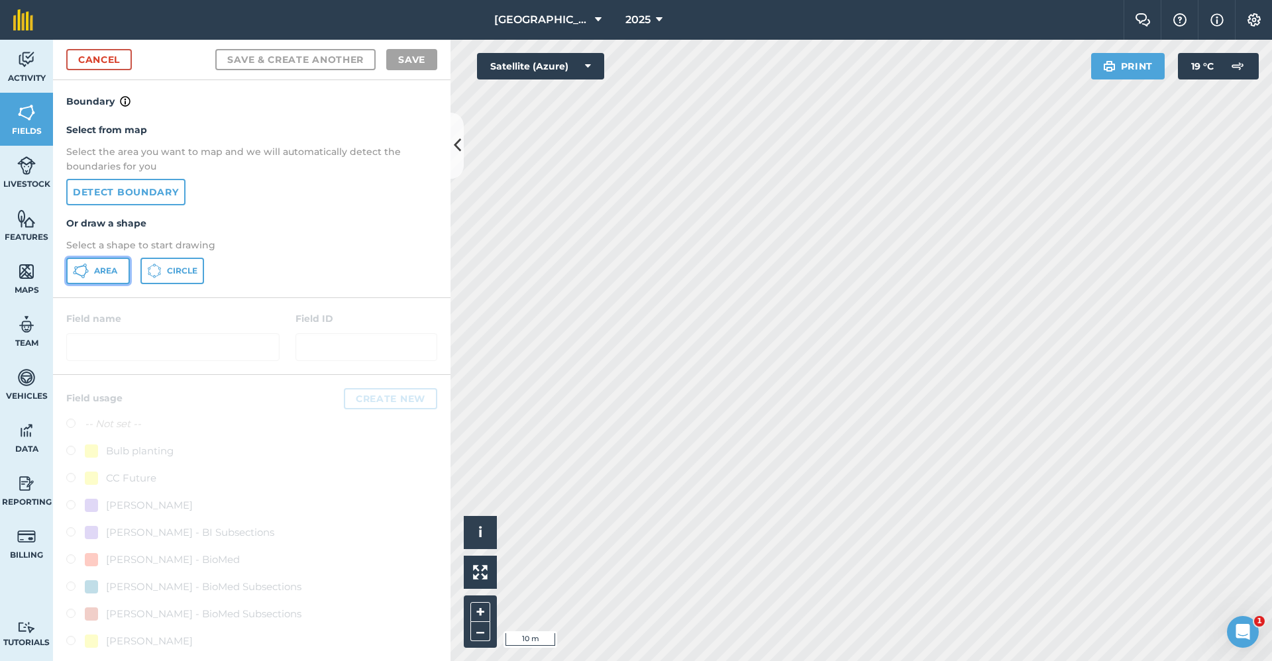
click at [94, 275] on span "Area" at bounding box center [105, 271] width 23 height 11
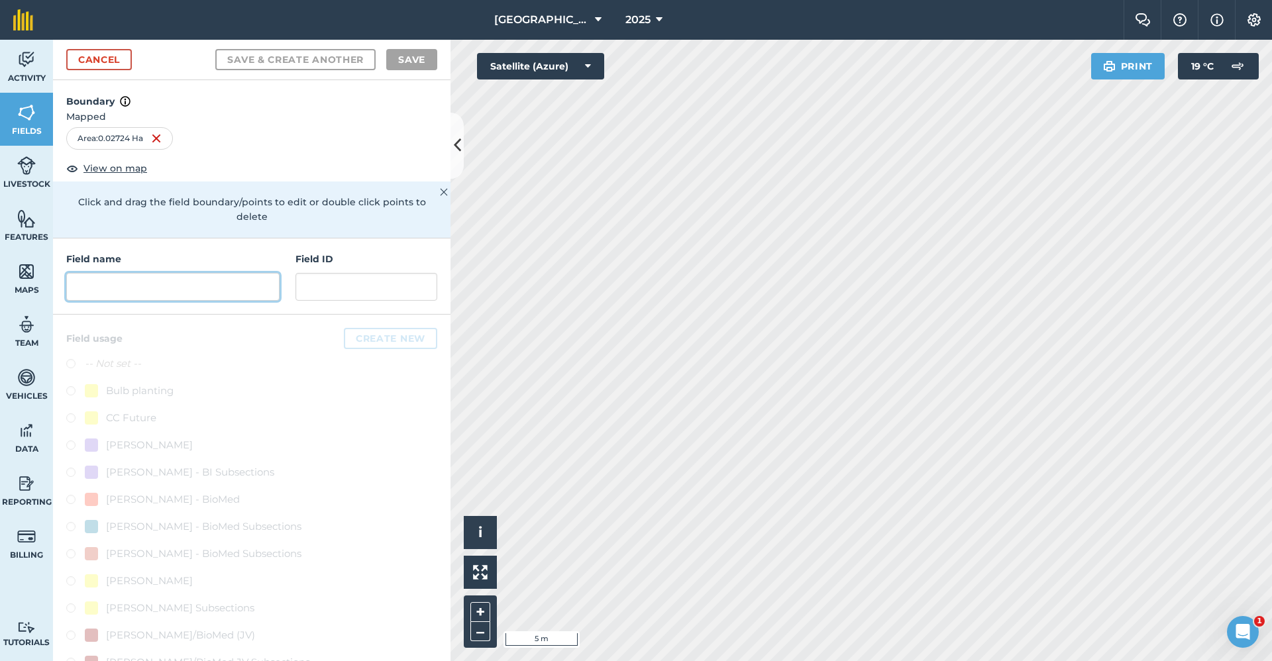
click at [219, 282] on input "text" at bounding box center [172, 287] width 213 height 28
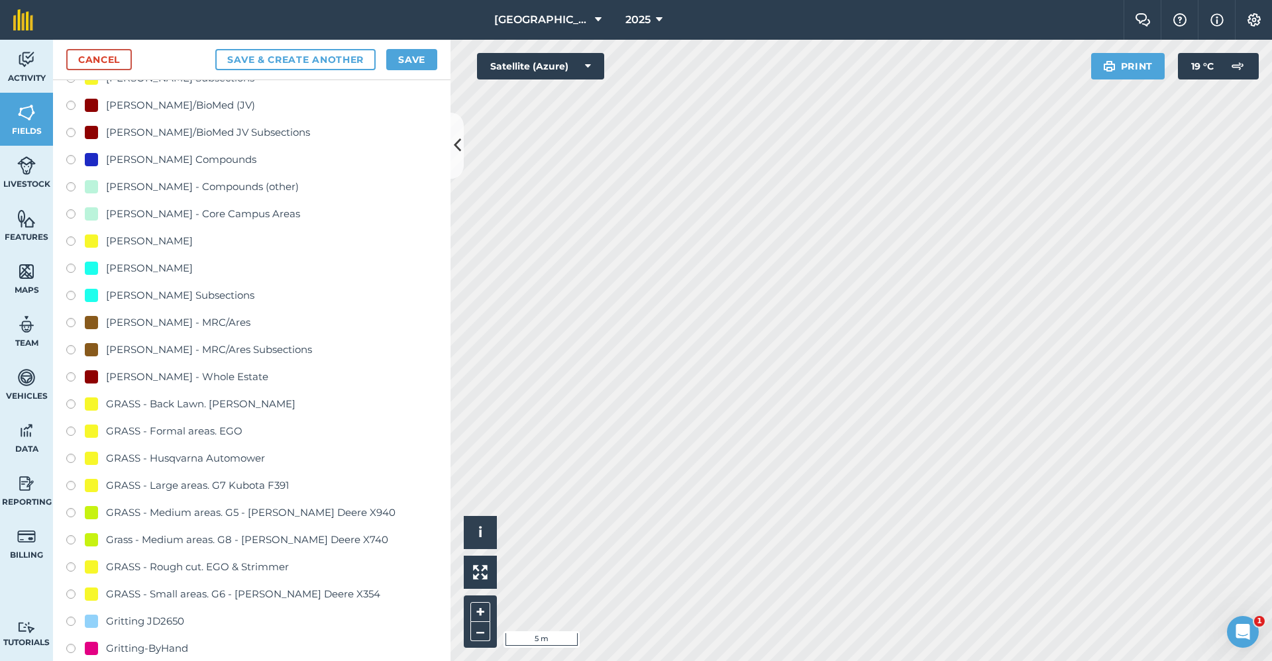
scroll to position [663, 0]
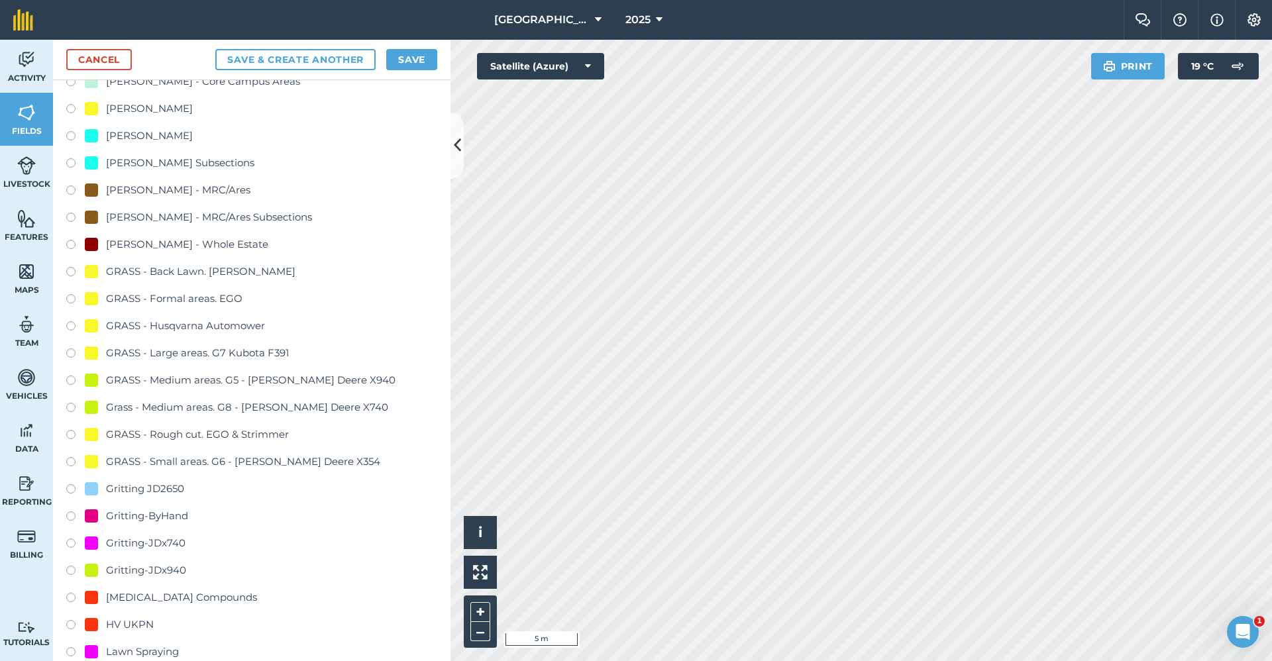
type input "Gritting-x740"
click at [168, 545] on div "Gritting-JDx740" at bounding box center [146, 543] width 80 height 16
radio input "true"
click at [394, 60] on button "Save" at bounding box center [411, 59] width 51 height 21
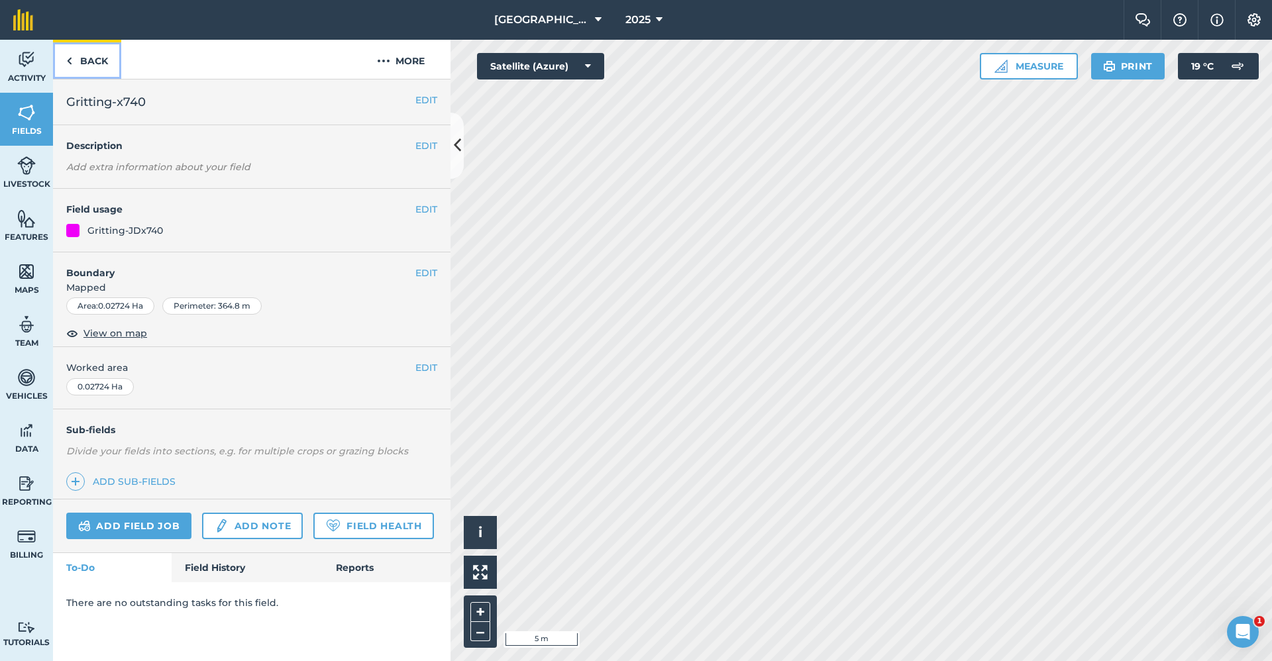
click at [93, 56] on link "Back" at bounding box center [87, 59] width 68 height 39
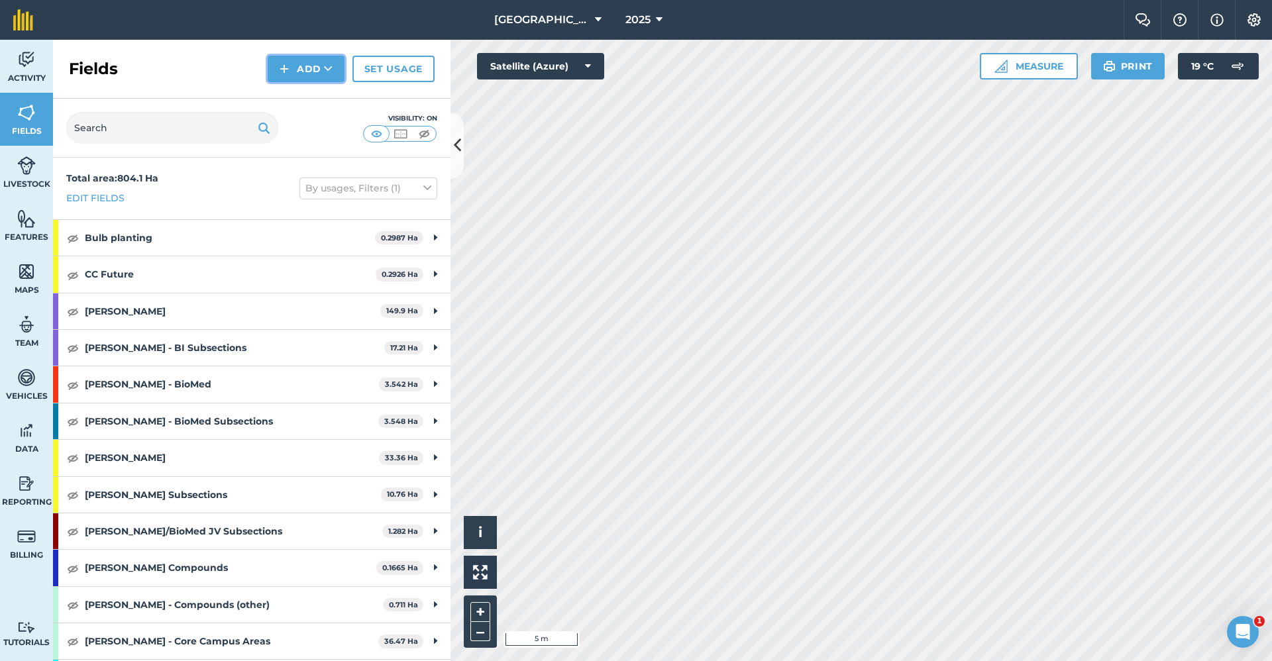
click at [300, 64] on button "Add" at bounding box center [306, 69] width 77 height 27
click at [302, 95] on link "Draw" at bounding box center [306, 98] width 73 height 29
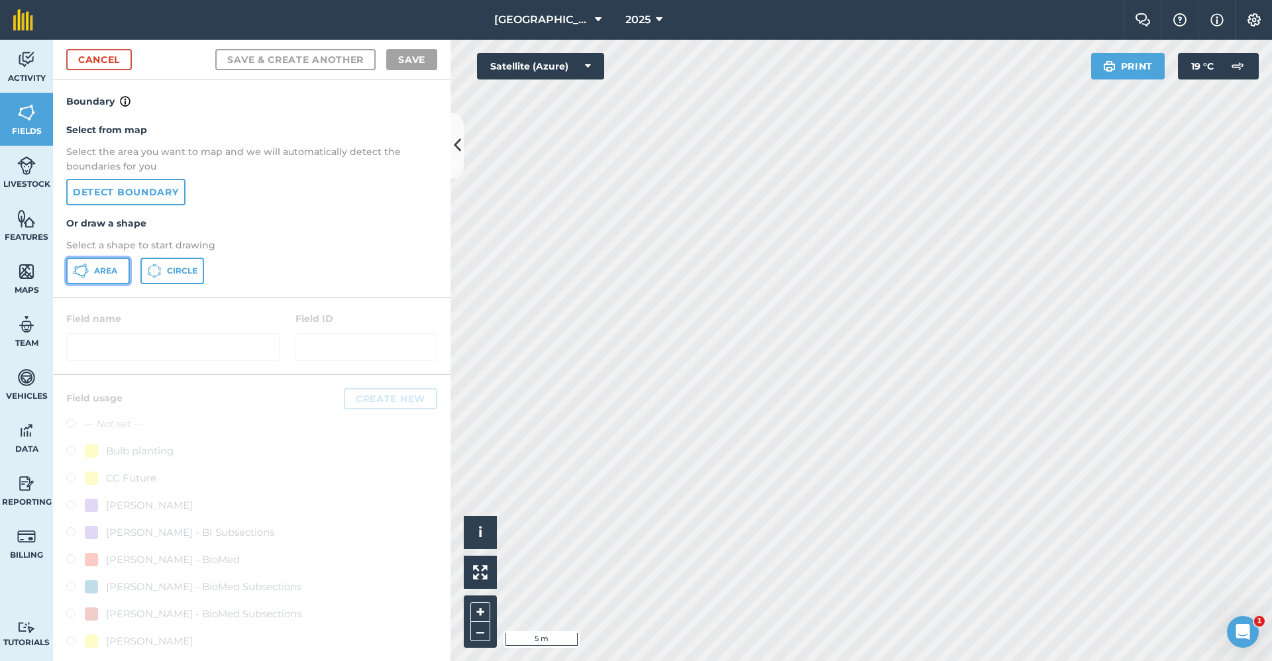
click at [105, 268] on span "Area" at bounding box center [105, 271] width 23 height 11
click at [1121, 0] on html "Babraham Research Campus (Gardens) 2025 Farm Chat Help Info Settings Babraham R…" at bounding box center [636, 330] width 1272 height 661
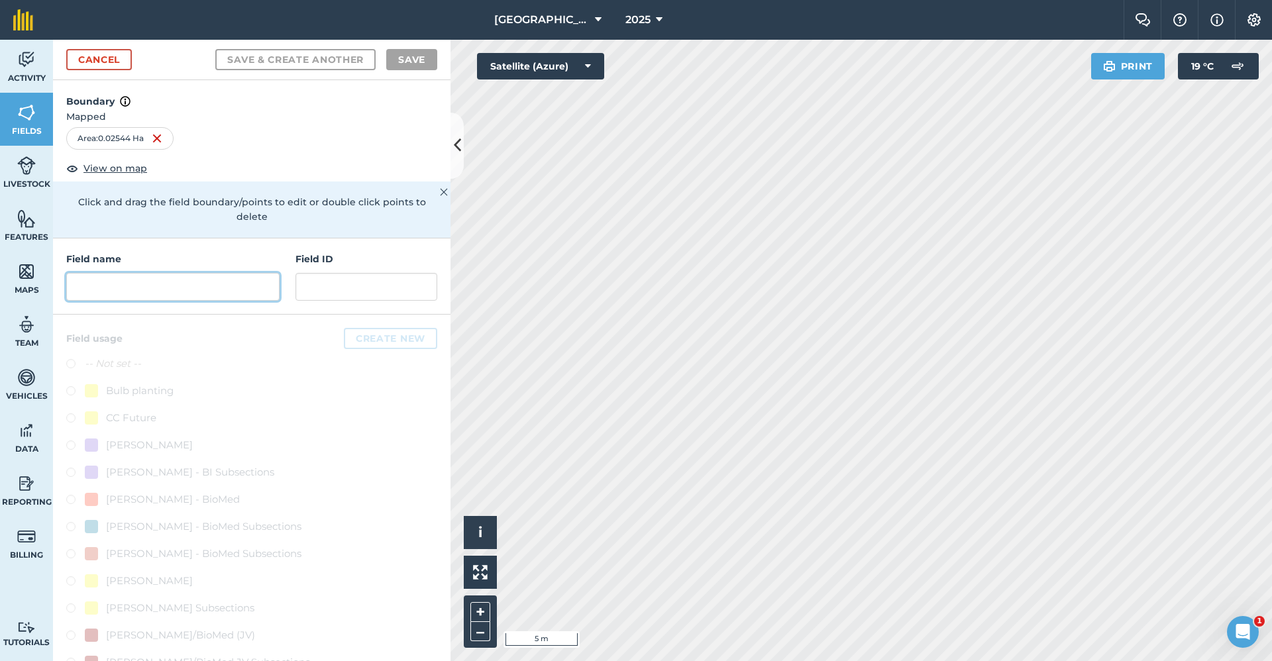
click at [226, 299] on input "text" at bounding box center [172, 287] width 213 height 28
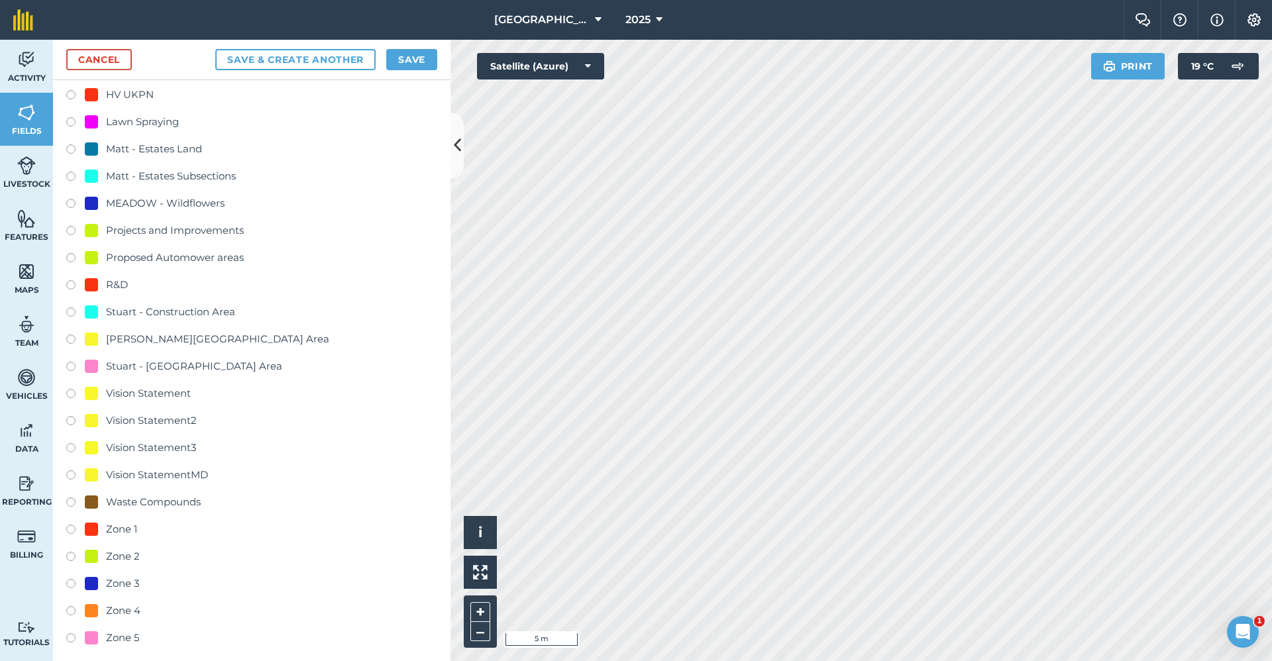
scroll to position [928, 0]
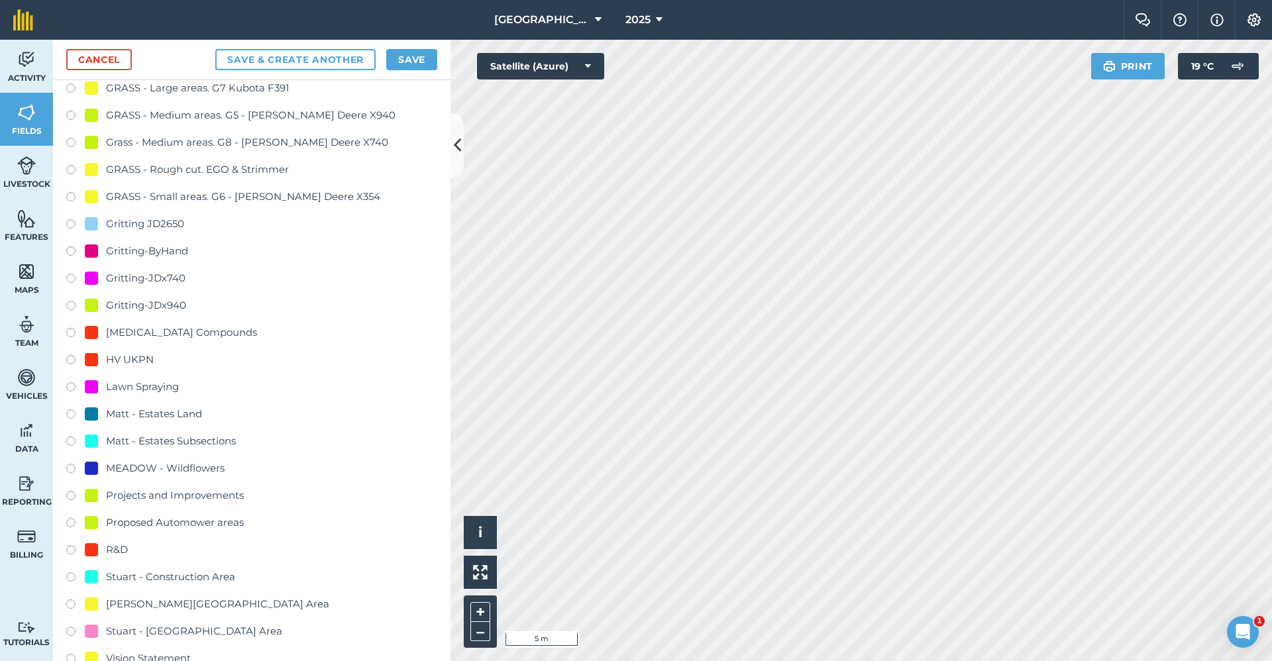
type input "Gritting-x740"
click at [174, 280] on div "Gritting-JDx740" at bounding box center [146, 278] width 80 height 16
radio input "true"
click at [407, 68] on button "Save" at bounding box center [411, 59] width 51 height 21
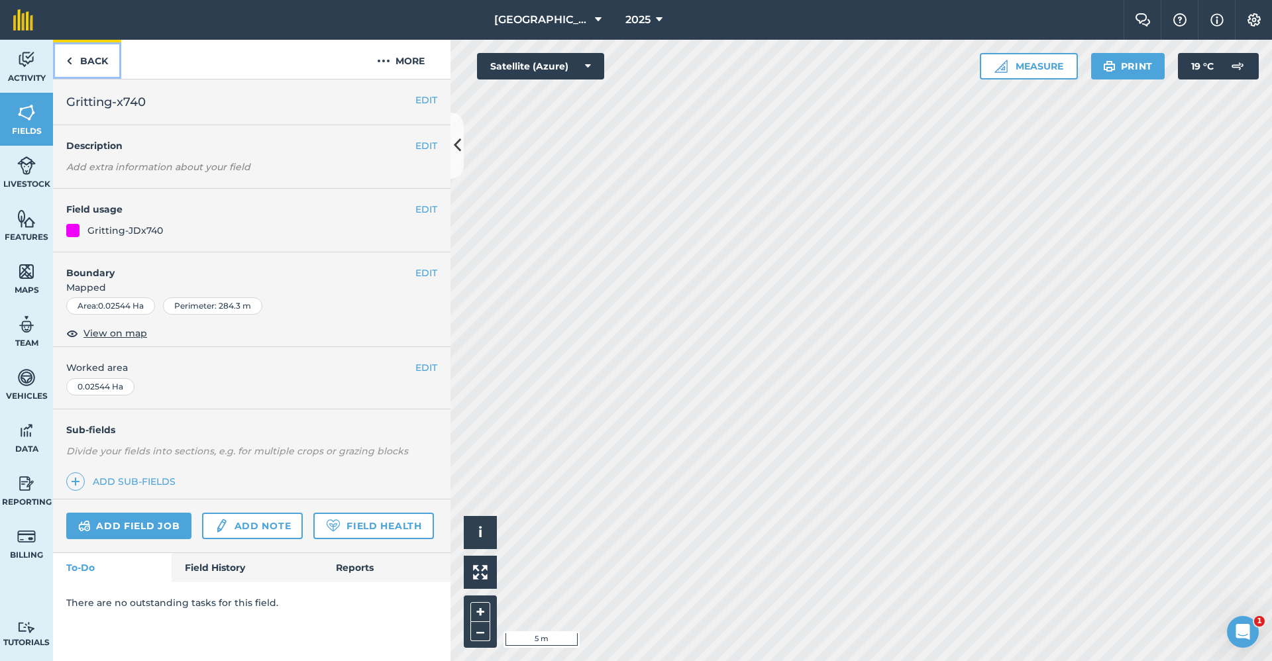
click at [83, 58] on link "Back" at bounding box center [87, 59] width 68 height 39
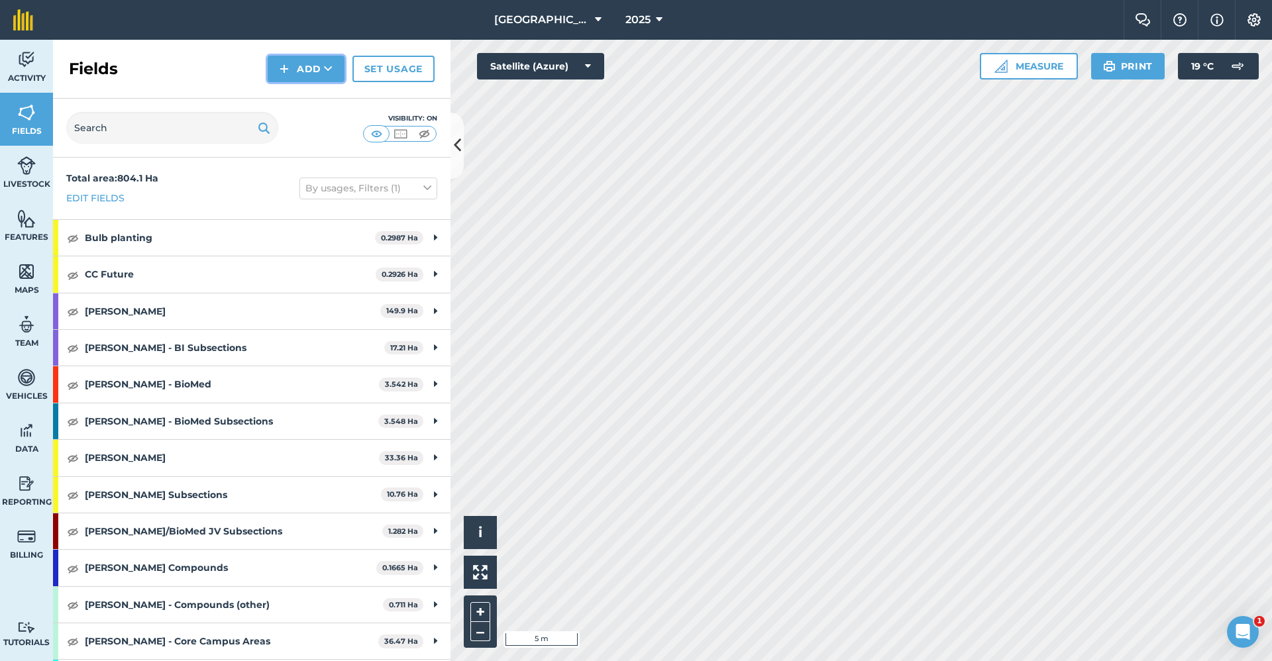
click at [292, 62] on button "Add" at bounding box center [306, 69] width 77 height 27
click at [303, 94] on link "Draw" at bounding box center [306, 98] width 73 height 29
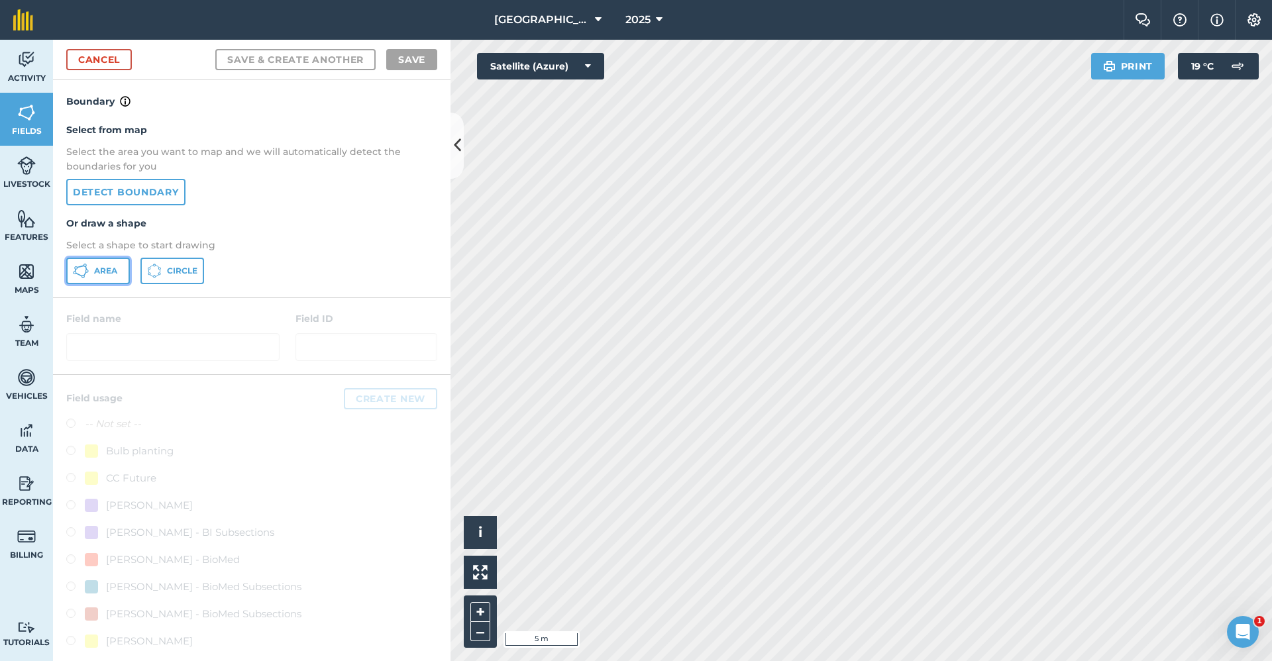
click at [91, 266] on button "Area" at bounding box center [98, 271] width 64 height 27
click at [93, 57] on link "Cancel" at bounding box center [99, 59] width 66 height 21
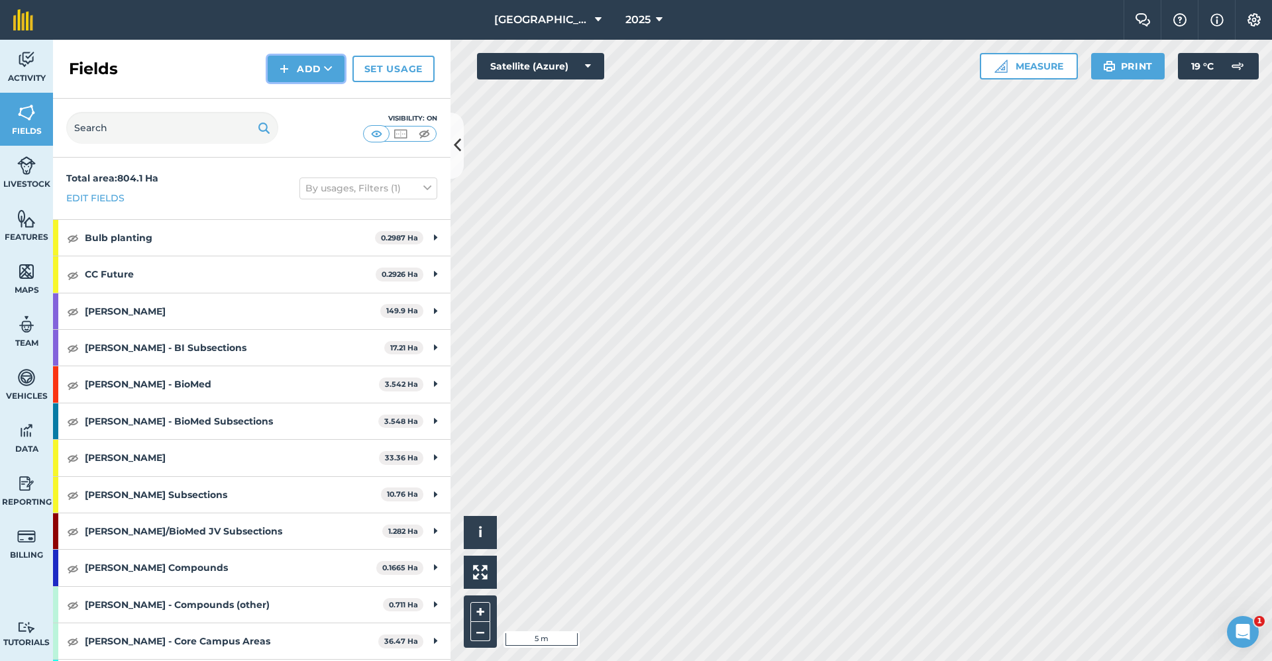
click at [307, 73] on button "Add" at bounding box center [306, 69] width 77 height 27
click at [307, 91] on link "Draw" at bounding box center [306, 98] width 73 height 29
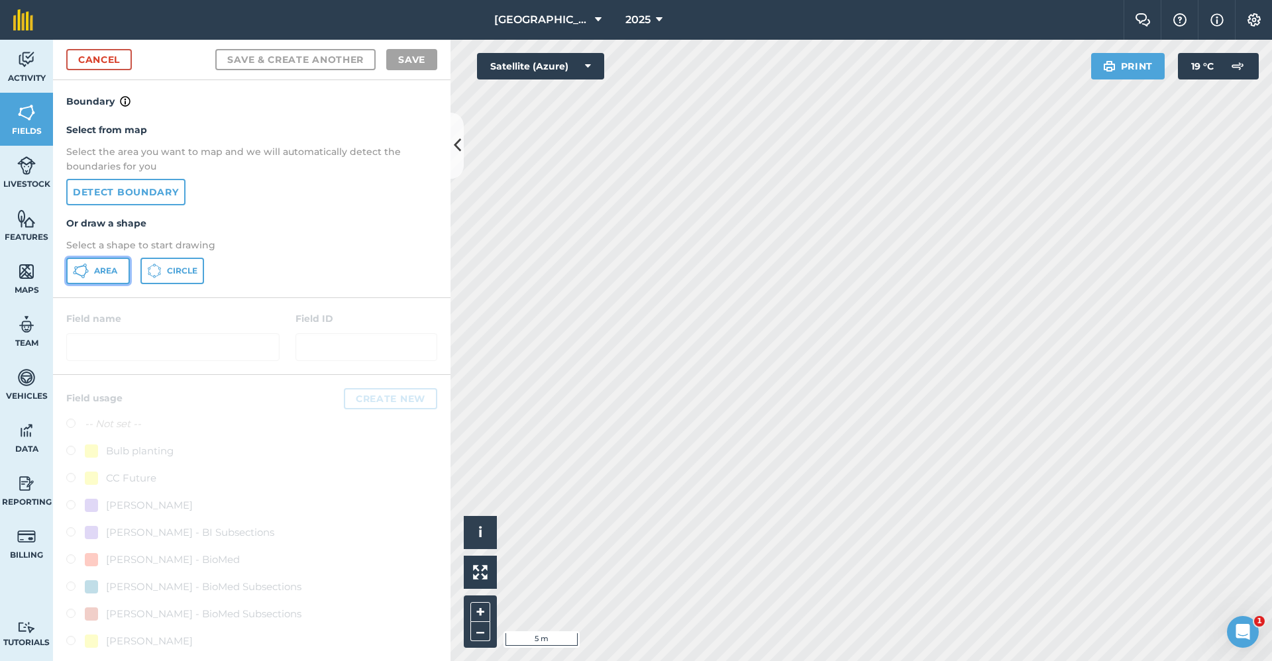
click at [115, 267] on span "Area" at bounding box center [105, 271] width 23 height 11
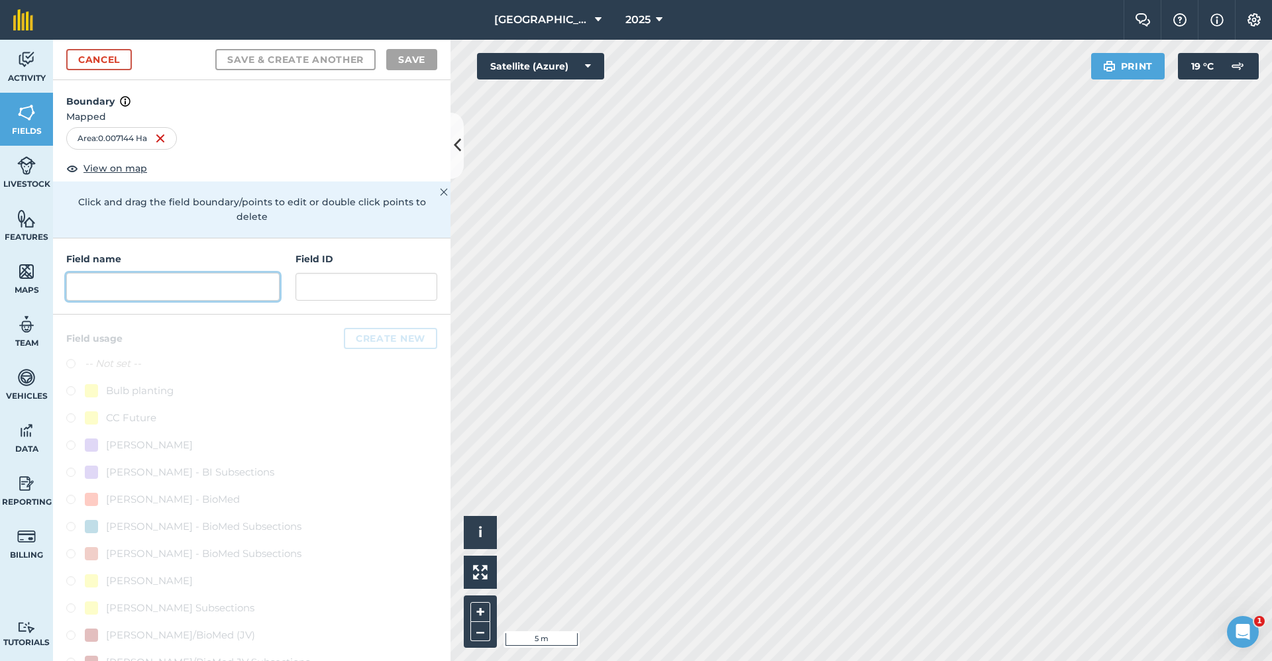
click at [121, 291] on input "text" at bounding box center [172, 287] width 213 height 28
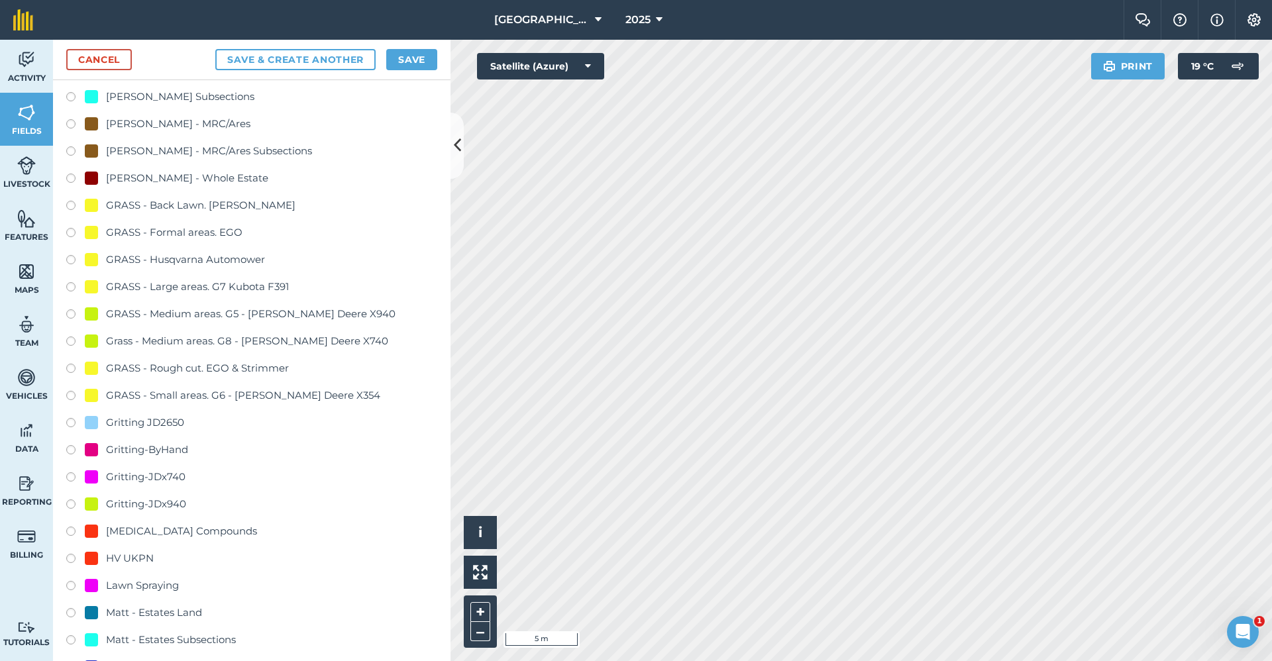
scroll to position [795, 0]
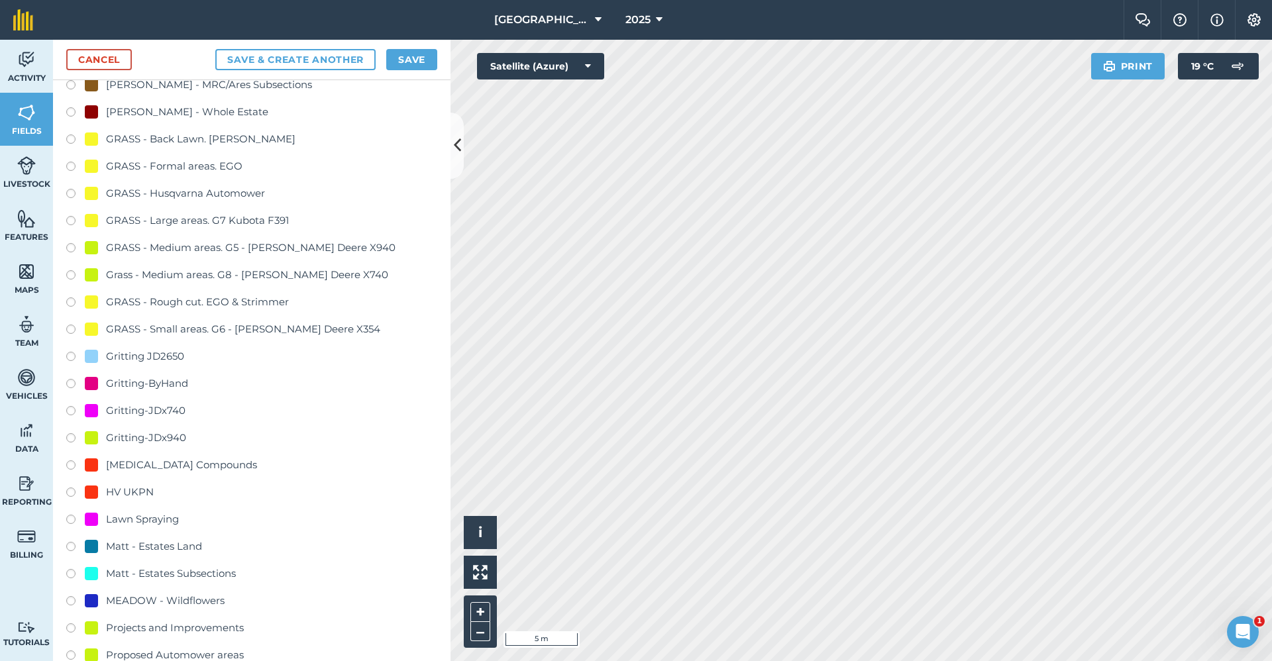
type input "Gritting-x740"
click at [173, 408] on div "Gritting-JDx740" at bounding box center [146, 411] width 80 height 16
radio input "true"
click at [435, 61] on button "Save" at bounding box center [411, 59] width 51 height 21
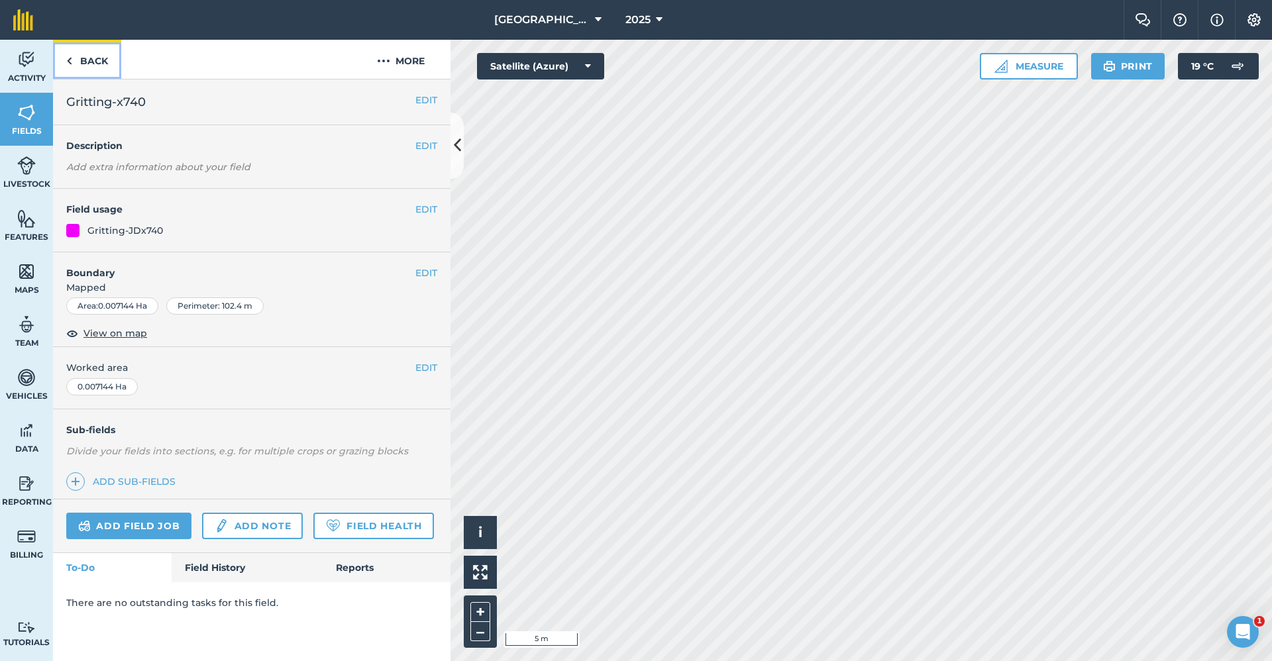
click at [83, 56] on link "Back" at bounding box center [87, 59] width 68 height 39
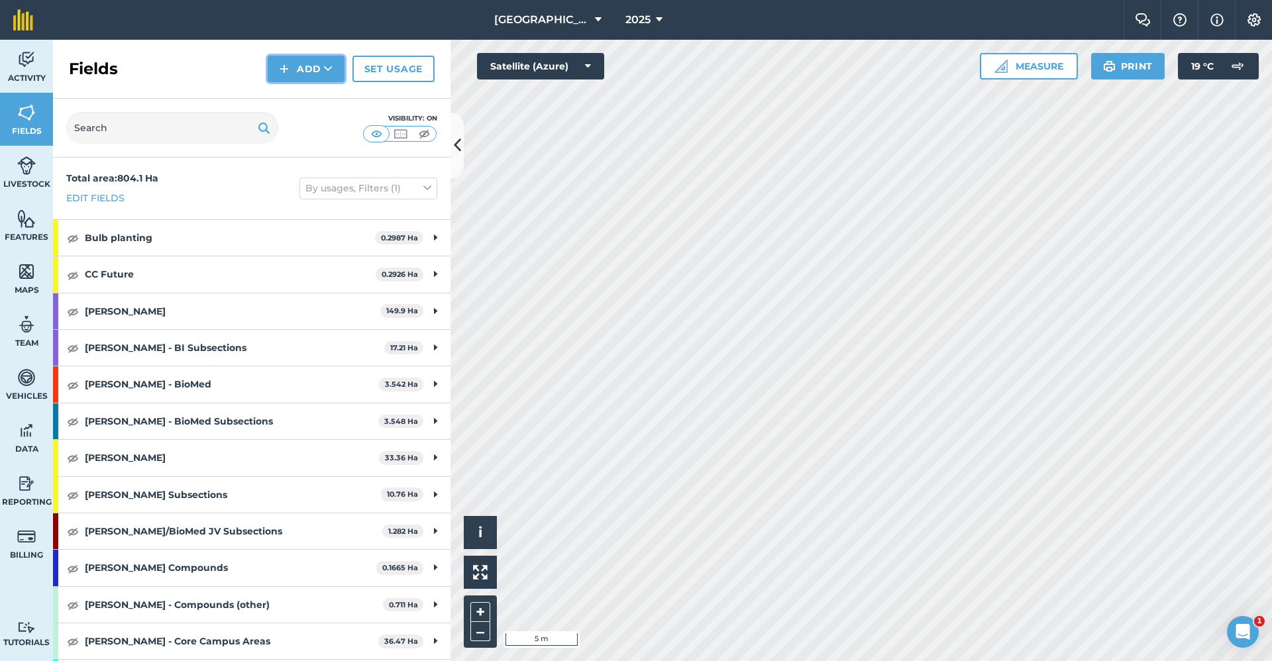
click at [291, 62] on button "Add" at bounding box center [306, 69] width 77 height 27
click at [287, 102] on link "Draw" at bounding box center [306, 98] width 73 height 29
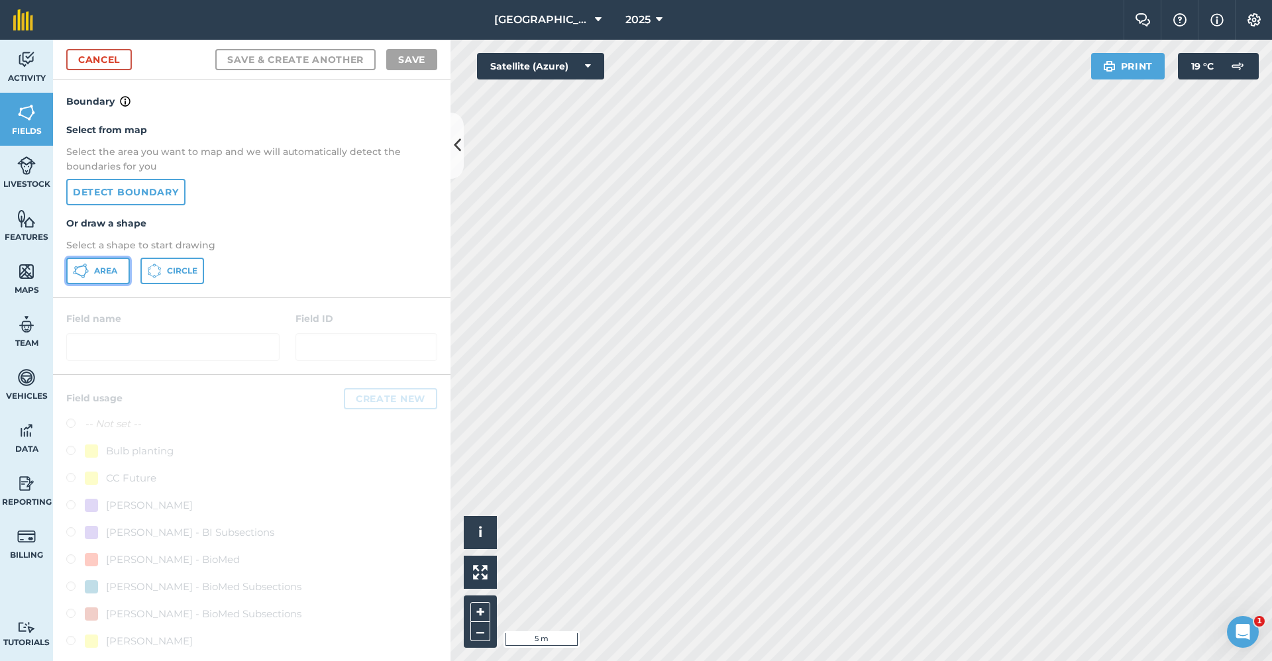
click at [112, 270] on span "Area" at bounding box center [105, 271] width 23 height 11
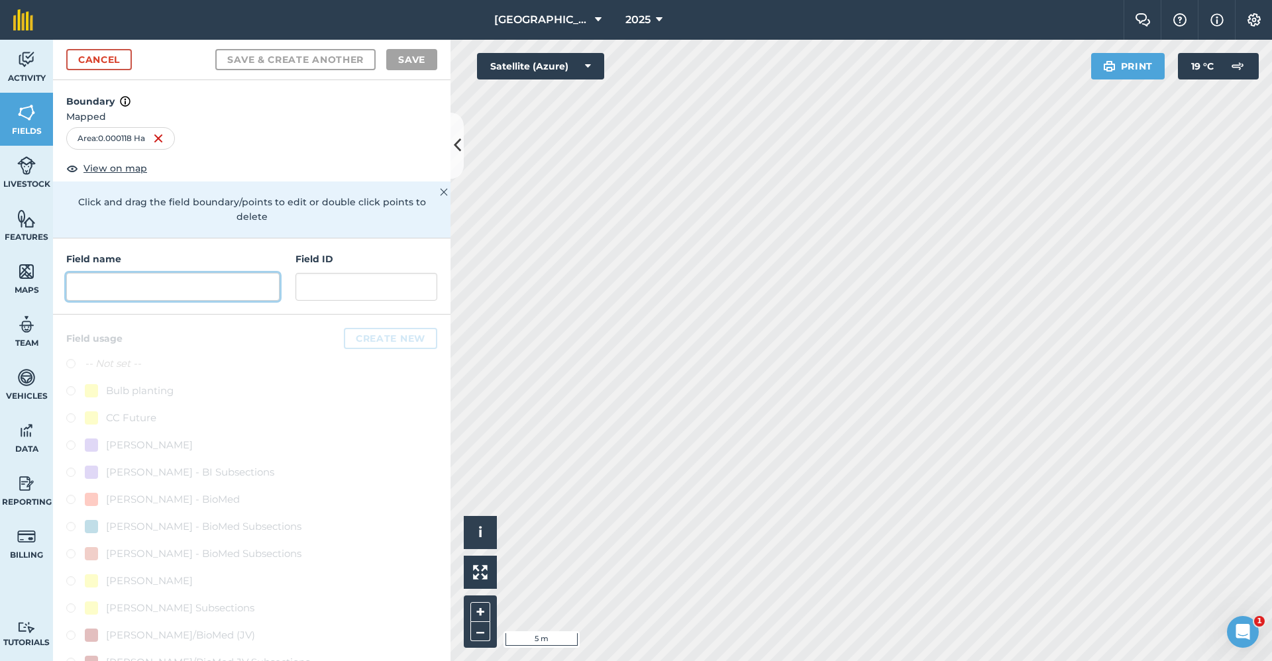
click at [133, 280] on input "text" at bounding box center [172, 287] width 213 height 28
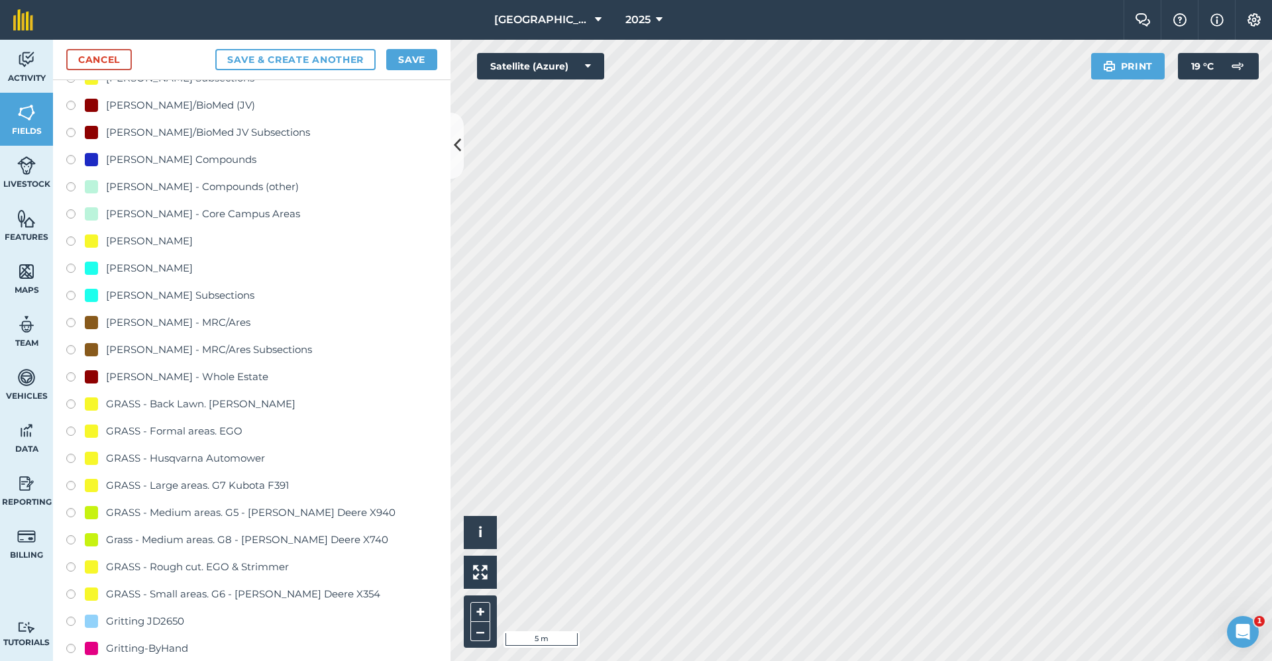
scroll to position [729, 0]
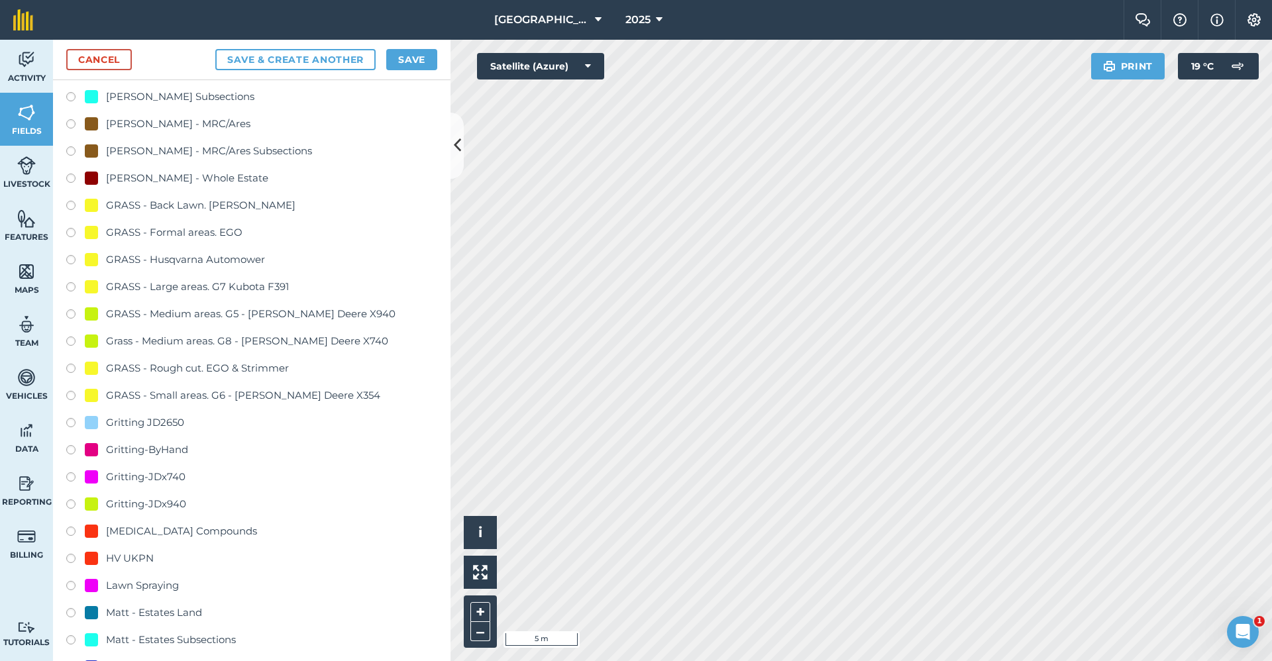
type input "Gritting-ByHand"
click at [170, 453] on div "Gritting-ByHand" at bounding box center [147, 450] width 82 height 16
radio input "true"
click at [427, 67] on button "Save" at bounding box center [411, 59] width 51 height 21
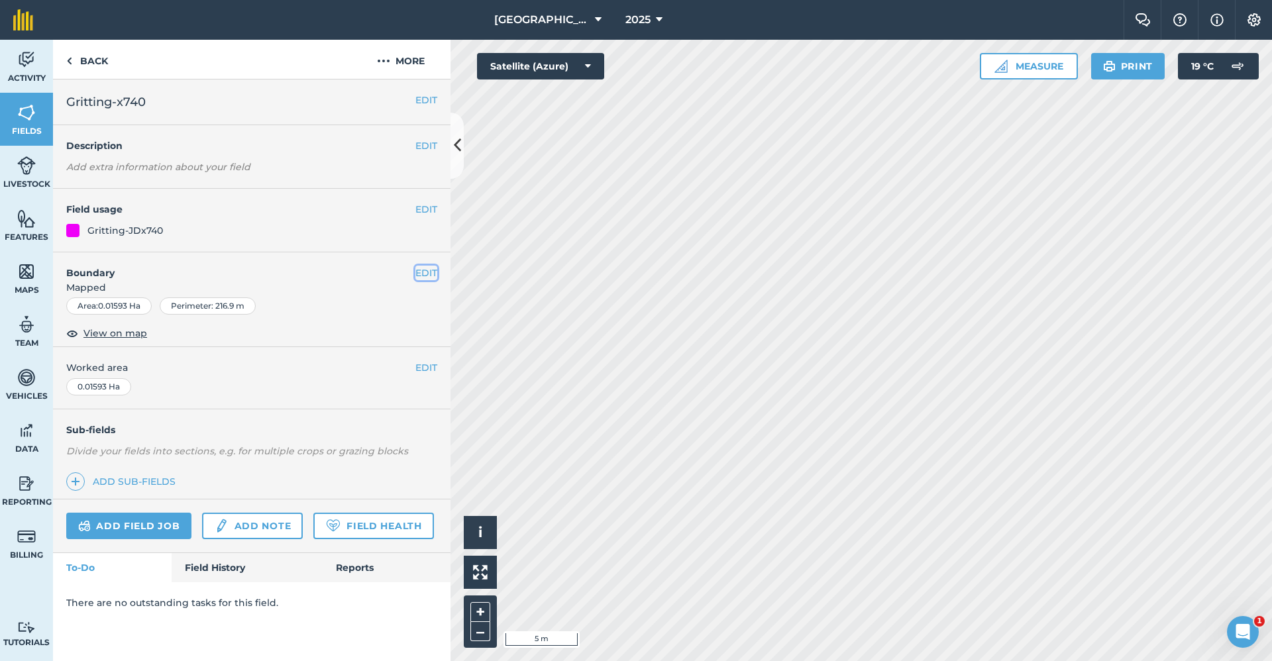
click at [418, 273] on button "EDIT" at bounding box center [426, 273] width 22 height 15
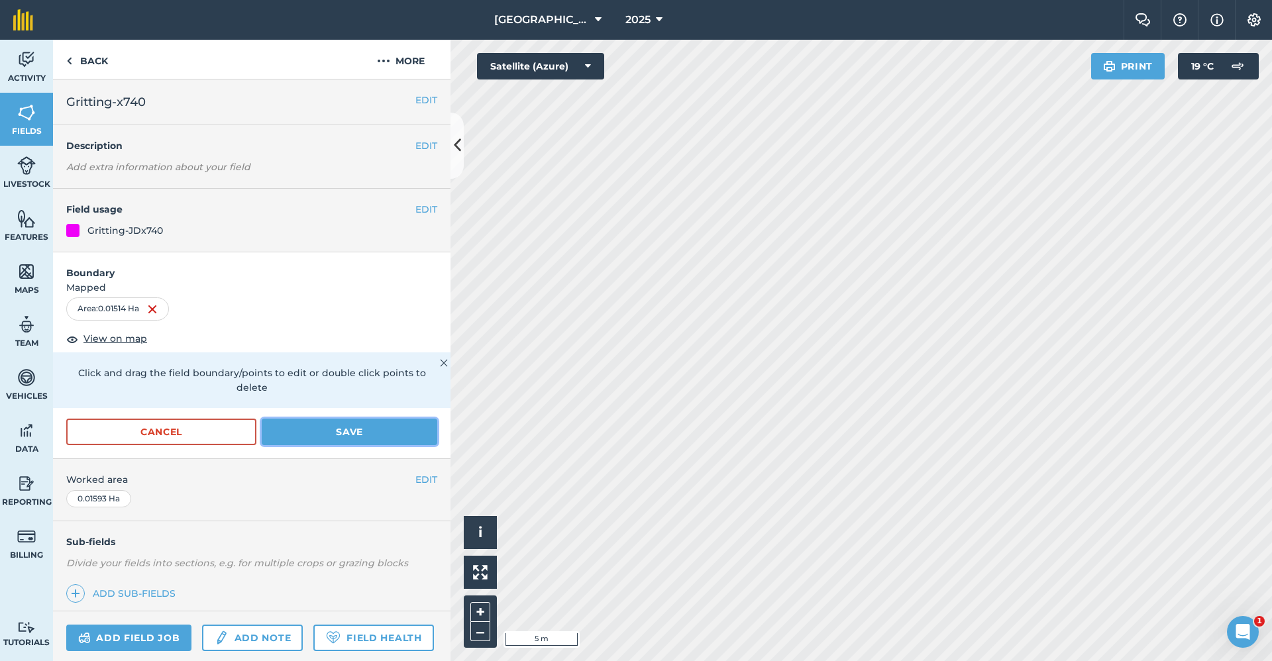
click at [301, 427] on button "Save" at bounding box center [350, 432] width 176 height 27
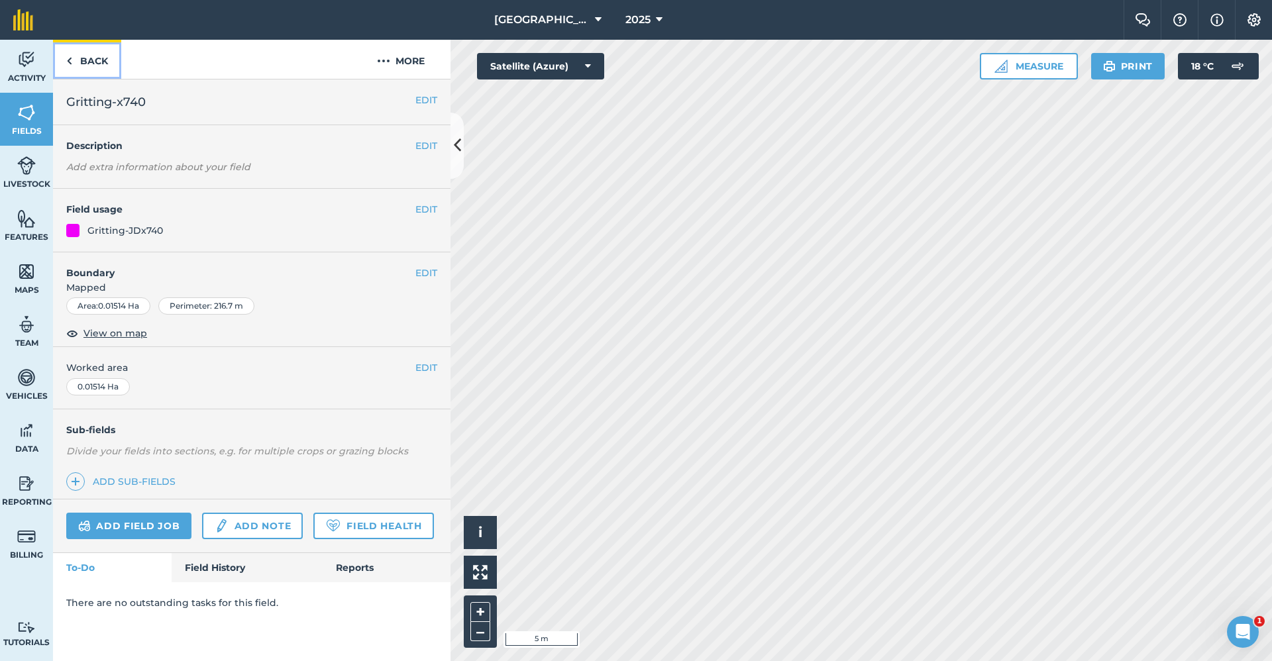
click at [103, 68] on link "Back" at bounding box center [87, 59] width 68 height 39
click at [103, 56] on link "Back" at bounding box center [87, 59] width 68 height 39
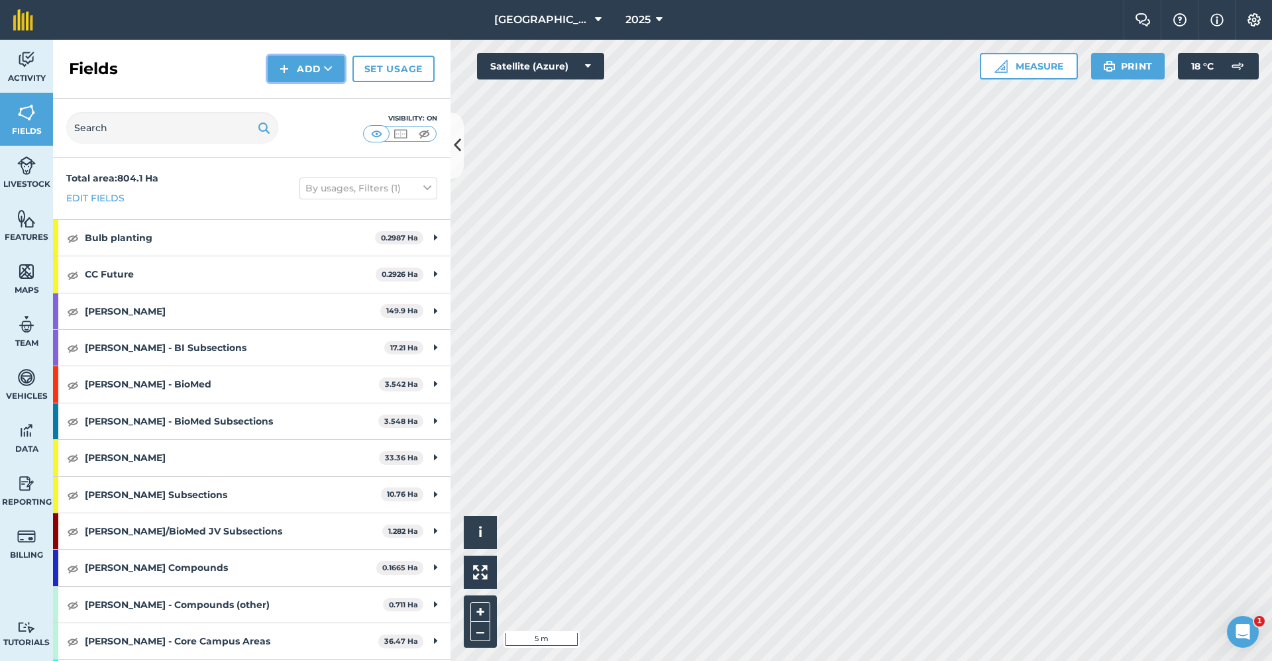
click at [307, 60] on button "Add" at bounding box center [306, 69] width 77 height 27
click at [296, 102] on link "Draw" at bounding box center [306, 98] width 73 height 29
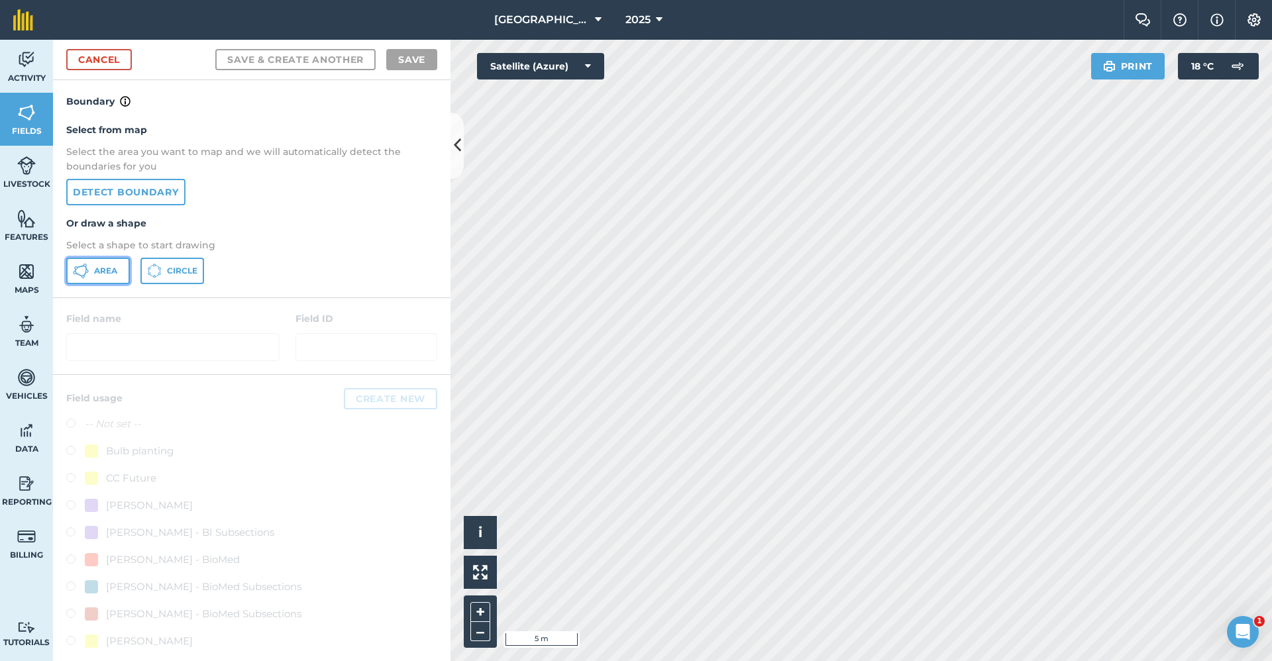
click at [111, 278] on button "Area" at bounding box center [98, 271] width 64 height 27
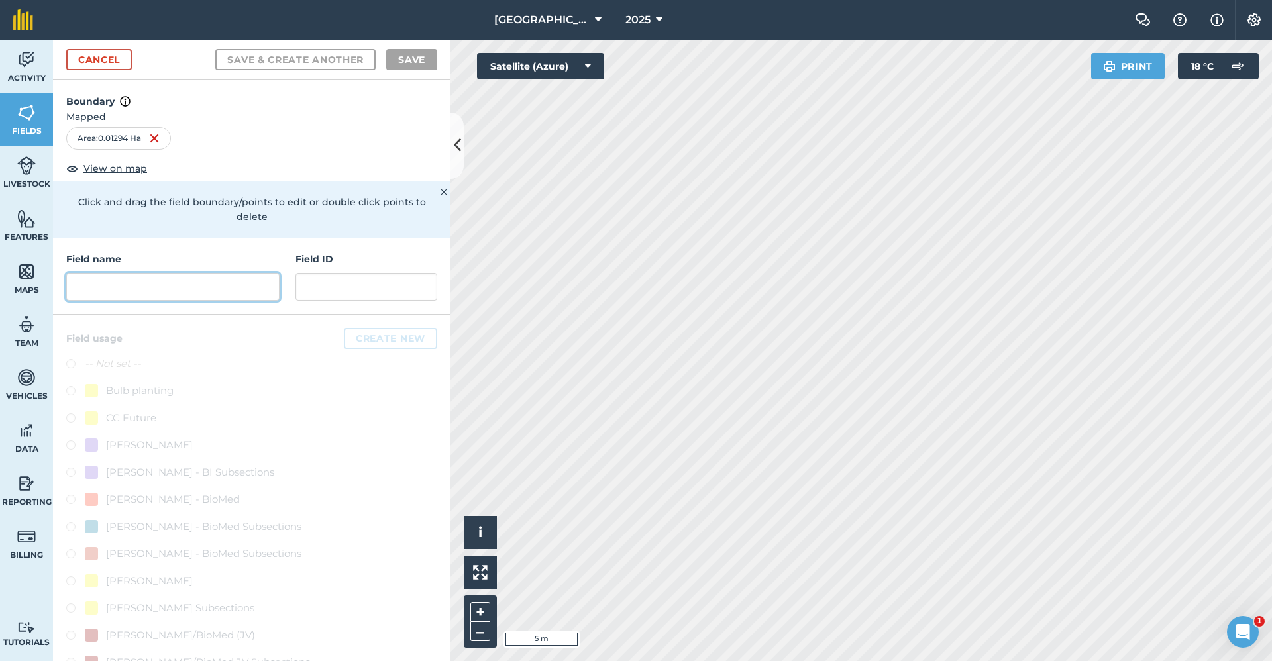
click at [210, 283] on input "text" at bounding box center [172, 287] width 213 height 28
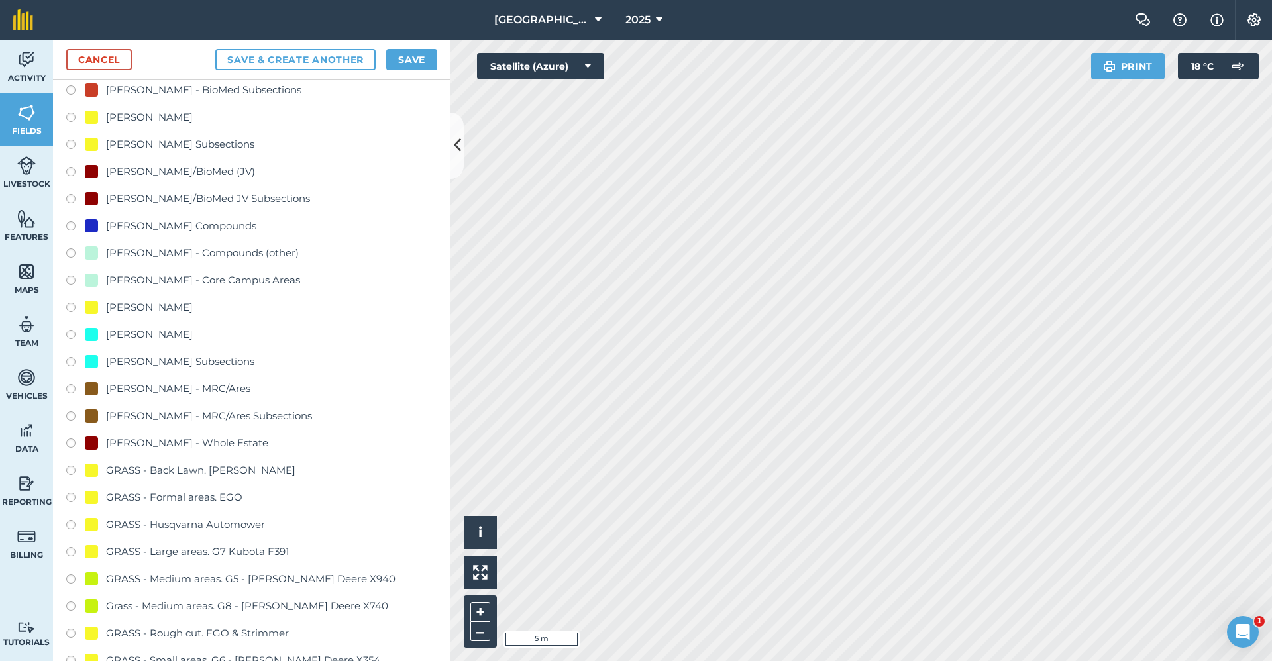
scroll to position [861, 0]
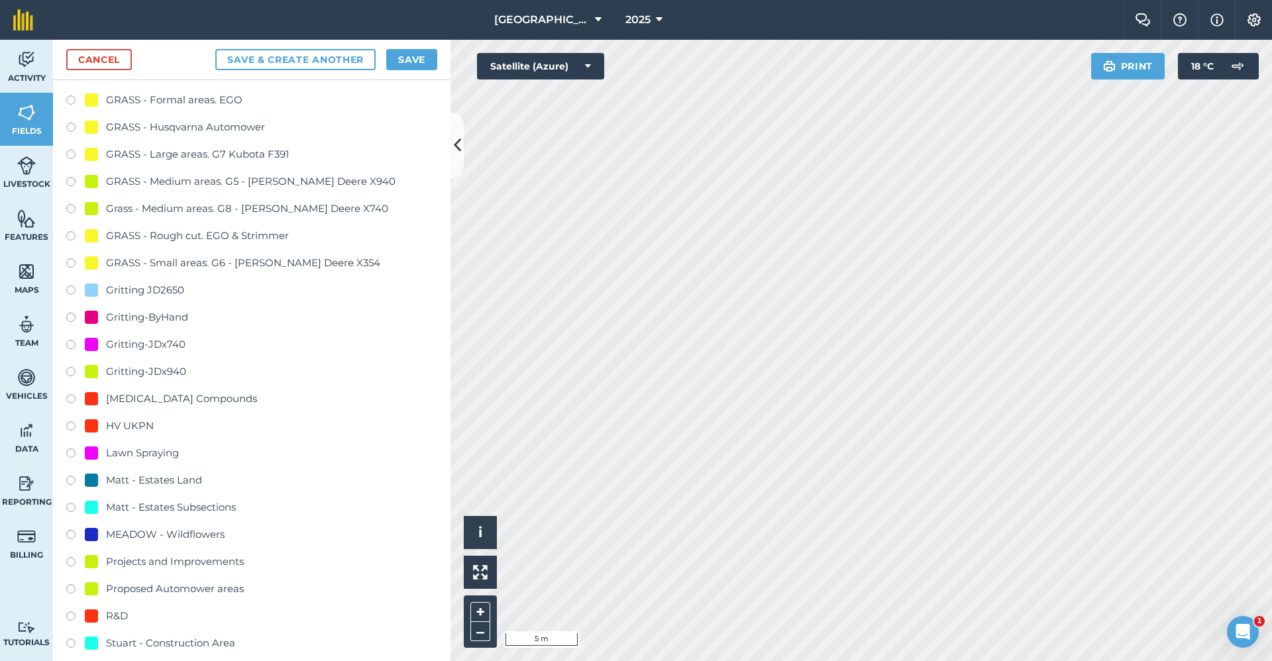
type input "Gritting-ByHand"
click at [166, 313] on div "Gritting-ByHand" at bounding box center [147, 317] width 82 height 16
radio input "true"
click at [396, 56] on button "Save" at bounding box center [411, 59] width 51 height 21
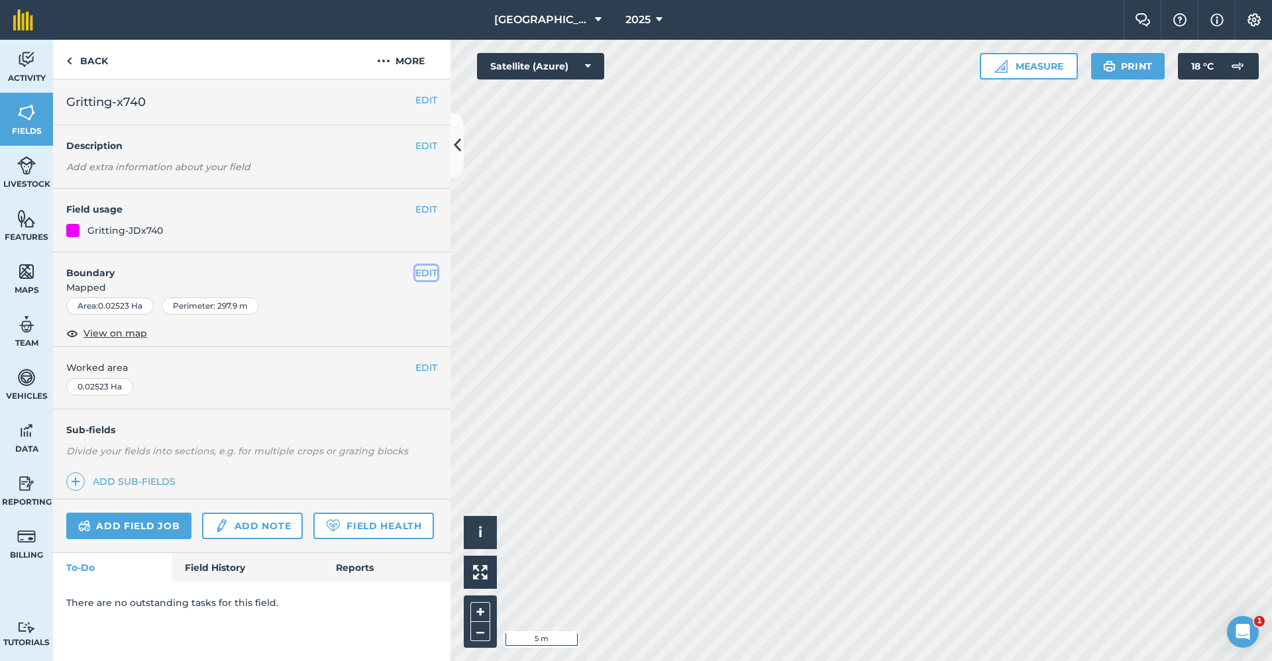
click at [427, 280] on button "EDIT" at bounding box center [426, 273] width 22 height 15
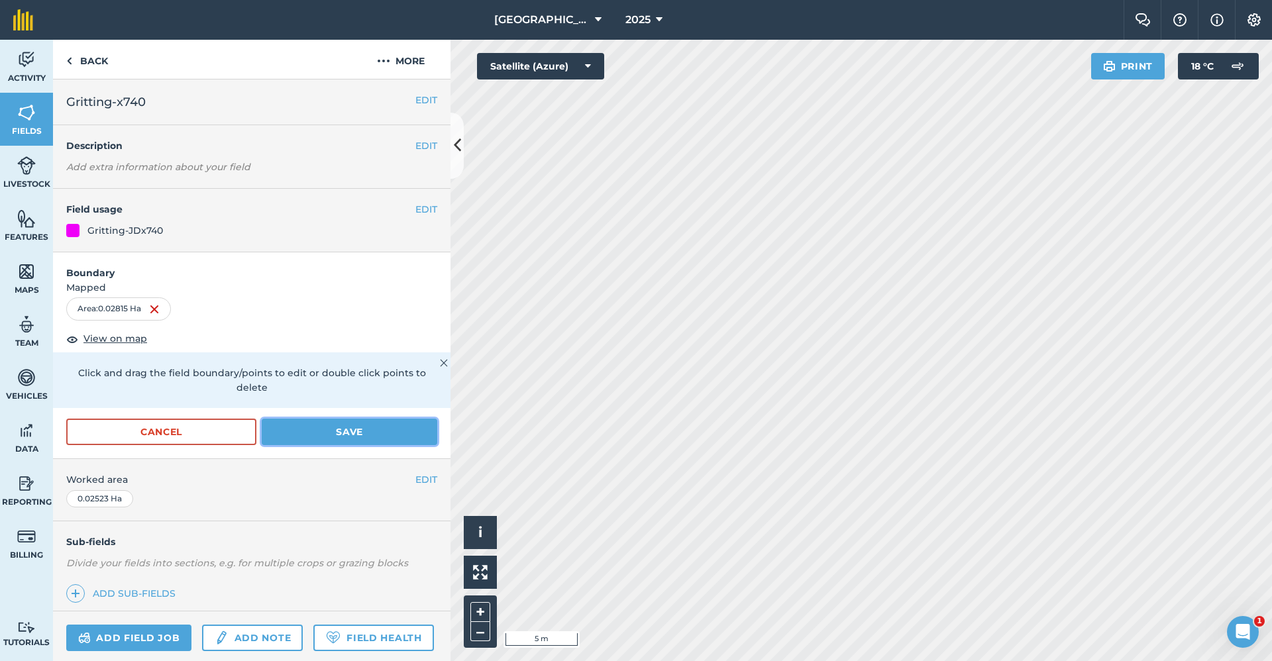
click at [386, 440] on button "Save" at bounding box center [350, 432] width 176 height 27
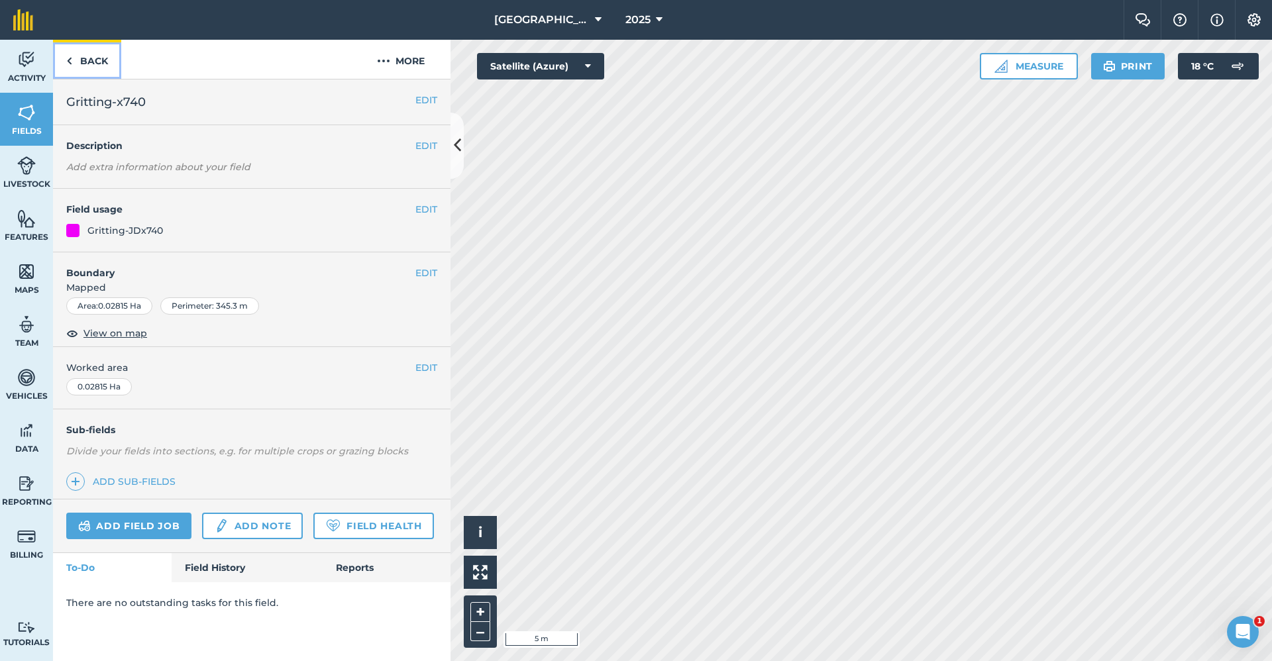
click at [85, 68] on link "Back" at bounding box center [87, 59] width 68 height 39
click at [95, 58] on link "Back" at bounding box center [87, 59] width 68 height 39
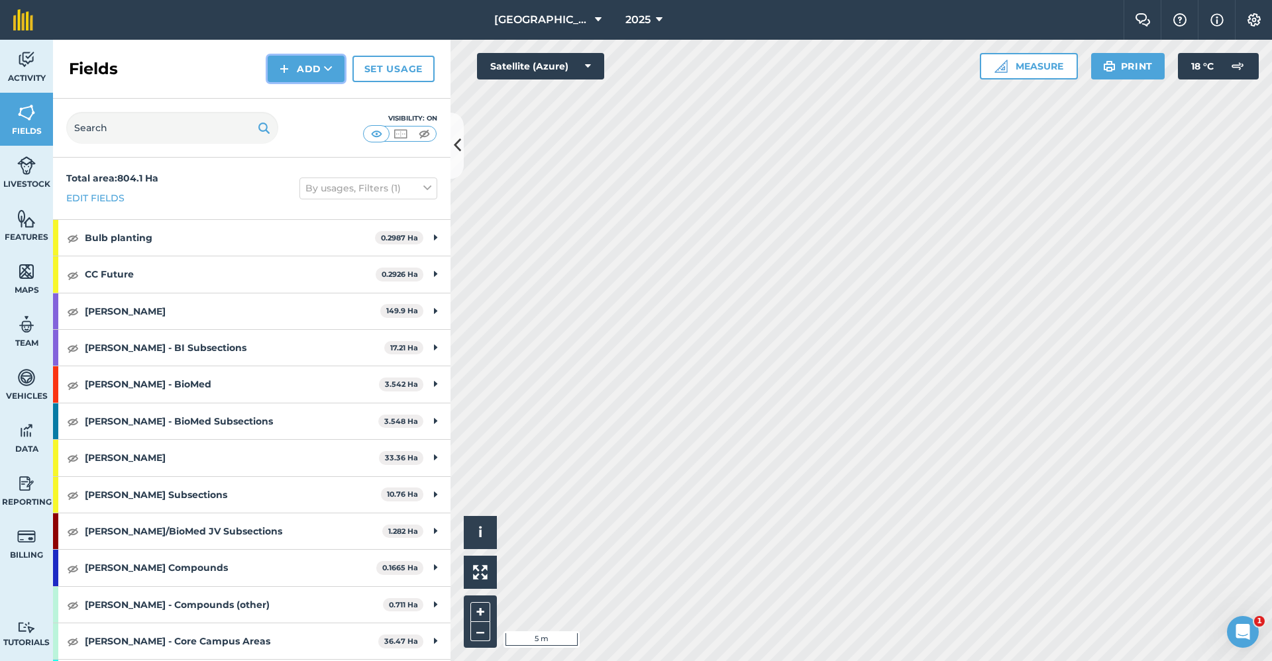
click at [309, 64] on button "Add" at bounding box center [306, 69] width 77 height 27
click at [317, 99] on link "Draw" at bounding box center [306, 98] width 73 height 29
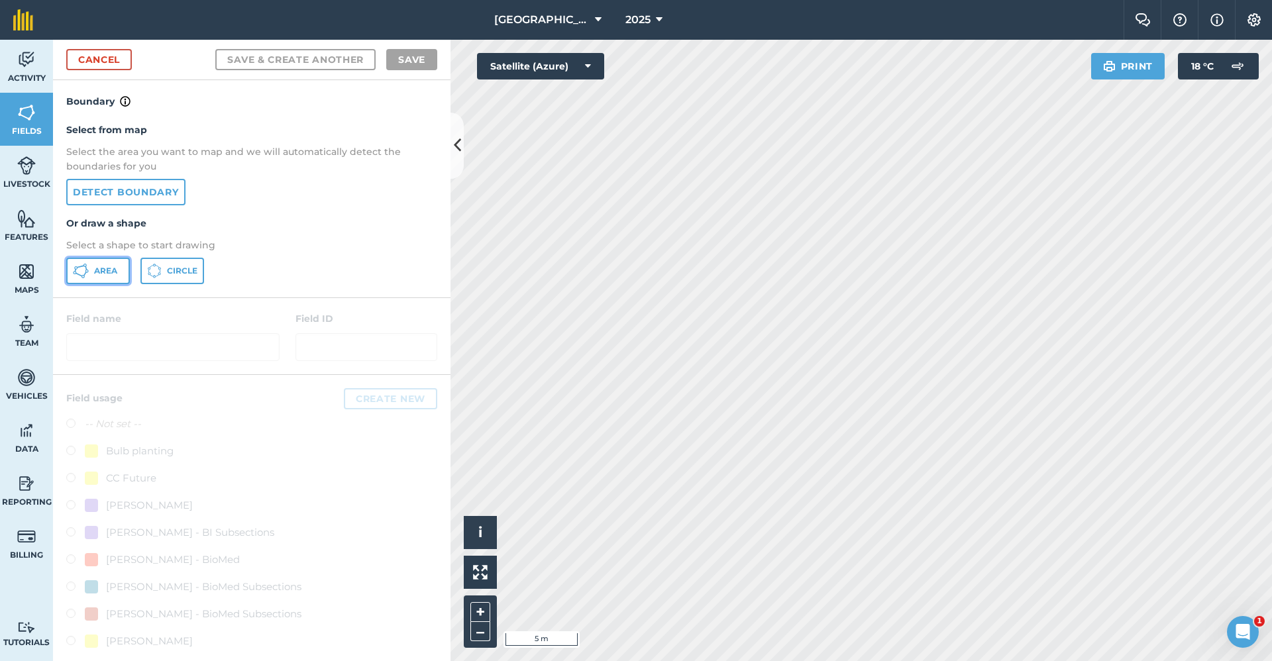
click at [96, 270] on span "Area" at bounding box center [105, 271] width 23 height 11
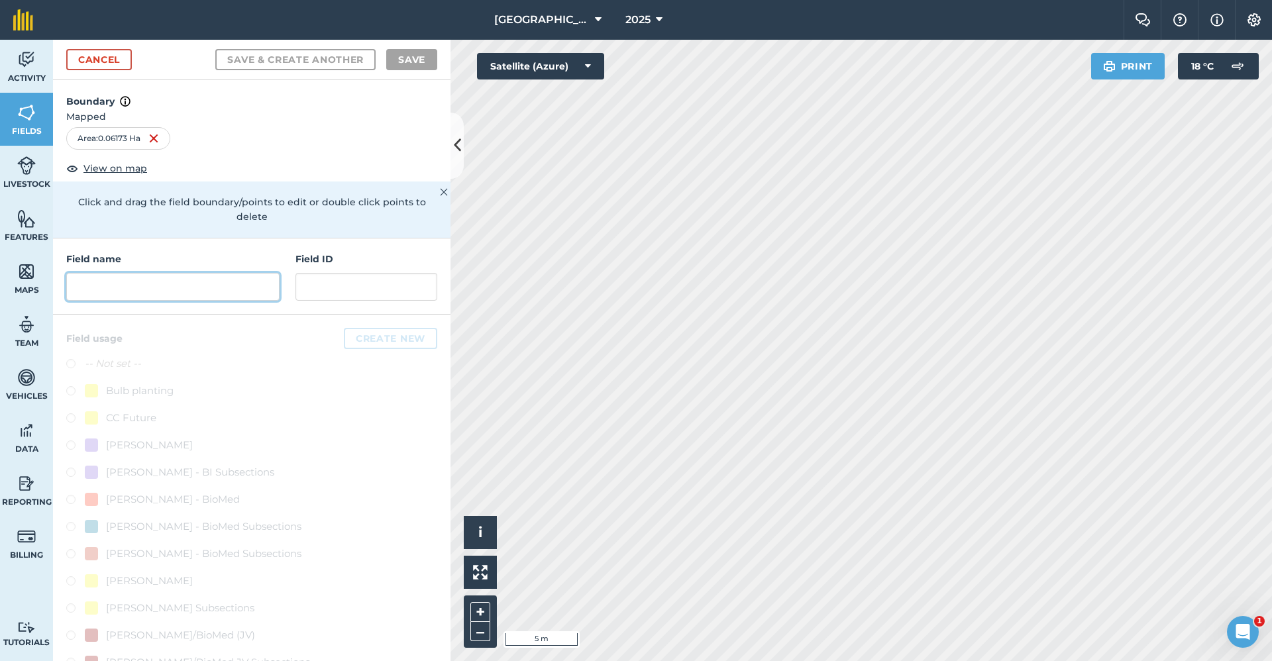
click at [154, 293] on input "text" at bounding box center [172, 287] width 213 height 28
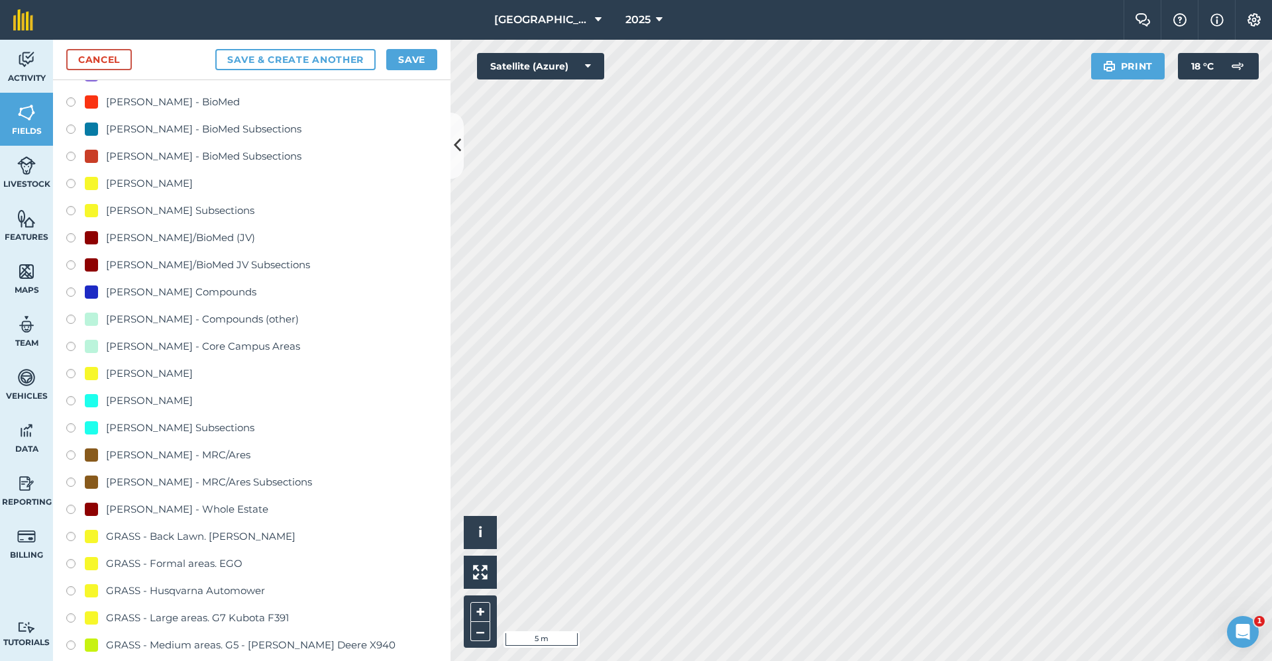
scroll to position [663, 0]
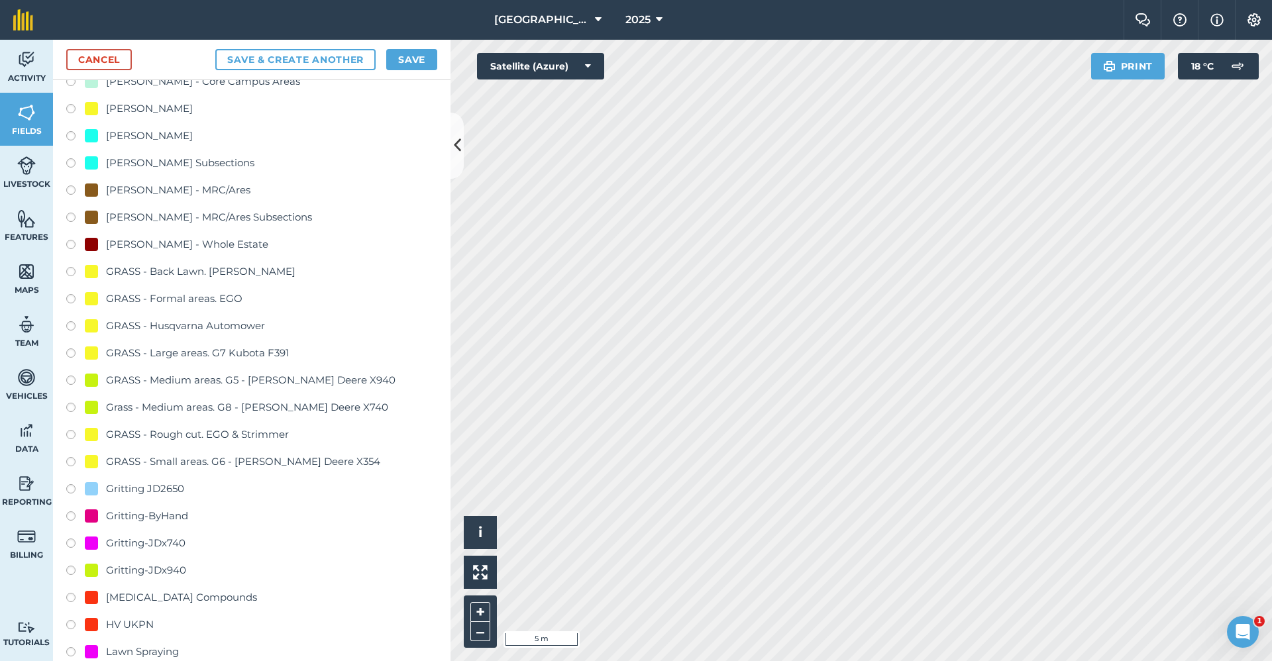
type input "Gritting-x740"
click at [149, 541] on div "Gritting-JDx740" at bounding box center [146, 543] width 80 height 16
radio input "true"
click at [417, 62] on button "Save" at bounding box center [411, 59] width 51 height 21
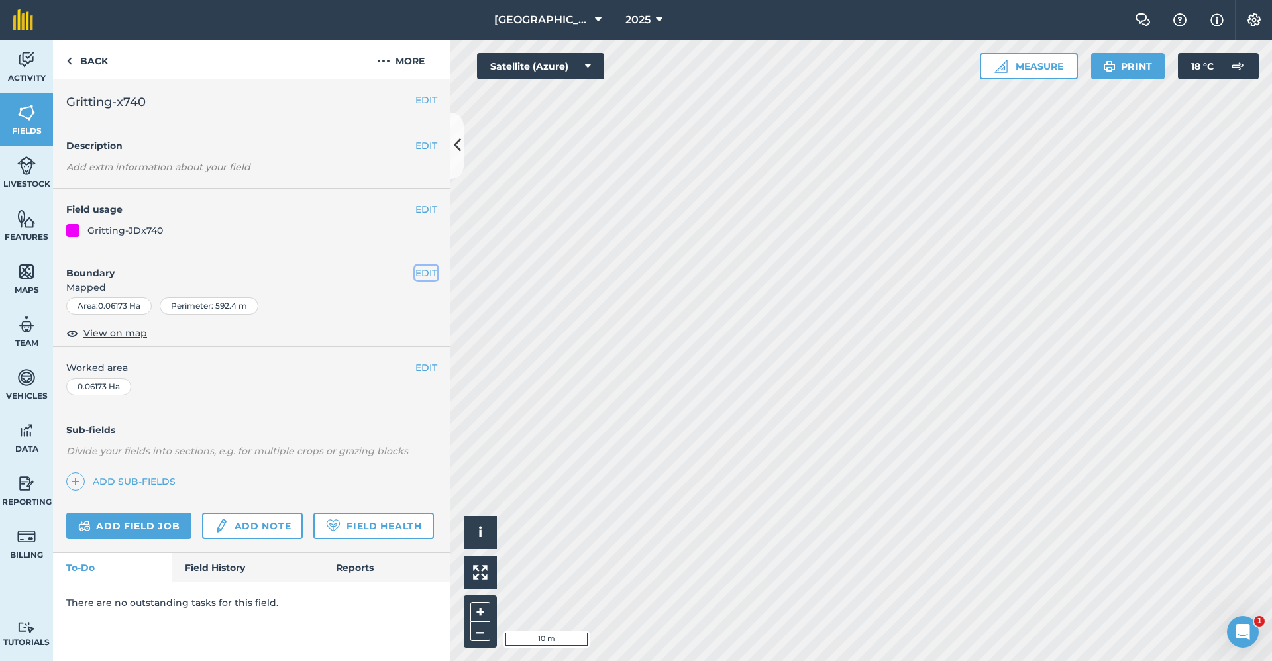
click at [424, 268] on button "EDIT" at bounding box center [426, 273] width 22 height 15
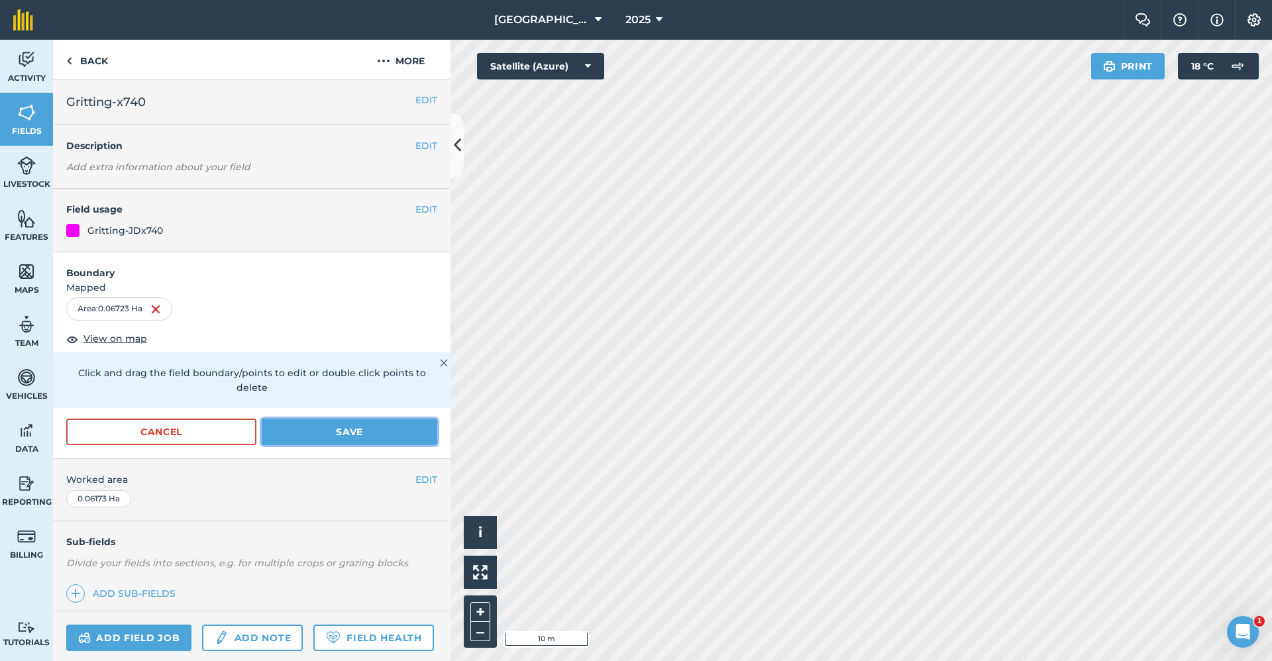
click at [329, 441] on button "Save" at bounding box center [350, 432] width 176 height 27
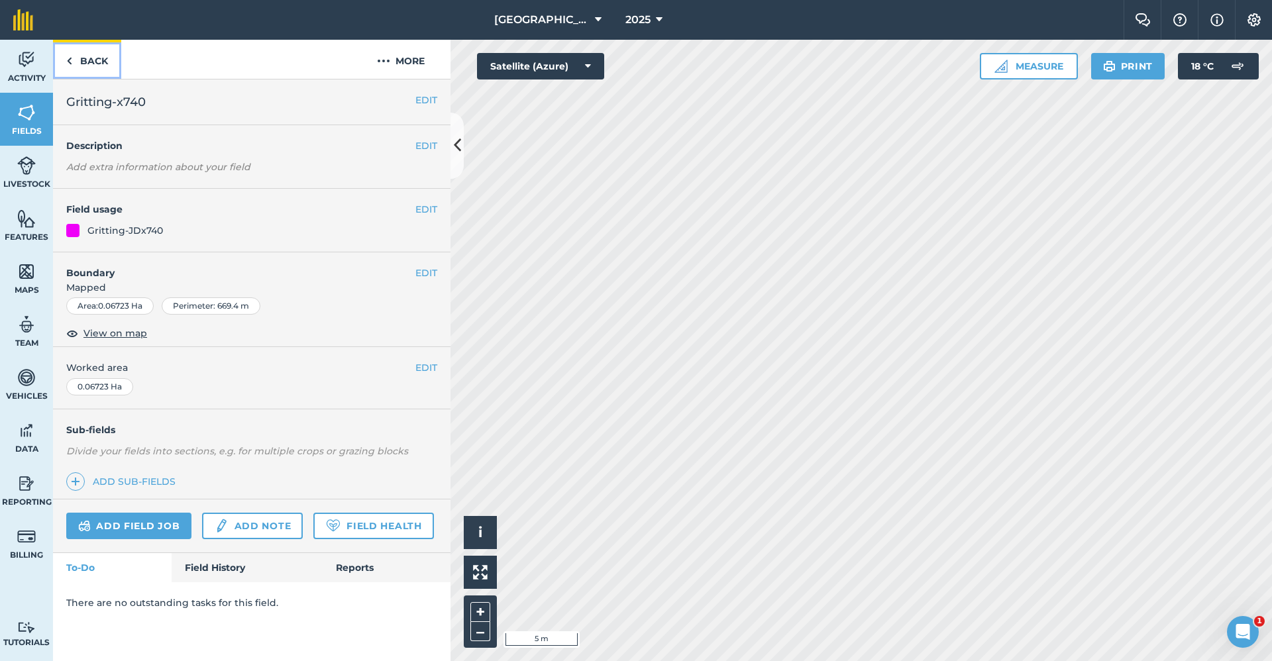
click at [96, 57] on link "Back" at bounding box center [87, 59] width 68 height 39
click at [76, 57] on link "Back" at bounding box center [87, 59] width 68 height 39
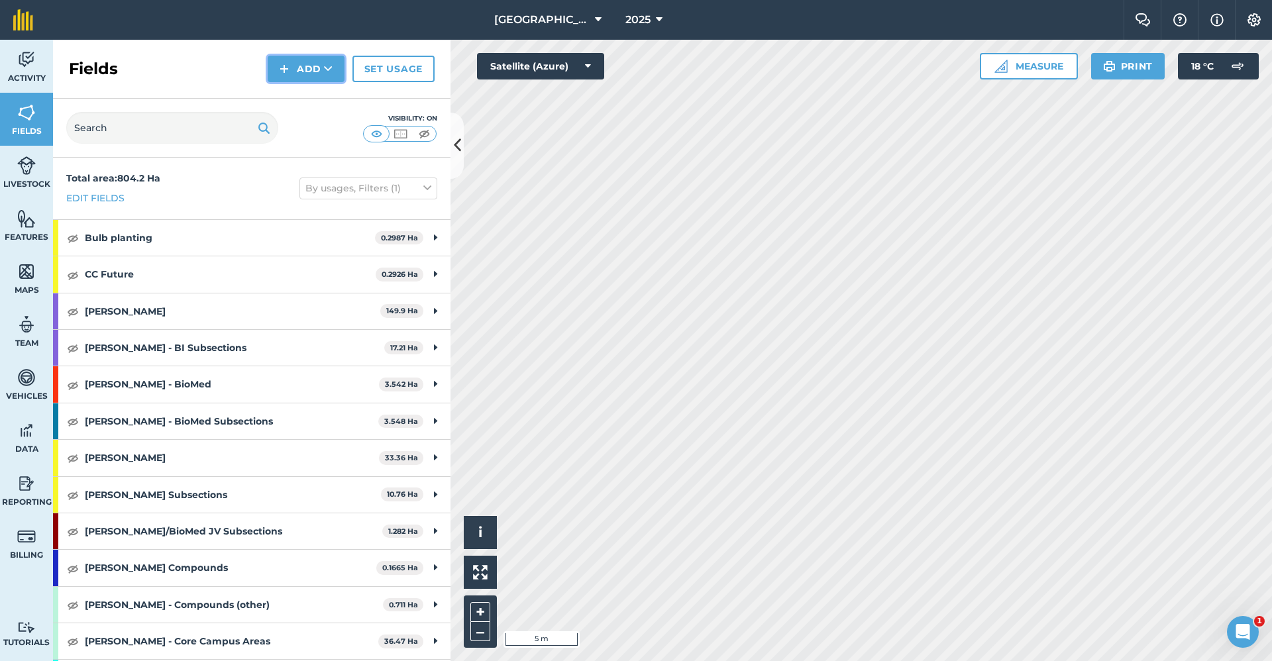
click at [323, 57] on button "Add" at bounding box center [306, 69] width 77 height 27
click at [333, 92] on link "Draw" at bounding box center [306, 98] width 73 height 29
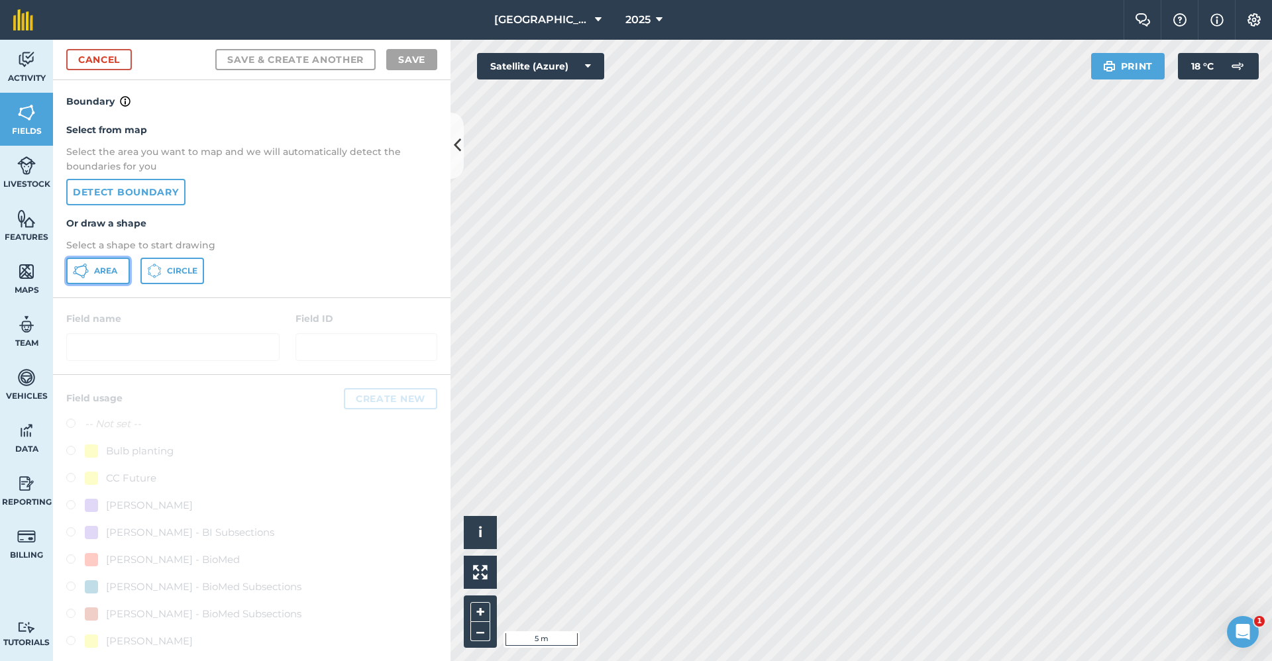
click at [114, 272] on span "Area" at bounding box center [105, 271] width 23 height 11
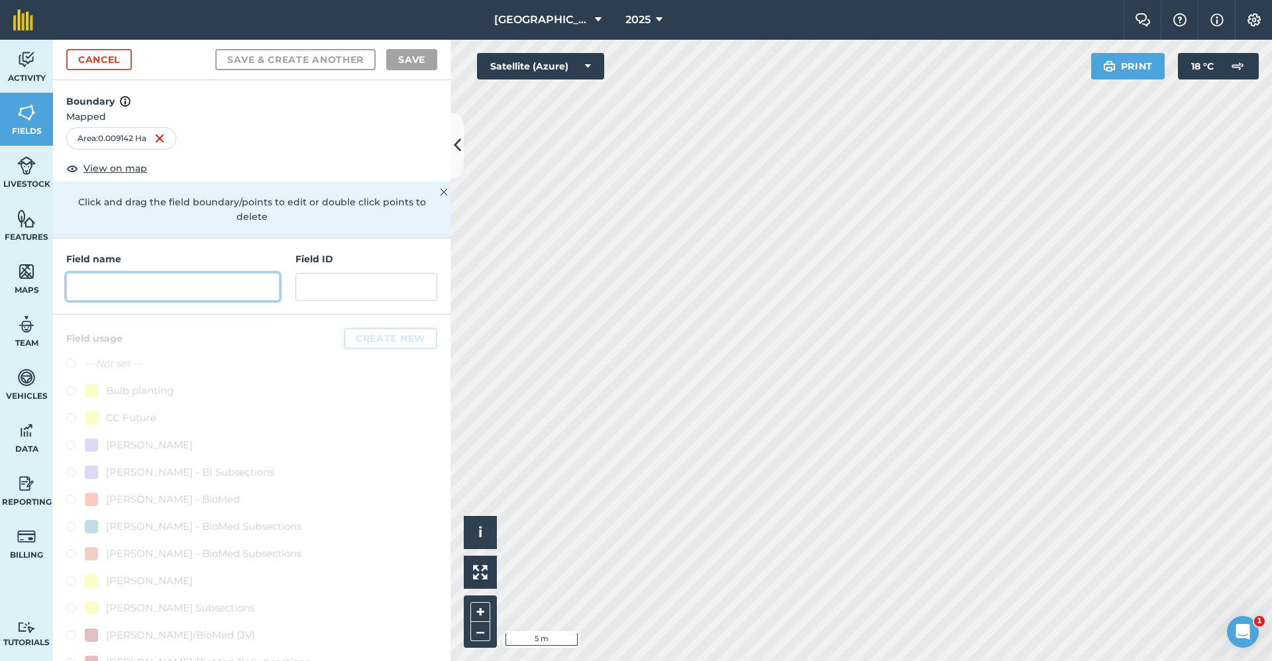
click at [168, 281] on input "text" at bounding box center [172, 287] width 213 height 28
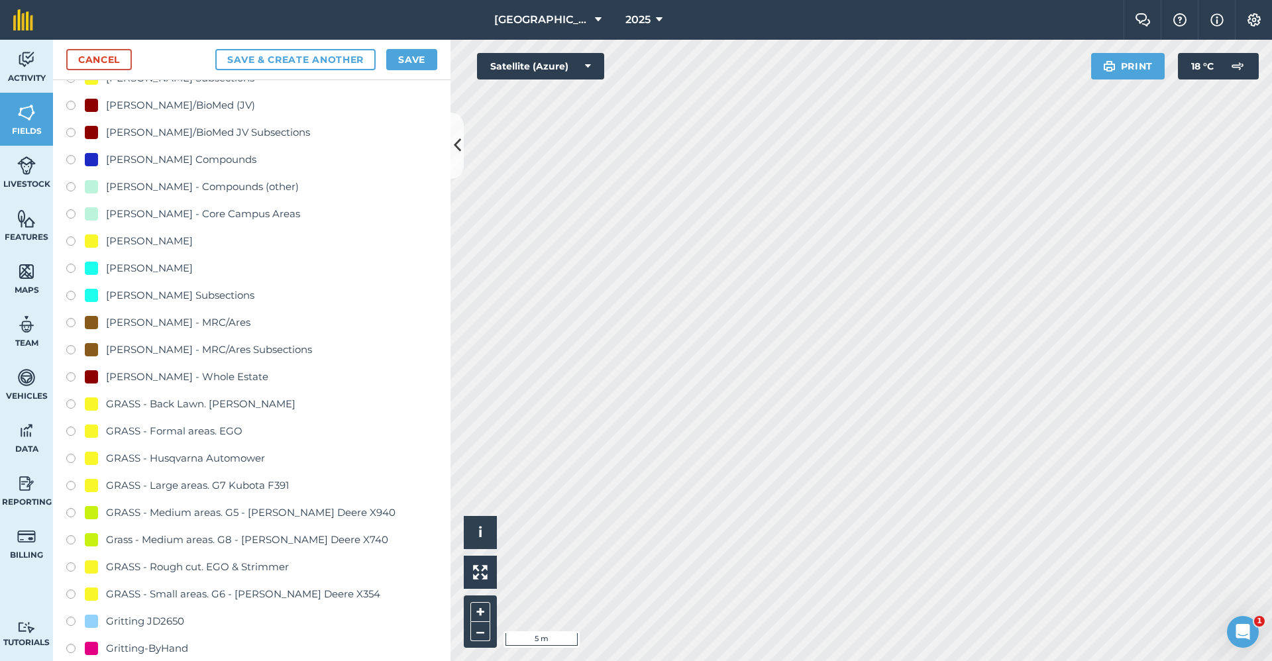
scroll to position [596, 0]
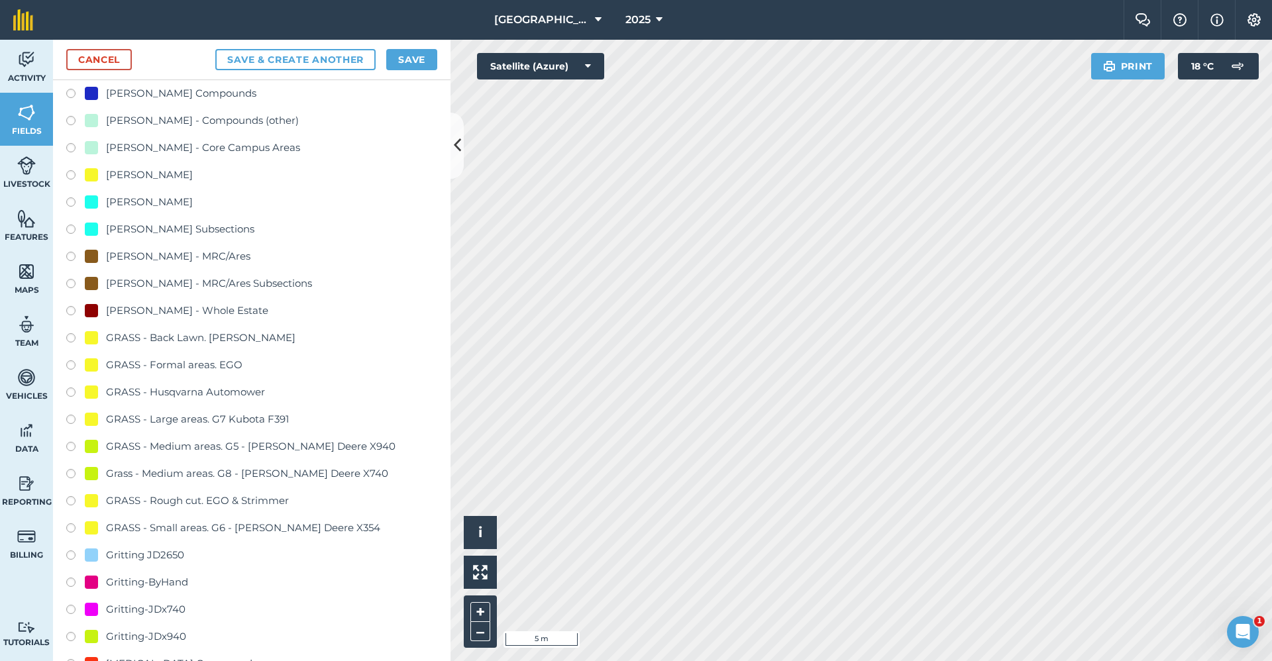
type input "Gritting-ByHand"
click at [178, 571] on div "-- Not set -- Bulb planting CC Future [PERSON_NAME] - BI [PERSON_NAME] - BI Sub…" at bounding box center [251, 502] width 371 height 1486
click at [178, 580] on div "Gritting-ByHand" at bounding box center [147, 582] width 82 height 16
radio input "true"
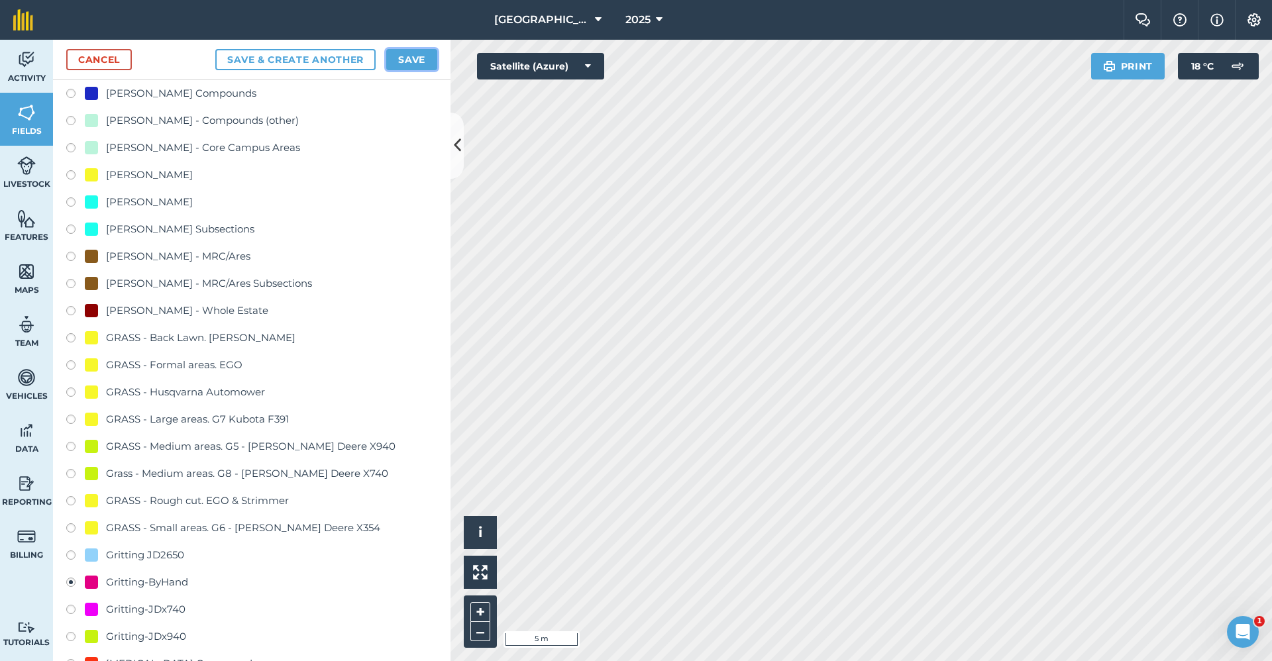
click at [423, 61] on button "Save" at bounding box center [411, 59] width 51 height 21
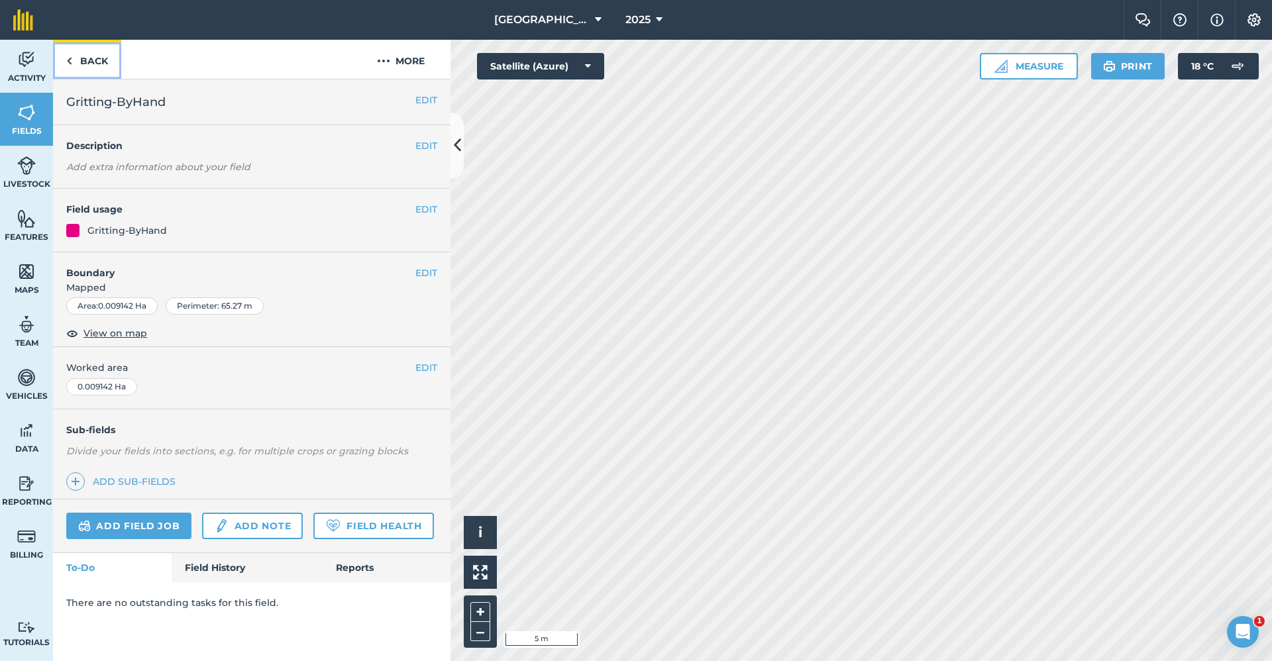
click at [82, 68] on link "Back" at bounding box center [87, 59] width 68 height 39
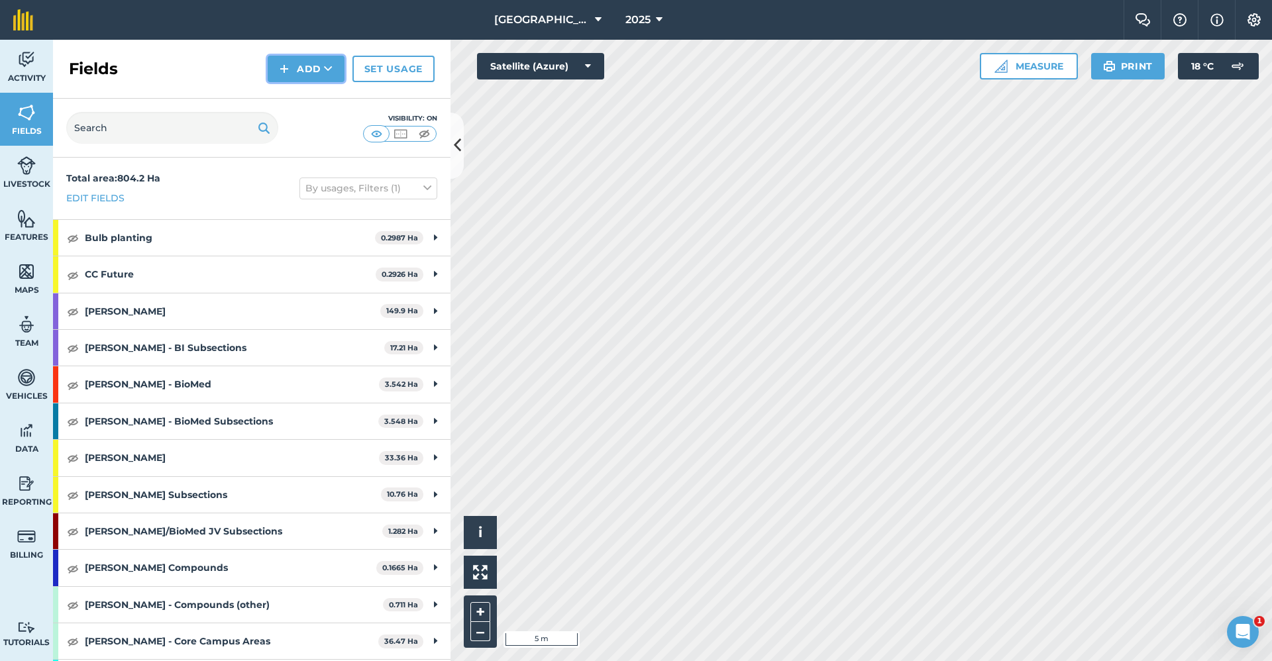
click at [304, 77] on button "Add" at bounding box center [306, 69] width 77 height 27
click at [300, 103] on link "Draw" at bounding box center [306, 98] width 73 height 29
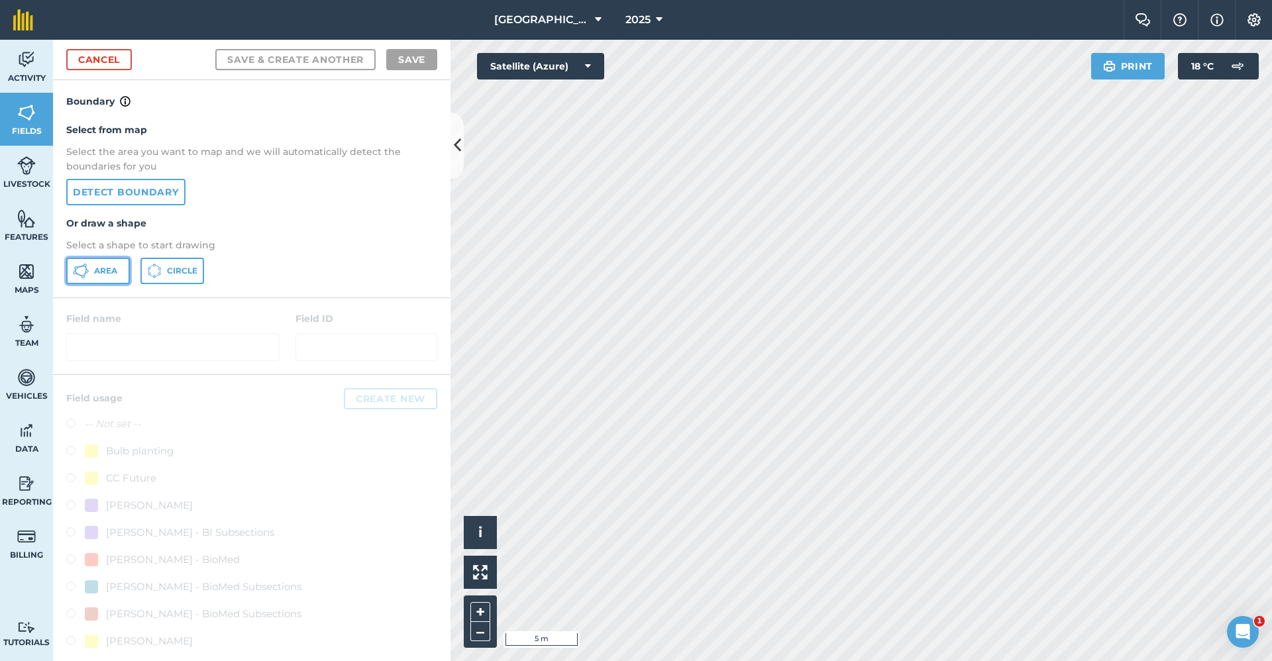
click at [99, 273] on span "Area" at bounding box center [105, 271] width 23 height 11
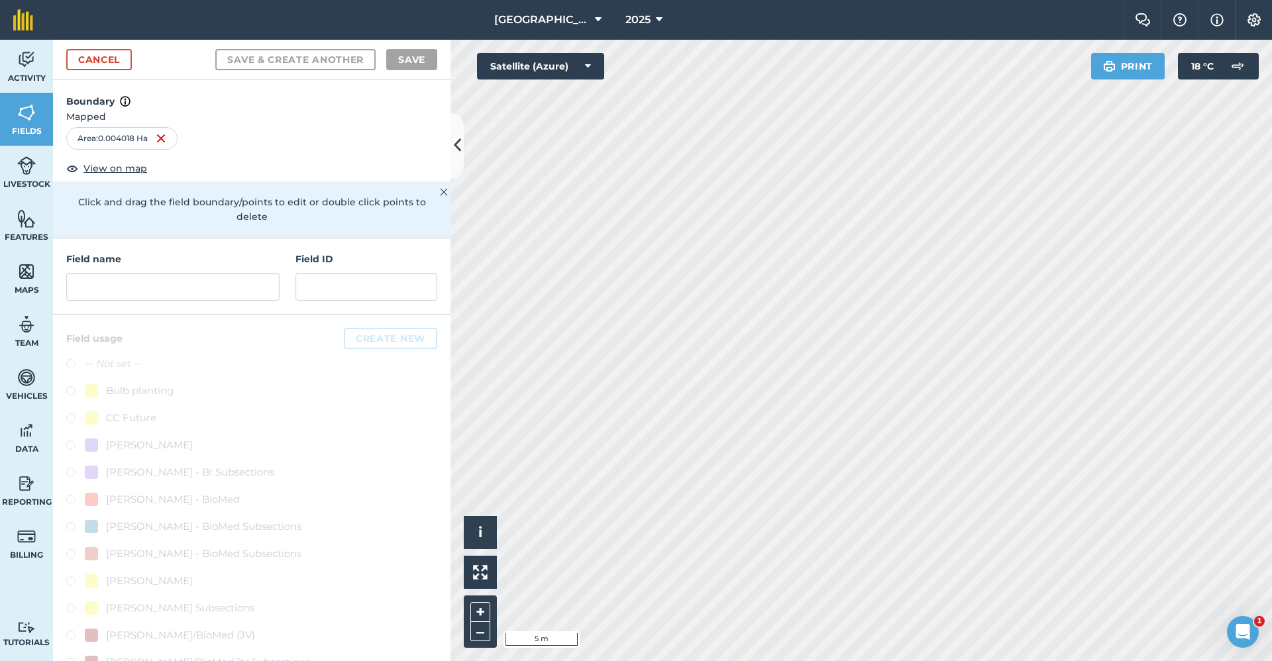
click at [129, 307] on div "Field name Field ID" at bounding box center [252, 277] width 398 height 76
click at [130, 282] on input "text" at bounding box center [172, 287] width 213 height 28
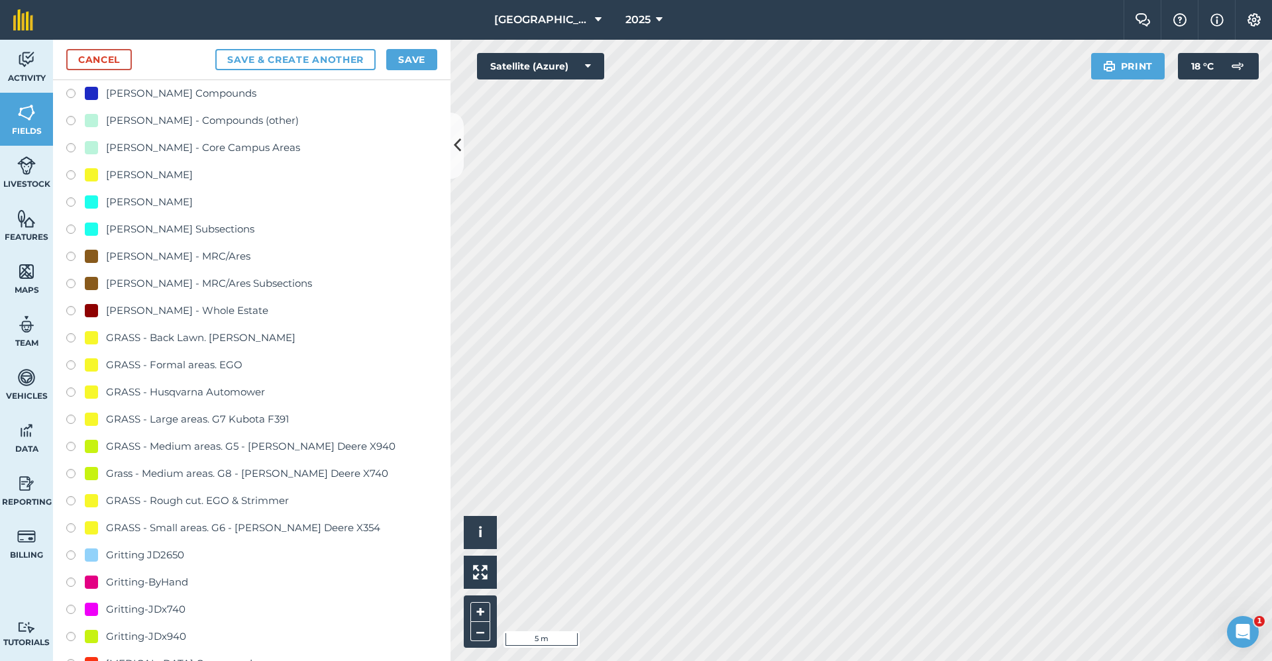
scroll to position [663, 0]
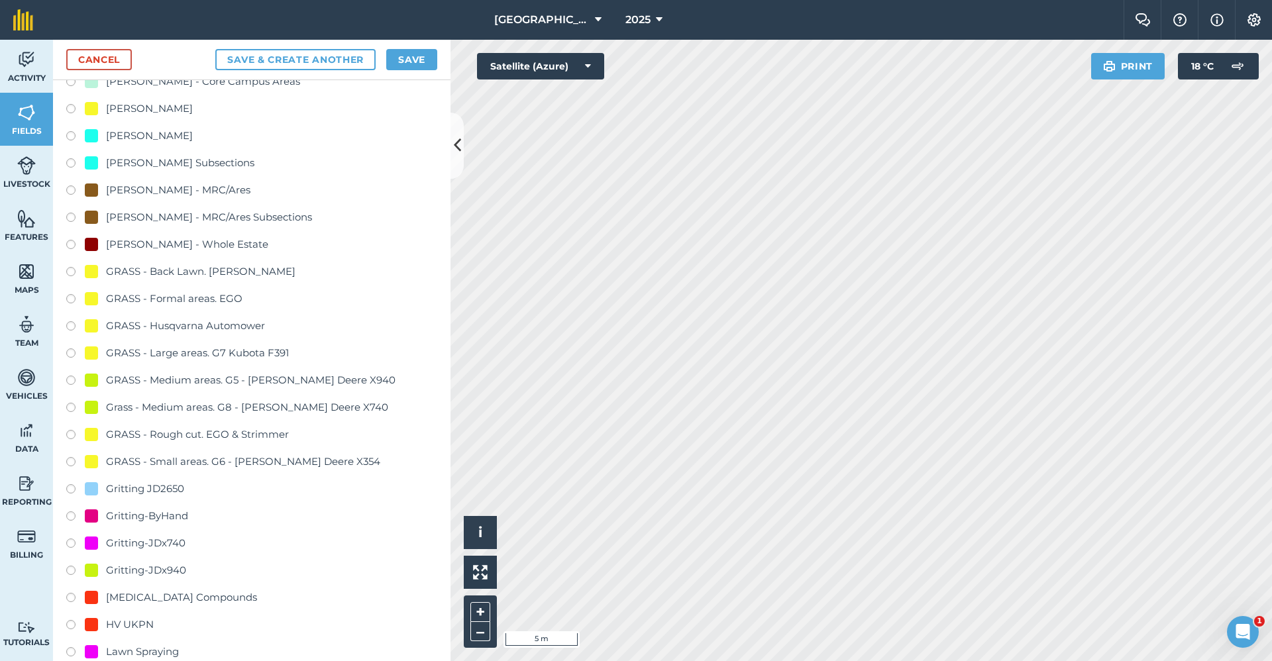
type input "Gritting-ByHand"
click at [168, 517] on div "Gritting-ByHand" at bounding box center [147, 516] width 82 height 16
radio input "true"
click at [416, 62] on button "Save" at bounding box center [411, 59] width 51 height 21
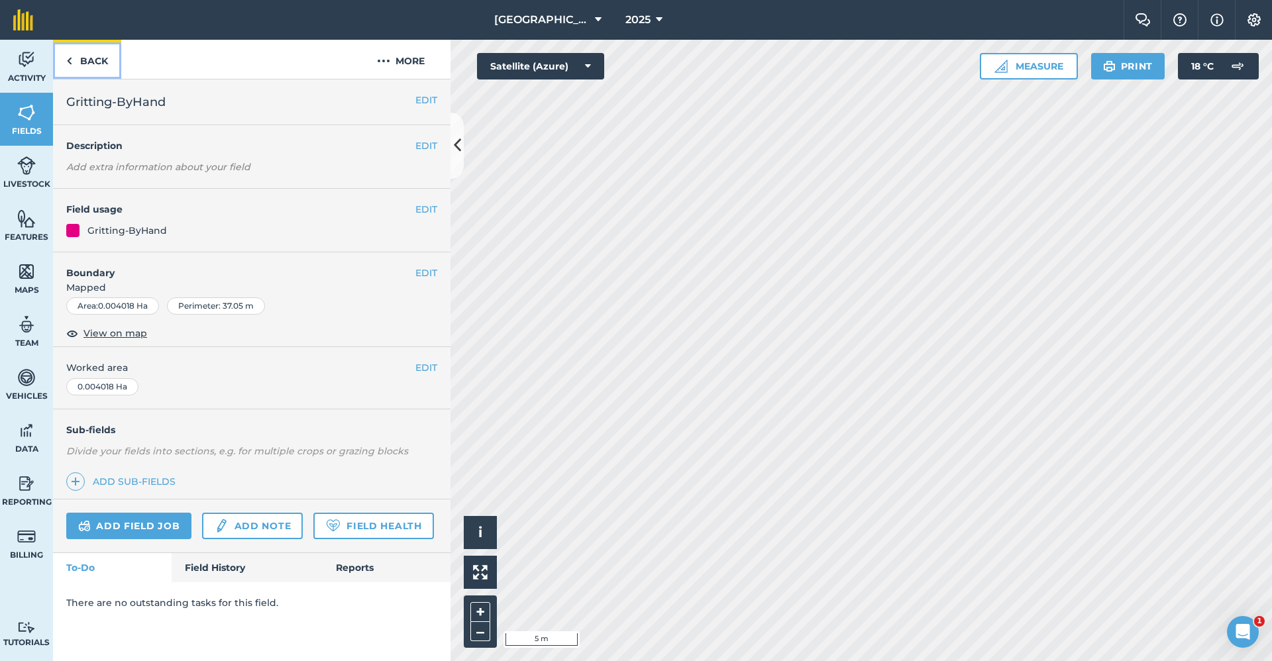
click at [72, 71] on link "Back" at bounding box center [87, 59] width 68 height 39
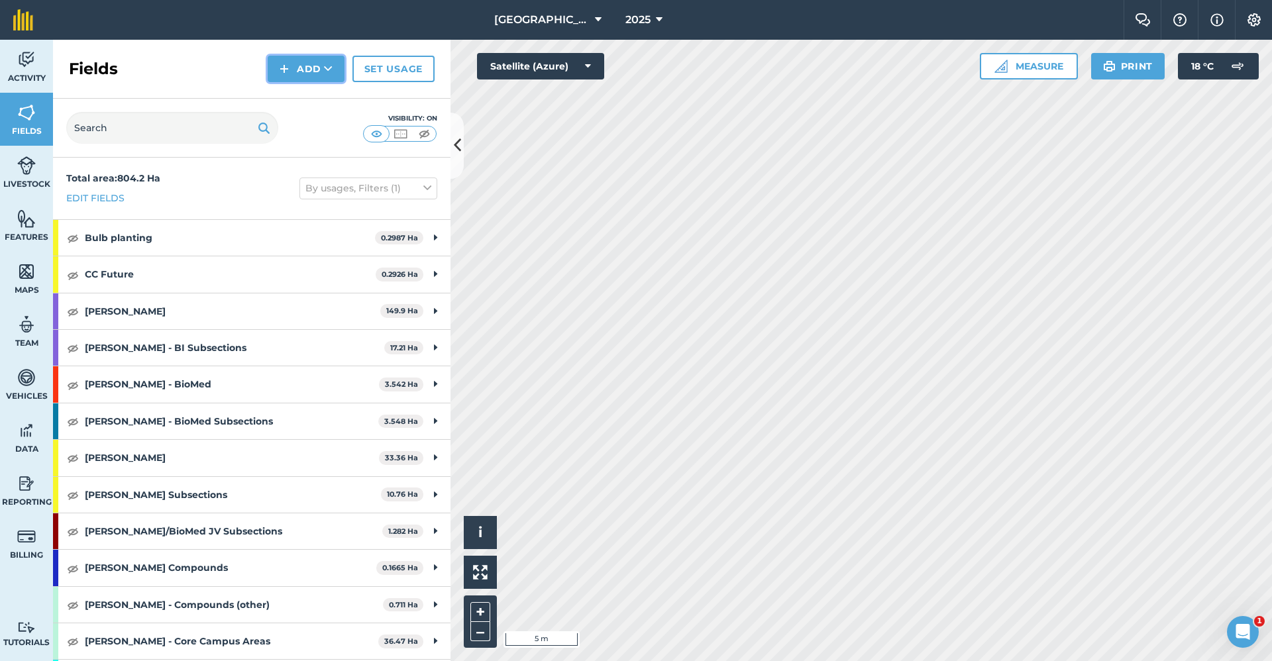
click at [316, 78] on button "Add" at bounding box center [306, 69] width 77 height 27
click at [300, 101] on link "Draw" at bounding box center [306, 98] width 73 height 29
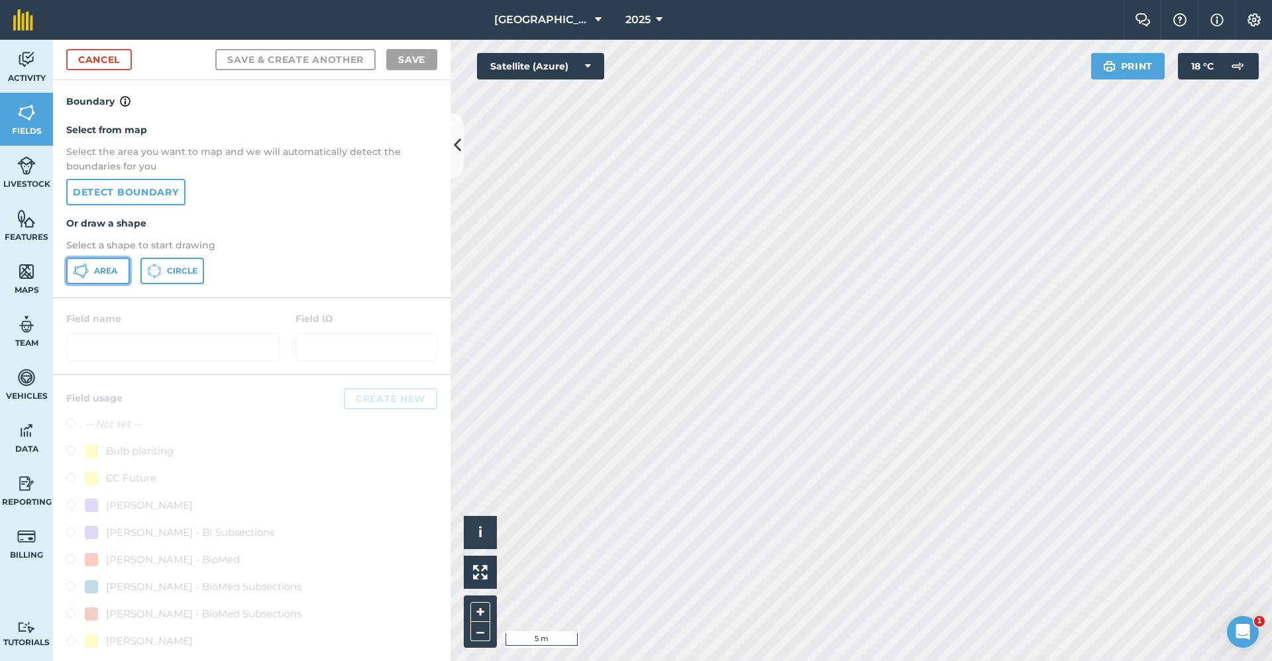
click at [105, 281] on button "Area" at bounding box center [98, 271] width 64 height 27
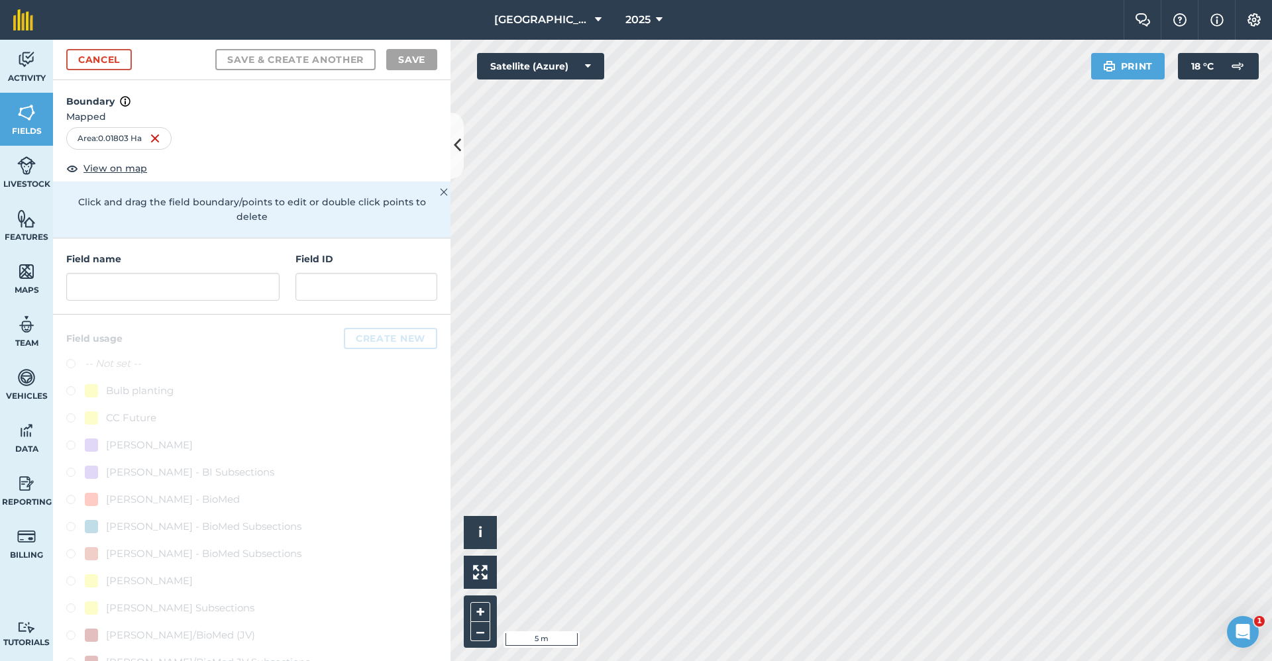
click at [166, 303] on div "Field name Field ID" at bounding box center [252, 277] width 398 height 76
click at [175, 295] on input "text" at bounding box center [172, 287] width 213 height 28
click at [187, 288] on input "text" at bounding box center [172, 287] width 213 height 28
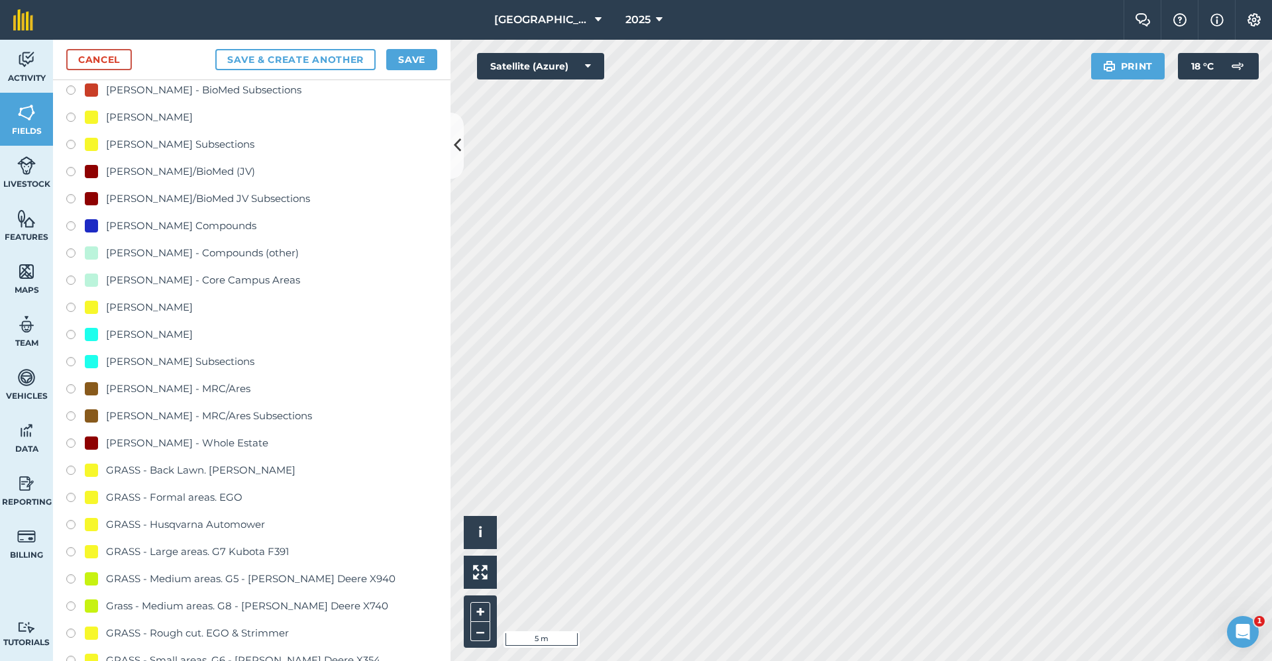
scroll to position [596, 0]
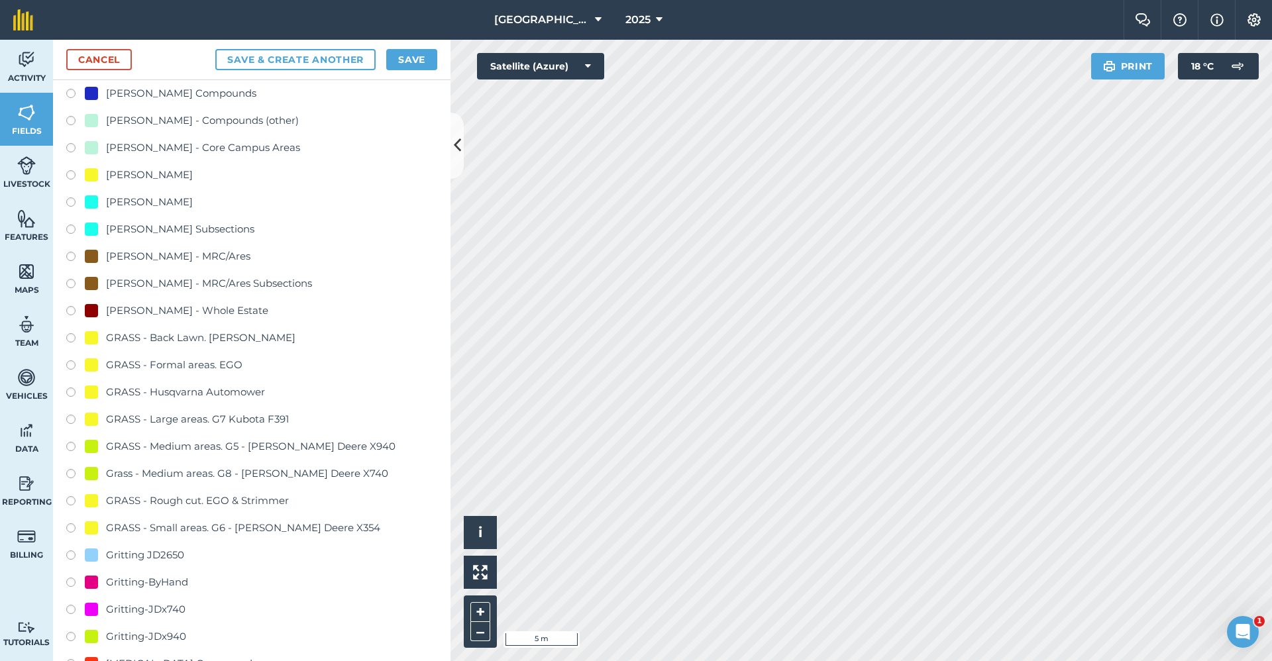
type input "Gritting-ByHand"
click at [179, 582] on div "Gritting-ByHand" at bounding box center [147, 582] width 82 height 16
radio input "true"
click at [405, 62] on button "Save" at bounding box center [411, 59] width 51 height 21
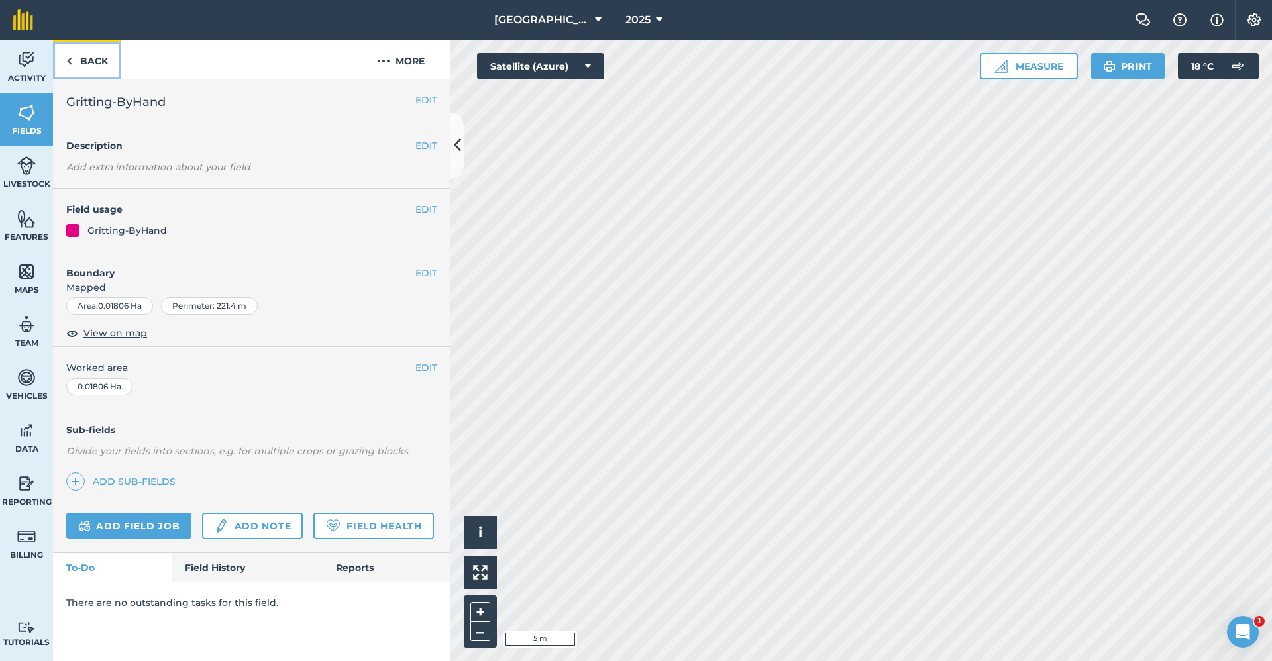
click at [89, 60] on link "Back" at bounding box center [87, 59] width 68 height 39
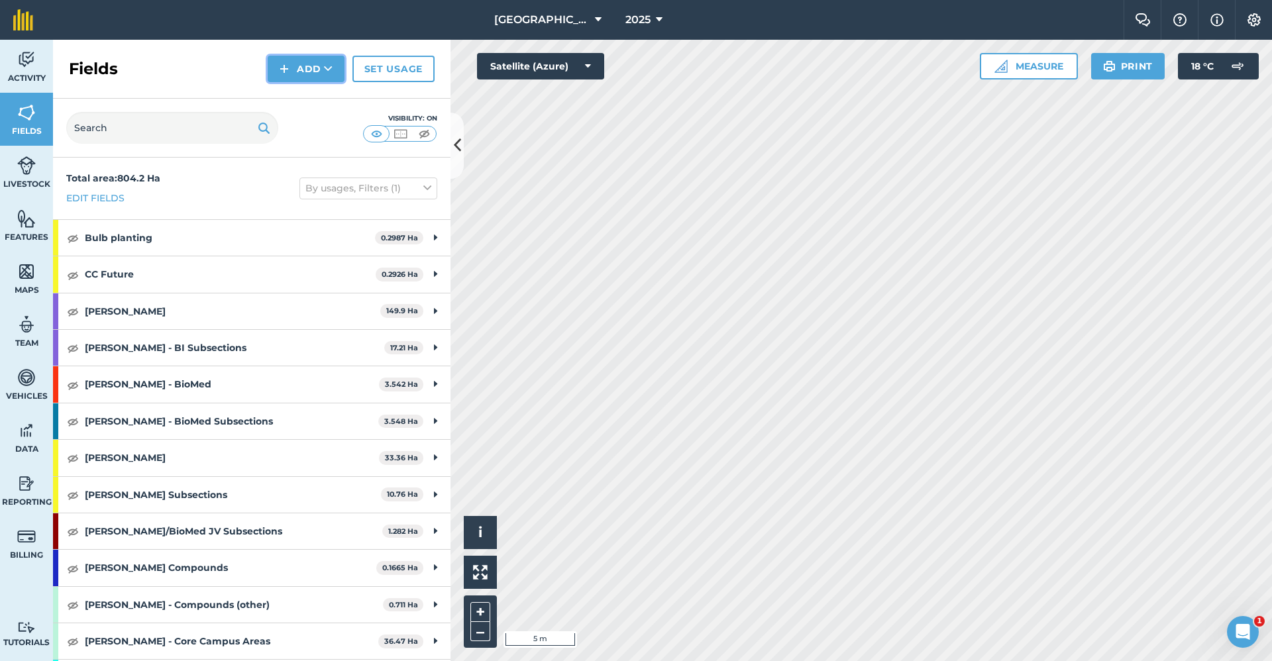
click at [333, 66] on button "Add" at bounding box center [306, 69] width 77 height 27
click at [319, 95] on link "Draw" at bounding box center [306, 98] width 73 height 29
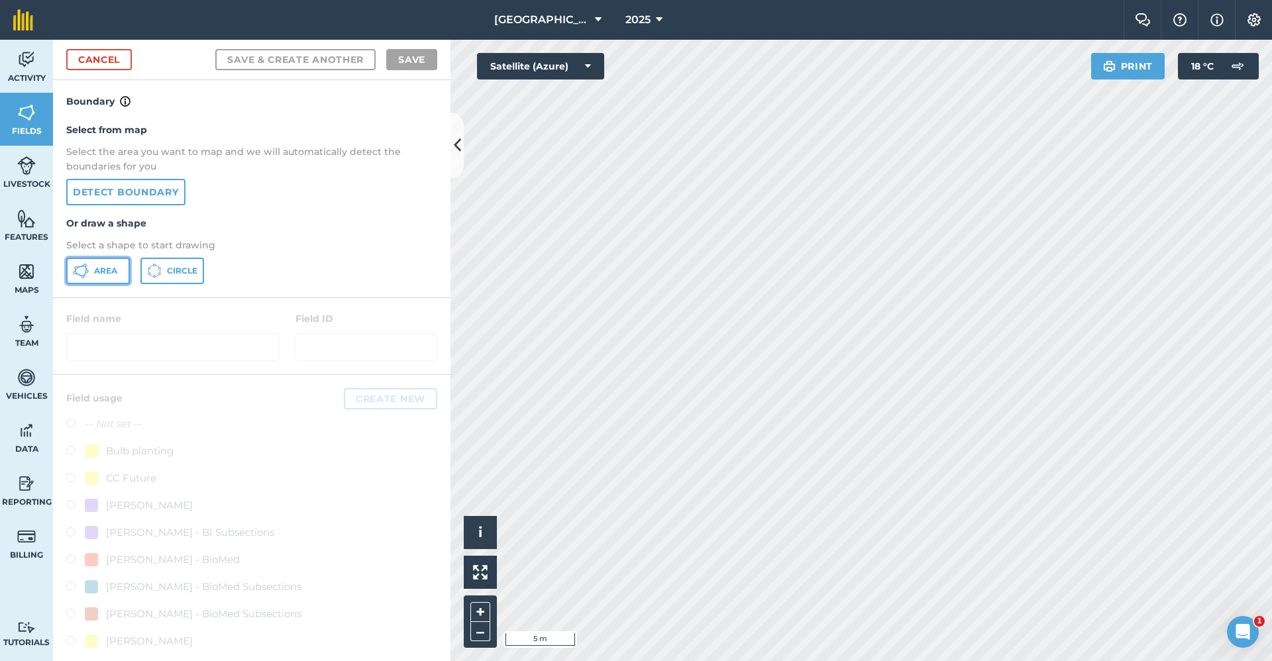
click at [111, 270] on span "Area" at bounding box center [105, 271] width 23 height 11
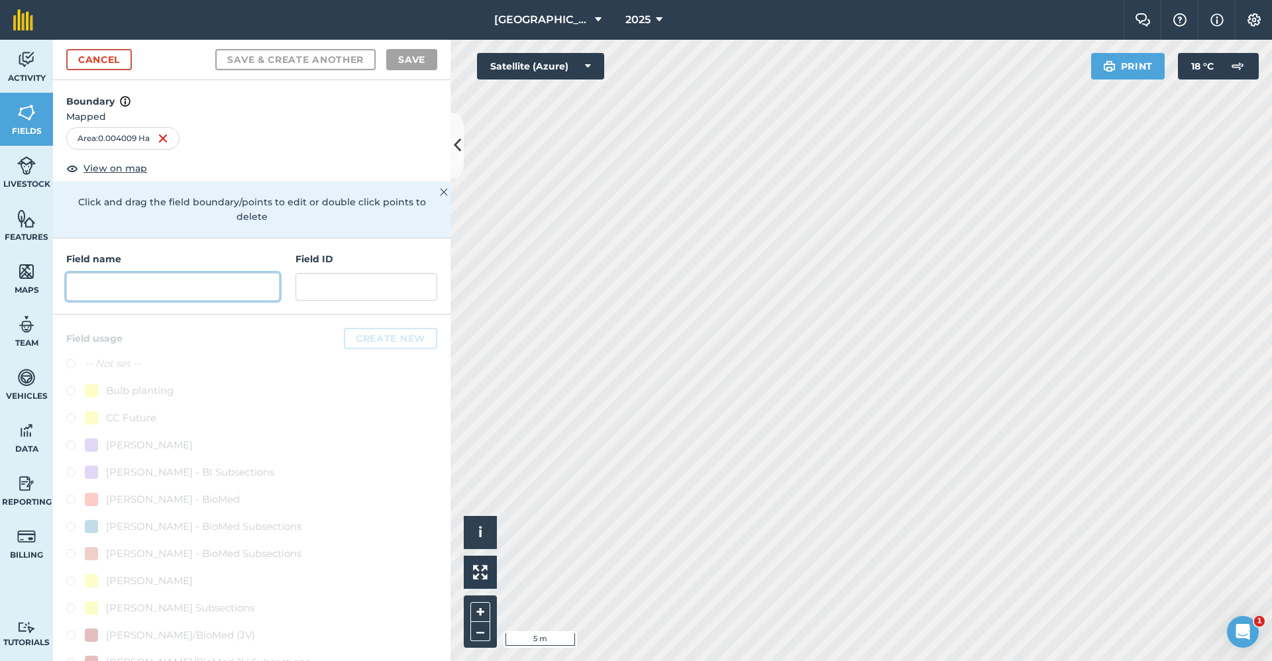
click at [145, 284] on input "text" at bounding box center [172, 287] width 213 height 28
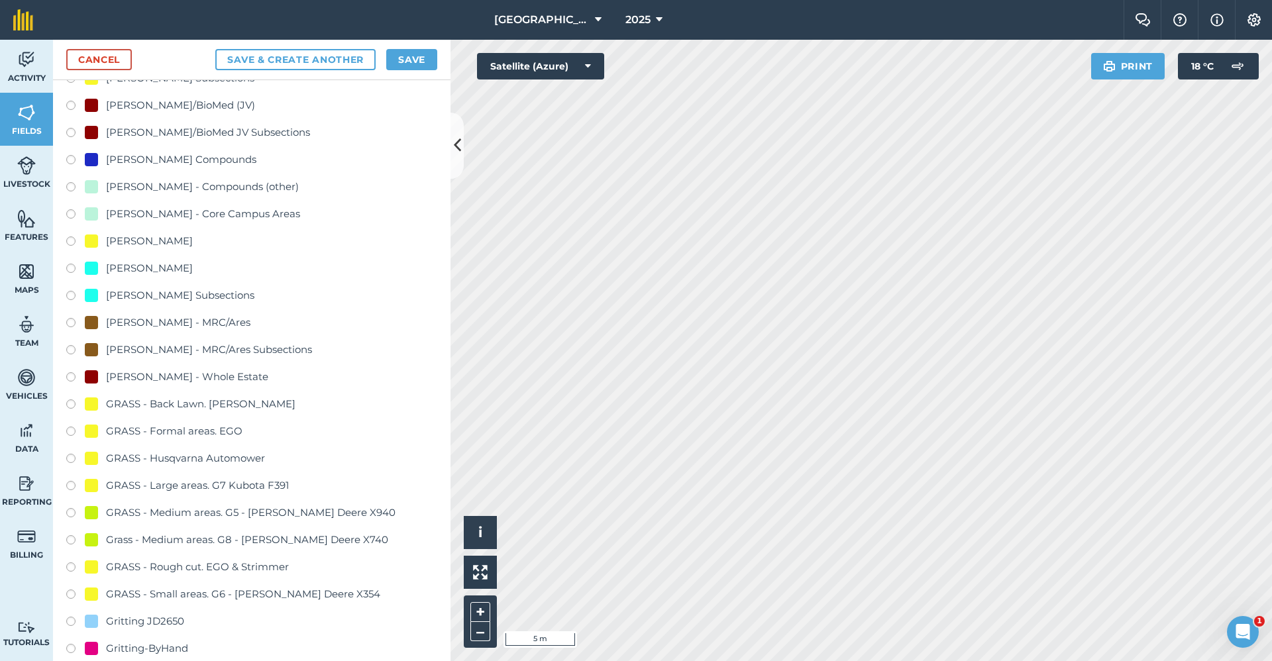
scroll to position [596, 0]
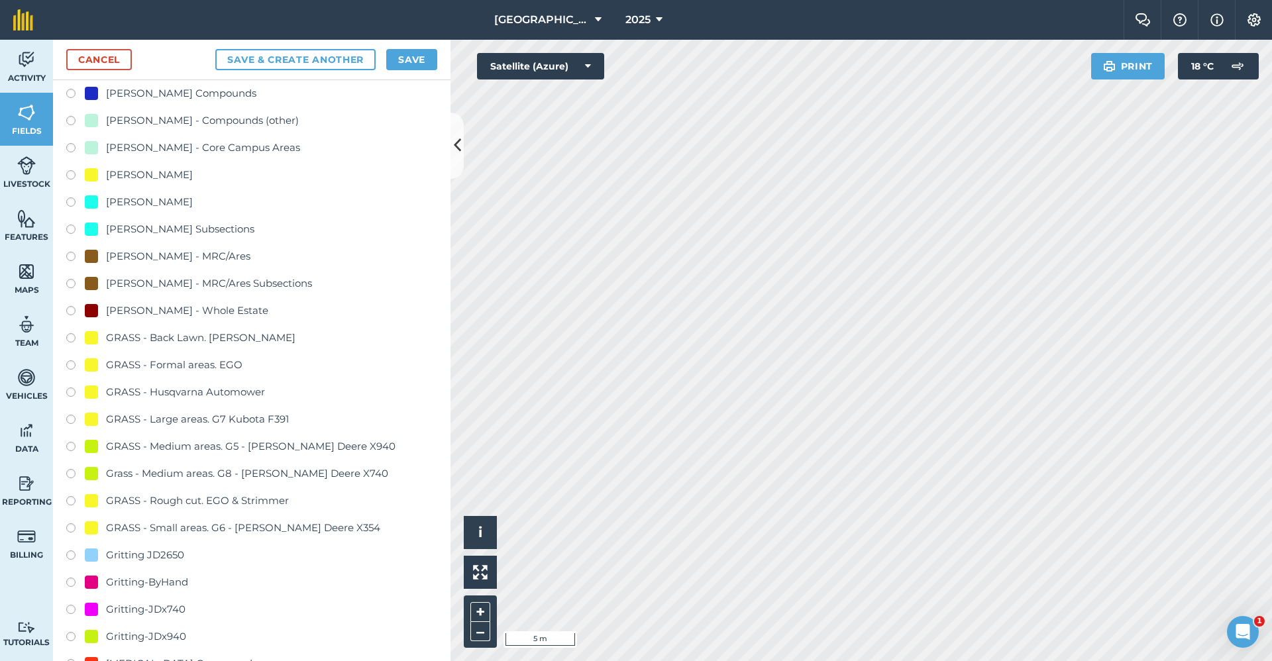
type input "Gritting-ByHand"
click at [170, 578] on div "Gritting-ByHand" at bounding box center [147, 582] width 82 height 16
radio input "true"
click at [392, 70] on button "Save" at bounding box center [411, 59] width 51 height 21
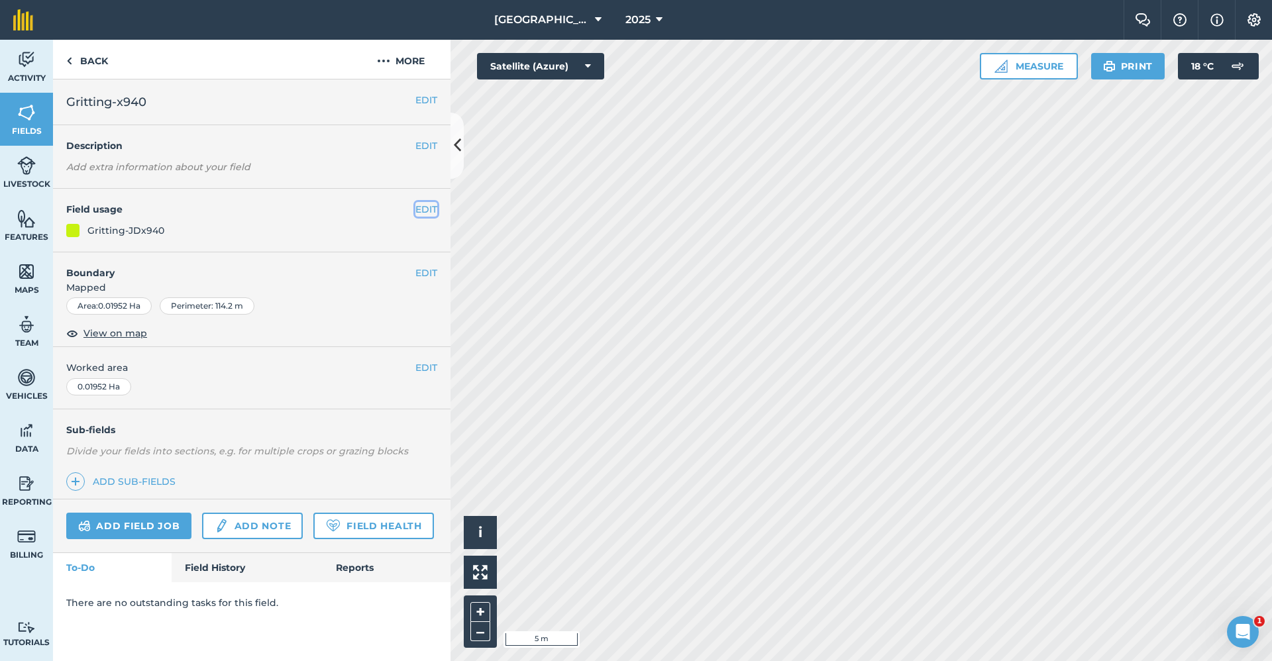
click at [431, 206] on button "EDIT" at bounding box center [426, 209] width 22 height 15
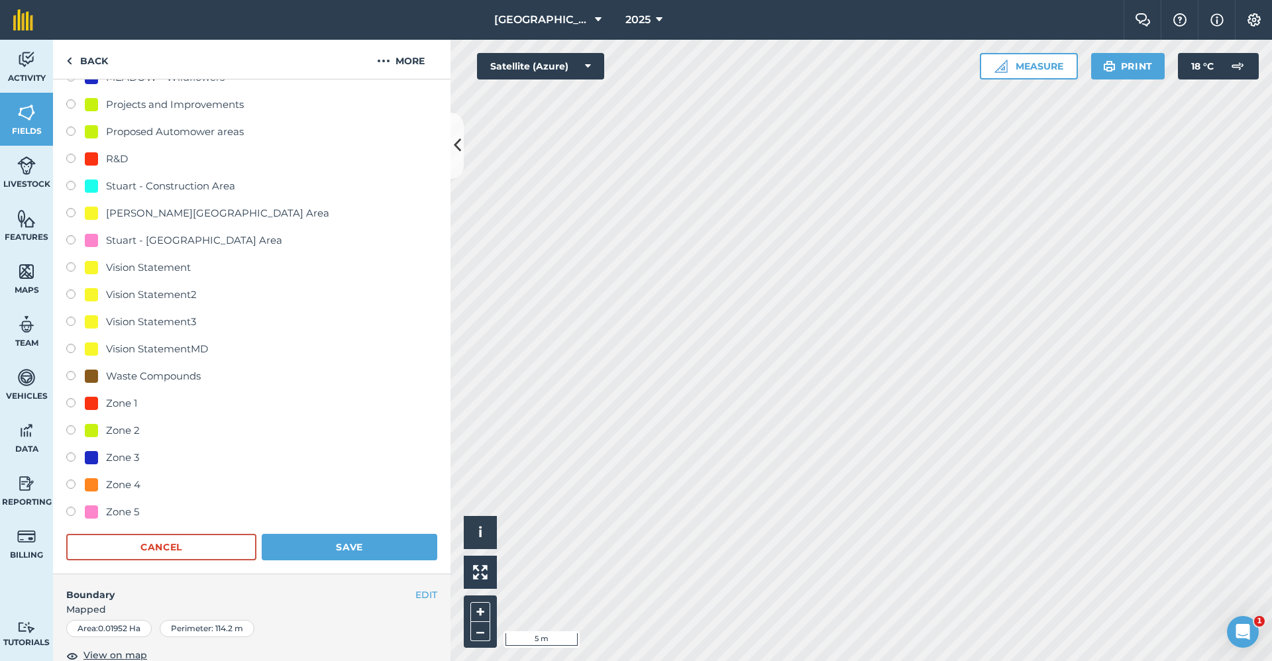
scroll to position [1514, 0]
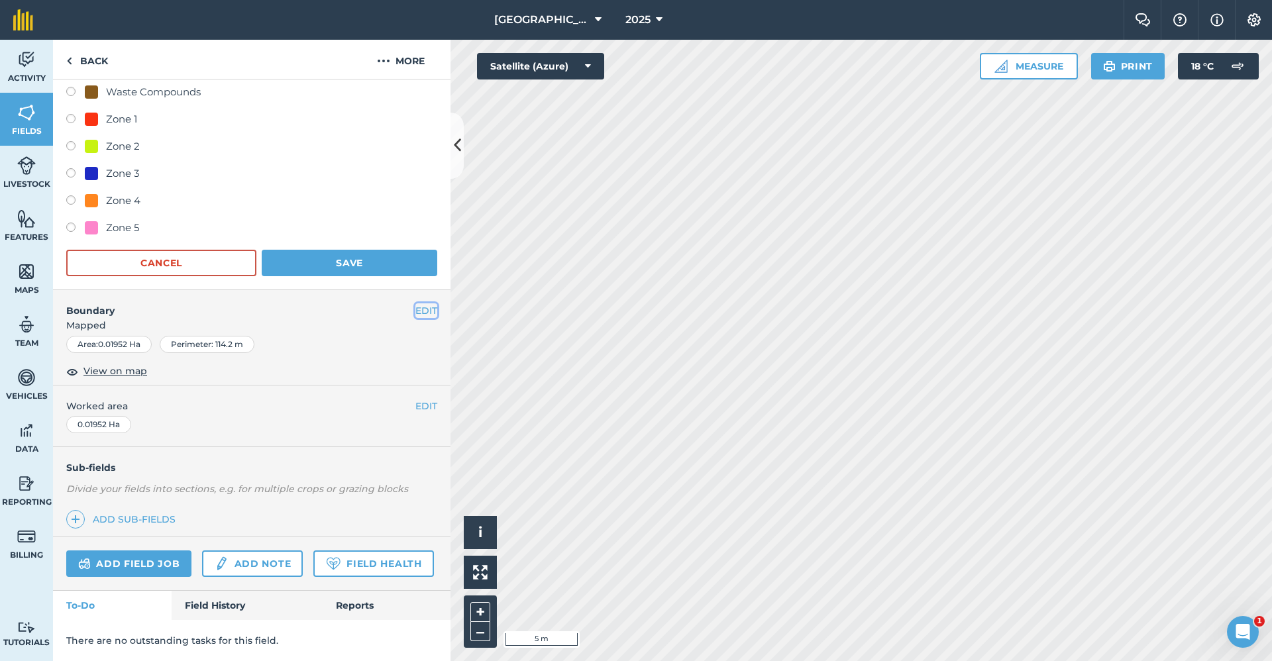
click at [425, 303] on button "EDIT" at bounding box center [426, 310] width 22 height 15
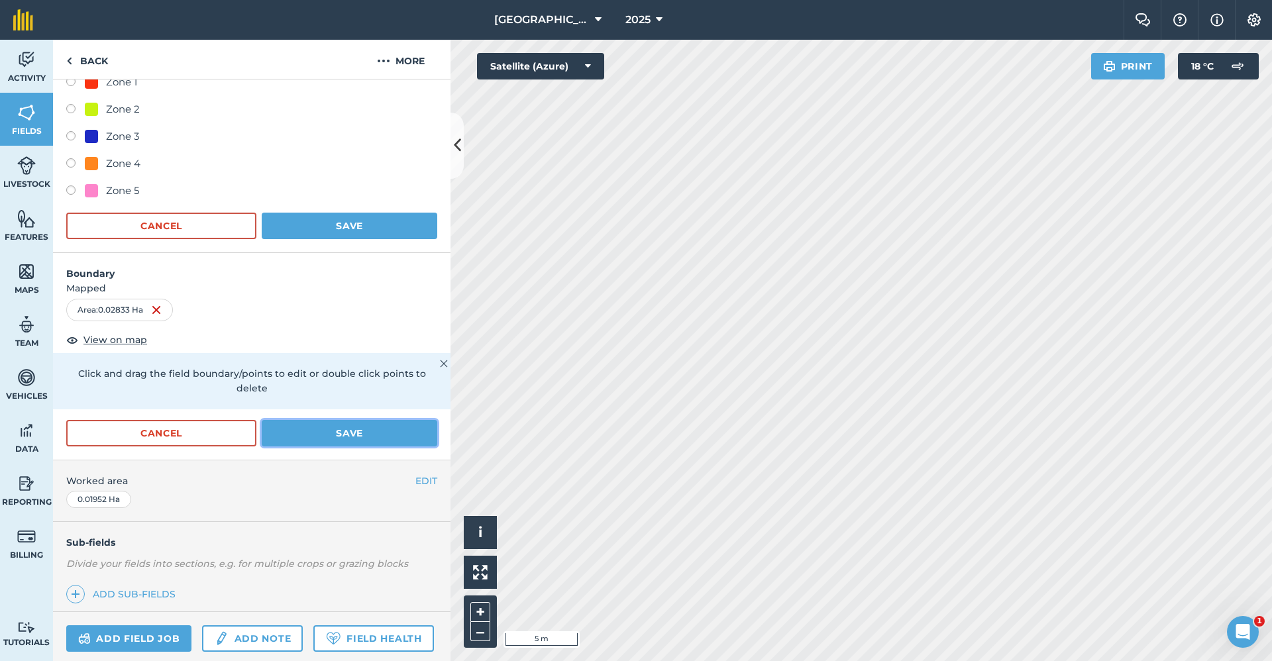
drag, startPoint x: 359, startPoint y: 425, endPoint x: 368, endPoint y: 337, distance: 89.2
click at [360, 420] on button "Save" at bounding box center [350, 433] width 176 height 27
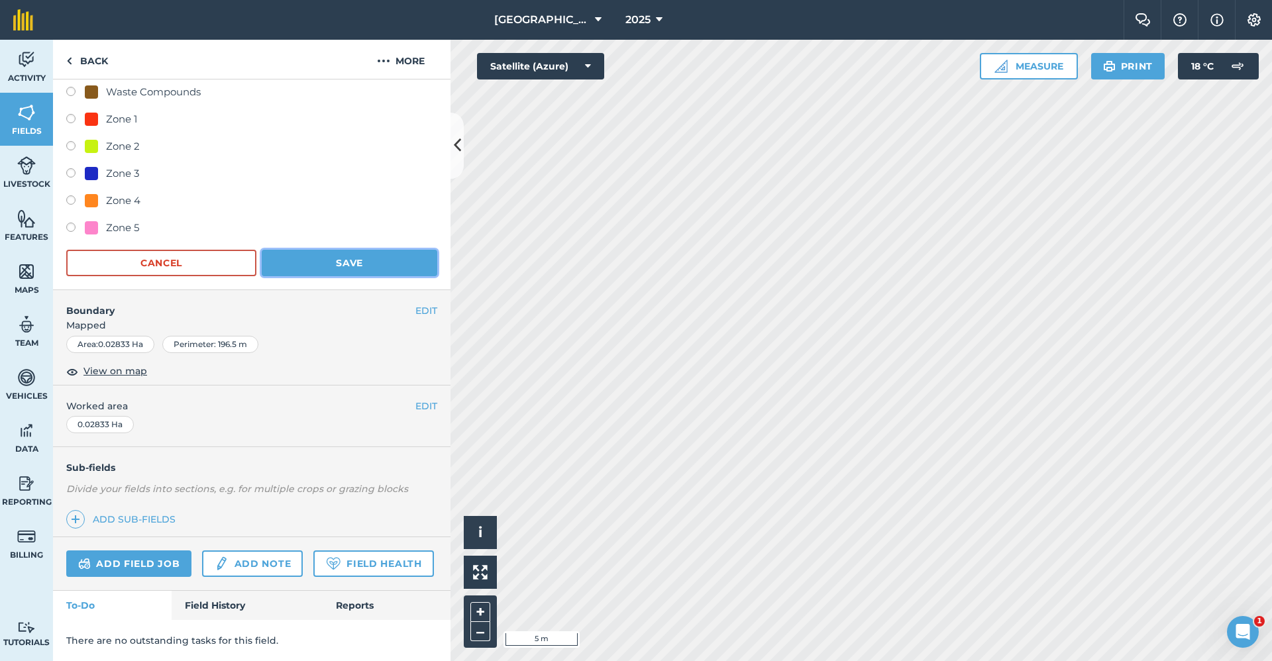
click at [379, 250] on button "Save" at bounding box center [350, 263] width 176 height 27
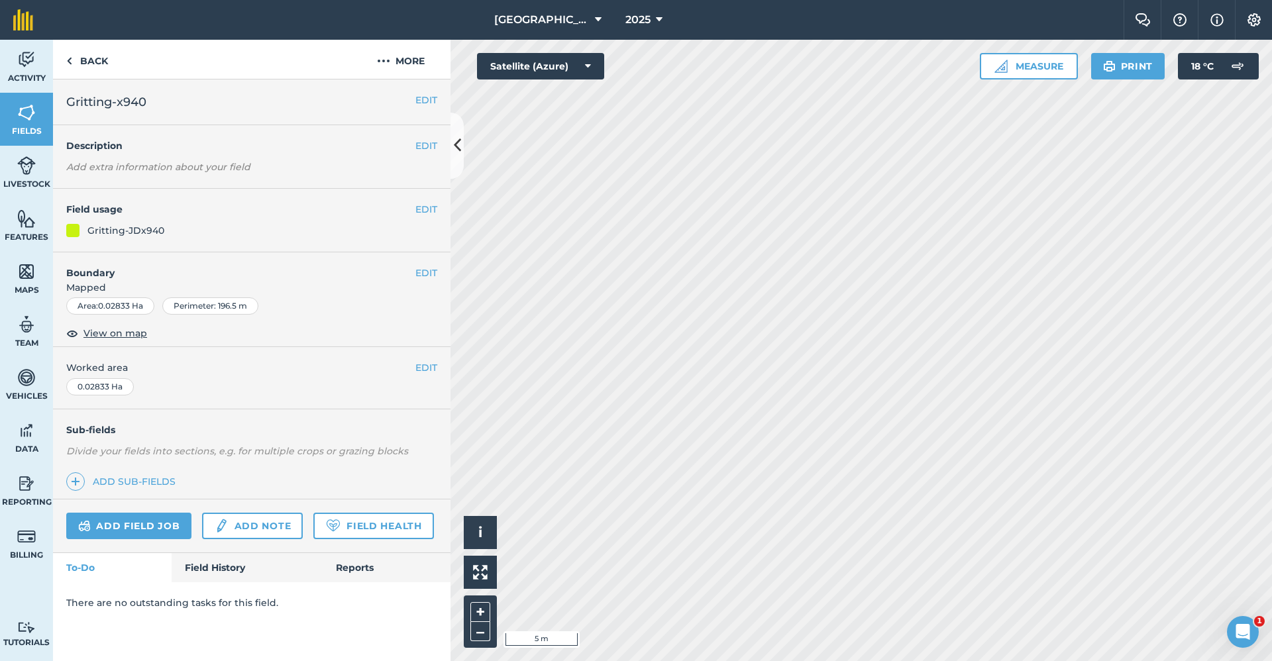
scroll to position [0, 0]
click at [415, 278] on button "EDIT" at bounding box center [426, 273] width 22 height 15
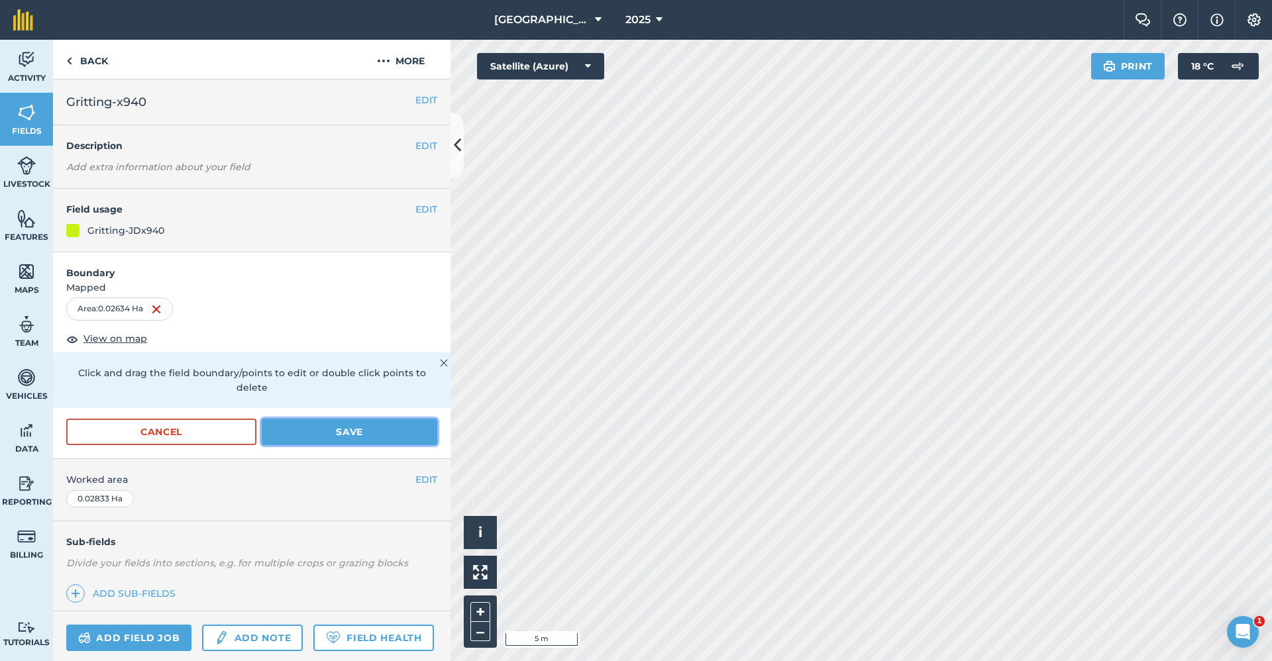
click at [278, 426] on button "Save" at bounding box center [350, 432] width 176 height 27
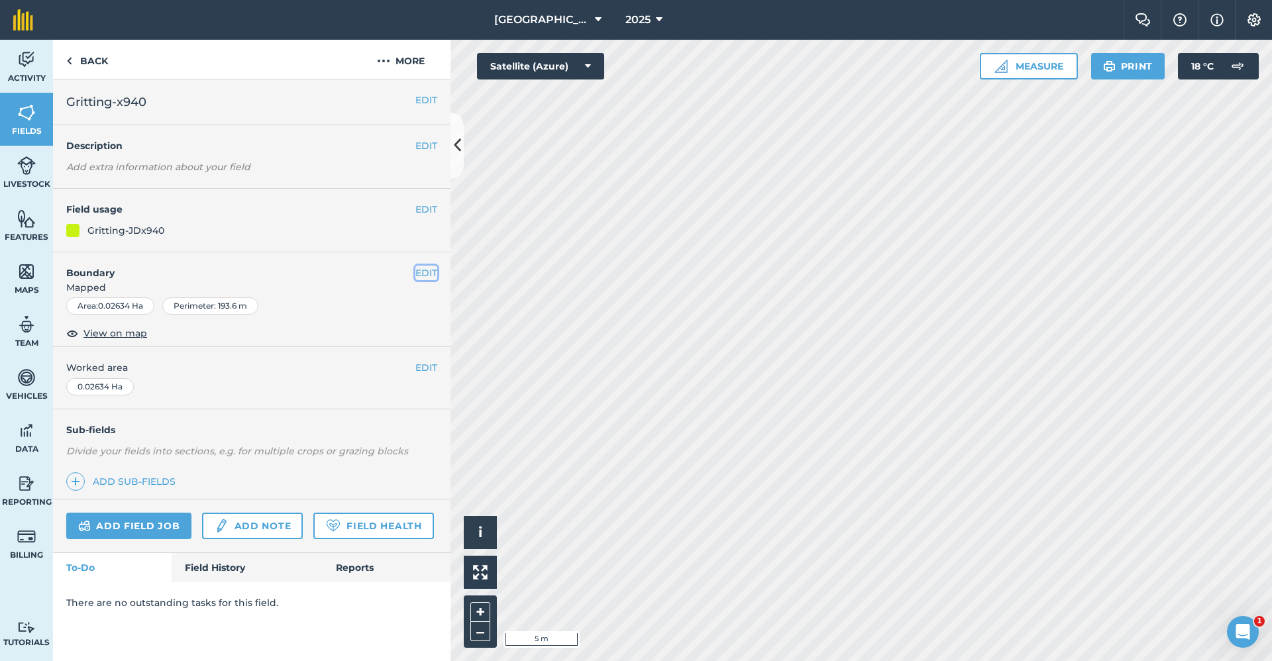
click at [421, 272] on button "EDIT" at bounding box center [426, 273] width 22 height 15
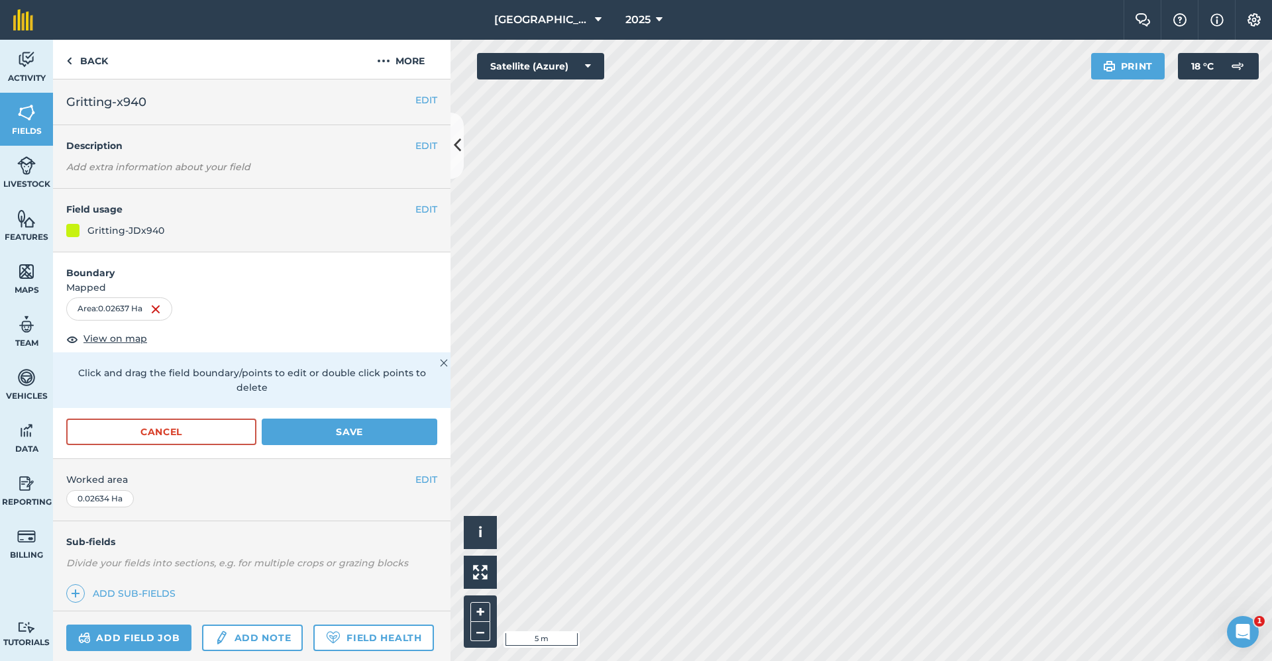
click at [404, 416] on form "Boundary Mapped Area : 0.02637 Ha View on map Click and drag the field boundary…" at bounding box center [252, 355] width 398 height 207
click at [404, 417] on form "Boundary Mapped Area : 0.02637 Ha View on map Click and drag the field boundary…" at bounding box center [252, 355] width 398 height 207
drag, startPoint x: 404, startPoint y: 417, endPoint x: 401, endPoint y: 427, distance: 10.5
click at [401, 427] on button "Save" at bounding box center [350, 432] width 176 height 27
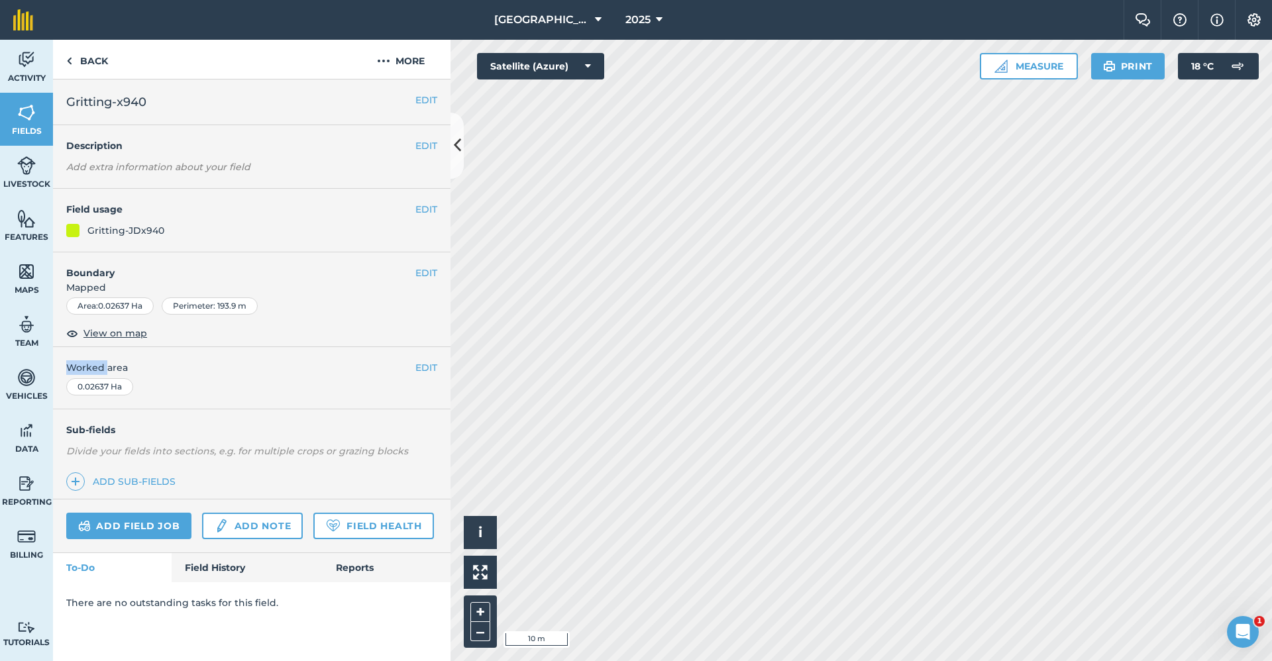
click at [963, 661] on html "Babraham Research Campus (Gardens) 2025 Farm Chat Help Info Settings Babraham R…" at bounding box center [636, 330] width 1272 height 661
click at [423, 272] on button "EDIT" at bounding box center [426, 273] width 22 height 15
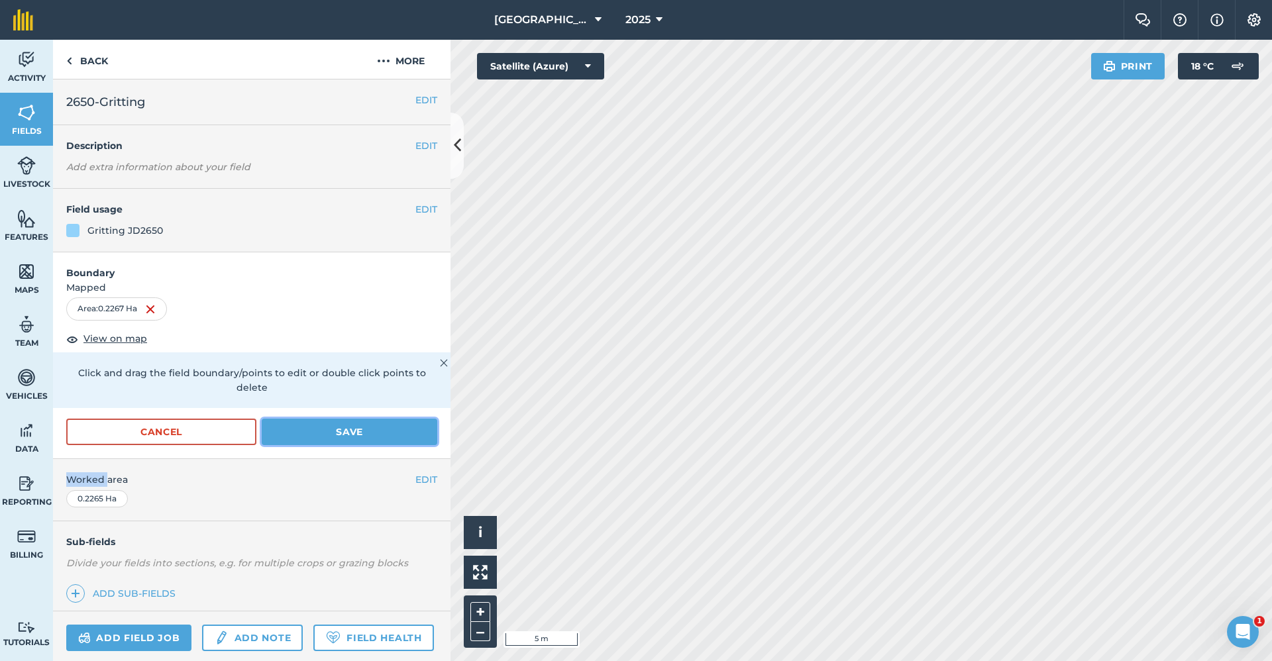
click at [321, 420] on button "Save" at bounding box center [350, 432] width 176 height 27
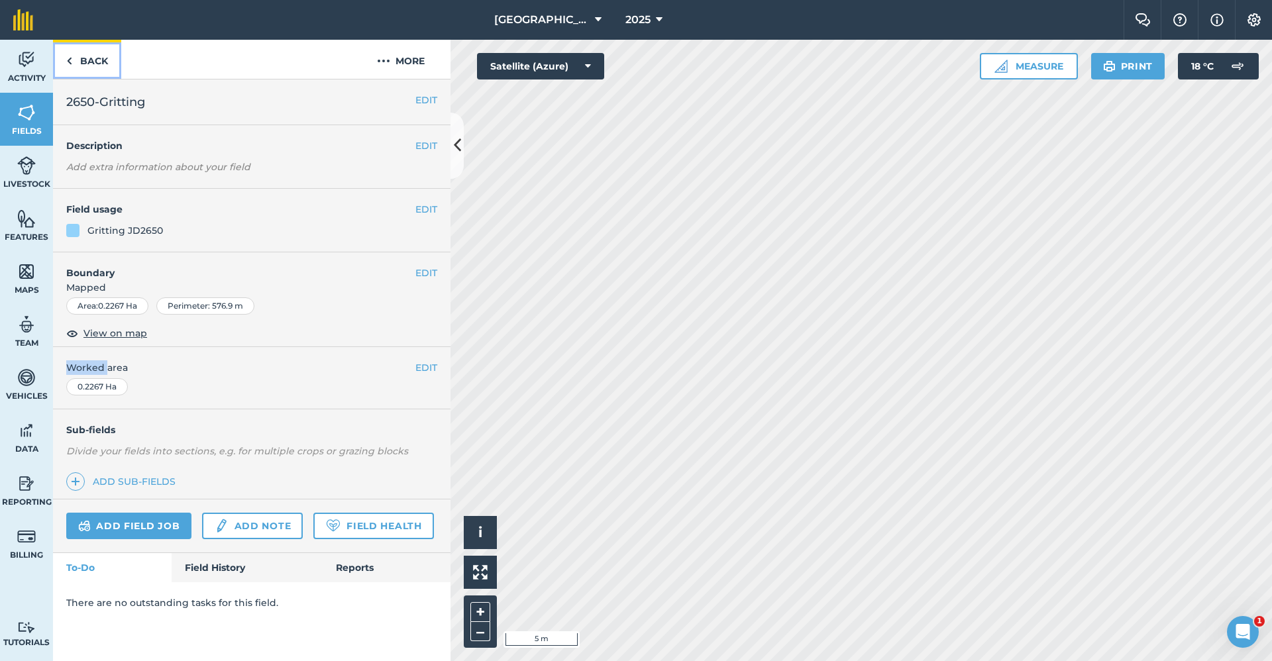
click at [94, 66] on link "Back" at bounding box center [87, 59] width 68 height 39
click at [104, 62] on link "Back" at bounding box center [87, 59] width 68 height 39
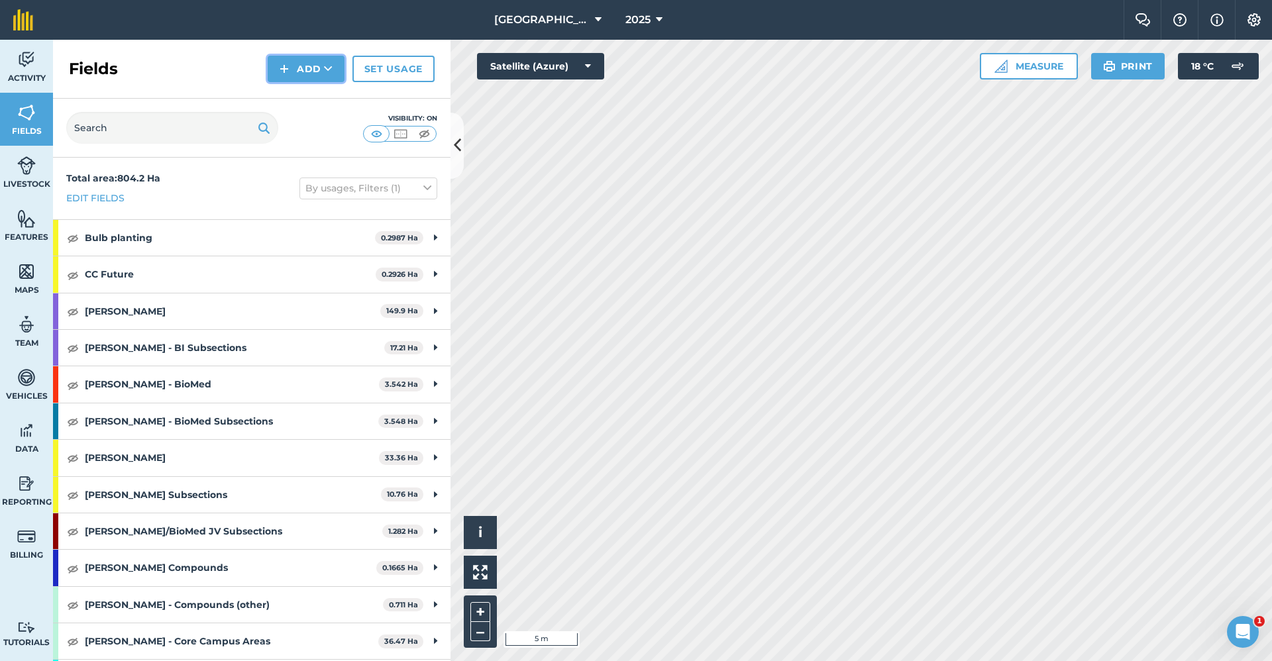
click at [321, 74] on button "Add" at bounding box center [306, 69] width 77 height 27
click at [312, 93] on link "Draw" at bounding box center [306, 98] width 73 height 29
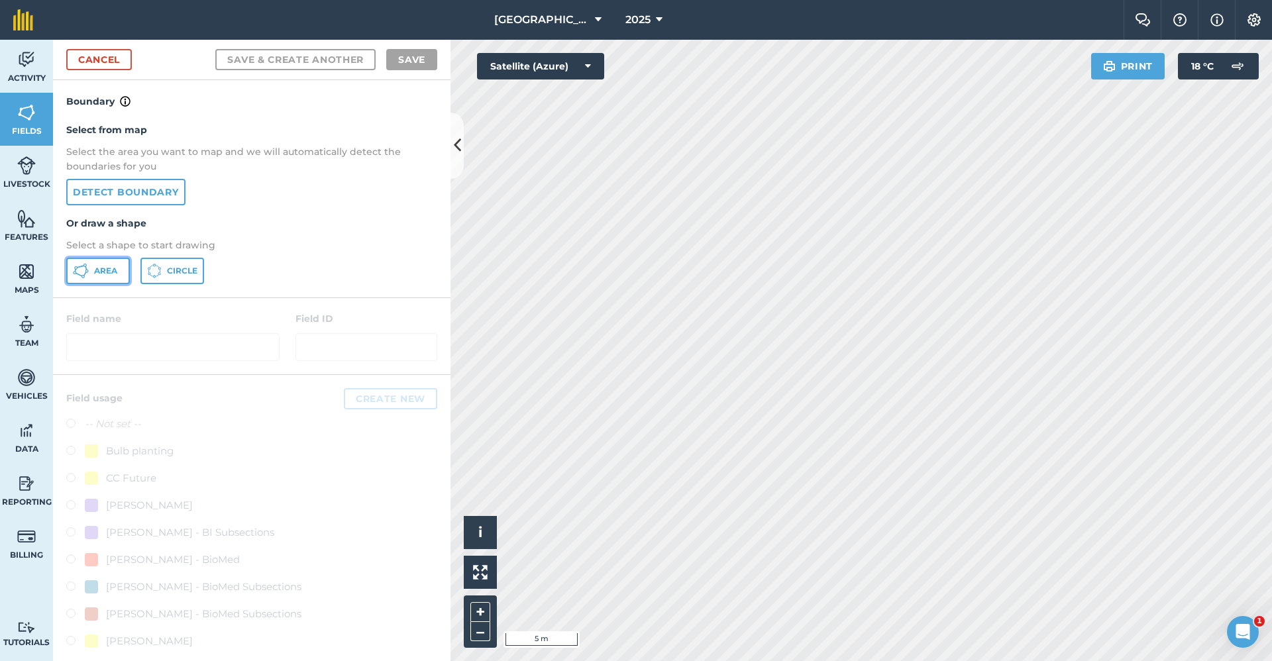
click at [98, 277] on button "Area" at bounding box center [98, 271] width 64 height 27
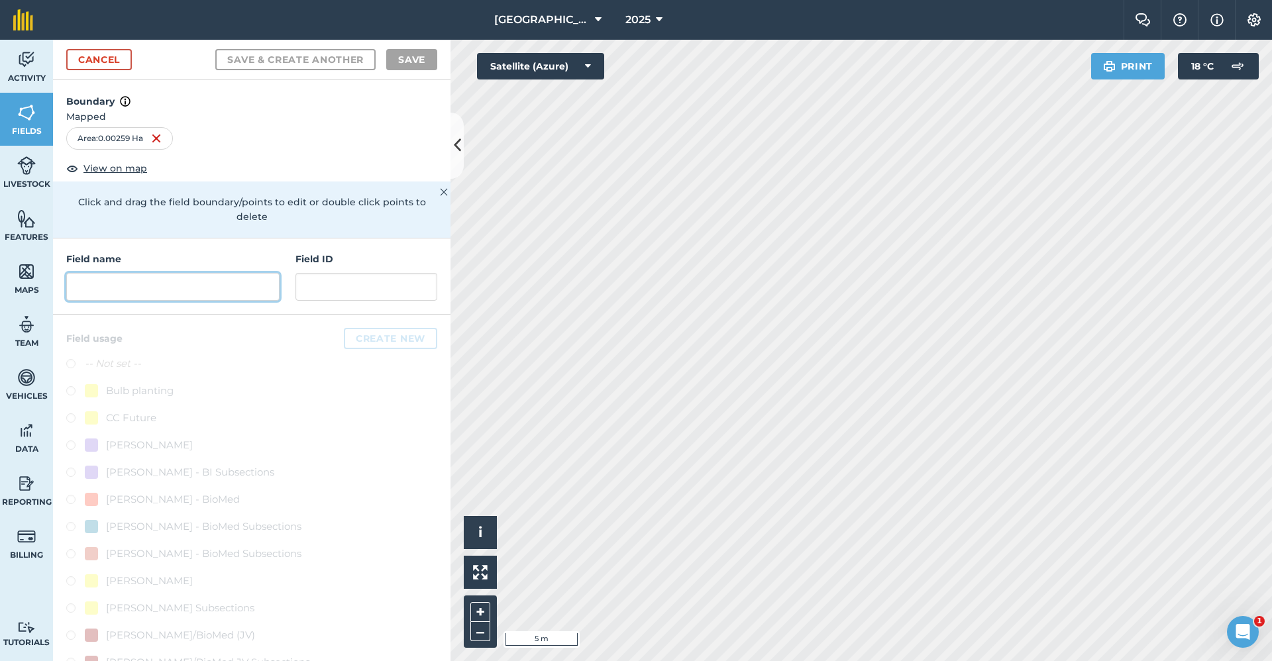
click at [138, 285] on input "text" at bounding box center [172, 287] width 213 height 28
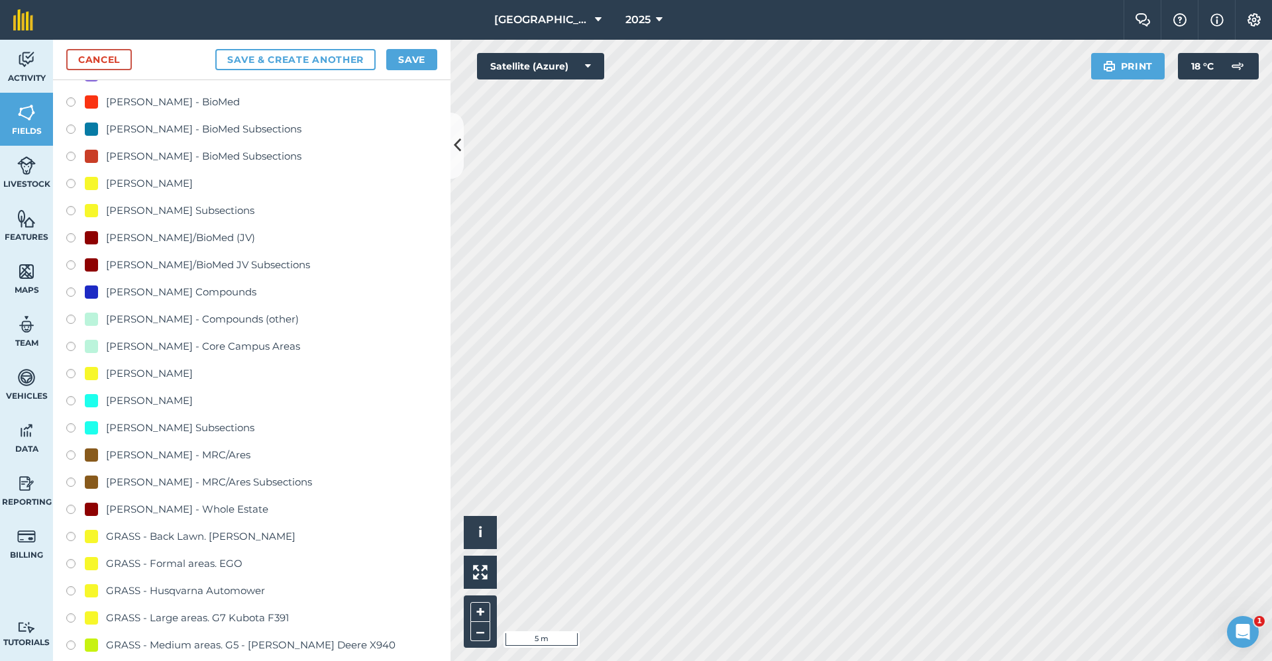
scroll to position [795, 0]
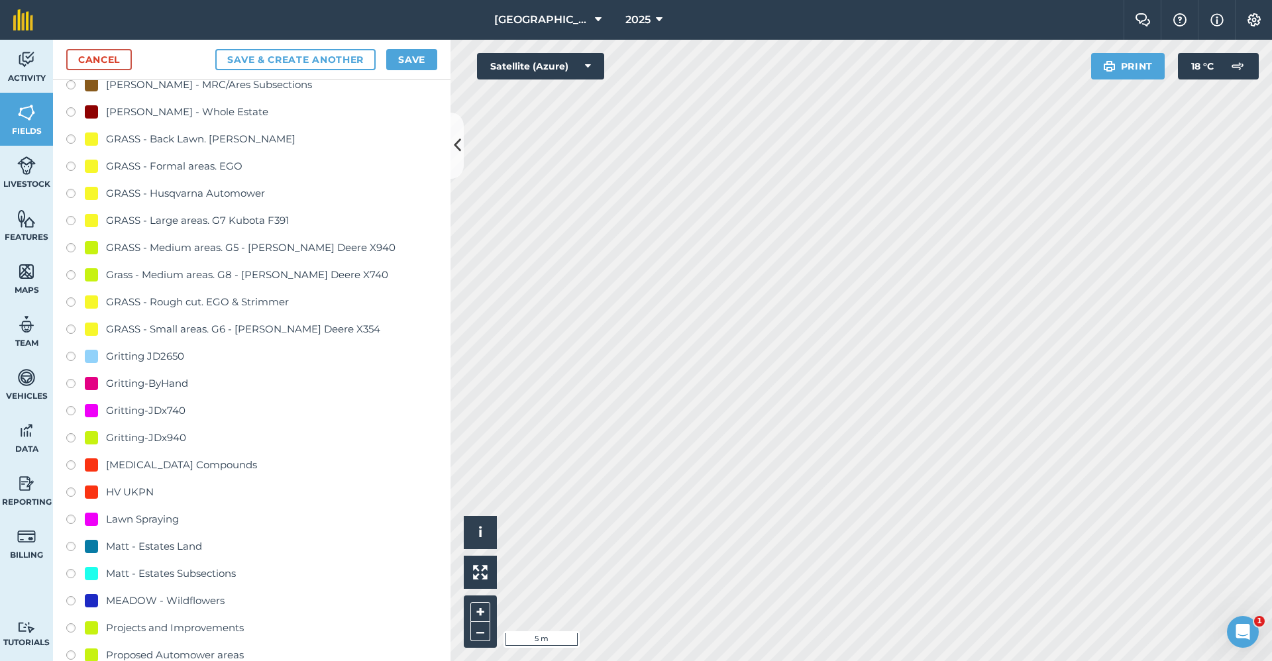
type input "Gritting-ByHand"
click at [186, 383] on div "Gritting-ByHand" at bounding box center [147, 384] width 82 height 16
radio input "true"
click at [407, 56] on button "Save" at bounding box center [411, 59] width 51 height 21
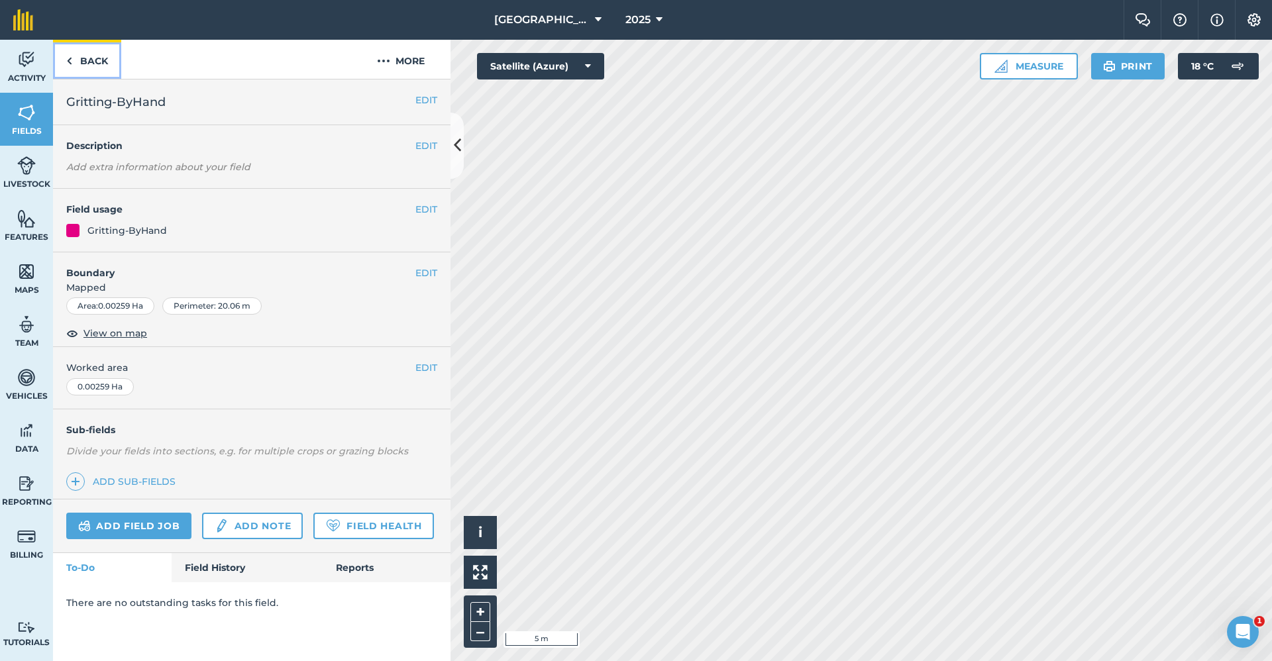
click at [101, 65] on link "Back" at bounding box center [87, 59] width 68 height 39
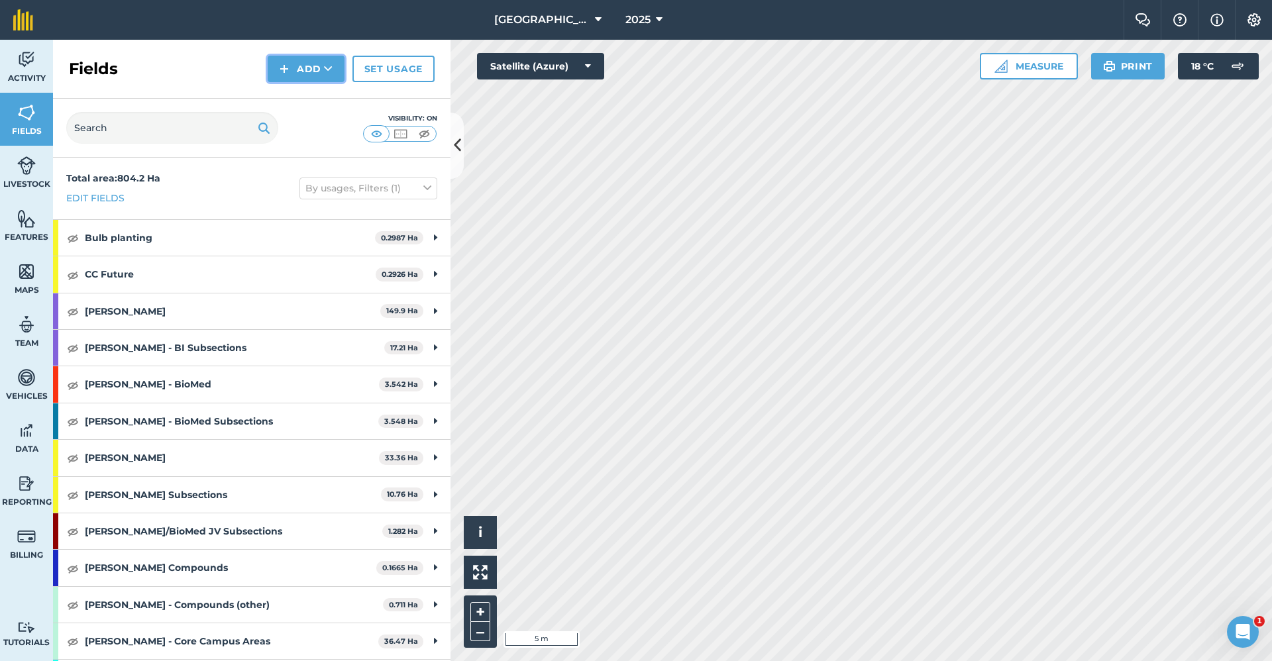
click at [294, 72] on button "Add" at bounding box center [306, 69] width 77 height 27
click at [284, 99] on link "Draw" at bounding box center [306, 98] width 73 height 29
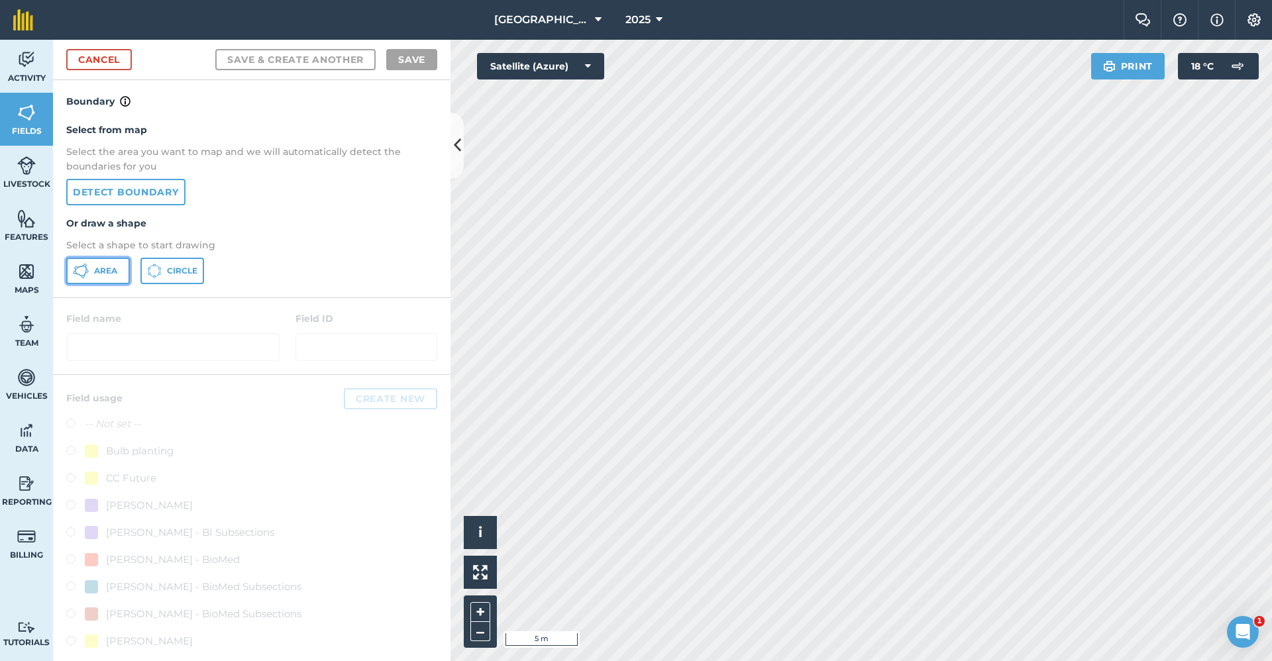
click at [107, 266] on span "Area" at bounding box center [105, 271] width 23 height 11
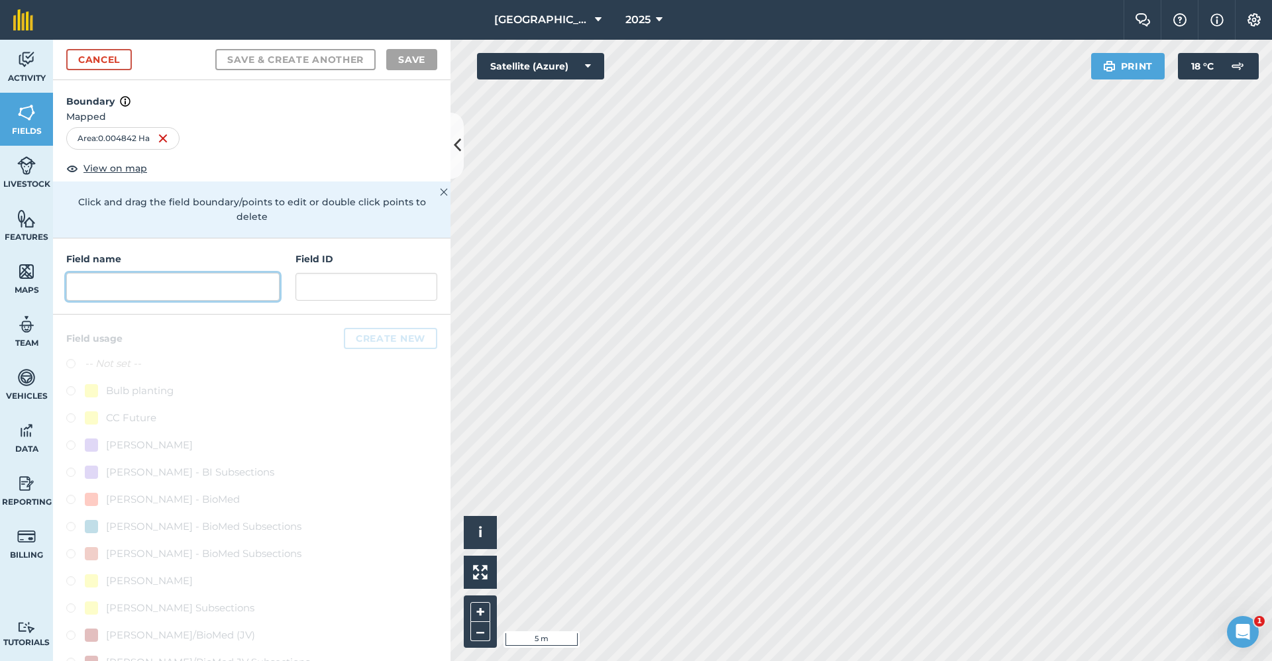
click at [174, 282] on input "text" at bounding box center [172, 287] width 213 height 28
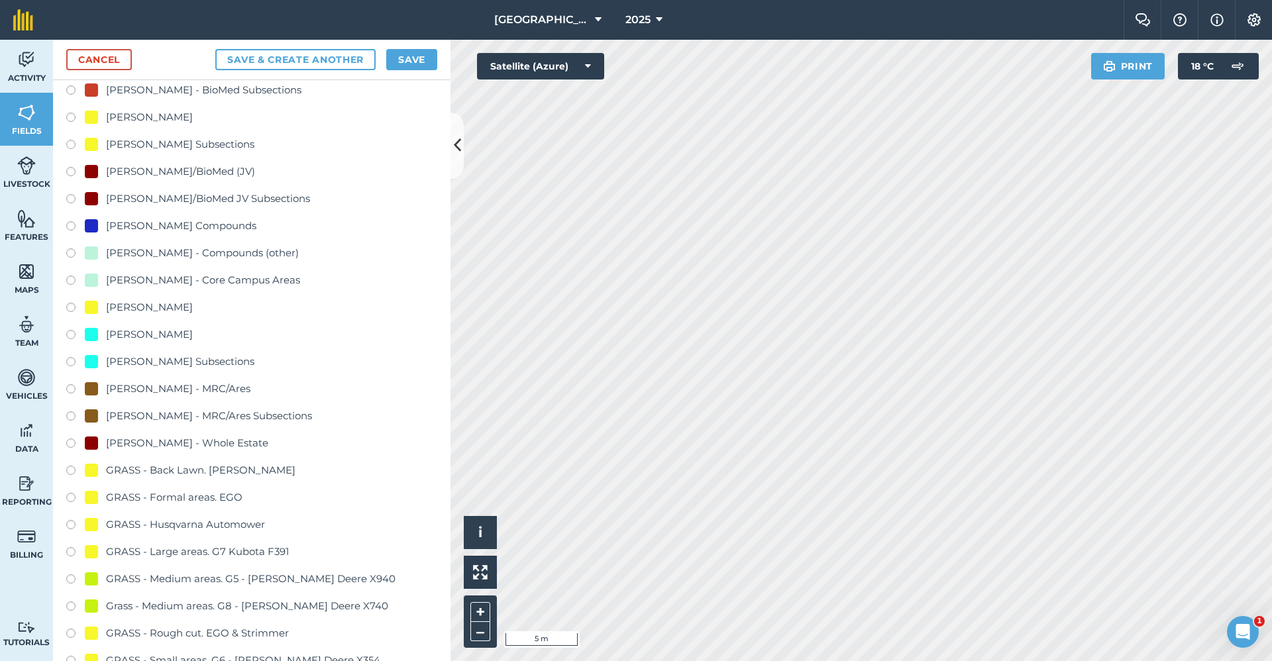
scroll to position [663, 0]
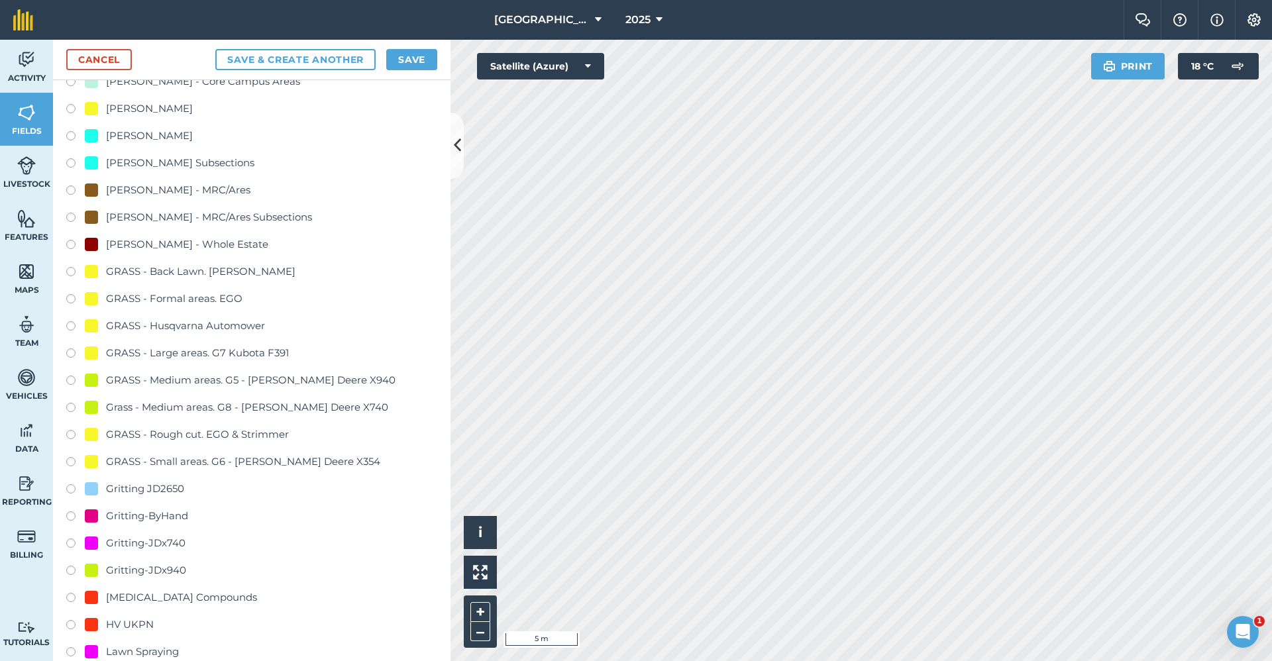
type input "Gritting-ByHand"
click at [168, 518] on div "Gritting-ByHand" at bounding box center [147, 516] width 82 height 16
radio input "true"
click at [432, 63] on button "Save" at bounding box center [411, 59] width 51 height 21
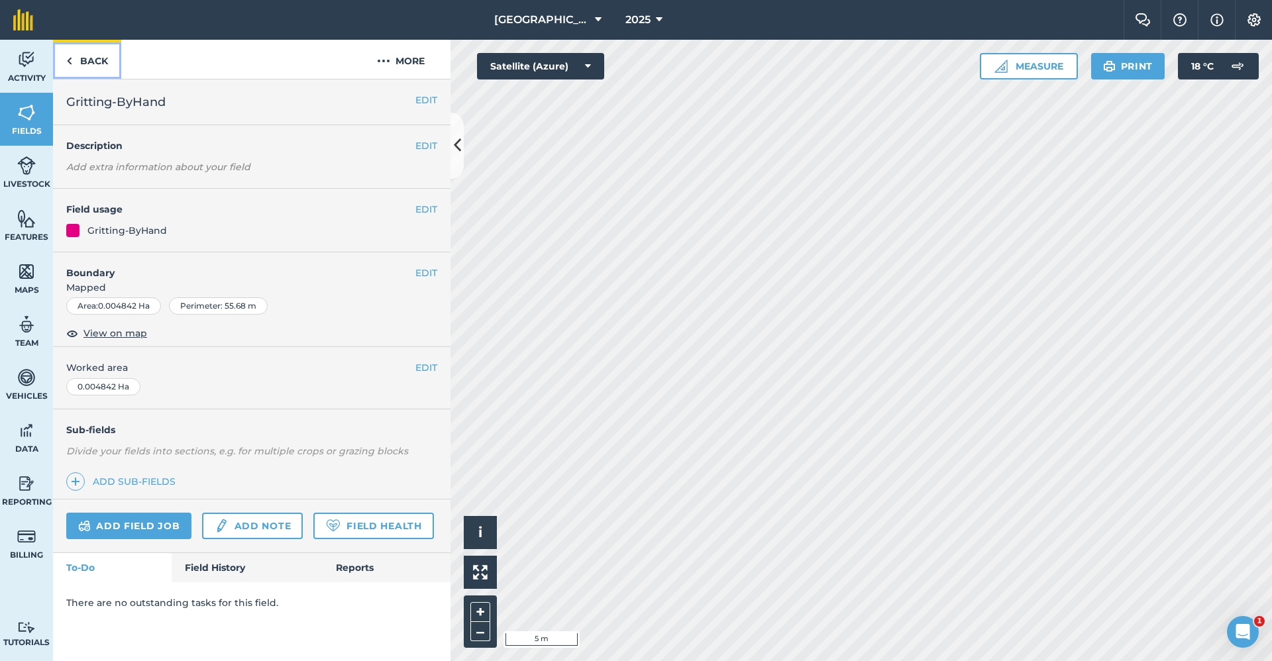
click at [109, 71] on link "Back" at bounding box center [87, 59] width 68 height 39
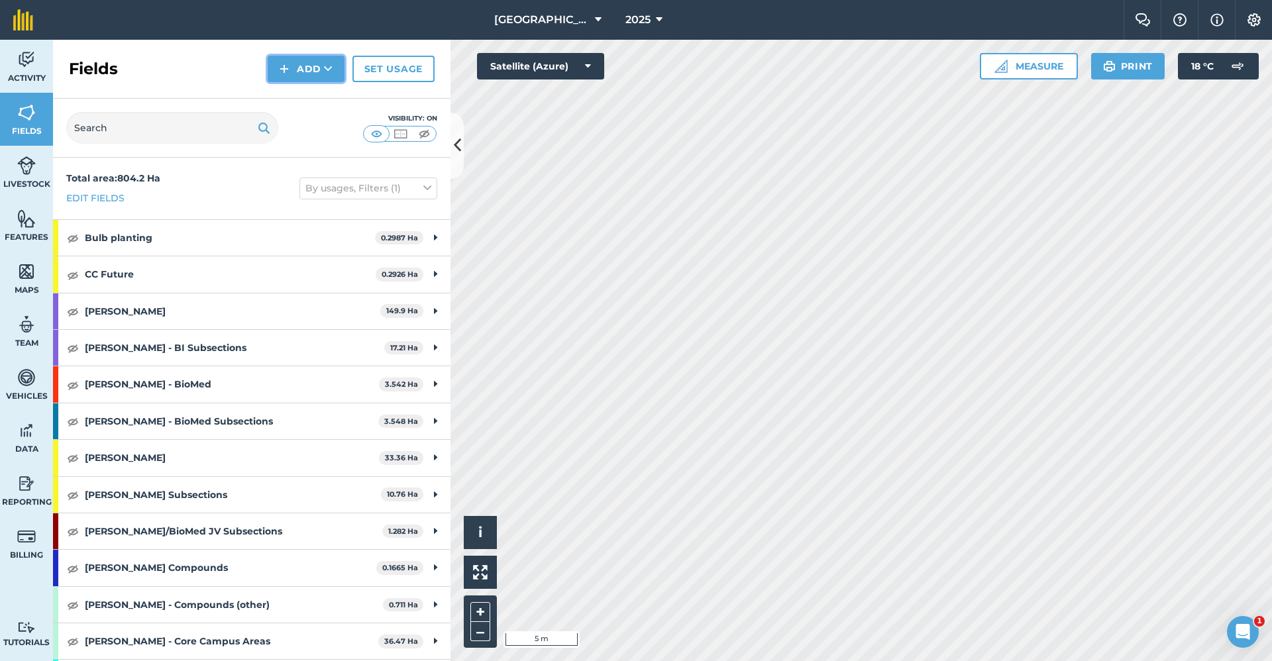
click at [334, 66] on button "Add" at bounding box center [306, 69] width 77 height 27
click at [317, 103] on link "Draw" at bounding box center [306, 98] width 73 height 29
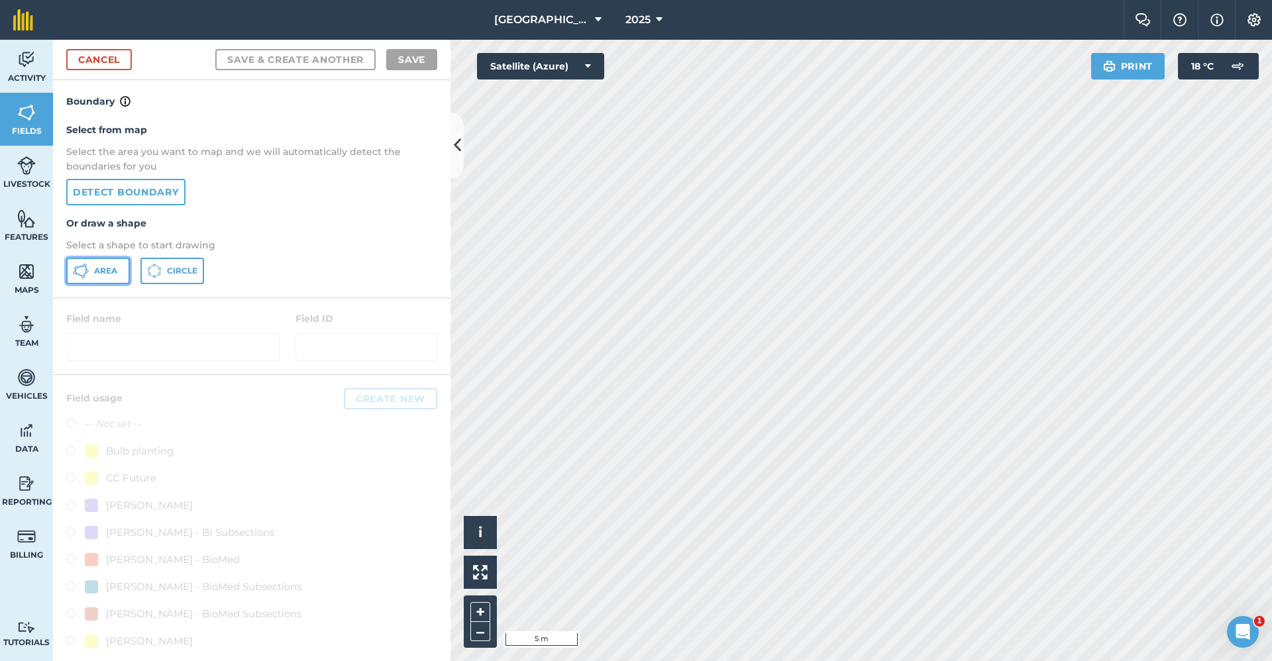
click at [118, 273] on button "Area" at bounding box center [98, 271] width 64 height 27
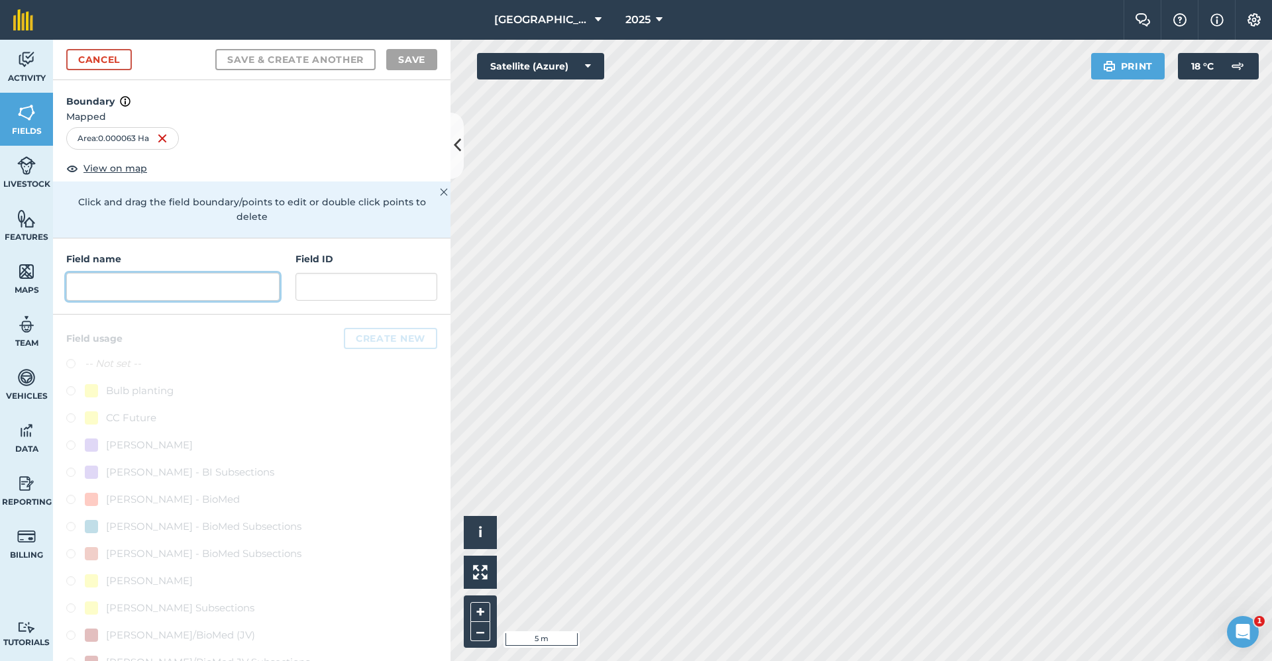
click at [125, 297] on input "text" at bounding box center [172, 287] width 213 height 28
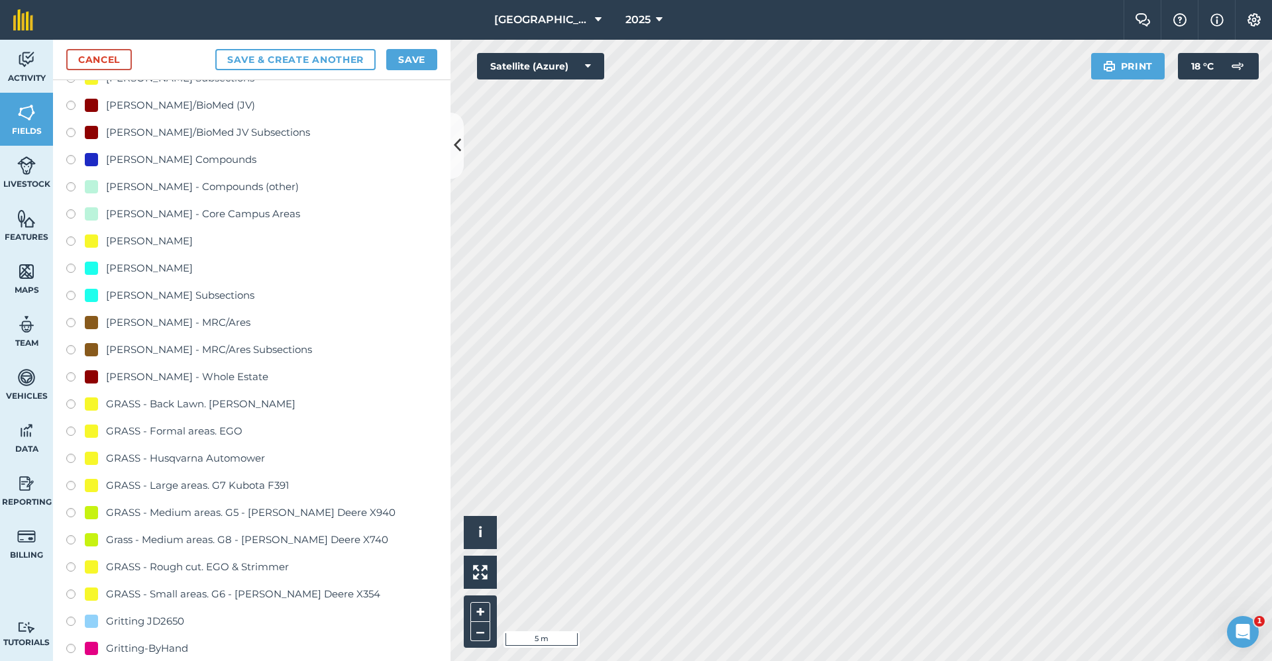
scroll to position [729, 0]
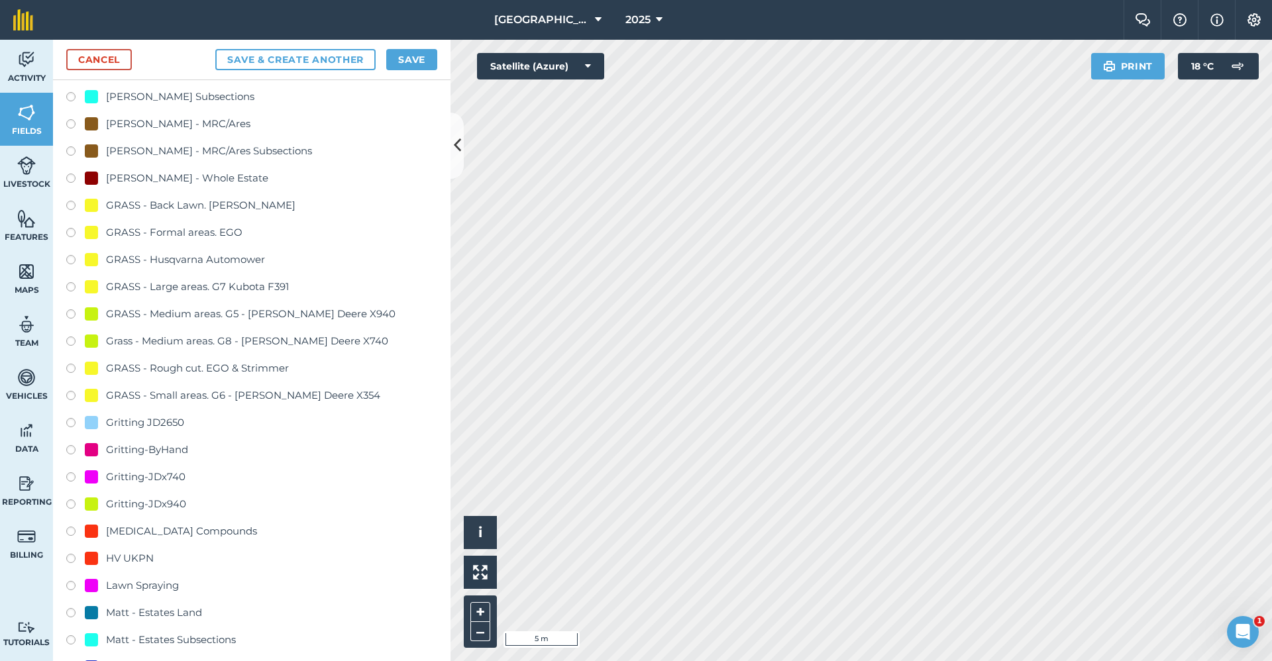
type input "Gritting-ByHand"
click at [168, 455] on div "Gritting-ByHand" at bounding box center [147, 450] width 82 height 16
radio input "true"
click at [420, 51] on button "Save" at bounding box center [411, 59] width 51 height 21
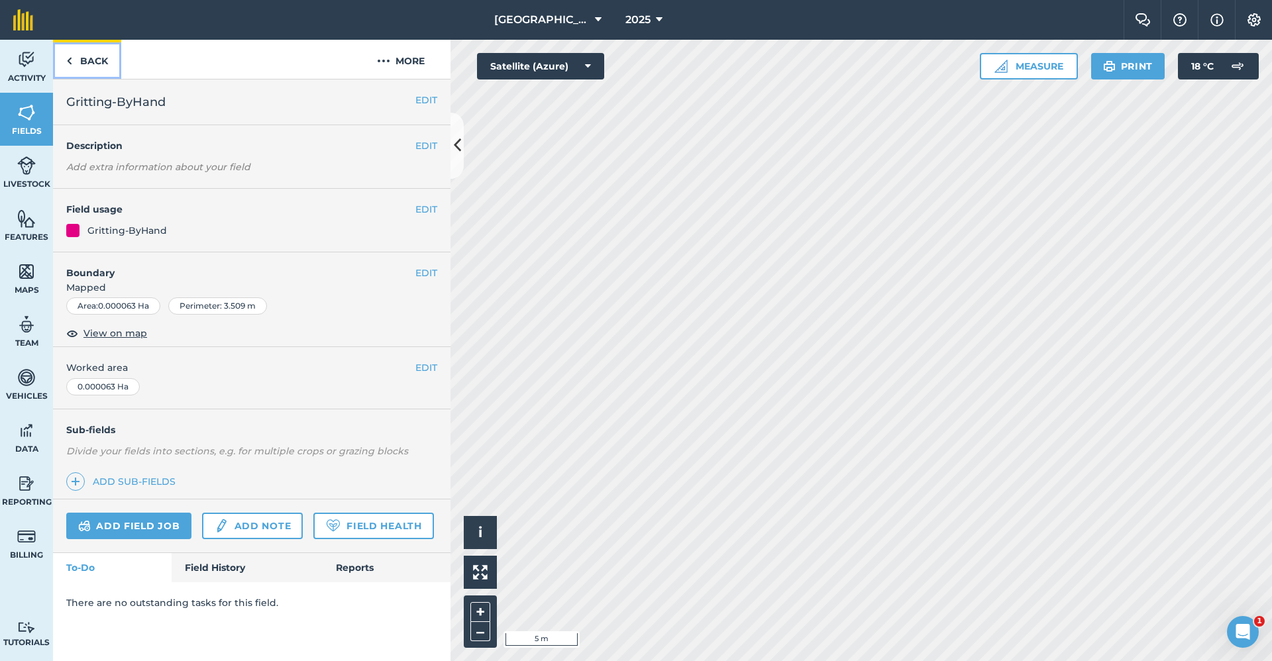
click at [93, 60] on link "Back" at bounding box center [87, 59] width 68 height 39
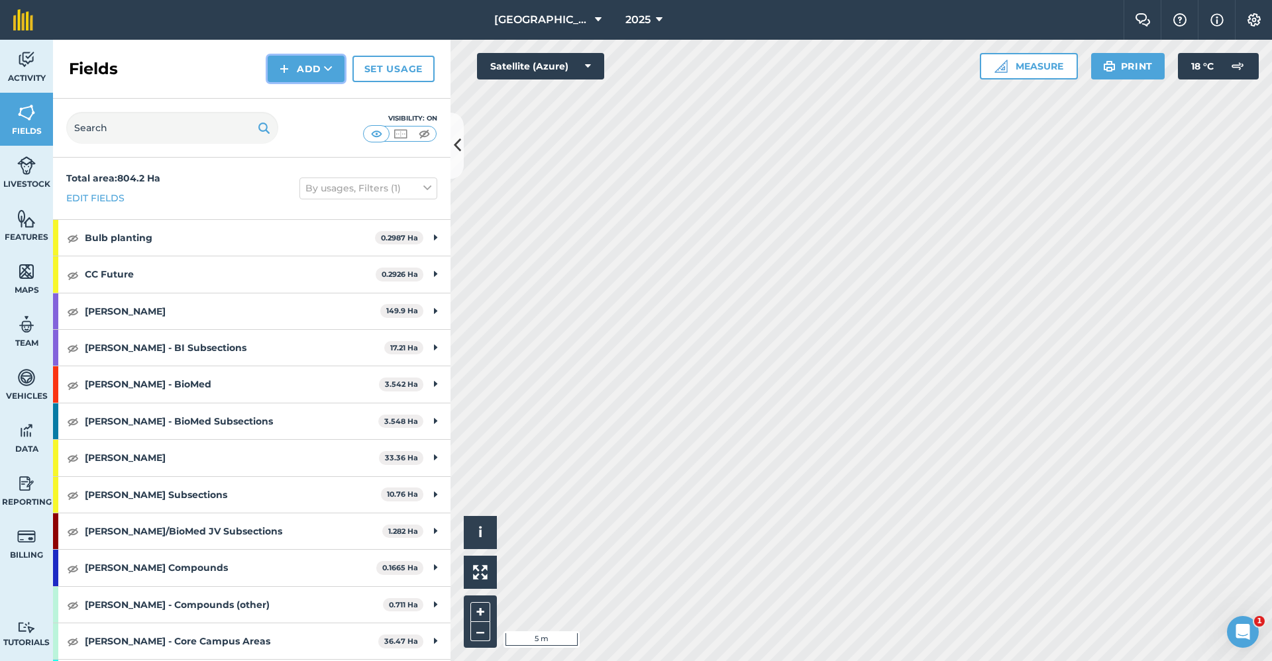
click at [333, 73] on button "Add" at bounding box center [306, 69] width 77 height 27
click at [326, 89] on link "Draw" at bounding box center [306, 98] width 73 height 29
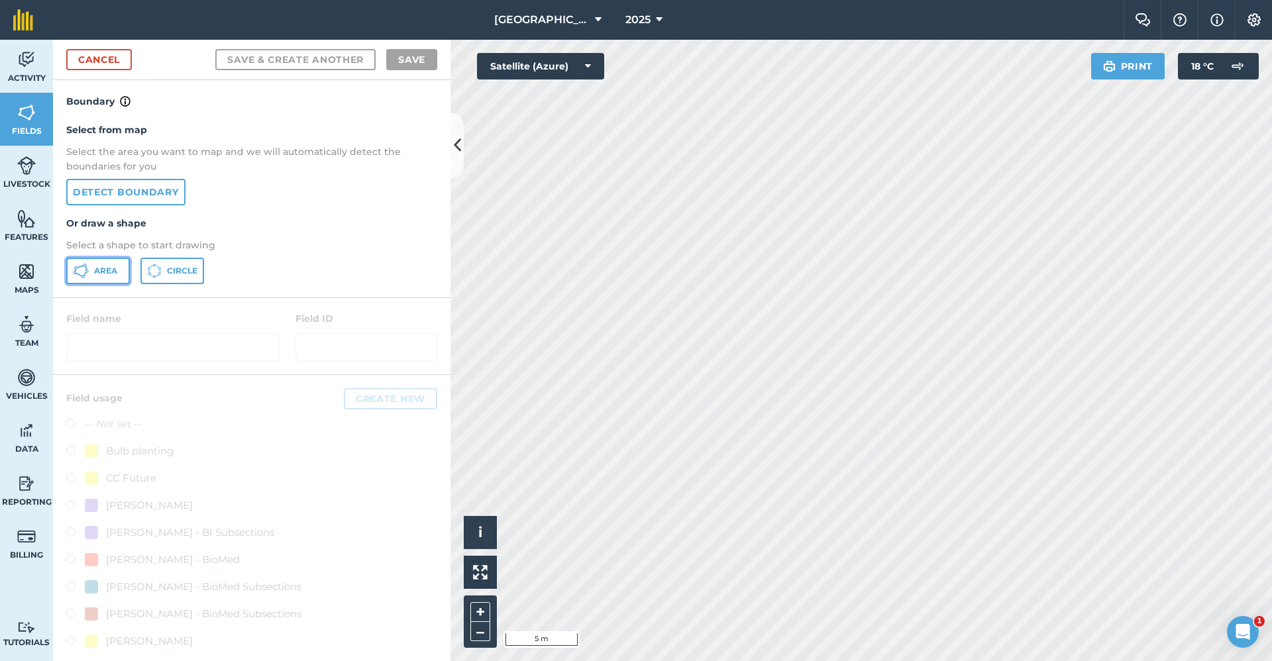
click at [110, 273] on span "Area" at bounding box center [105, 271] width 23 height 11
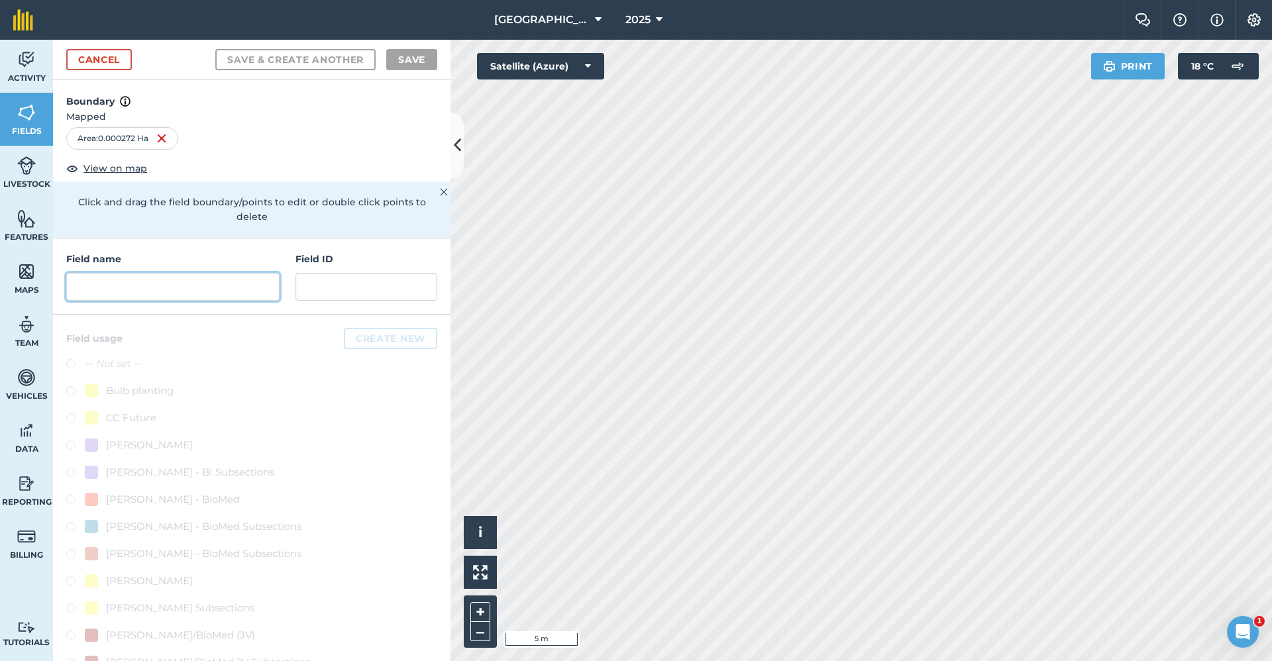
click at [199, 290] on input "text" at bounding box center [172, 287] width 213 height 28
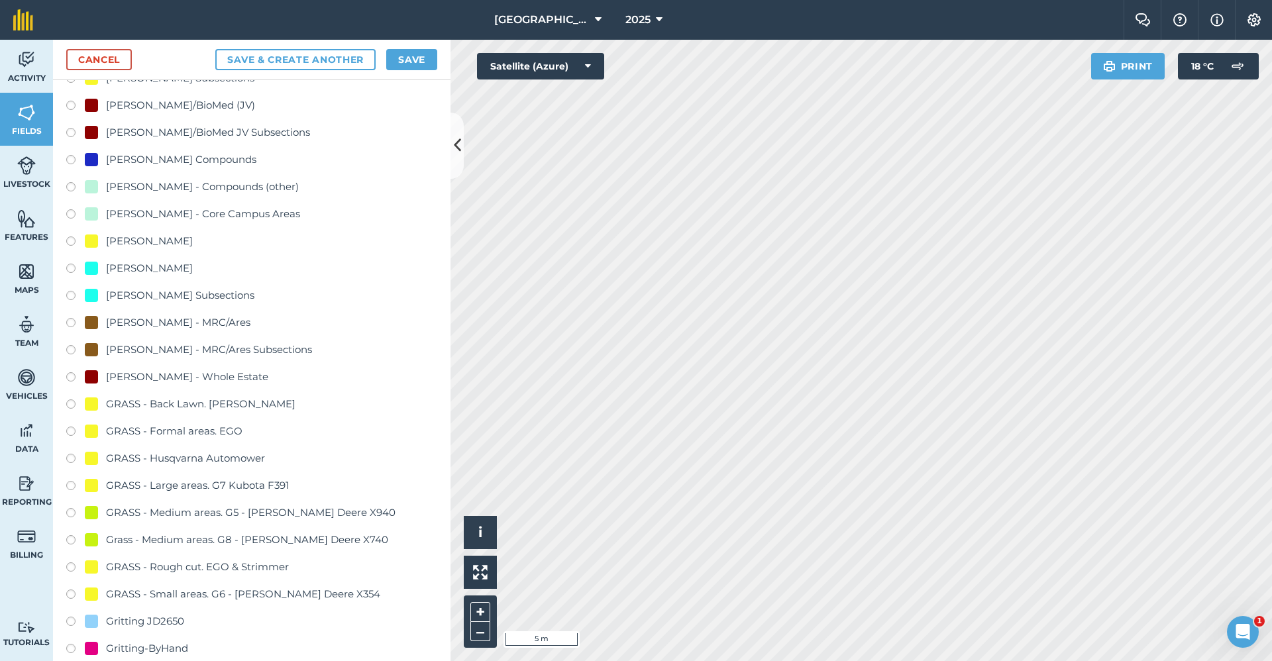
scroll to position [663, 0]
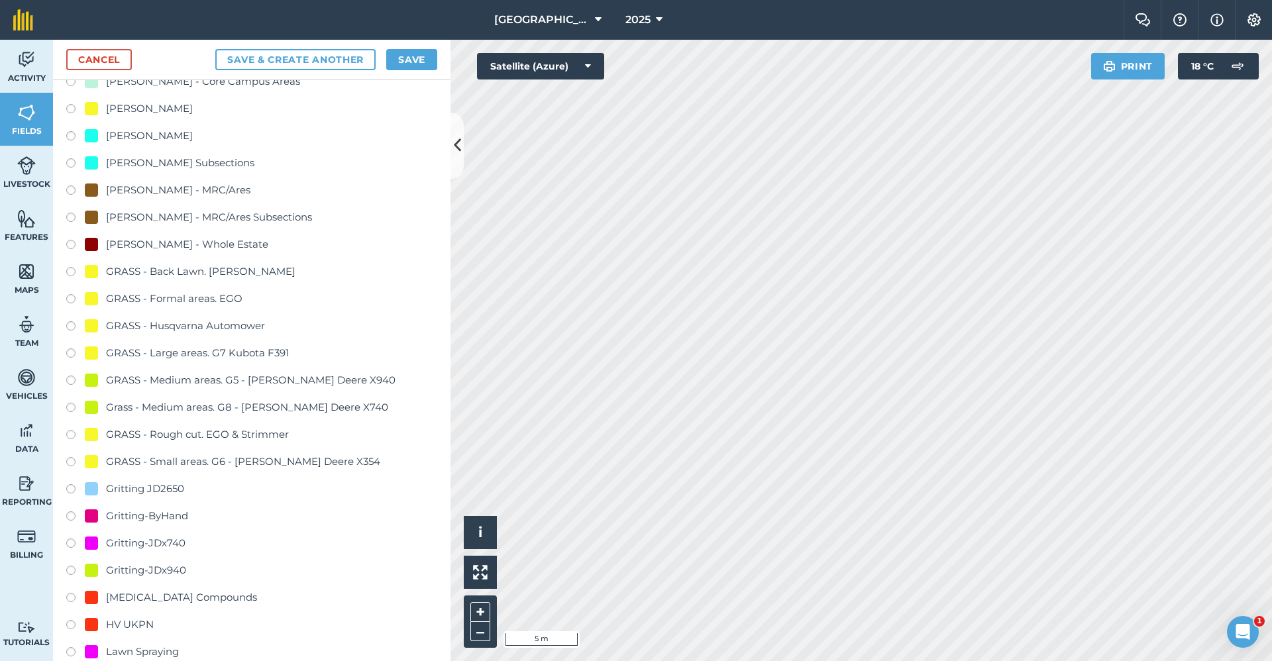
type input "Gritting-ByHand"
click at [174, 510] on div "Gritting-ByHand" at bounding box center [147, 516] width 82 height 16
radio input "true"
click at [421, 65] on button "Save" at bounding box center [411, 59] width 51 height 21
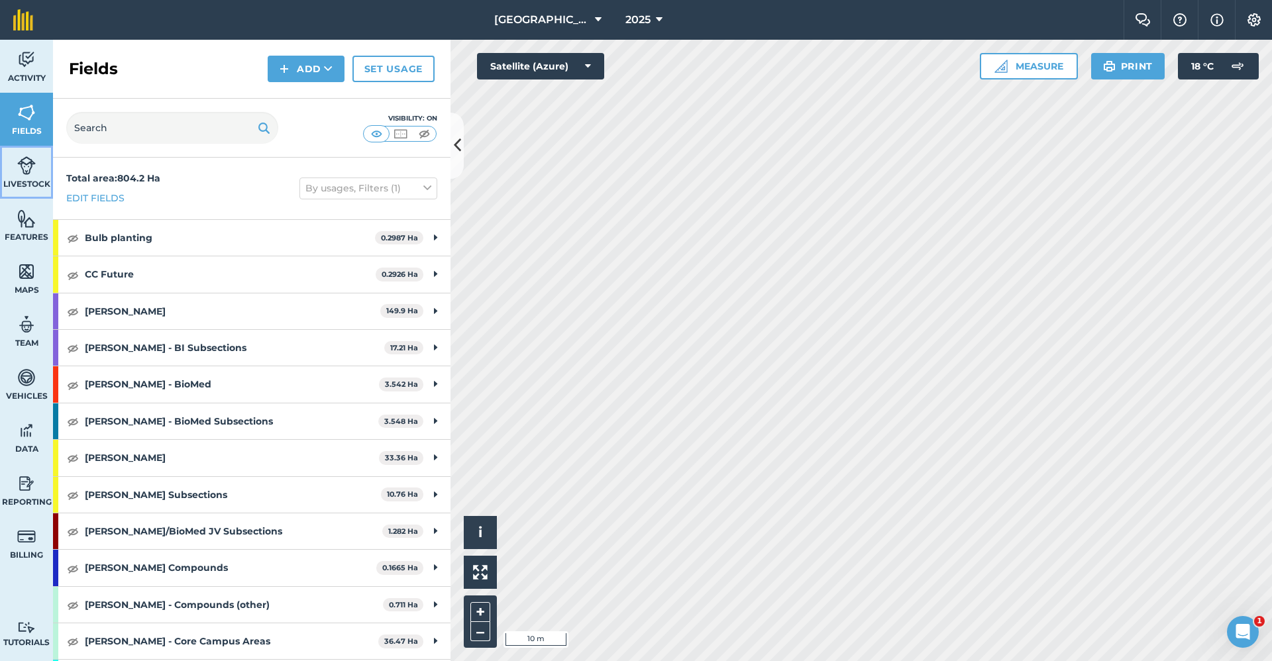
click at [38, 173] on link "Livestock" at bounding box center [26, 172] width 53 height 53
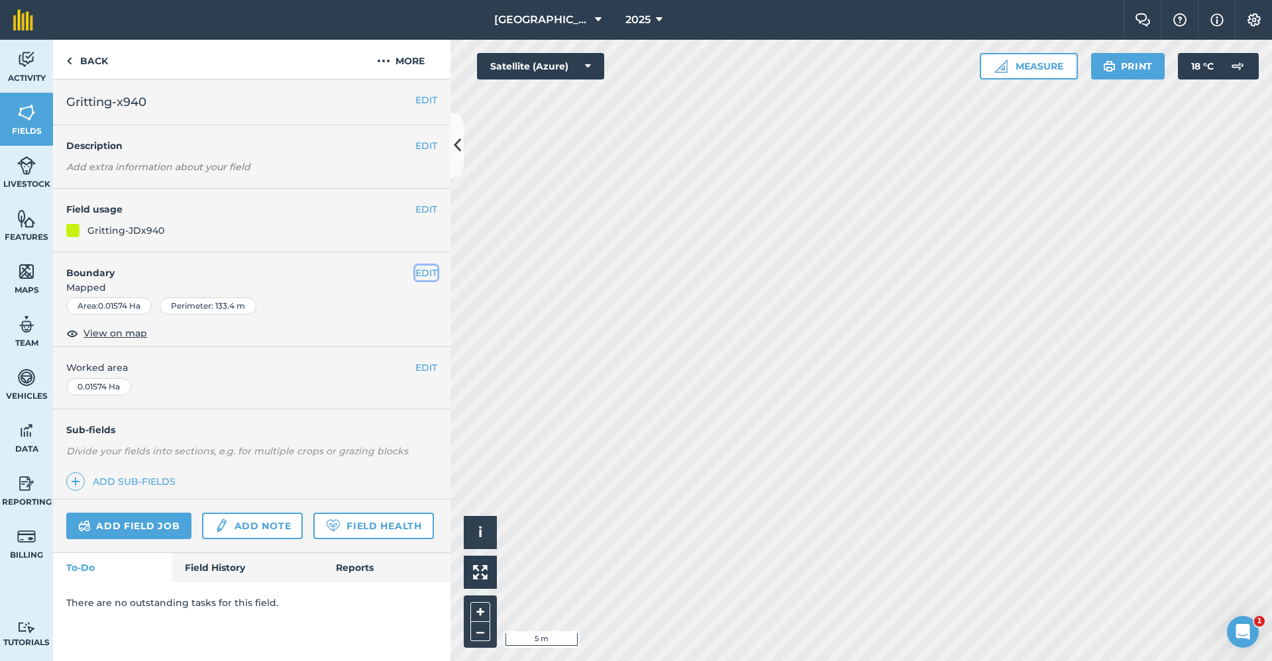
click at [428, 271] on button "EDIT" at bounding box center [426, 273] width 22 height 15
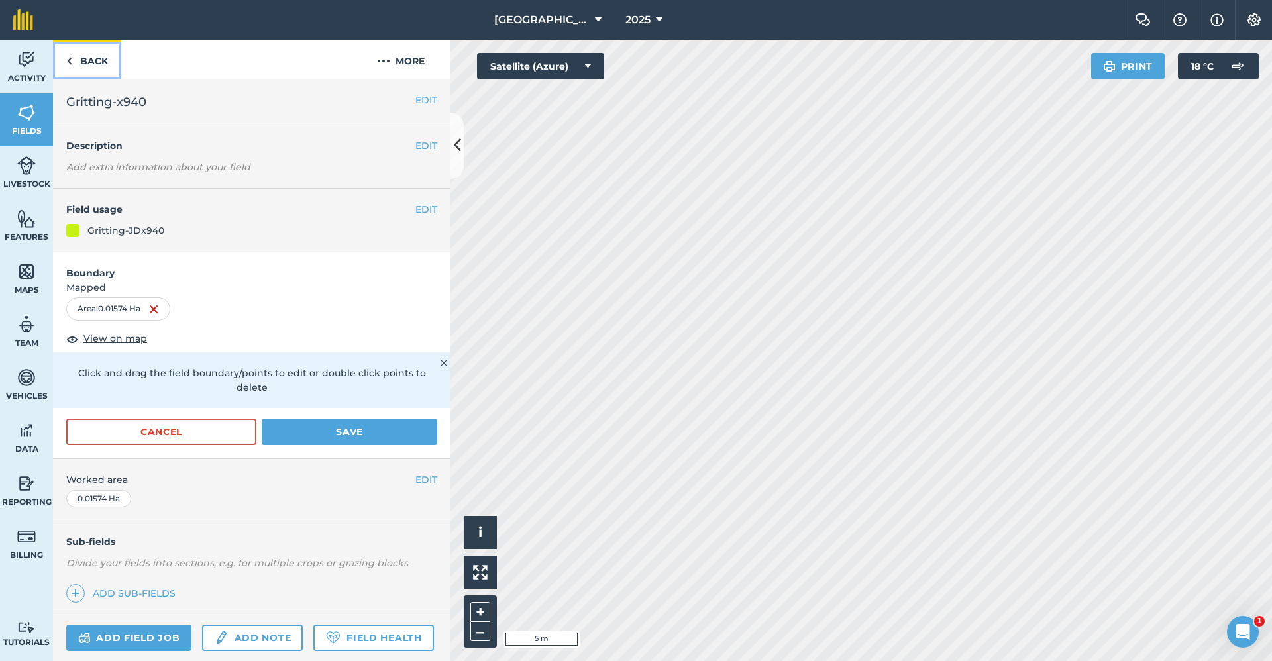
click at [83, 76] on link "Back" at bounding box center [87, 59] width 68 height 39
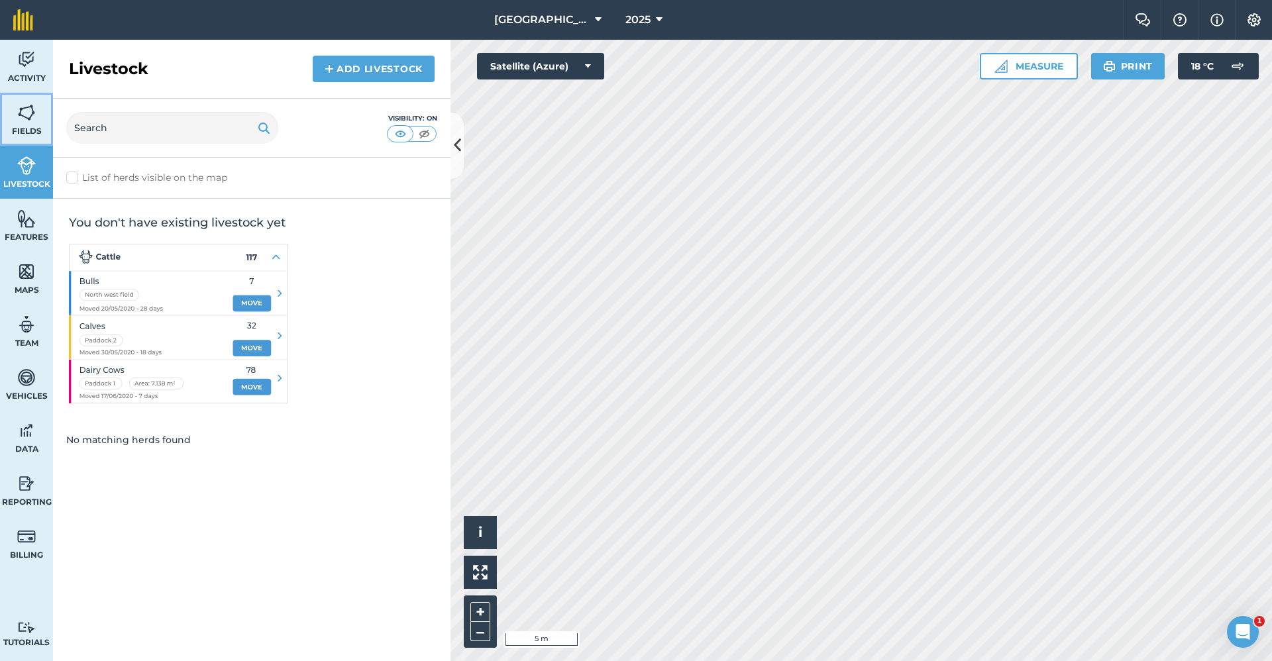
click at [28, 121] on img at bounding box center [26, 113] width 19 height 20
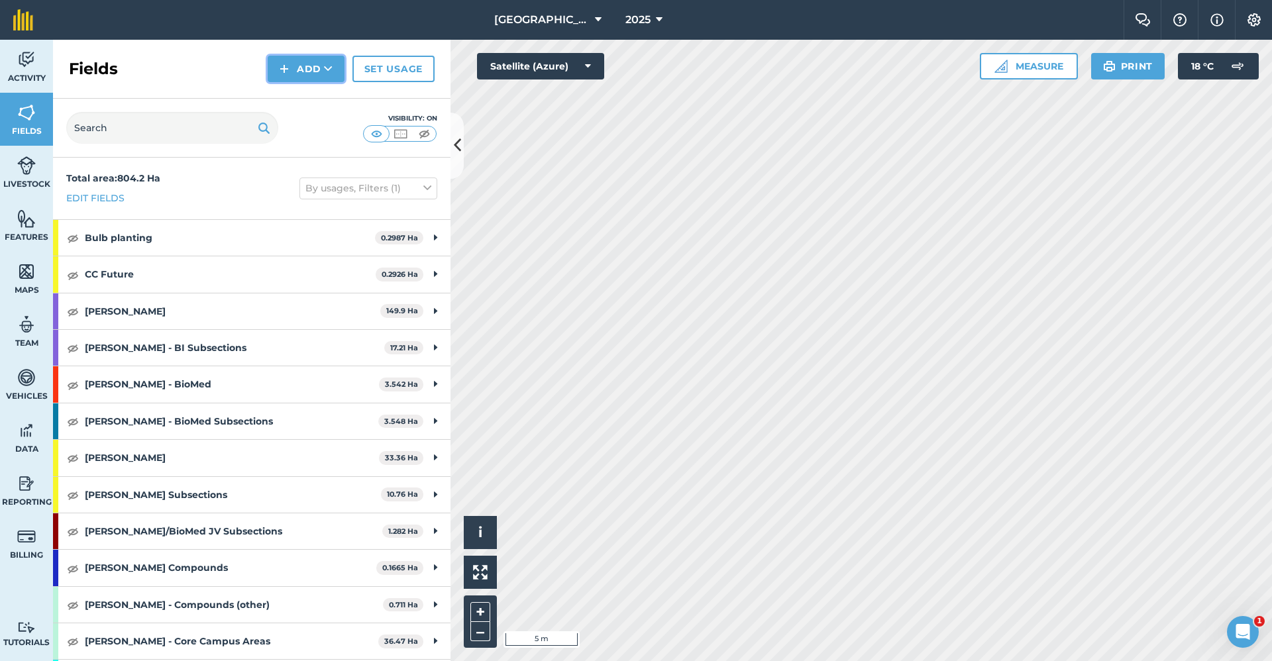
click at [308, 72] on button "Add" at bounding box center [306, 69] width 77 height 27
click at [305, 95] on link "Draw" at bounding box center [306, 98] width 73 height 29
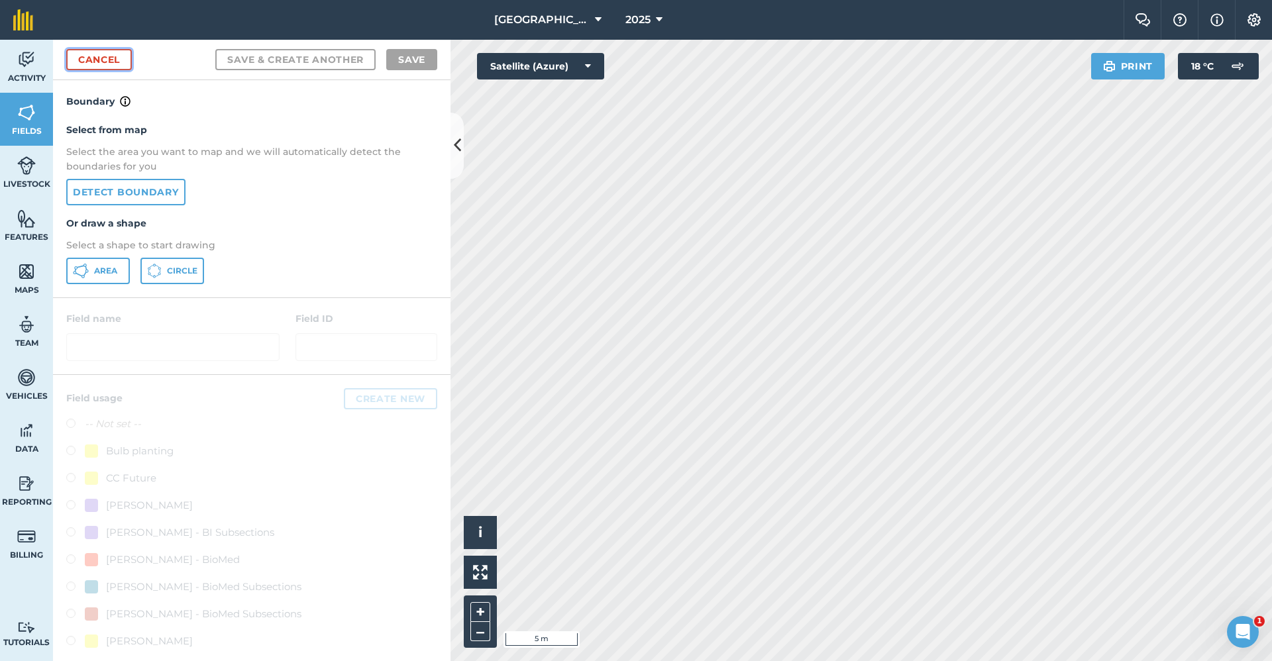
click at [73, 51] on link "Cancel" at bounding box center [99, 59] width 66 height 21
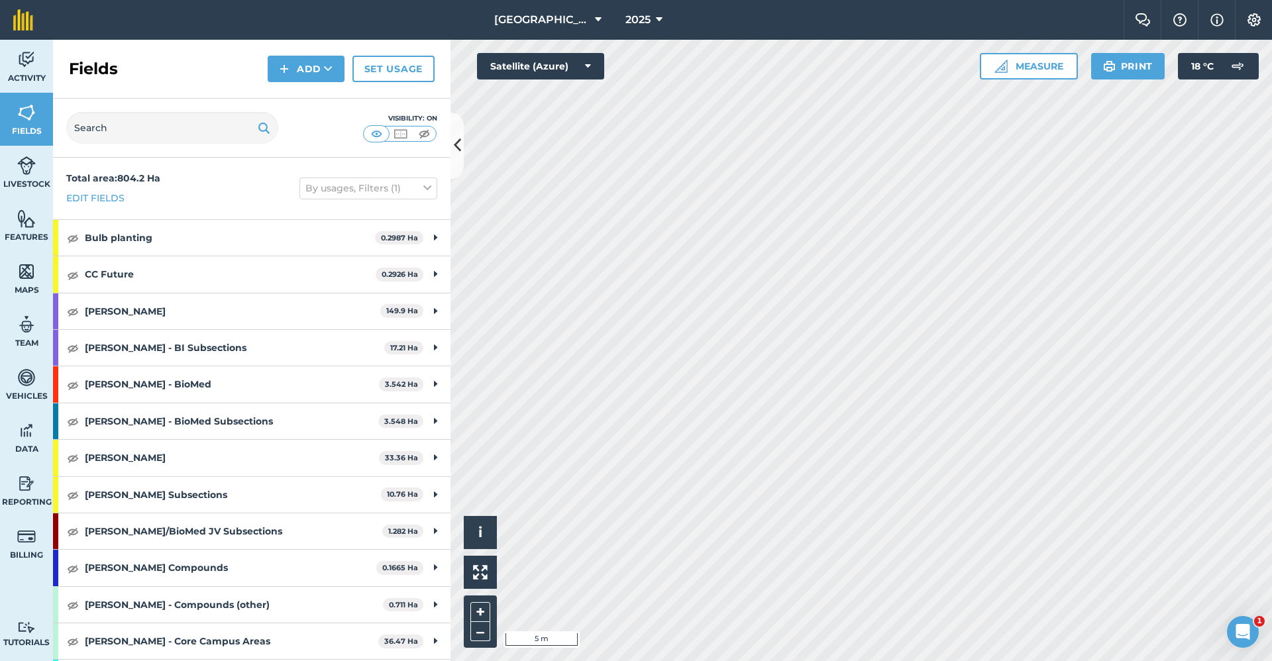
drag, startPoint x: 301, startPoint y: 53, endPoint x: 297, endPoint y: 62, distance: 9.5
click at [301, 53] on div "Fields Add Set usage" at bounding box center [252, 69] width 398 height 59
click at [297, 62] on button "Add" at bounding box center [306, 69] width 77 height 27
click at [321, 89] on link "Draw" at bounding box center [306, 98] width 73 height 29
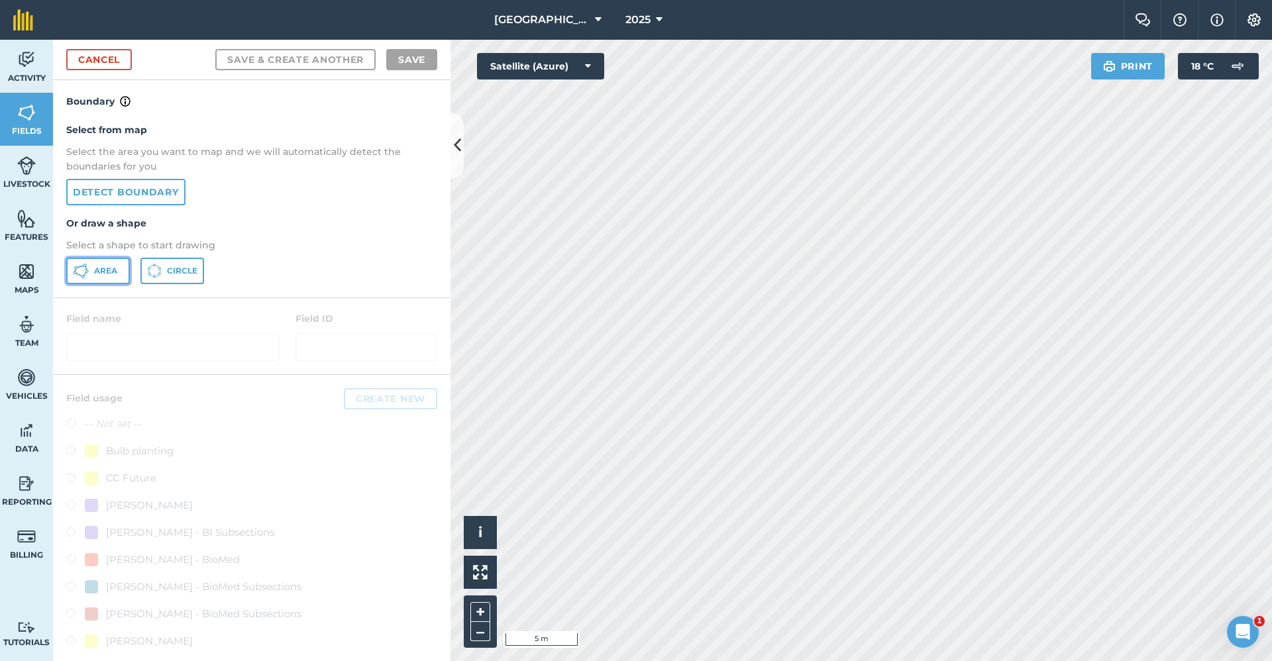
click at [102, 264] on button "Area" at bounding box center [98, 271] width 64 height 27
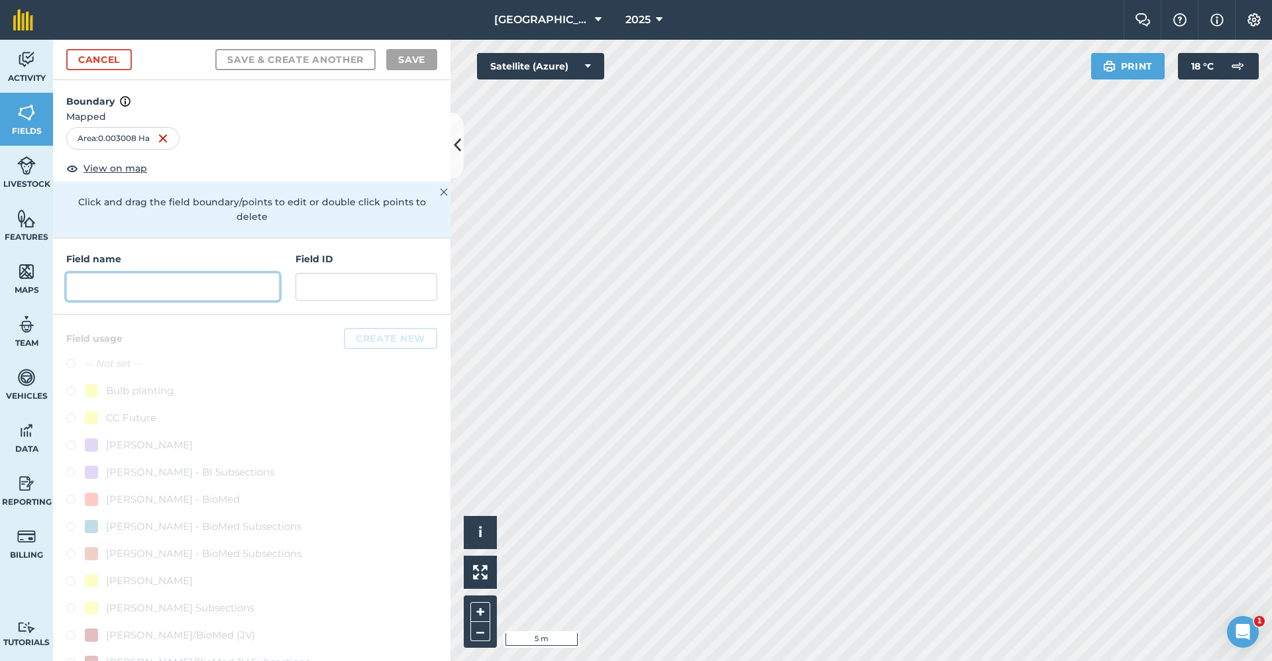
click at [131, 288] on input "text" at bounding box center [172, 287] width 213 height 28
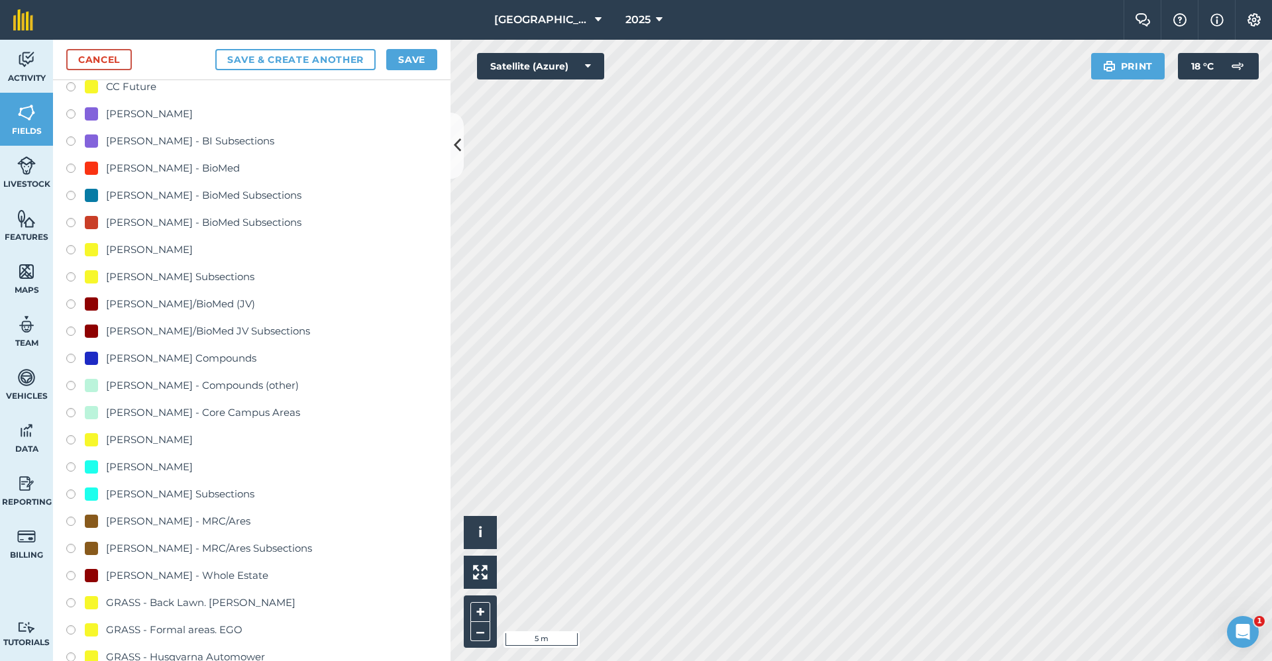
scroll to position [596, 0]
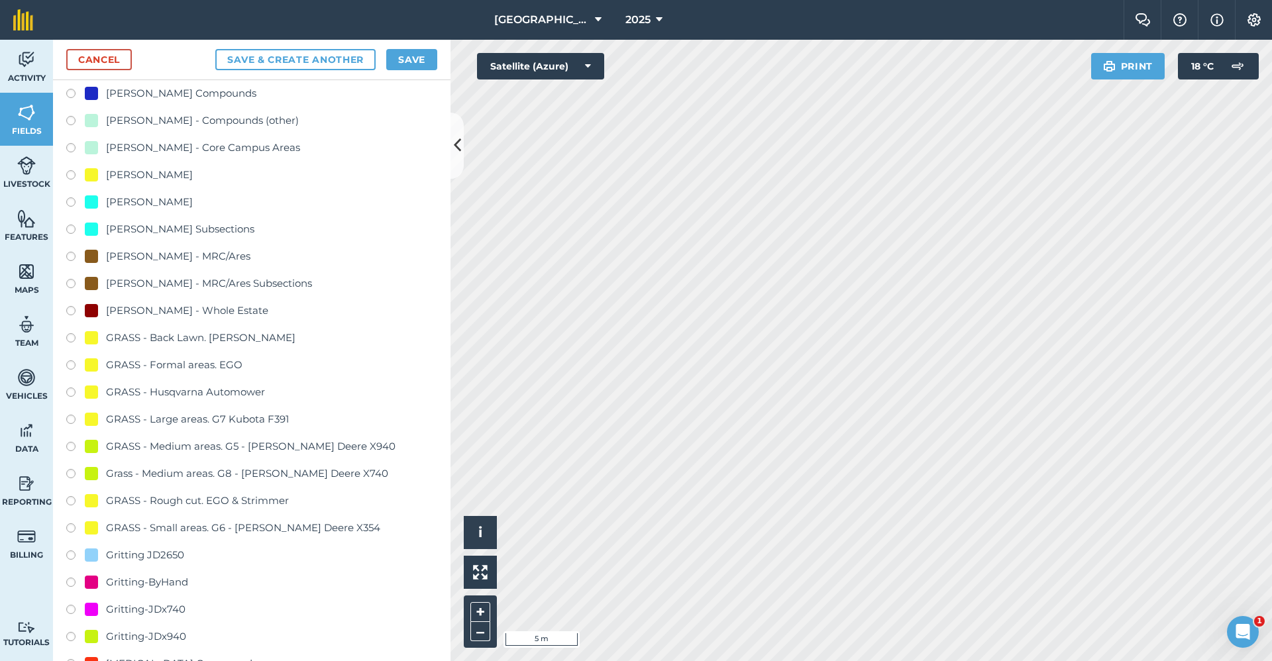
type input "Gritting-ByHand"
click at [185, 581] on div "Gritting-ByHand" at bounding box center [147, 582] width 82 height 16
radio input "true"
click at [415, 62] on button "Save" at bounding box center [411, 59] width 51 height 21
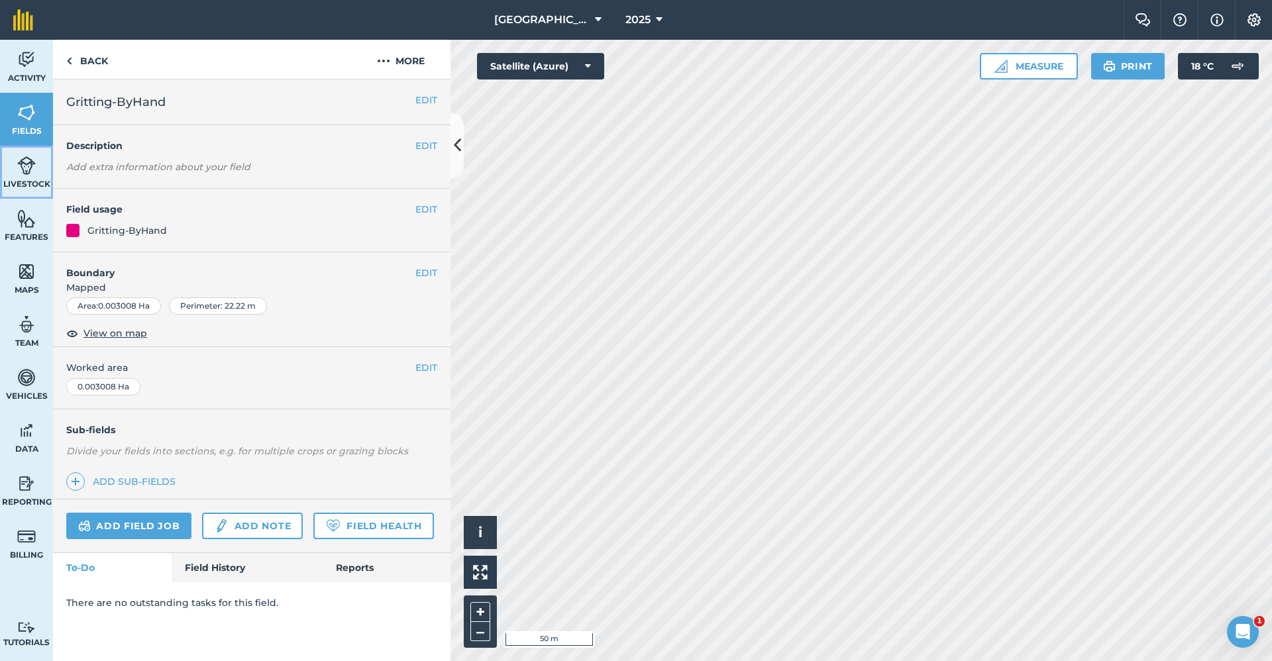
click at [22, 172] on img at bounding box center [26, 166] width 19 height 20
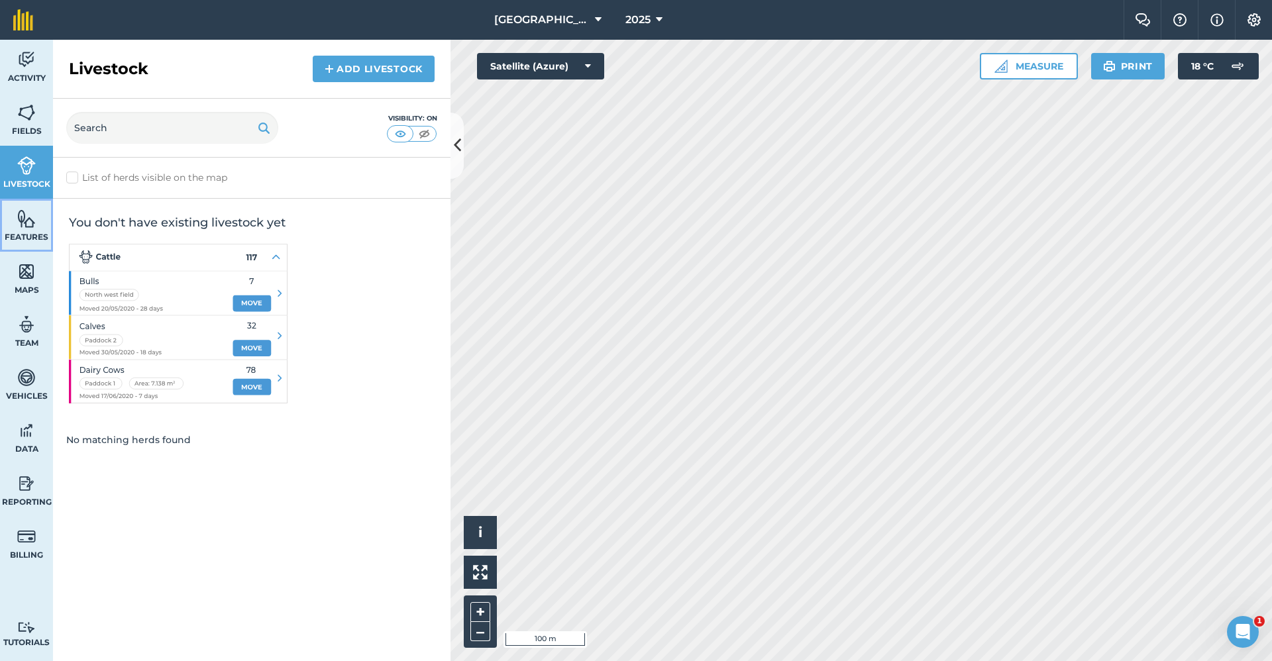
click at [28, 225] on img at bounding box center [26, 219] width 19 height 20
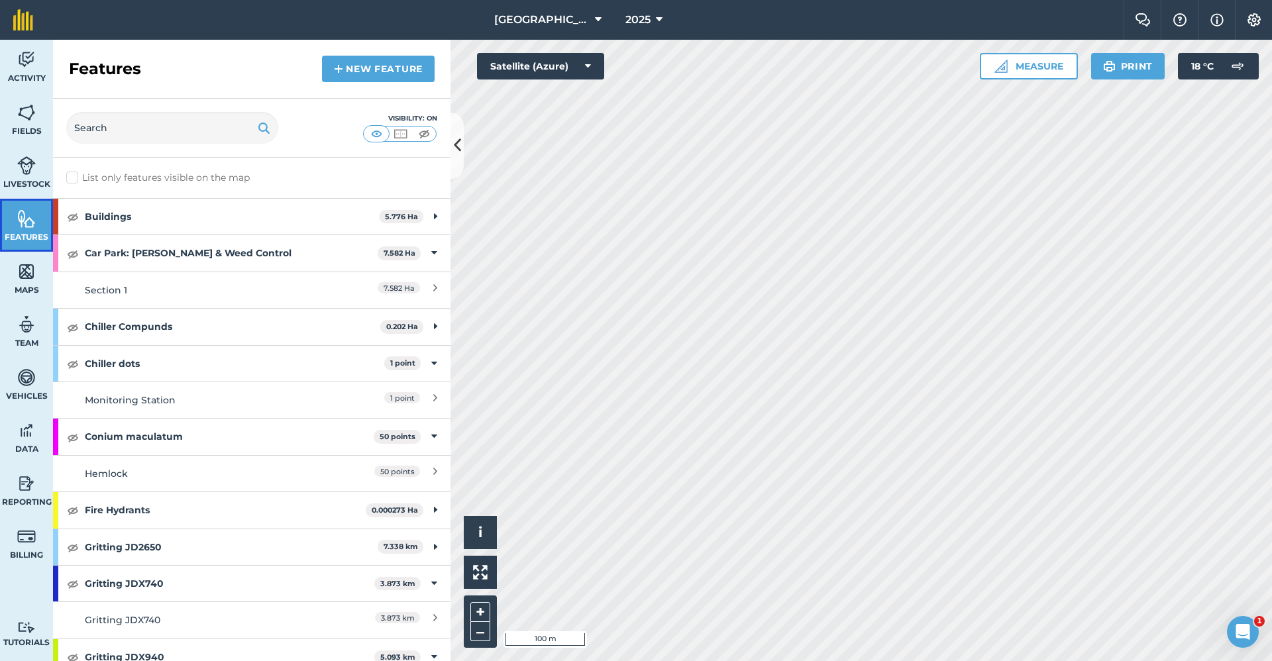
scroll to position [133, 0]
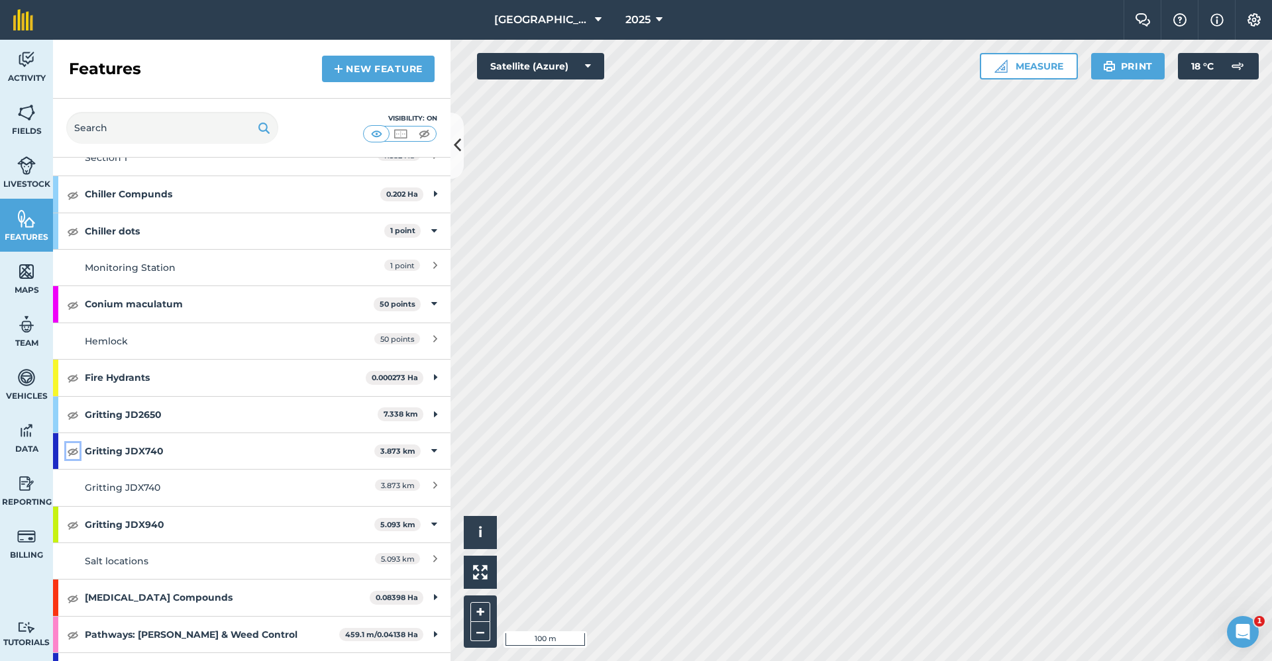
click at [75, 447] on img at bounding box center [73, 451] width 12 height 16
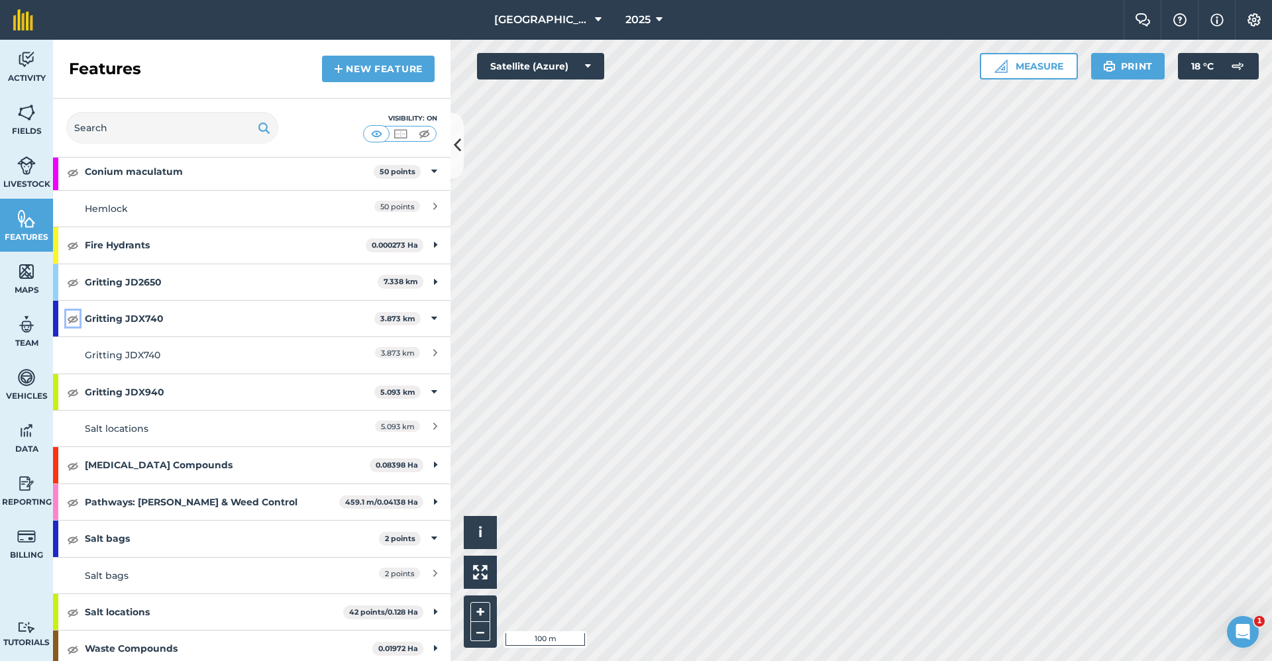
scroll to position [307, 0]
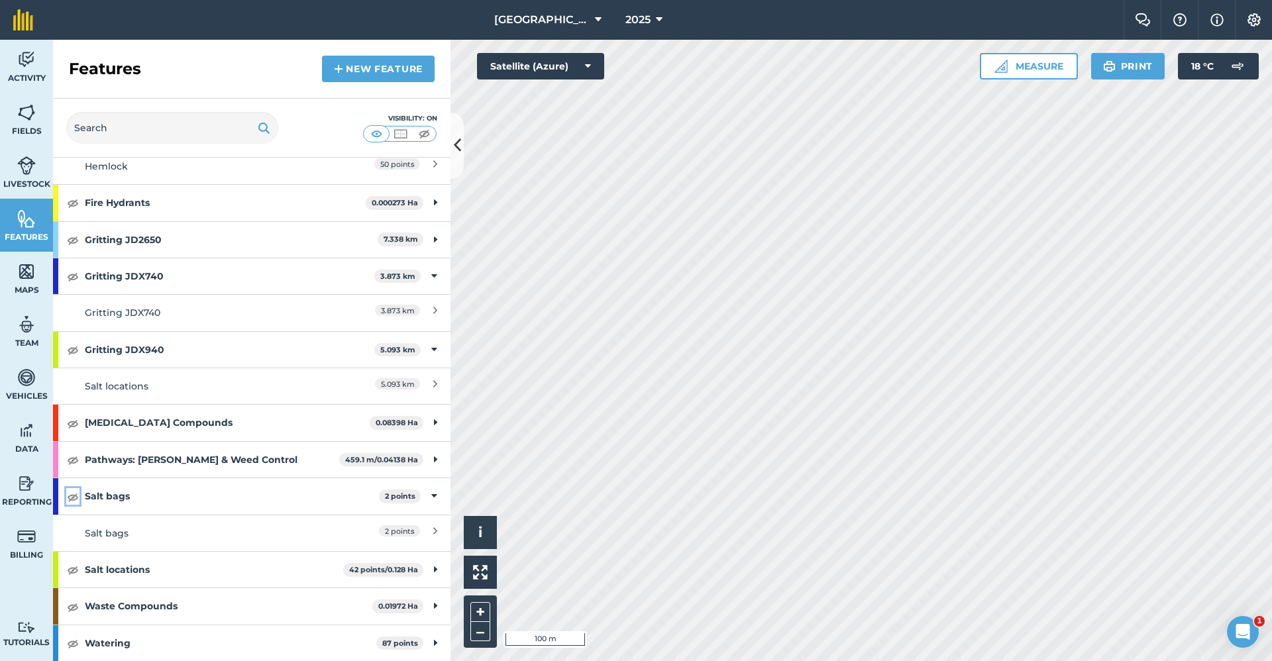
click at [73, 496] on img at bounding box center [73, 497] width 12 height 16
click at [72, 569] on img at bounding box center [73, 570] width 12 height 16
click at [75, 498] on img at bounding box center [73, 497] width 12 height 16
click at [70, 571] on img at bounding box center [73, 570] width 12 height 16
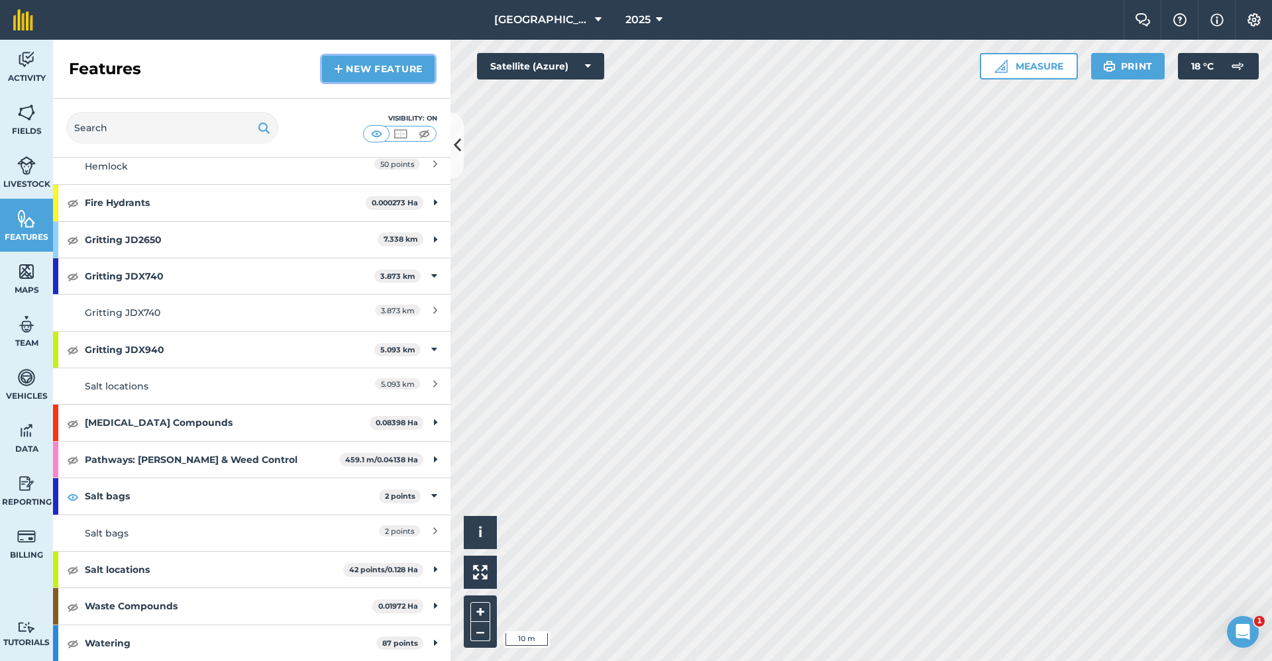
click at [376, 78] on link "New feature" at bounding box center [378, 69] width 113 height 27
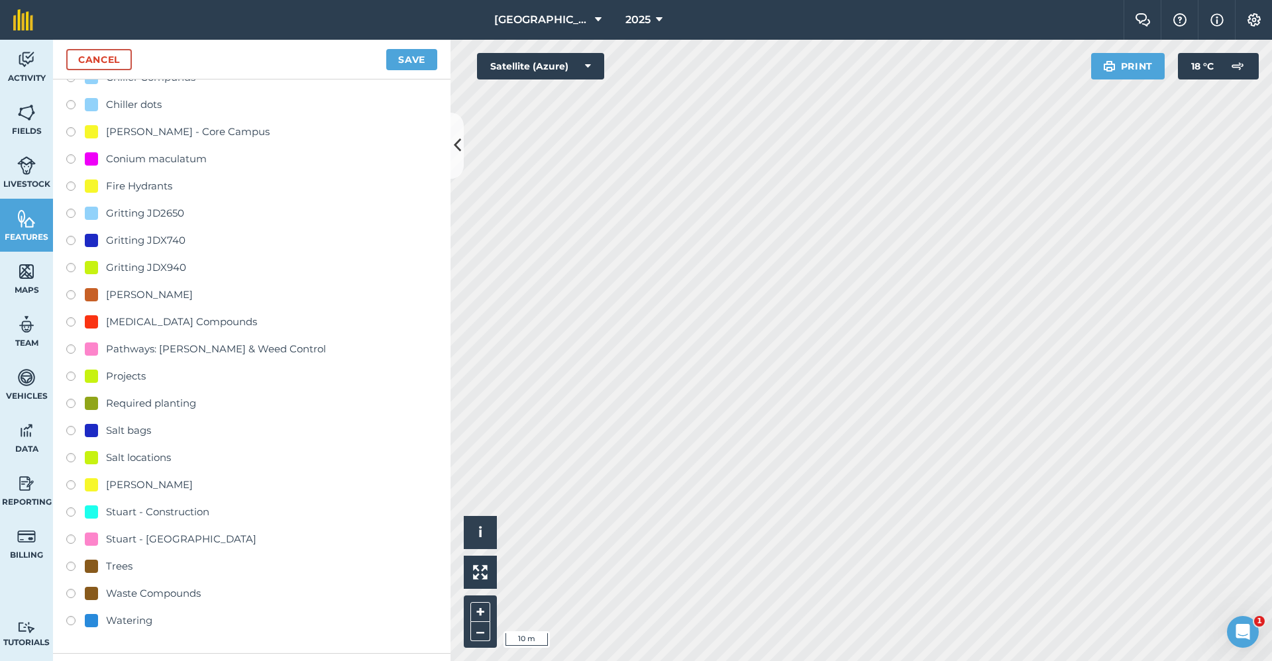
scroll to position [199, 0]
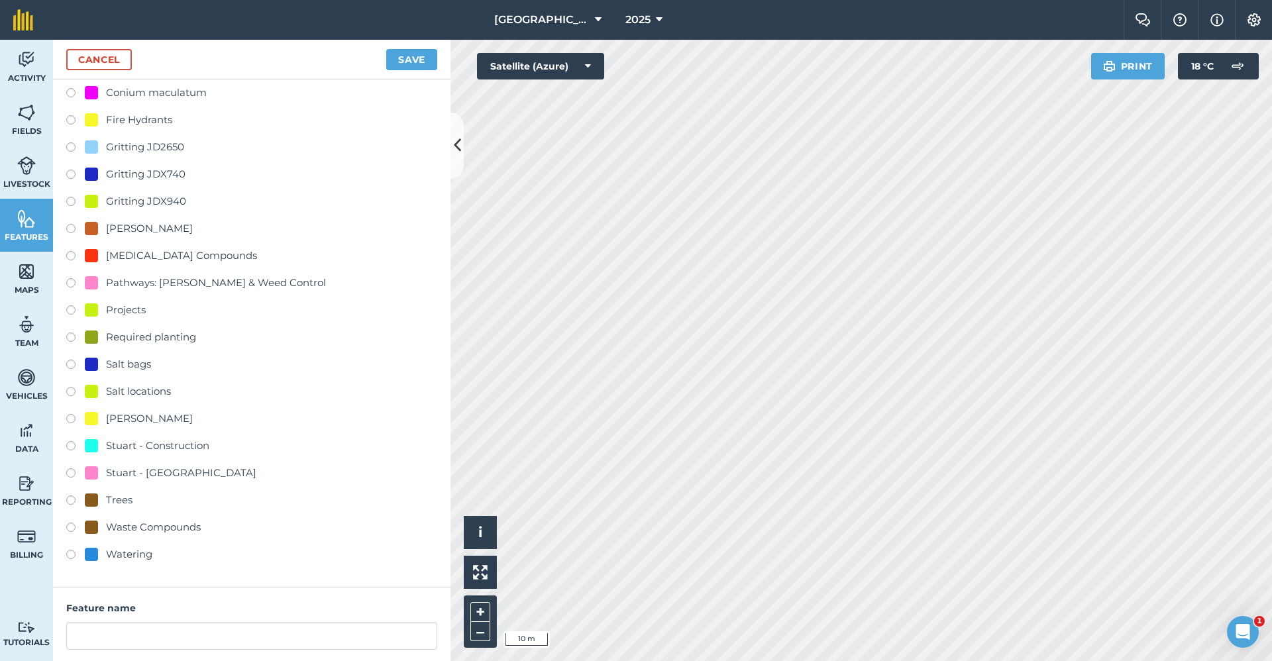
click at [127, 365] on div "Salt bags" at bounding box center [128, 364] width 45 height 16
radio input "true"
type input "Salt bags 2"
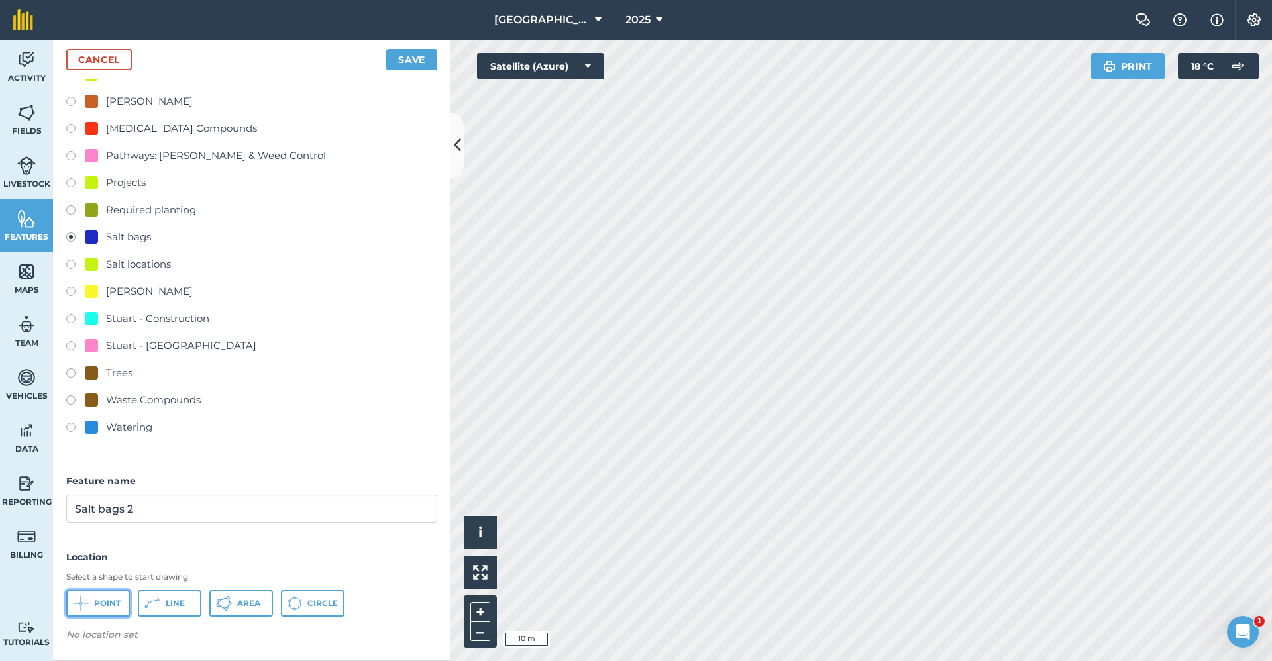
click at [96, 601] on span "Point" at bounding box center [107, 603] width 27 height 11
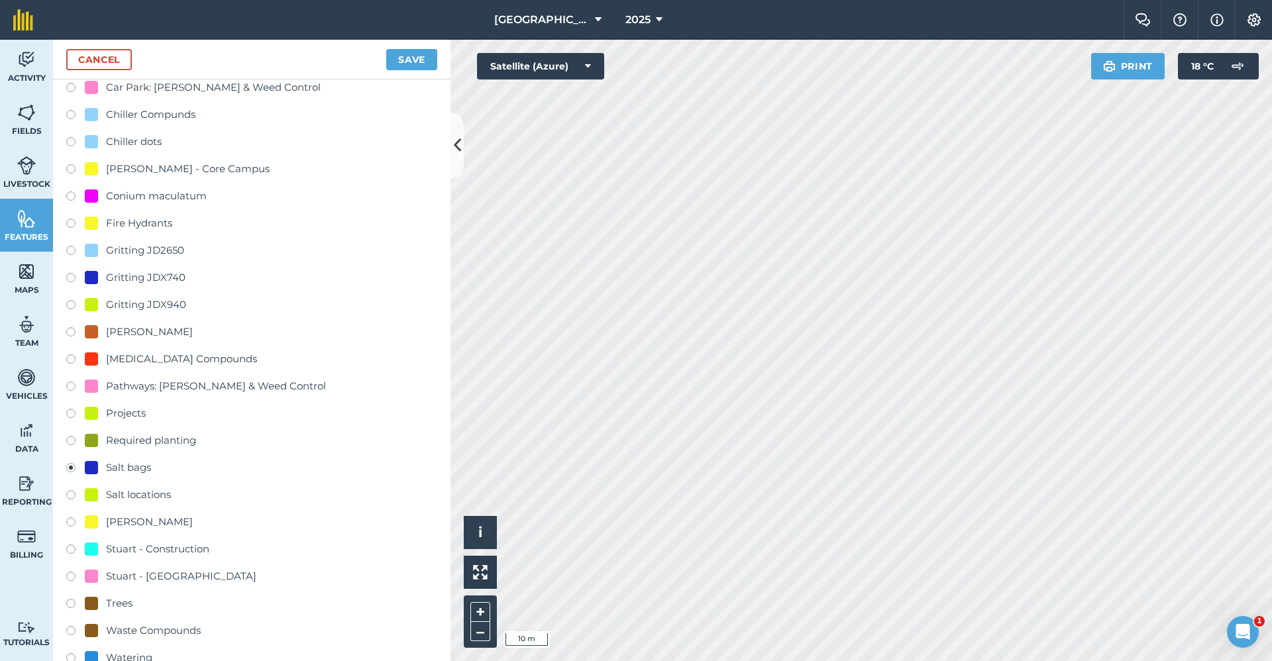
scroll to position [0, 0]
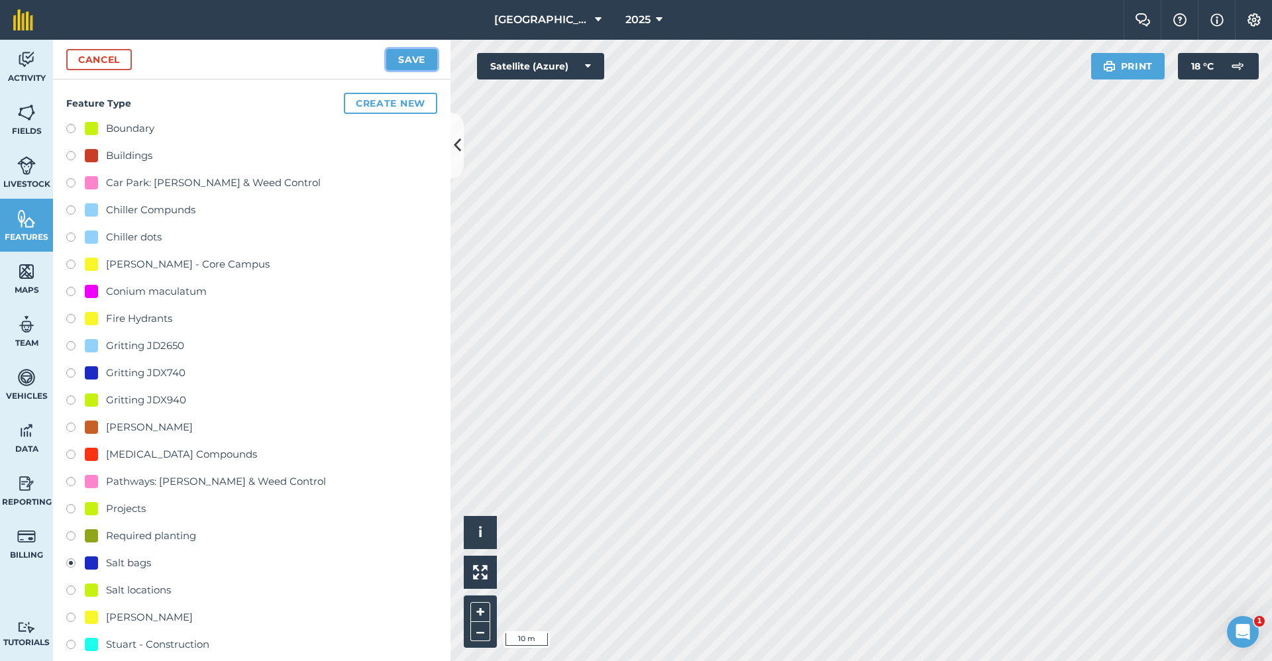
click at [414, 53] on button "Save" at bounding box center [411, 59] width 51 height 21
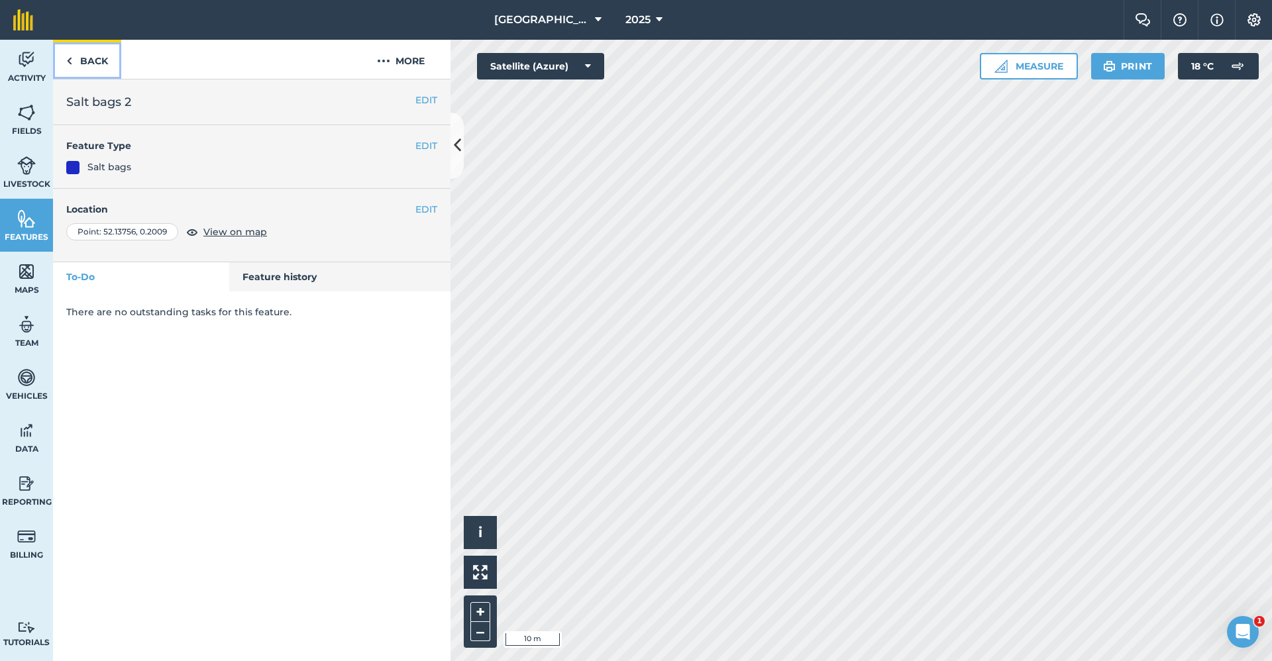
click at [101, 69] on link "Back" at bounding box center [87, 59] width 68 height 39
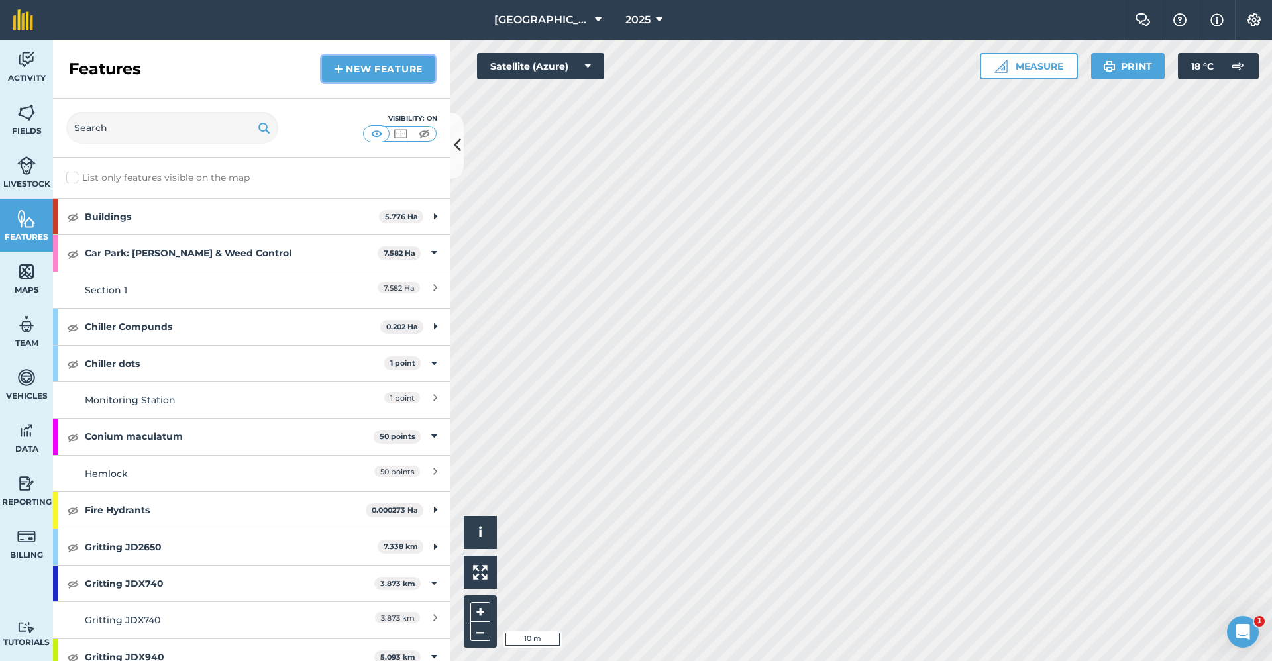
click at [362, 65] on link "New feature" at bounding box center [378, 69] width 113 height 27
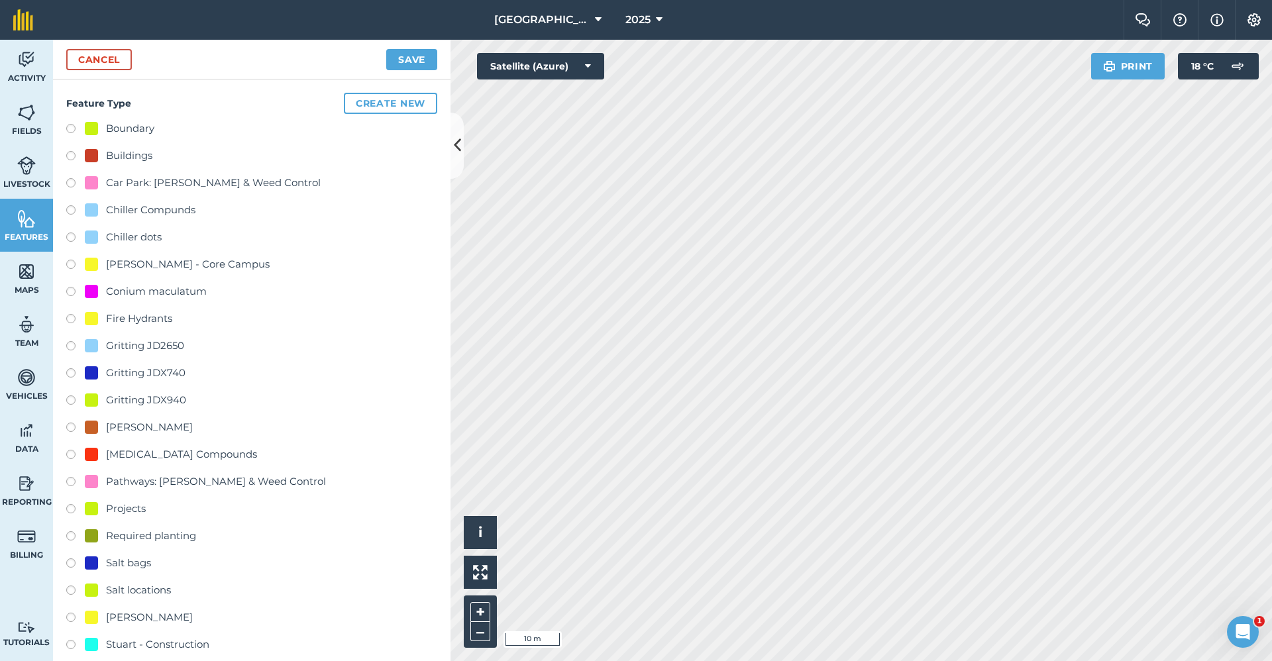
scroll to position [326, 0]
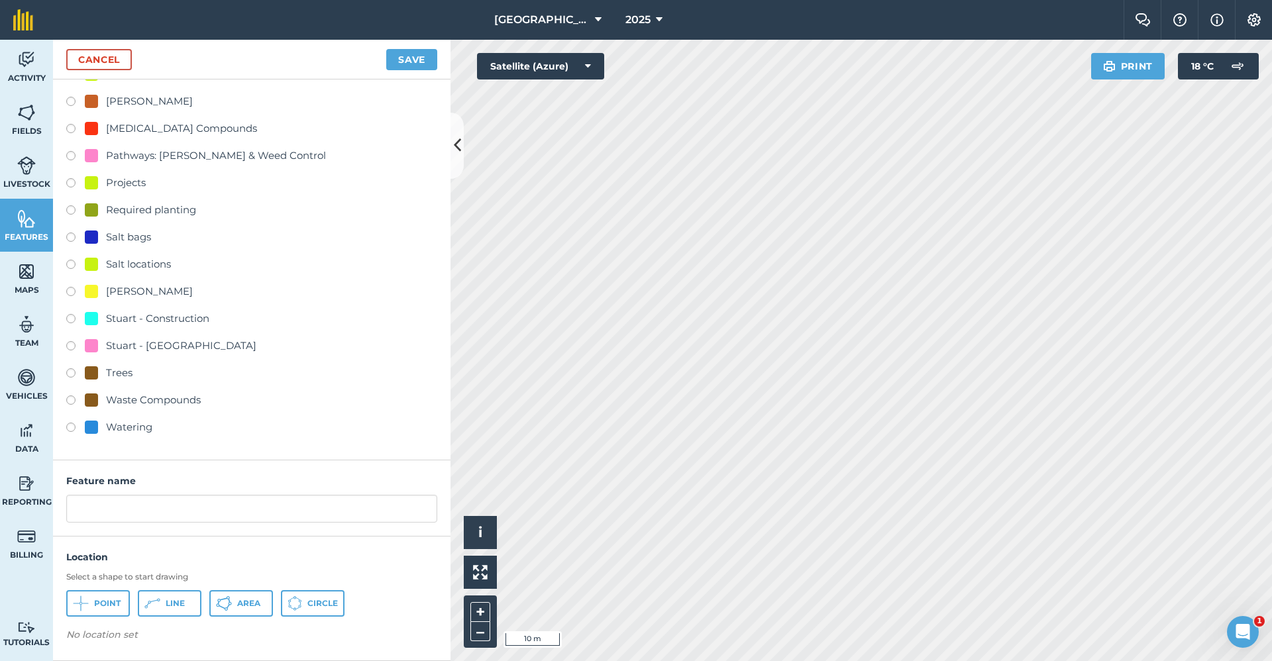
click at [121, 238] on div "Salt bags" at bounding box center [128, 237] width 45 height 16
radio input "true"
type input "Salt bags 3"
click at [97, 599] on span "Point" at bounding box center [107, 603] width 27 height 11
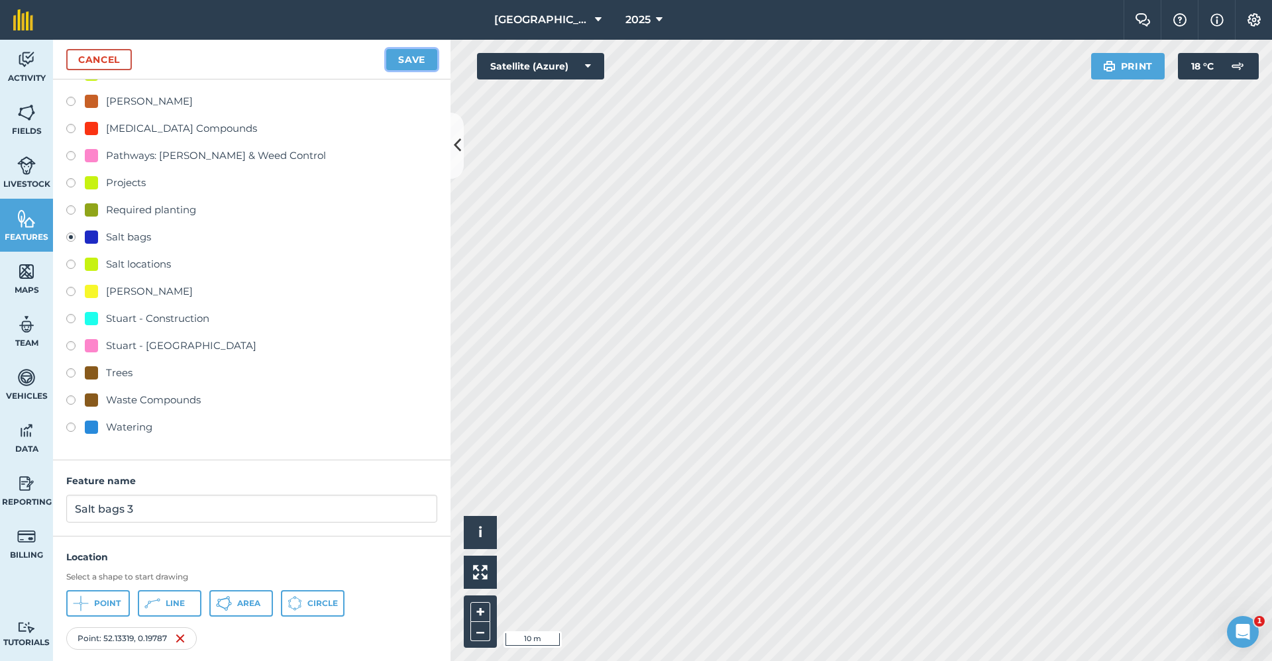
click at [417, 62] on button "Save" at bounding box center [411, 59] width 51 height 21
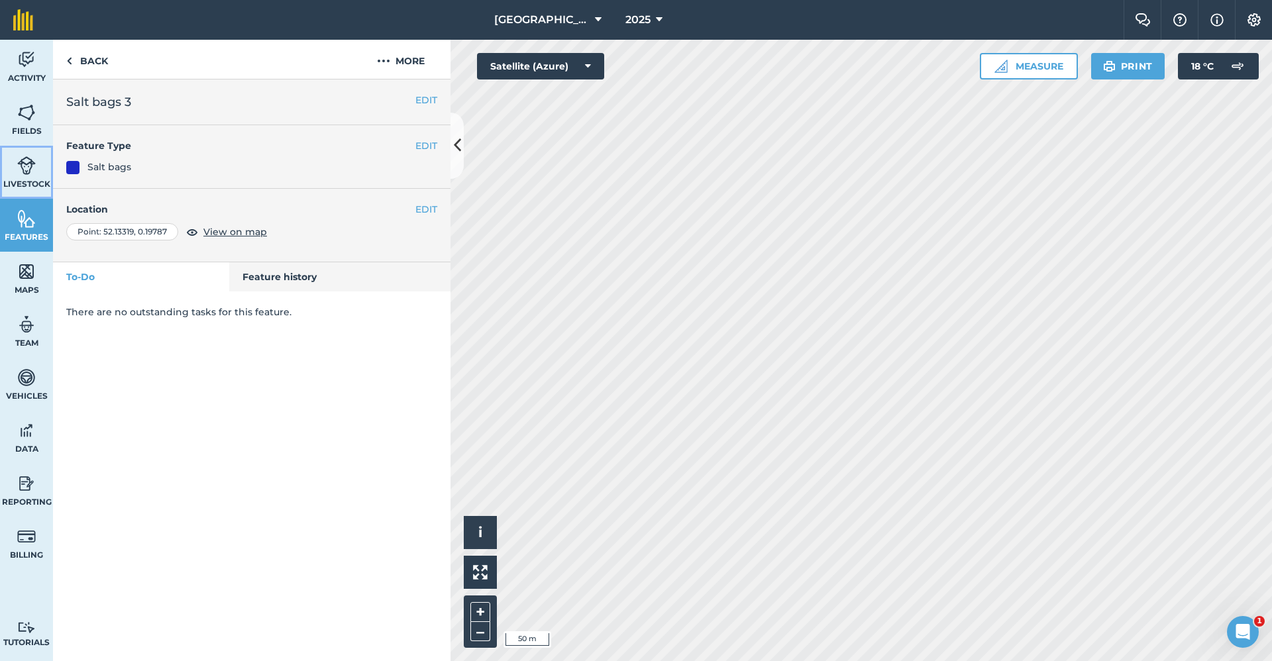
click at [35, 159] on img at bounding box center [26, 166] width 19 height 20
